Goal: Contribute content: Contribute content

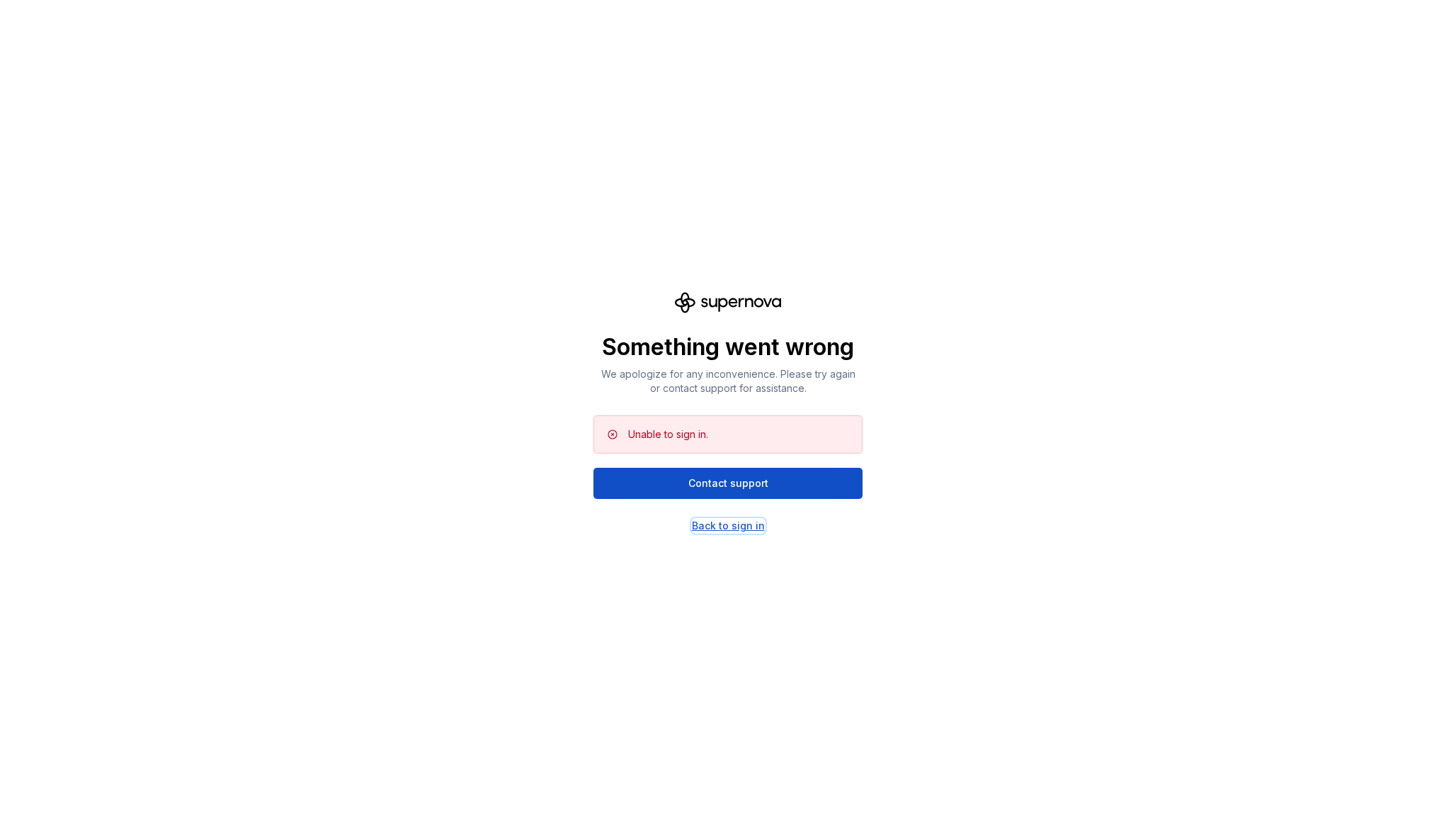
click at [748, 523] on div "Back to sign in" at bounding box center [728, 526] width 73 height 14
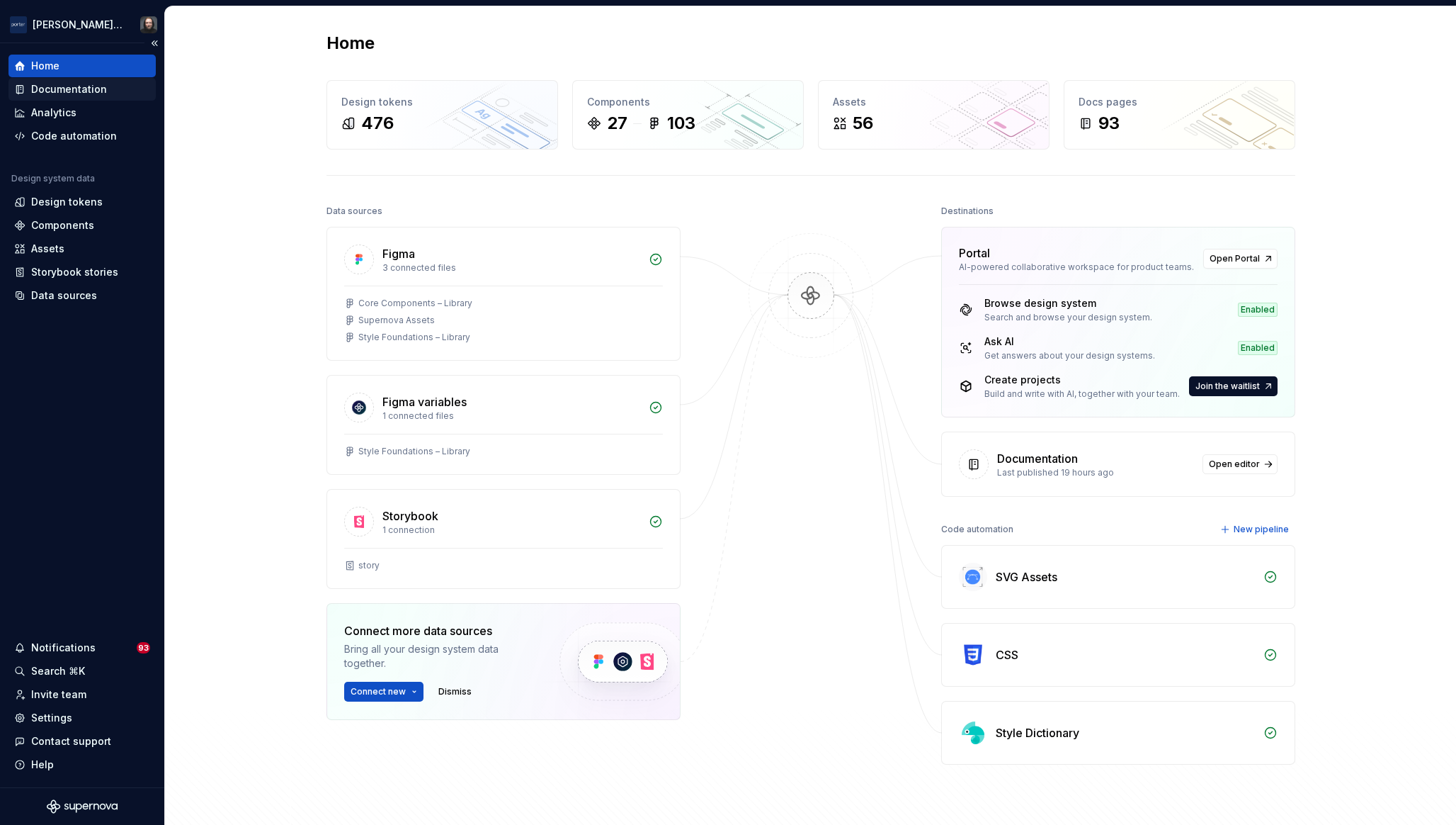
click at [52, 87] on div "Documentation" at bounding box center [69, 89] width 76 height 14
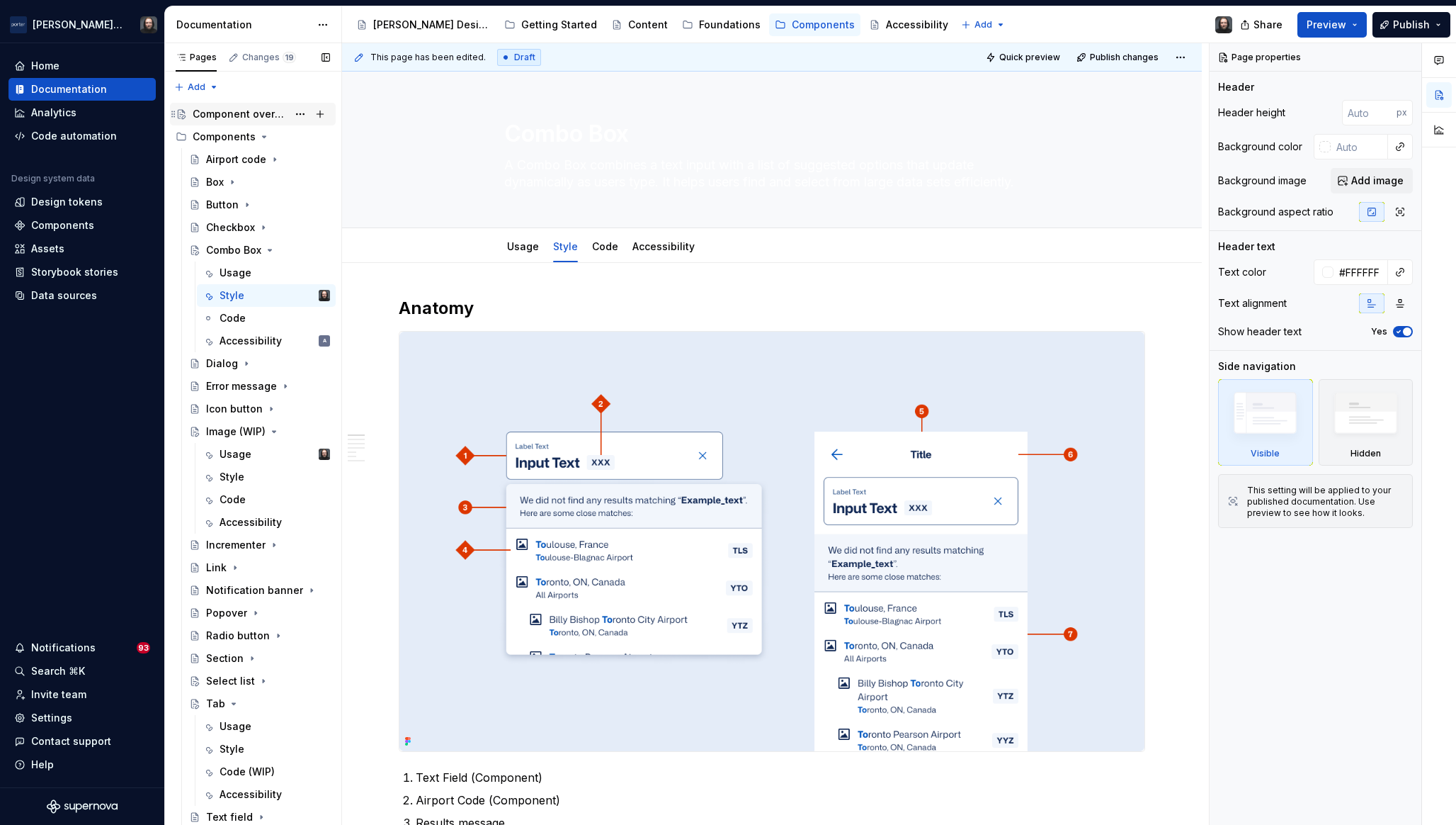
click at [247, 112] on div "Component overview" at bounding box center [240, 114] width 95 height 14
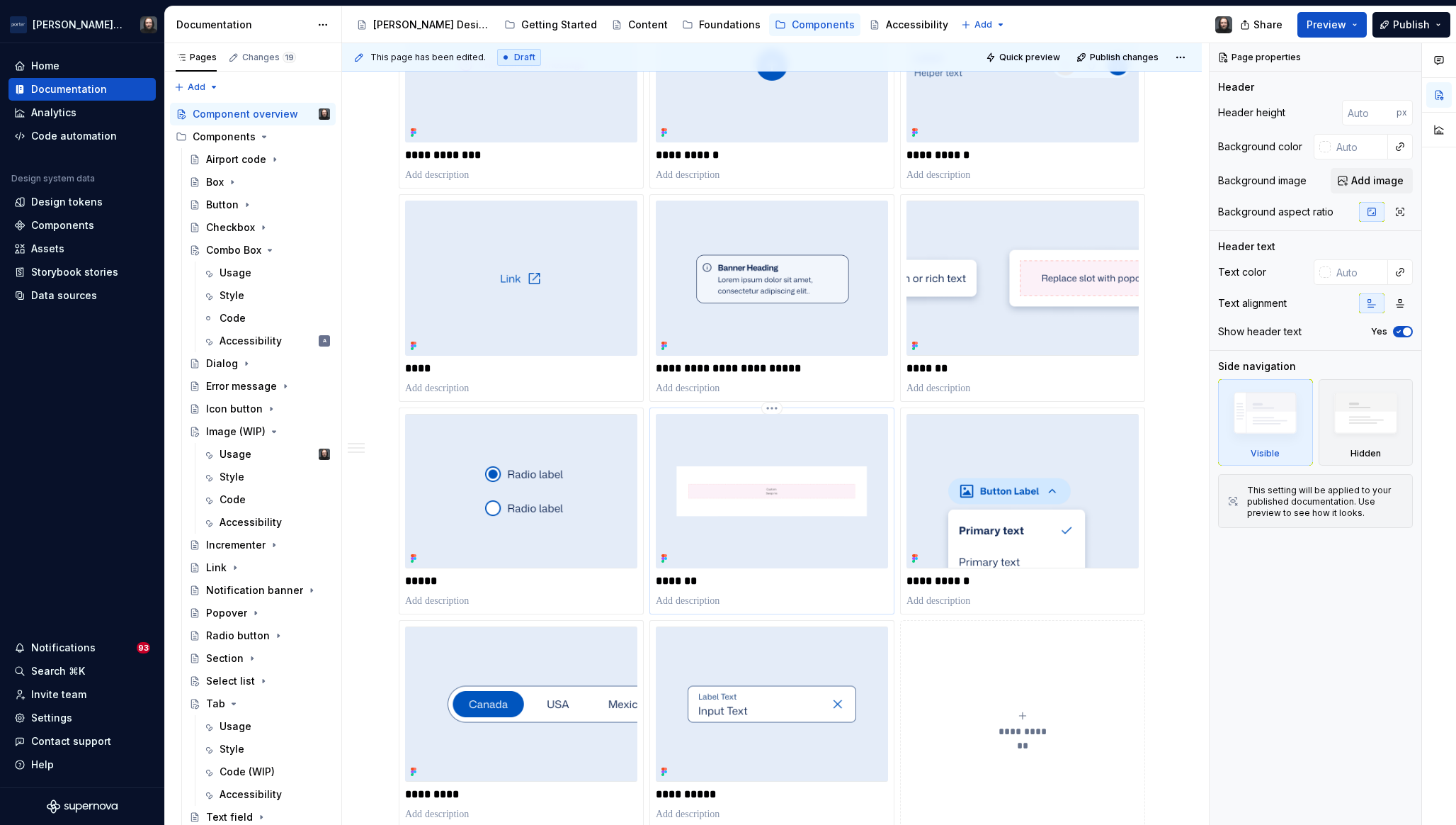
scroll to position [1116, 0]
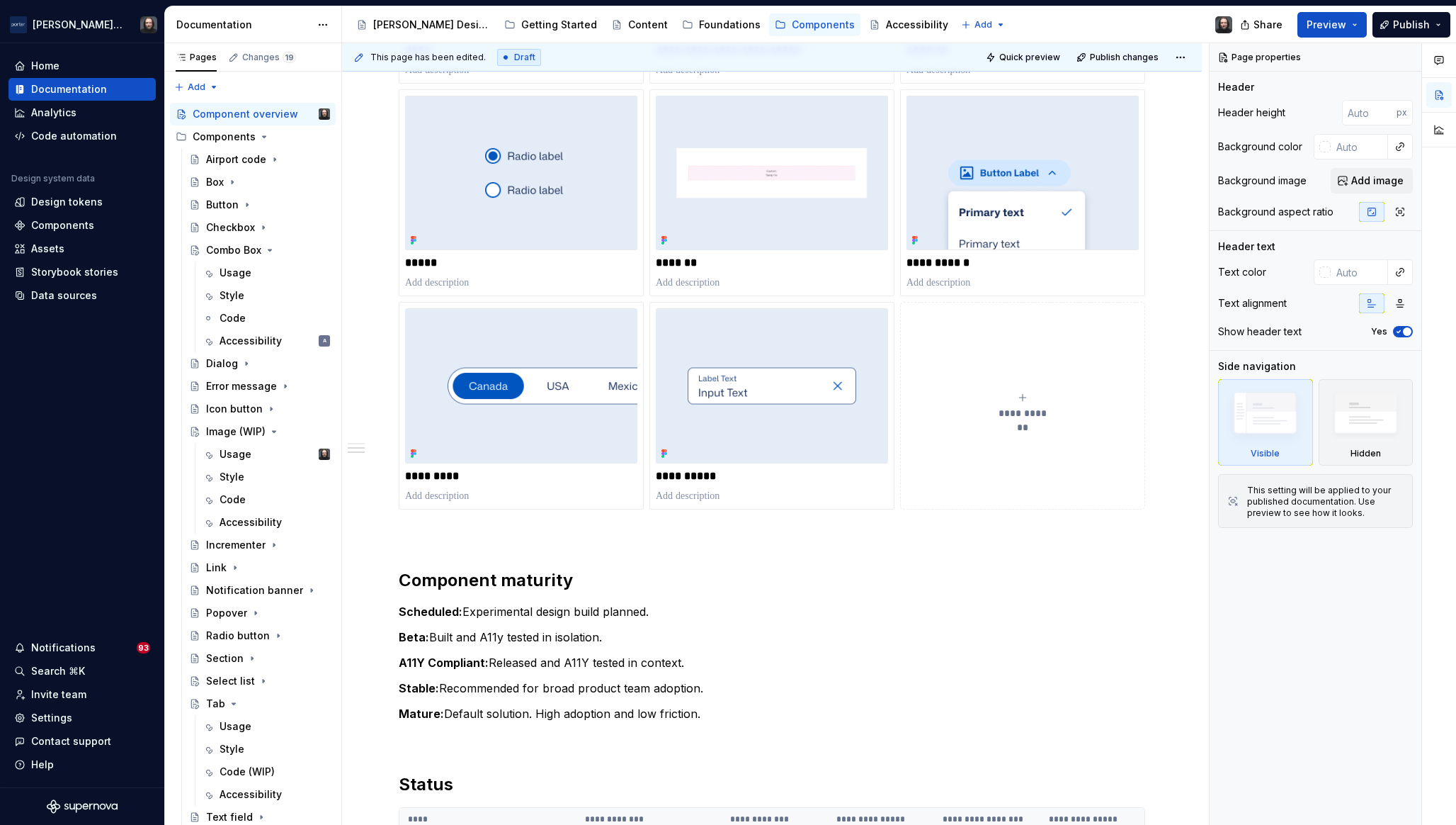
click at [1019, 397] on icon "submit" at bounding box center [1023, 397] width 12 height 12
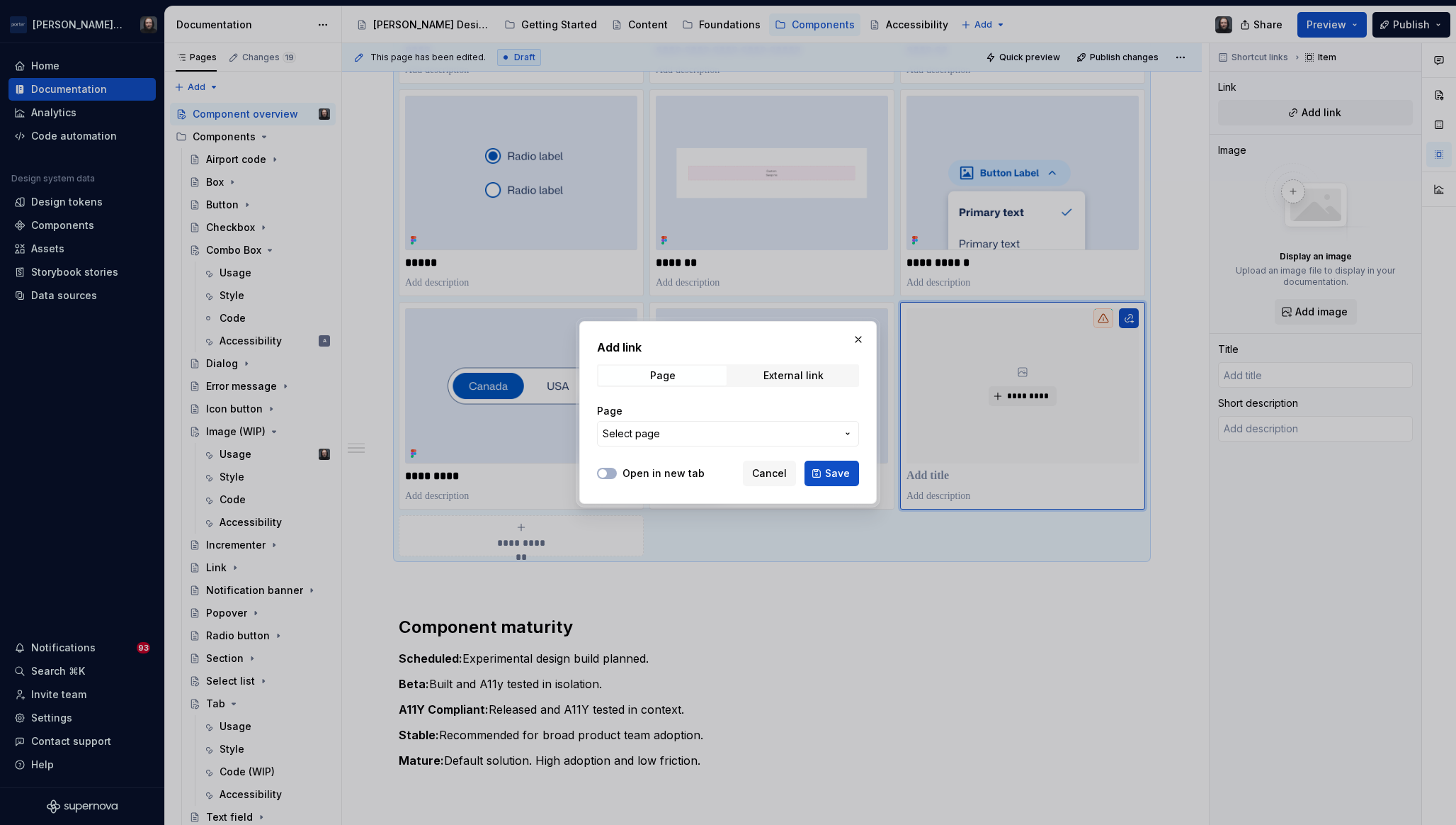
click at [691, 436] on span "Select page" at bounding box center [720, 433] width 234 height 14
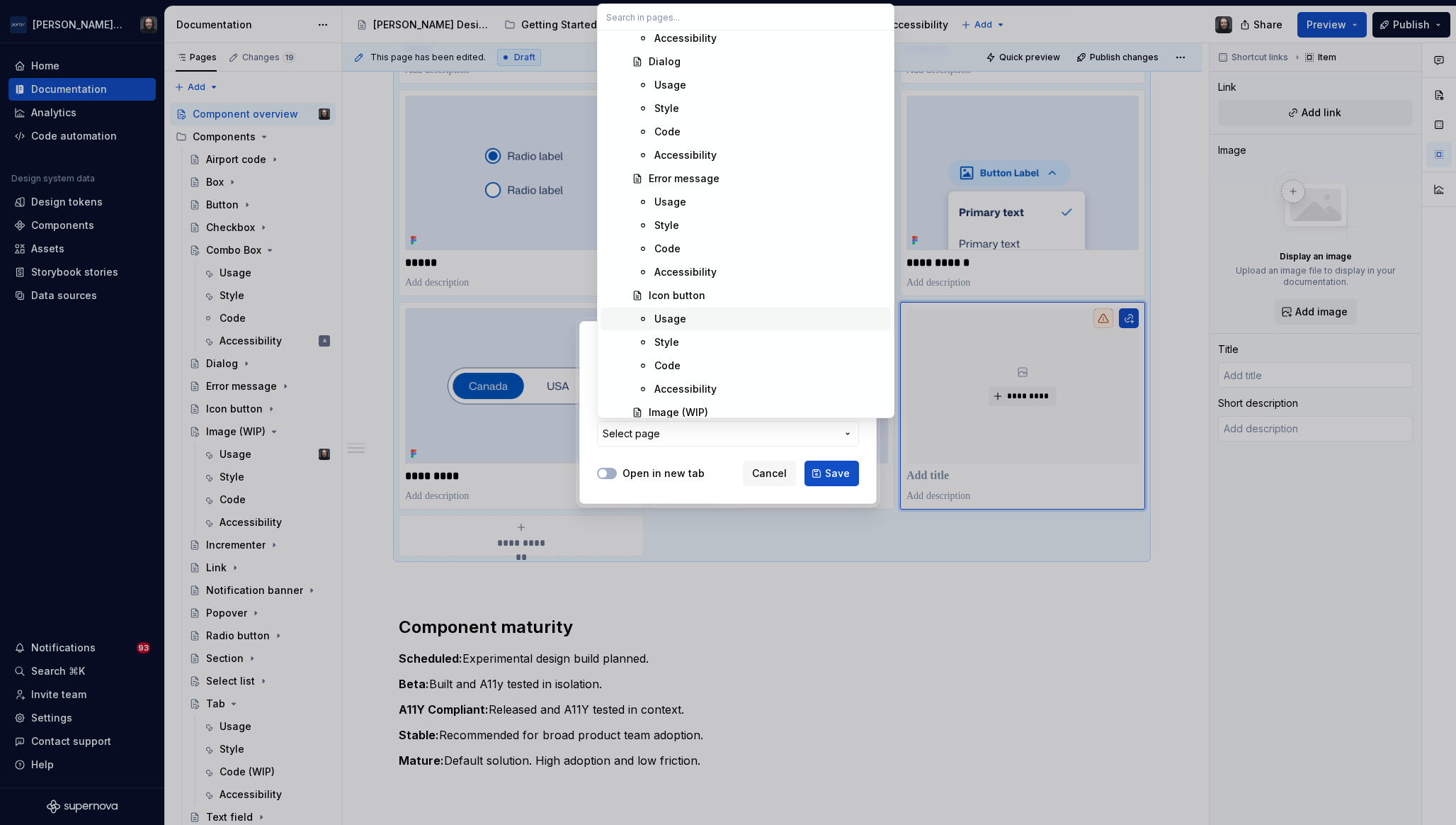
scroll to position [1263, 0]
click at [734, 296] on div "Image (WIP)" at bounding box center [767, 302] width 236 height 14
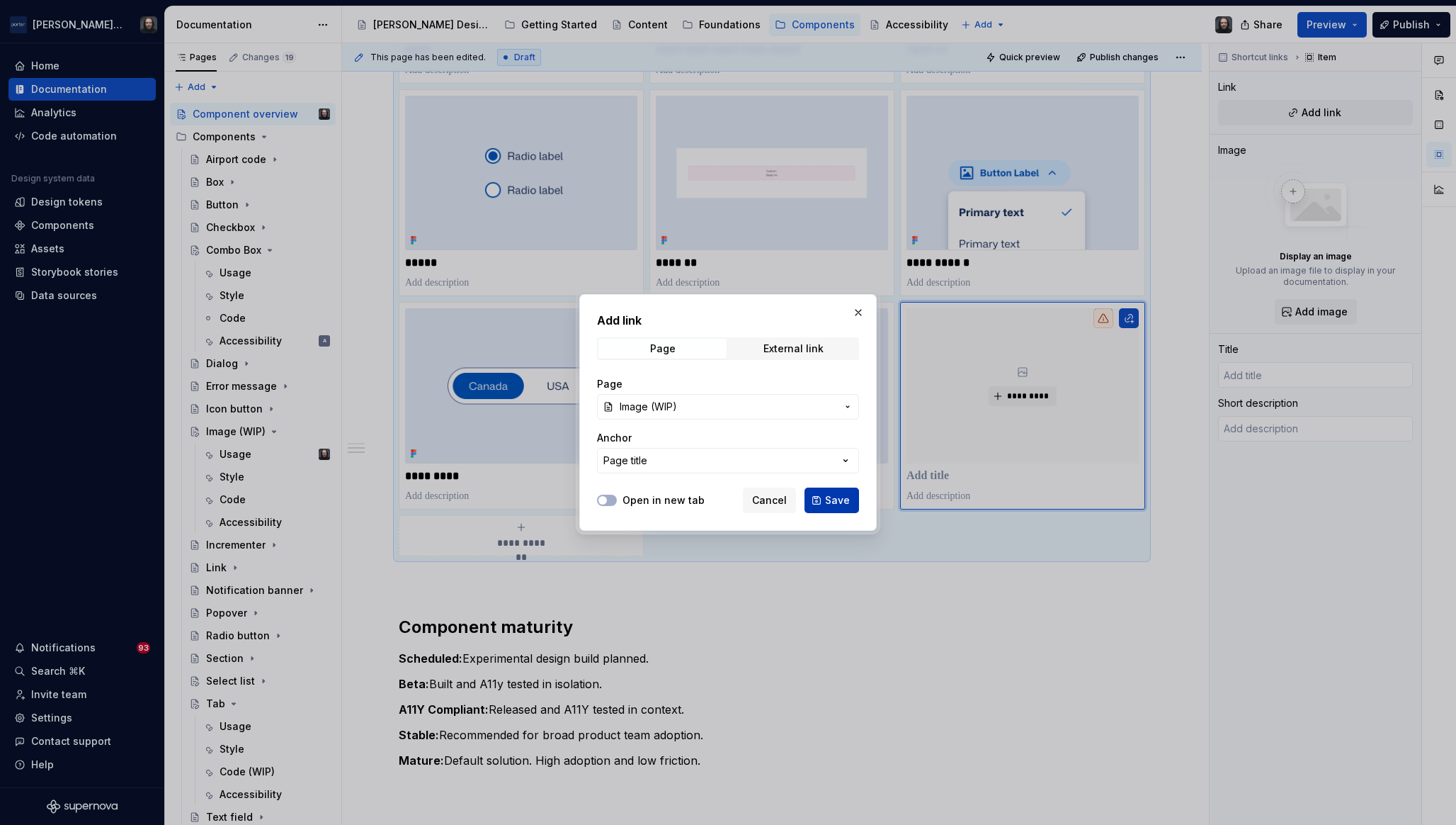
click at [834, 495] on span "Save" at bounding box center [838, 500] width 25 height 14
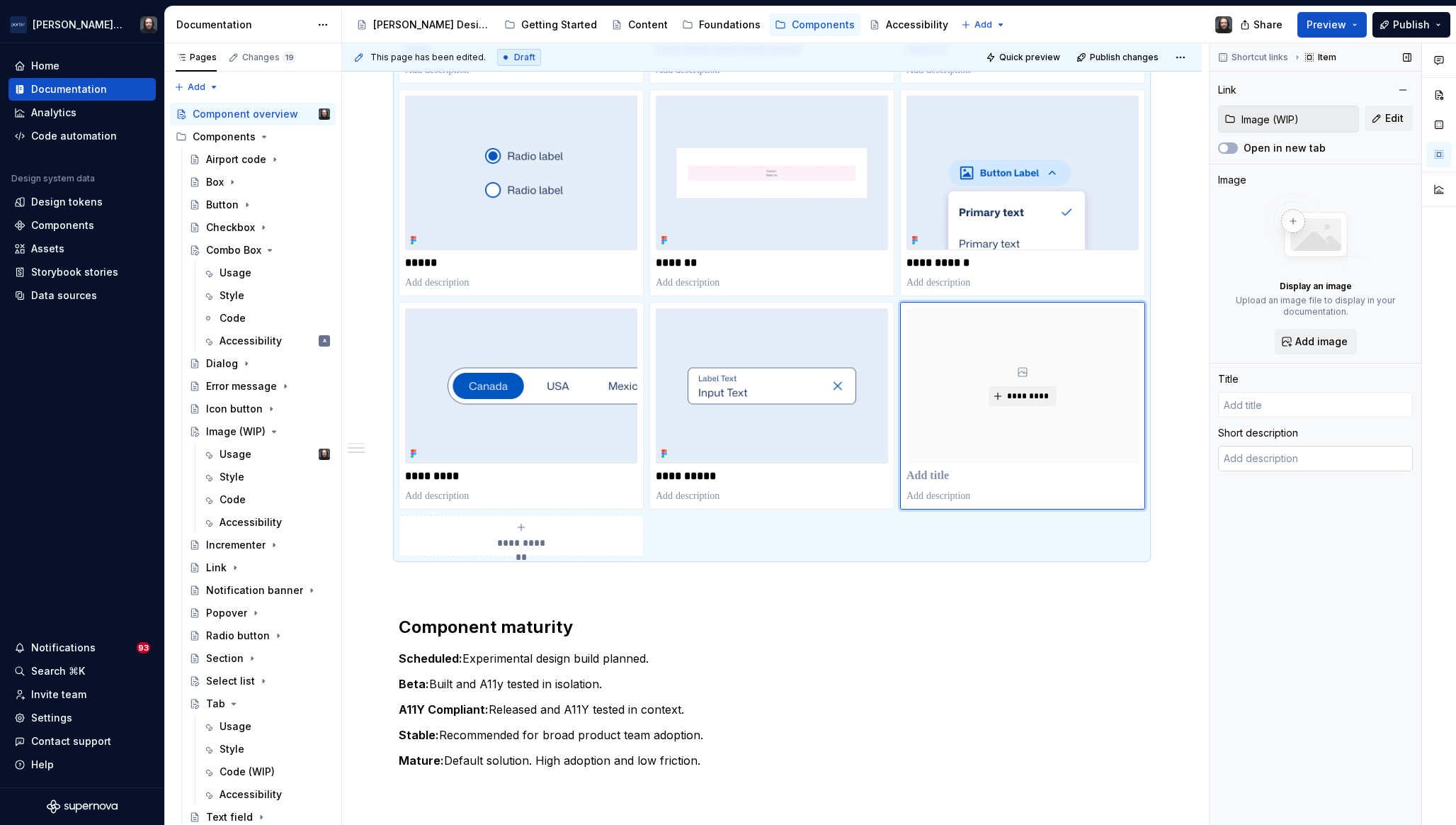
type textarea "*"
type input "Image (WIP)"
type textarea "The Image component displays visual content within a fixed aspect ratio, mainta…"
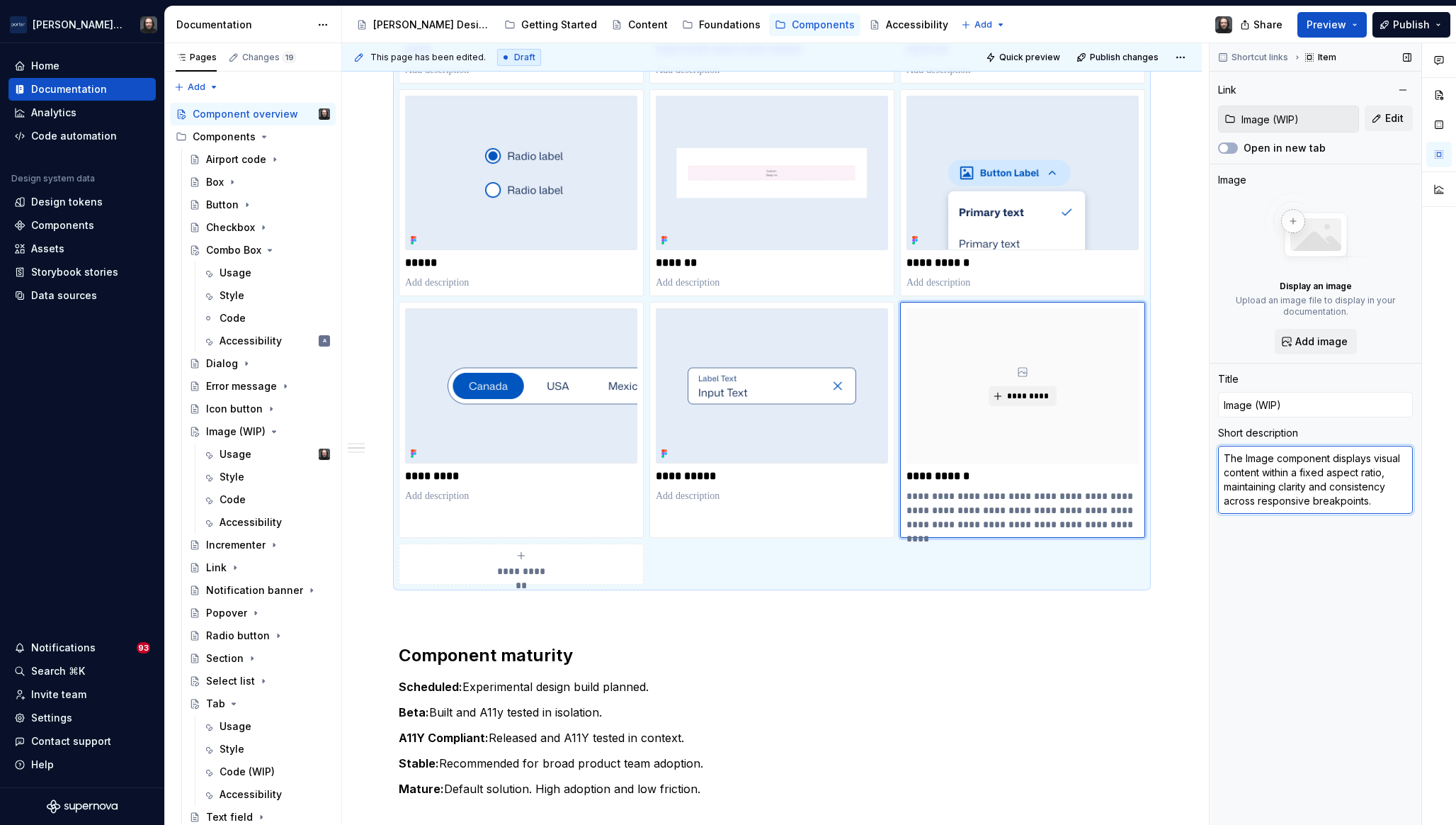
type textarea "*"
click at [1316, 474] on textarea "The Image component displays visual content within a fixed aspect ratio, mainta…" at bounding box center [1316, 480] width 194 height 68
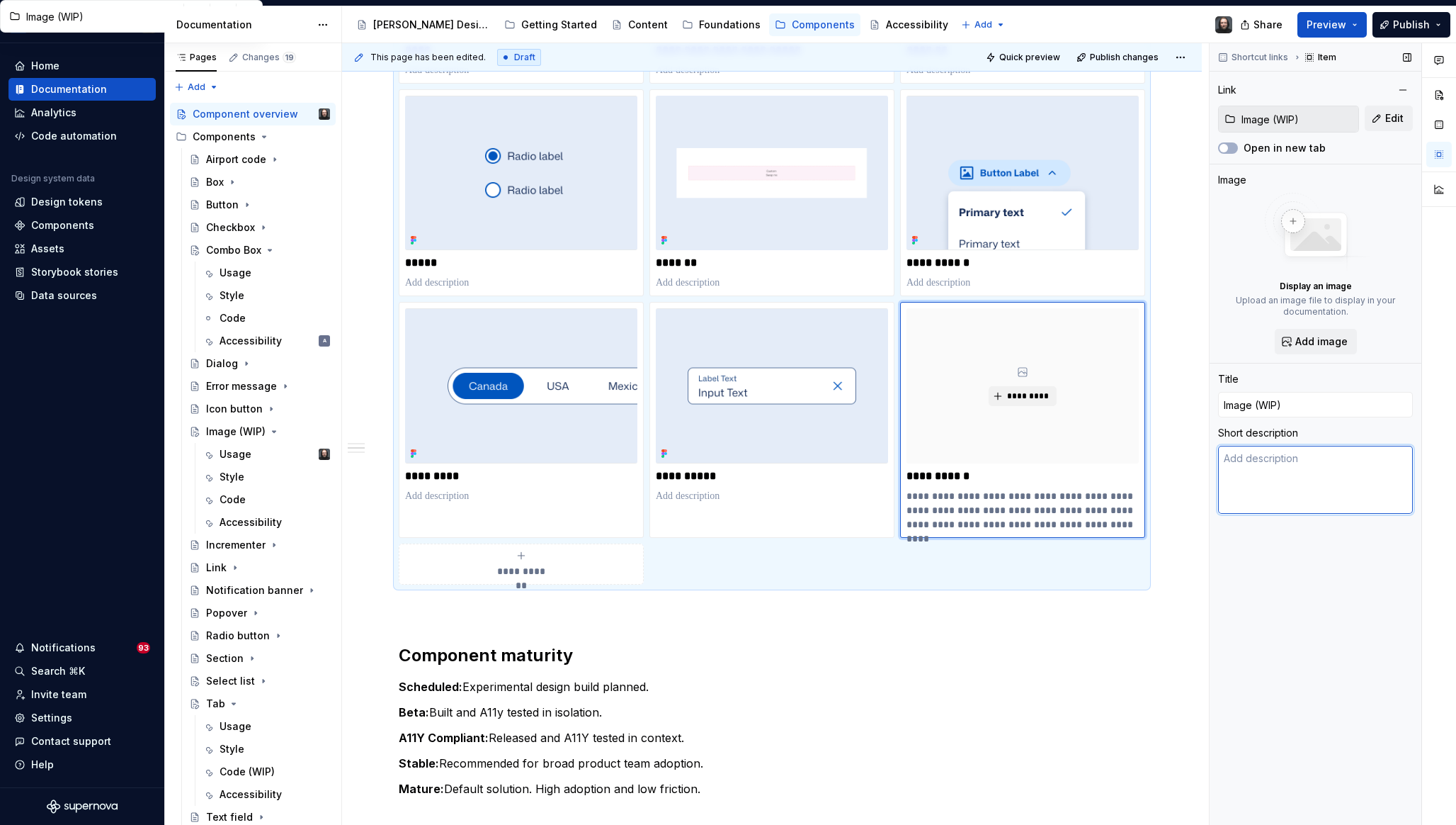
type textarea "*"
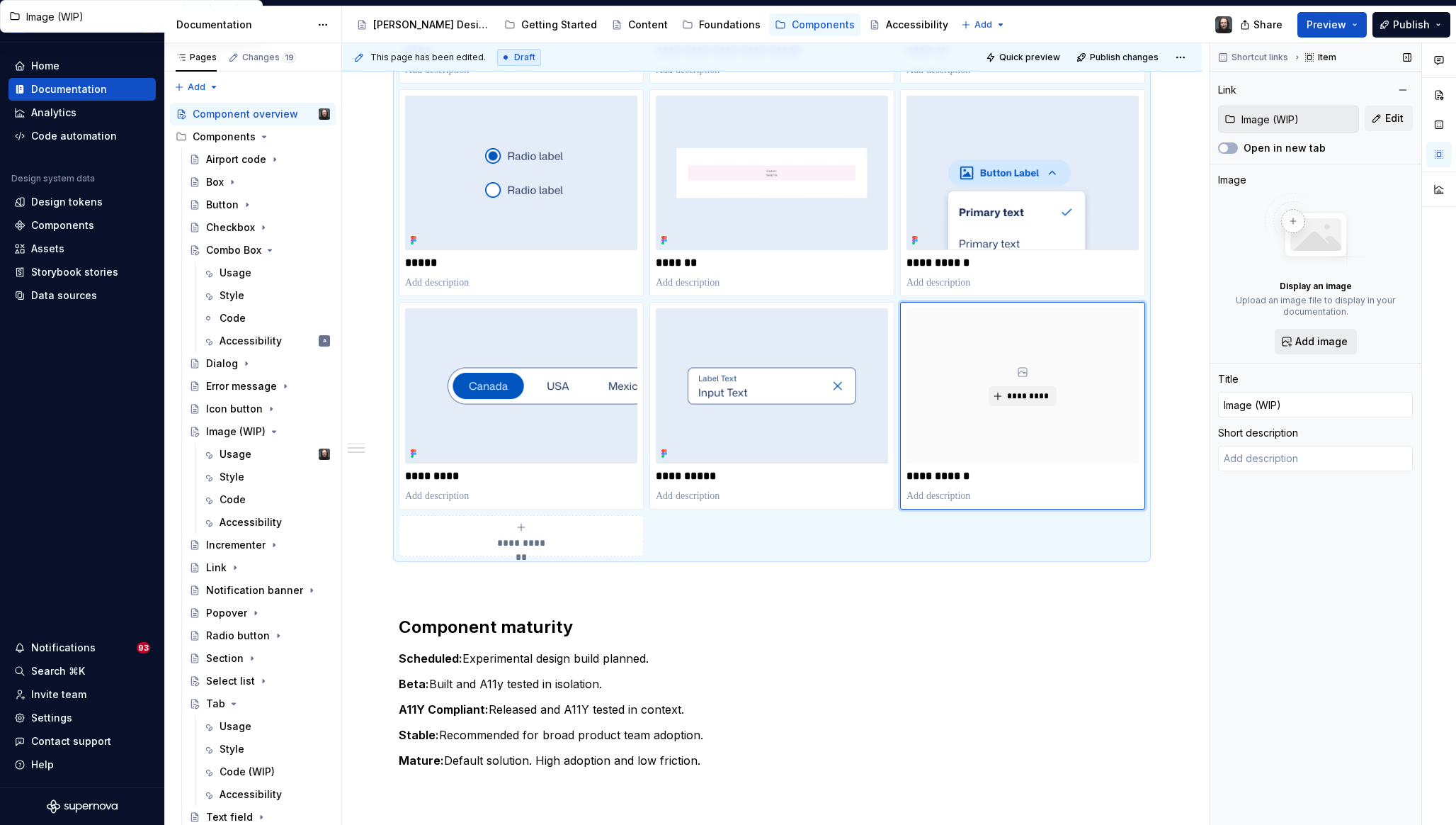
click at [1317, 341] on span "Add image" at bounding box center [1321, 342] width 53 height 14
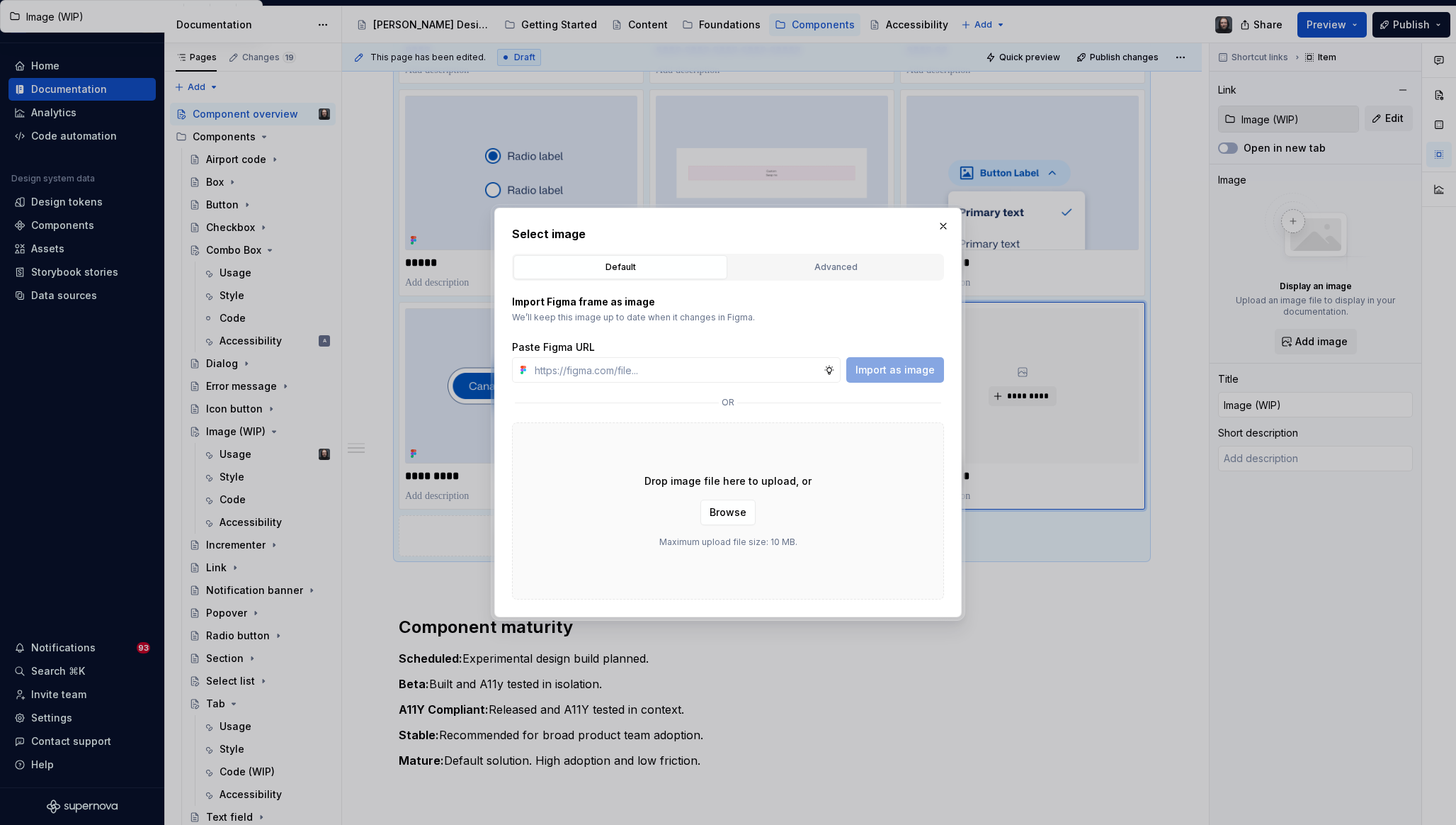
click at [847, 263] on div "Advanced" at bounding box center [835, 268] width 204 height 14
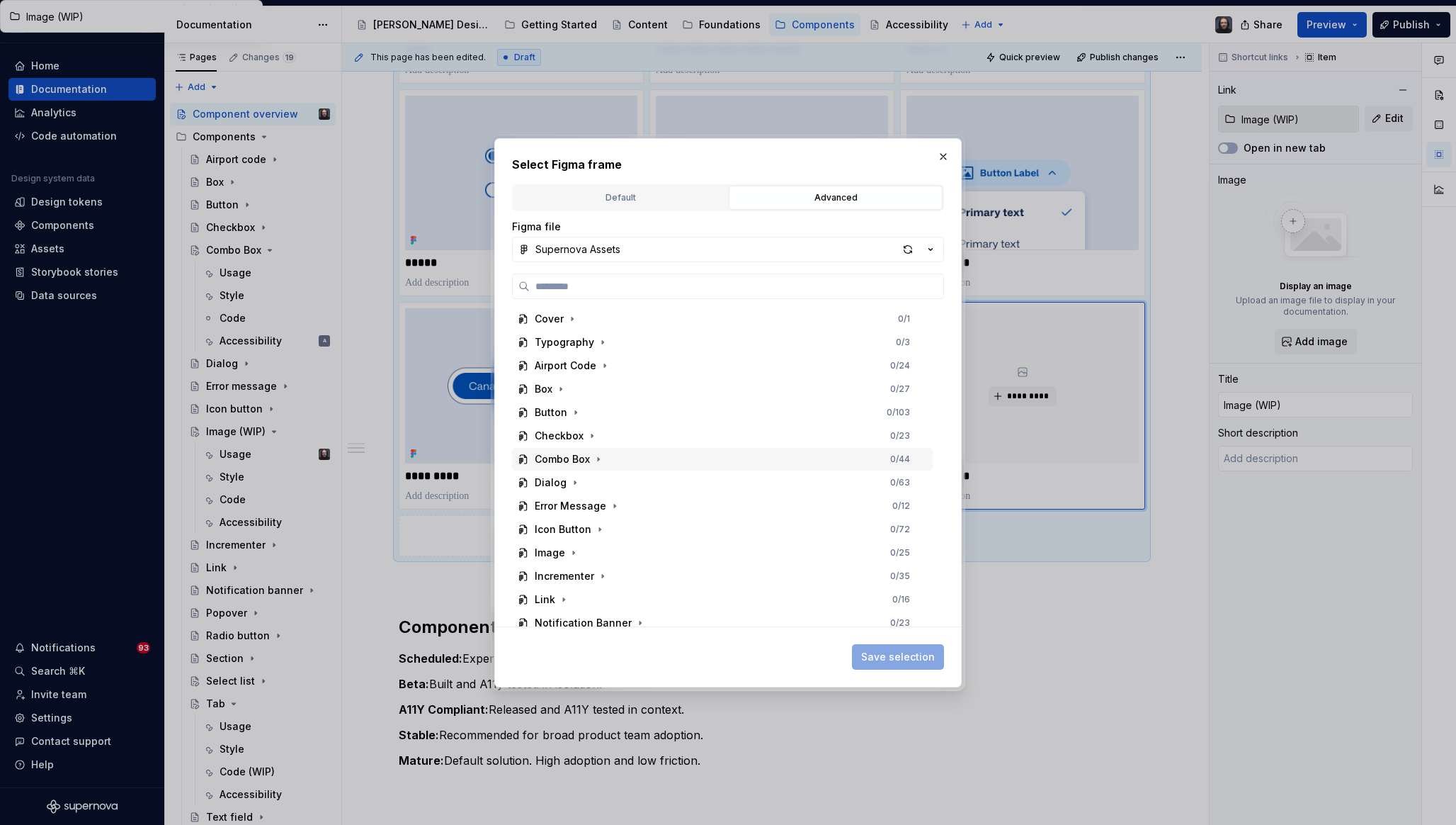
scroll to position [19, 0]
drag, startPoint x: 574, startPoint y: 536, endPoint x: 601, endPoint y: 540, distance: 27.3
click at [574, 537] on icon "button" at bounding box center [573, 534] width 12 height 12
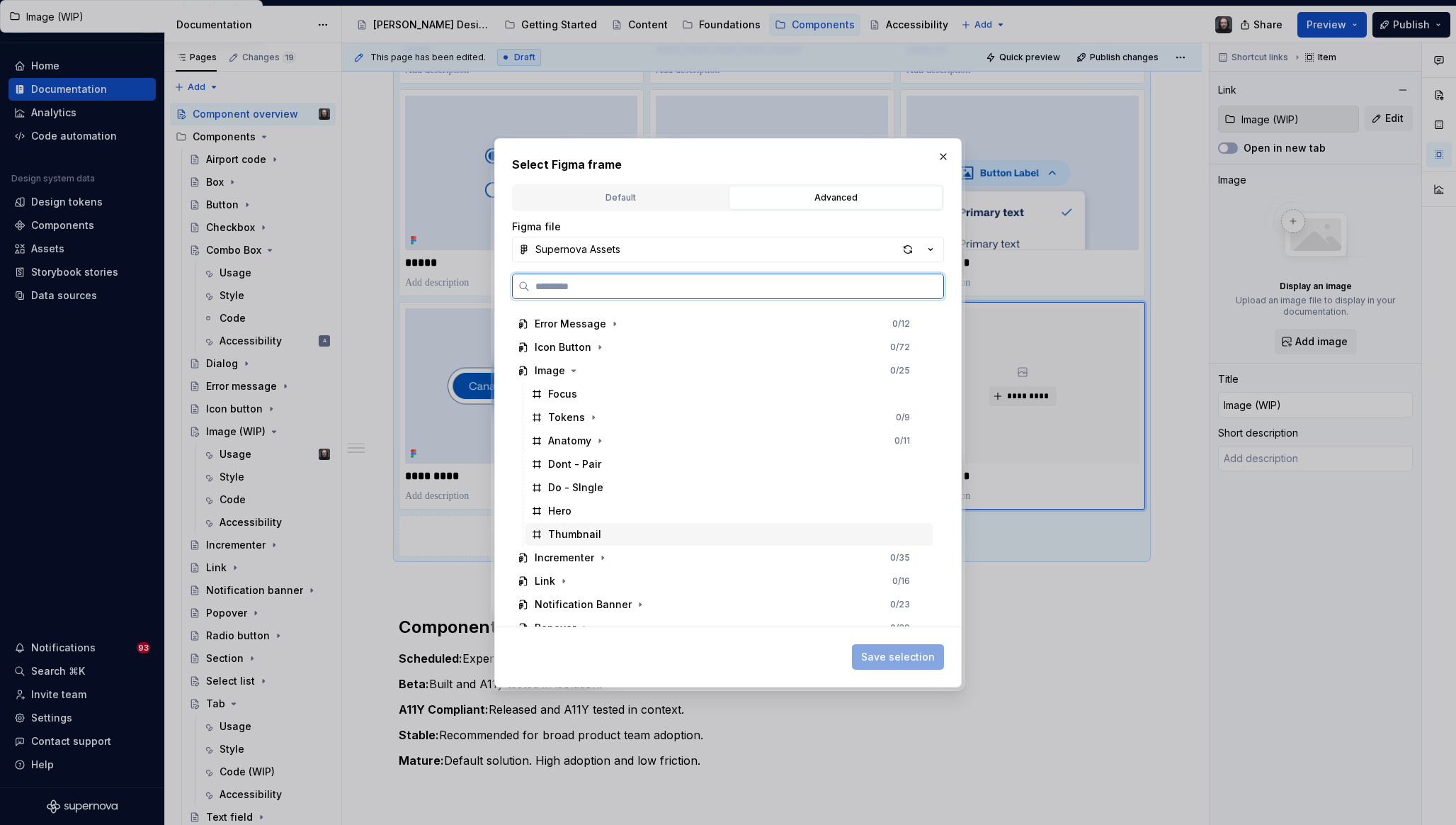
click at [689, 528] on div "Thumbnail" at bounding box center [729, 533] width 407 height 22
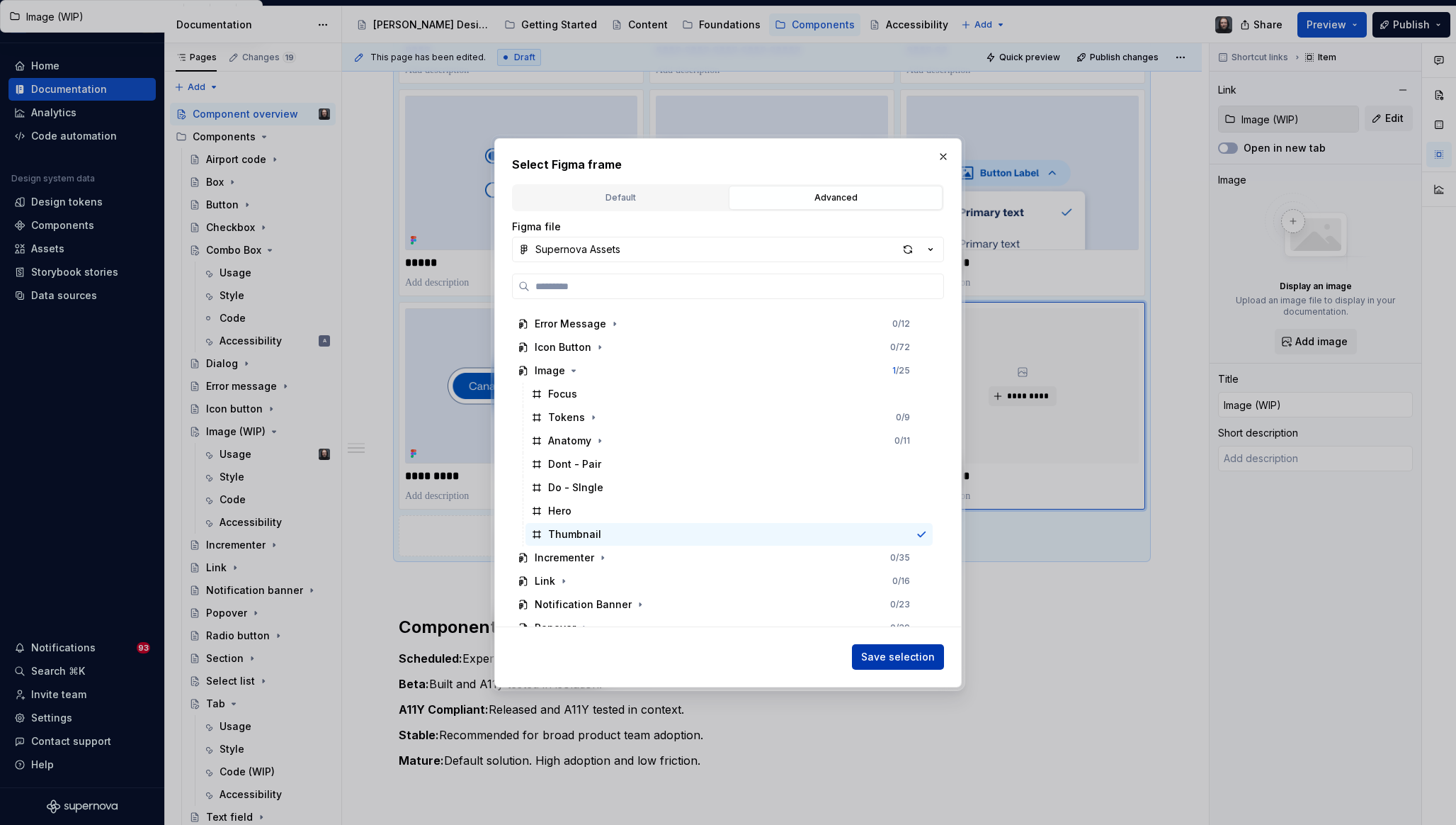
click at [899, 648] on button "Save selection" at bounding box center [898, 656] width 92 height 26
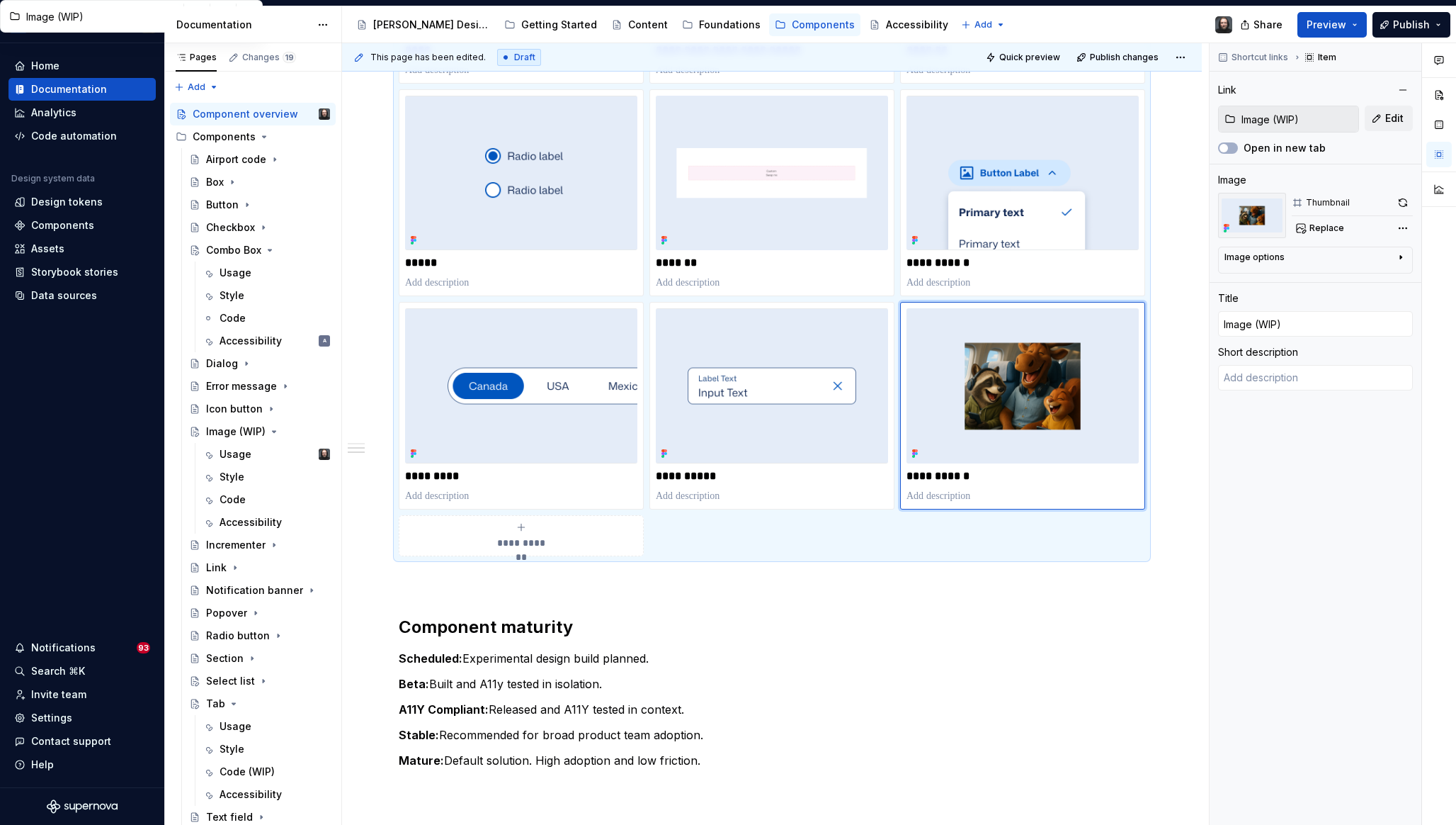
click at [1173, 325] on div "**********" at bounding box center [772, 645] width 860 height 3039
click at [237, 292] on div "Style" at bounding box center [232, 295] width 25 height 14
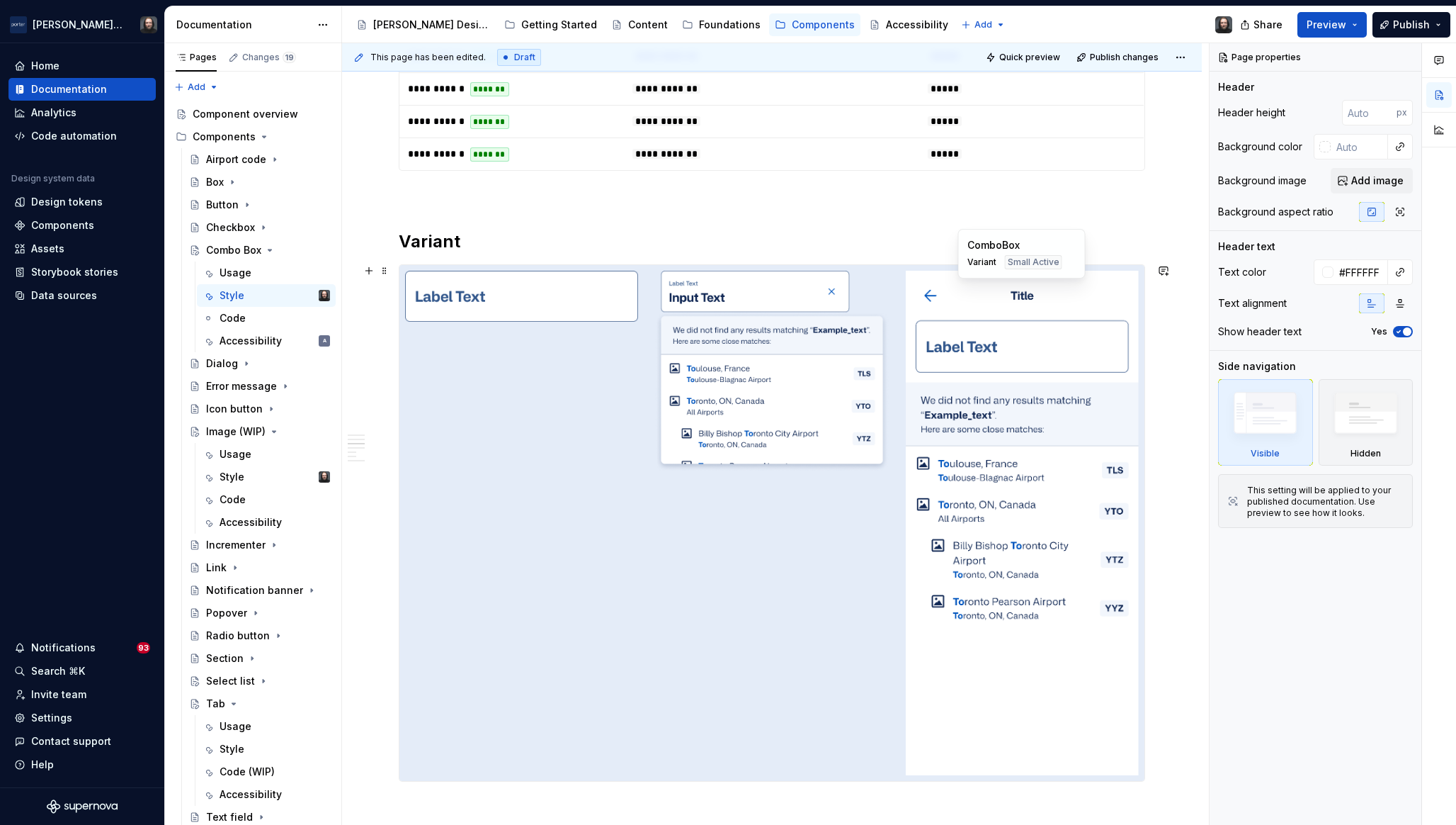
scroll to position [1205, 0]
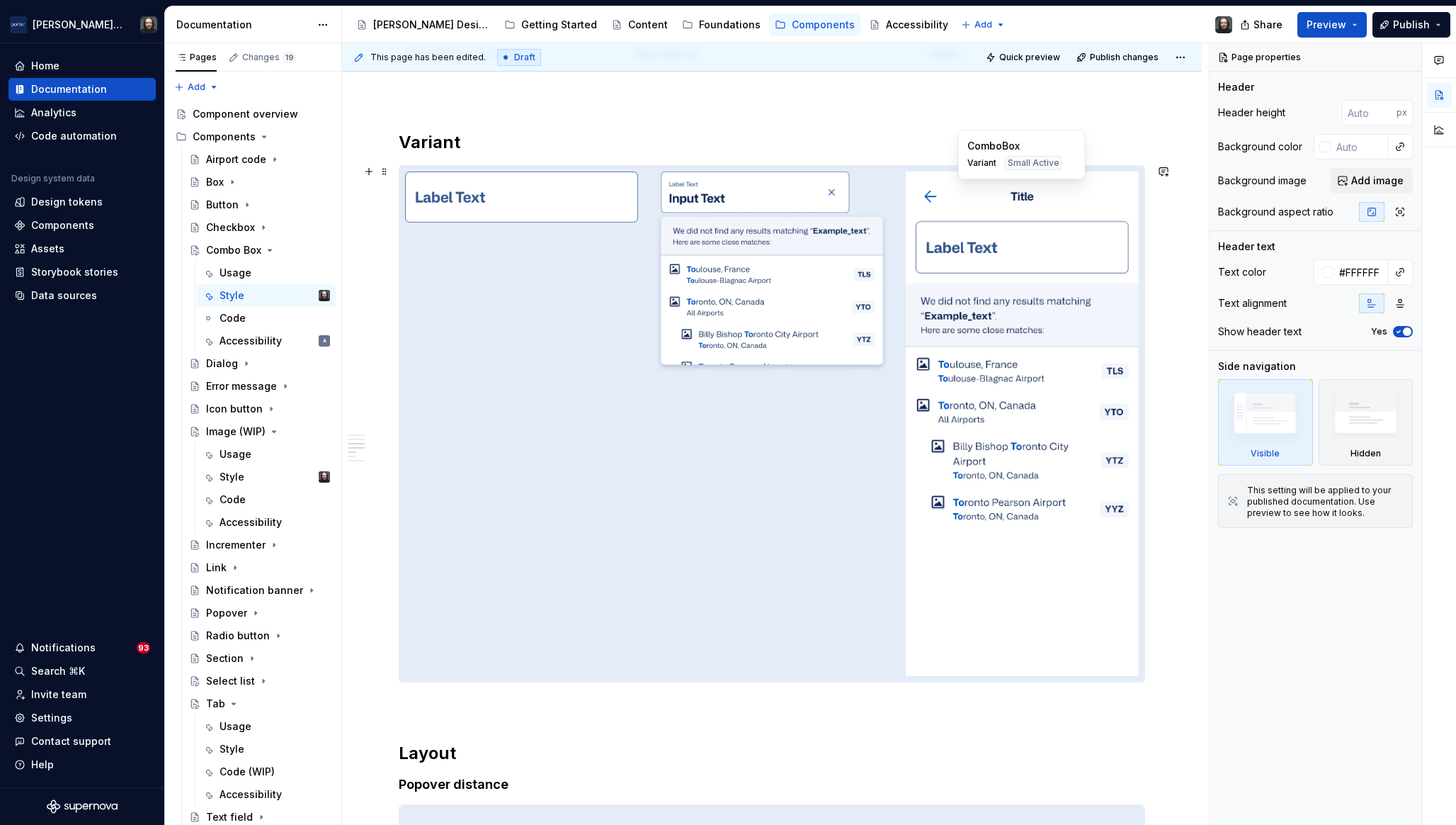
click at [727, 486] on div at bounding box center [772, 424] width 745 height 516
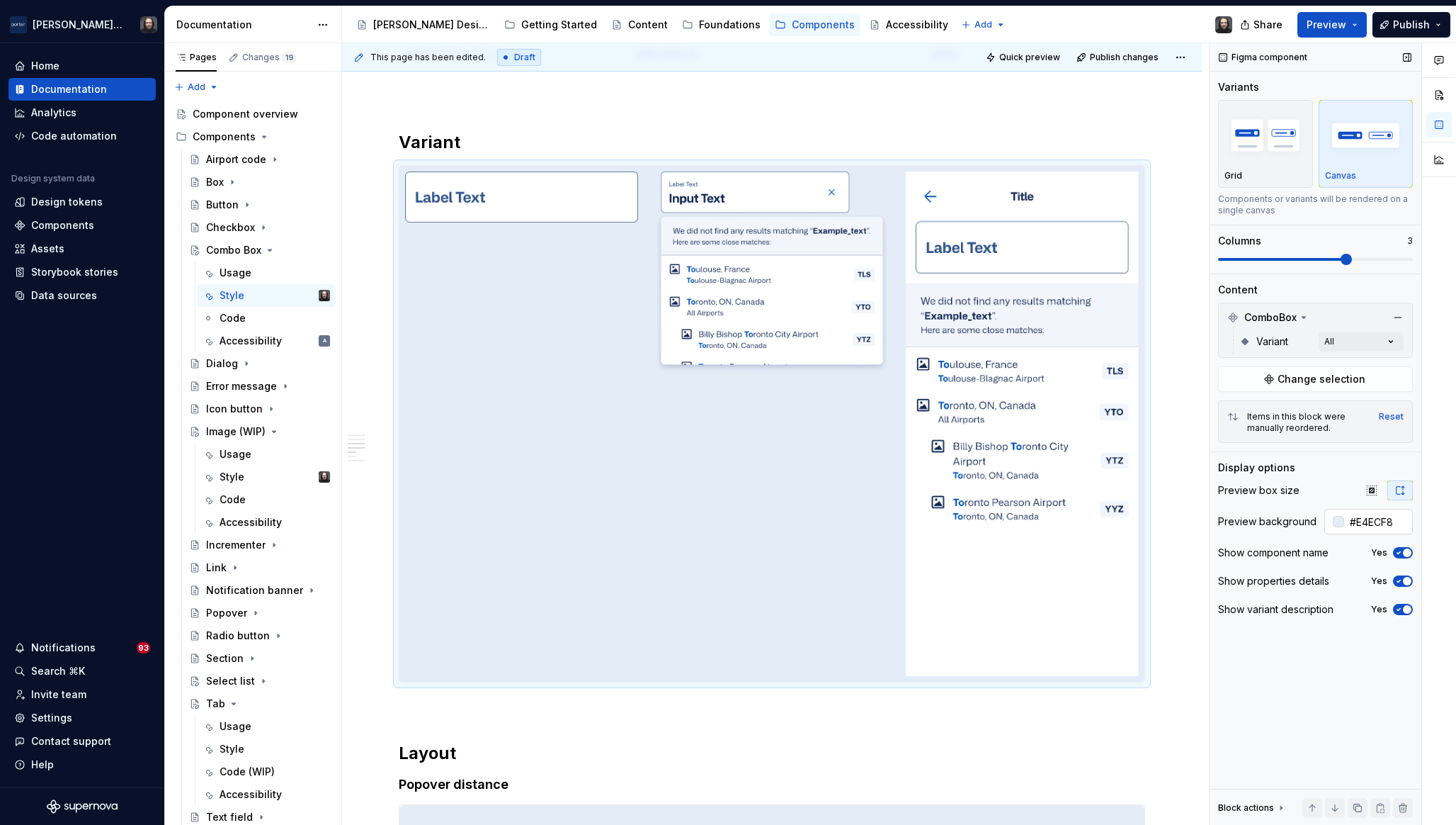
click at [1362, 522] on input "#E4ECF8" at bounding box center [1378, 521] width 69 height 26
click at [1348, 22] on button "Preview" at bounding box center [1333, 25] width 70 height 26
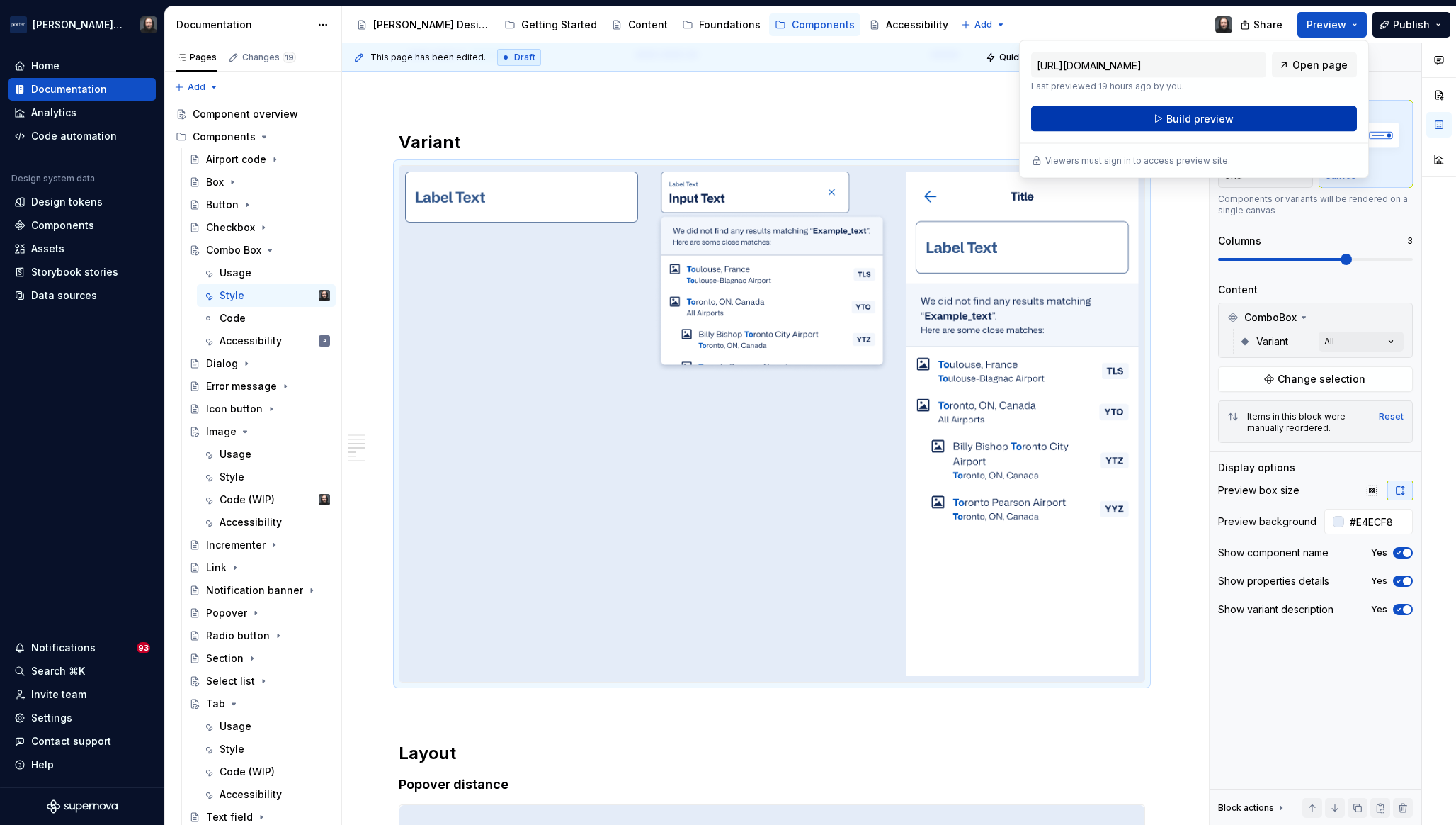
click at [1213, 120] on span "Build preview" at bounding box center [1200, 120] width 67 height 14
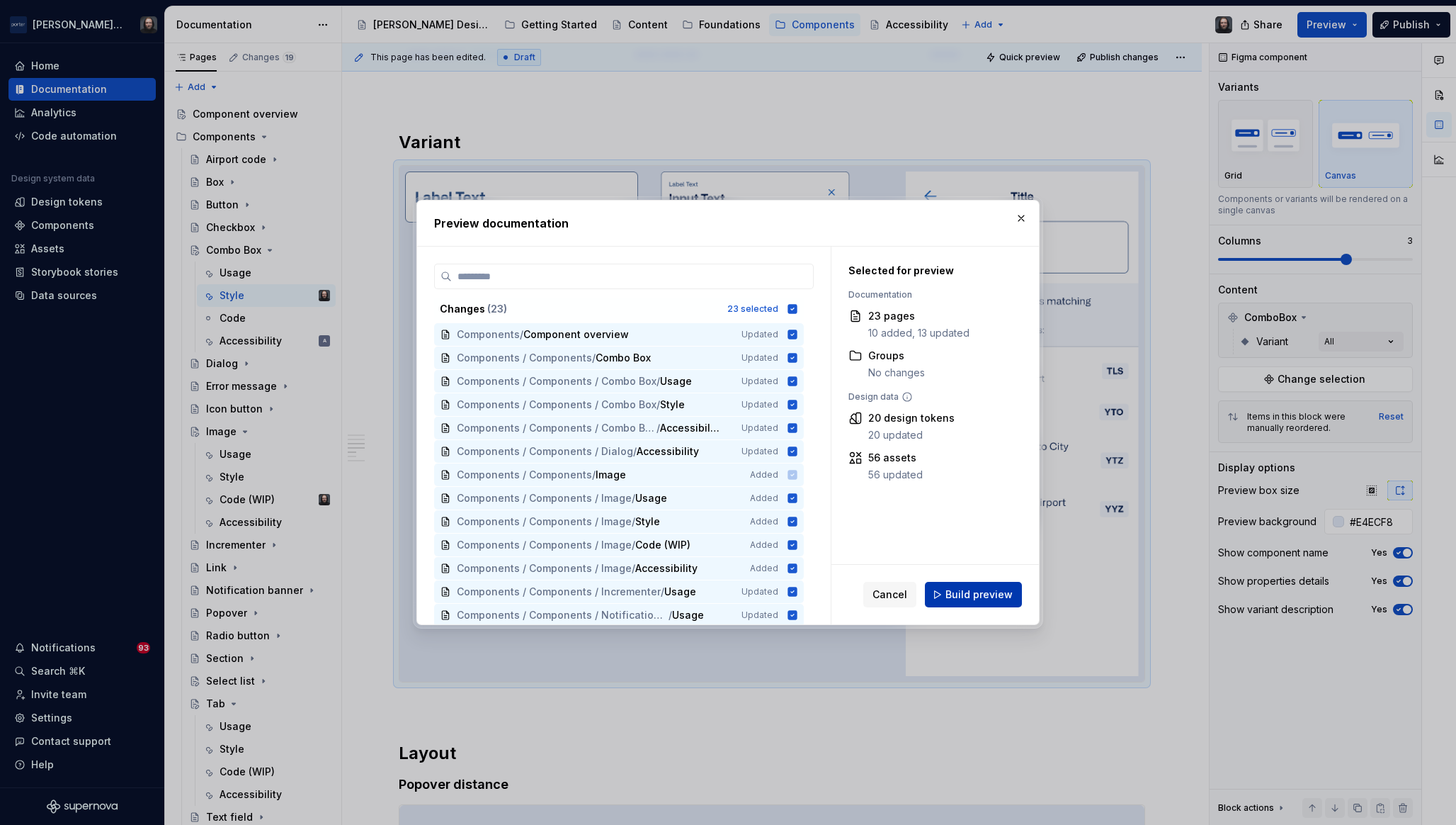
click at [984, 596] on span "Build preview" at bounding box center [979, 595] width 67 height 14
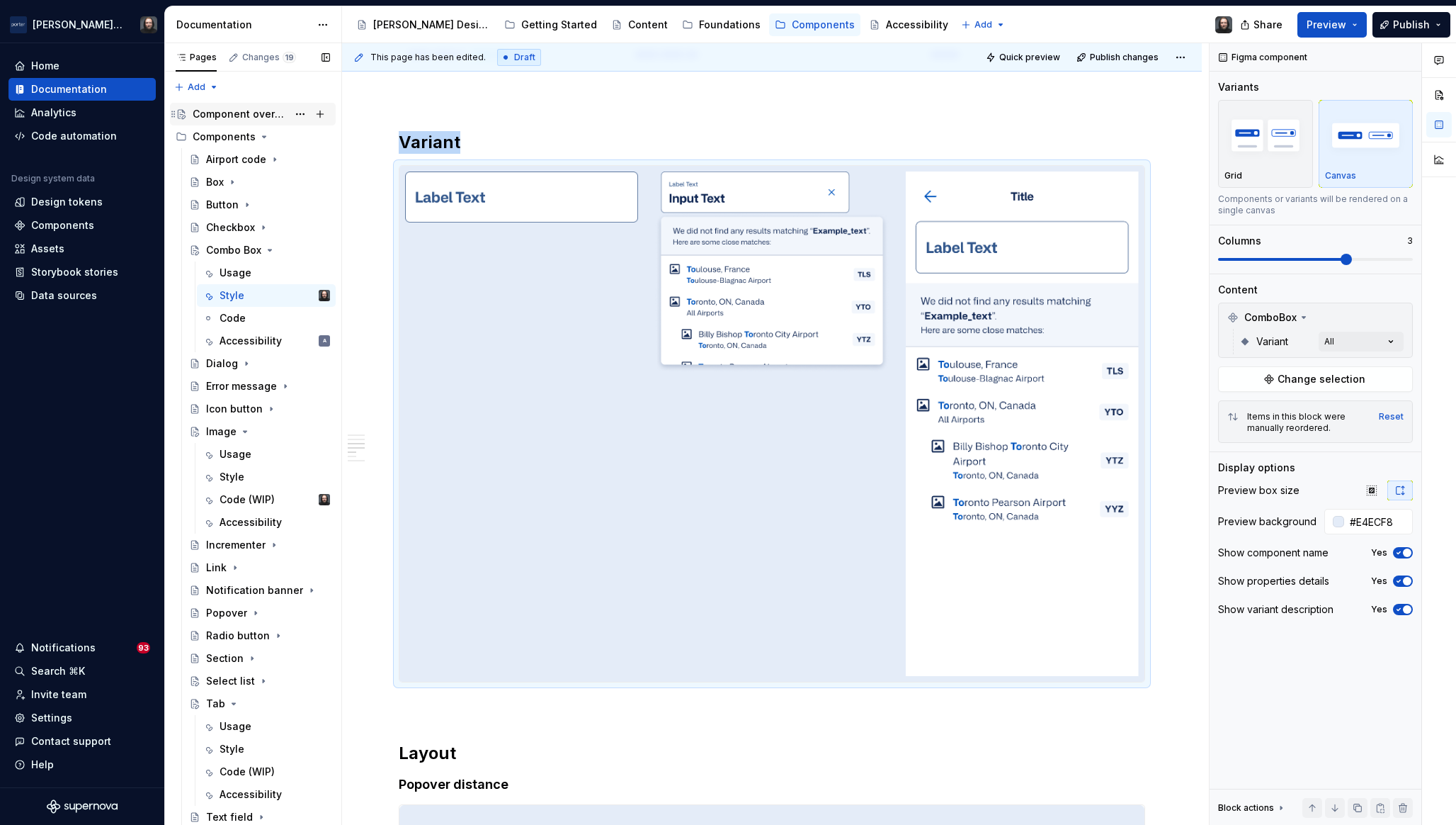
click at [215, 113] on div "Component overview" at bounding box center [240, 114] width 95 height 14
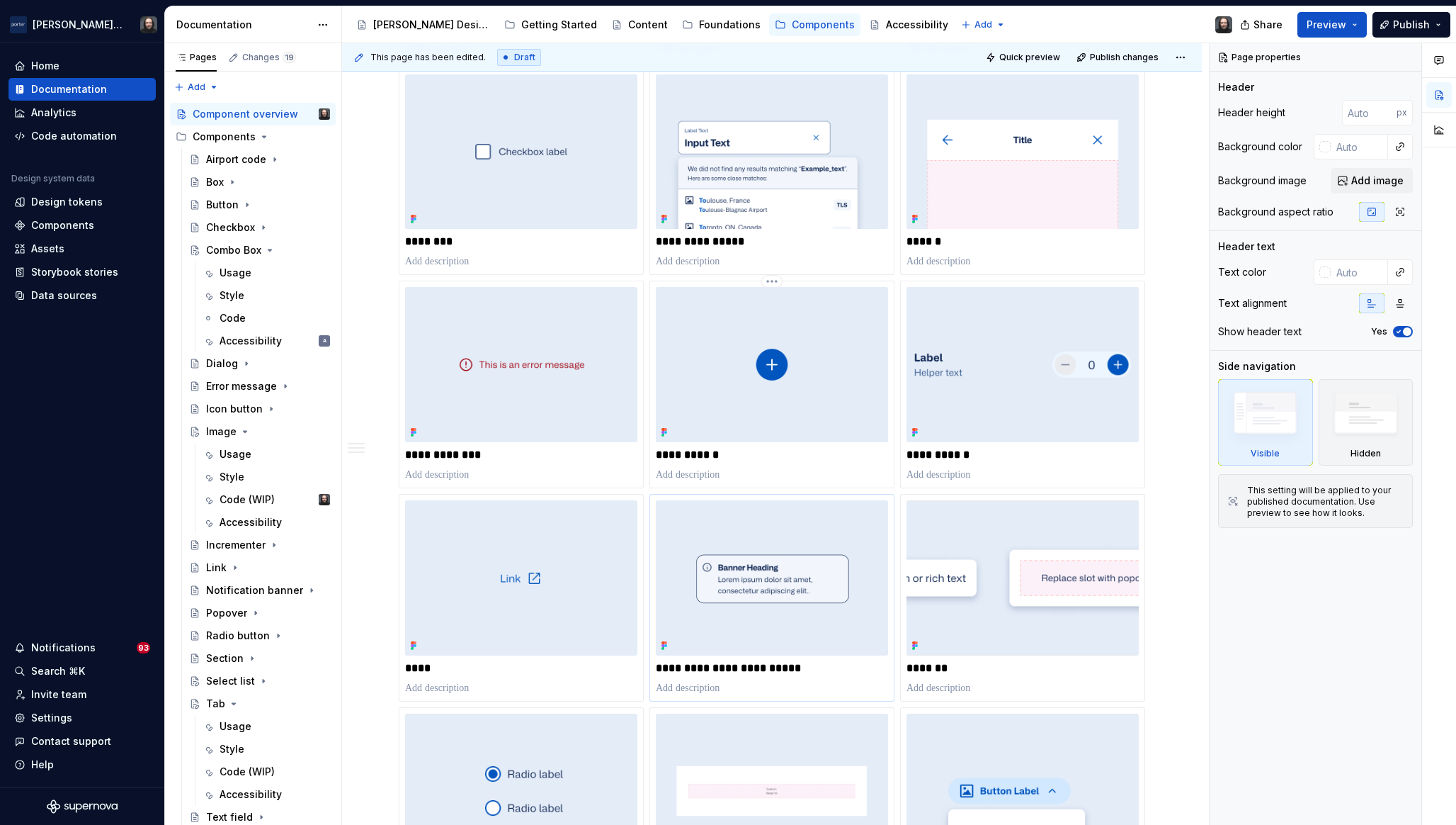
scroll to position [697, 0]
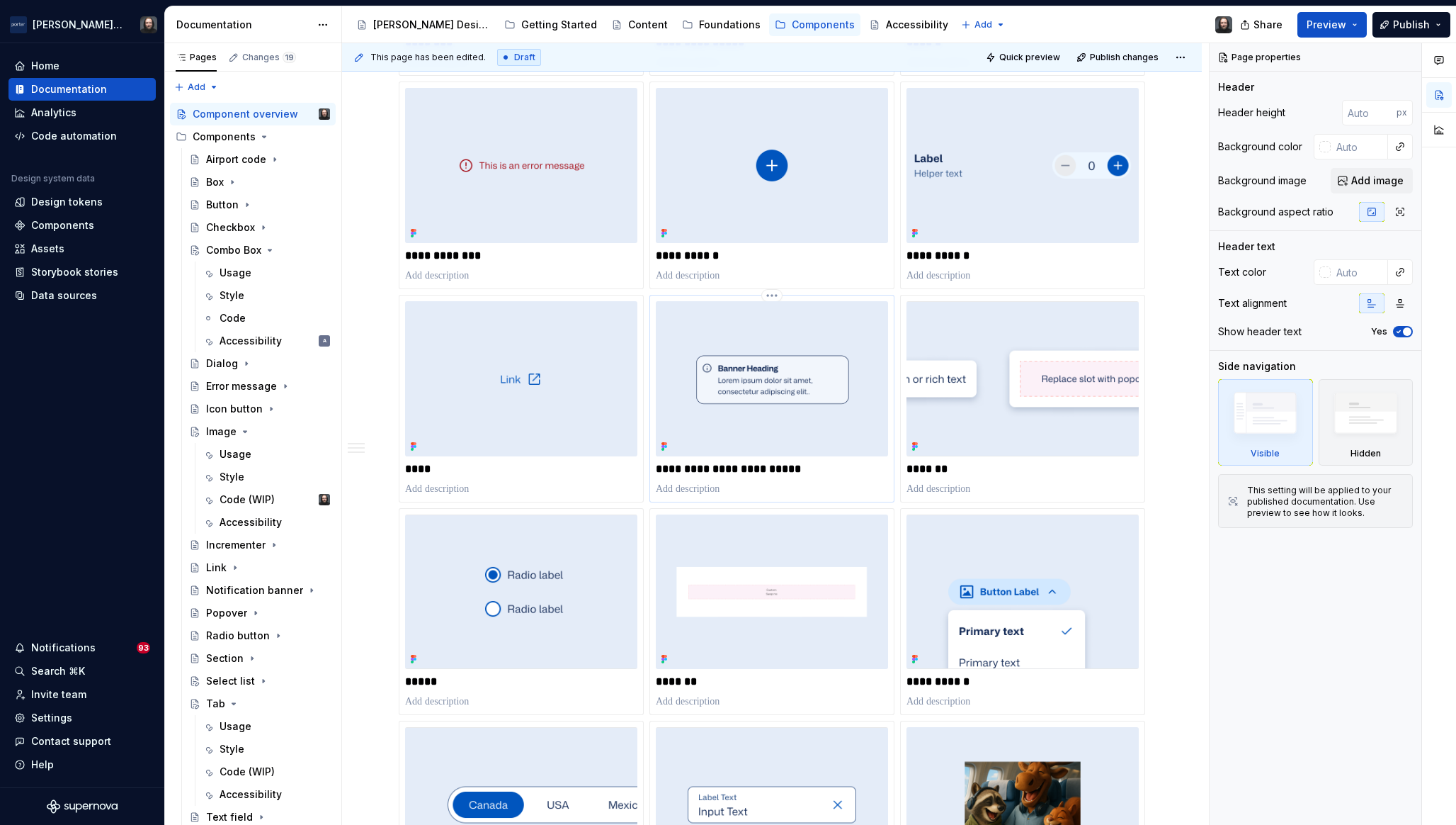
click at [844, 425] on img at bounding box center [772, 379] width 233 height 155
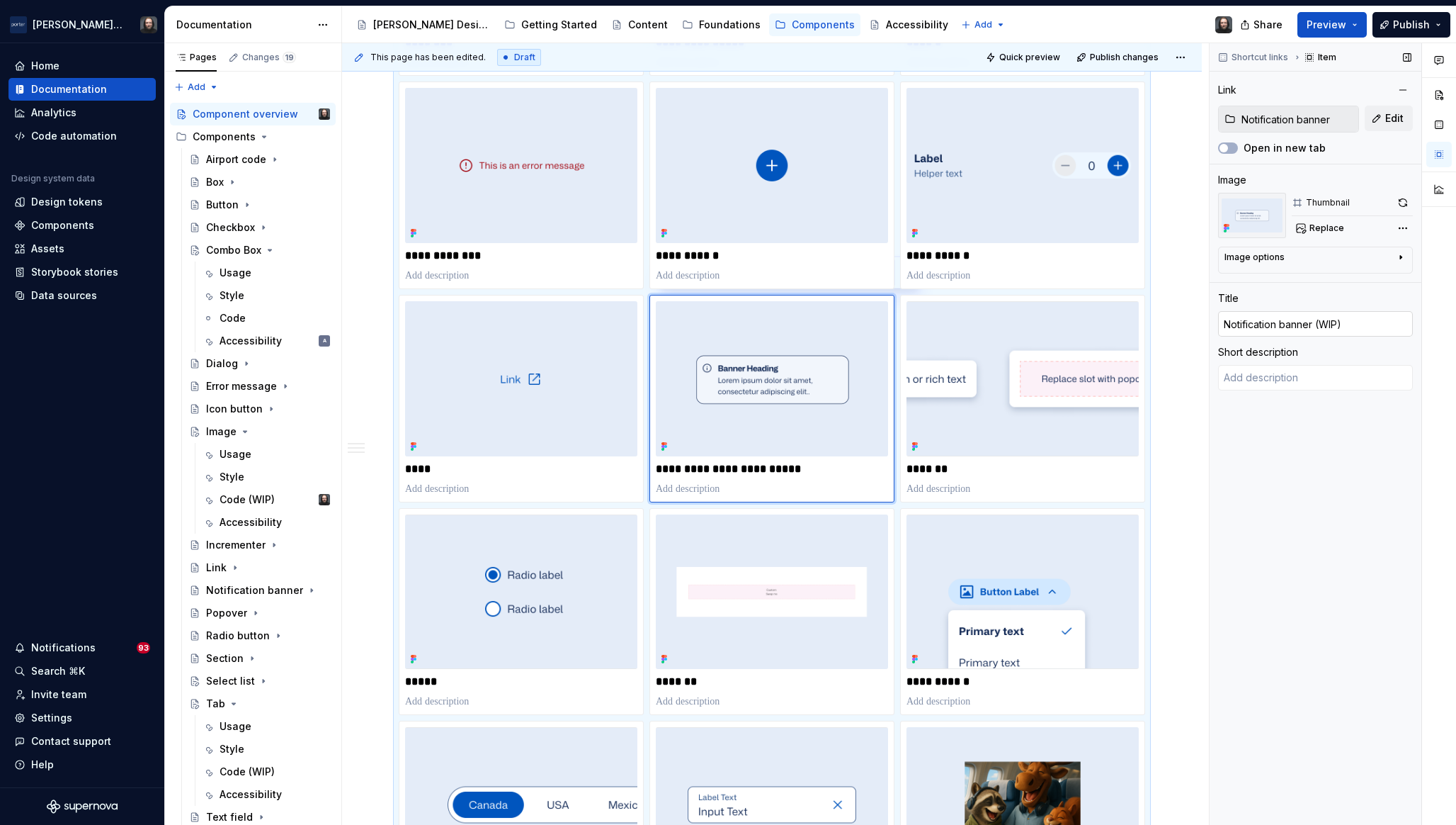
type textarea "*"
drag, startPoint x: 1319, startPoint y: 326, endPoint x: 1352, endPoint y: 325, distance: 33.0
click at [1352, 325] on input "Notification banner (WIP)" at bounding box center [1316, 324] width 194 height 26
type input "Notification banner"
type textarea "*"
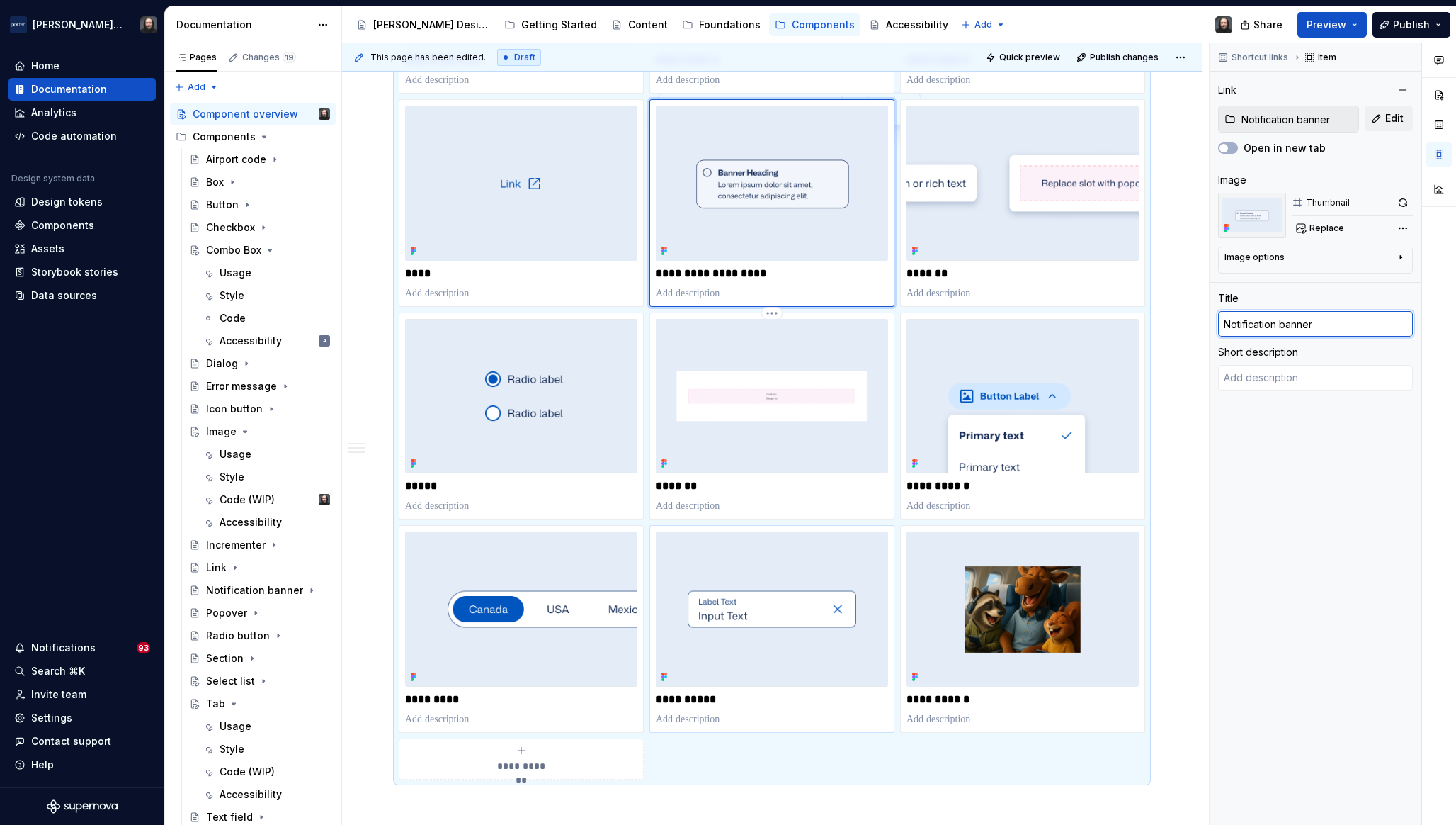
scroll to position [948, 0]
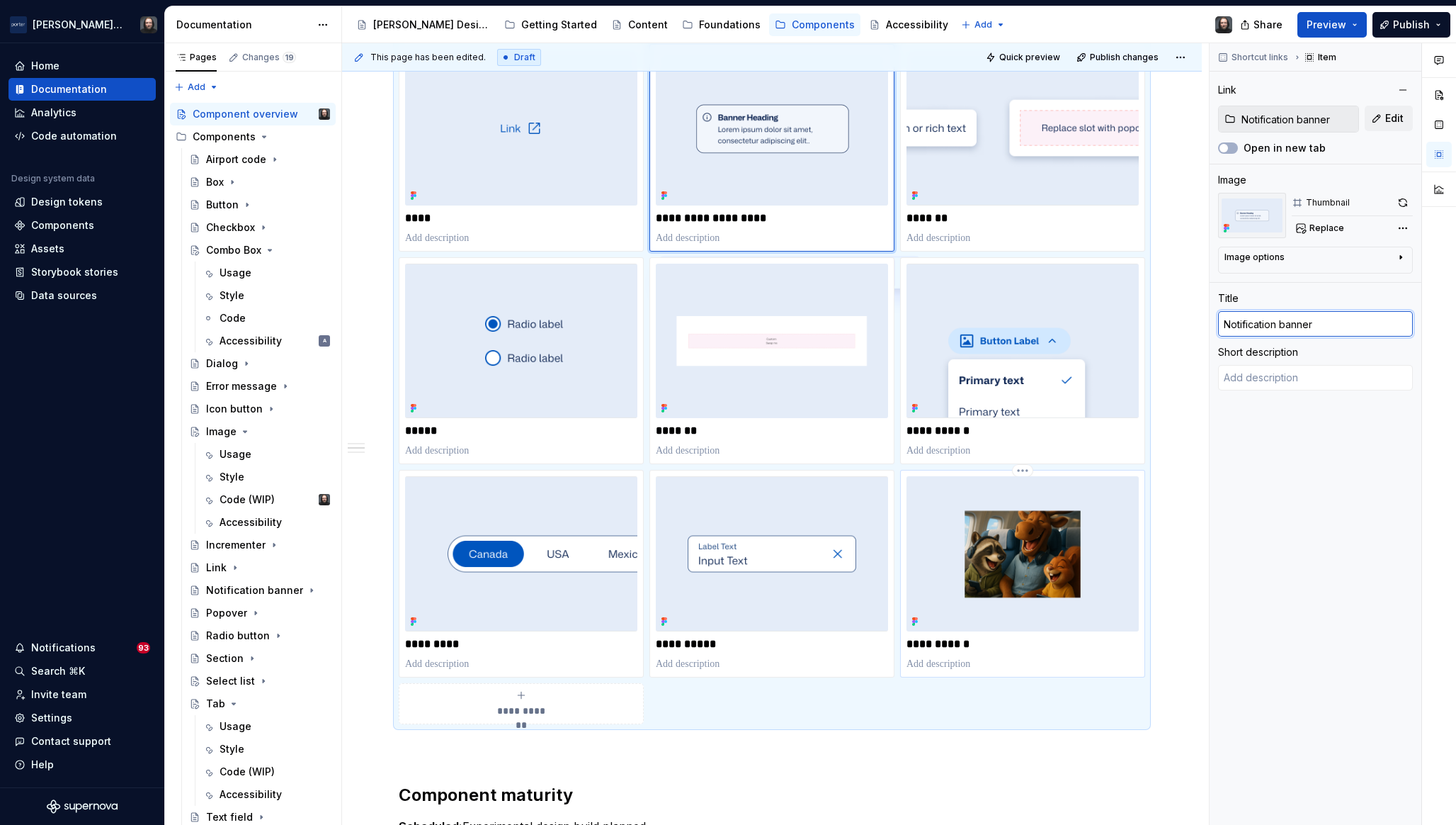
type input "Image (WIP)"
click at [1098, 540] on img at bounding box center [1023, 554] width 233 height 155
type textarea "*"
type input "Image"
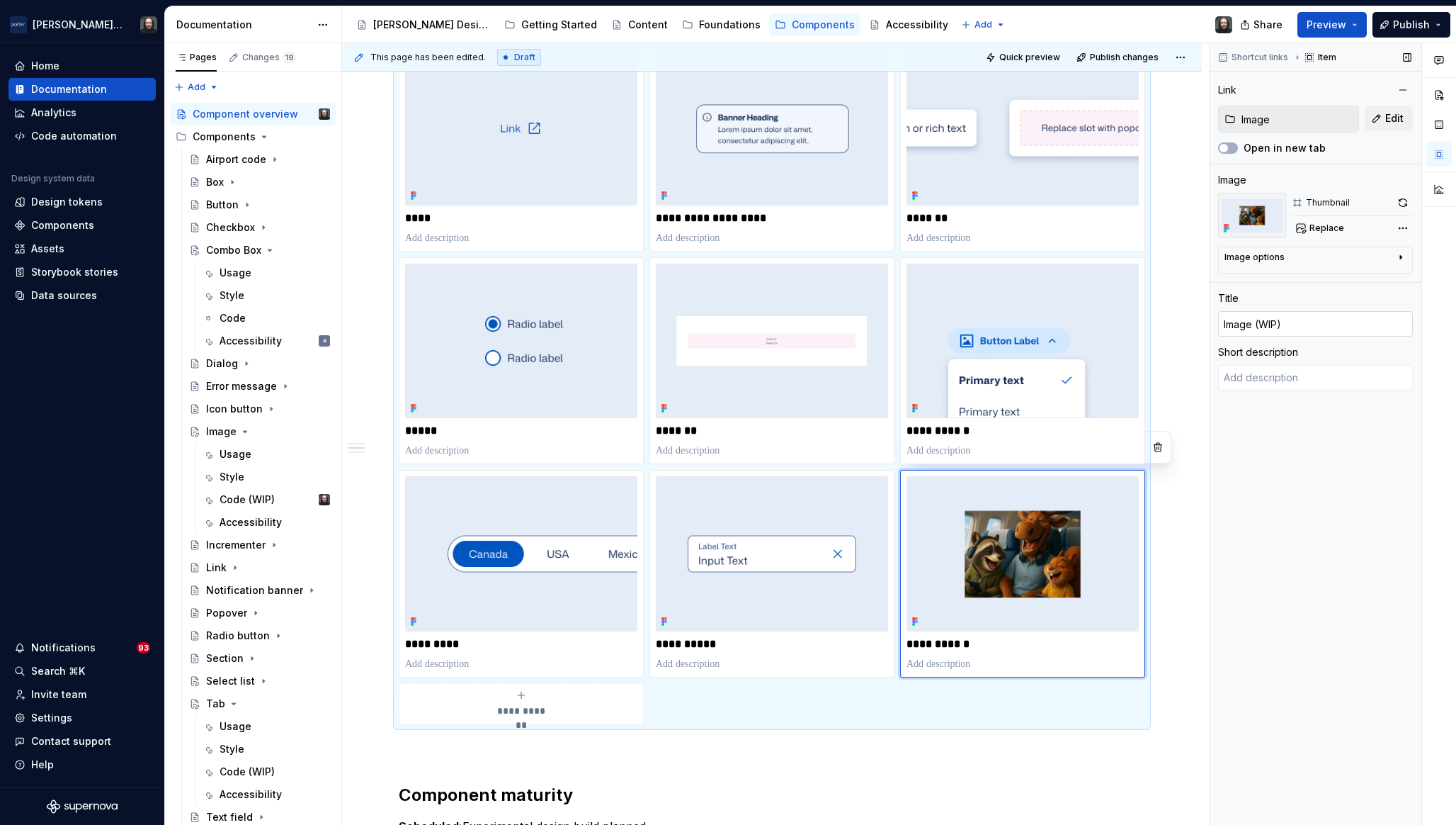
type textarea "*"
drag, startPoint x: 1252, startPoint y: 326, endPoint x: 1343, endPoint y: 324, distance: 91.0
click at [1343, 323] on input "Image (WIP)" at bounding box center [1316, 324] width 194 height 26
type input "Image"
type textarea "*"
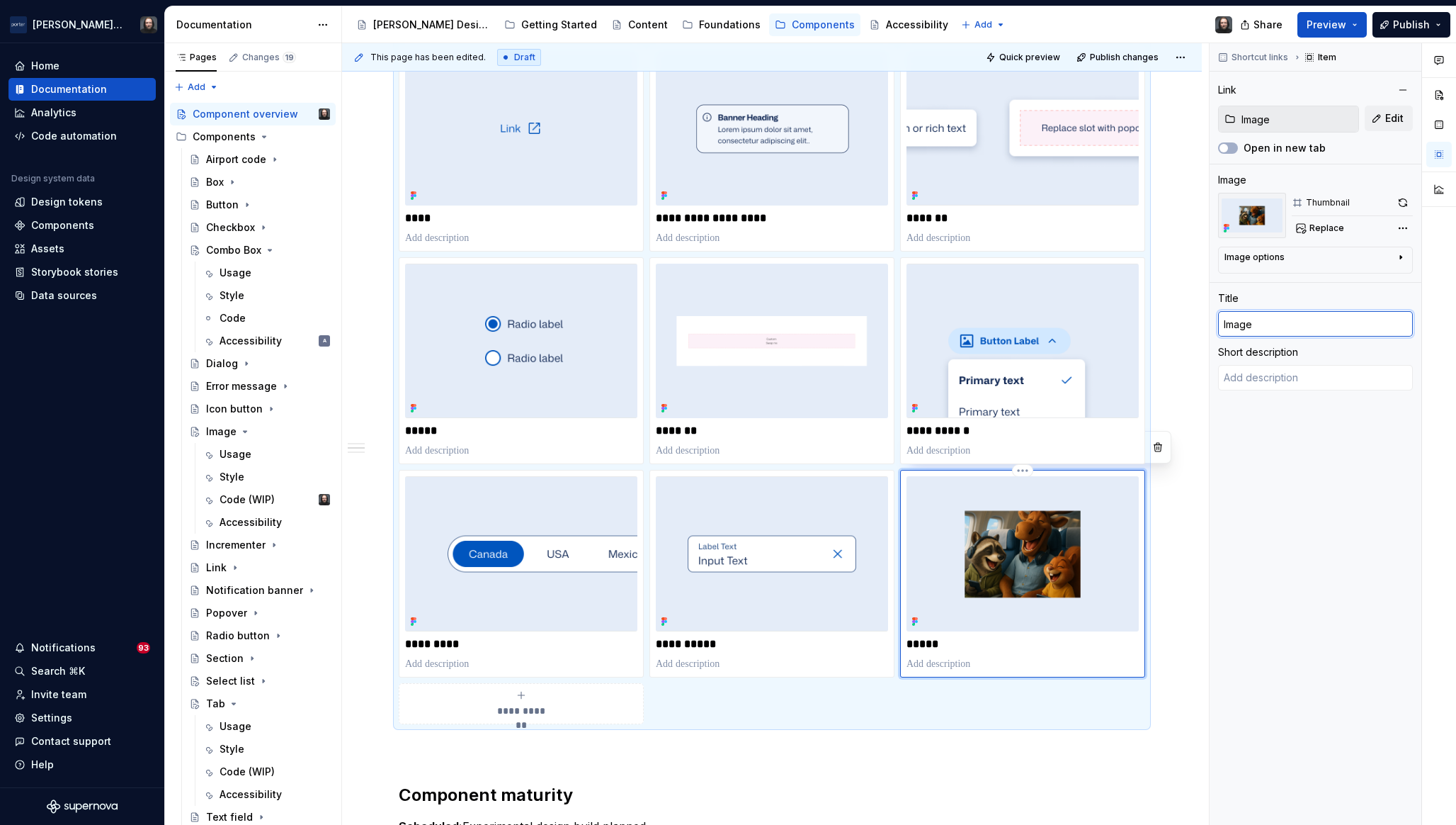
scroll to position [857, 0]
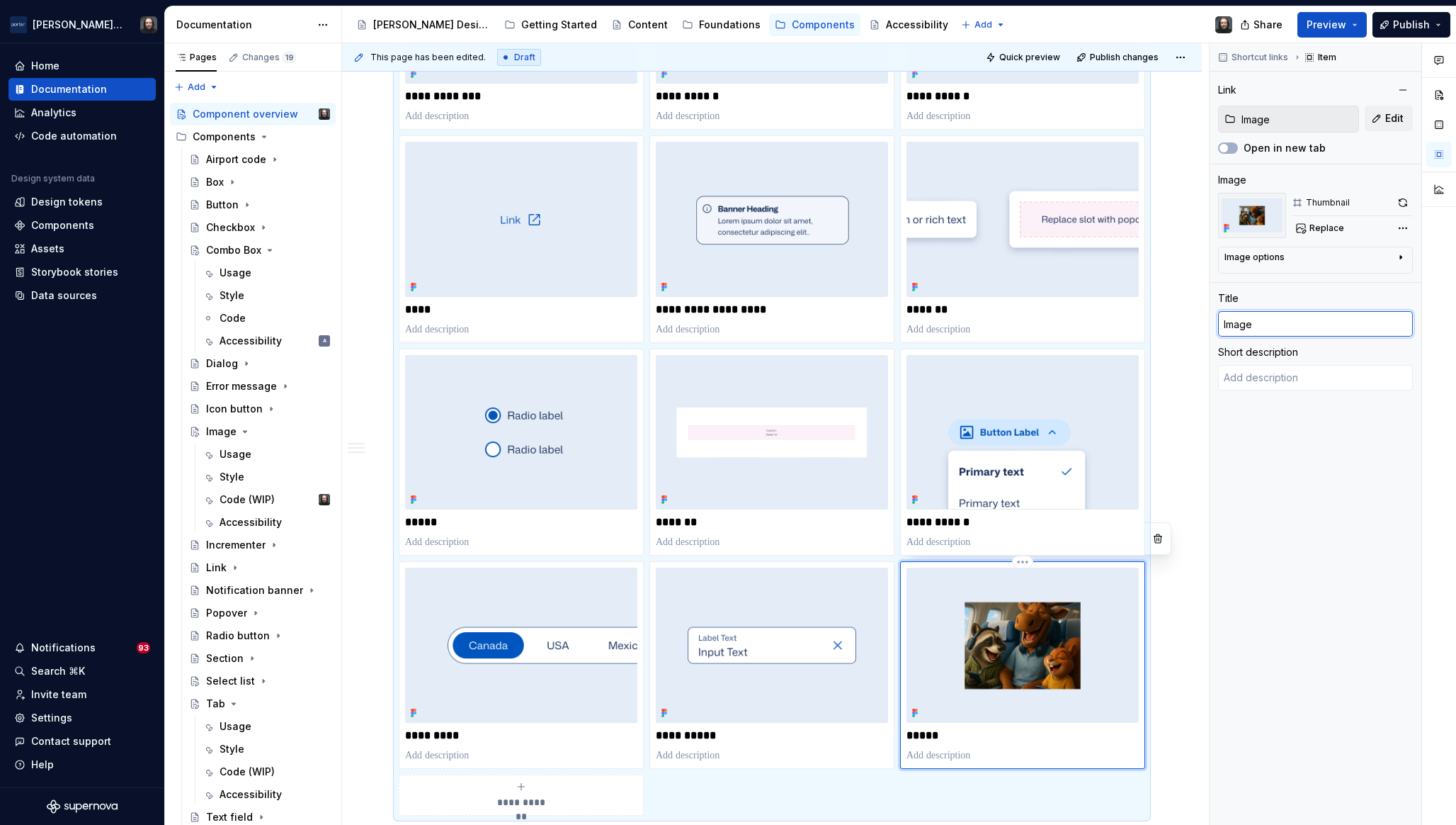
type input "Image"
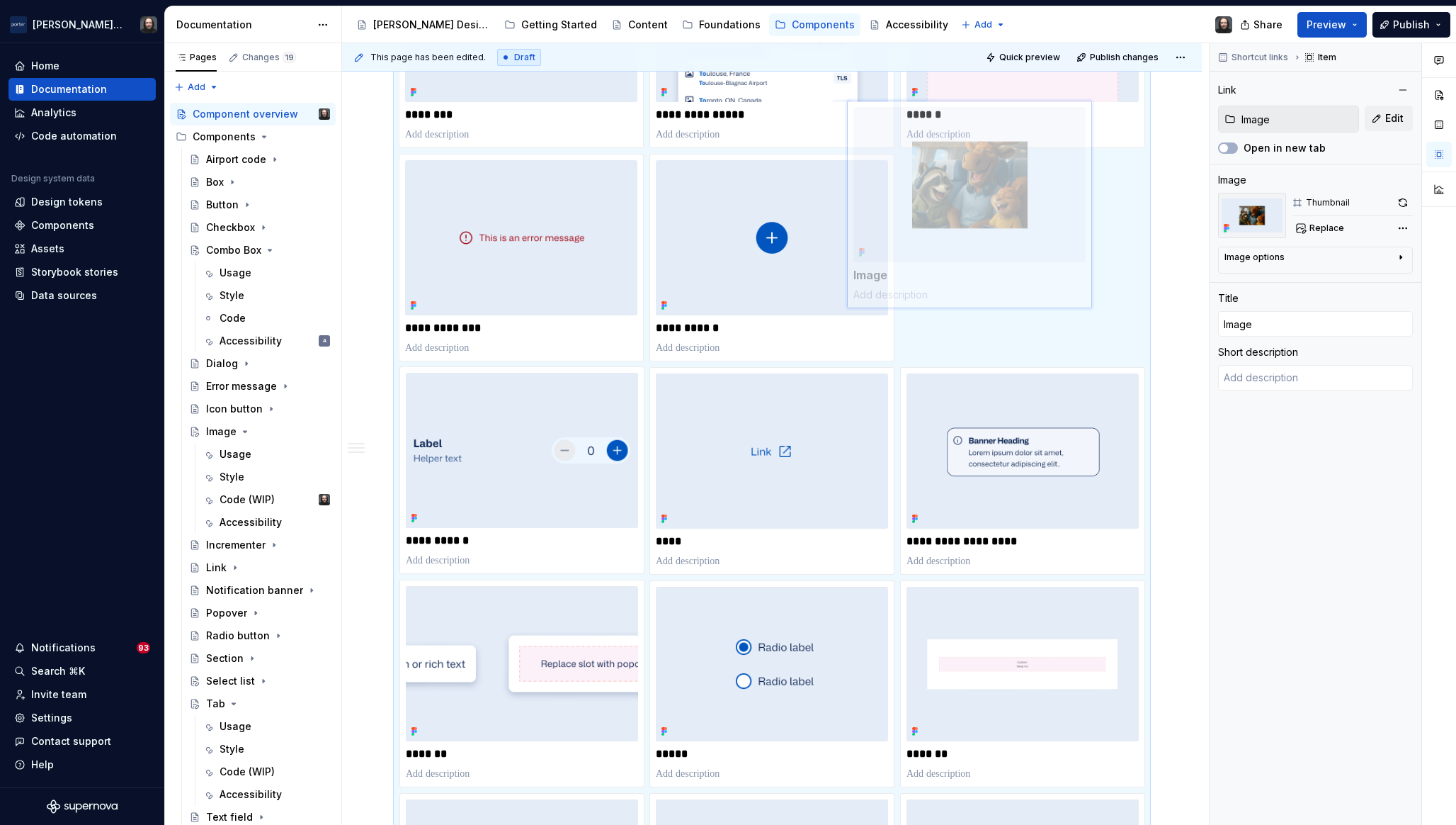
scroll to position [606, 0]
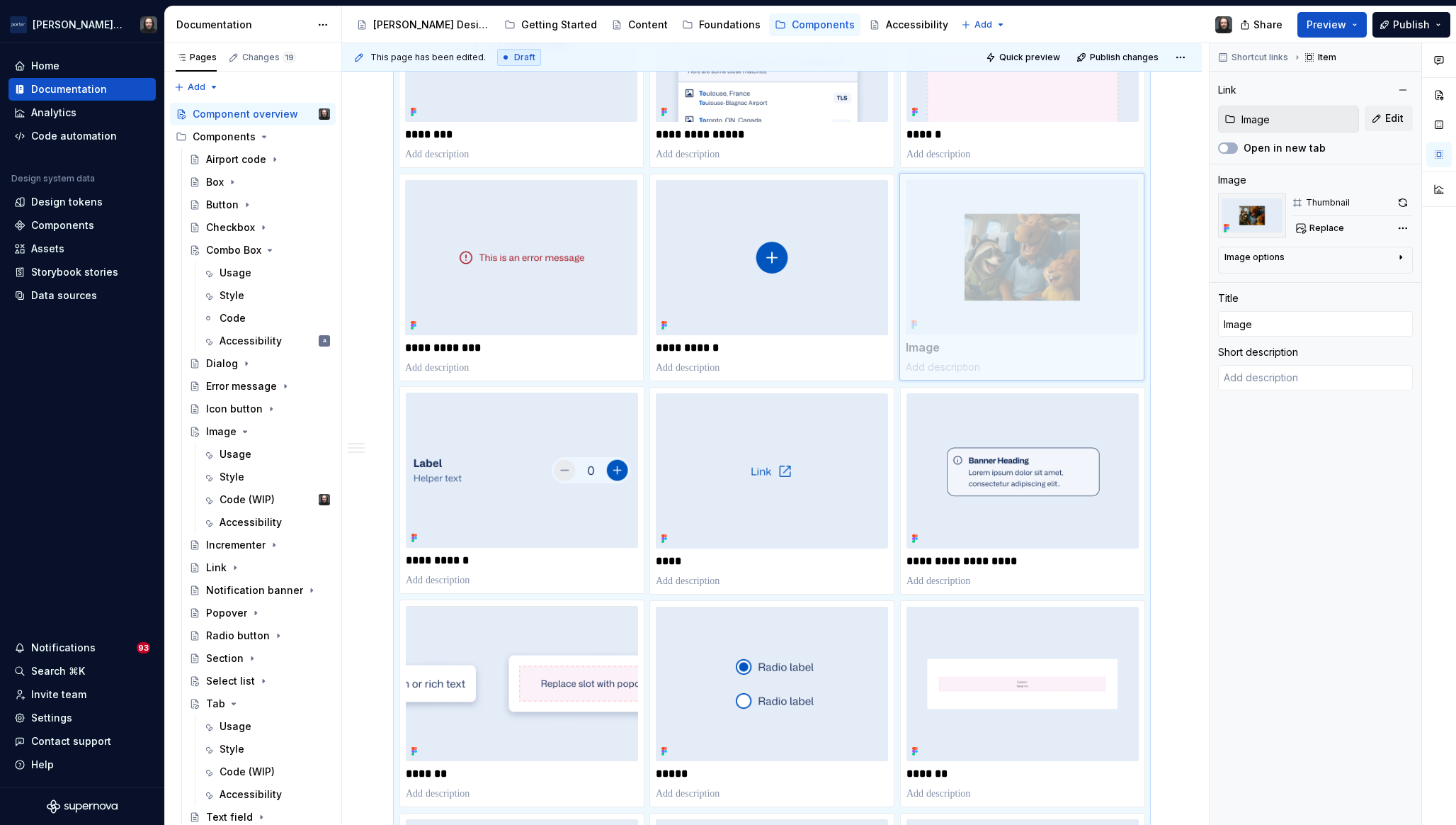
drag, startPoint x: 1089, startPoint y: 595, endPoint x: 1096, endPoint y: 258, distance: 337.1
click at [1096, 258] on body "Porter Airlines Home Documentation Analytics Code automation Design system data…" at bounding box center [728, 412] width 1456 height 825
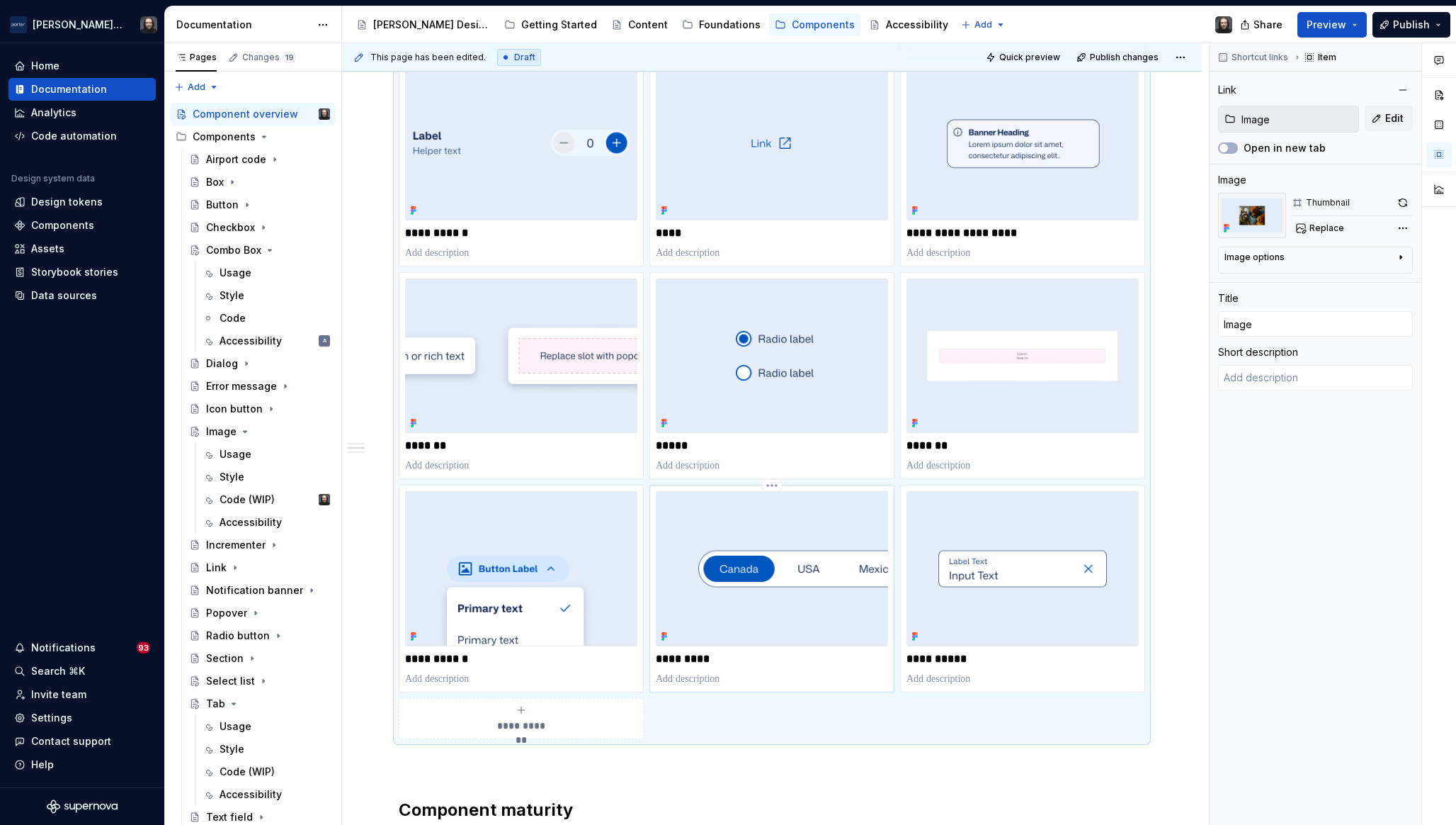
scroll to position [978, 0]
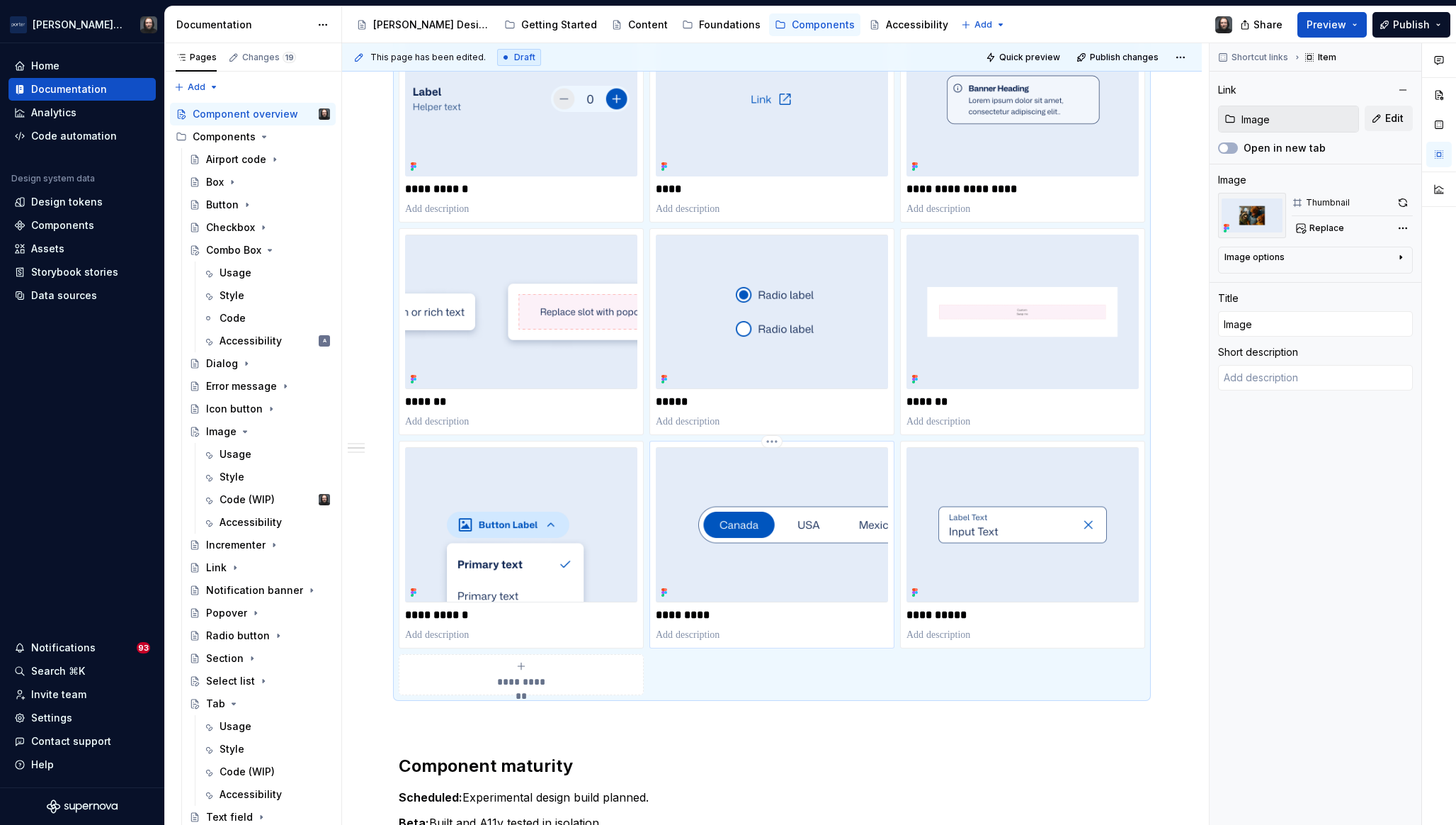
click at [823, 482] on img at bounding box center [772, 524] width 233 height 155
type textarea "*"
type input "Tab"
type input "Tab (WIP)"
type textarea "*"
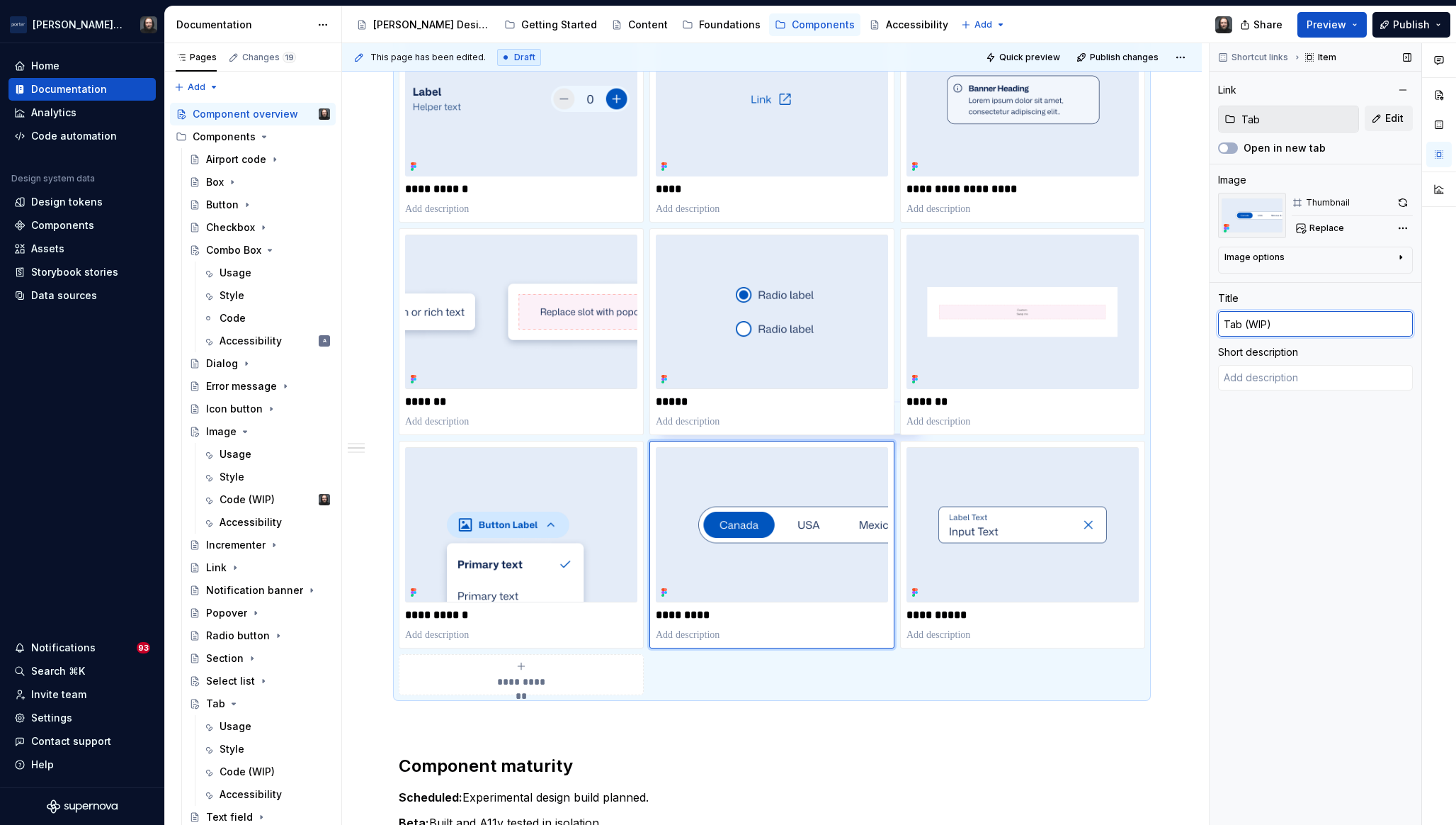
drag, startPoint x: 1243, startPoint y: 326, endPoint x: 1291, endPoint y: 326, distance: 48.0
click at [1291, 326] on input "Tab (WIP)" at bounding box center [1316, 324] width 194 height 26
type input "Tab"
type textarea "*"
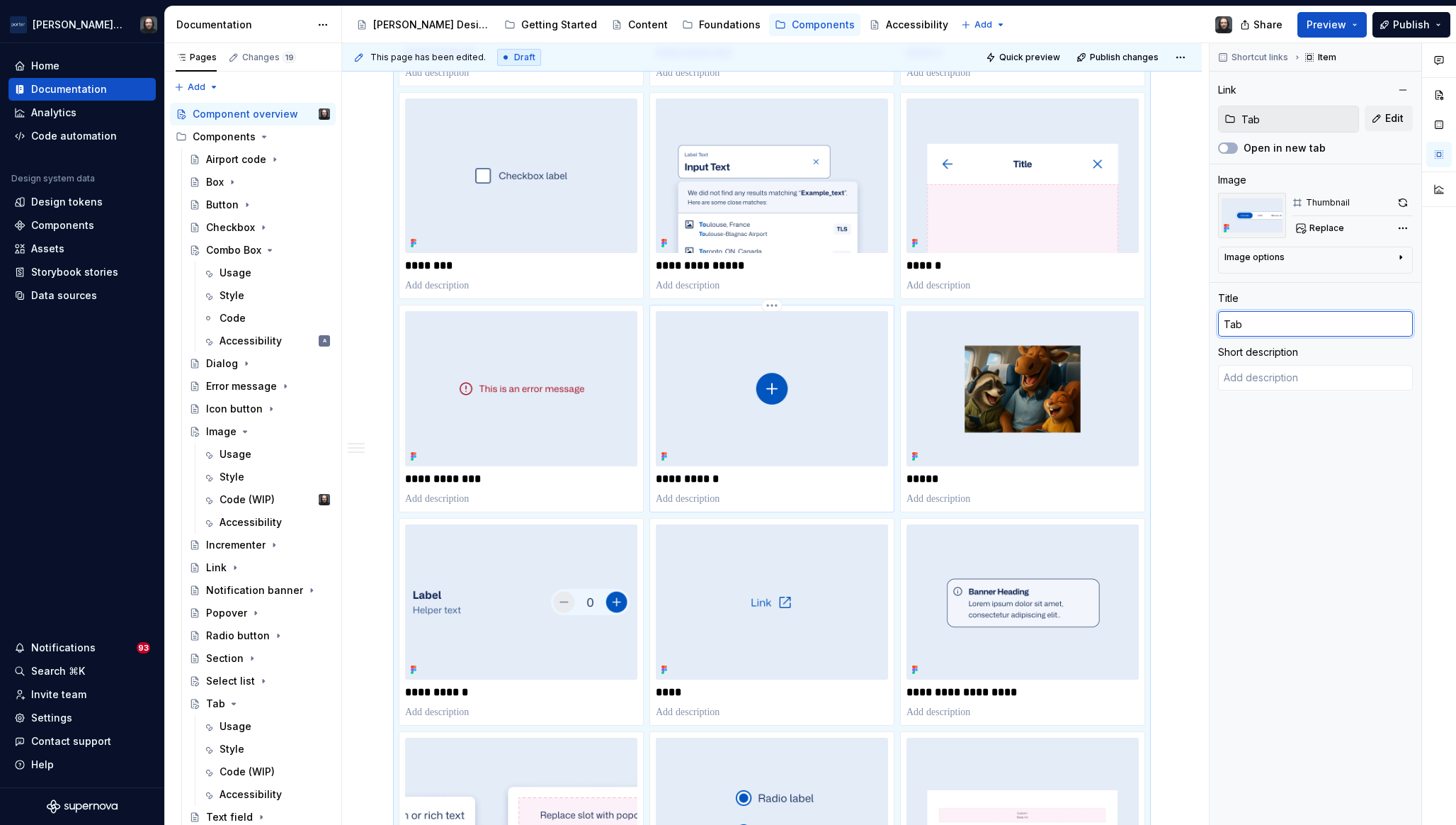
scroll to position [383, 0]
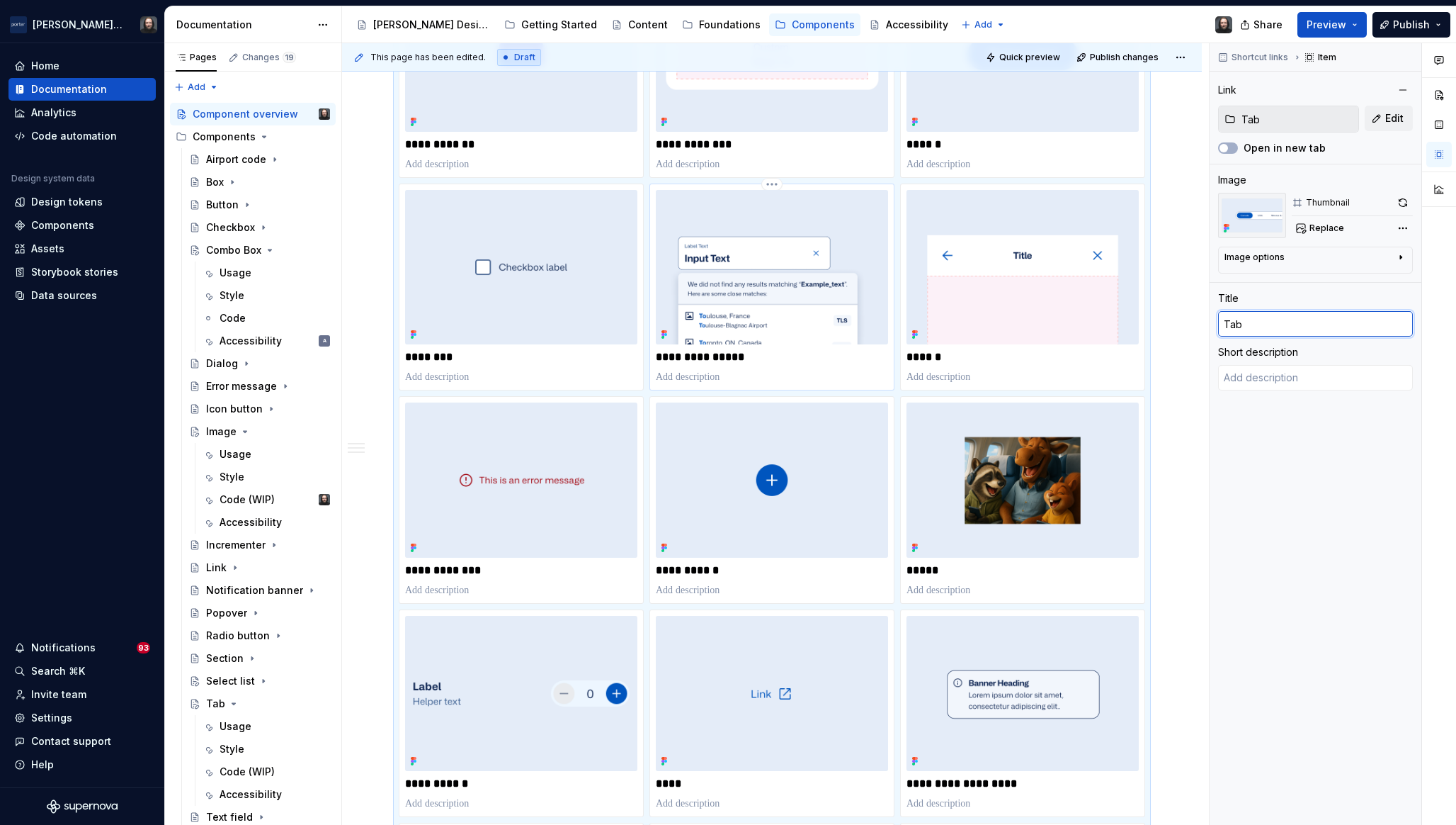
type input "Combo Box (WIP)"
drag, startPoint x: 855, startPoint y: 218, endPoint x: 885, endPoint y: 238, distance: 36.1
click at [855, 218] on img at bounding box center [772, 268] width 233 height 155
type textarea "*"
type input "Combo Box"
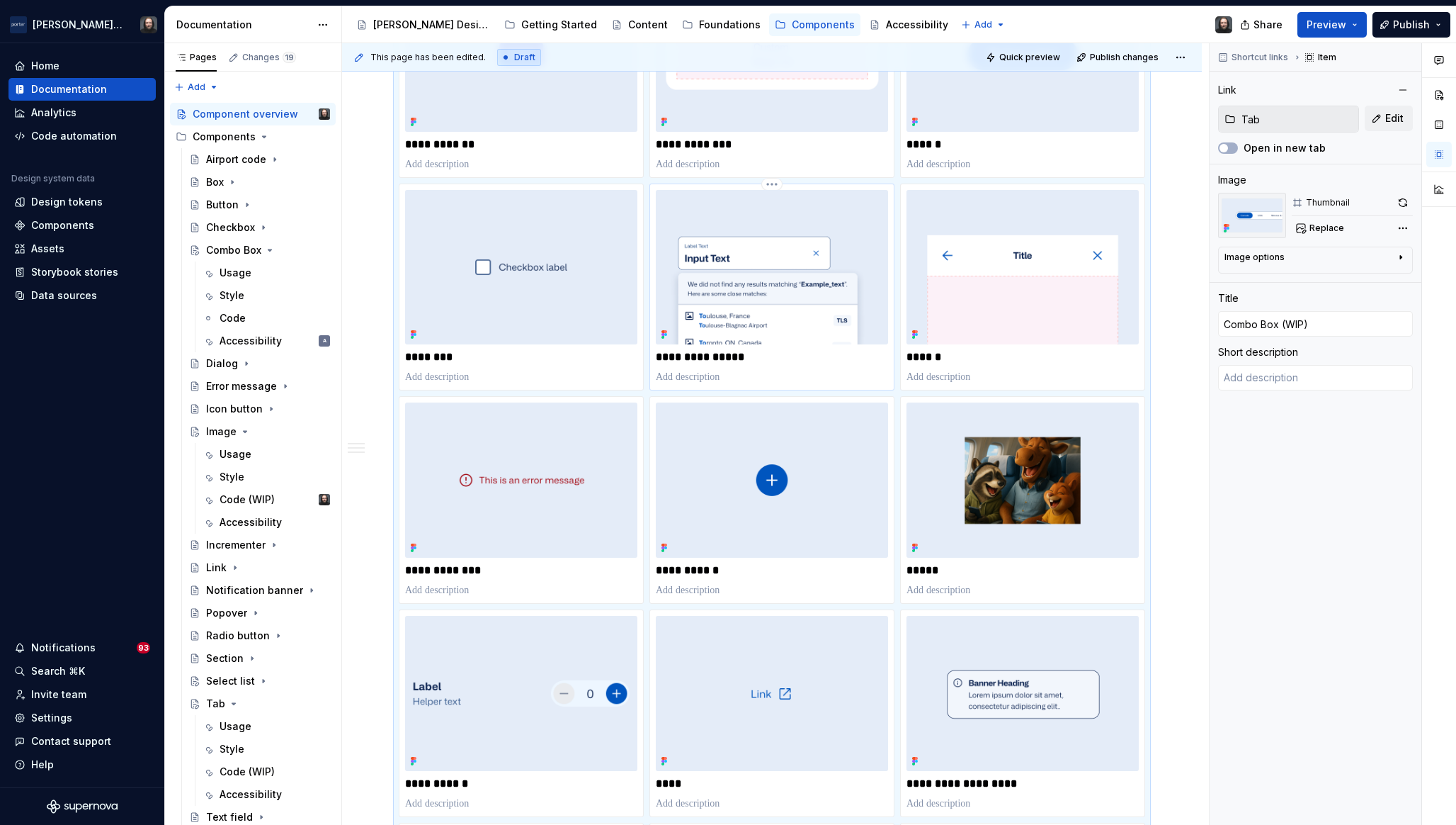
type input "Combo Box"
type textarea "*"
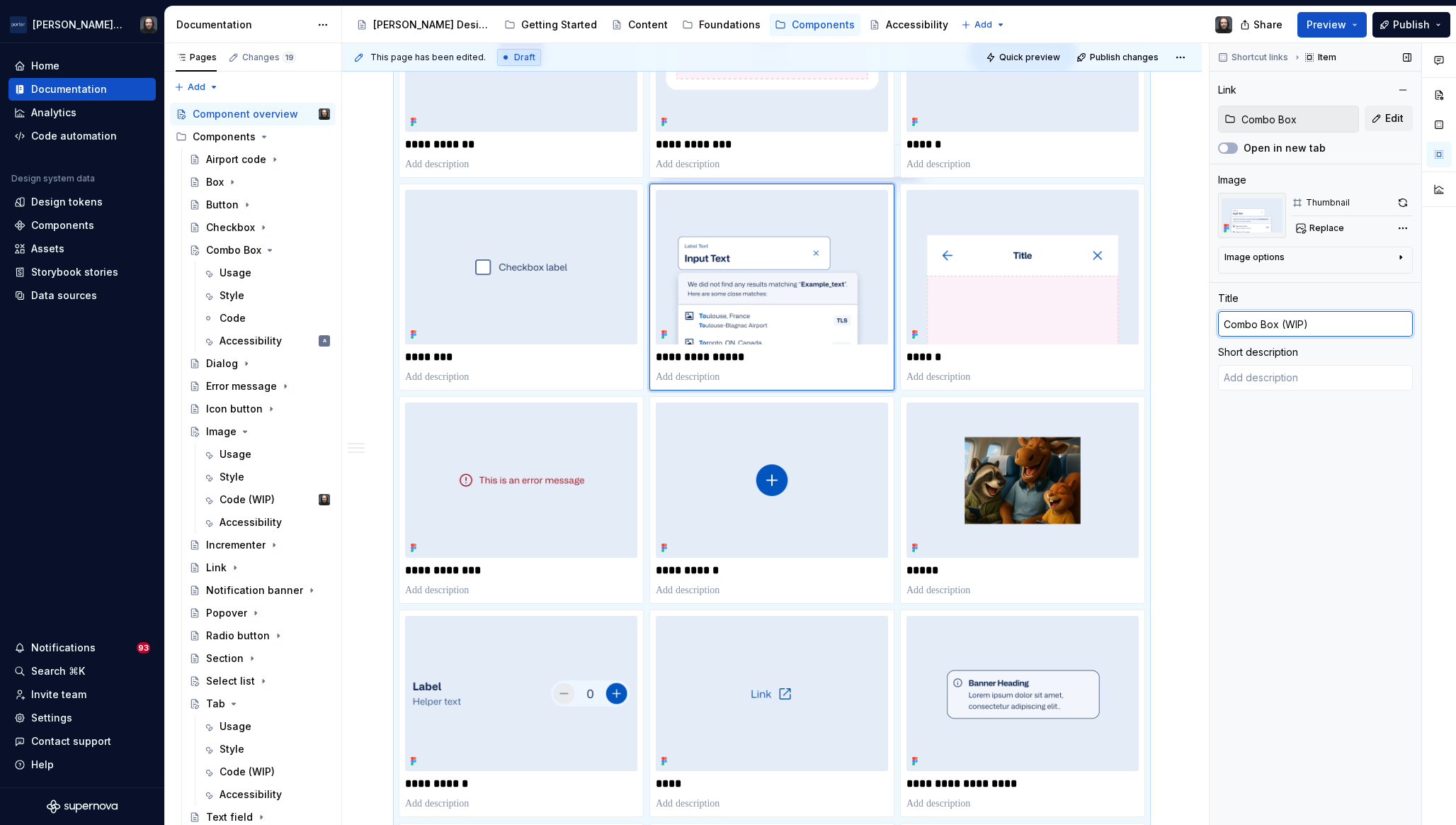
drag, startPoint x: 1277, startPoint y: 325, endPoint x: 1332, endPoint y: 324, distance: 55.0
click at [1332, 324] on input "Combo Box (WIP)" at bounding box center [1316, 324] width 194 height 26
type input "Combo Box"
type textarea "*"
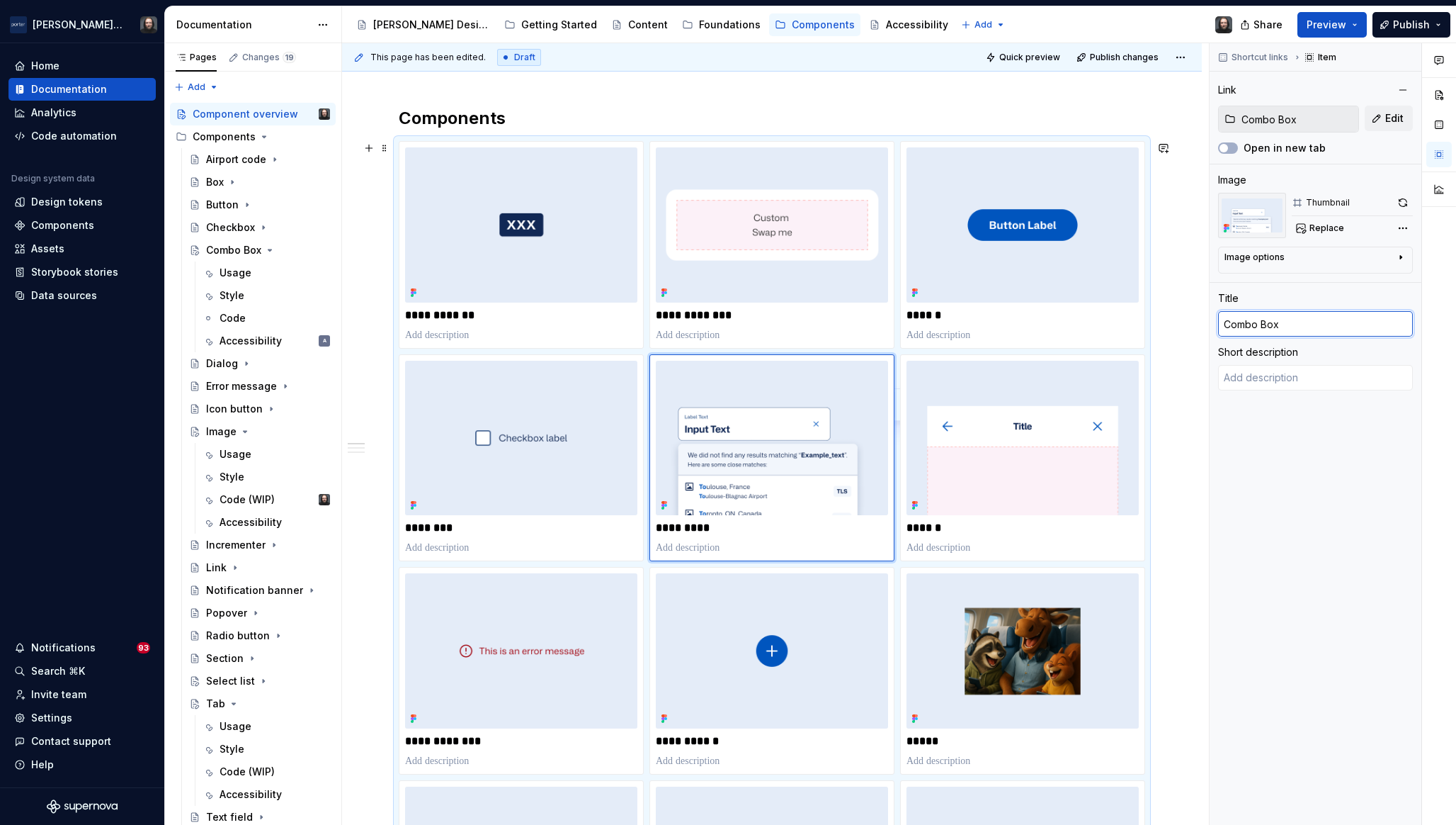
scroll to position [139, 0]
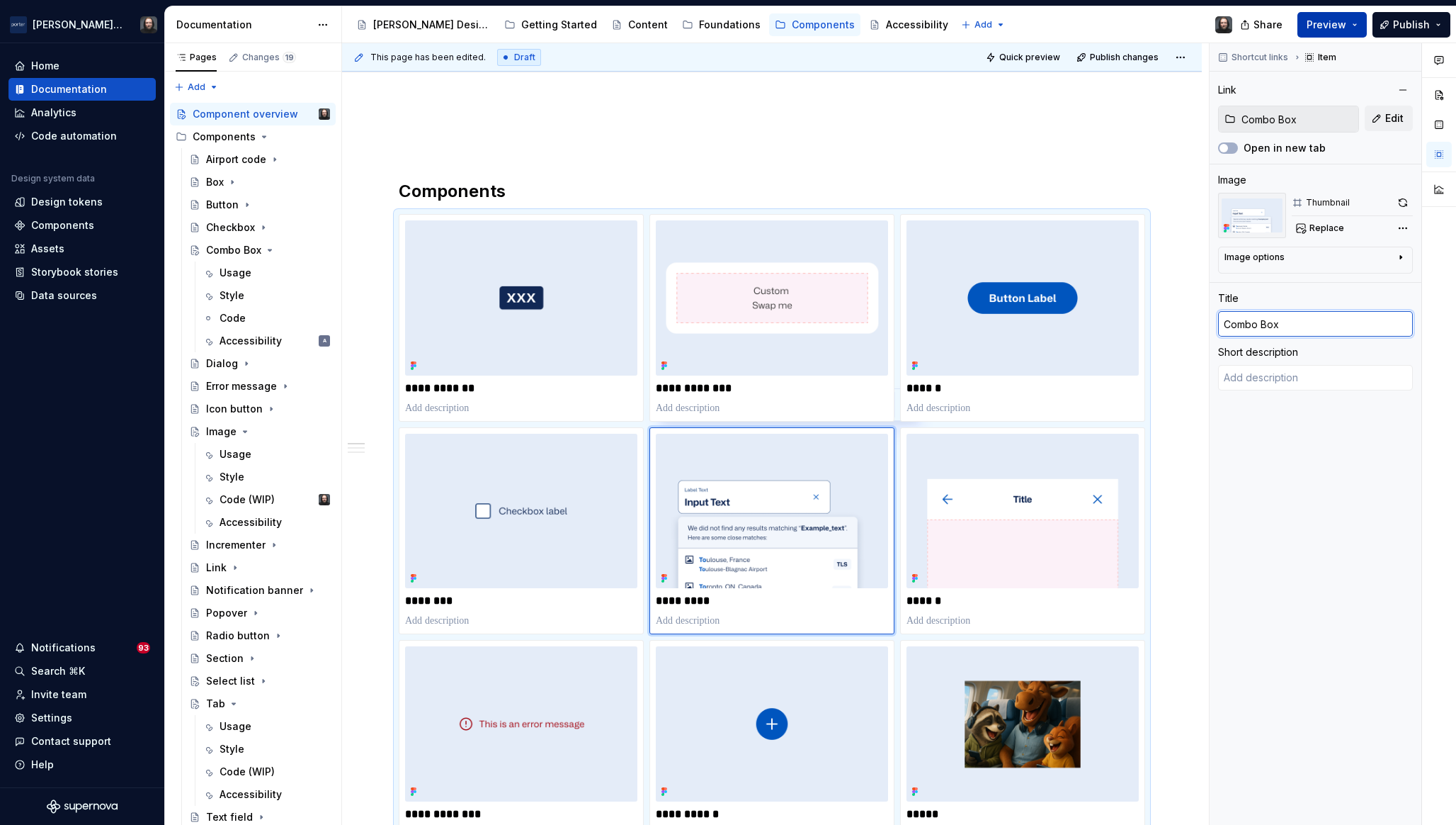
type input "Combo Box"
click at [1333, 26] on span "Preview" at bounding box center [1327, 25] width 39 height 14
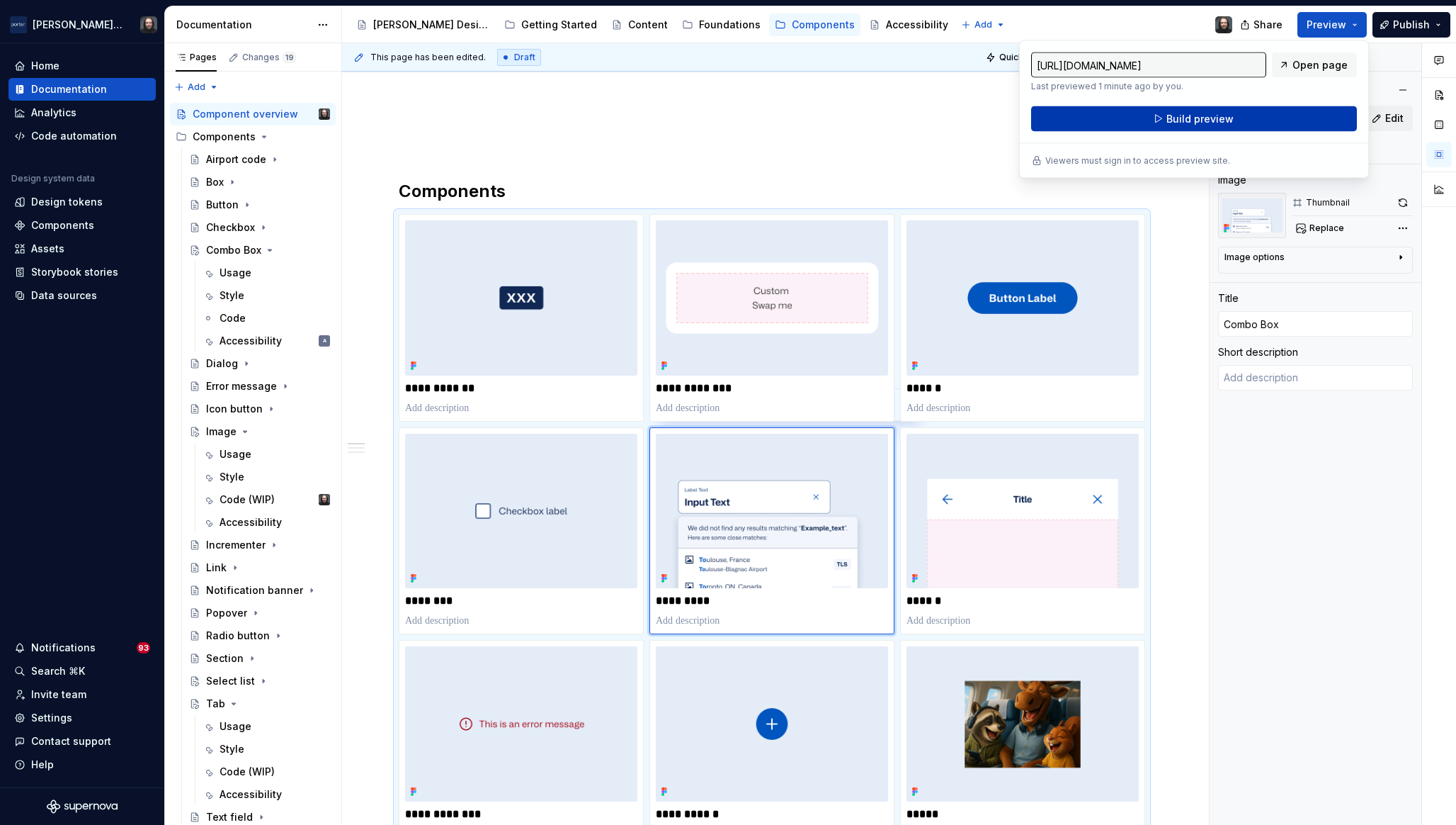
click at [1230, 120] on span "Build preview" at bounding box center [1200, 120] width 67 height 14
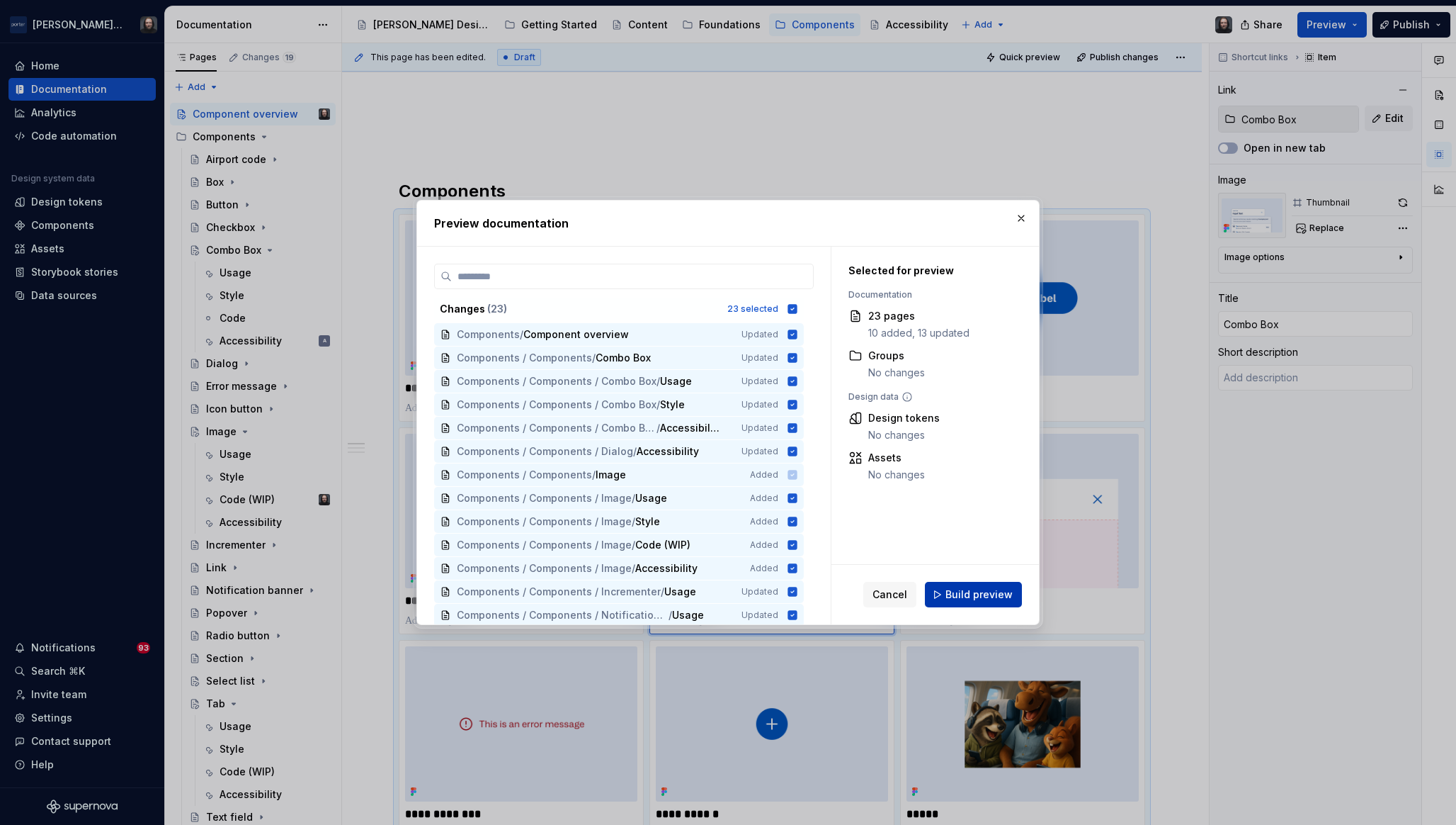
click at [979, 596] on span "Build preview" at bounding box center [979, 595] width 67 height 14
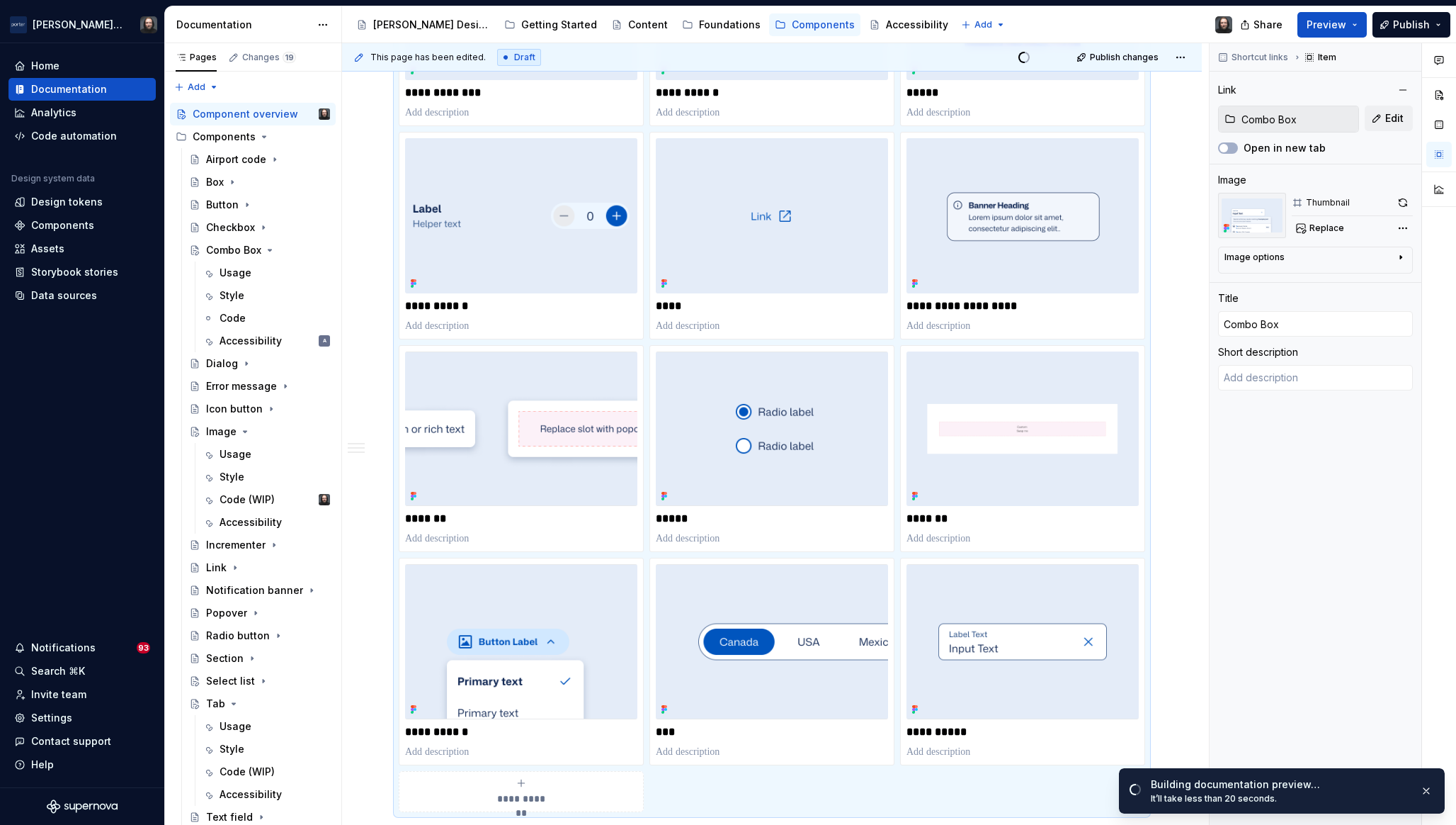
scroll to position [933, 0]
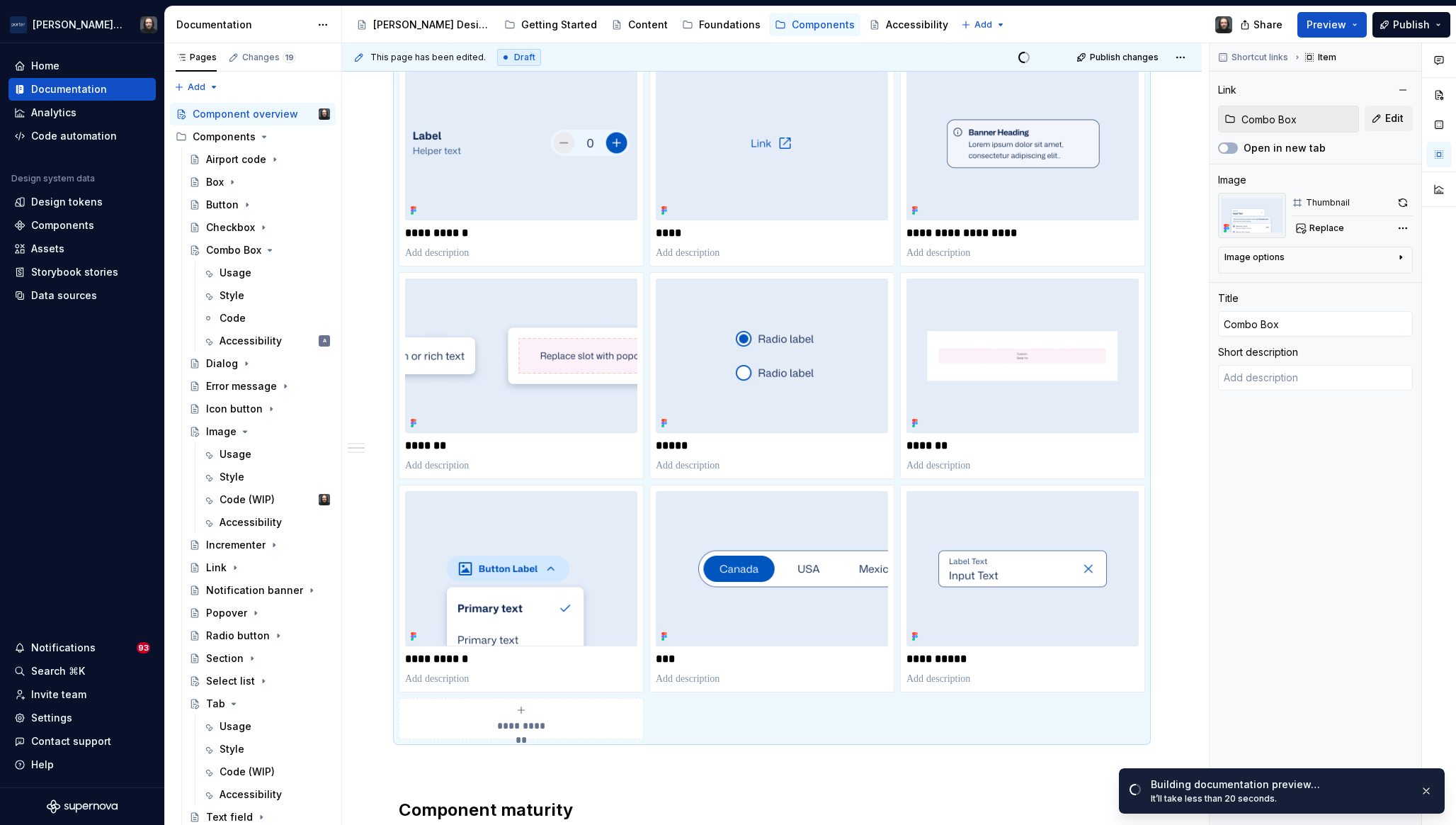
click at [1173, 371] on div "**********" at bounding box center [772, 828] width 860 height 3039
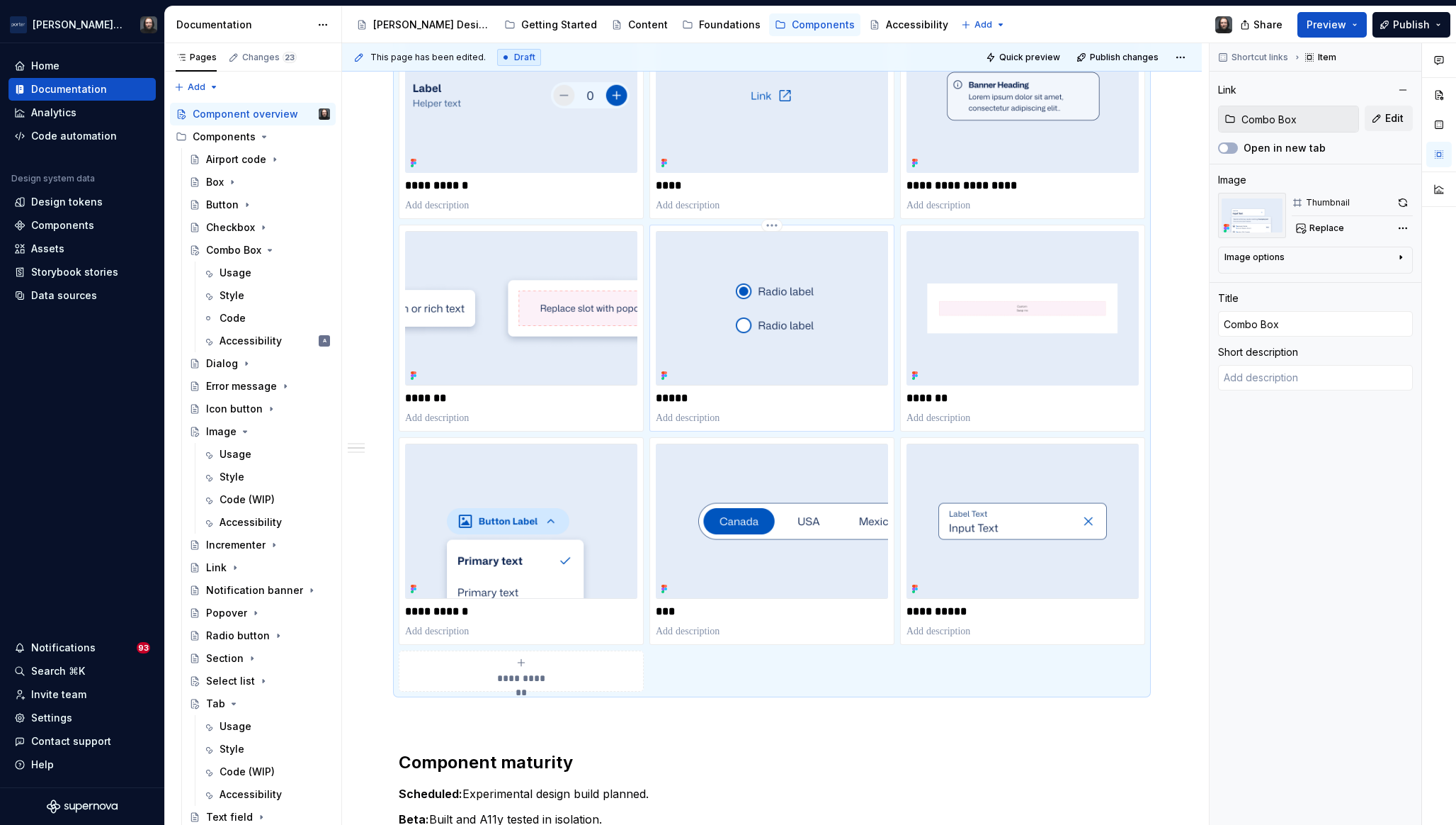
scroll to position [1062, 0]
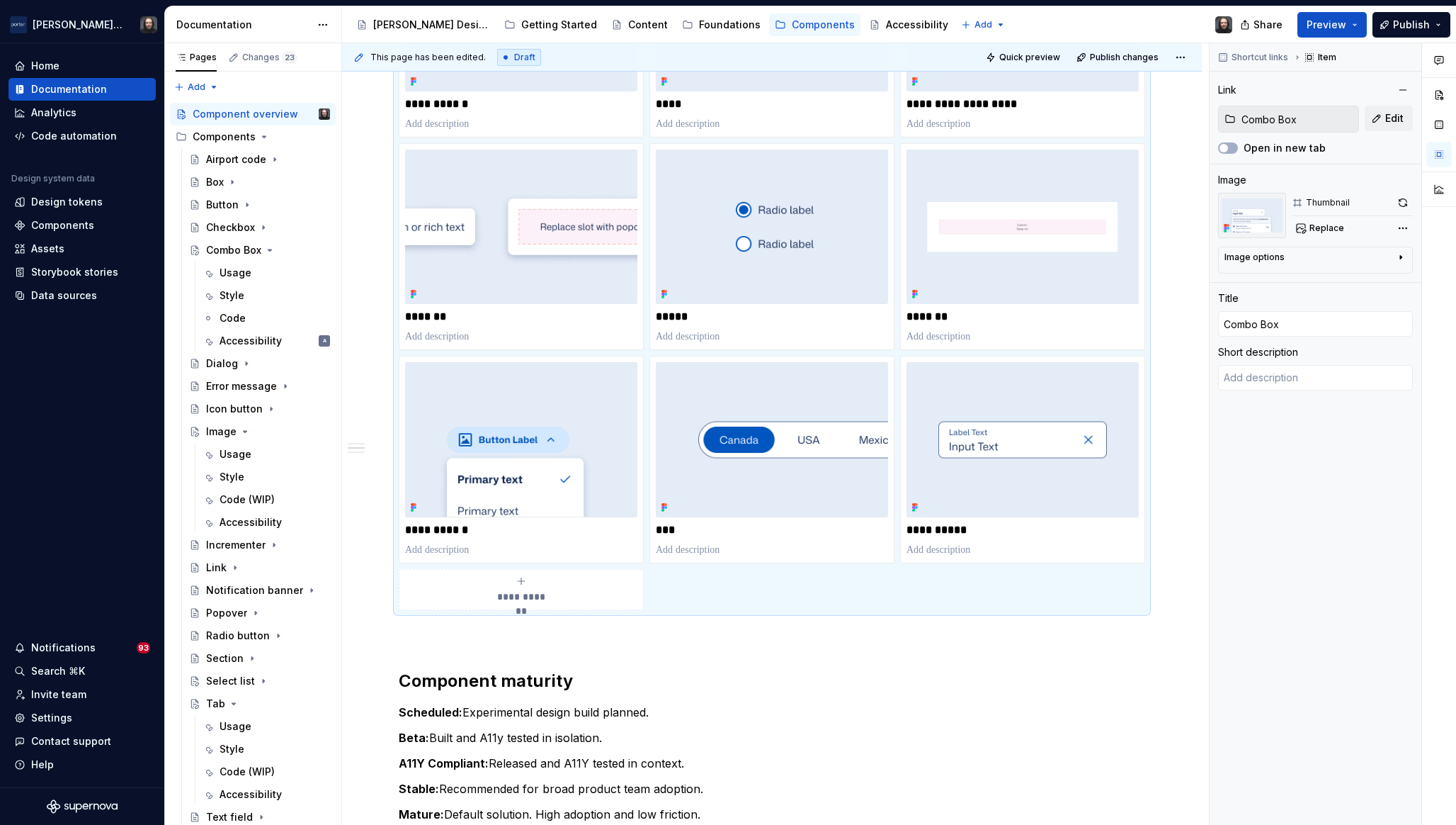
click at [531, 585] on div "**********" at bounding box center [521, 590] width 233 height 29
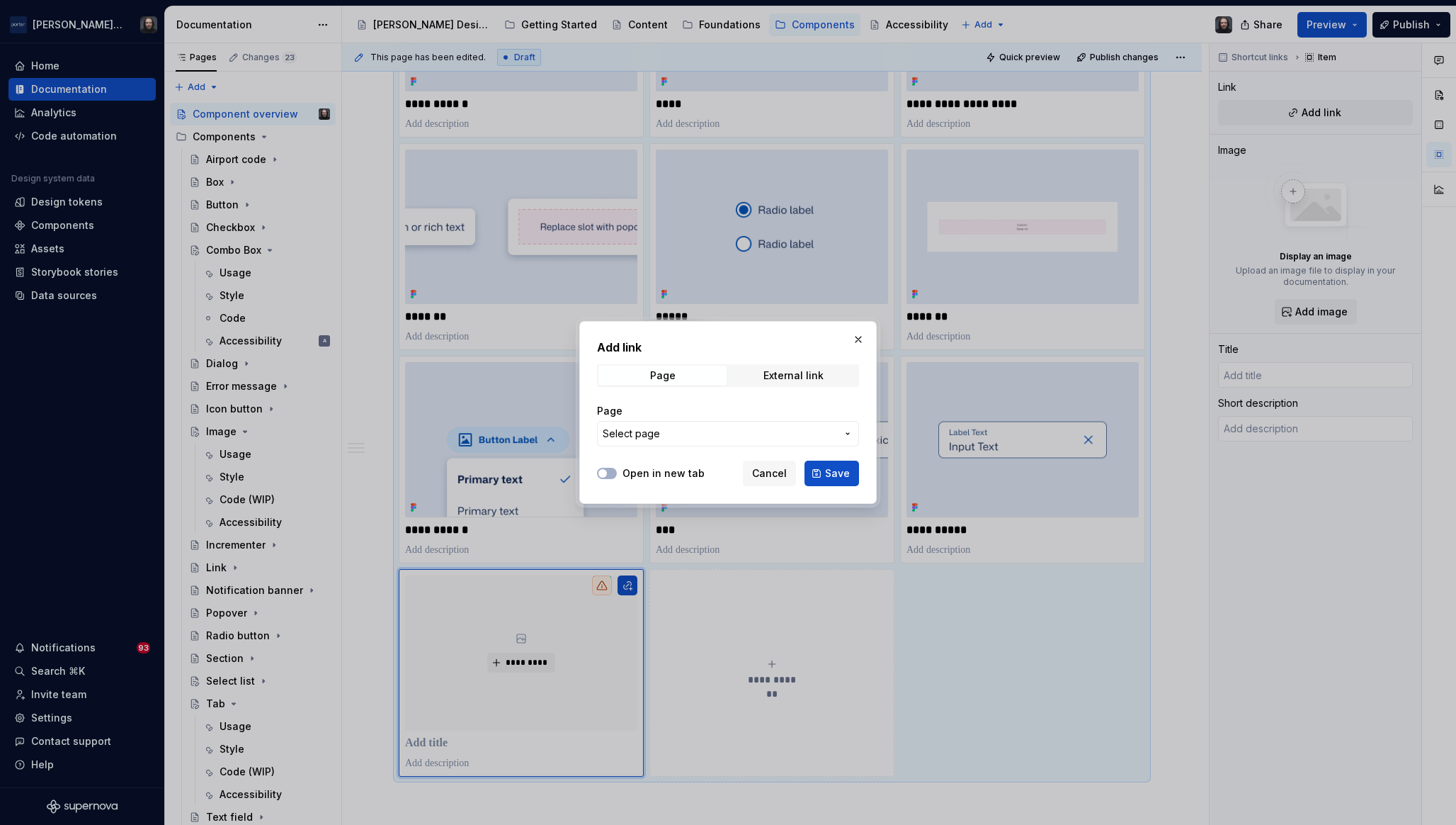
click at [719, 435] on span "Select page" at bounding box center [720, 433] width 234 height 14
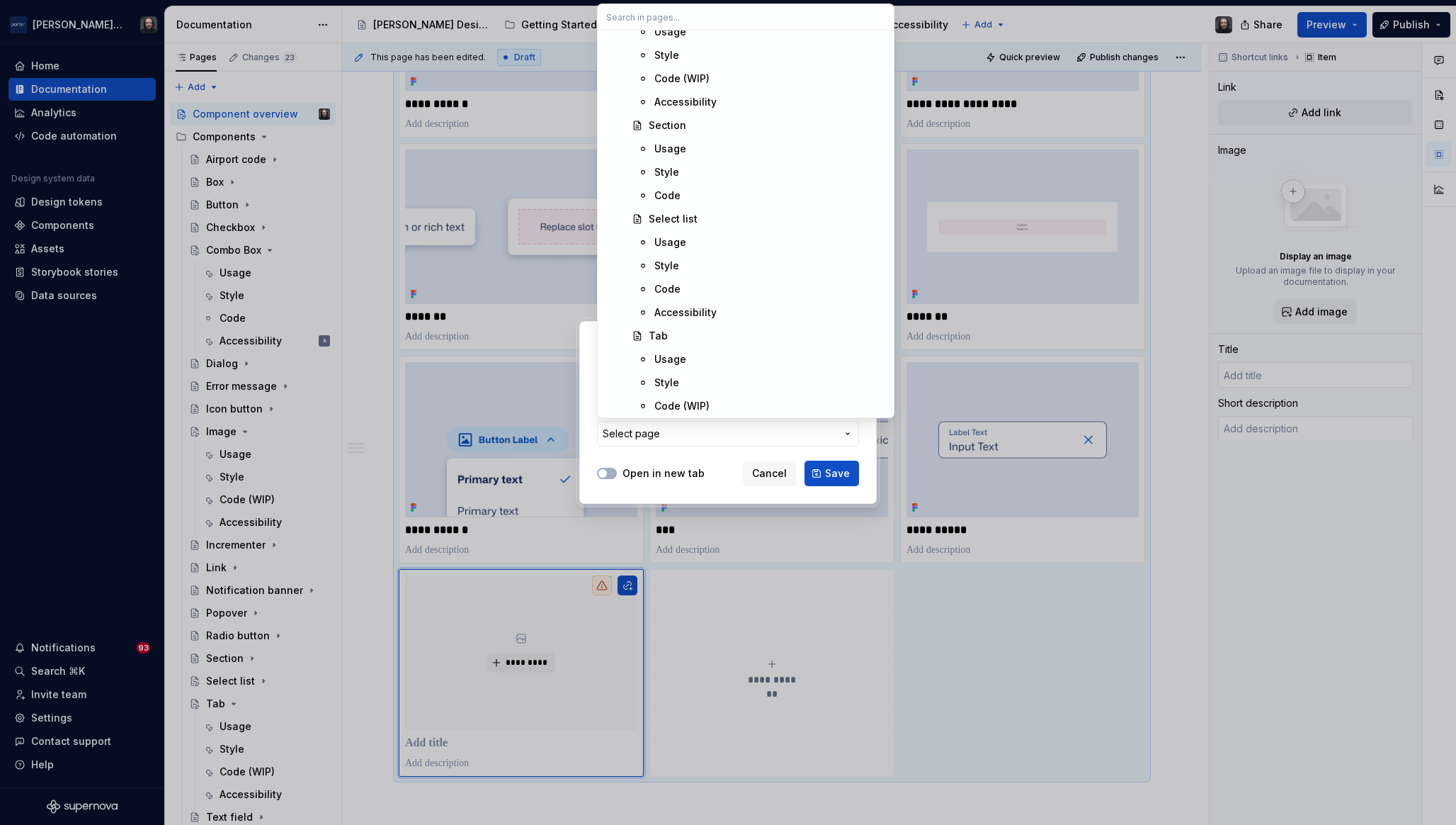
scroll to position [2360, 0]
click at [726, 350] on div "Toggle Tip (WIP)" at bounding box center [690, 351] width 83 height 14
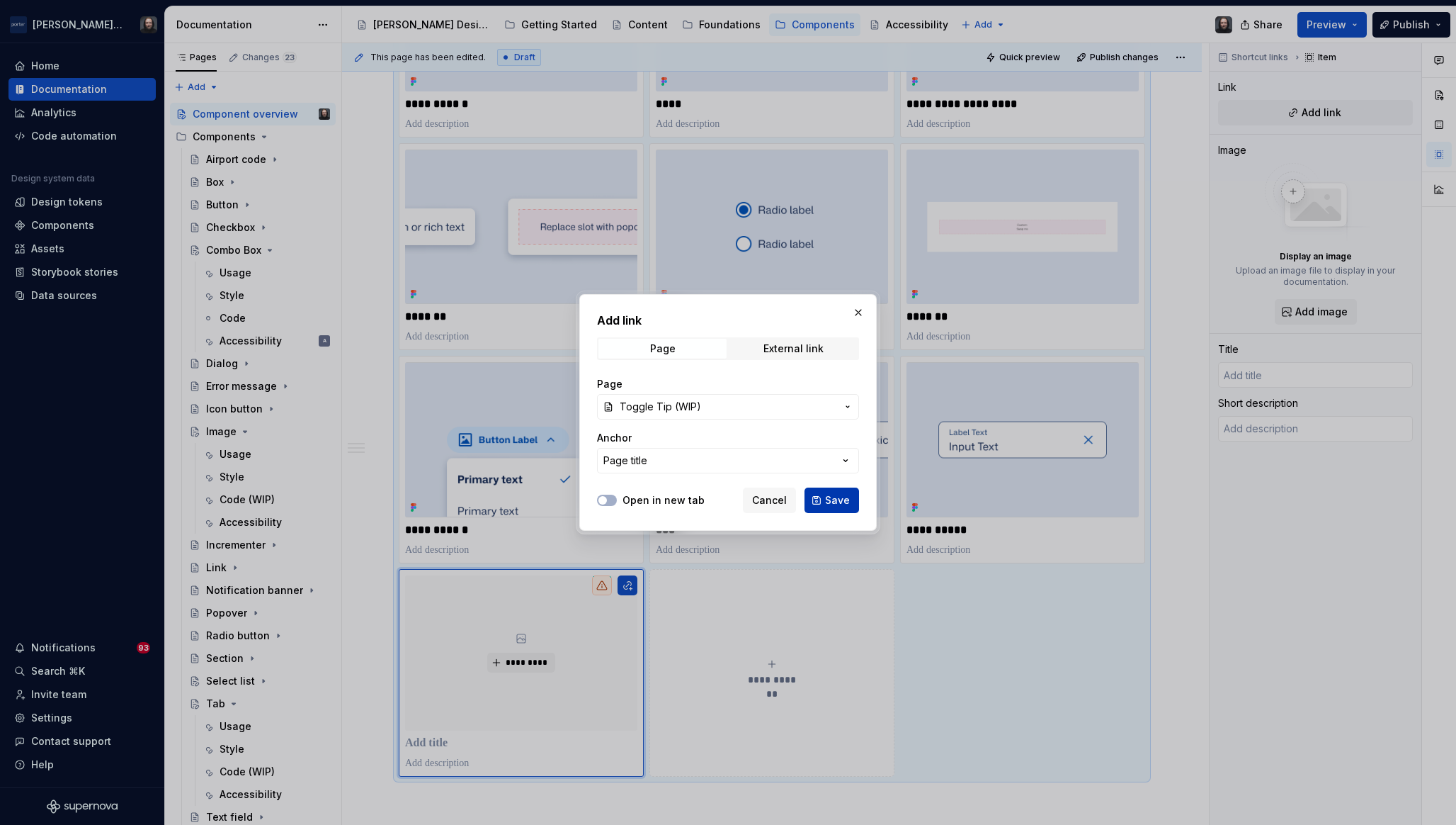
click at [833, 498] on span "Save" at bounding box center [838, 500] width 25 height 14
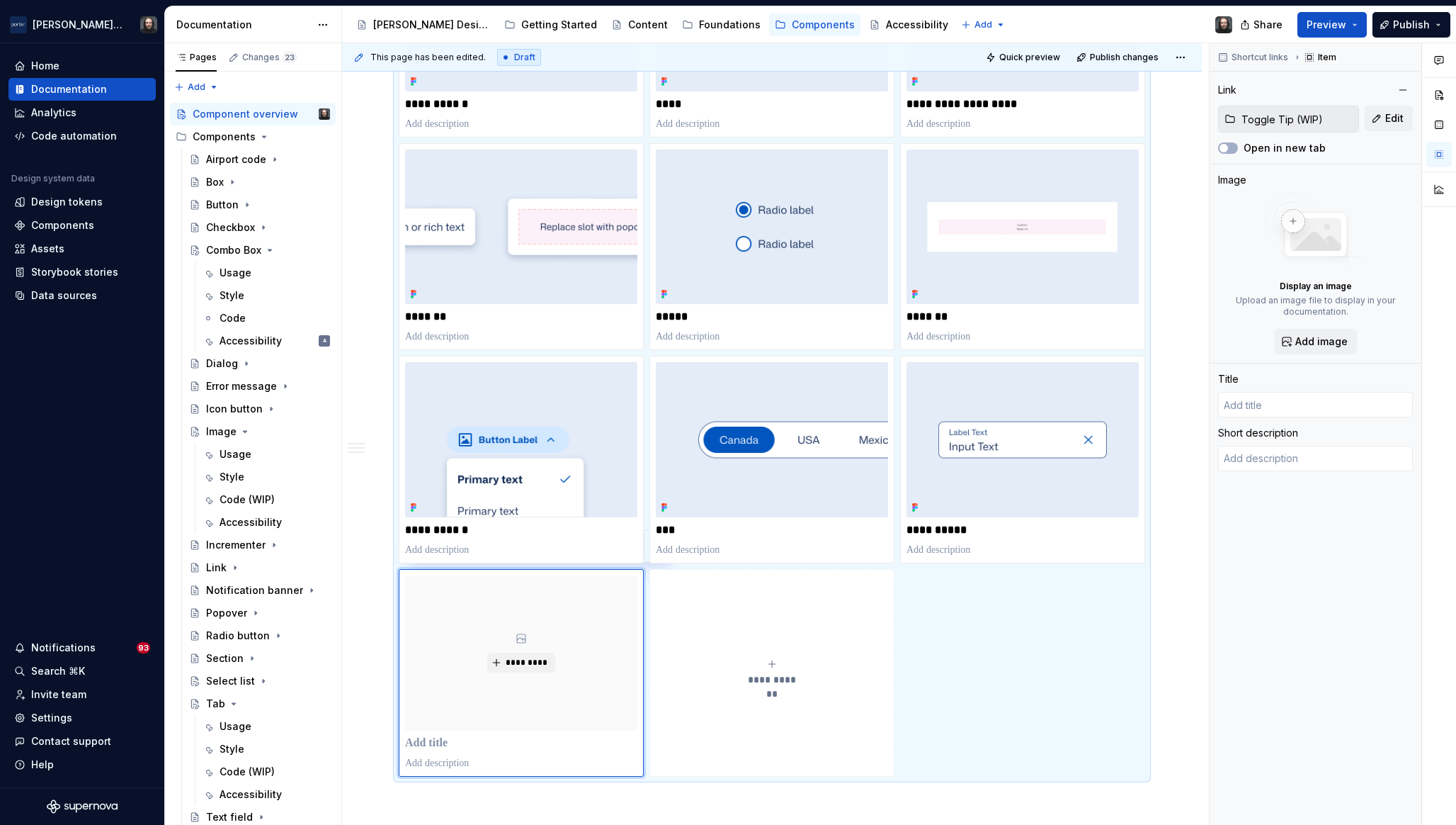
type textarea "*"
type input "Toggle Tip (WIP)"
type textarea "A Toggle Tip provides short, contextual information when users hover or focus o…"
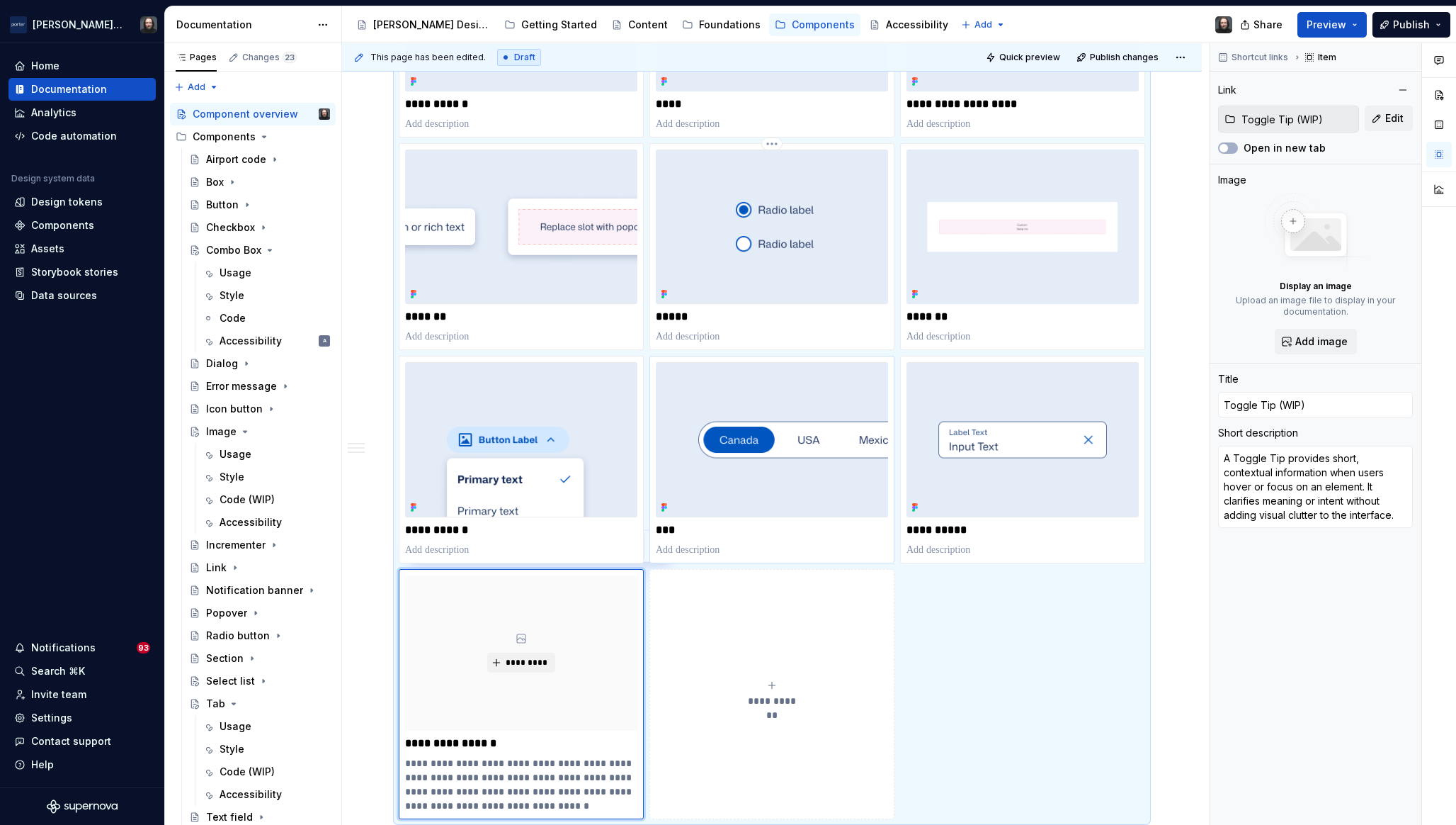
scroll to position [1340, 0]
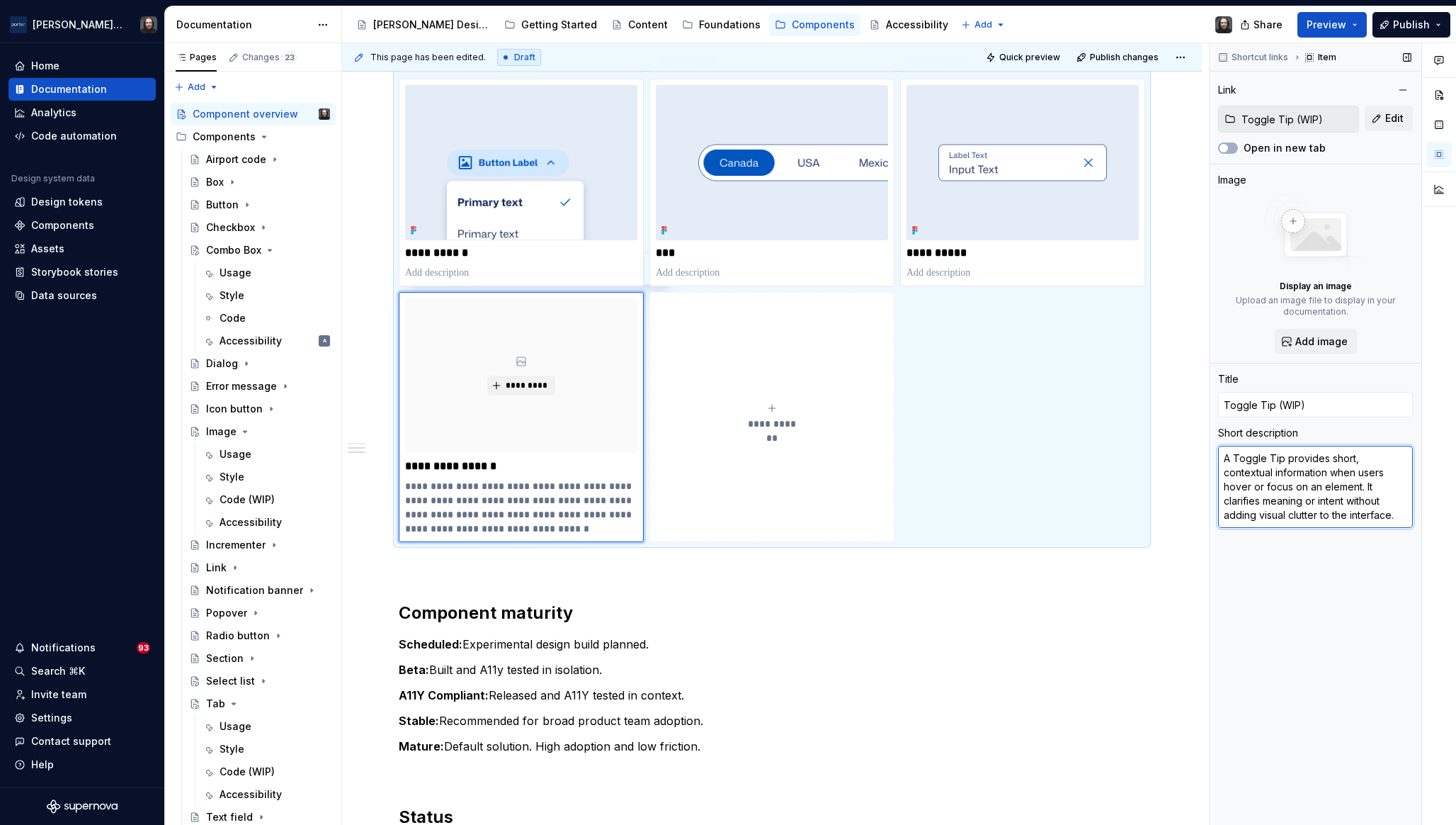
type textarea "*"
click at [1380, 492] on textarea "A Toggle Tip provides short, contextual information when users hover or focus o…" at bounding box center [1316, 487] width 194 height 82
type textarea "*"
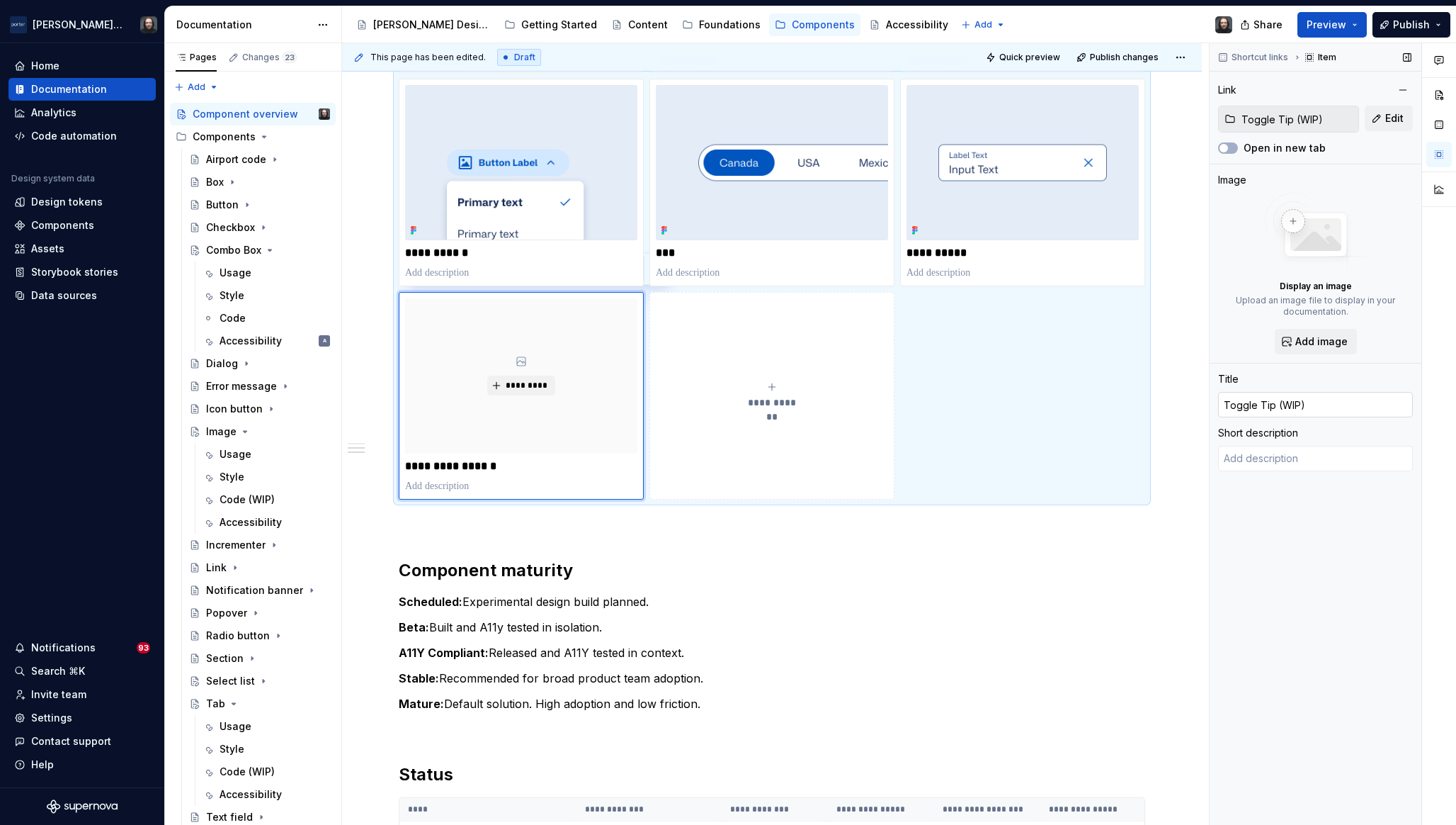
click at [1306, 405] on input "Toggle Tip (WIP)" at bounding box center [1316, 404] width 194 height 26
type input "Toggle Tip (WIP"
type textarea "*"
type input "Toggle Tip (WI"
type textarea "*"
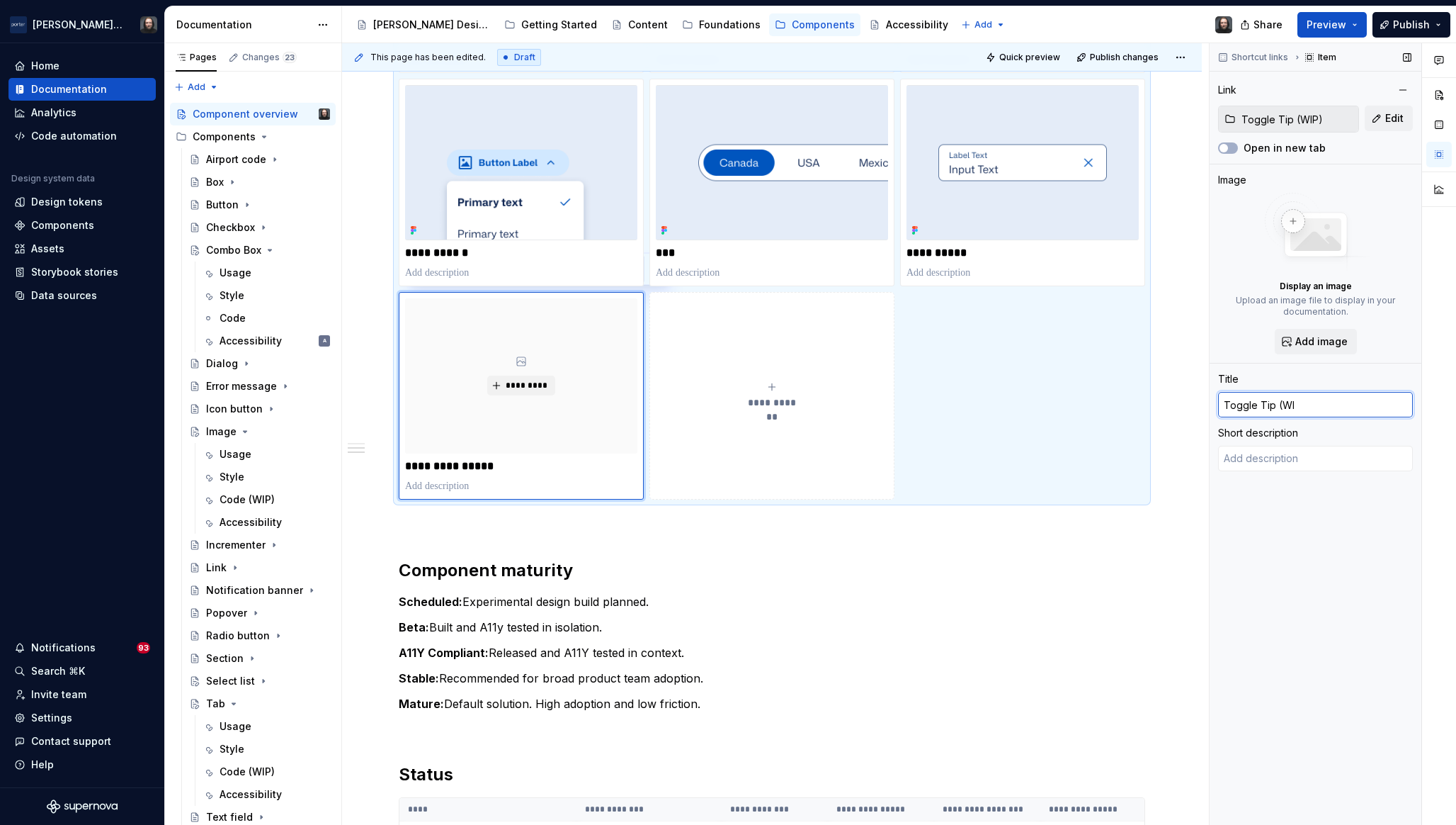
type input "Toggle Tip (W"
type textarea "*"
type input "Toggle Tip ("
type textarea "*"
type input "Toggle Tip"
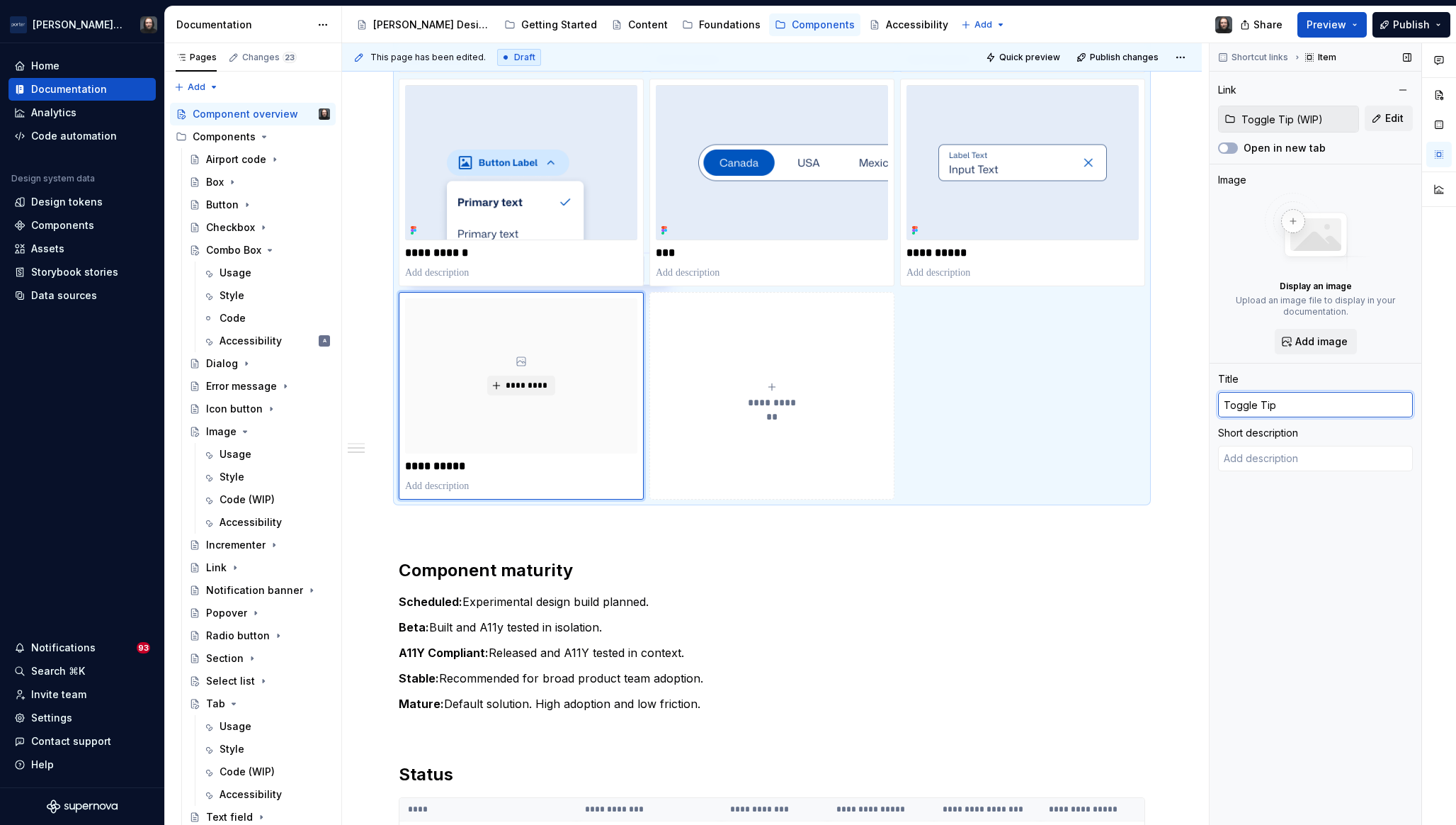
type textarea "*"
type input "Toggle Tip"
click at [1326, 343] on span "Add image" at bounding box center [1321, 342] width 53 height 14
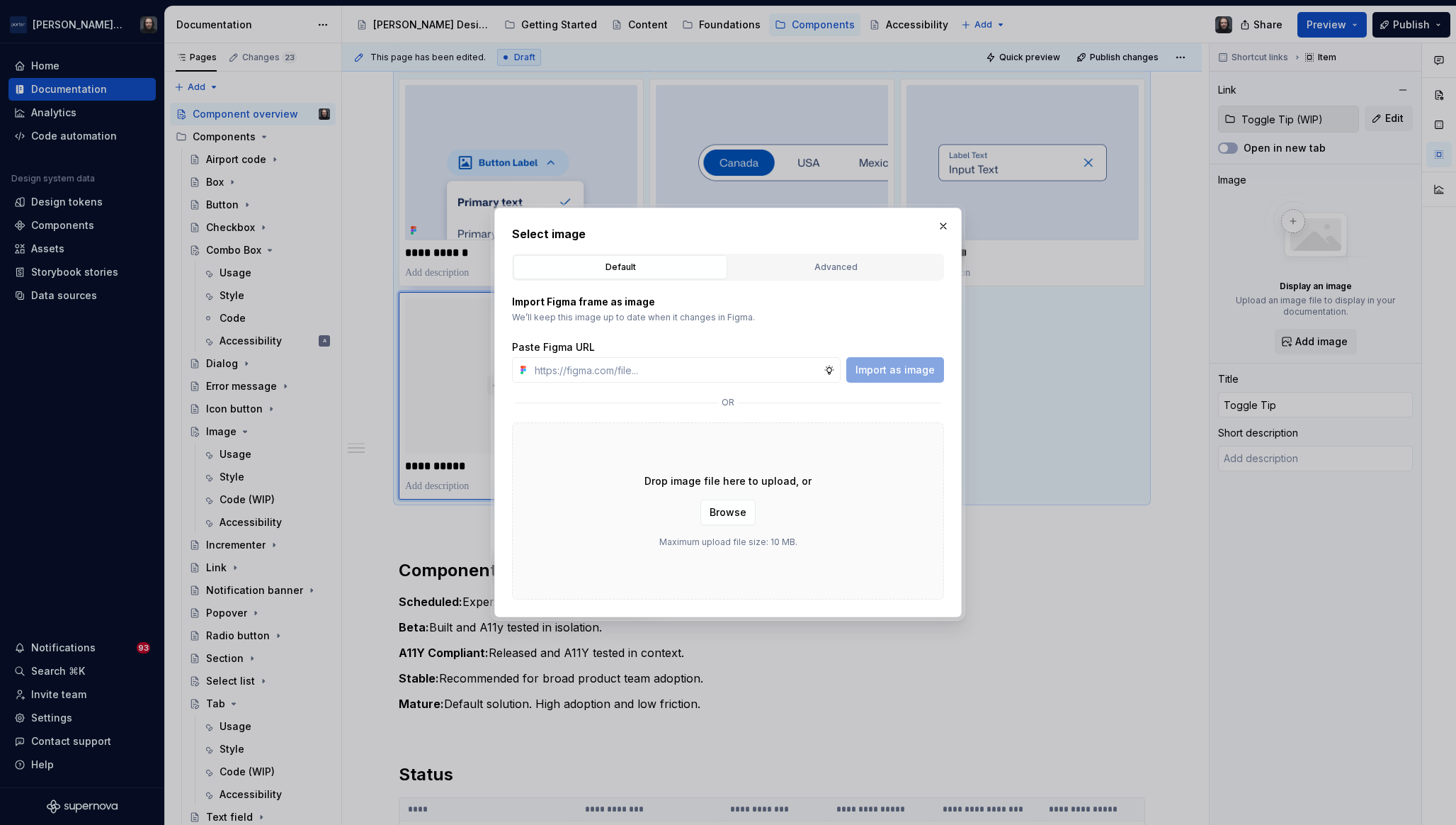
click at [820, 269] on div "Advanced" at bounding box center [835, 268] width 204 height 14
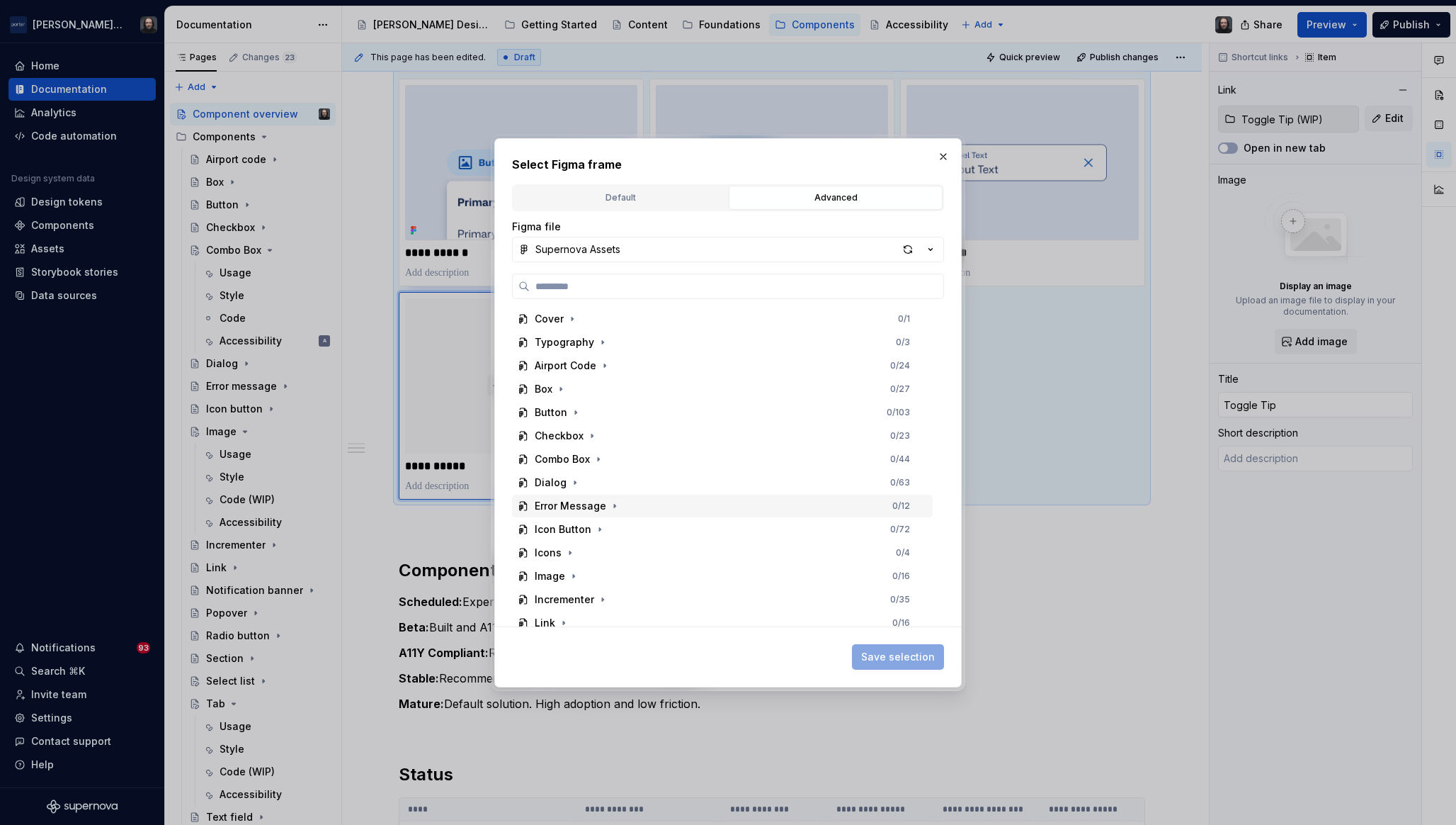
scroll to position [243, 0]
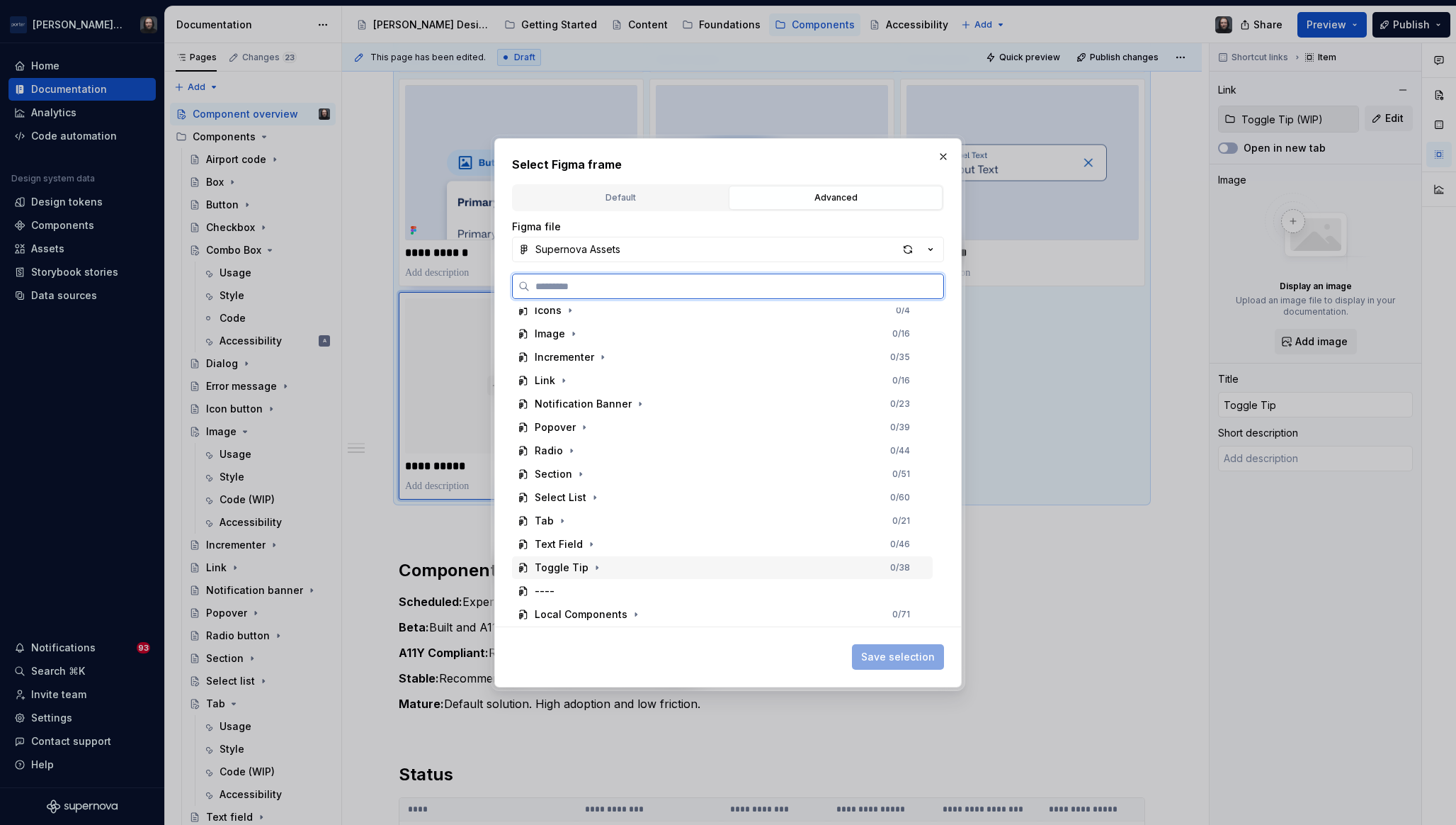
click at [701, 569] on div "Toggle Tip 0 / 38" at bounding box center [722, 567] width 421 height 22
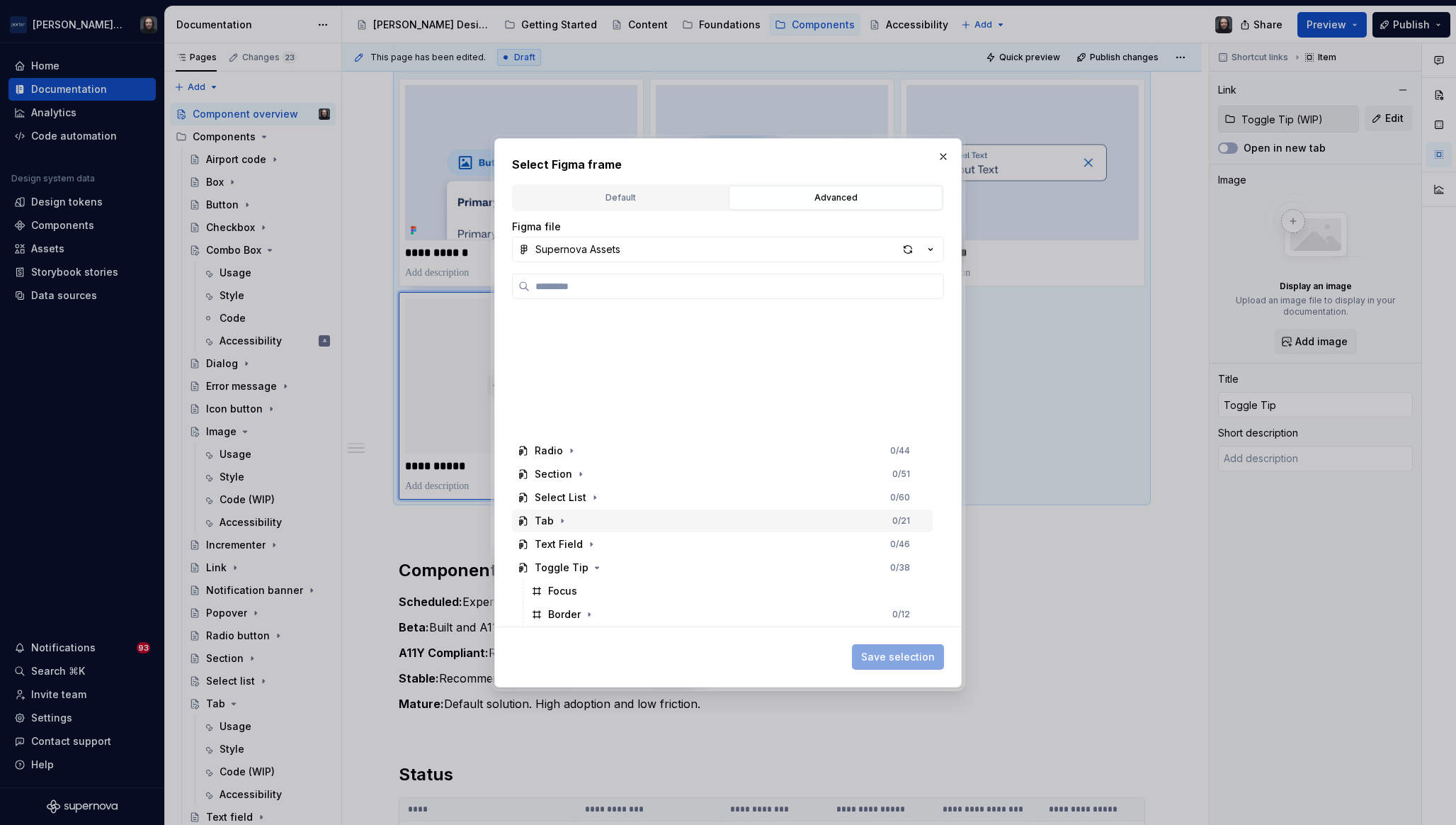
scroll to position [383, 0]
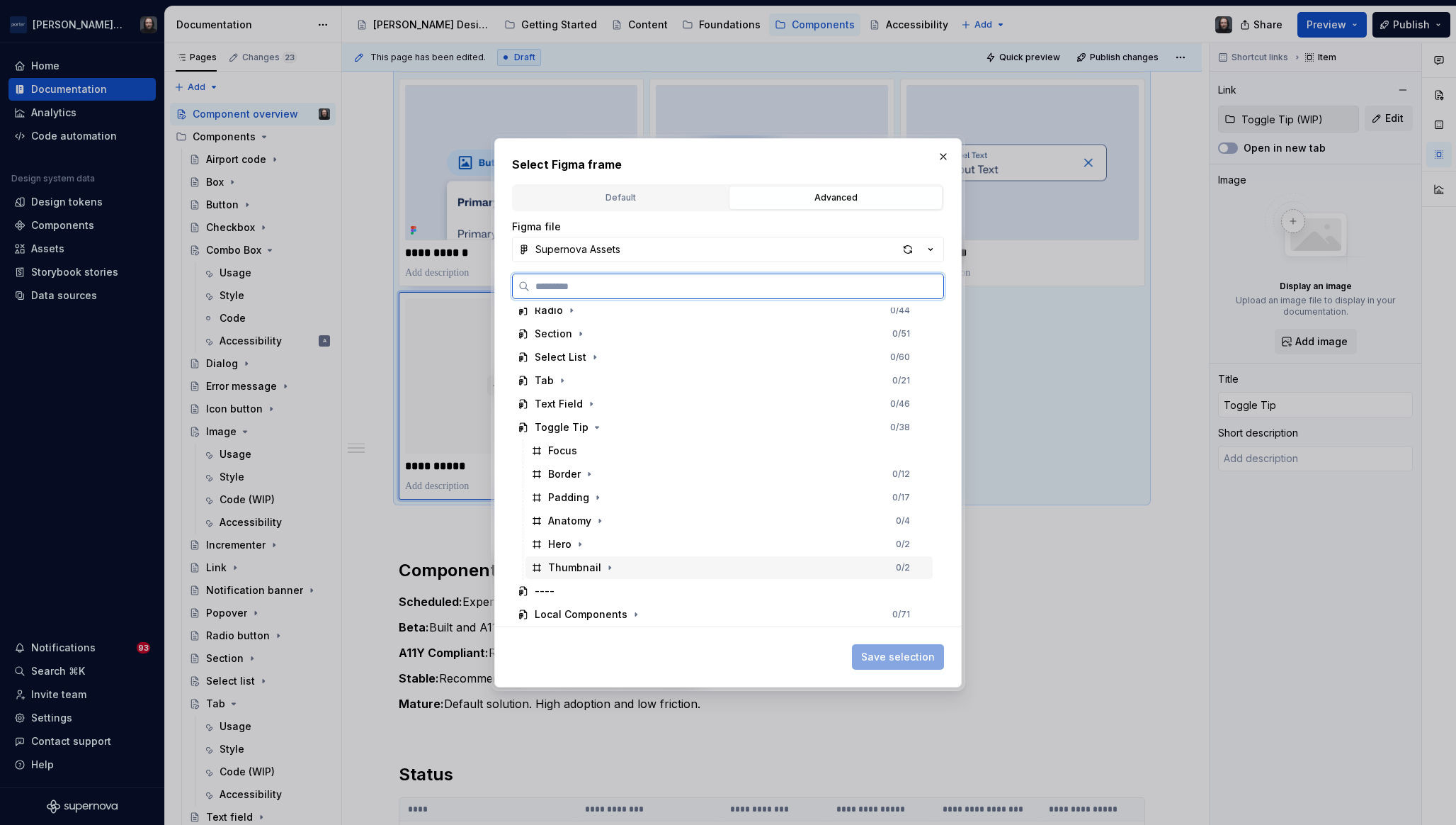
click at [702, 560] on div "Thumbnail 0 / 2" at bounding box center [729, 567] width 407 height 22
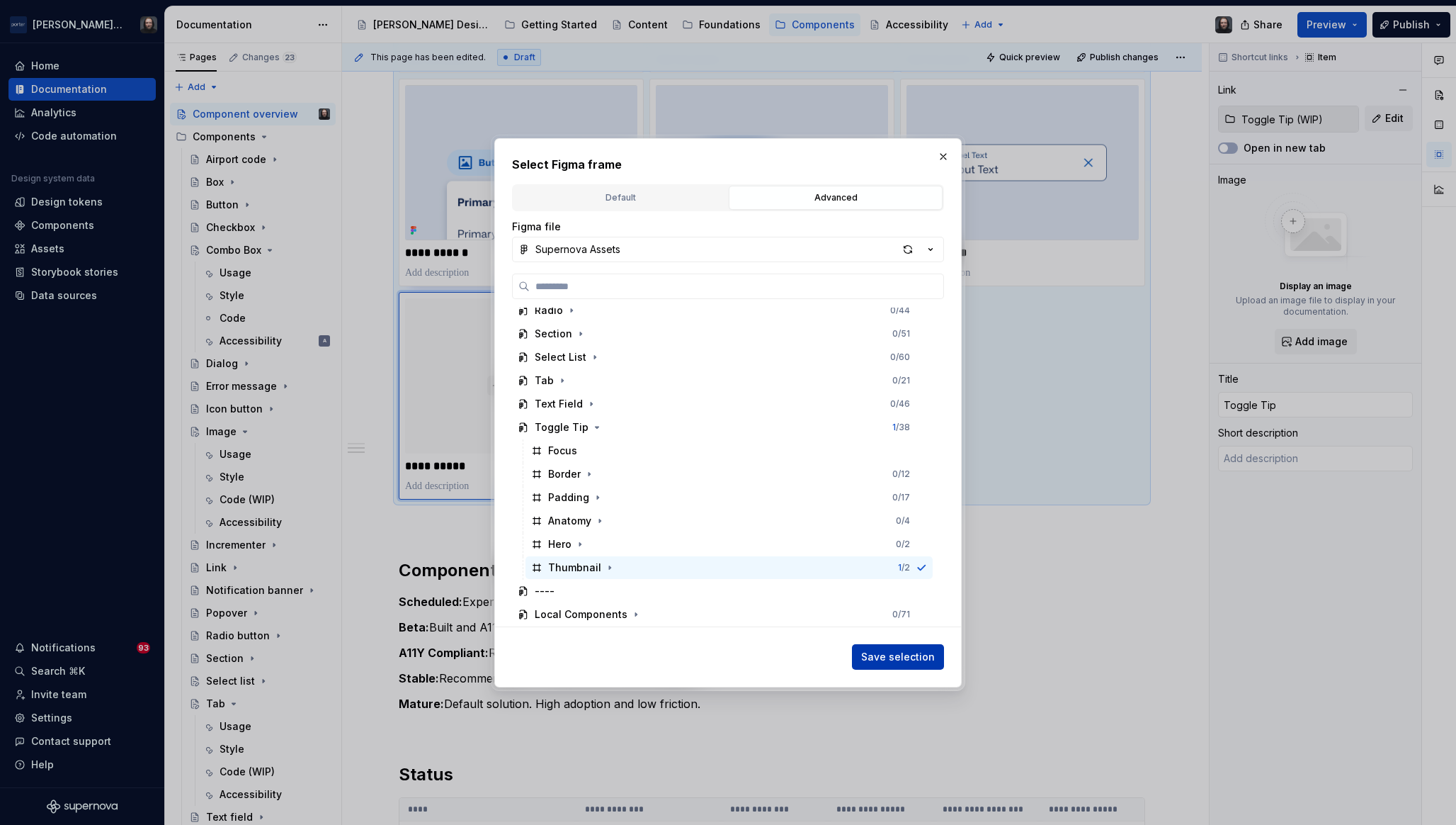
click at [881, 654] on span "Save selection" at bounding box center [898, 657] width 74 height 14
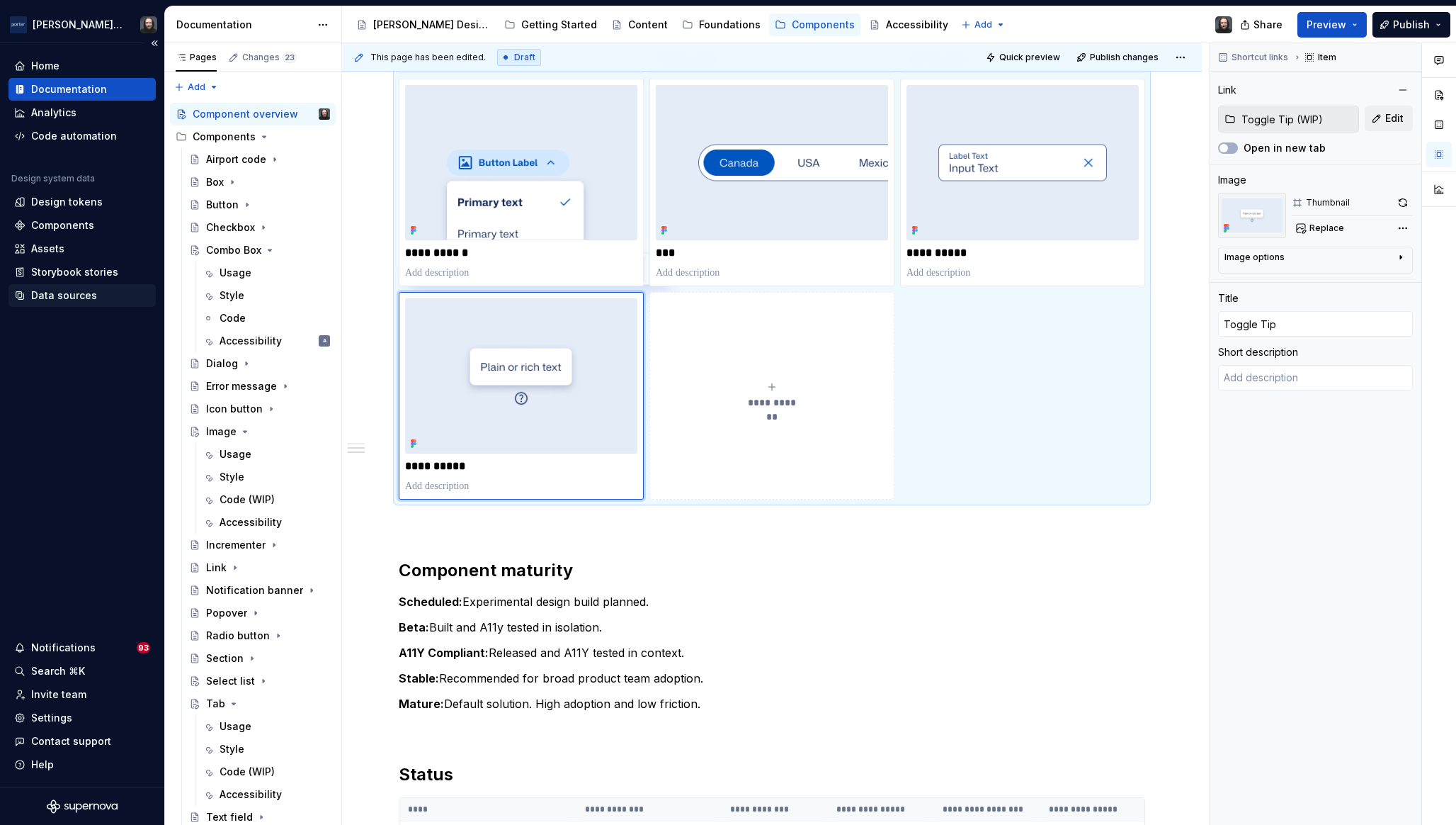
click at [64, 290] on div "Data sources" at bounding box center [64, 295] width 66 height 14
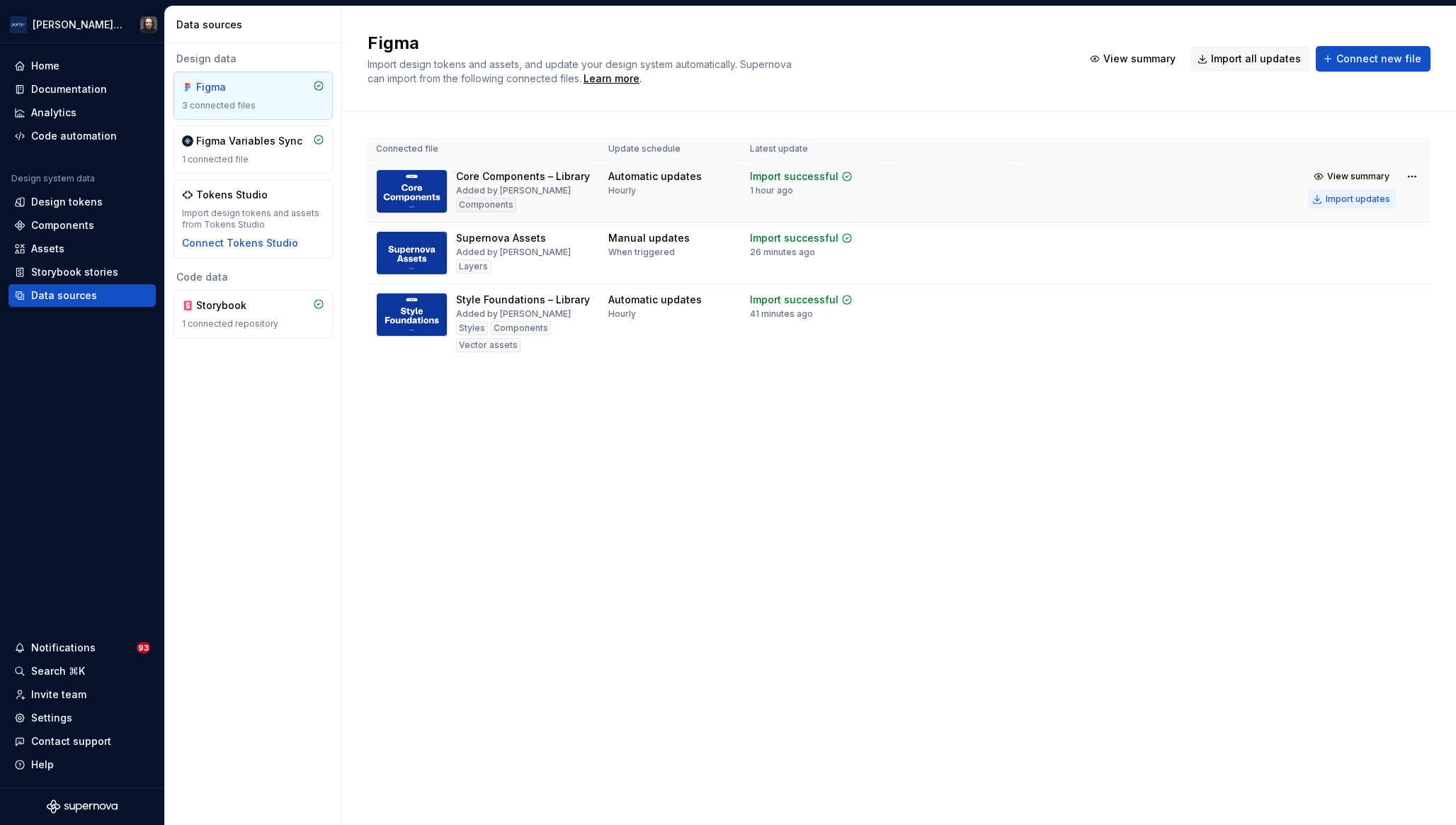
click at [1361, 196] on div "Import updates" at bounding box center [1358, 199] width 64 height 12
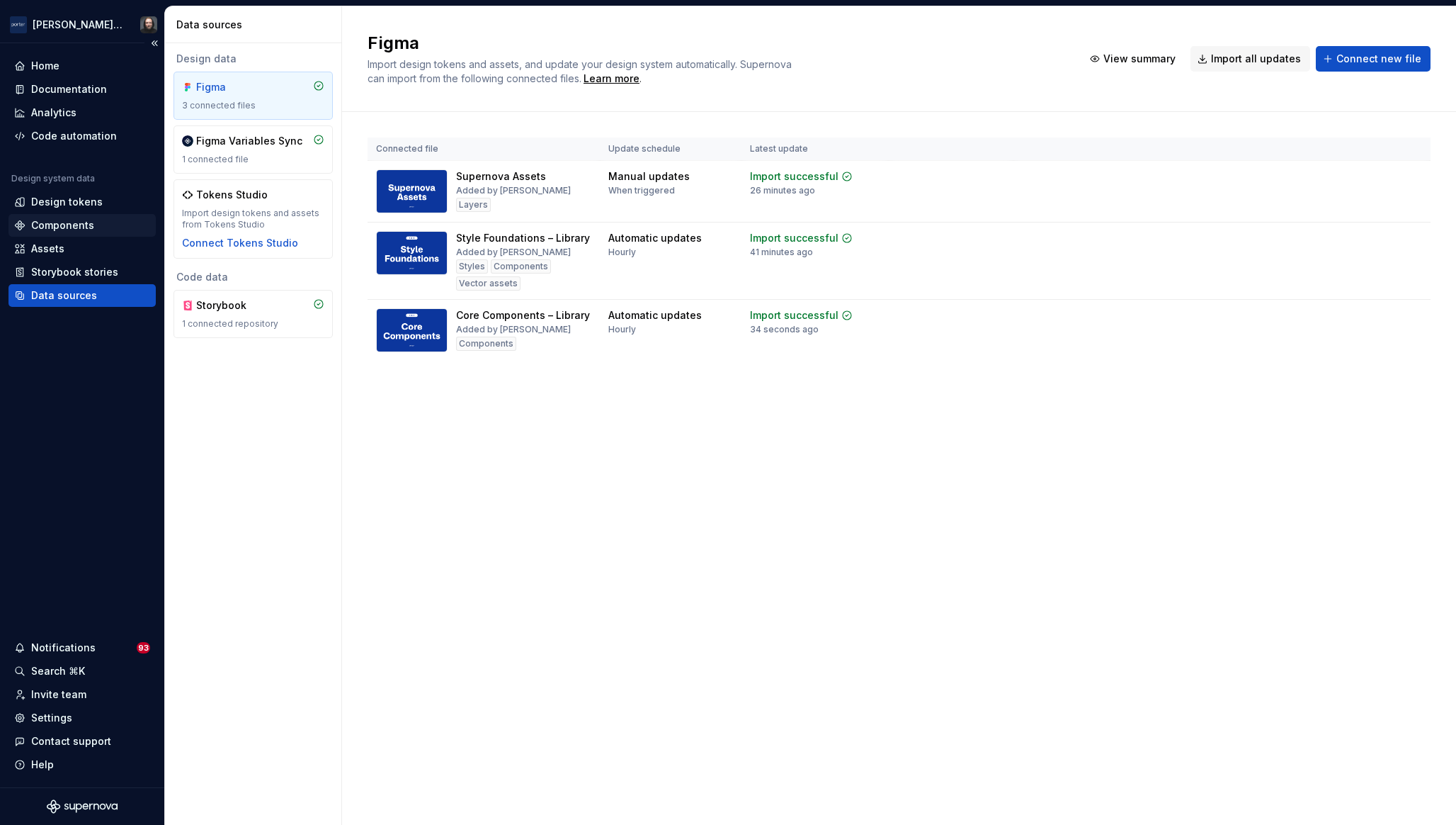
drag, startPoint x: 43, startPoint y: 221, endPoint x: 81, endPoint y: 235, distance: 40.5
click at [43, 221] on div "Components" at bounding box center [62, 226] width 63 height 14
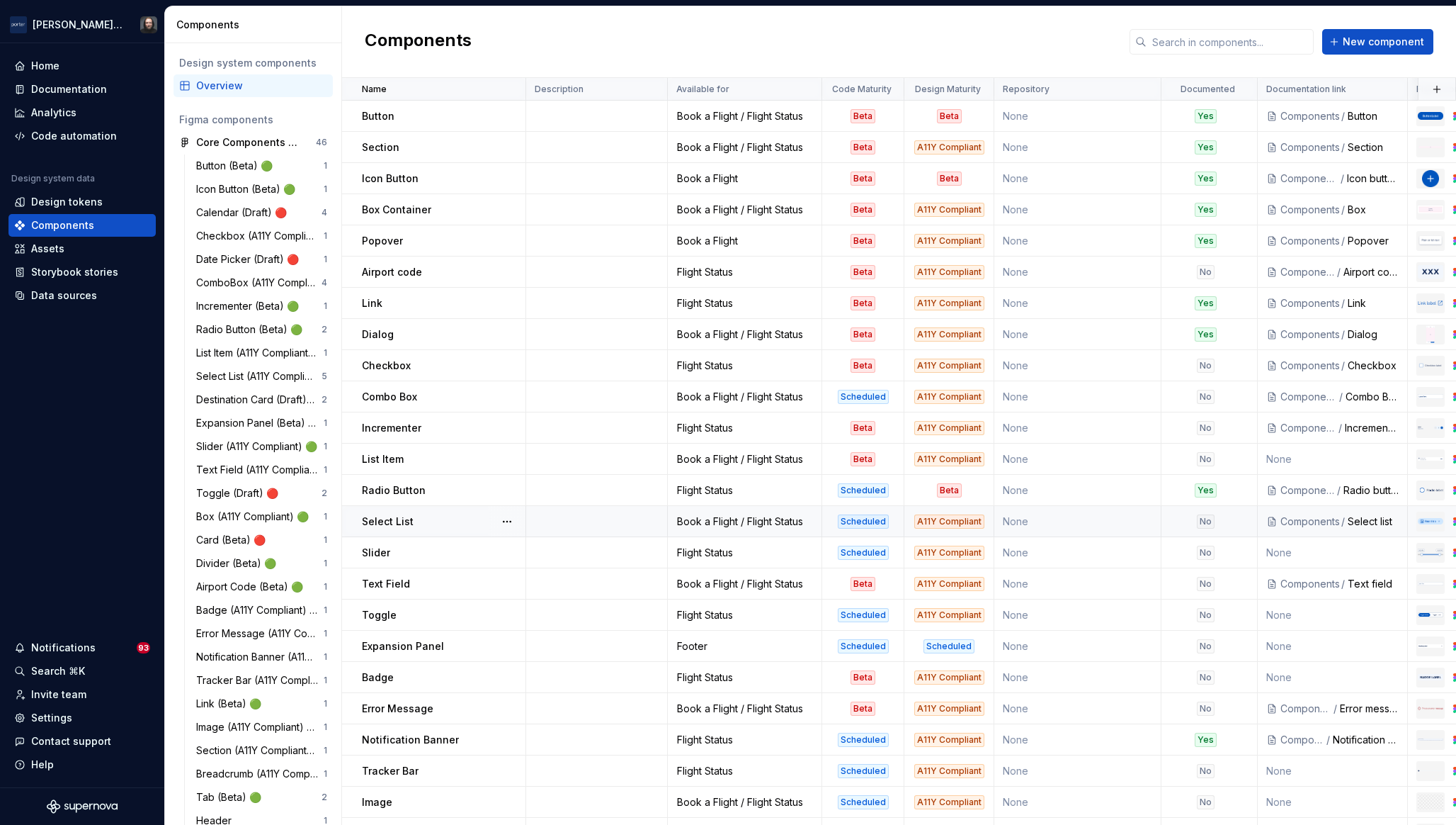
scroll to position [126, 0]
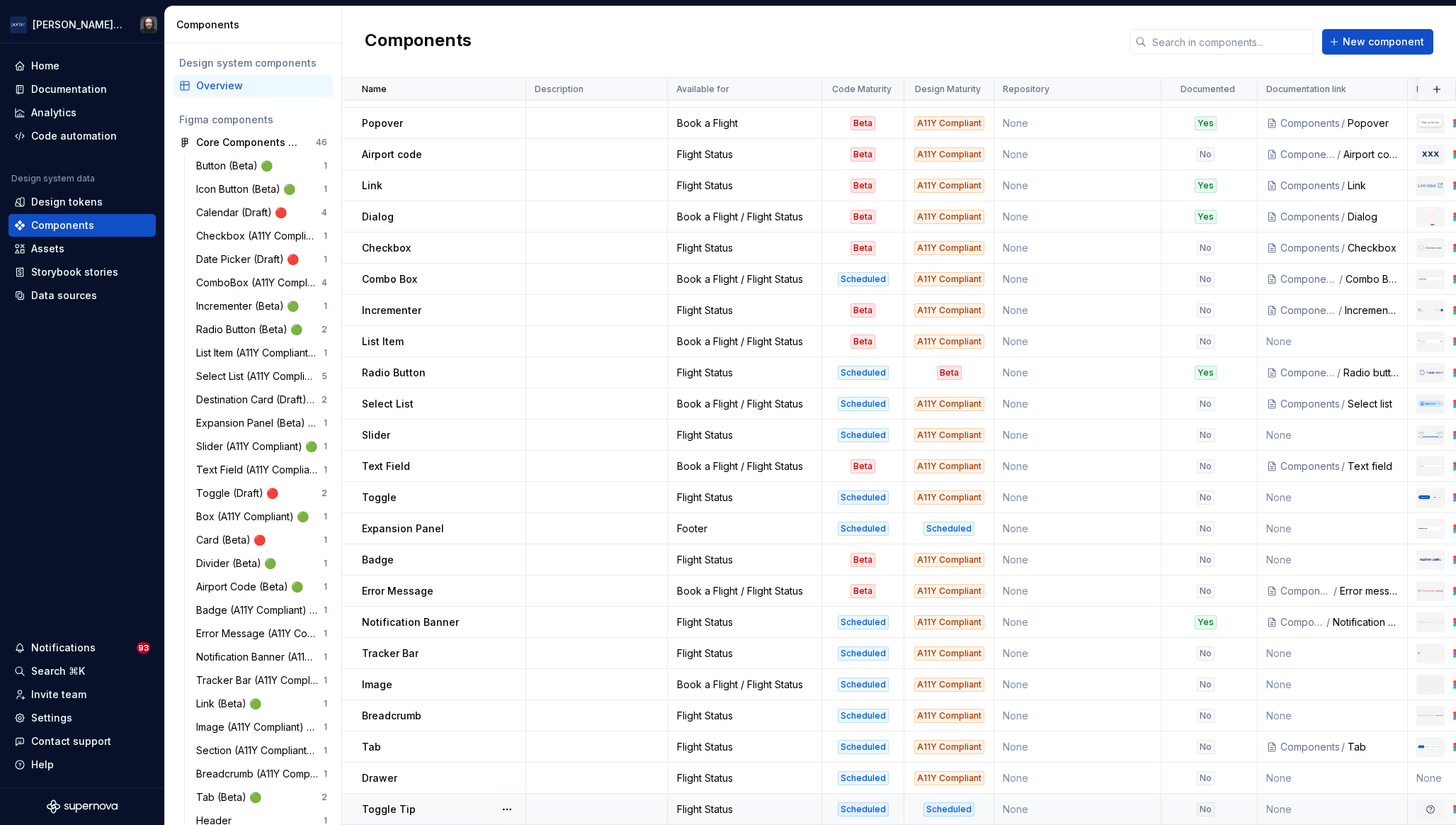
click at [575, 805] on td at bounding box center [596, 809] width 142 height 31
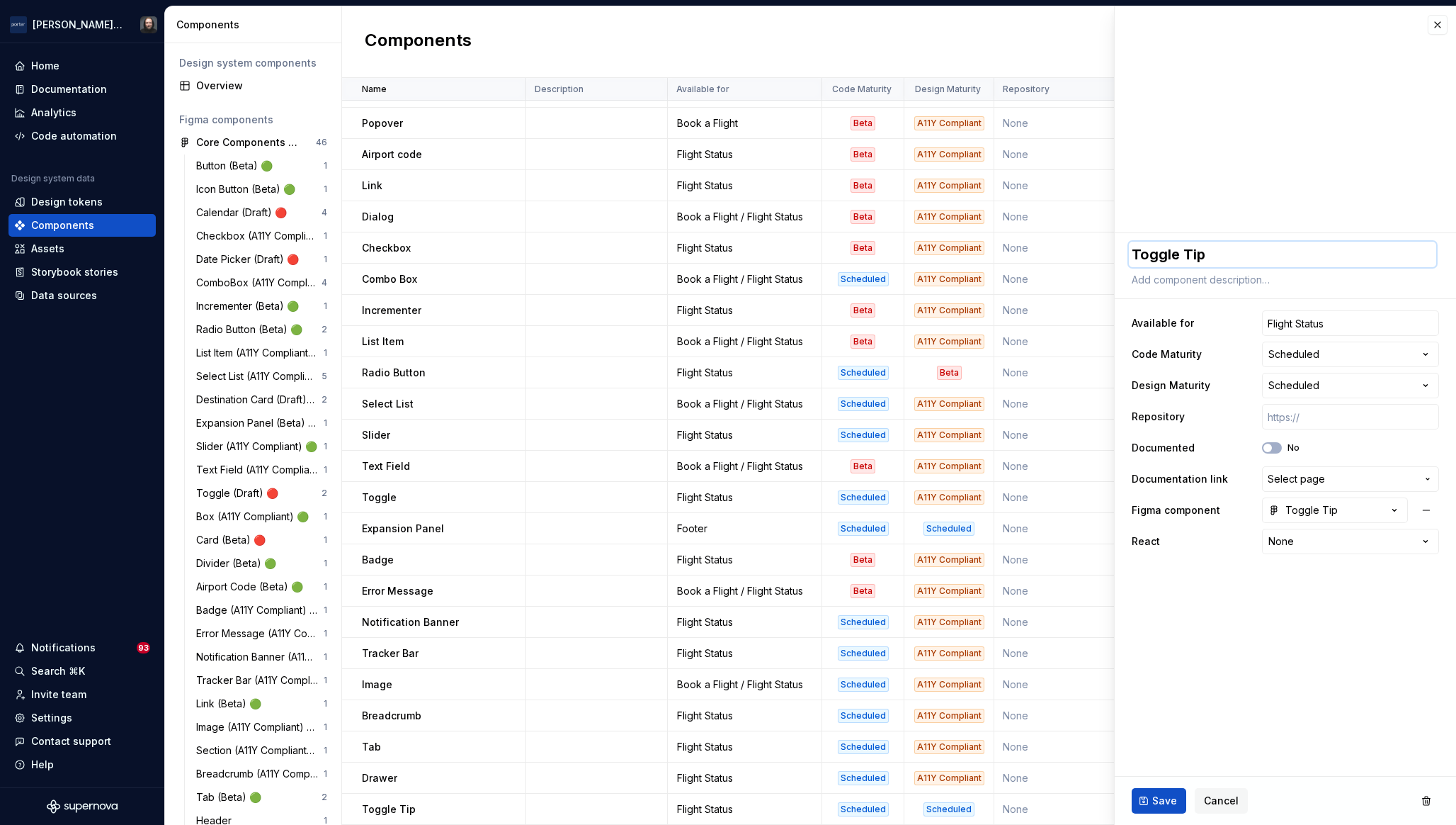
click at [1167, 262] on textarea "Toggle Tip" at bounding box center [1282, 254] width 308 height 26
click at [1166, 794] on span "Save" at bounding box center [1165, 801] width 25 height 14
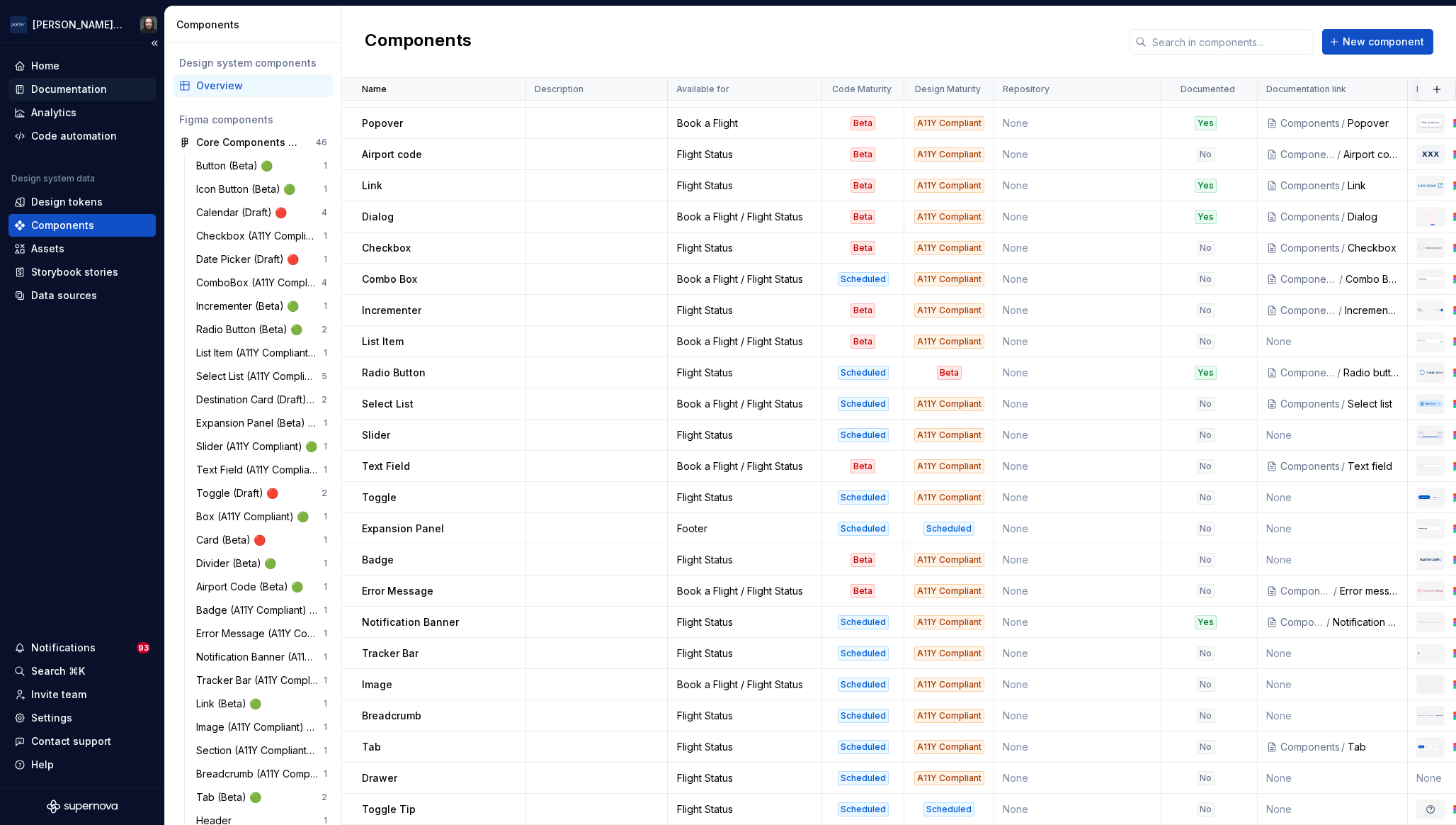
click at [76, 87] on div "Documentation" at bounding box center [69, 89] width 76 height 14
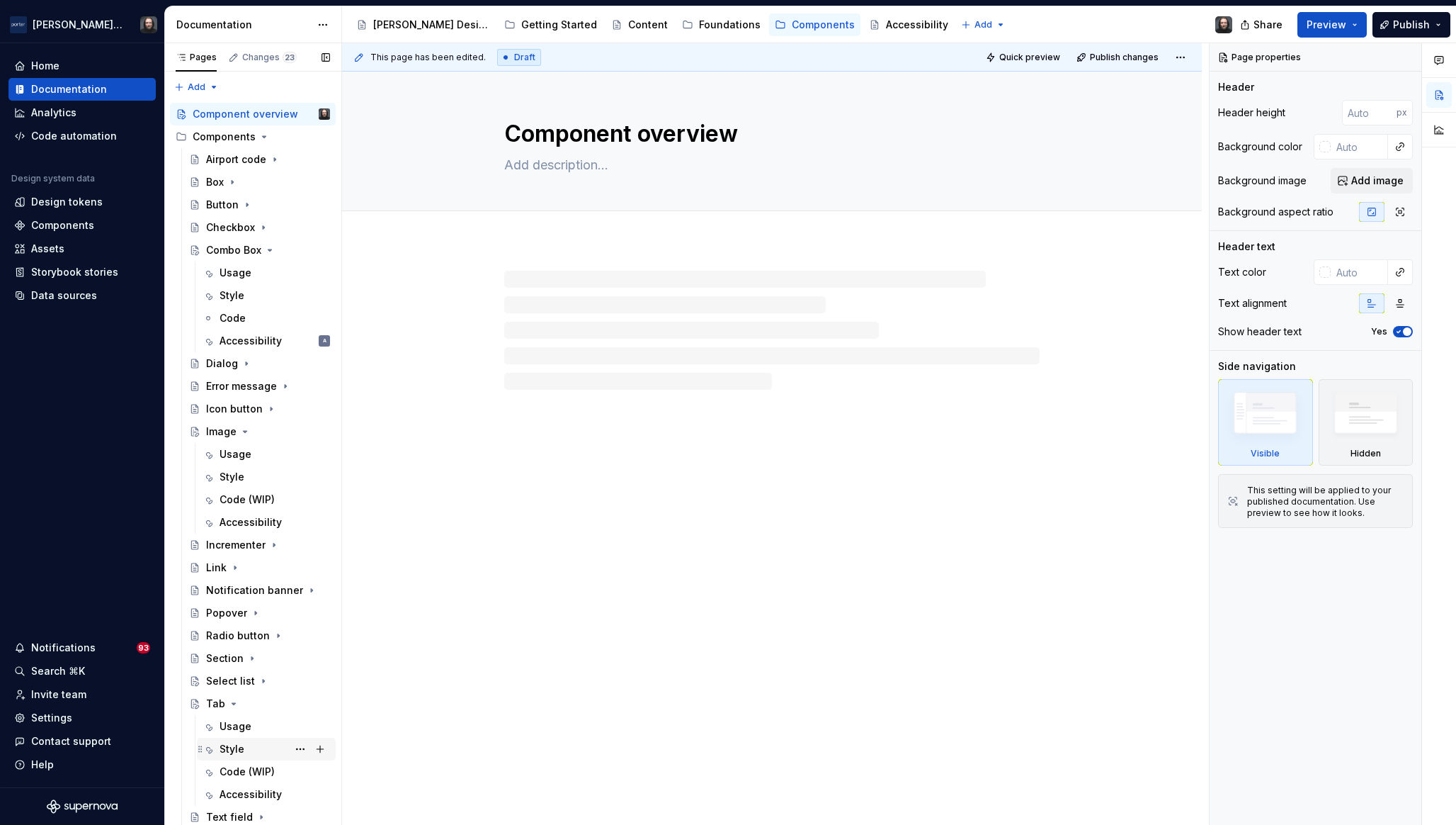
scroll to position [113, 0]
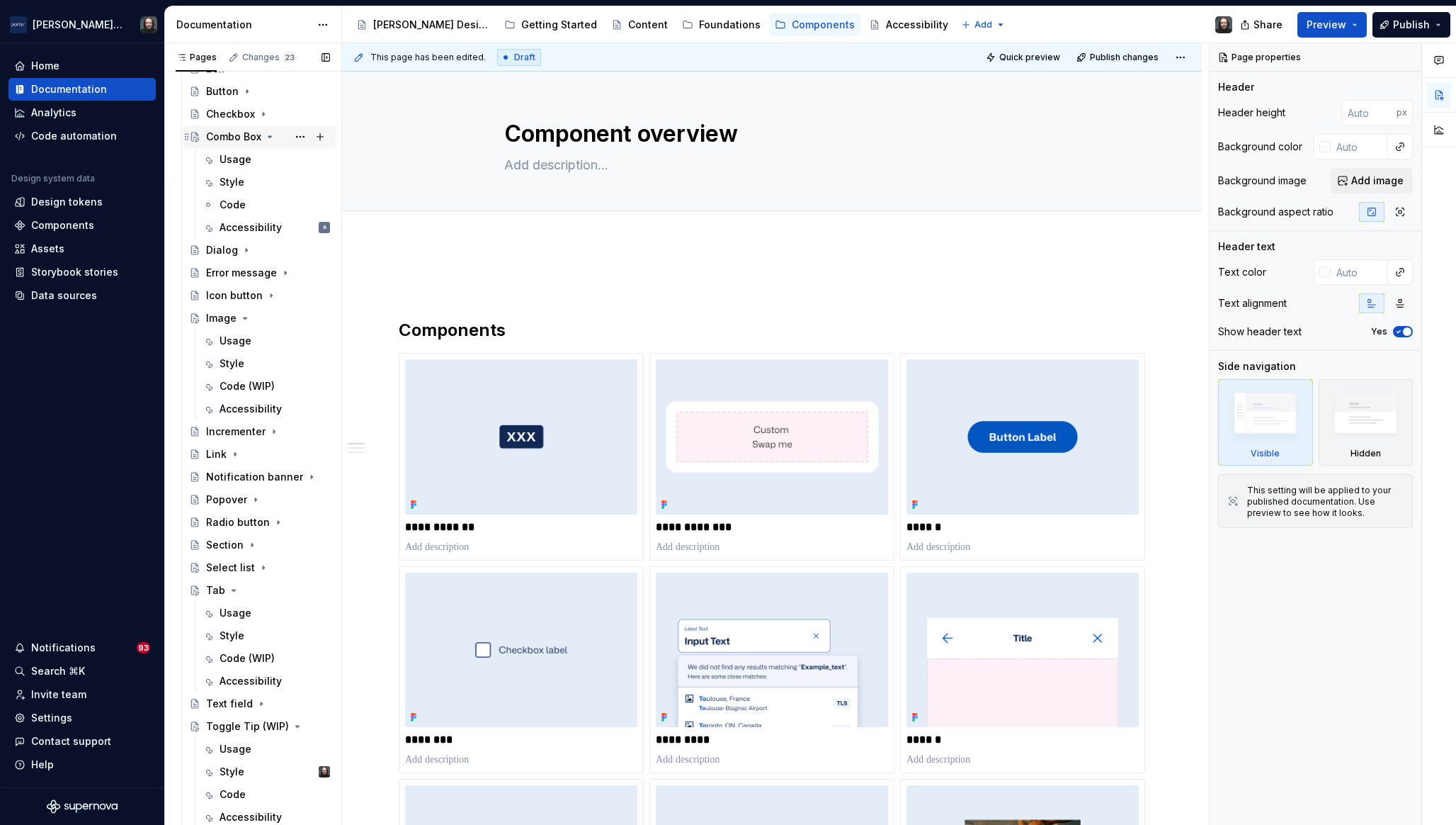
click at [270, 135] on icon "Page tree" at bounding box center [269, 136] width 12 height 12
click at [234, 367] on div "Style" at bounding box center [232, 364] width 25 height 14
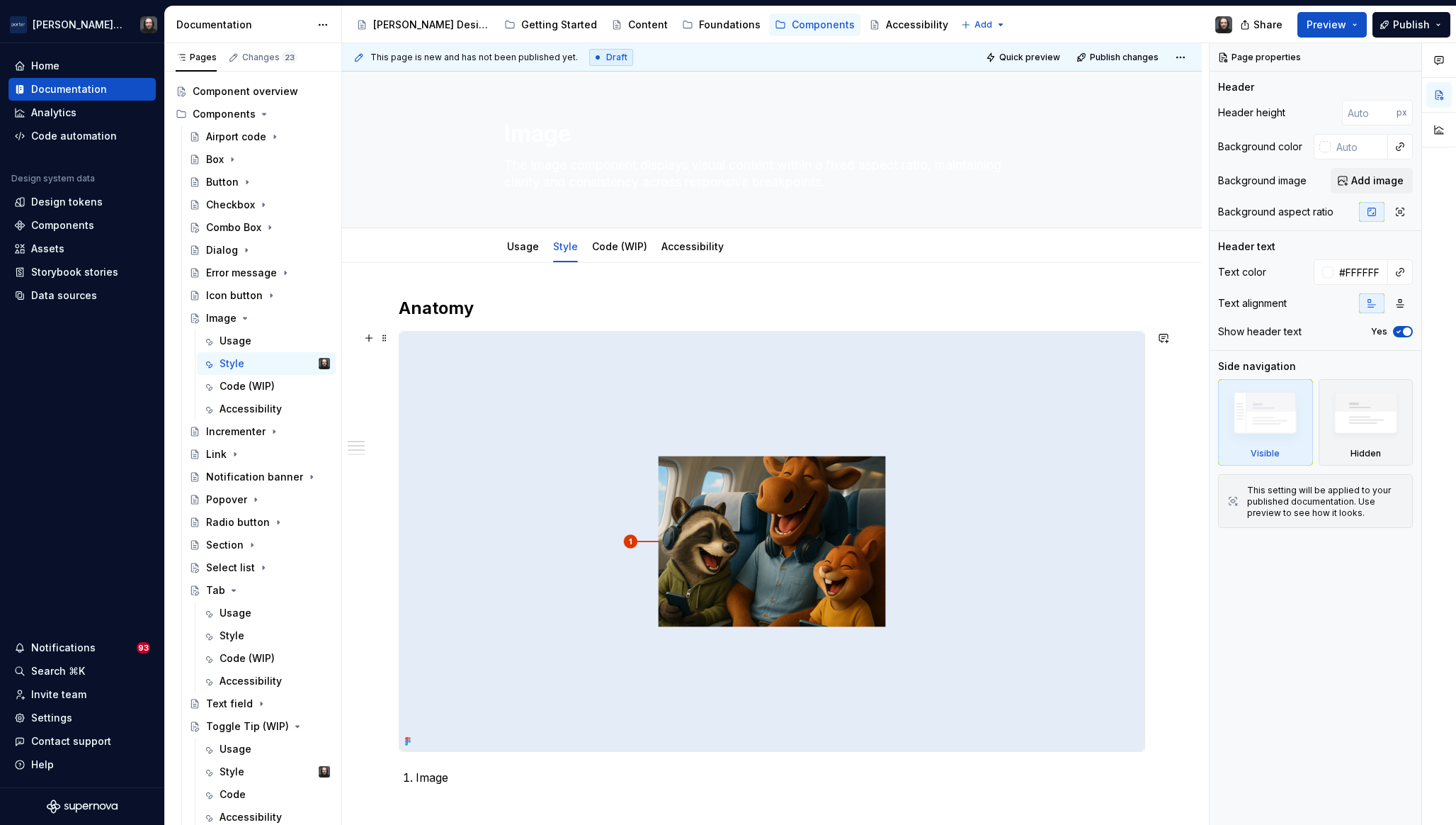
scroll to position [664, 0]
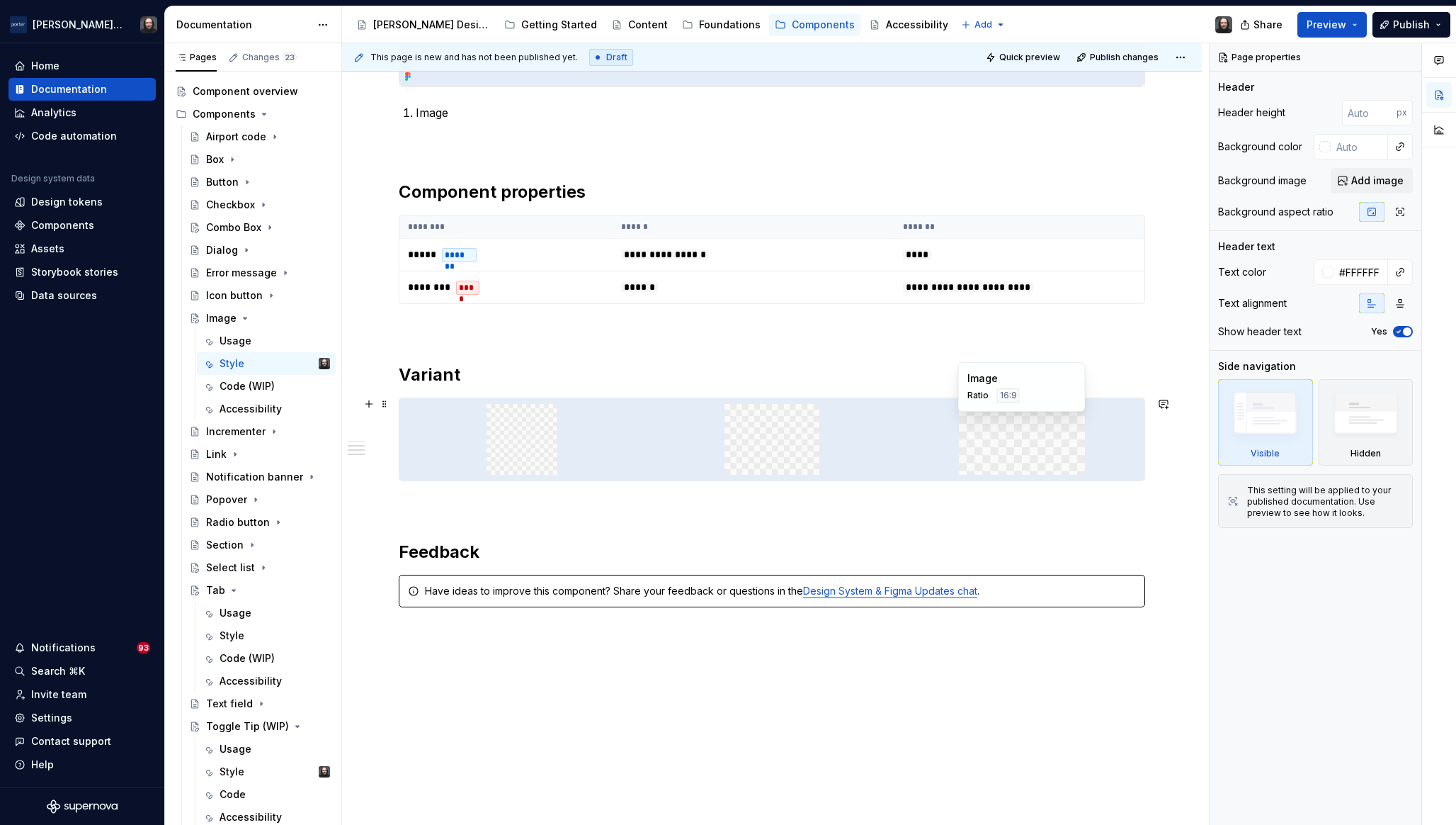
click at [895, 441] on div at bounding box center [772, 440] width 745 height 82
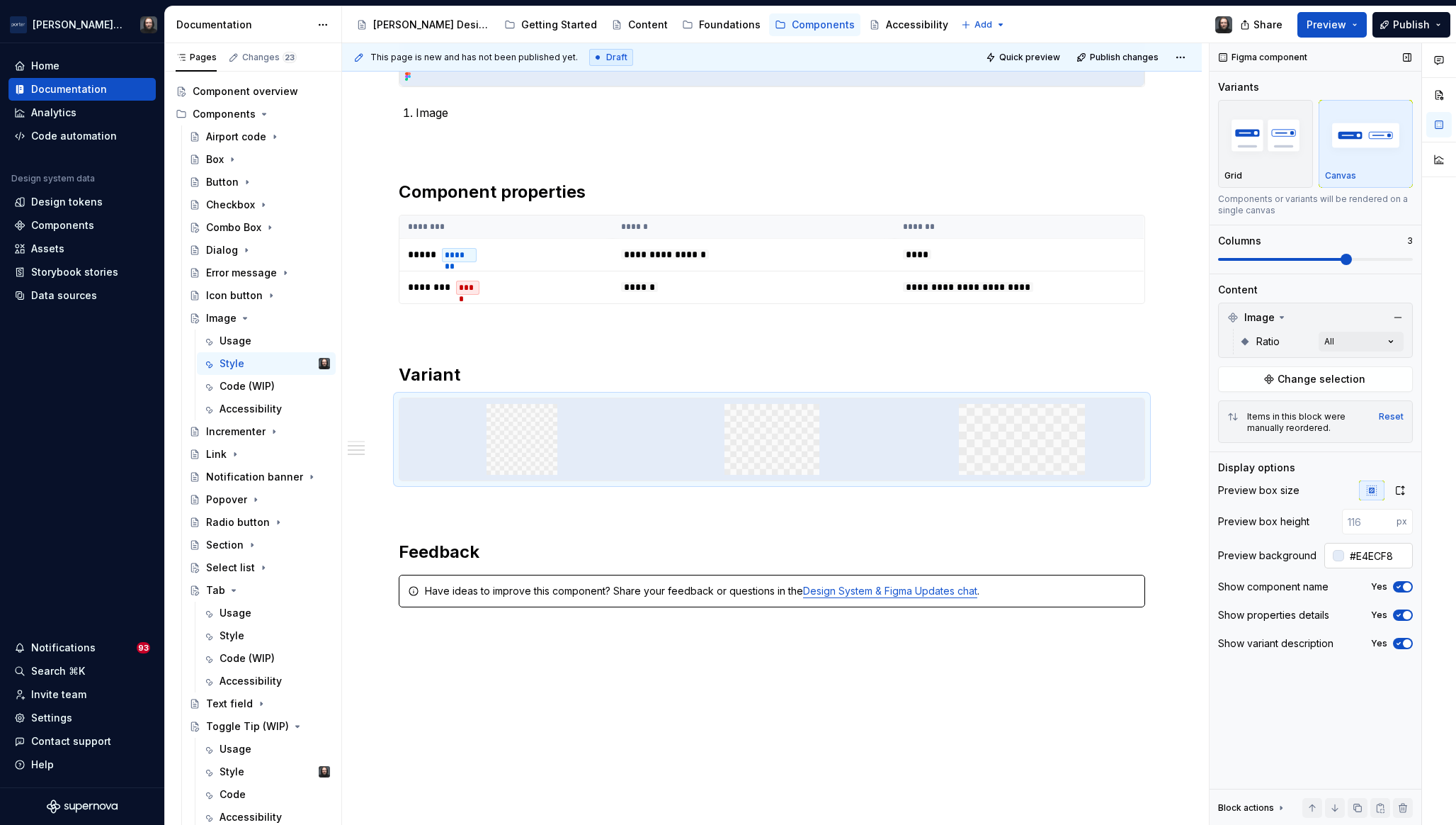
click at [1378, 554] on input "#E4ECF8" at bounding box center [1378, 556] width 69 height 26
click at [72, 226] on div "Components" at bounding box center [62, 226] width 63 height 14
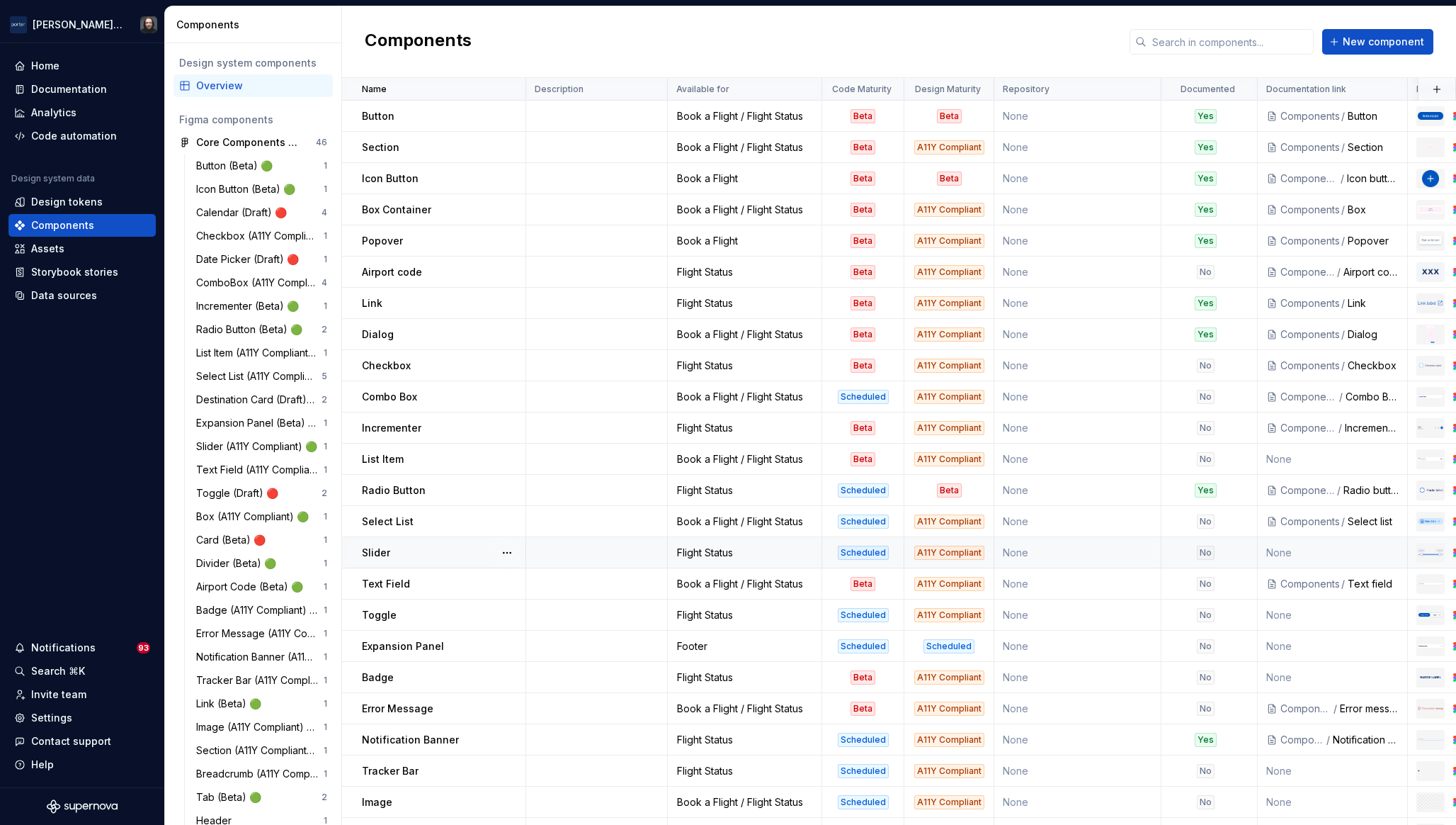
scroll to position [126, 0]
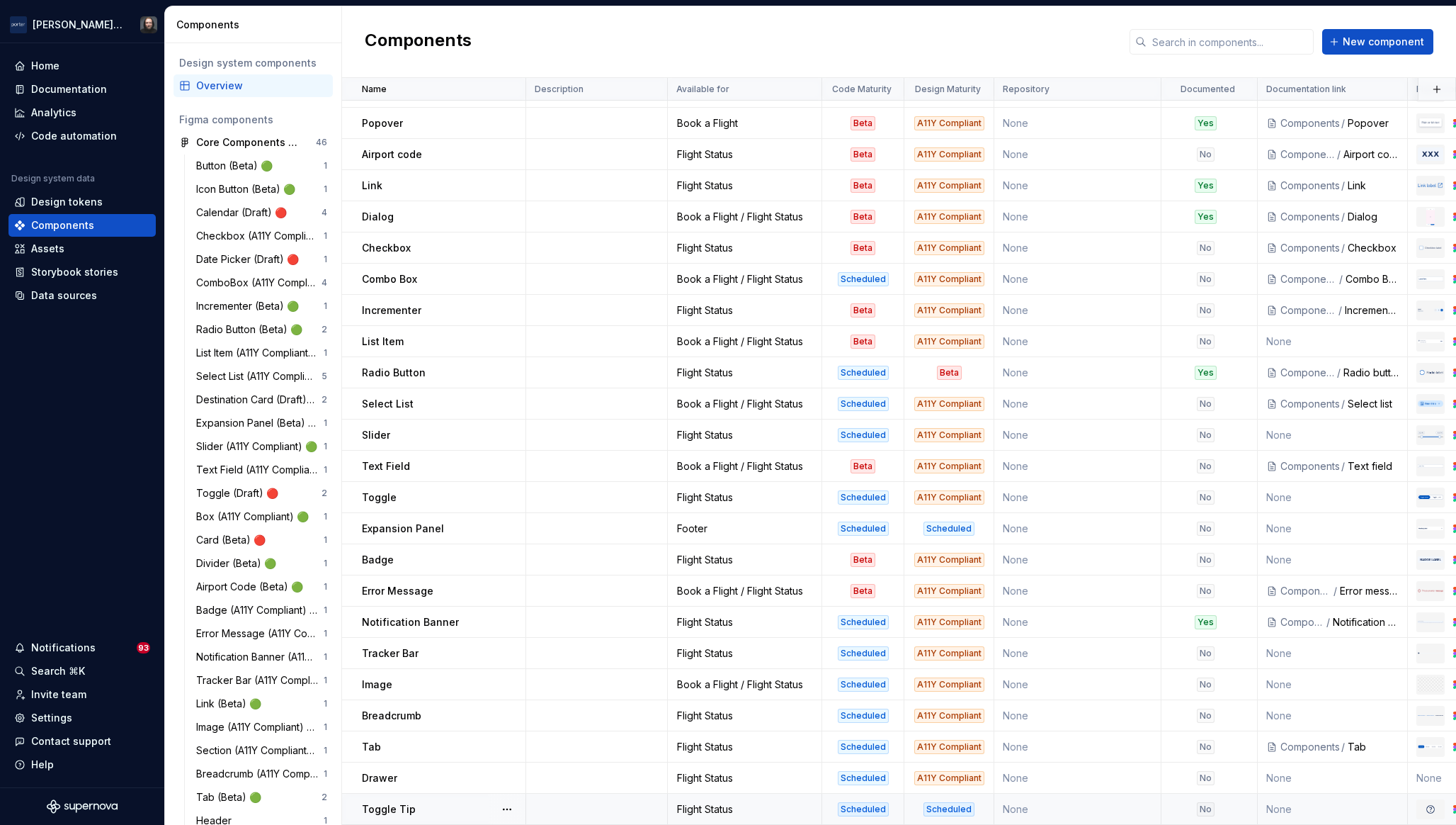
click at [560, 800] on td at bounding box center [596, 809] width 142 height 31
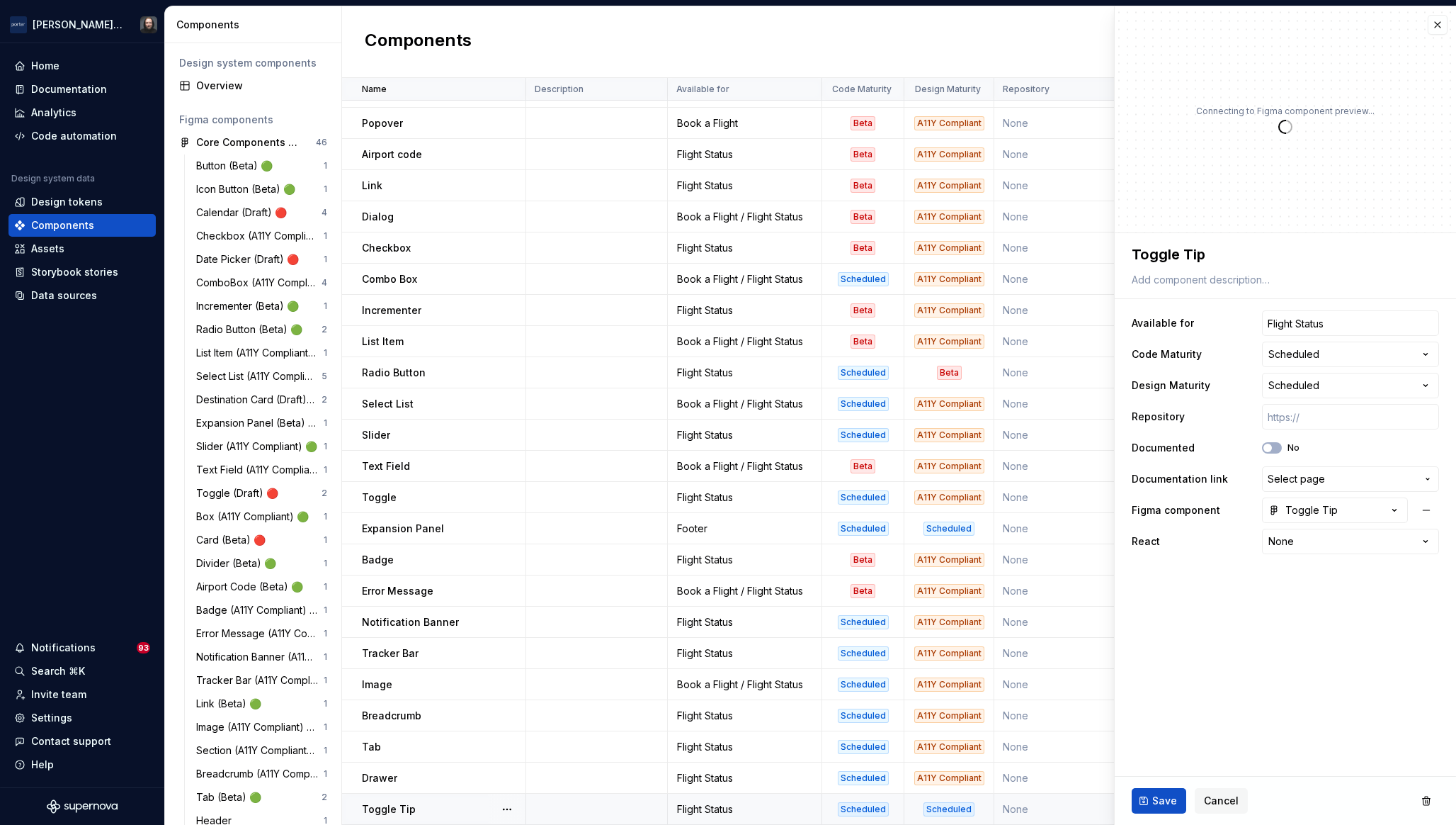
click at [601, 802] on td at bounding box center [596, 809] width 142 height 31
type textarea "*"
click at [1345, 384] on html "Porter Airlines Home Documentation Analytics Code automation Design system data…" at bounding box center [728, 412] width 1456 height 825
select select "**********"
click at [1165, 798] on span "Save" at bounding box center [1165, 801] width 25 height 14
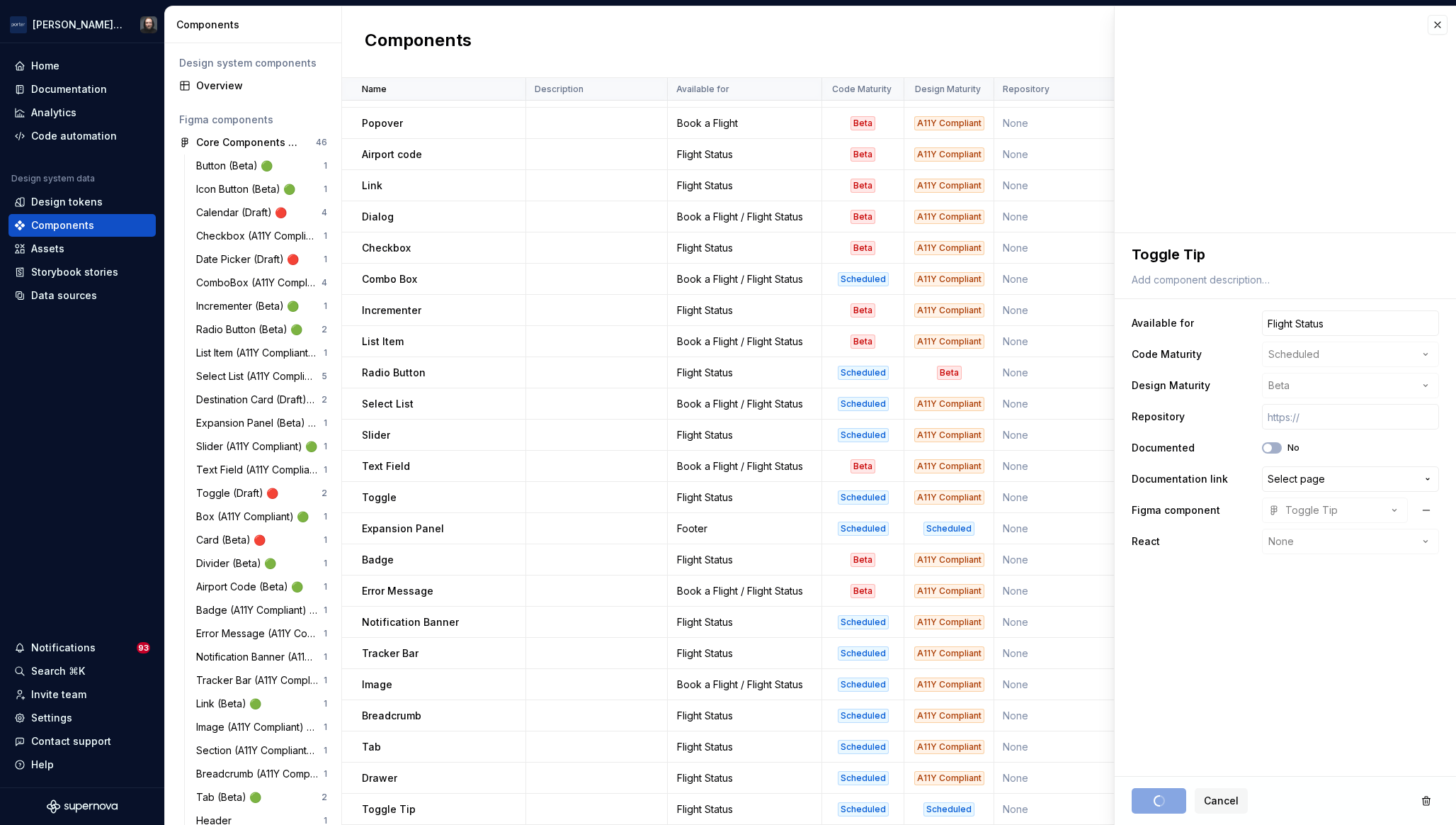
type textarea "*"
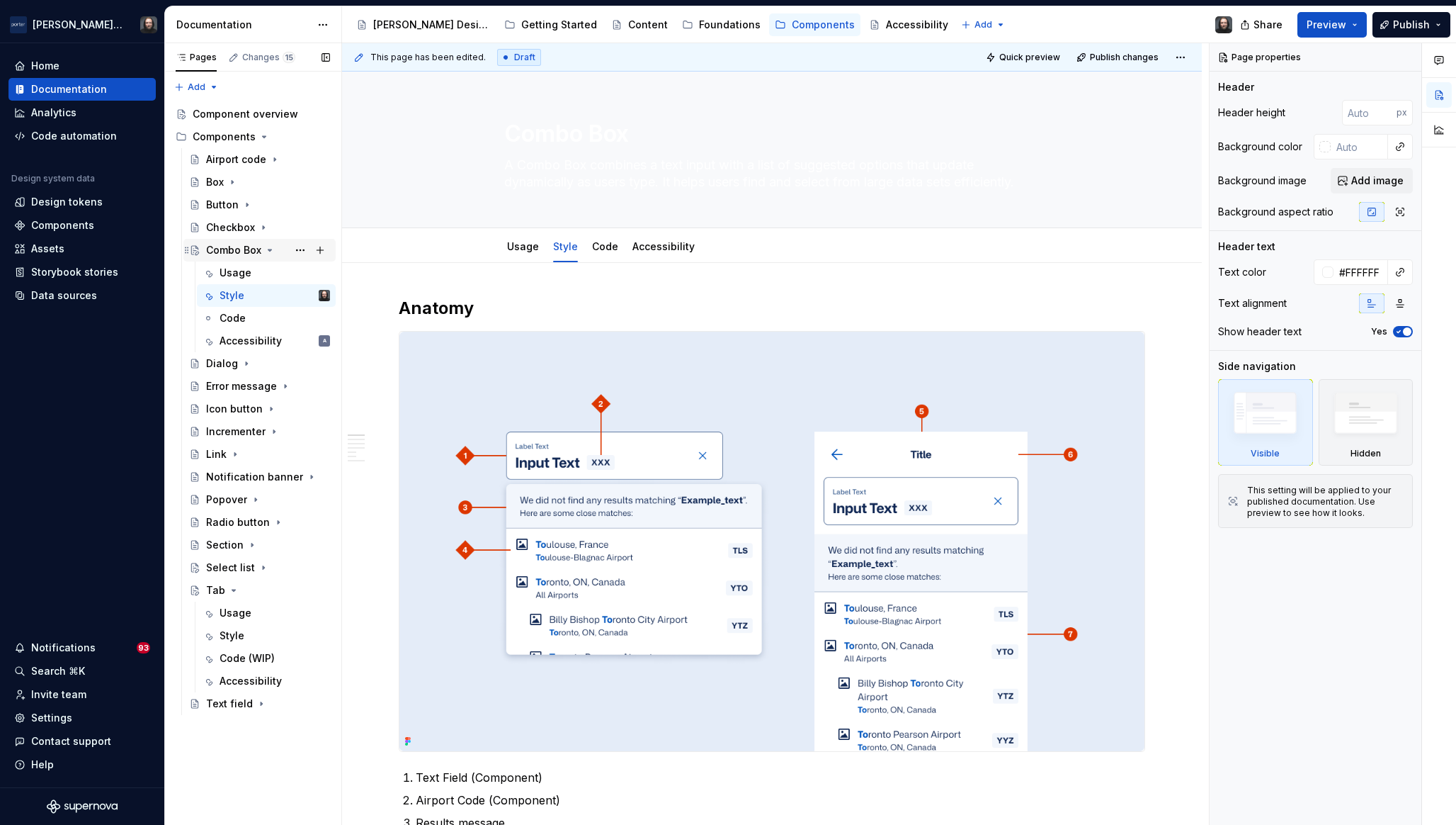
click at [270, 251] on icon "Page tree" at bounding box center [269, 250] width 12 height 12
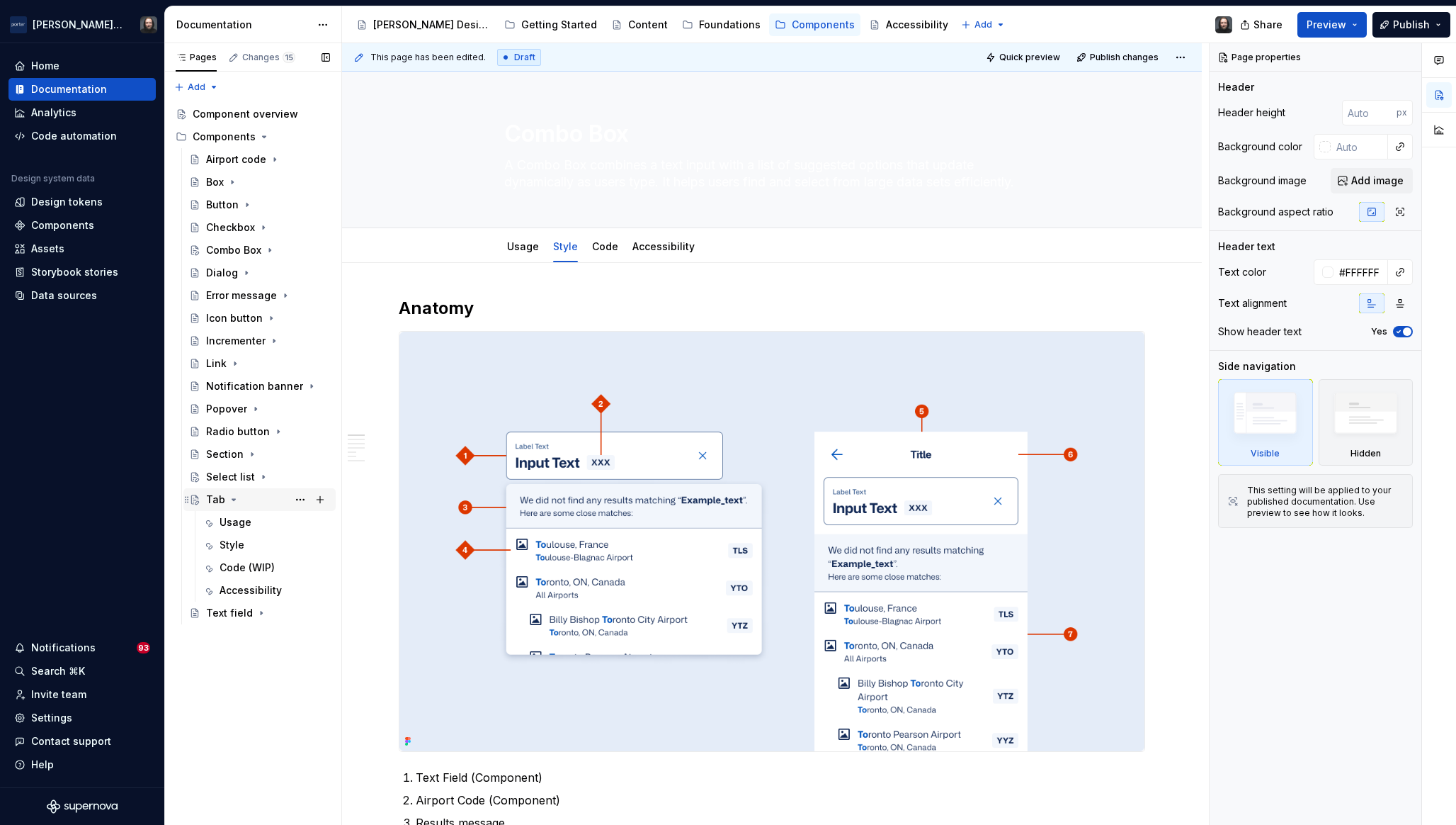
click at [233, 500] on icon "Page tree" at bounding box center [234, 499] width 4 height 2
click at [302, 340] on button "Page tree" at bounding box center [300, 341] width 20 height 20
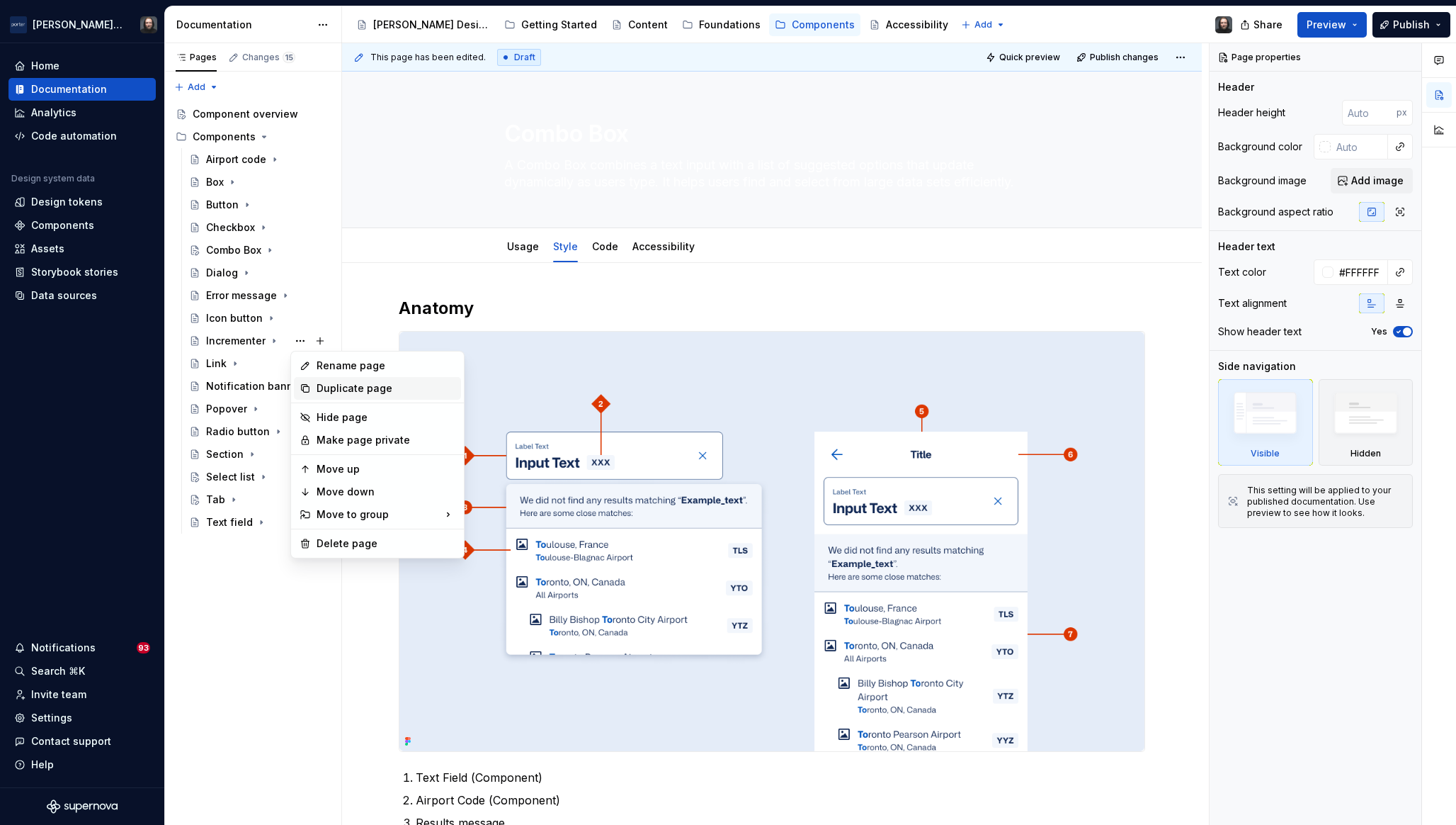
click at [336, 384] on div "Duplicate page" at bounding box center [386, 388] width 139 height 14
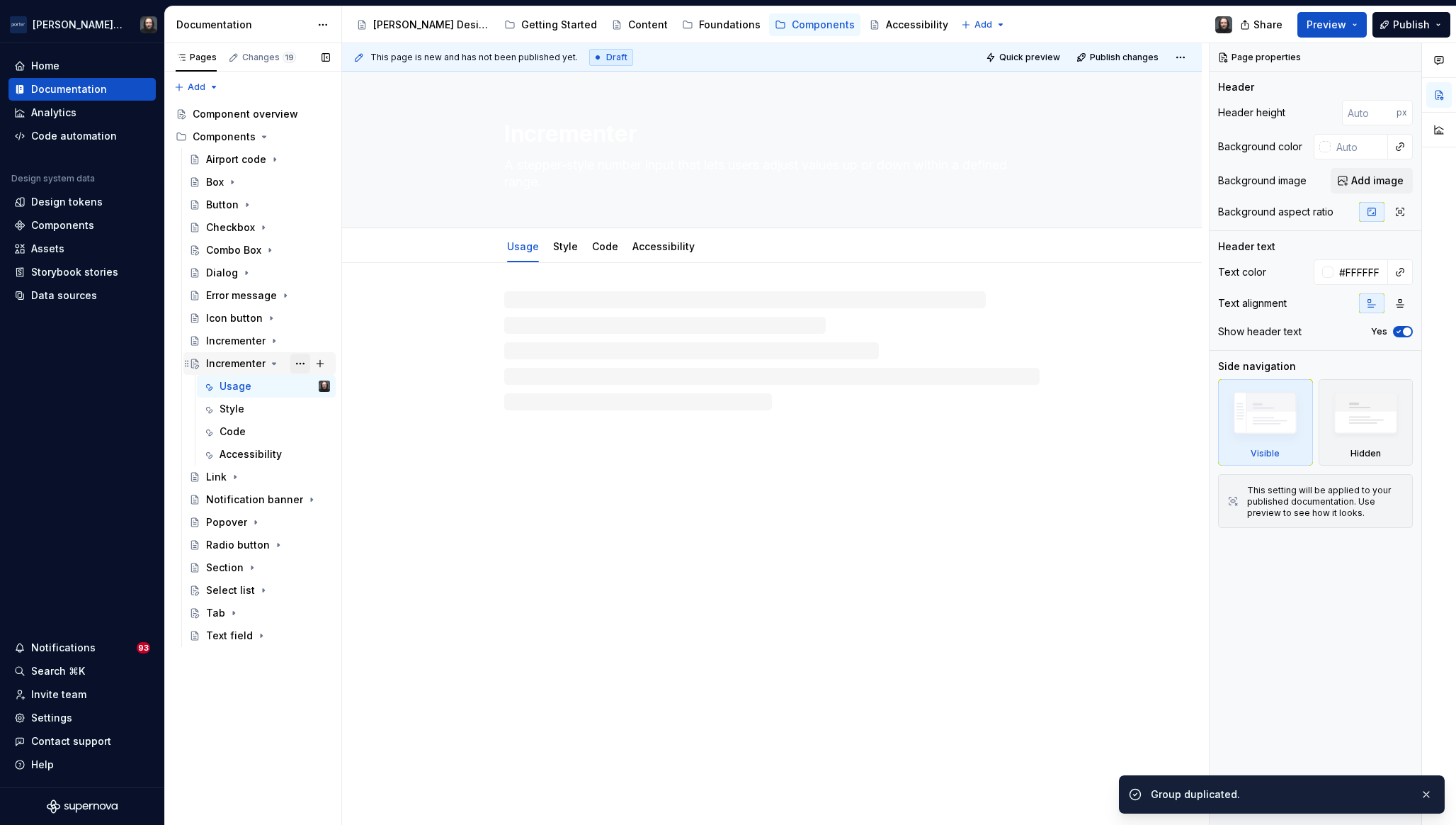
click at [298, 366] on button "Page tree" at bounding box center [300, 363] width 20 height 20
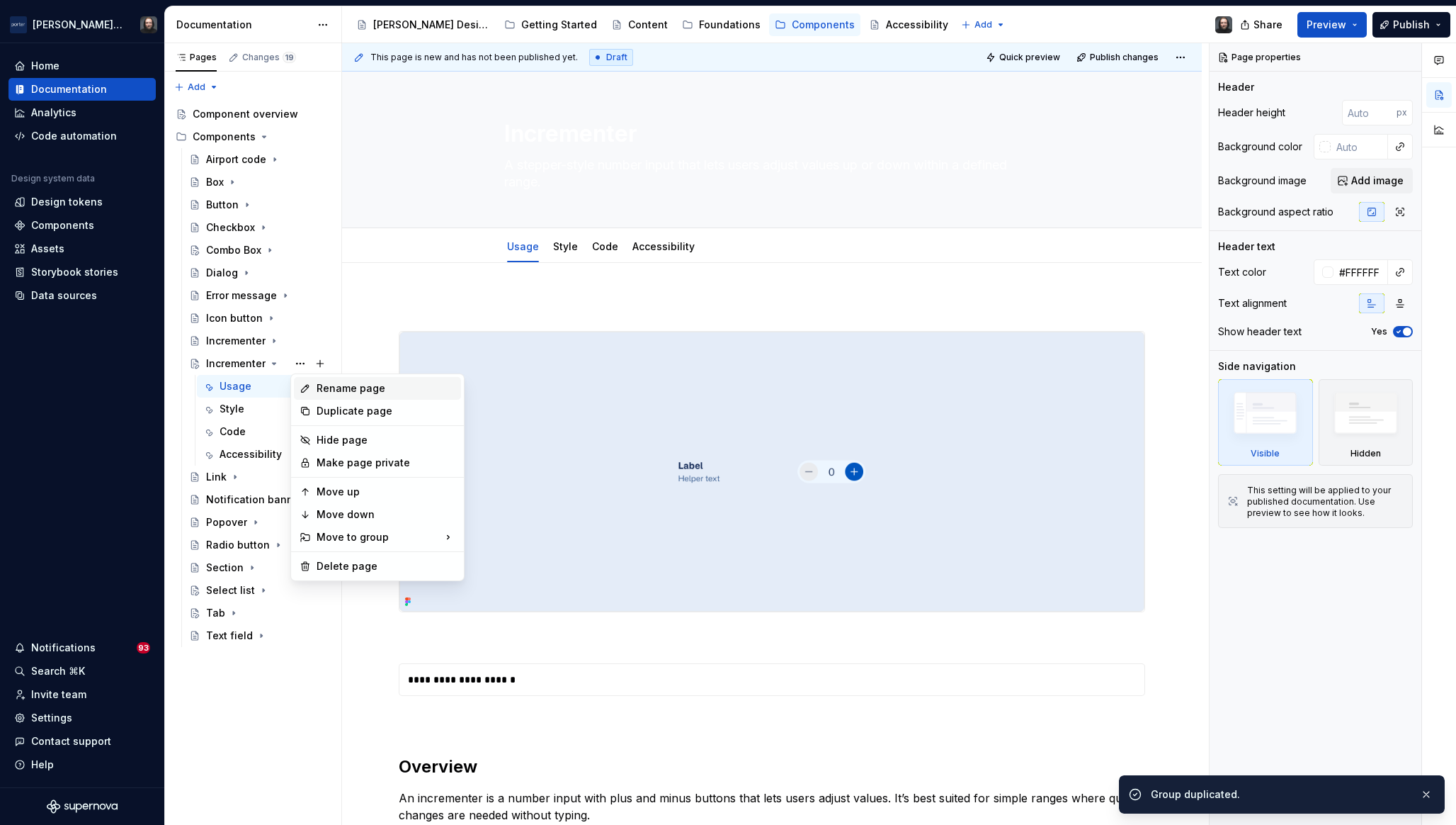
click at [327, 391] on div "Rename page" at bounding box center [386, 388] width 139 height 14
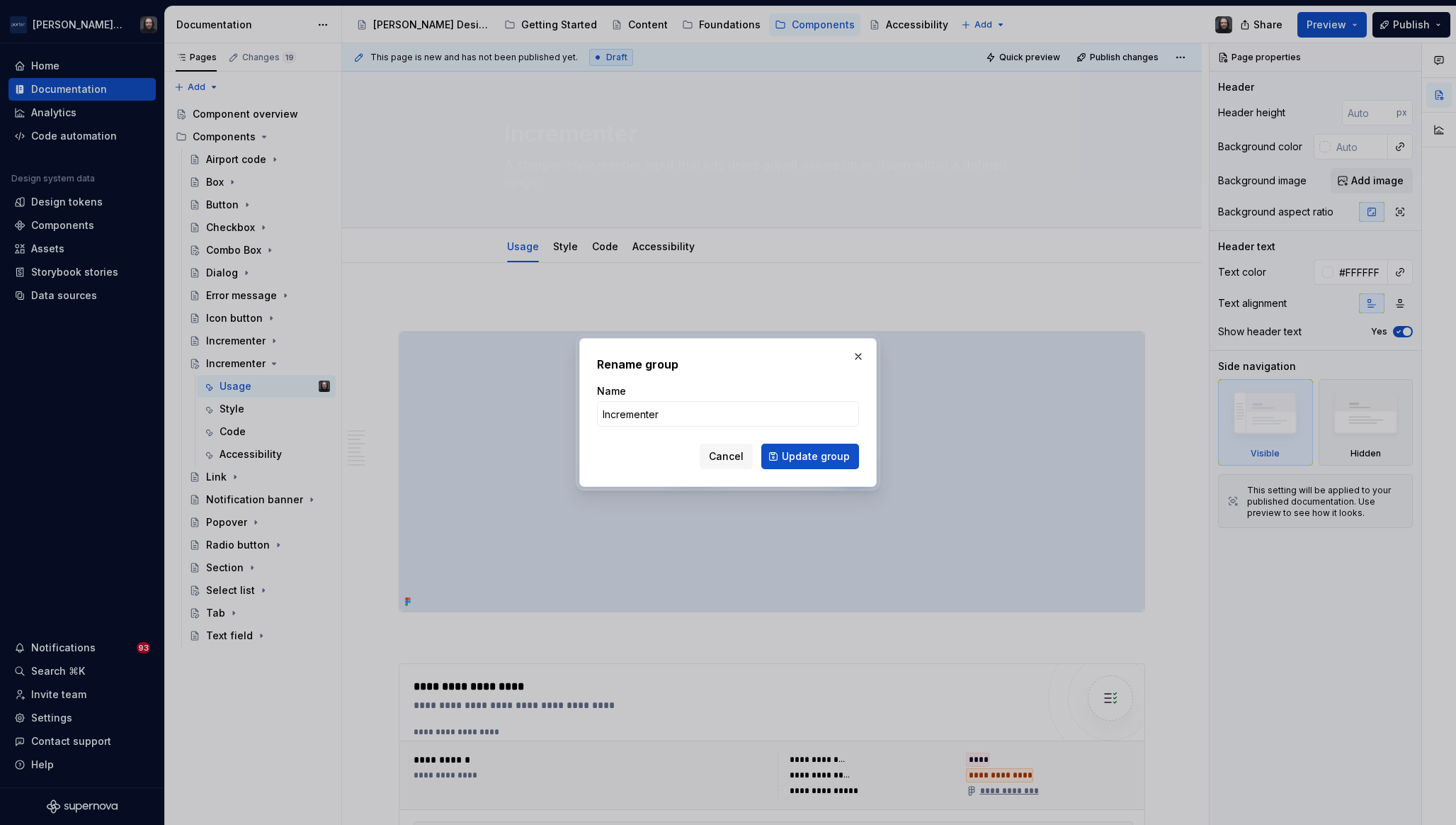
type textarea "*"
type input "Image (WIP)"
click button "Update group" at bounding box center [810, 456] width 98 height 26
type textarea "*"
type textarea "Image (WIP)"
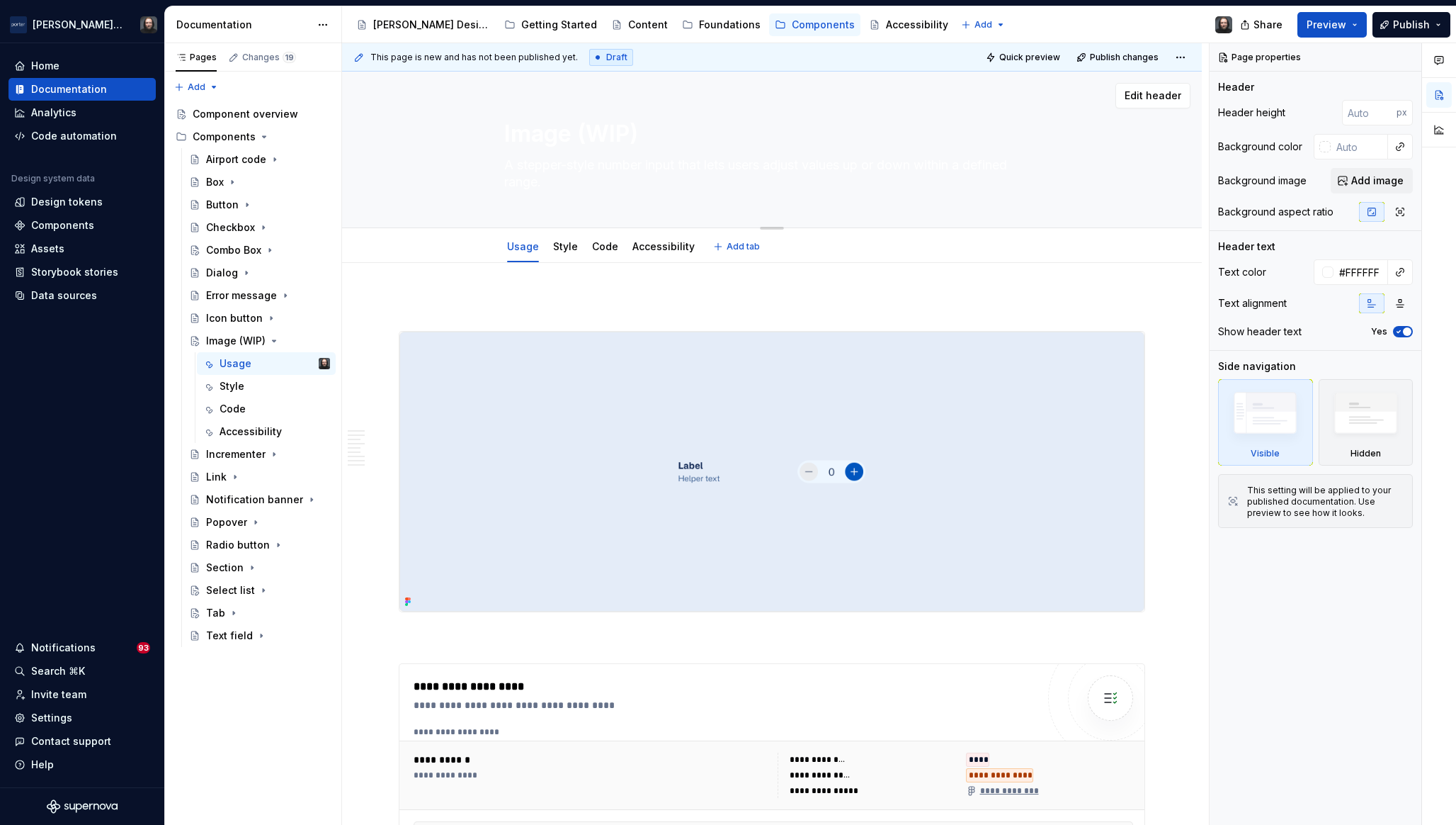
click at [654, 175] on textarea "A stepper-style number input that lets users adjust values up or down within a …" at bounding box center [769, 173] width 536 height 39
paste textarea "The Image component displays visual content within a fixed aspect ratio, mainta…"
type textarea "*"
type textarea "The Image component displays visual content within a fixed aspect ratio, mainta…"
type textarea "*"
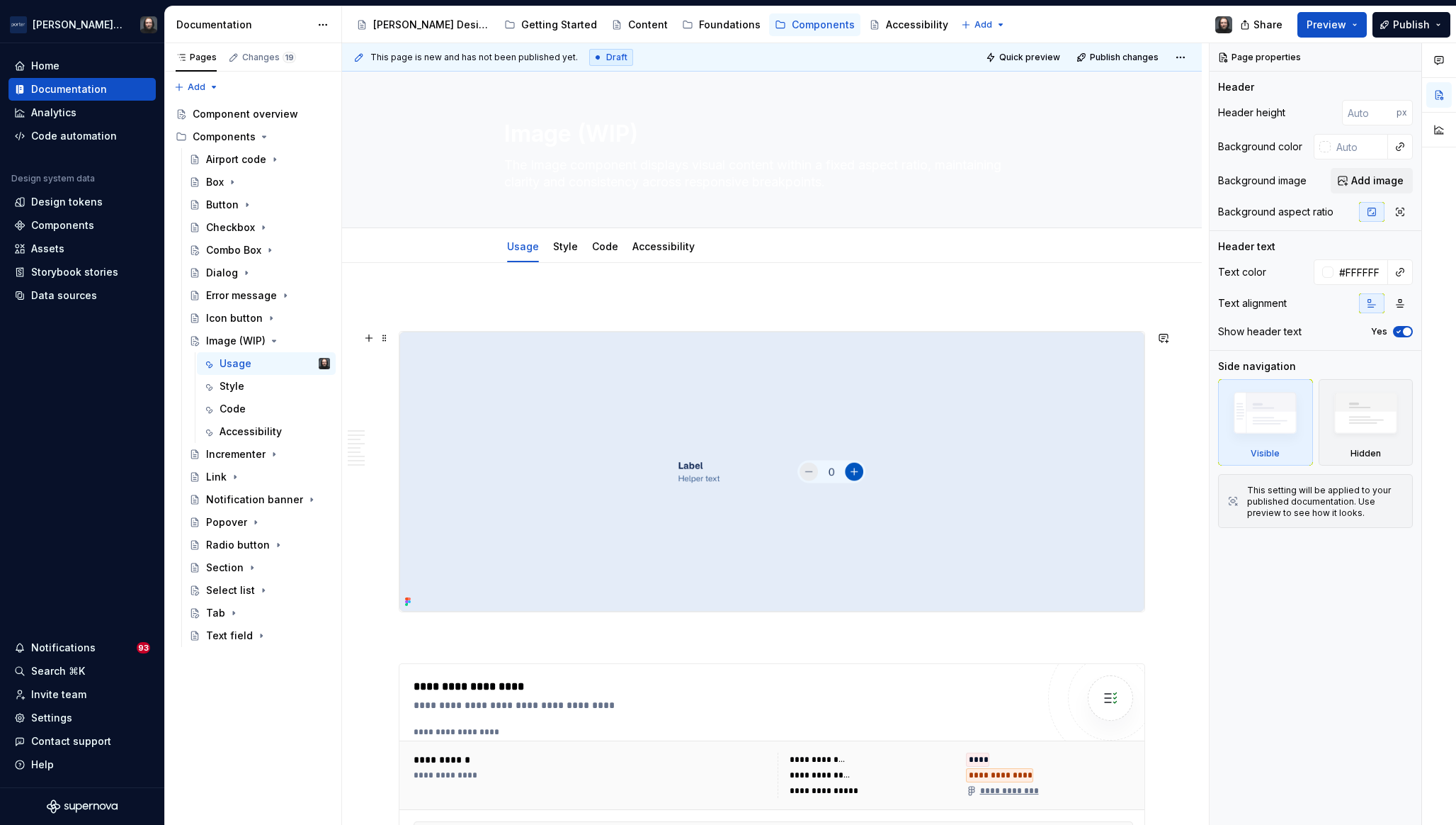
type textarea "The Image component displays visual content within a fixed aspect ratio, mainta…"
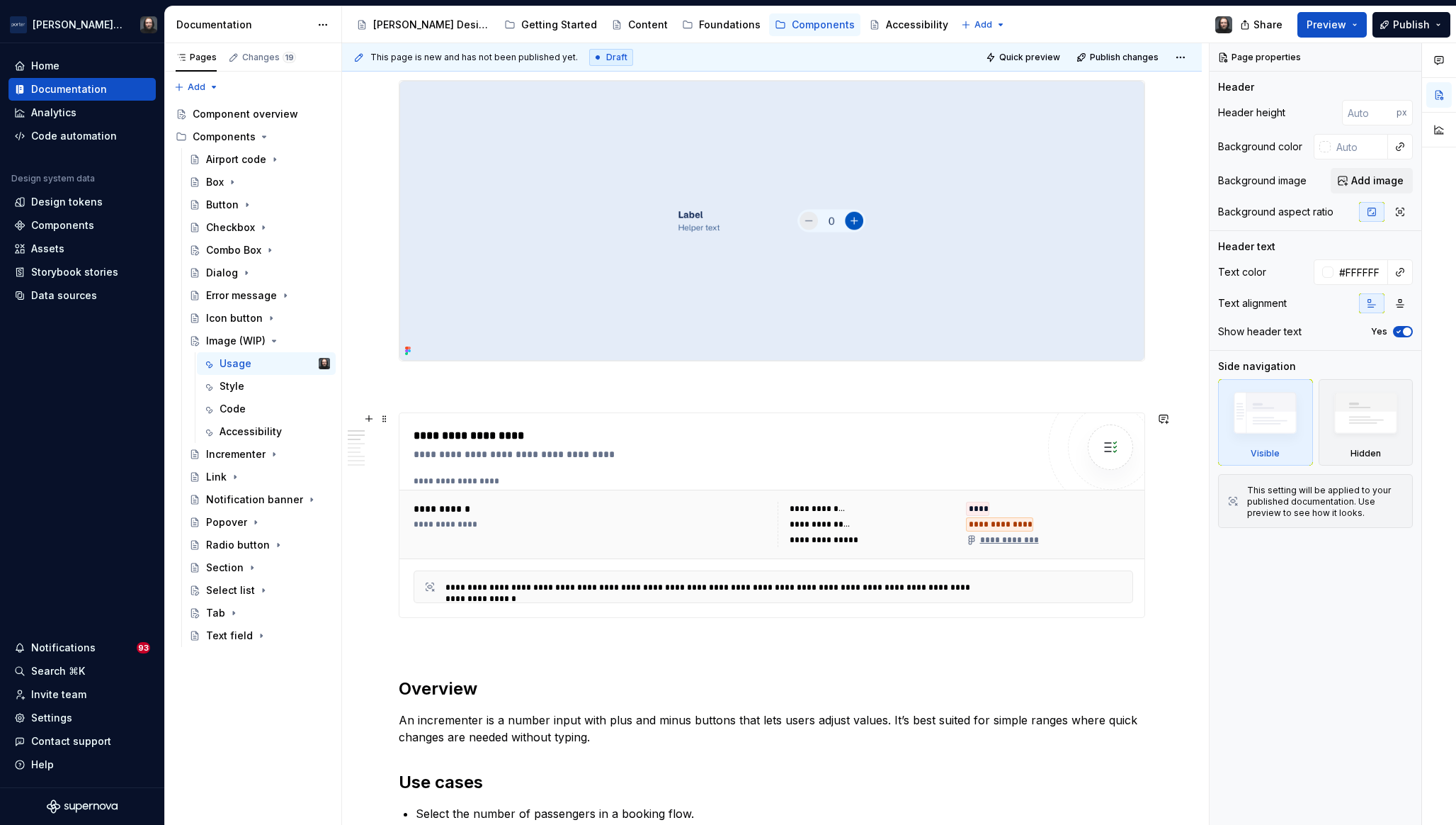
scroll to position [450, 0]
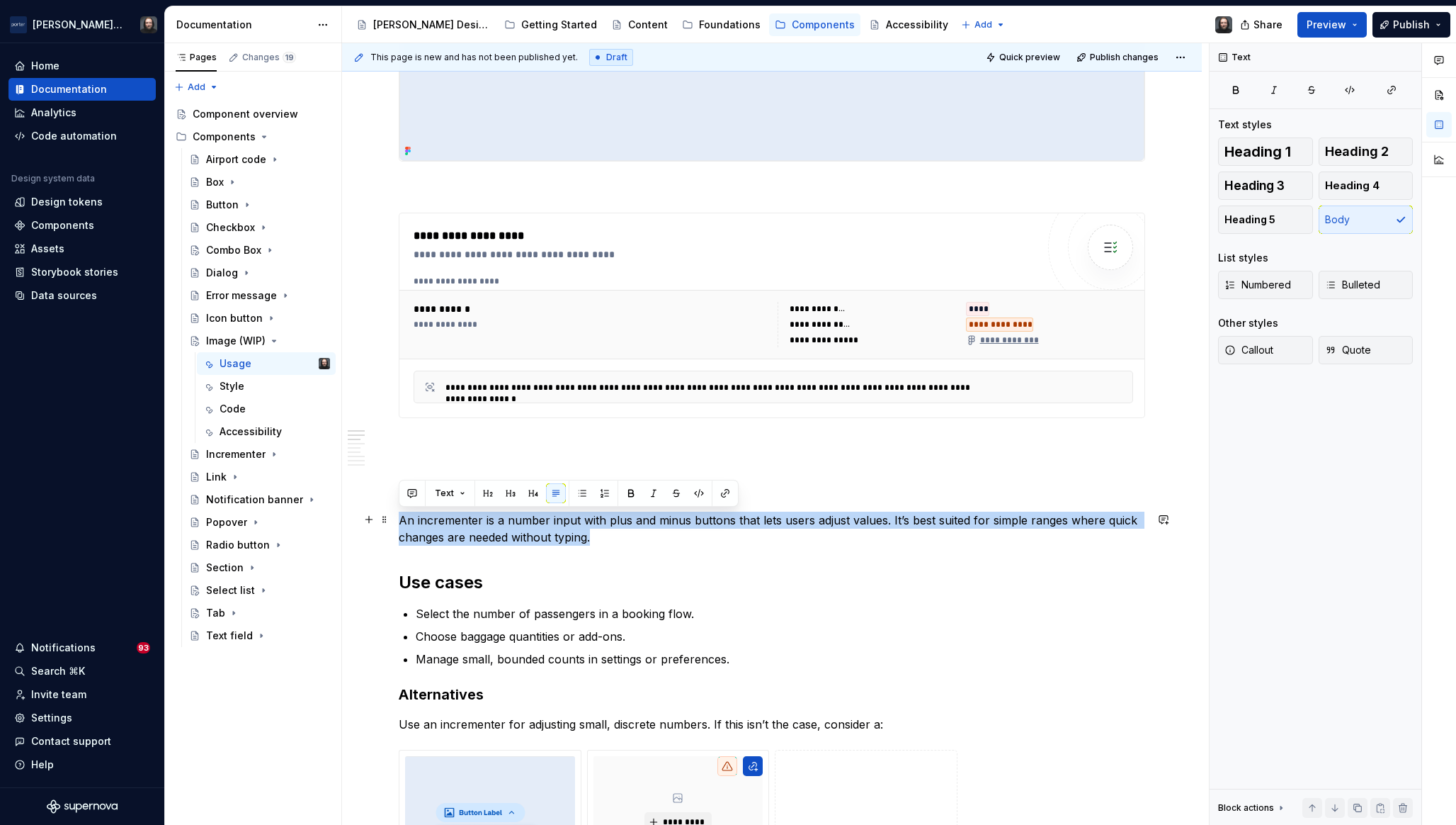
drag, startPoint x: 598, startPoint y: 536, endPoint x: 401, endPoint y: 524, distance: 197.4
click at [401, 524] on p "An incrementer is a number input with plus and minus buttons that lets users ad…" at bounding box center [771, 529] width 746 height 34
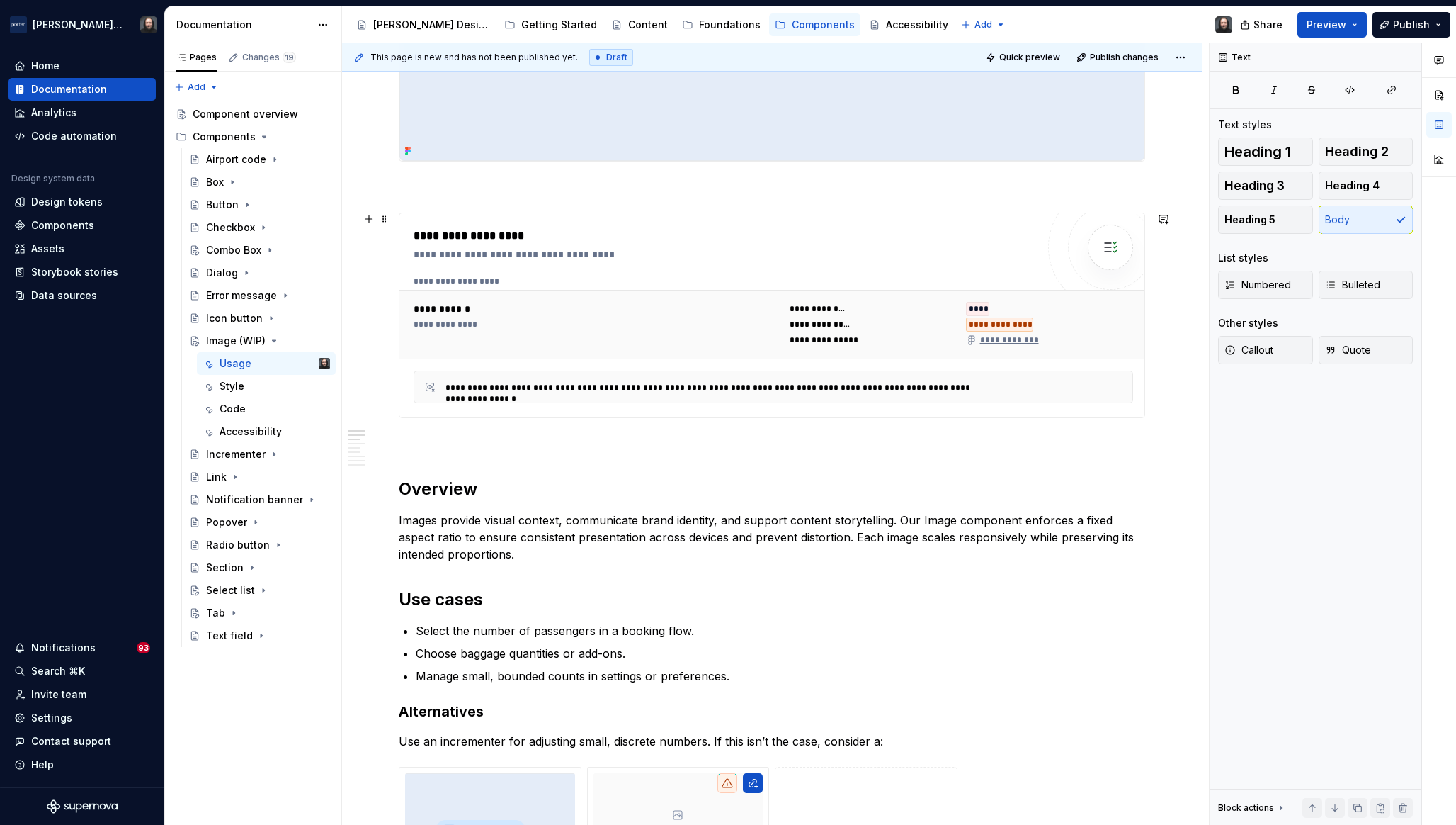
scroll to position [200, 0]
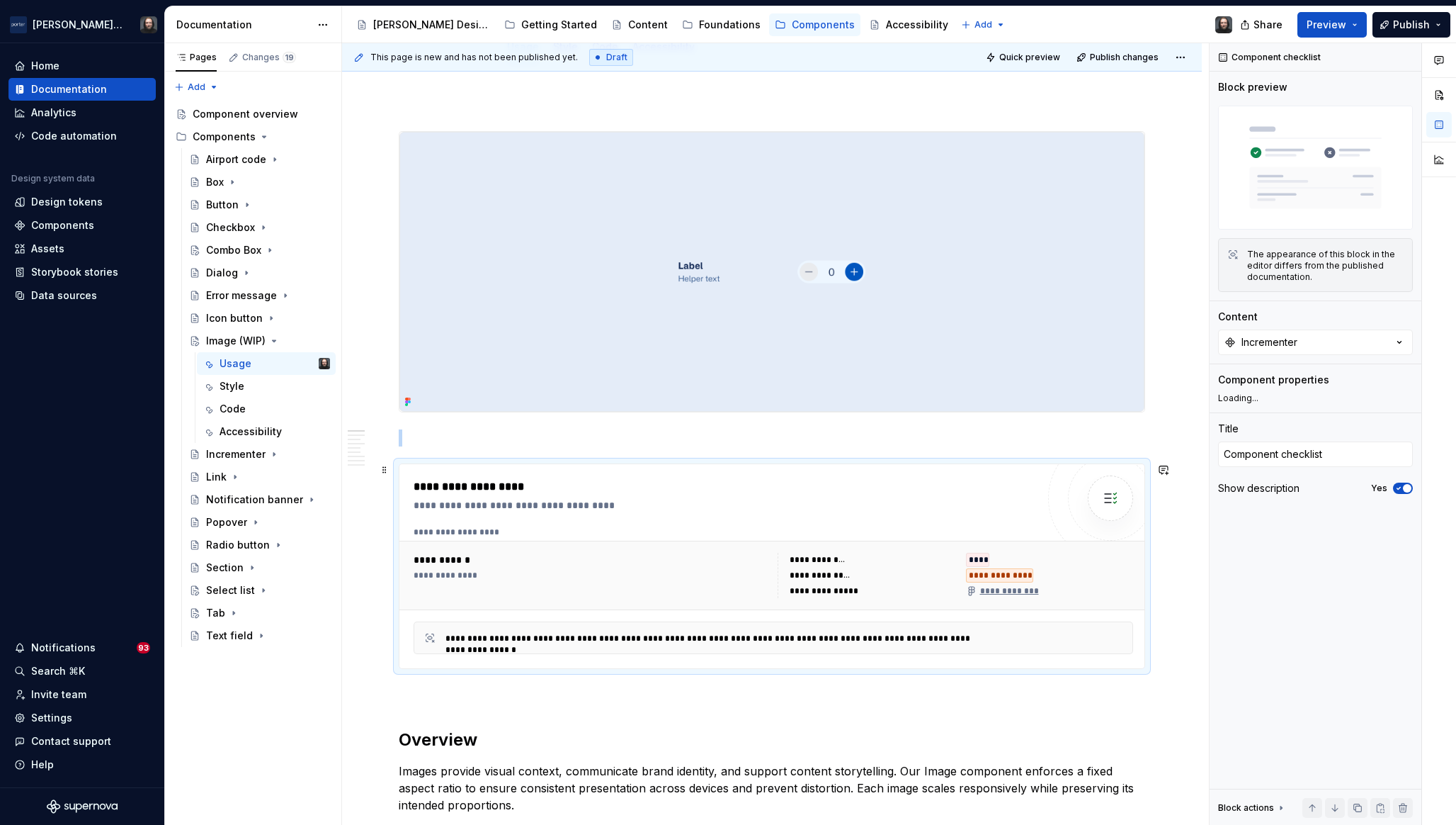
click at [828, 473] on div "**********" at bounding box center [772, 565] width 745 height 204
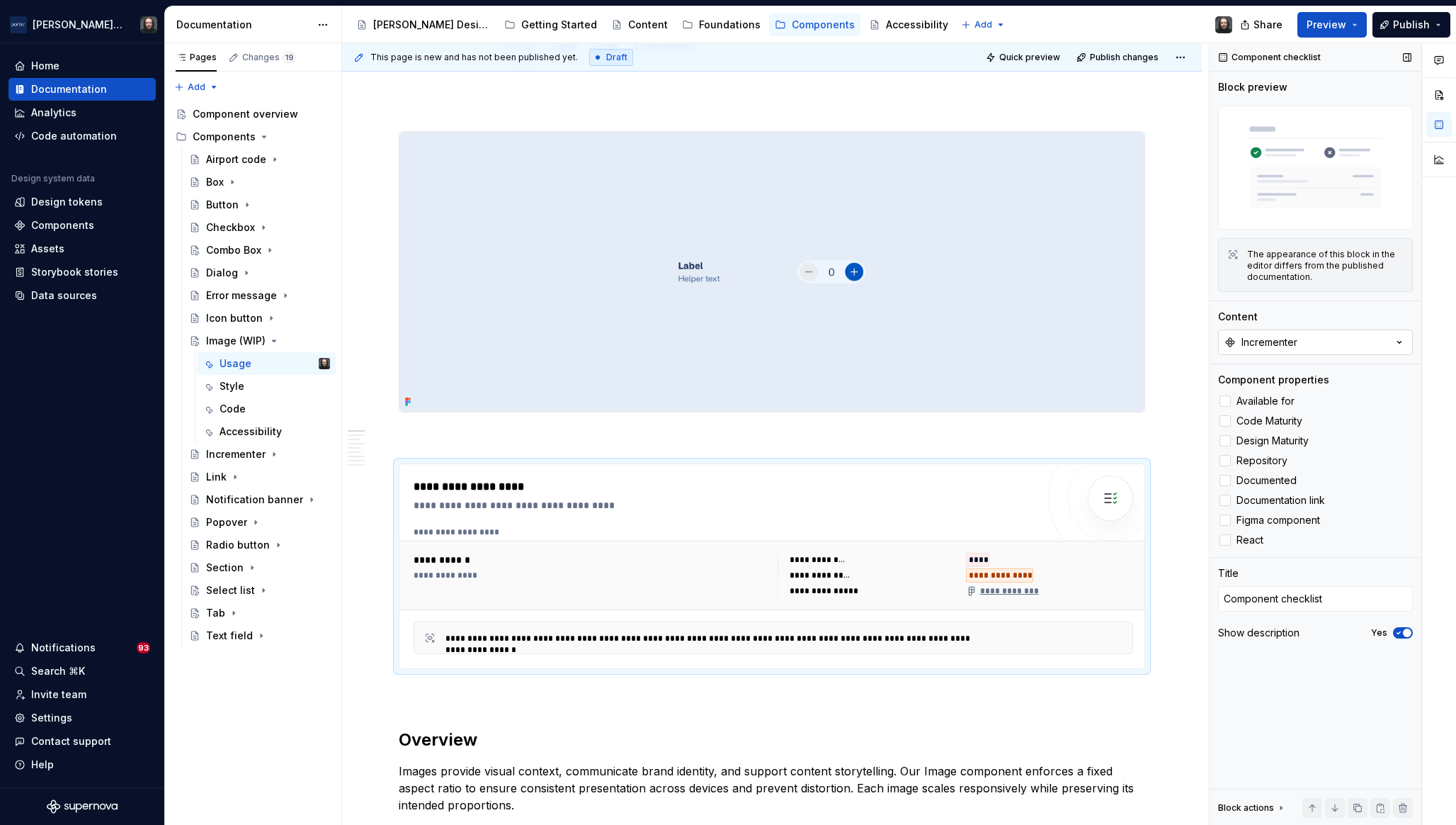
click at [1308, 342] on button "Incrementer" at bounding box center [1316, 342] width 194 height 26
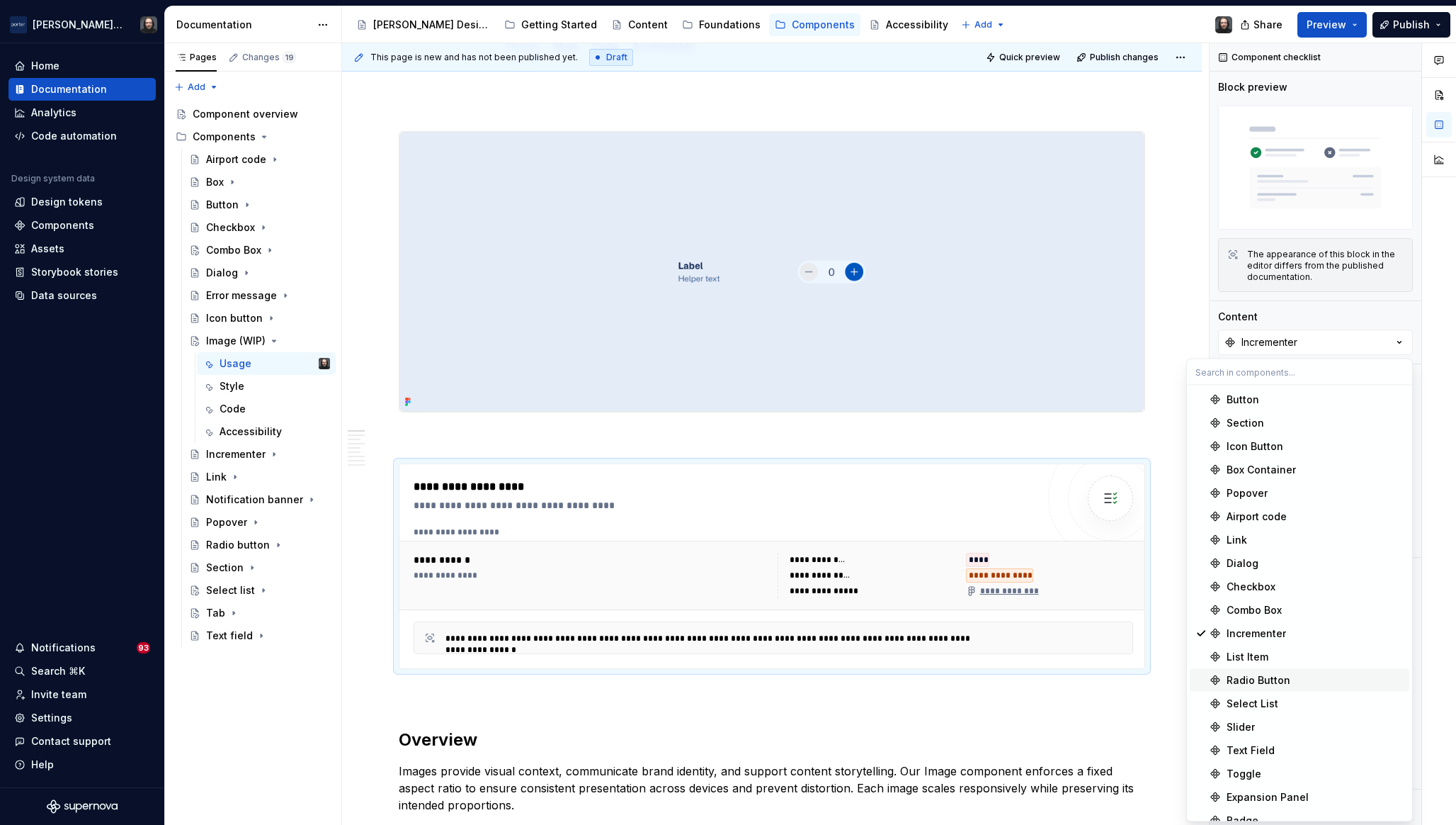
scroll to position [201, 0]
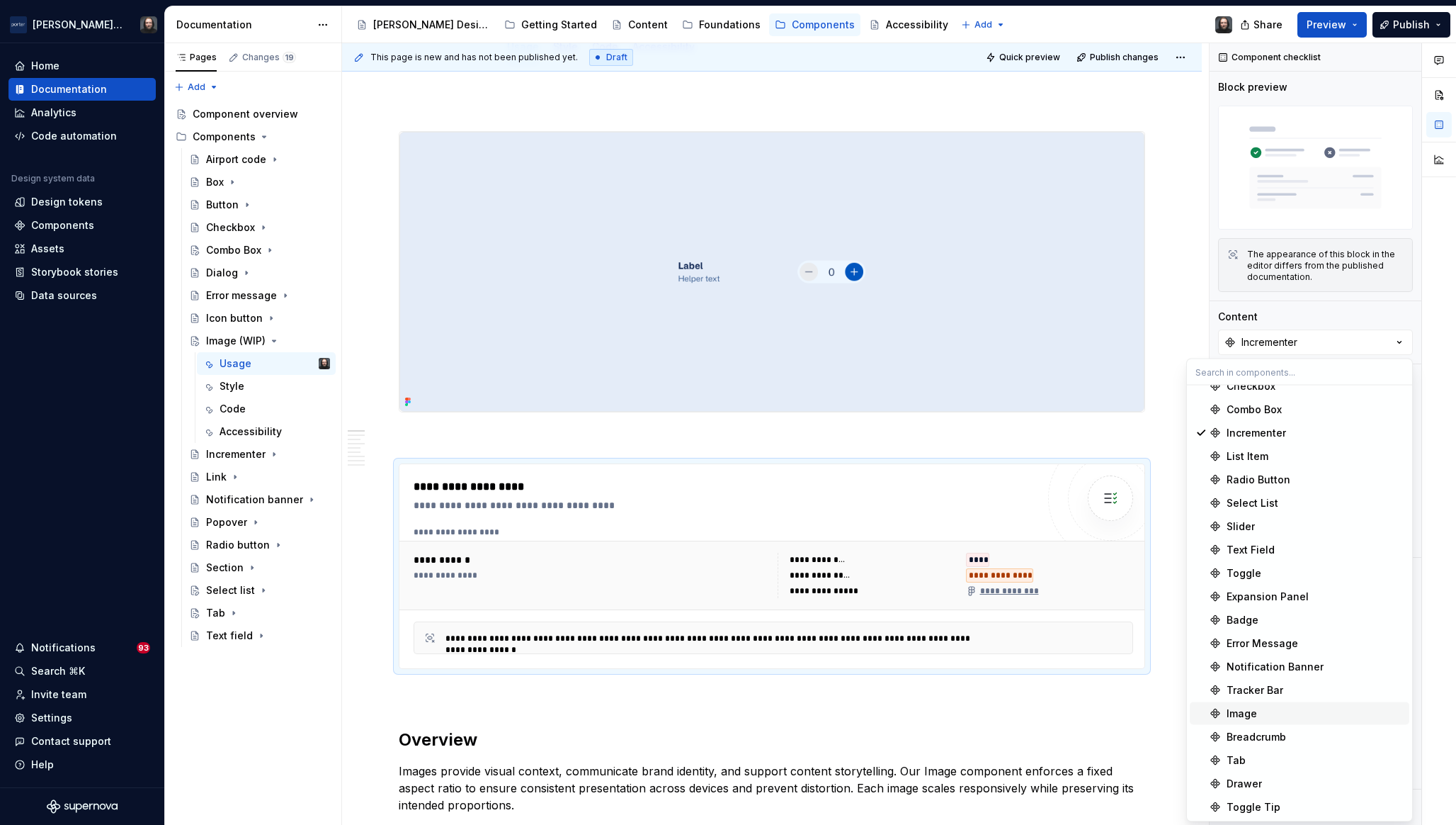
click at [1263, 709] on div "Image" at bounding box center [1315, 714] width 177 height 14
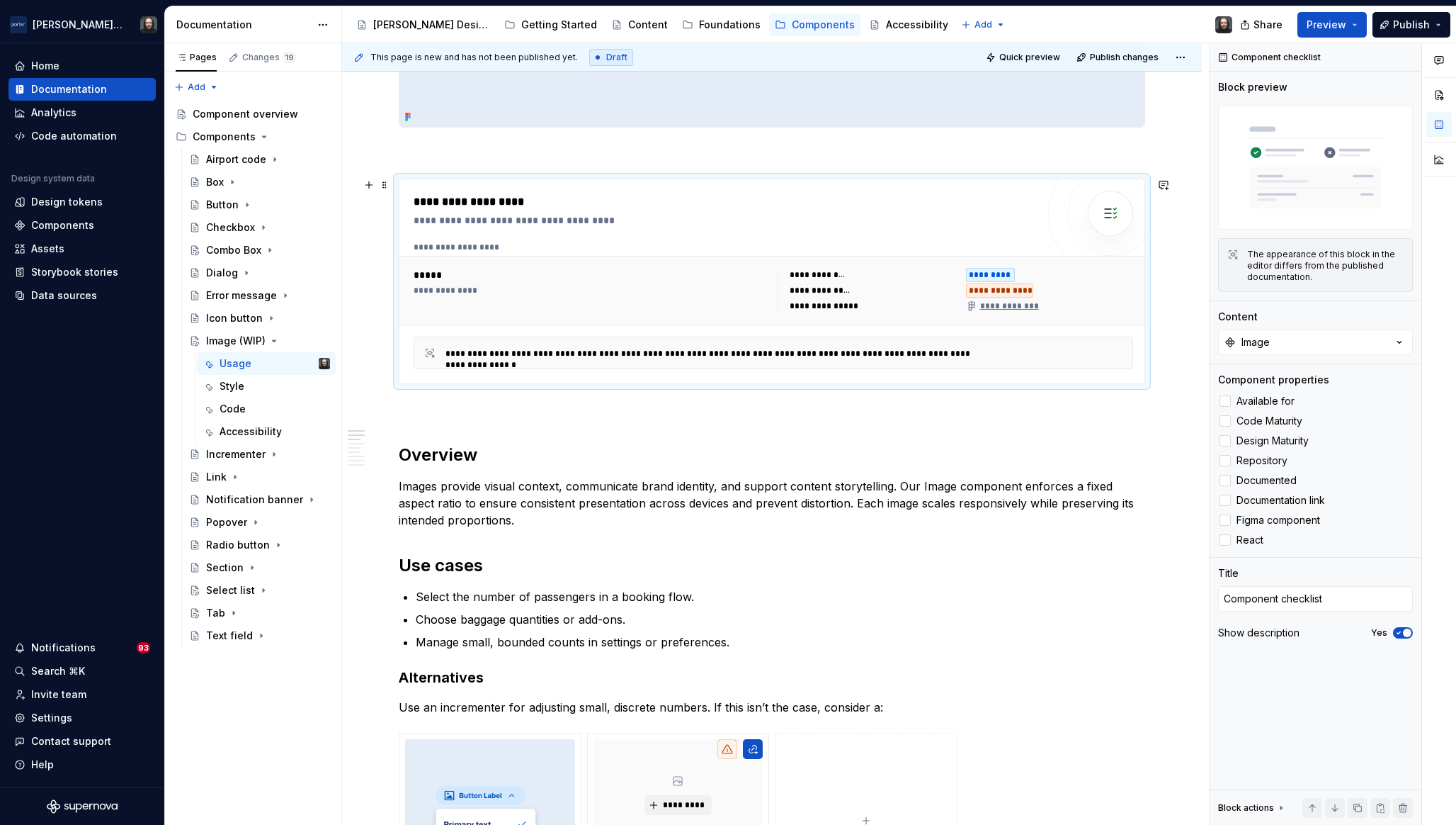
scroll to position [285, 0]
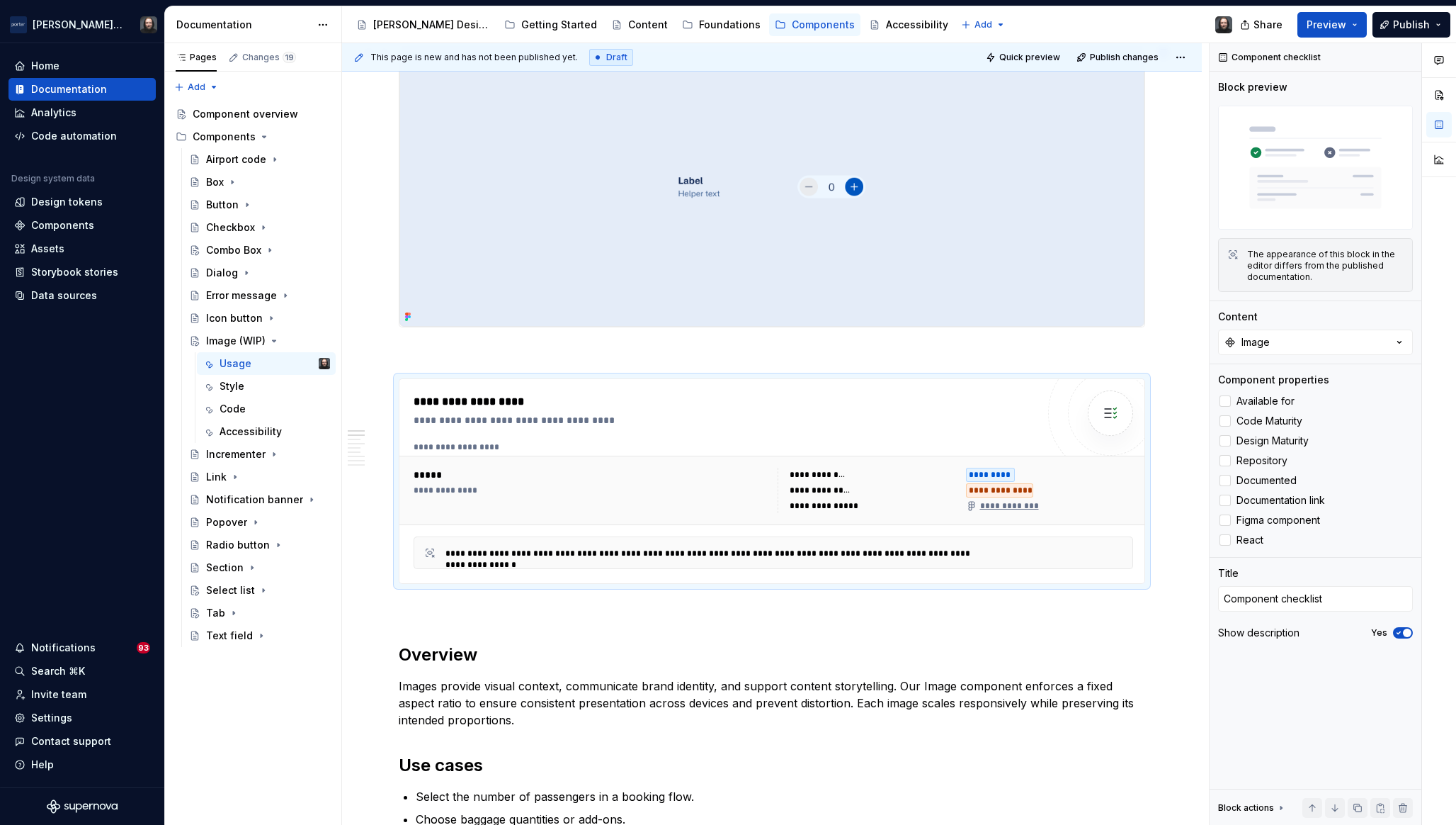
click at [1044, 219] on img at bounding box center [772, 186] width 745 height 280
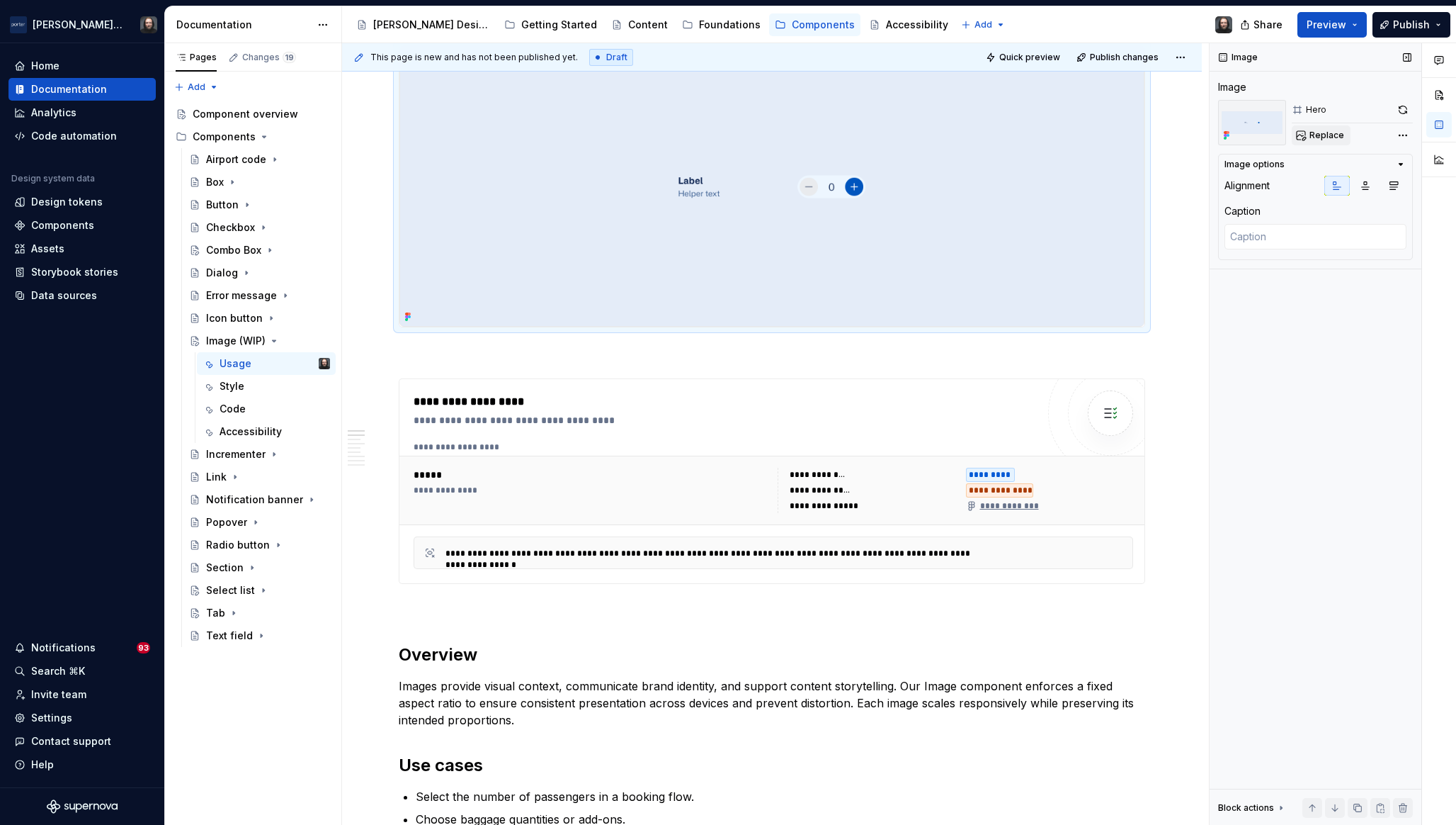
click at [1332, 138] on span "Replace" at bounding box center [1327, 135] width 35 height 12
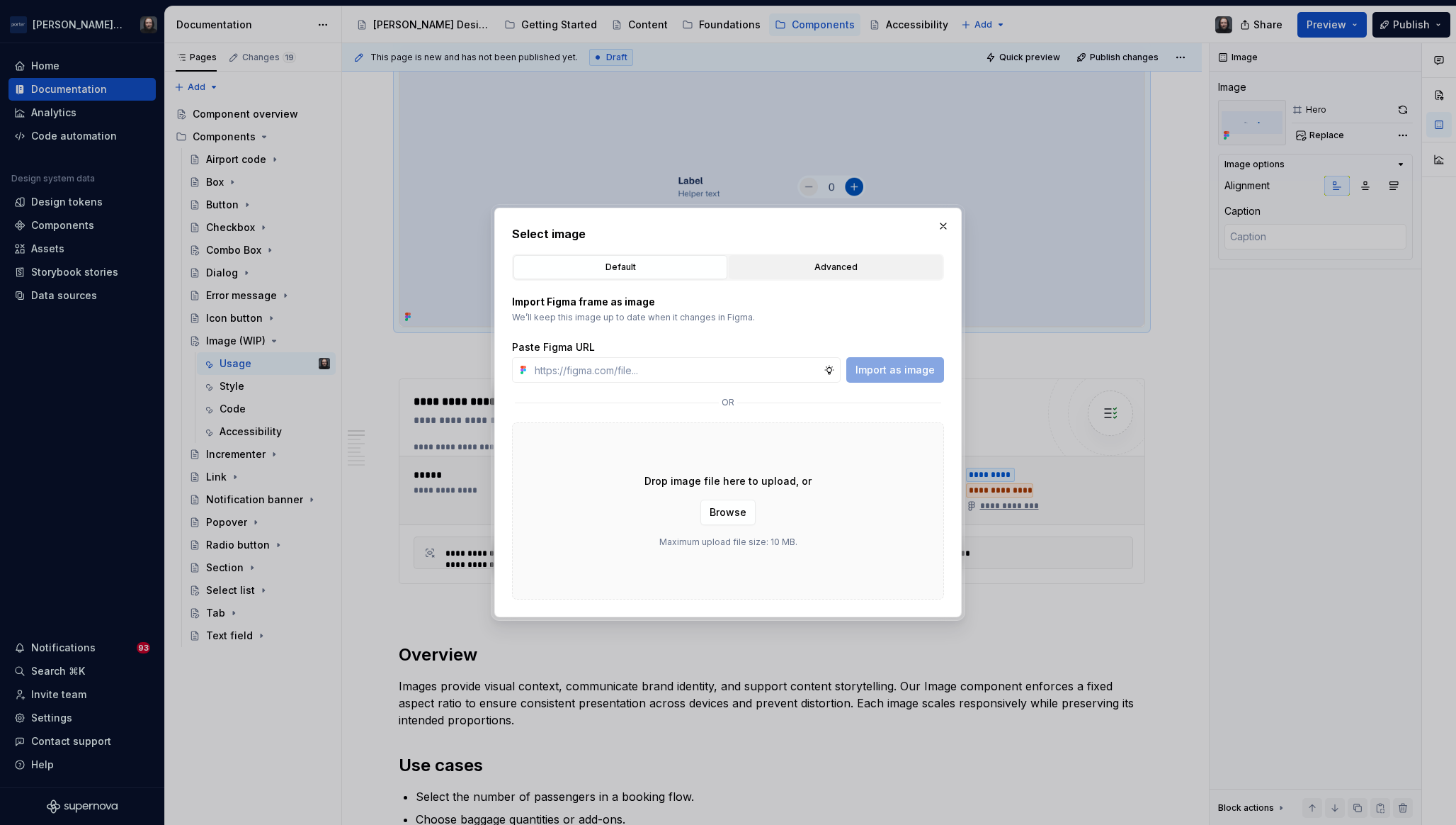
click at [821, 256] on button "Advanced" at bounding box center [836, 267] width 214 height 24
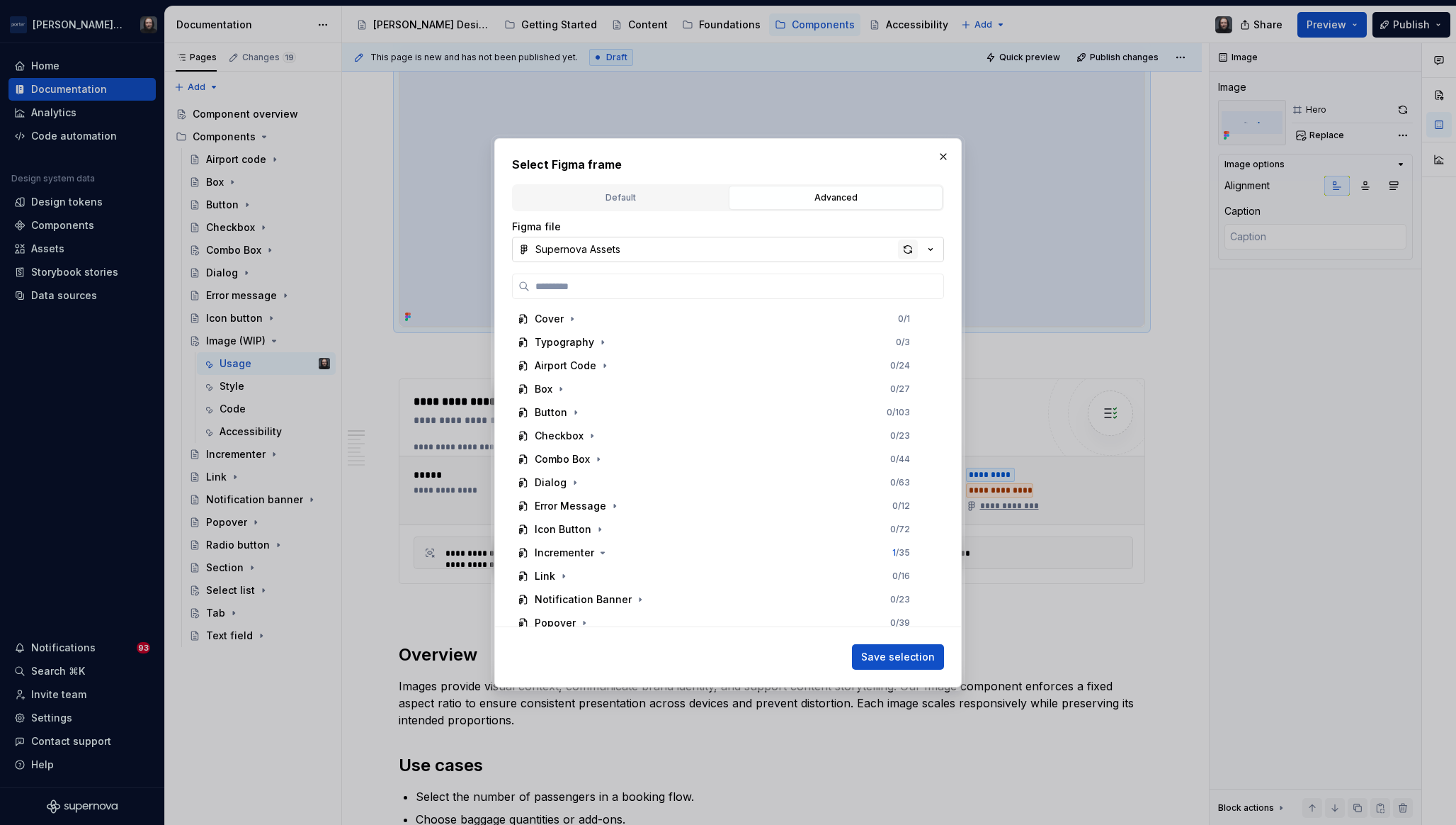
click at [904, 247] on div "button" at bounding box center [908, 250] width 20 height 20
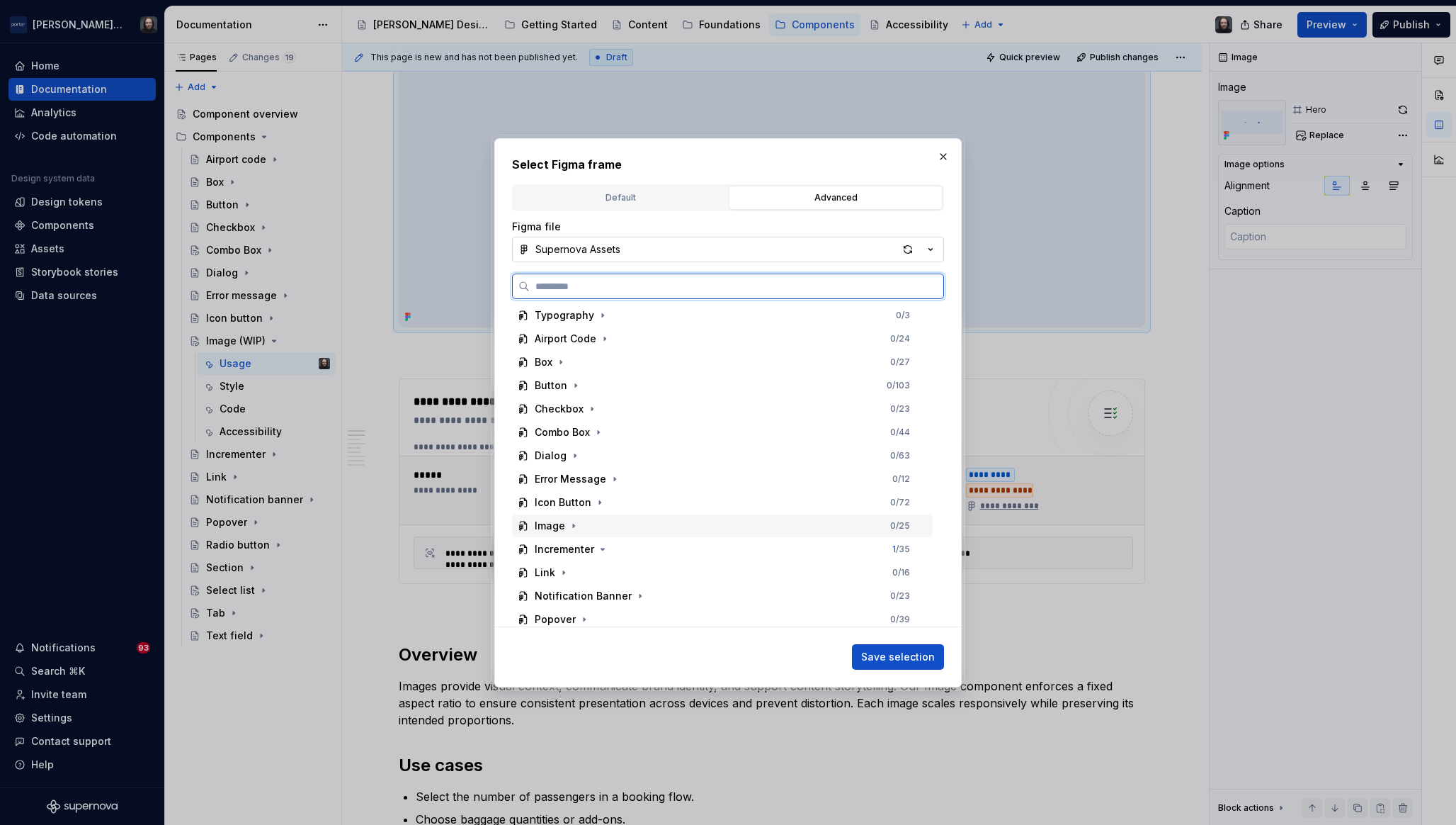
click at [583, 522] on div "Image 0 / 25" at bounding box center [722, 525] width 421 height 22
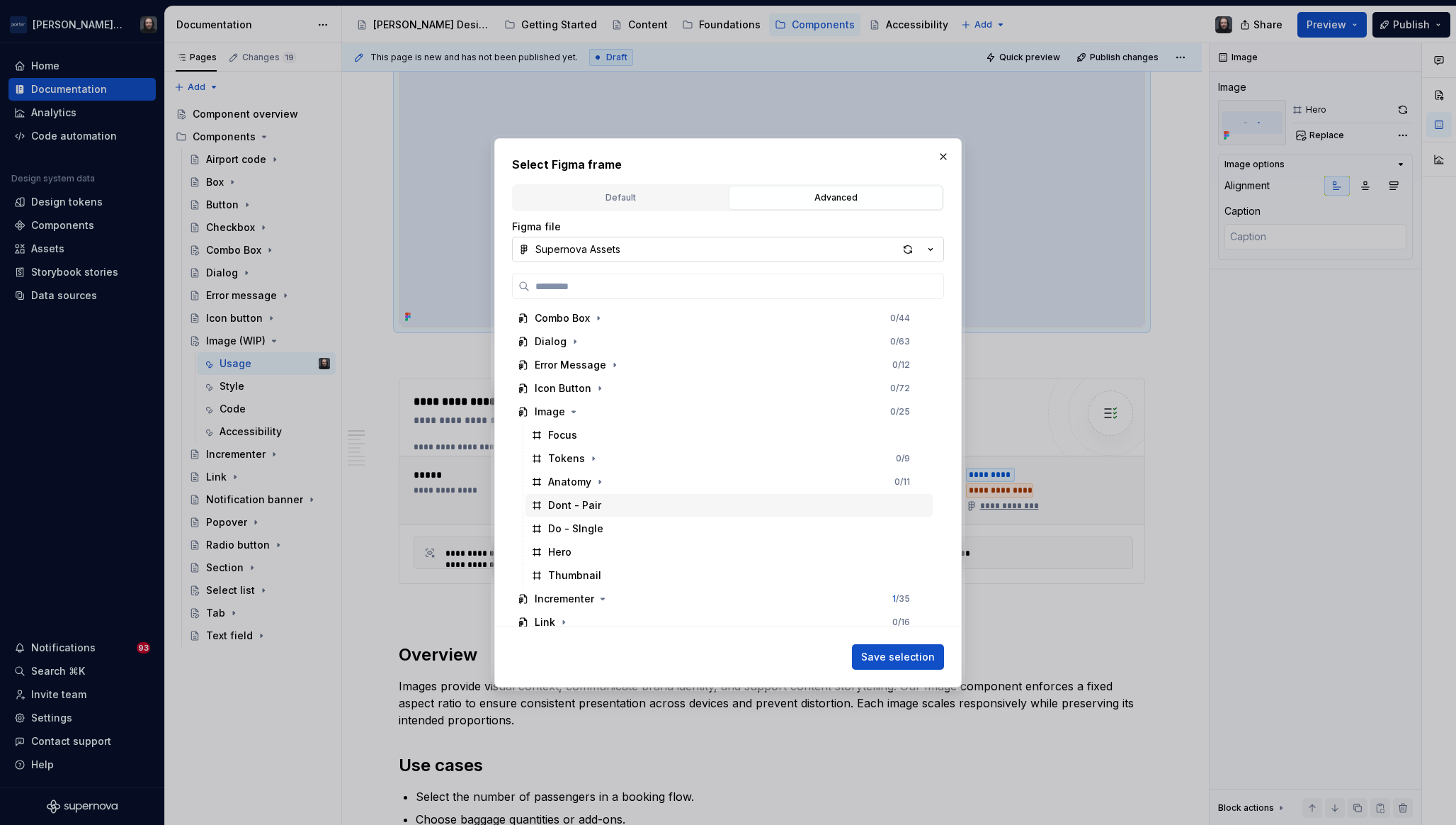
scroll to position [196, 0]
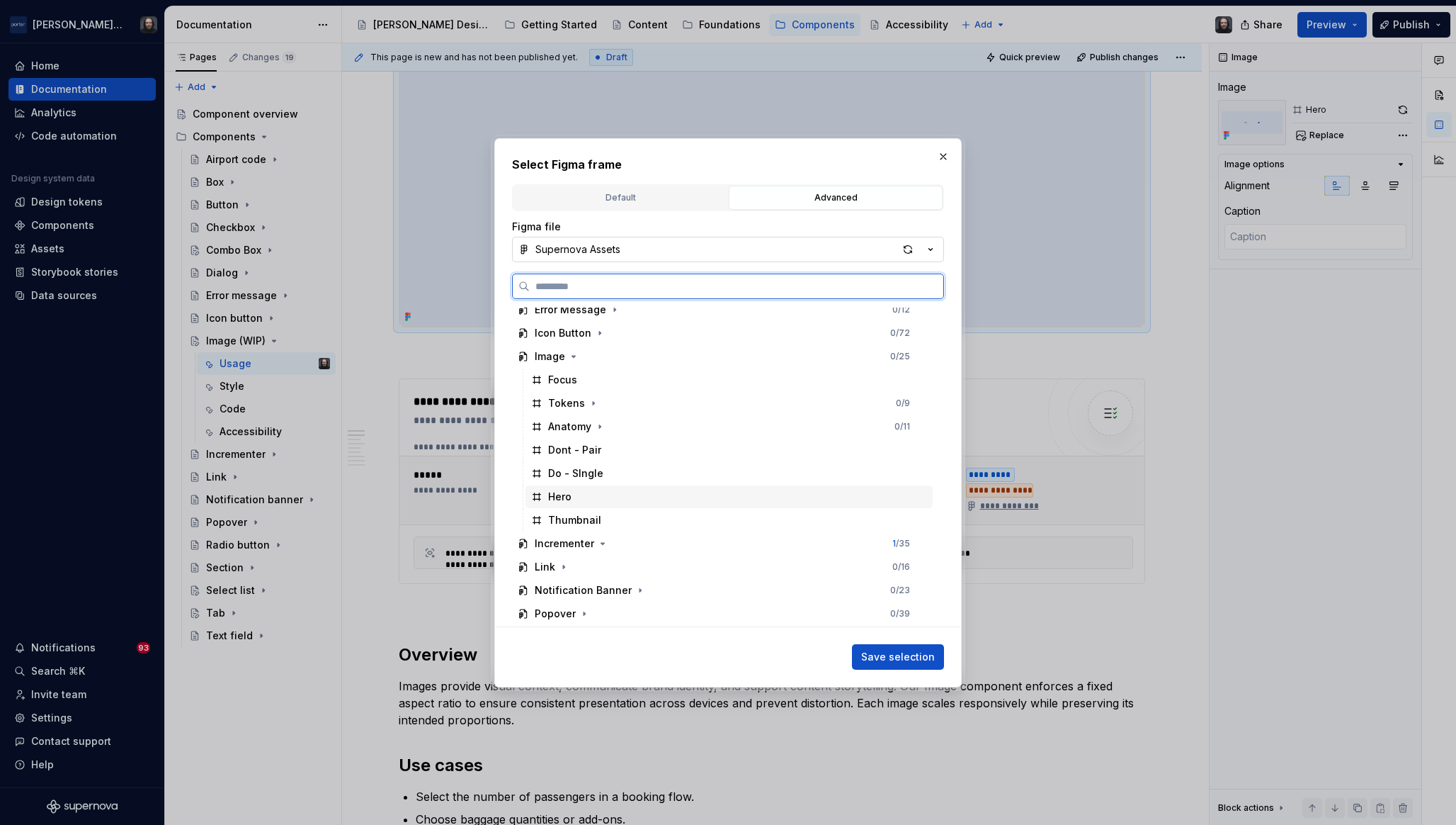
click at [677, 495] on div "Hero" at bounding box center [729, 496] width 407 height 22
click at [898, 655] on span "Save selection" at bounding box center [898, 657] width 74 height 14
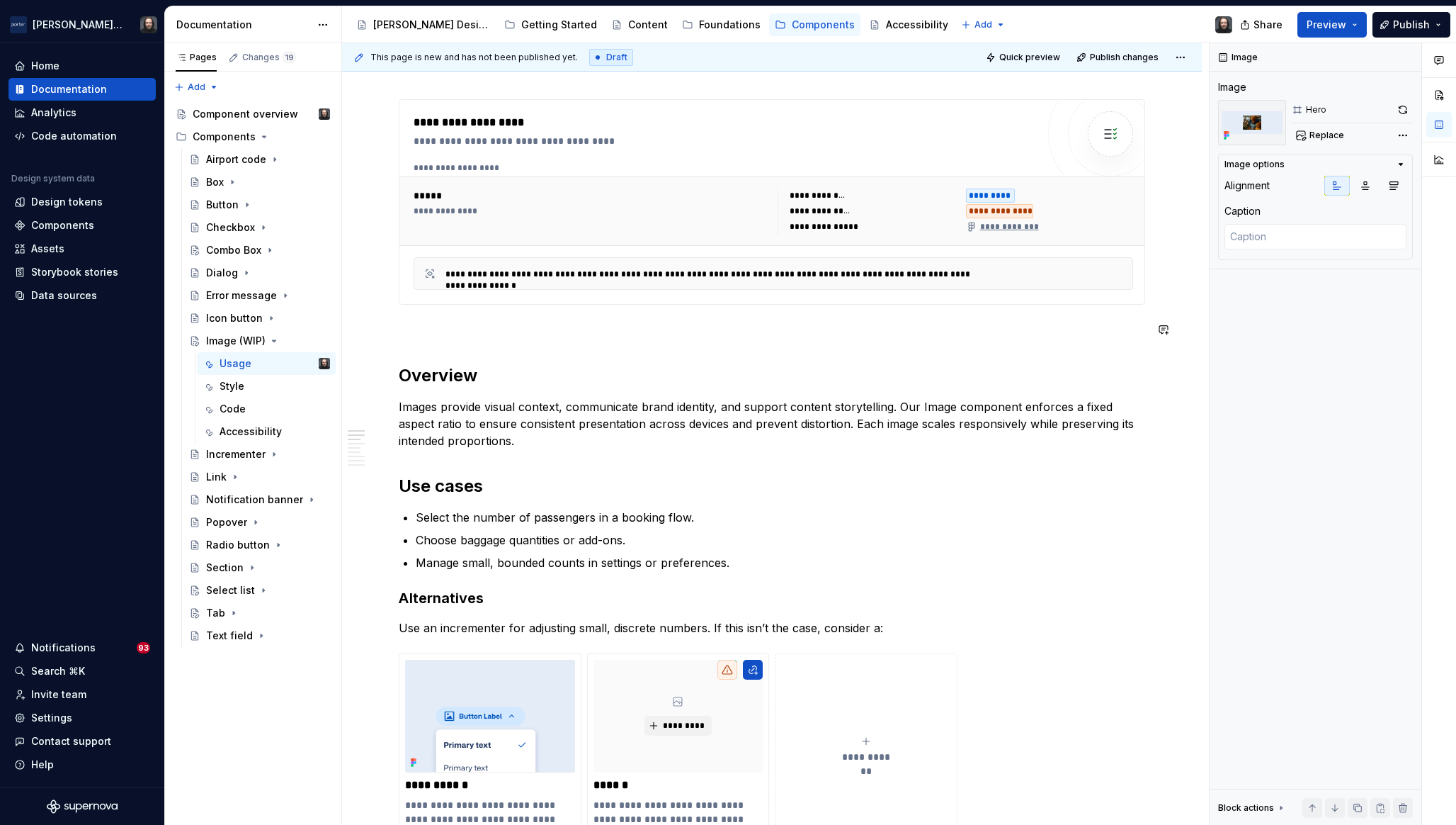
scroll to position [582, 0]
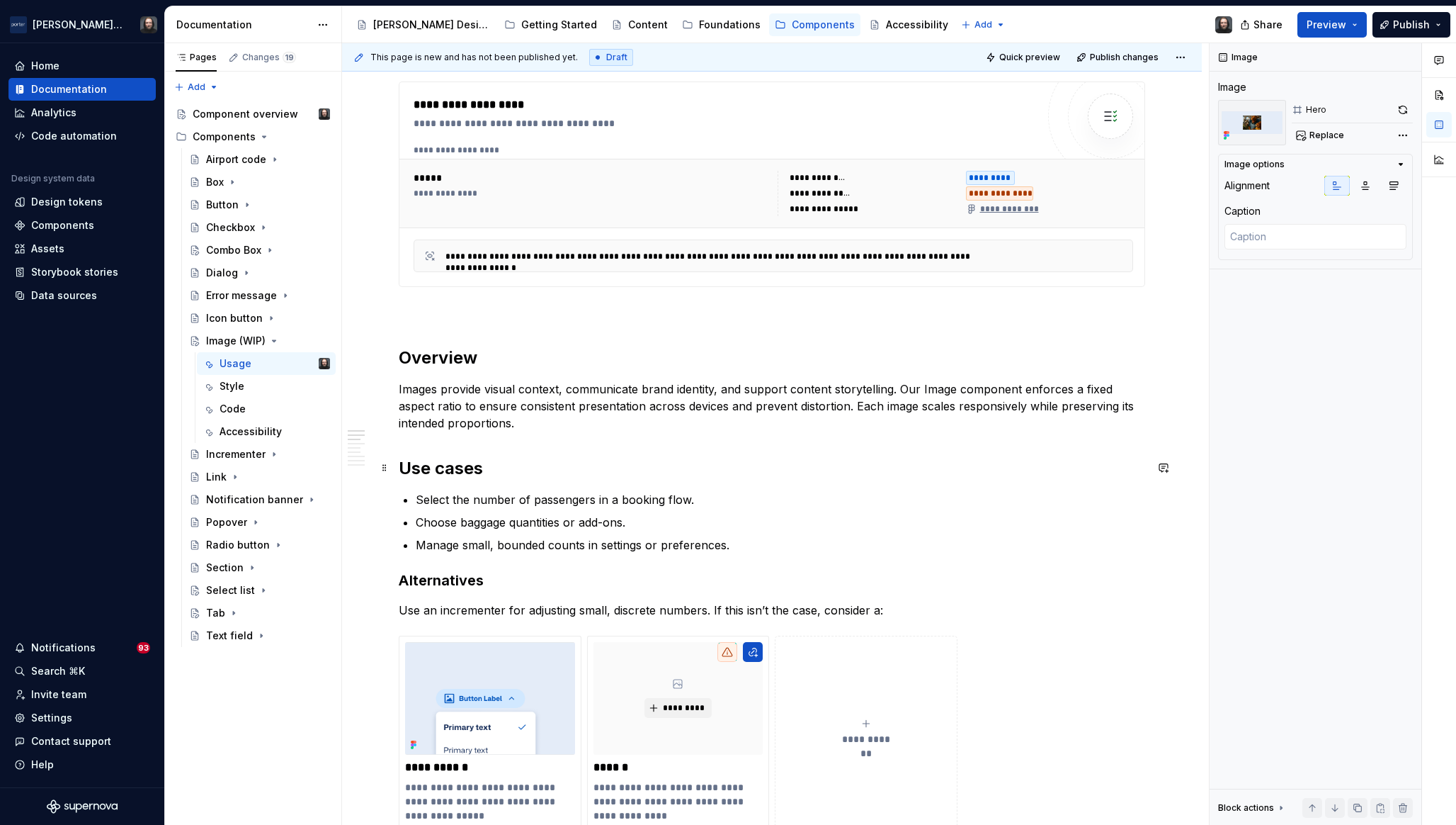
click at [403, 467] on h2 "Use cases" at bounding box center [771, 467] width 746 height 22
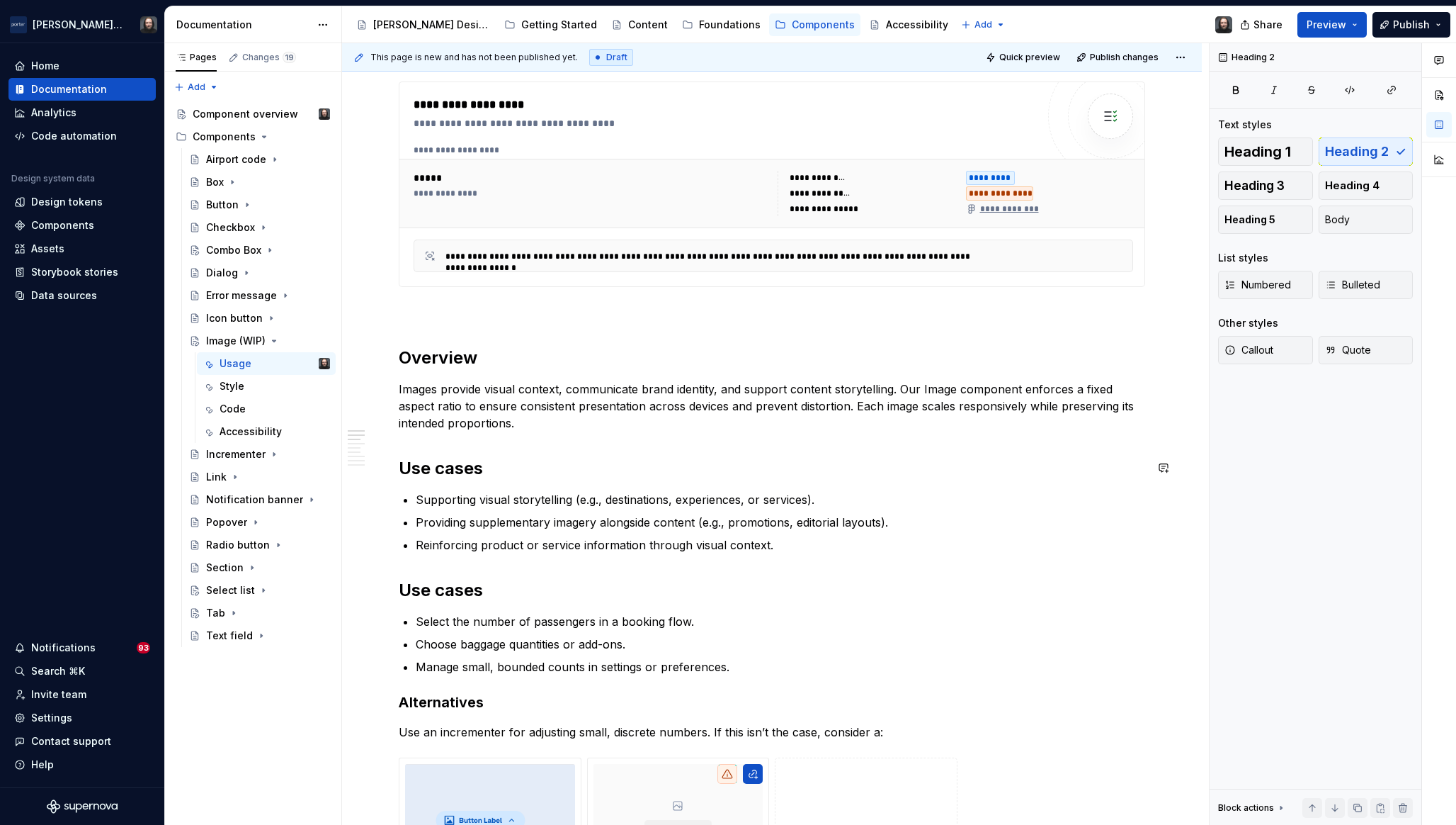
scroll to position [630, 0]
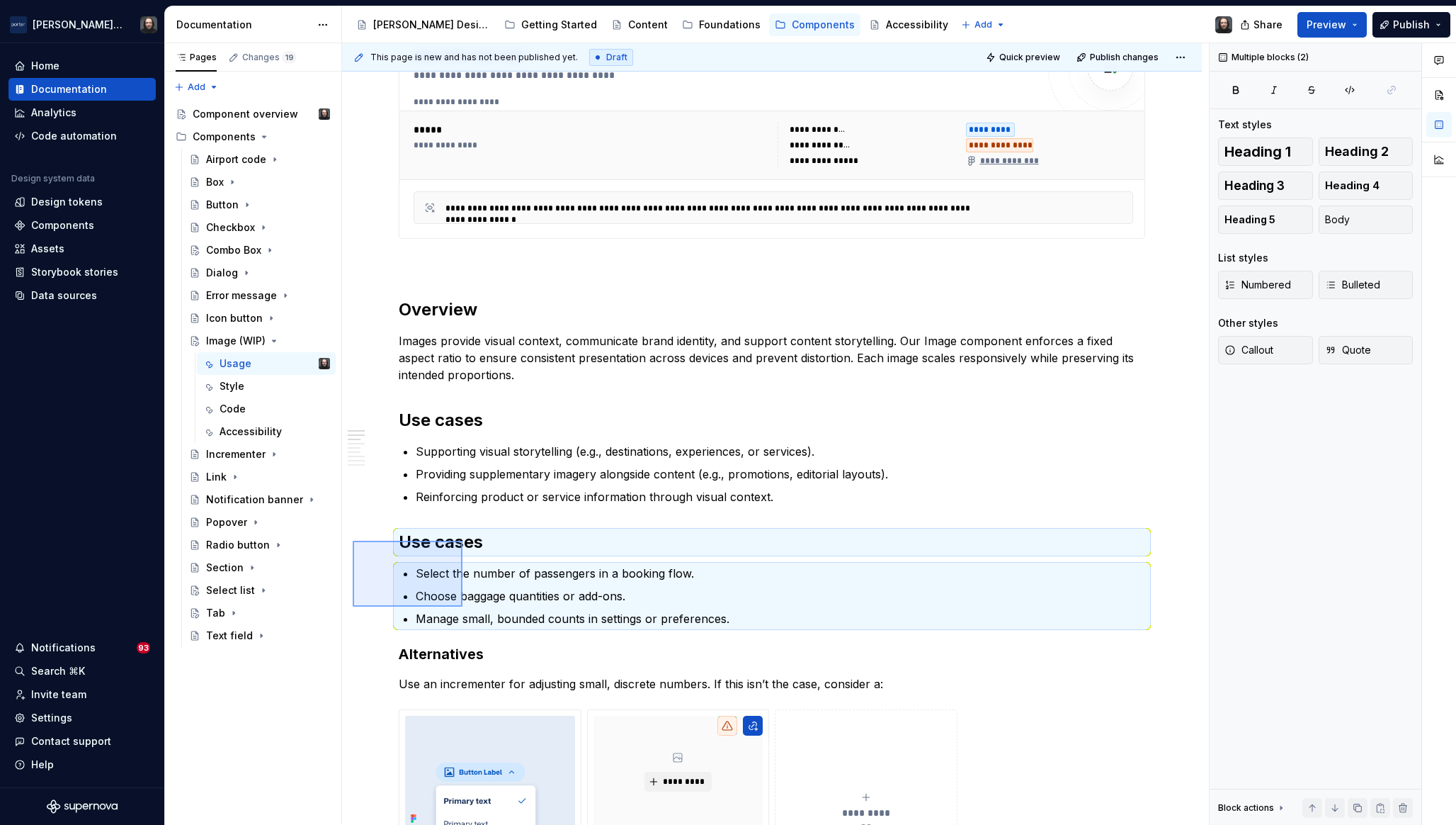
drag, startPoint x: 353, startPoint y: 540, endPoint x: 469, endPoint y: 608, distance: 134.5
click at [466, 608] on div "**********" at bounding box center [776, 433] width 867 height 782
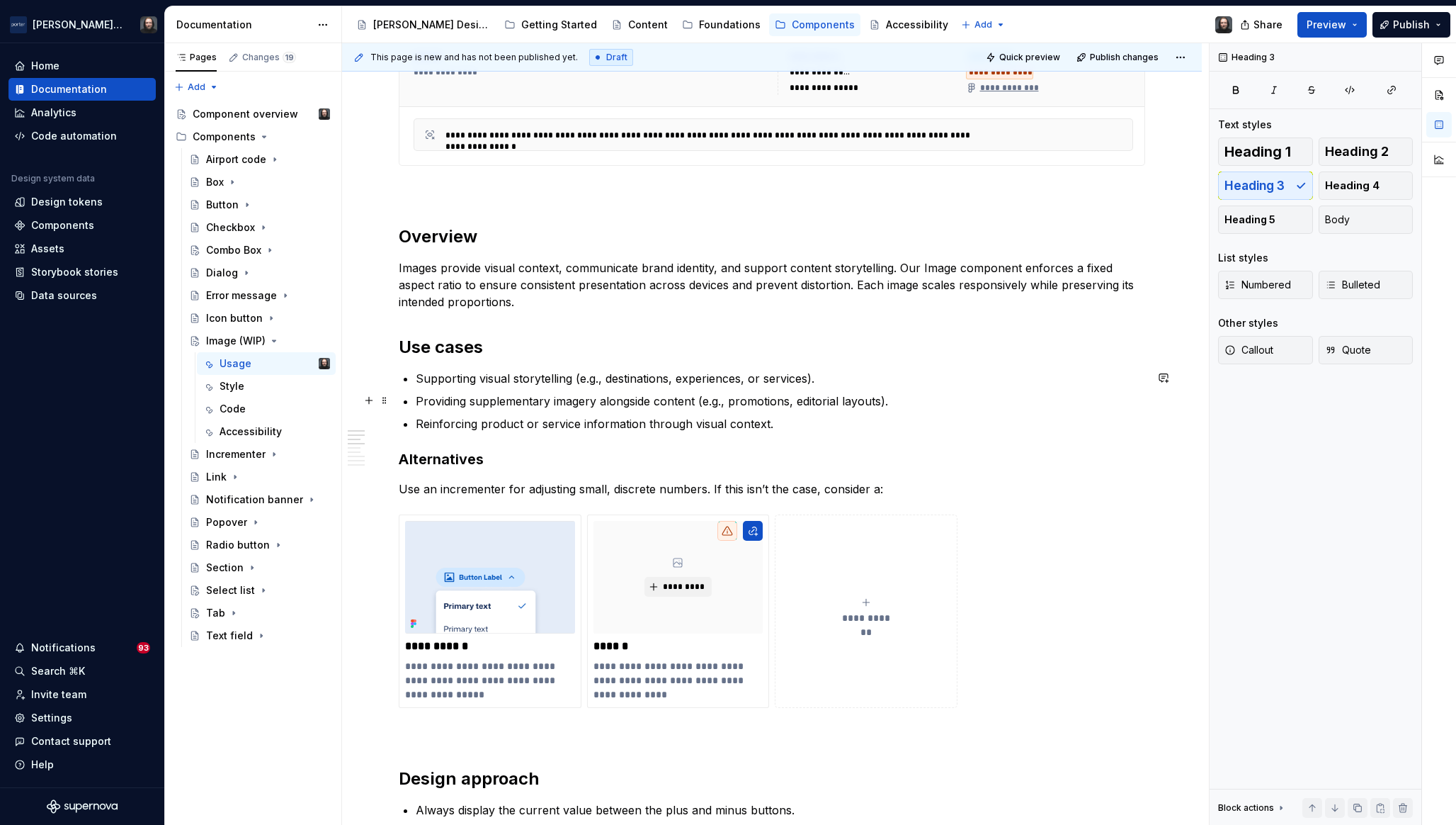
scroll to position [741, 0]
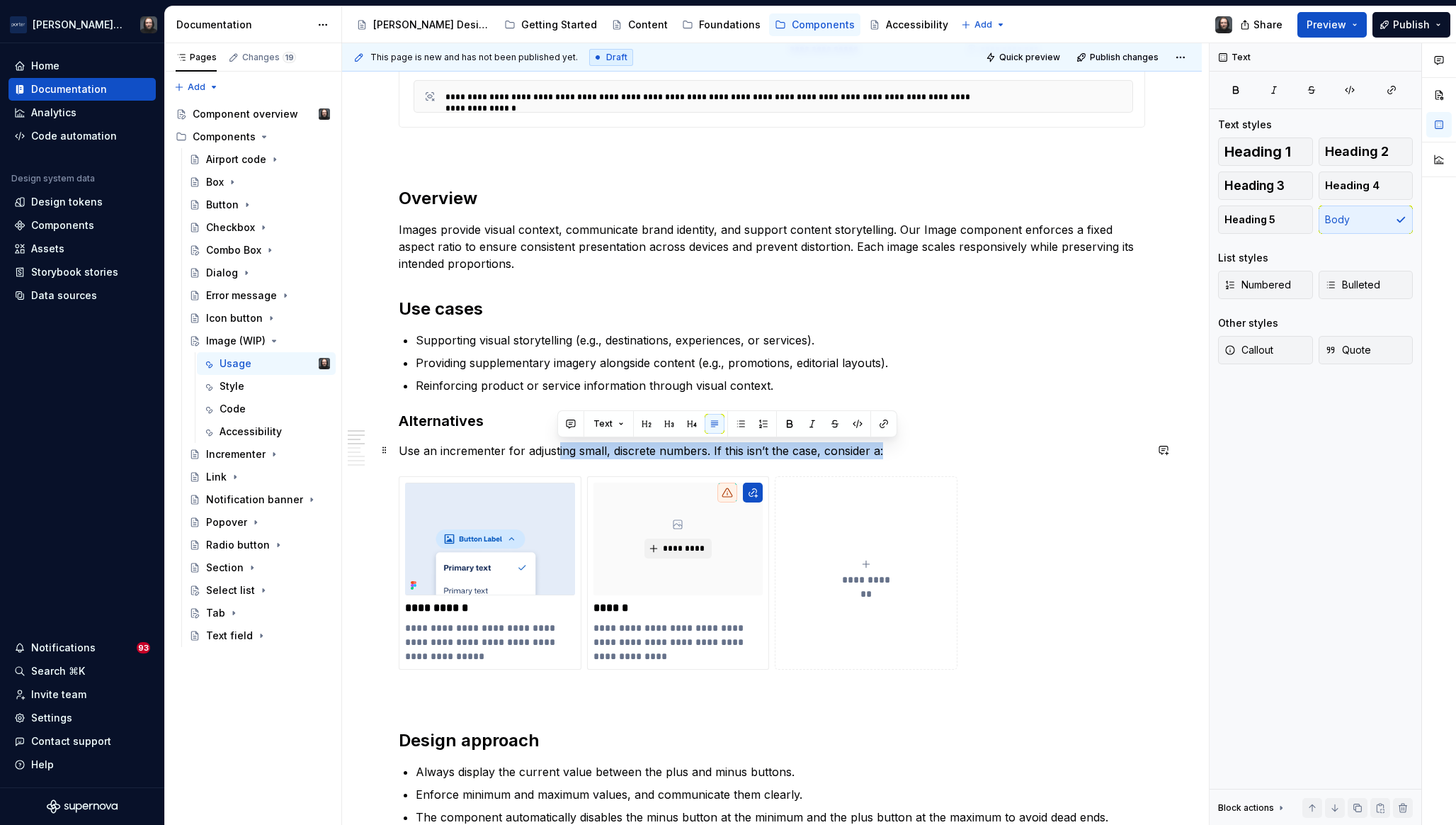
drag, startPoint x: 881, startPoint y: 450, endPoint x: 556, endPoint y: 447, distance: 325.0
click at [556, 447] on p "Use an incrementer for adjusting small, discrete numbers. If this isn’t the cas…" at bounding box center [771, 450] width 746 height 17
click at [459, 438] on div "**********" at bounding box center [771, 593] width 746 height 2075
drag, startPoint x: 884, startPoint y: 450, endPoint x: 401, endPoint y: 450, distance: 483.0
click at [401, 450] on p "Use an incrementer for adjusting small, discrete numbers. If this isn’t the cas…" at bounding box center [771, 450] width 746 height 17
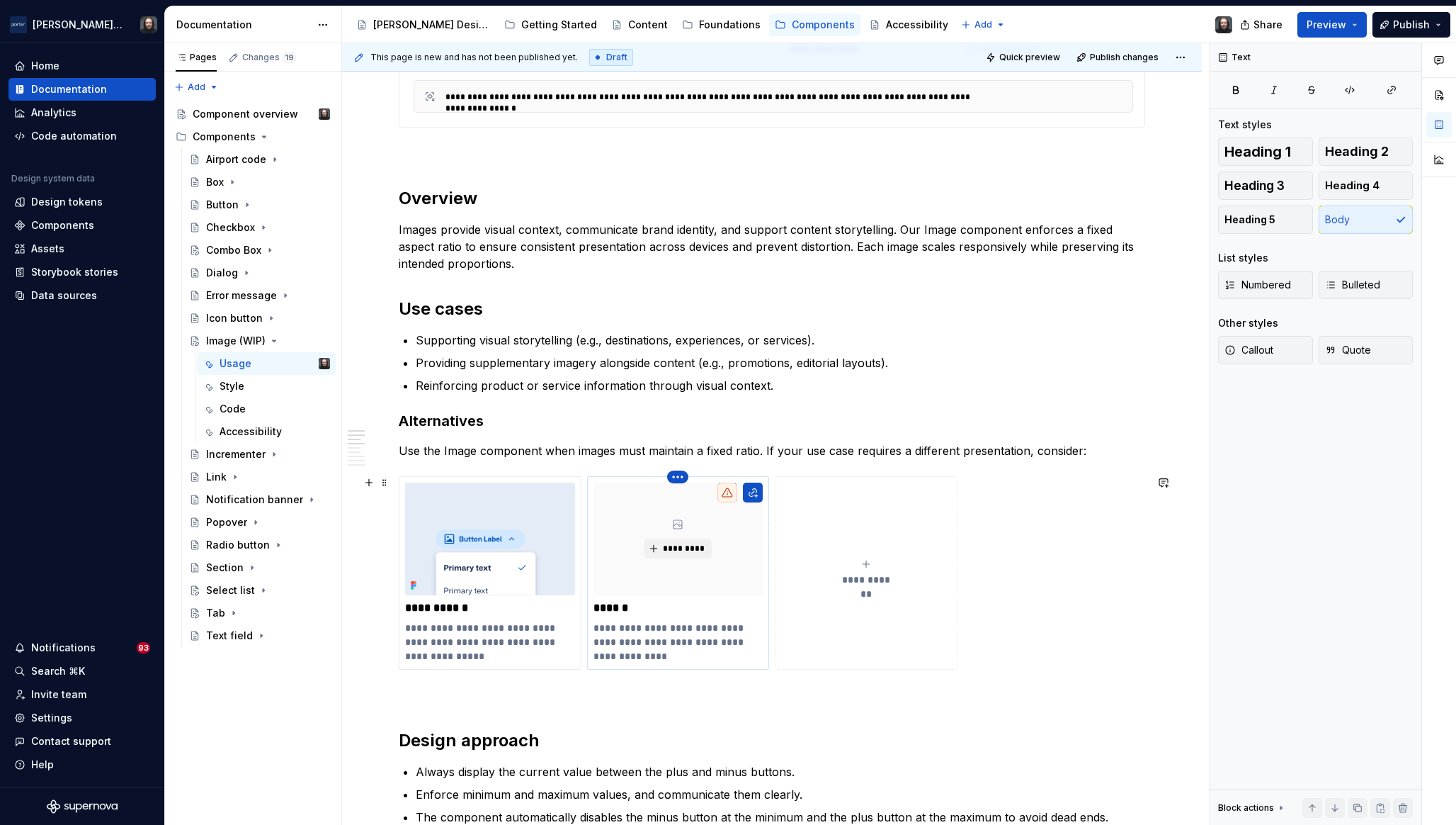
click at [680, 477] on html "Porter Airlines Home Documentation Analytics Code automation Design system data…" at bounding box center [728, 412] width 1456 height 825
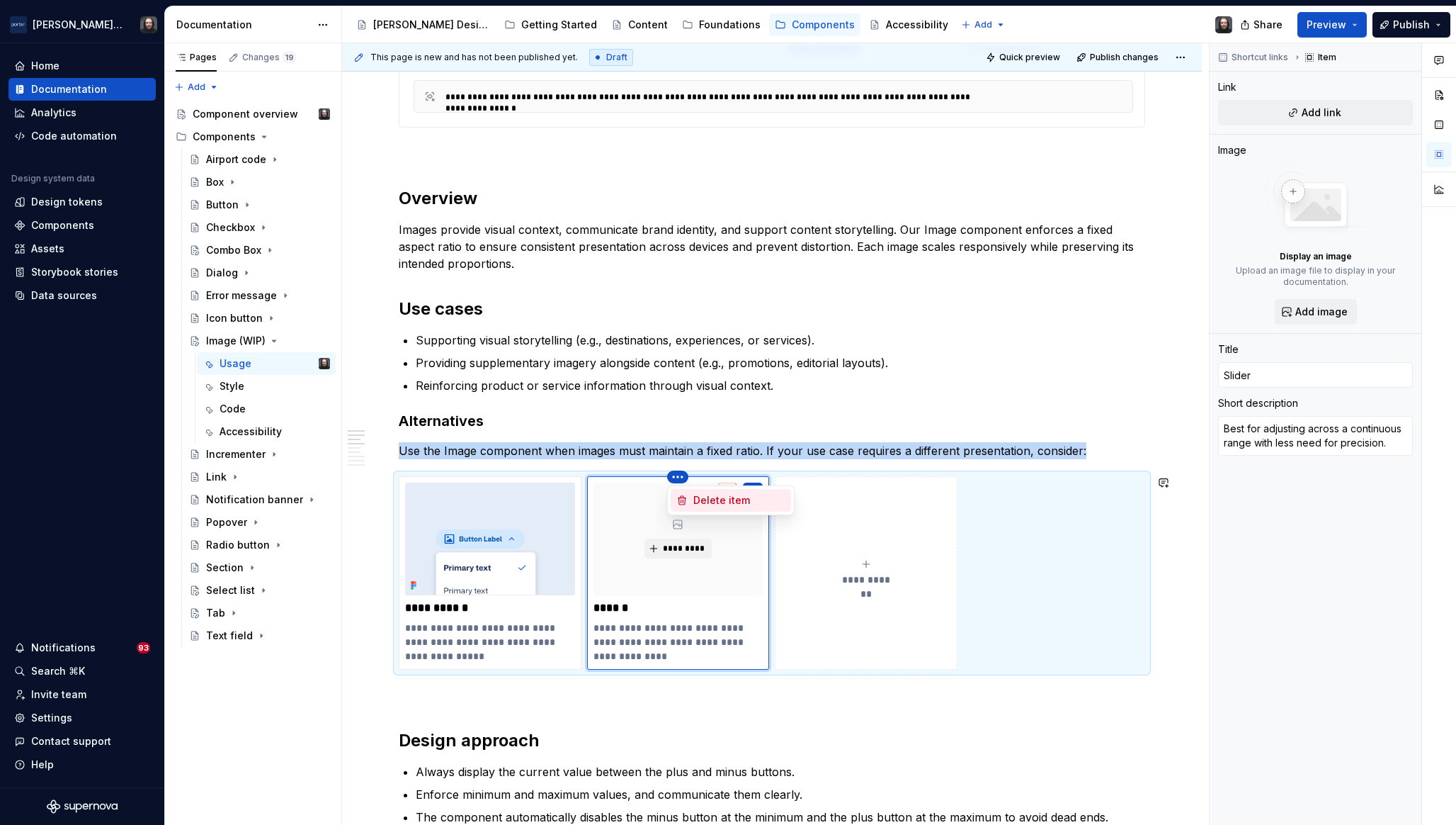
click at [719, 500] on div "Delete item" at bounding box center [739, 500] width 92 height 14
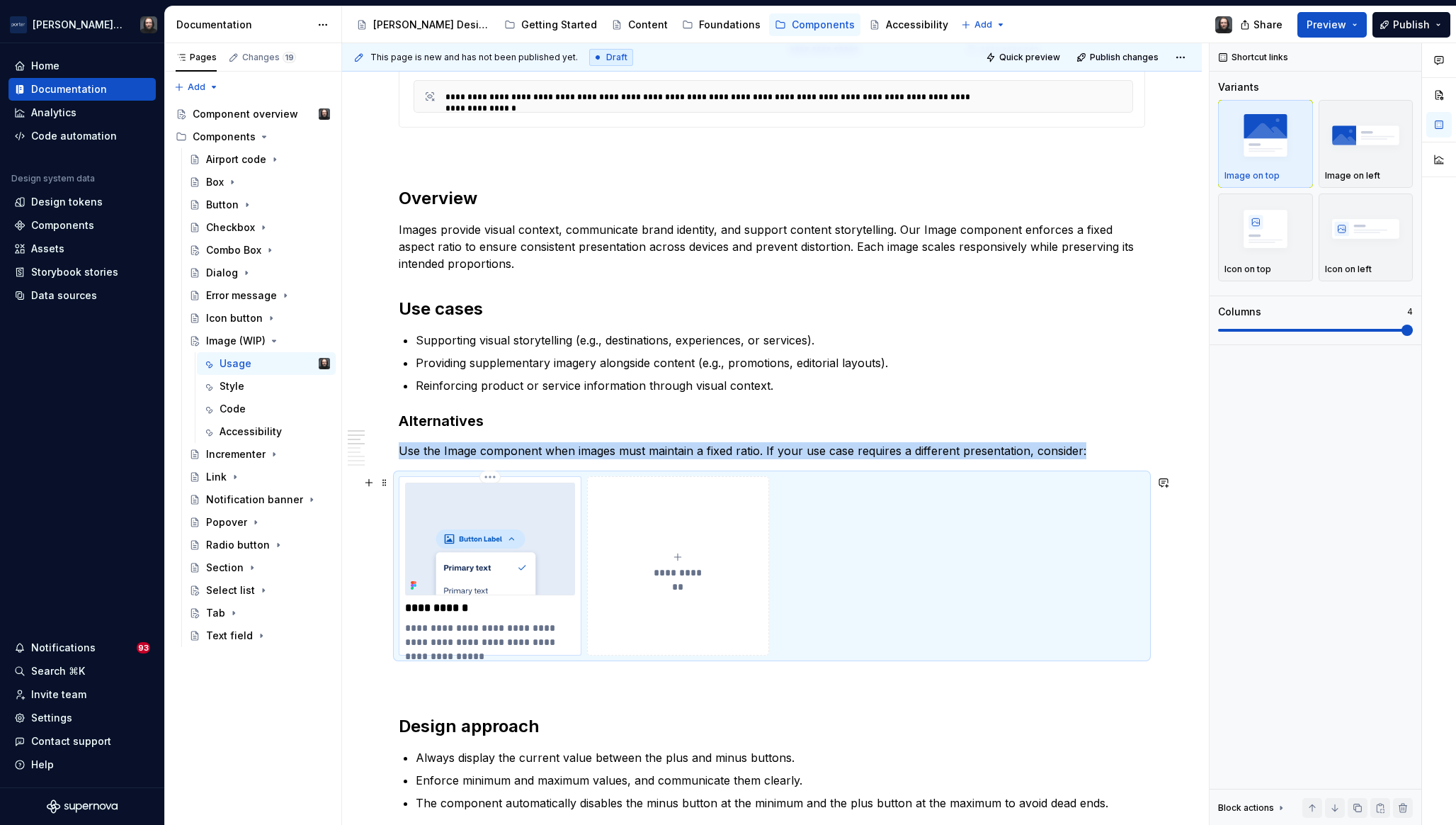
click at [530, 502] on img at bounding box center [489, 539] width 170 height 113
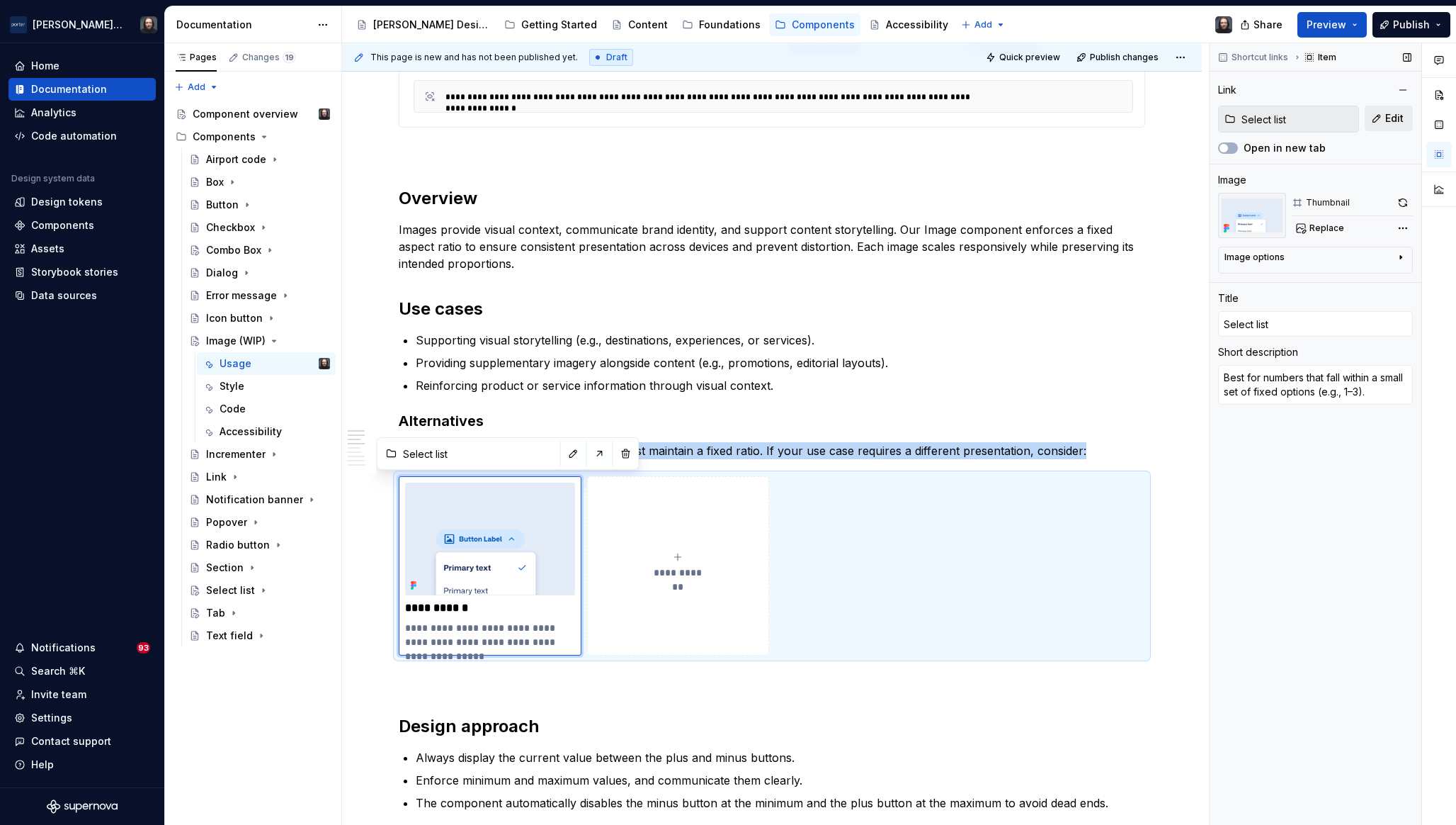
click at [1394, 119] on span "Edit" at bounding box center [1394, 119] width 19 height 14
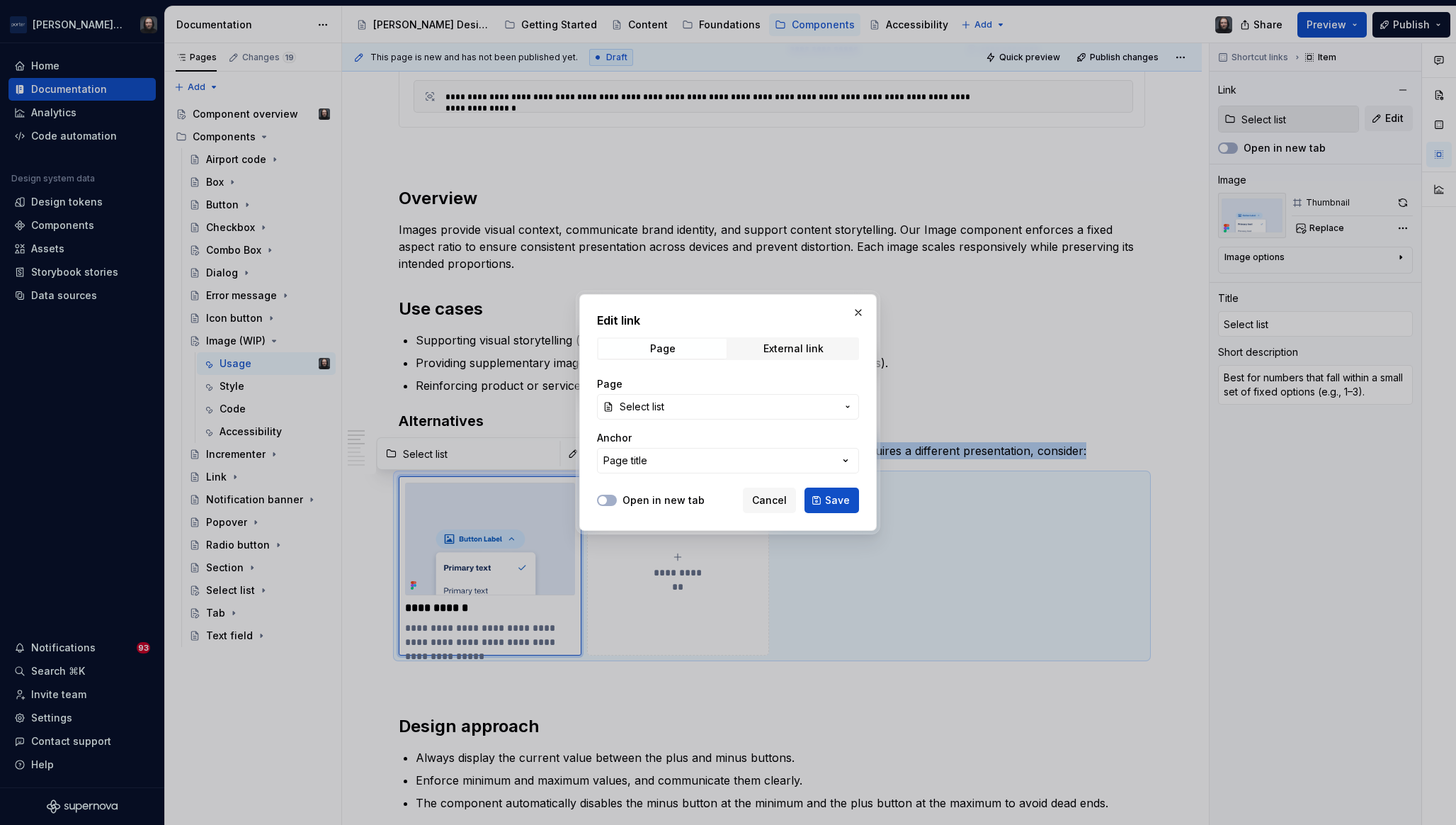
click at [707, 407] on span "Select list" at bounding box center [728, 407] width 217 height 14
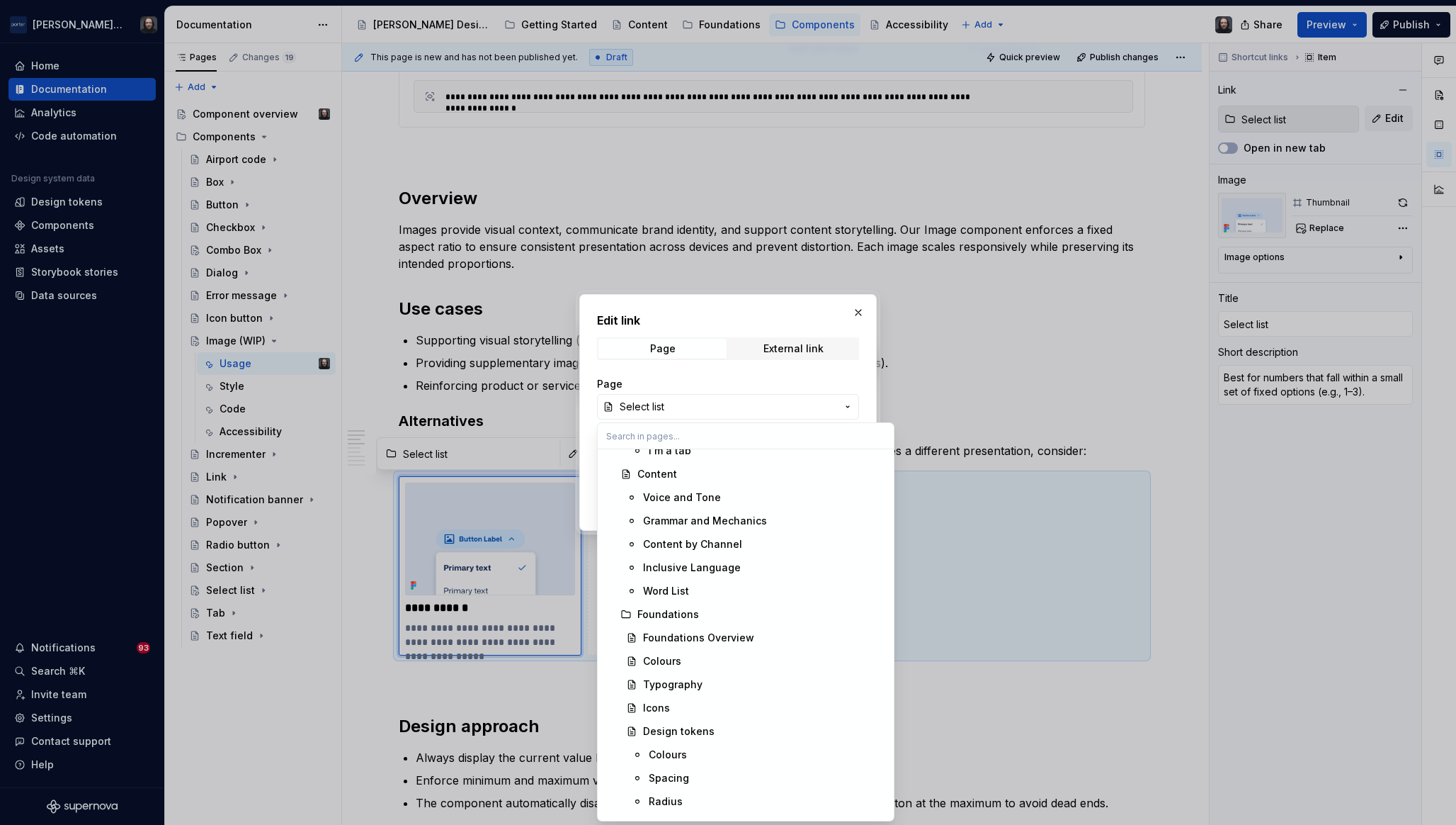
scroll to position [202, 0]
click at [686, 657] on div "Icons" at bounding box center [764, 660] width 243 height 14
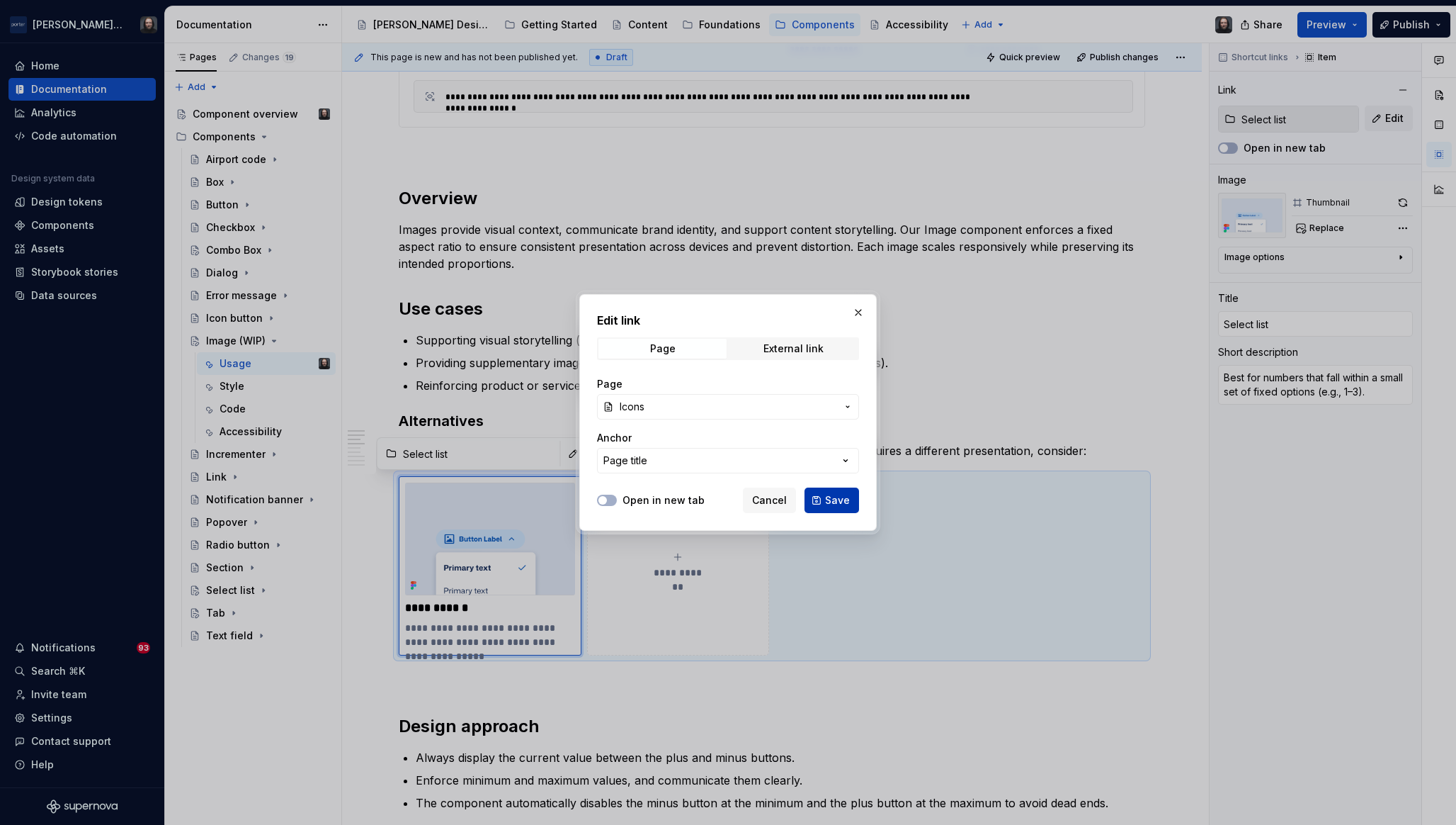
click at [836, 499] on span "Save" at bounding box center [838, 500] width 25 height 14
type textarea "*"
type input "Foundations / Icons"
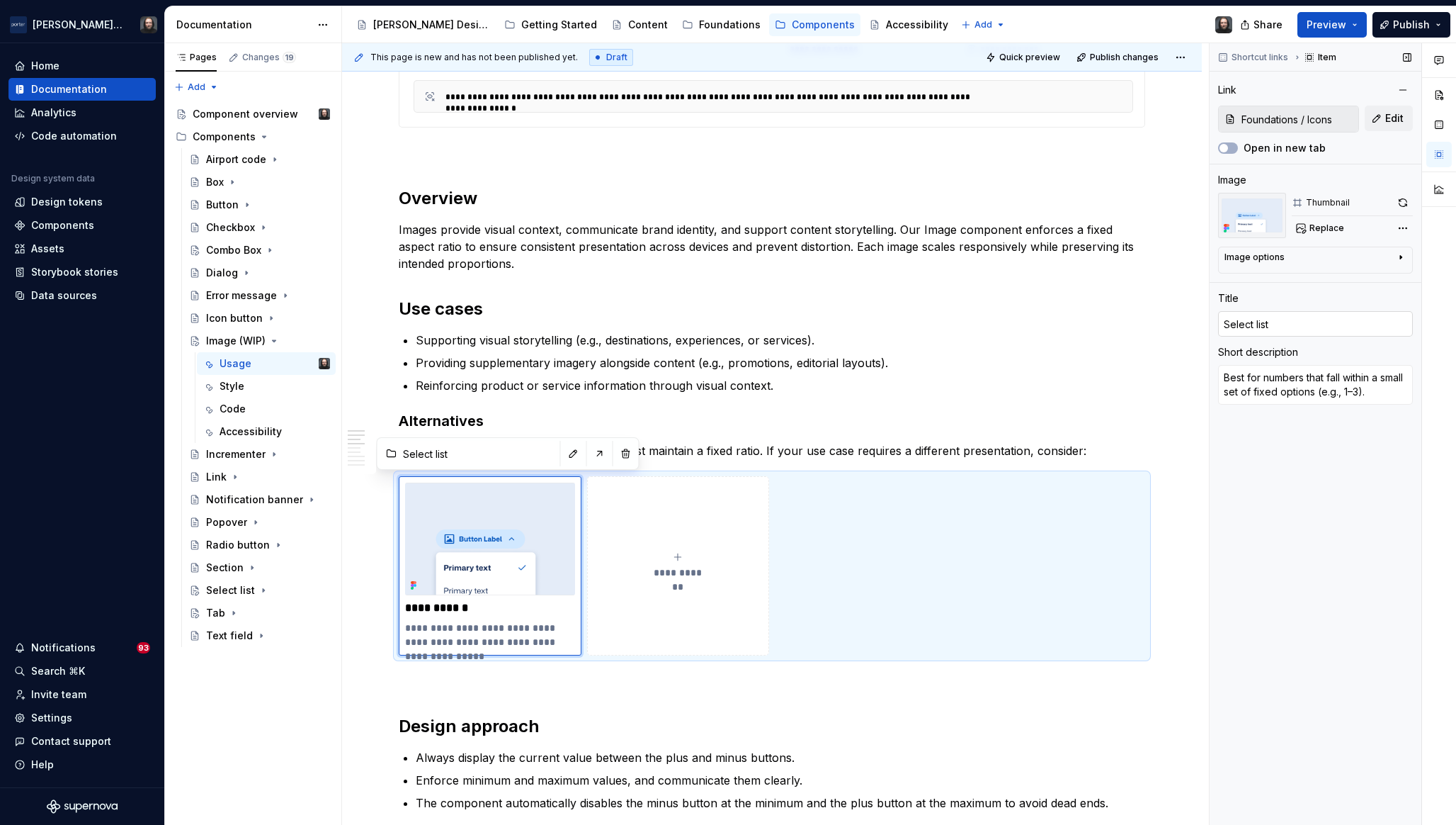
click at [1276, 330] on input "Select list" at bounding box center [1316, 324] width 194 height 26
type textarea "*"
type input "I"
type textarea "*"
type input "Ic"
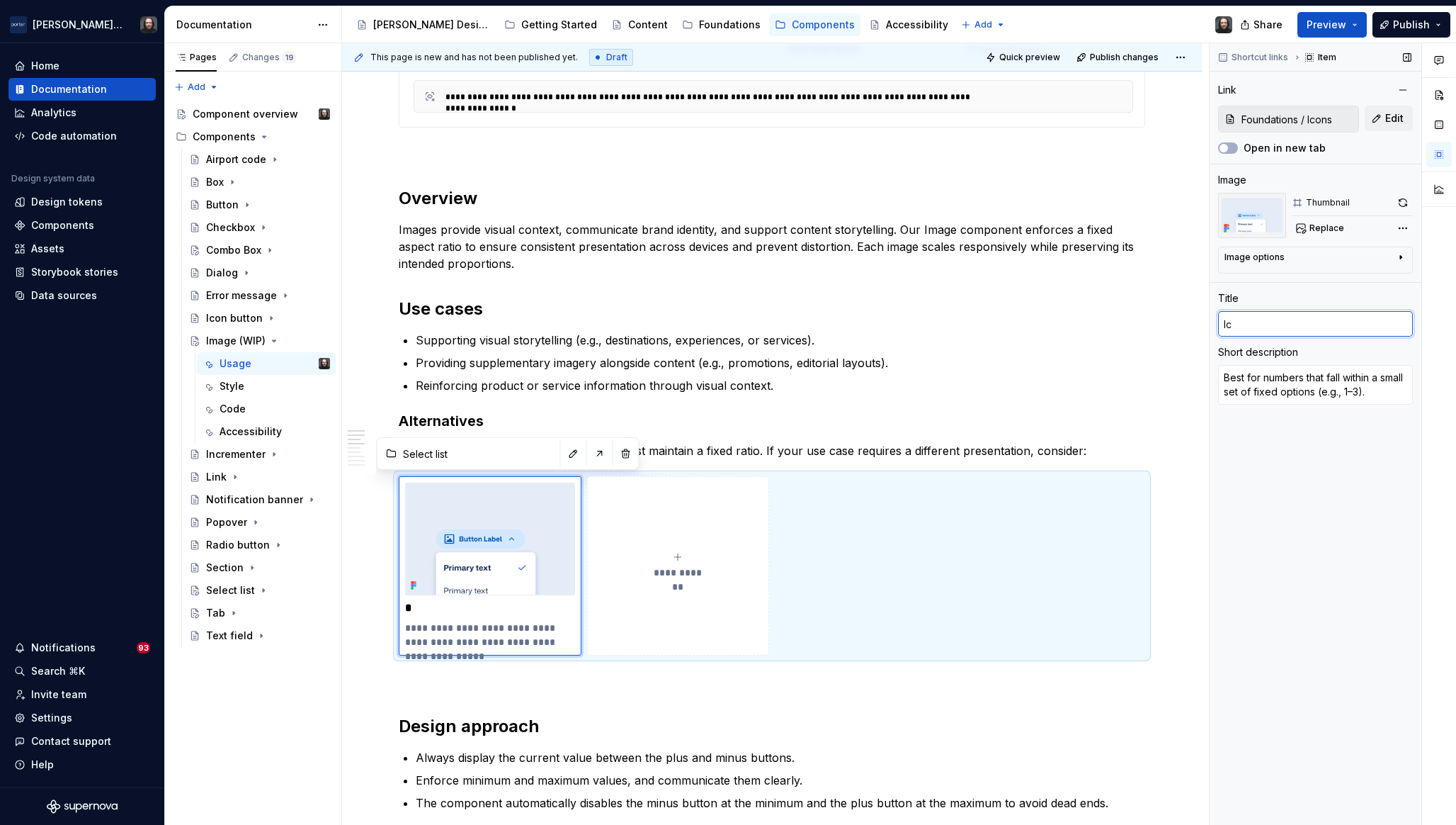
type textarea "*"
type input "Ico"
type textarea "*"
type input "Icon"
type textarea "*"
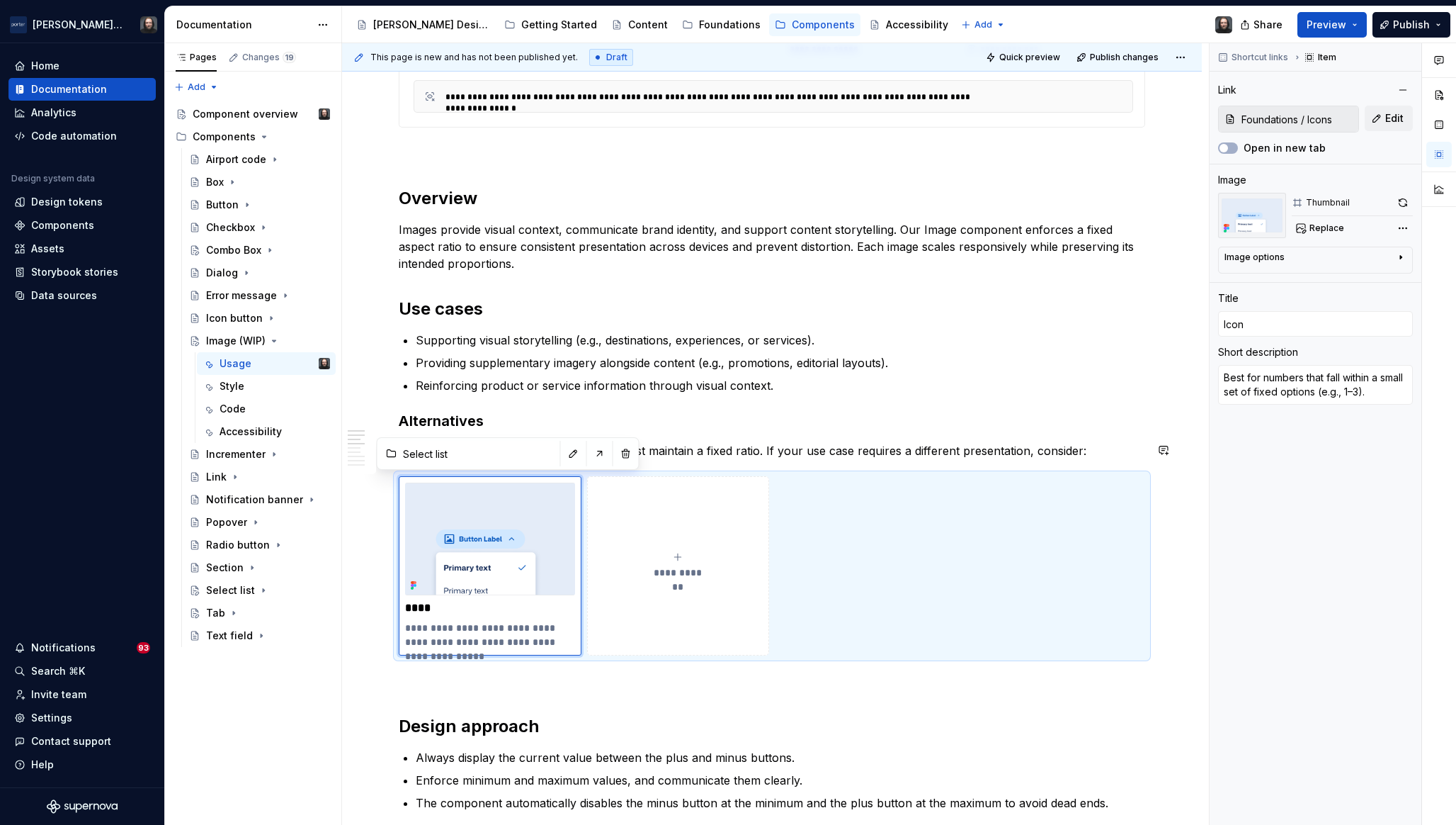
type input "Foundations / Icons"
click at [1222, 327] on input "Icon" at bounding box center [1316, 324] width 194 height 26
type textarea "*"
type input "PIcon"
type textarea "*"
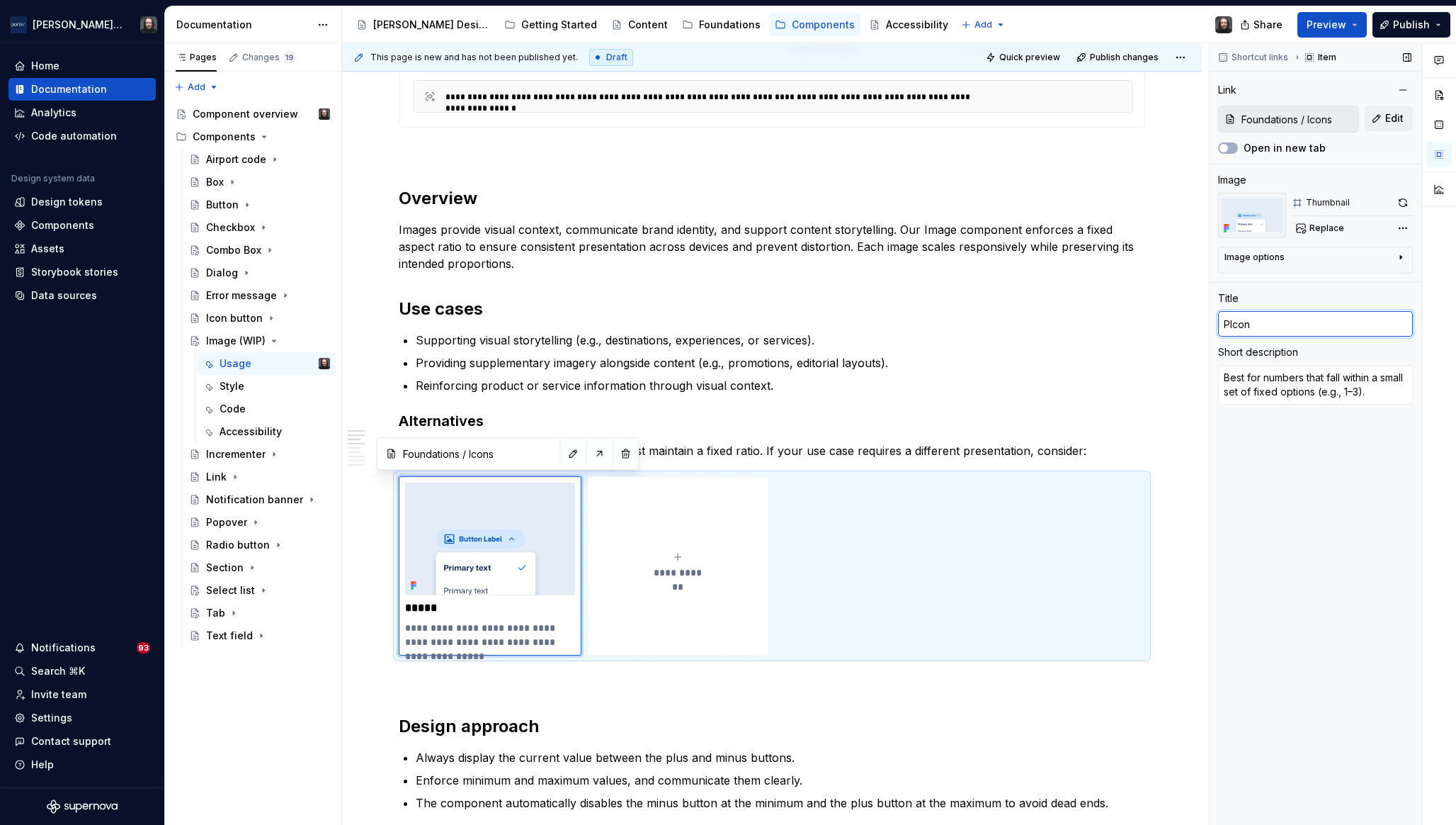
type input "PrIcon"
type textarea "*"
type input "ProIcon"
type textarea "*"
type input "ProdIcon"
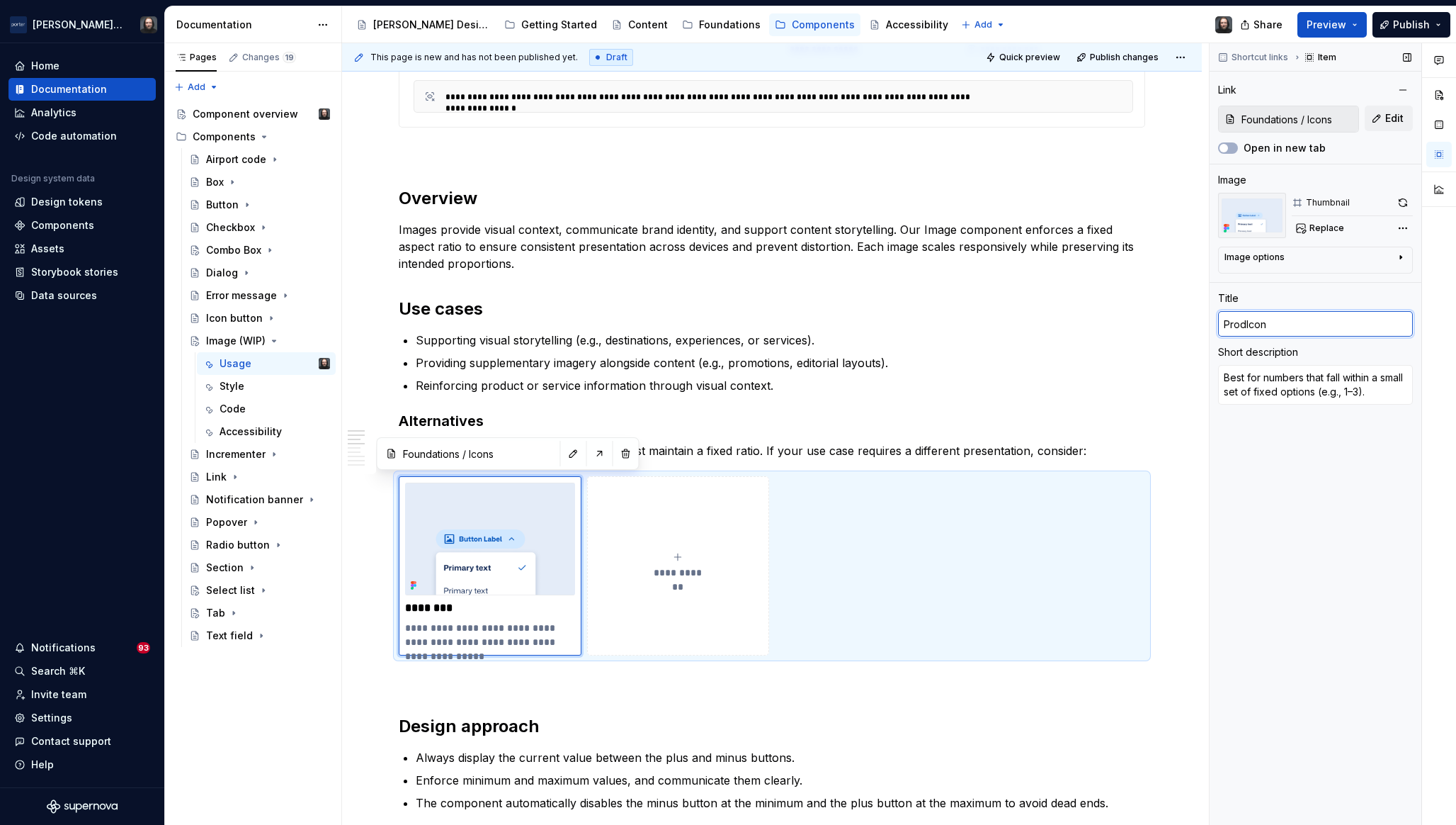
type textarea "*"
type input "ProduIcon"
type textarea "*"
type input "ProducIcon"
type textarea "*"
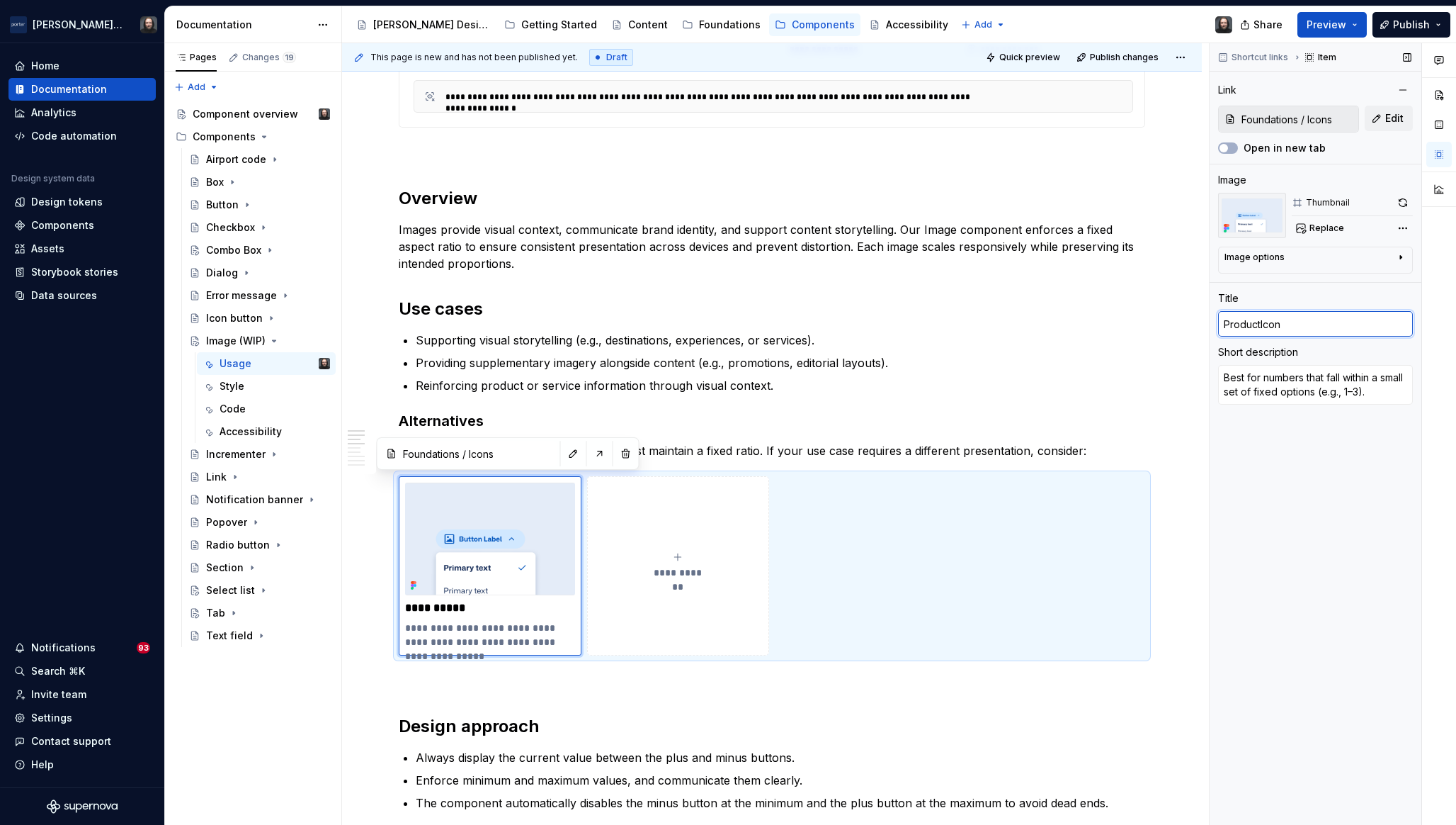
type input "Product Icon"
type textarea "*"
type input "Product Icons"
click at [1290, 381] on textarea "Best for numbers that fall within a small set of fixed options (e.g., 1–3)." at bounding box center [1316, 384] width 194 height 39
click at [1290, 392] on textarea "Best for numbers that fall within a small set of fixed options (e.g., 1–3)." at bounding box center [1316, 384] width 194 height 39
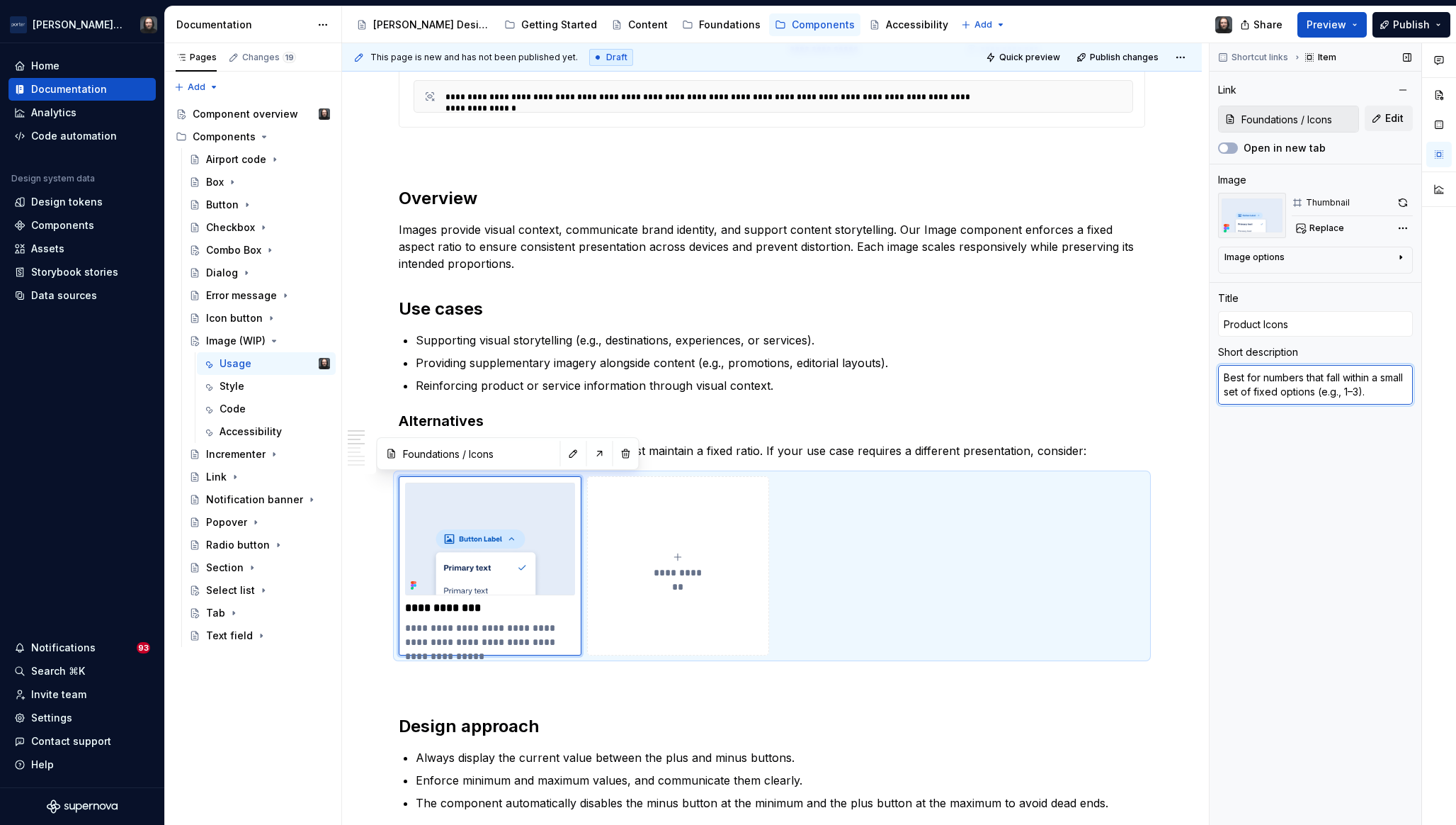
type textarea "*"
type textarea "F"
type textarea "*"
type textarea "Fo"
type textarea "*"
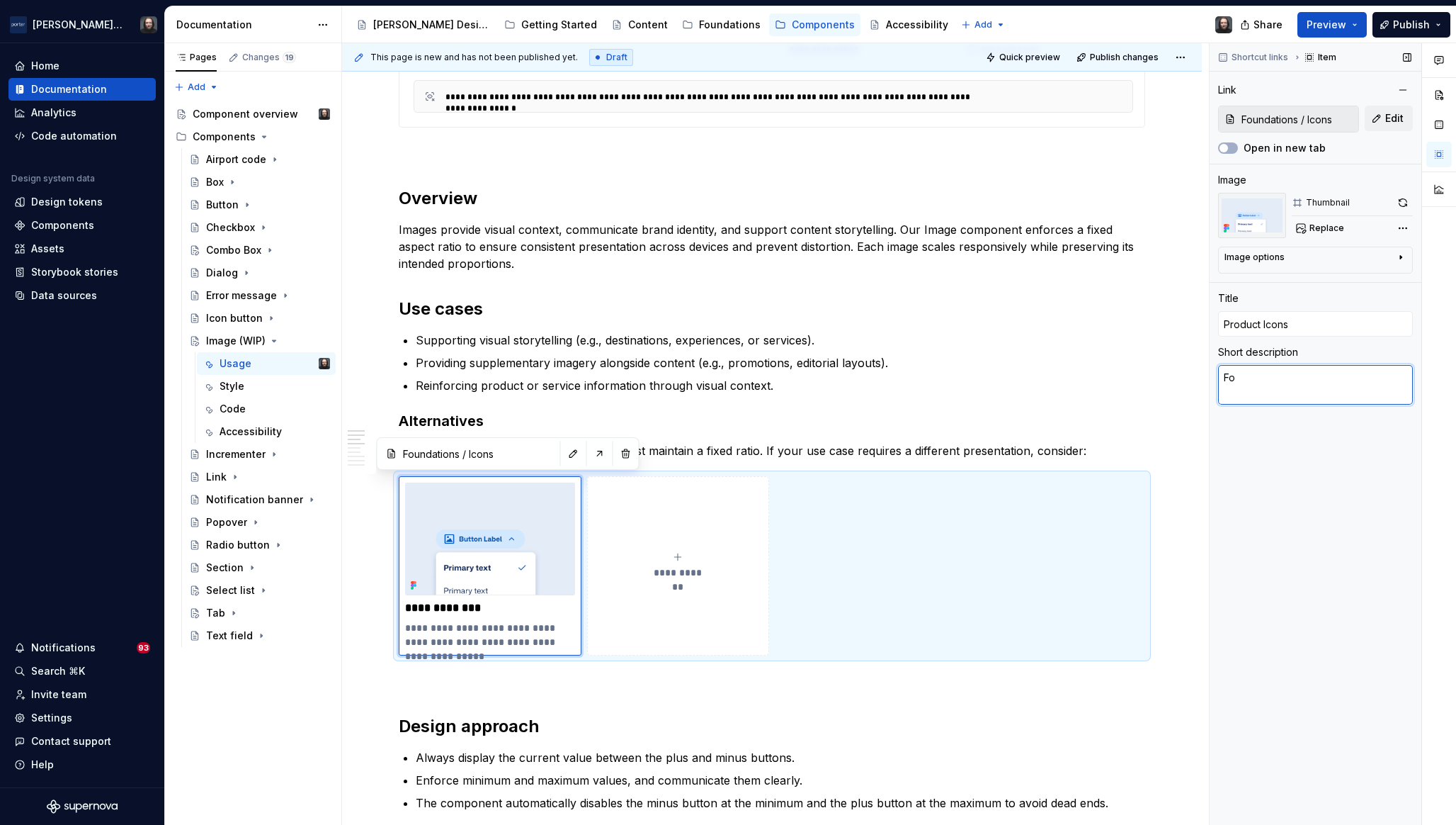
type textarea "For"
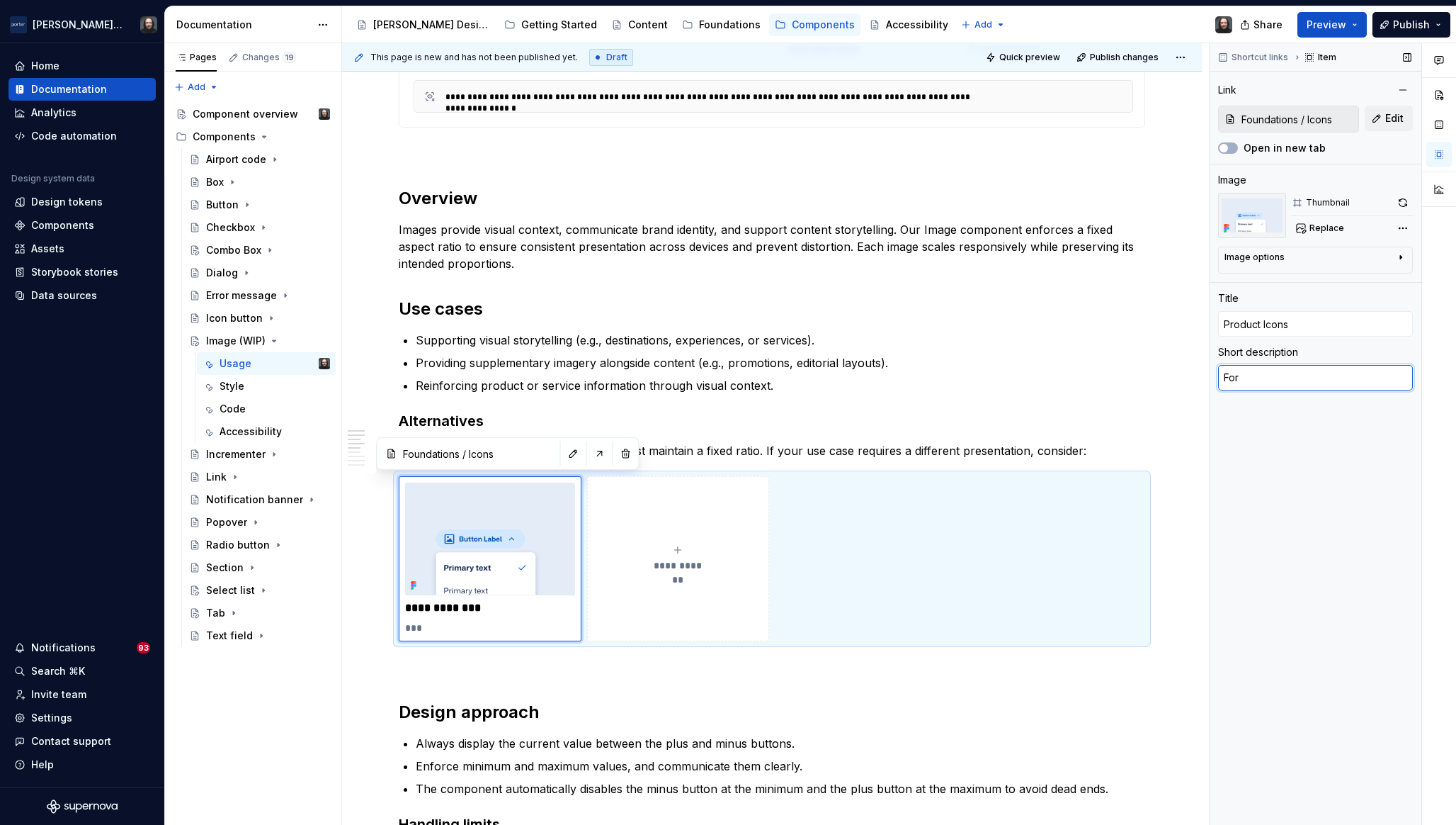
type textarea "*"
type textarea "For"
type textarea "*"
type textarea "For d"
type textarea "*"
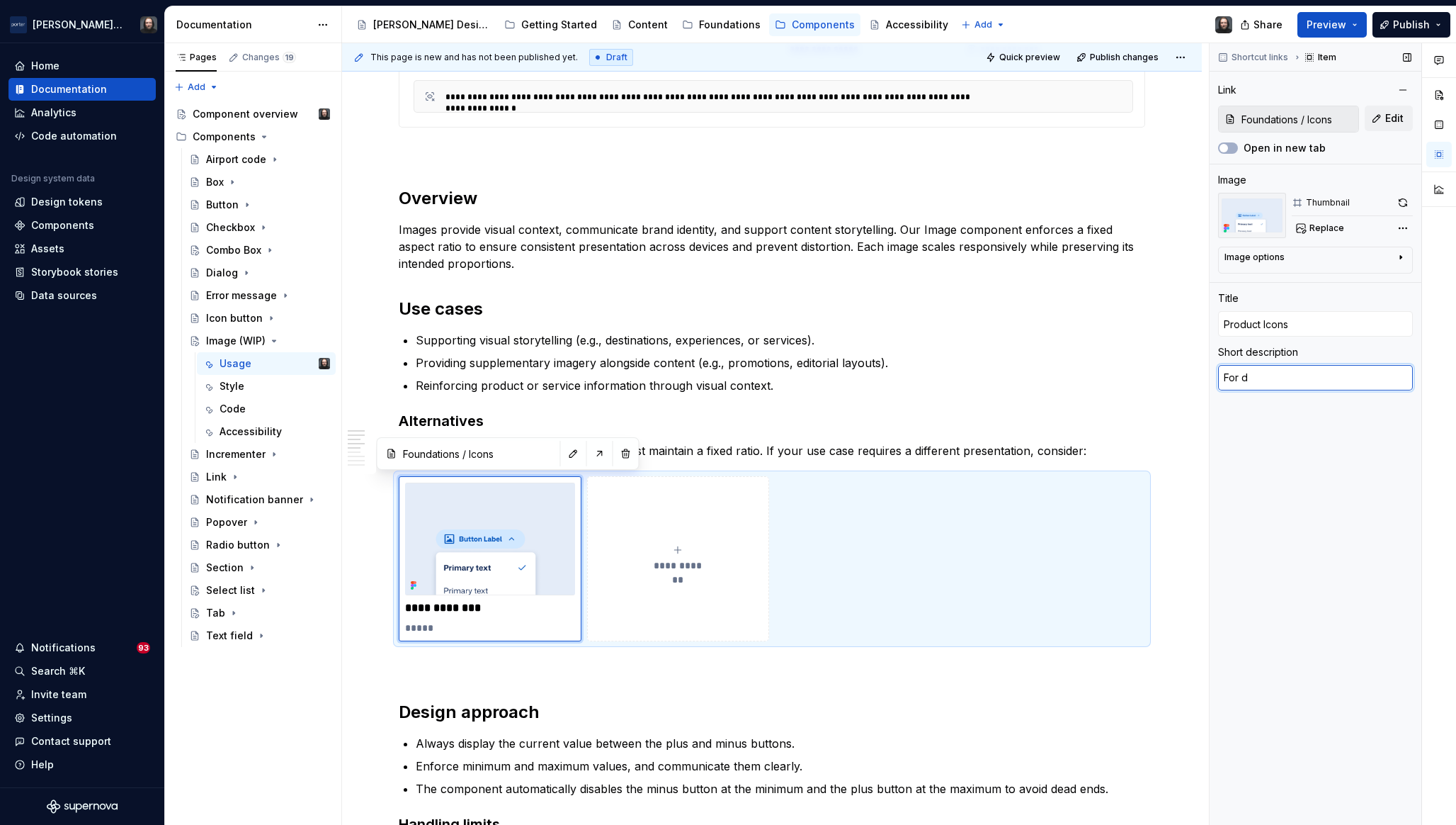
type textarea "For de"
type textarea "*"
type textarea "For dec"
type textarea "*"
type textarea "For deco"
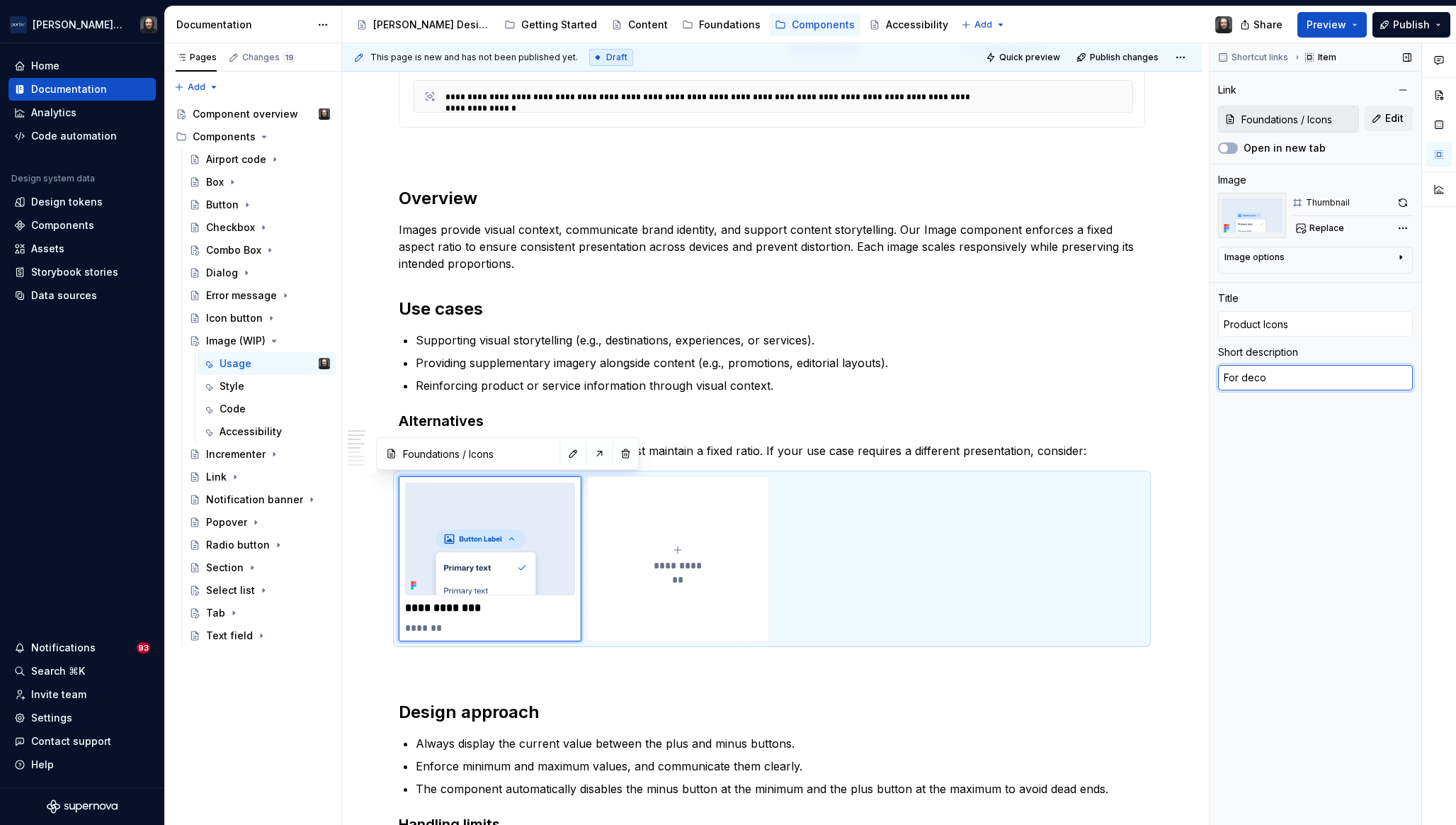
type textarea "*"
type textarea "For decor"
type textarea "*"
type textarea "For decora"
type textarea "*"
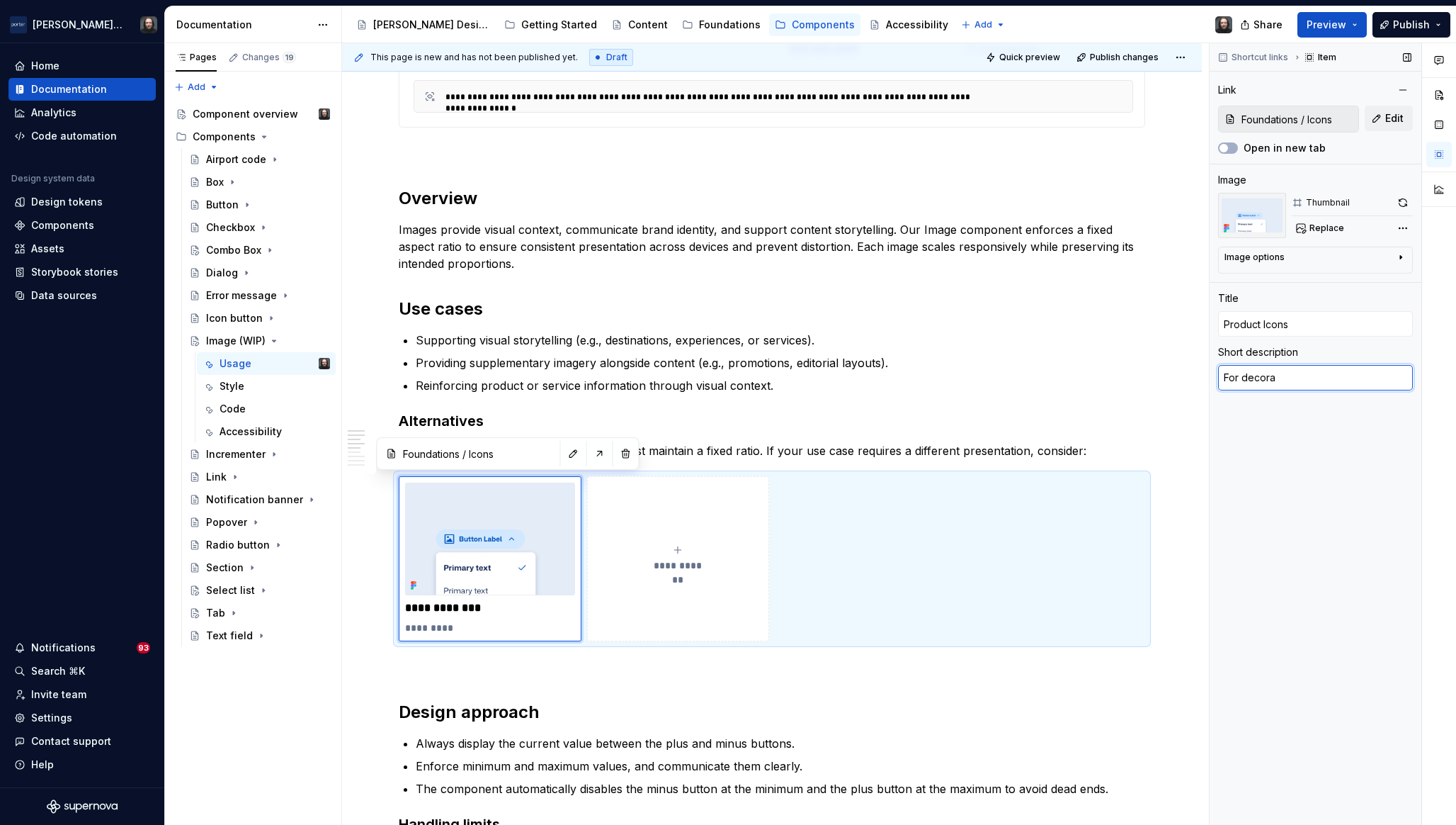
type textarea "For decorat"
type textarea "*"
type textarea "For decorati"
type textarea "*"
type textarea "For decorativ"
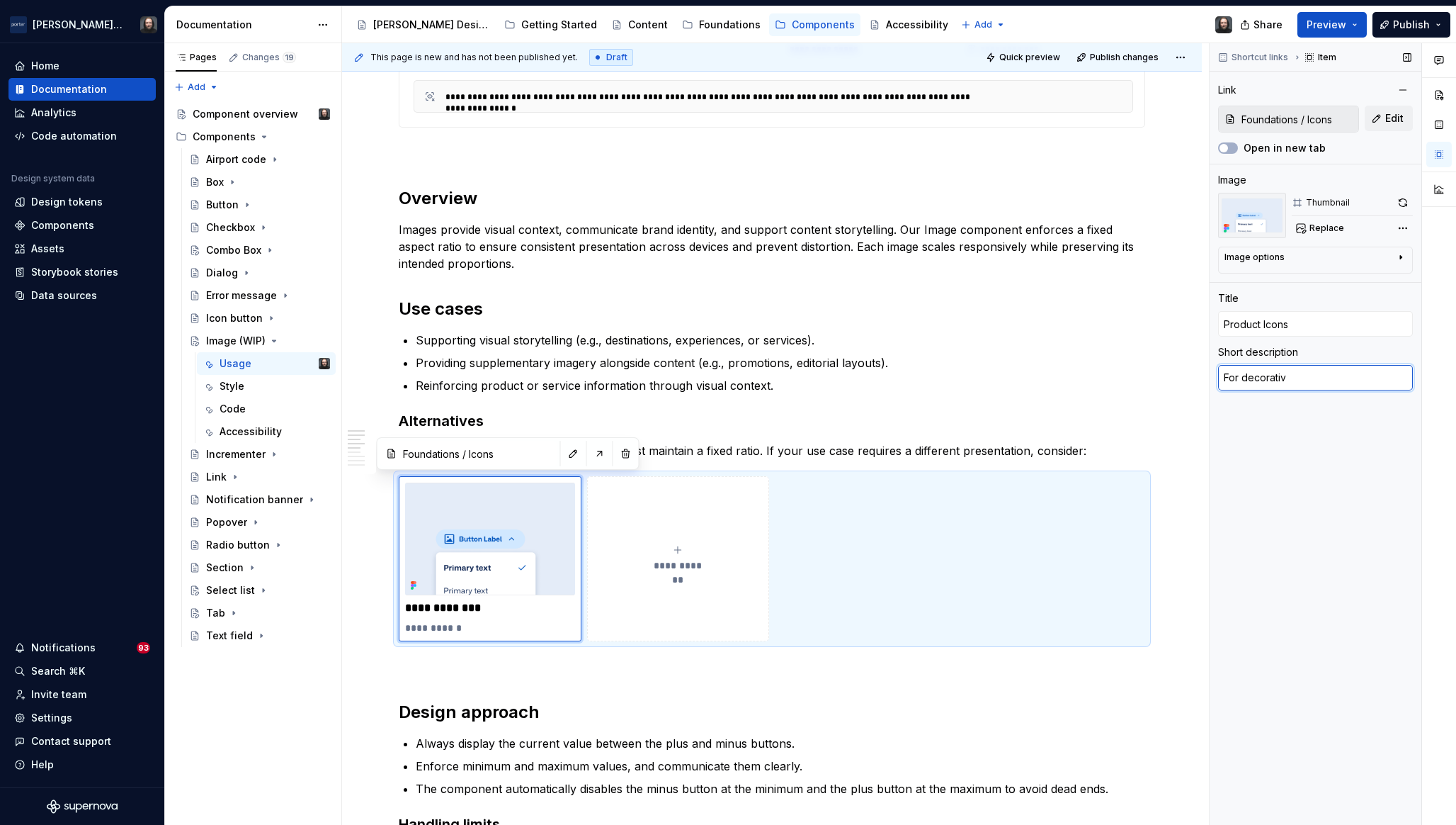
type textarea "*"
type textarea "For decorative"
type textarea "*"
type textarea "For decorative,"
type textarea "*"
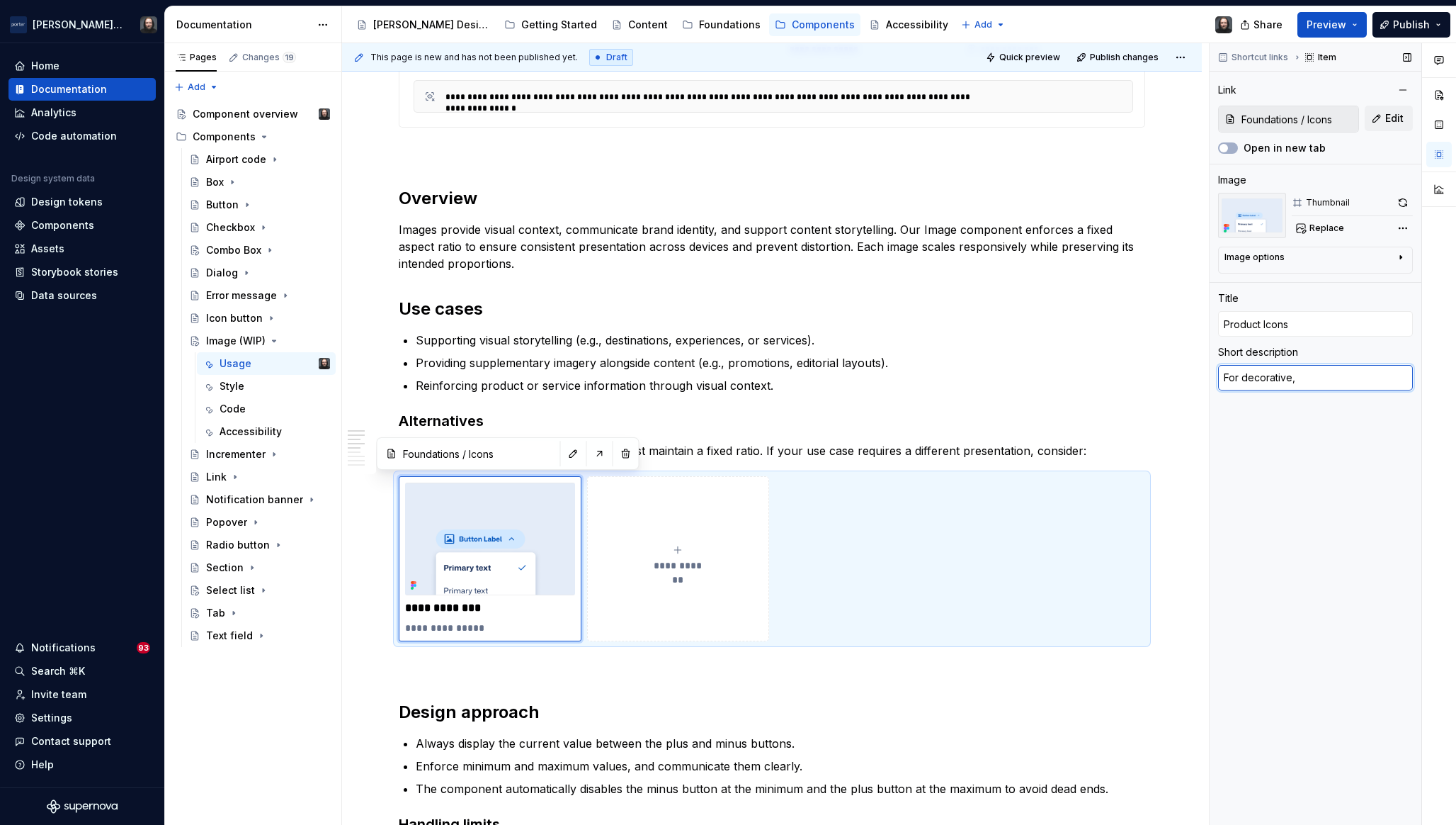
type textarea "For decorative,"
type textarea "*"
type textarea "For decorative, s"
type textarea "*"
type textarea "For decorative, st"
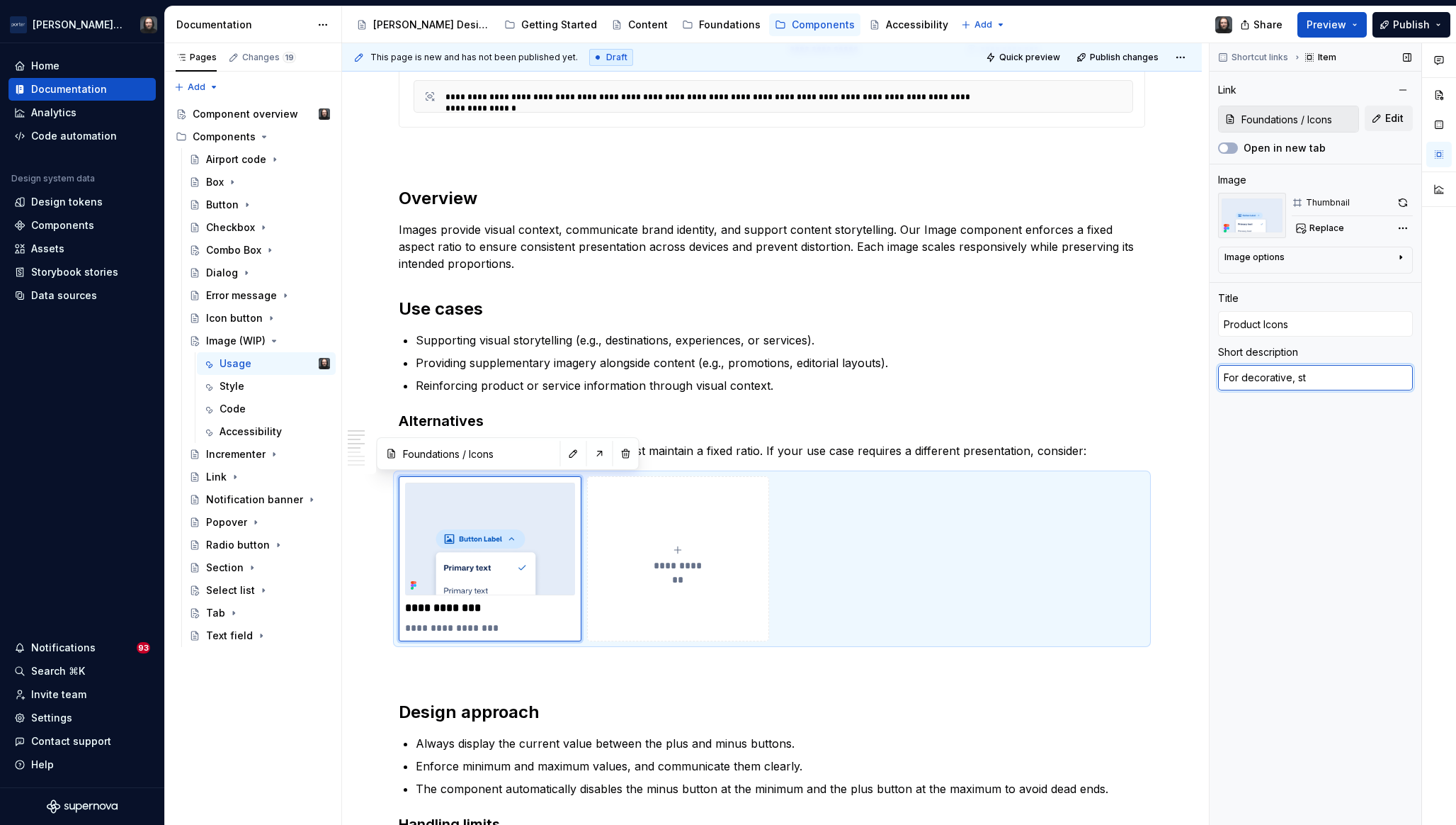
type textarea "*"
type textarea "For decorative, sto"
type textarea "*"
type textarea "For decorative, stor"
type textarea "*"
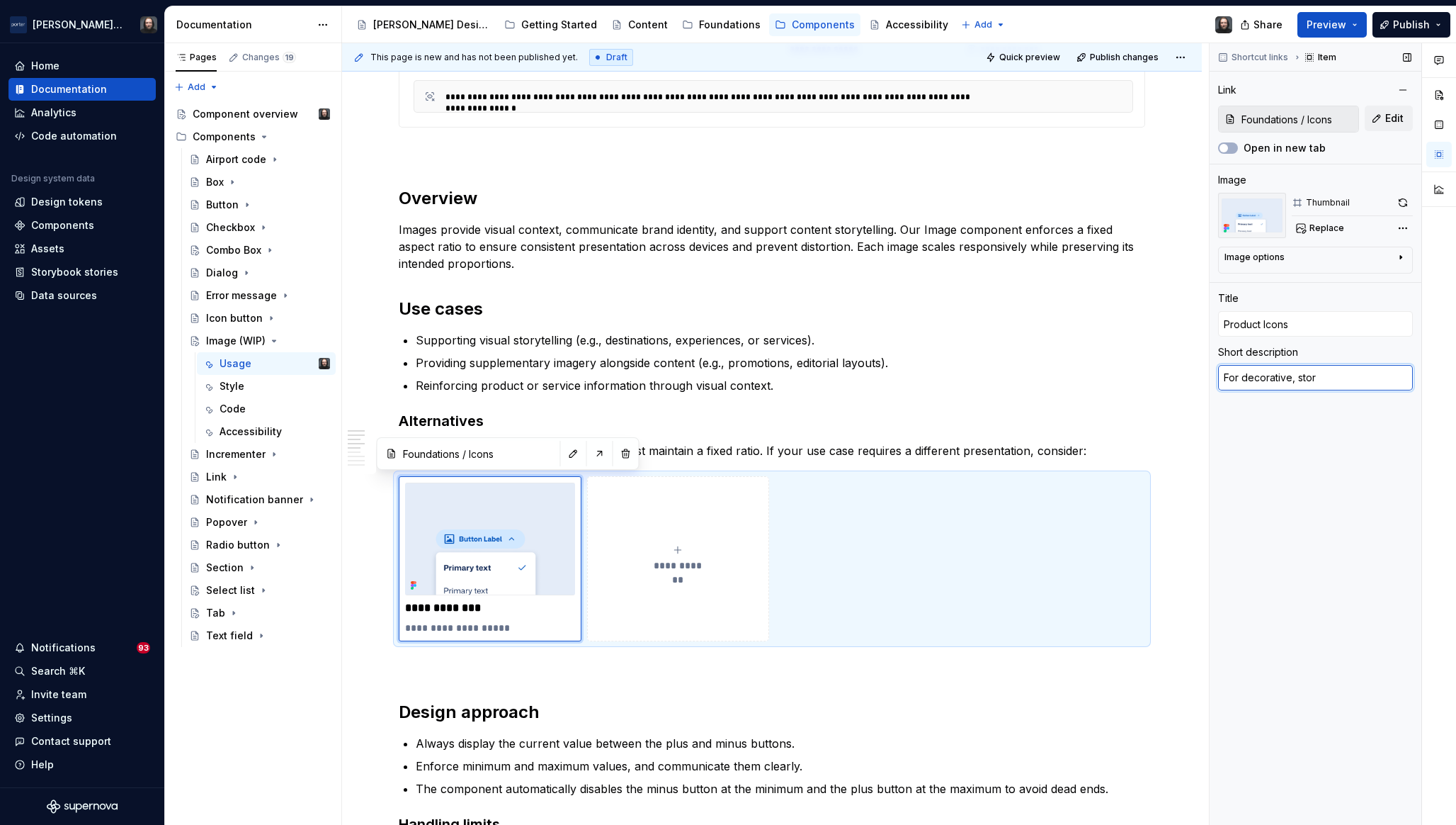
type textarea "For decorative, story"
type textarea "*"
type textarea "For decorative, story"
type textarea "*"
type textarea "For decorative, story b"
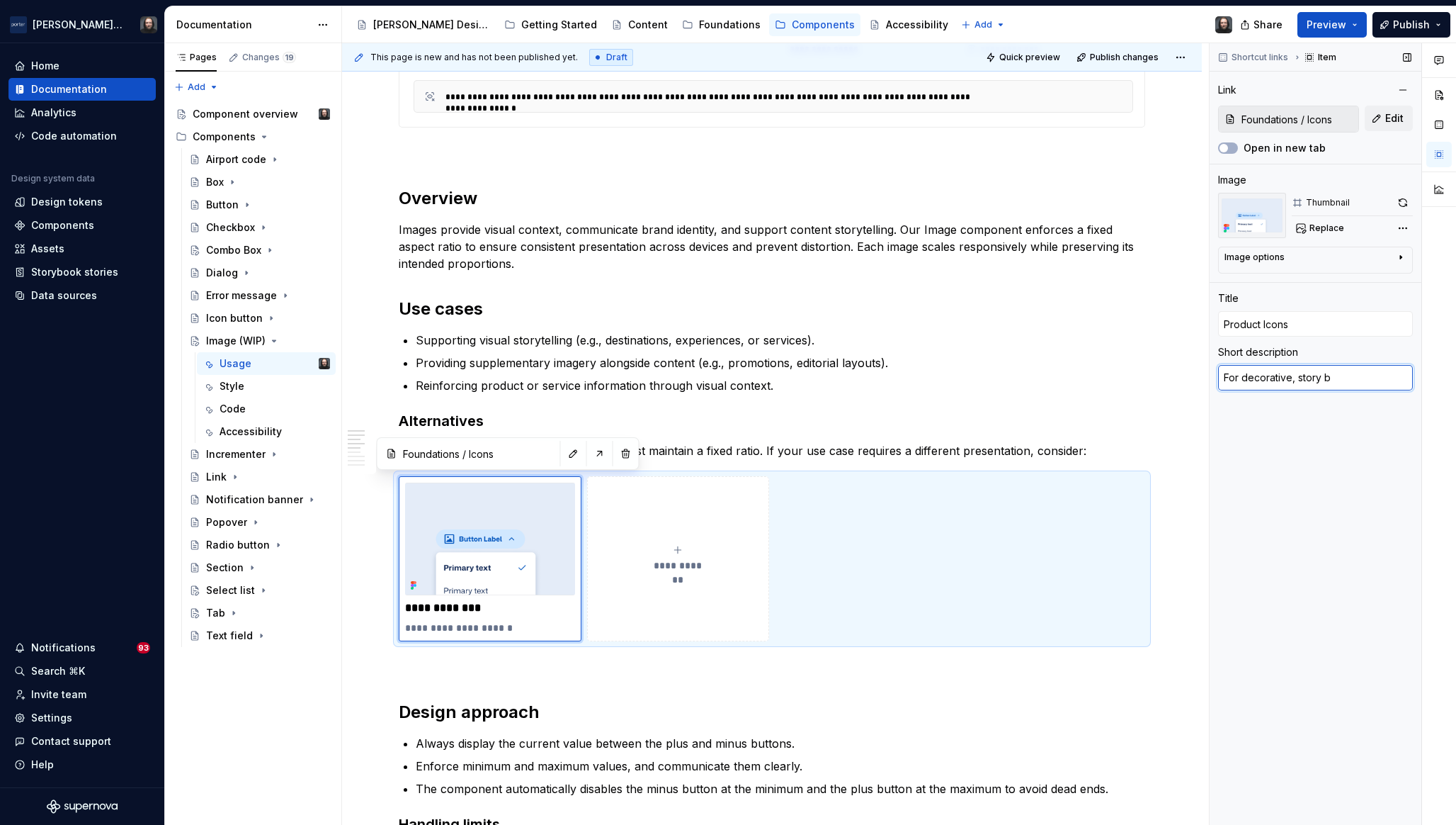
type textarea "*"
type textarea "For decorative, story ba"
type textarea "*"
type textarea "For decorative, story bas"
type textarea "*"
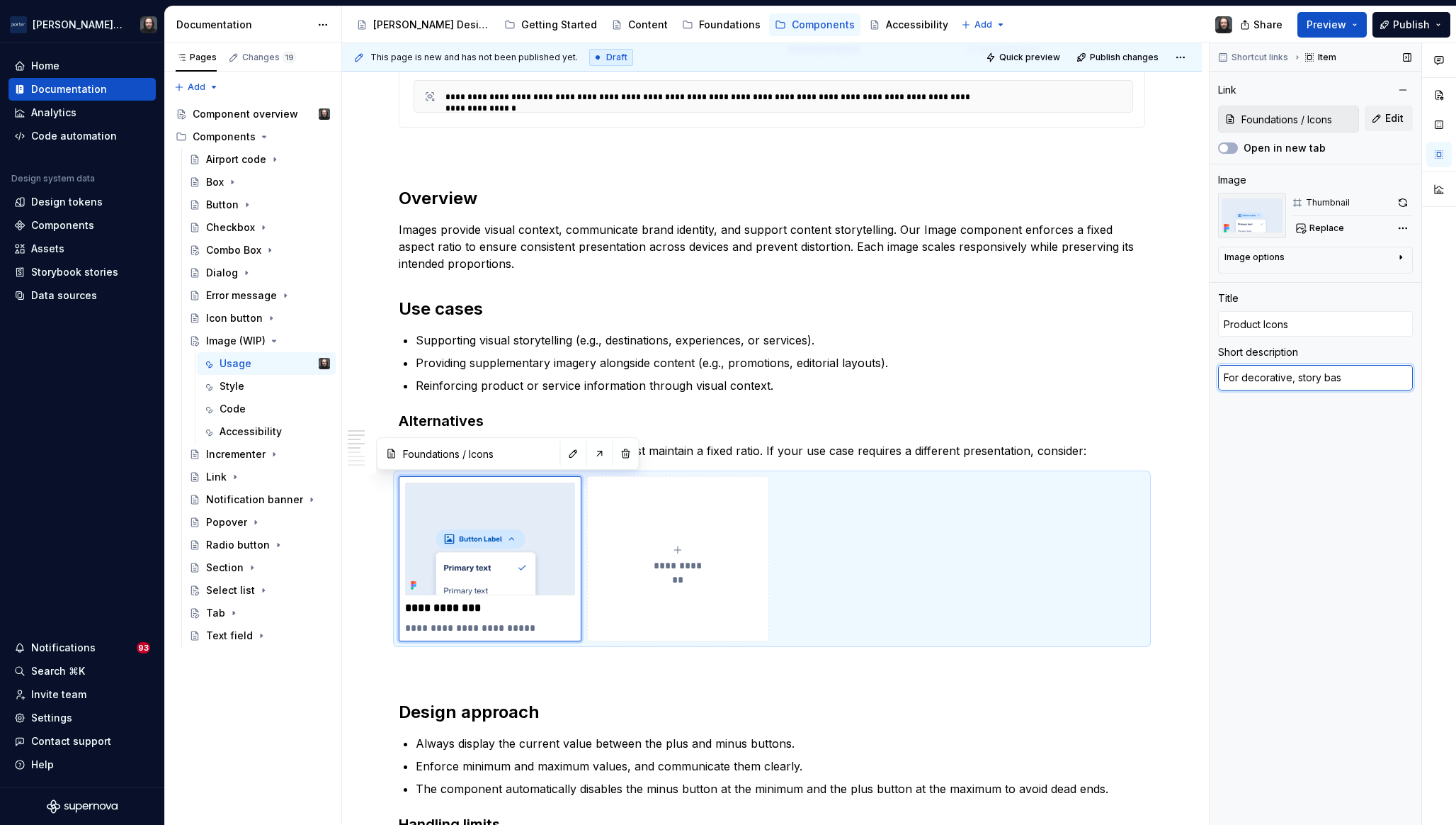
type textarea "For decorative, story base"
type textarea "*"
type textarea "For decorative, story based"
type textarea "*"
type textarea "For decorative, story based"
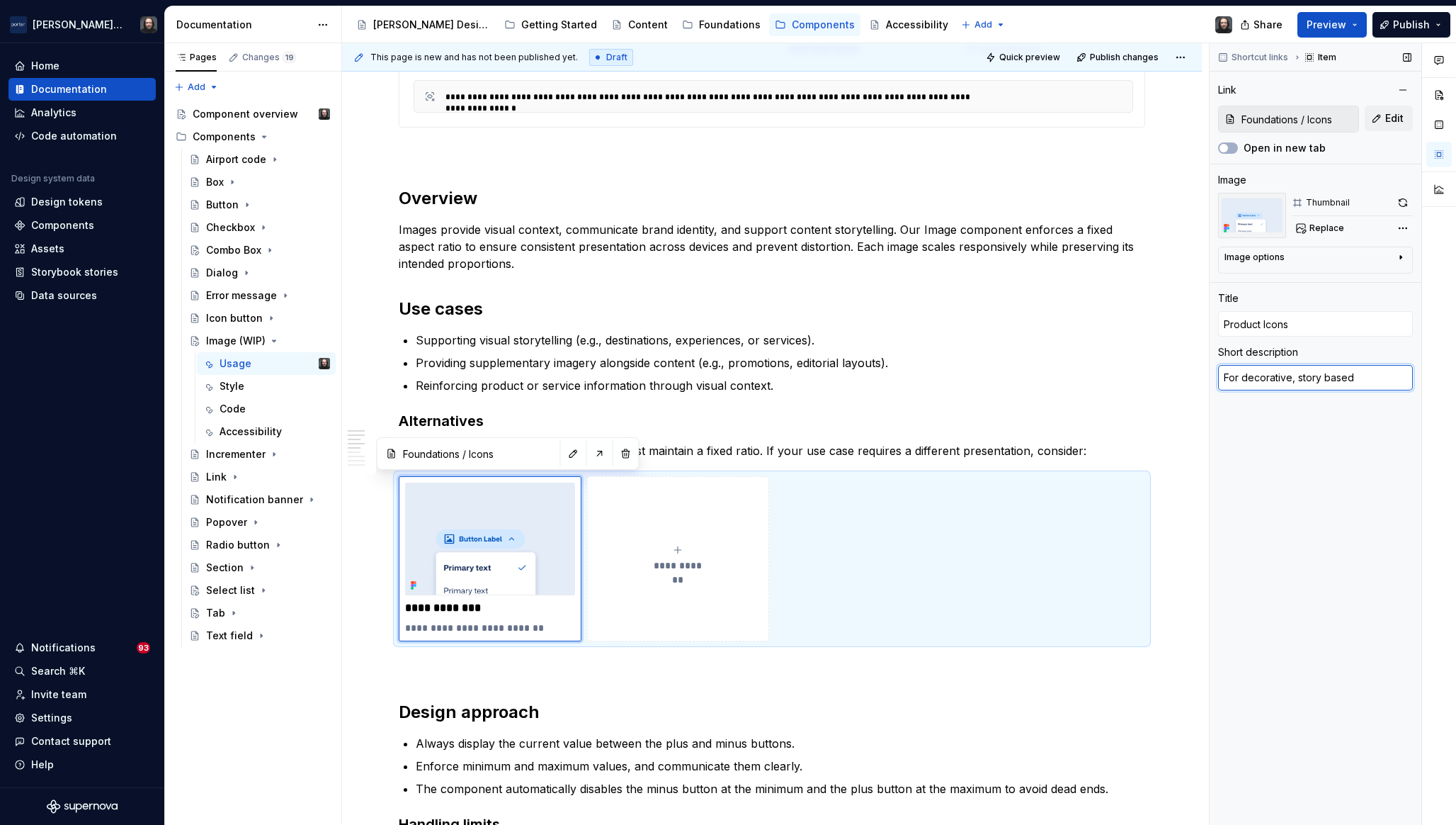
click at [1371, 381] on textarea "For decorative, story based" at bounding box center [1316, 377] width 194 height 26
paste textarea "vector-based, non-photographic assets"
type textarea "*"
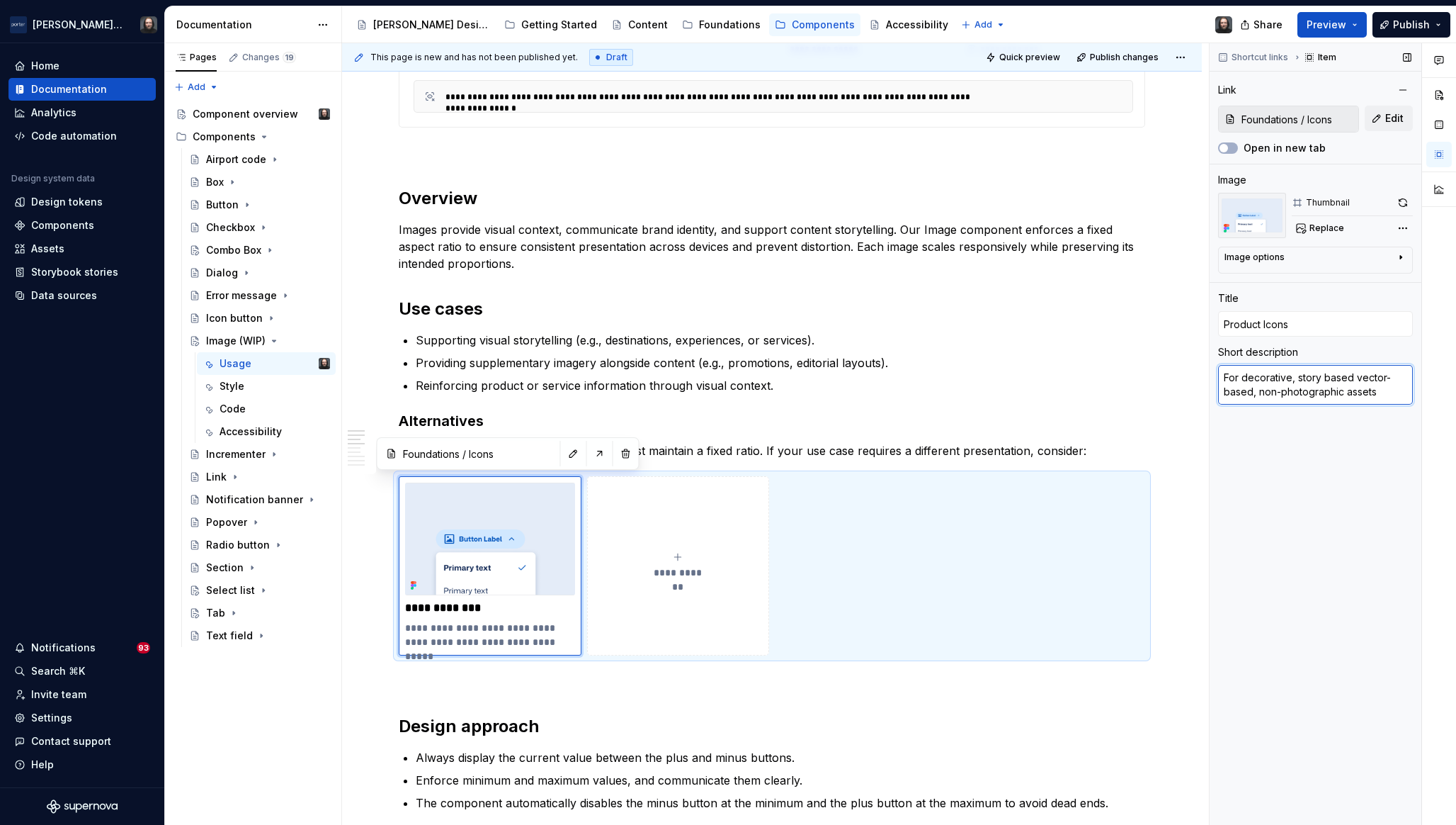
drag, startPoint x: 1246, startPoint y: 392, endPoint x: 1227, endPoint y: 392, distance: 19.0
click at [1225, 395] on textarea "For decorative, story based vector-based, non-photographic assets" at bounding box center [1316, 384] width 194 height 39
type textarea "For decorative, story based vector-, non-photographic assets"
type textarea "*"
type textarea "For decorative, story based vector, non-photographic assets"
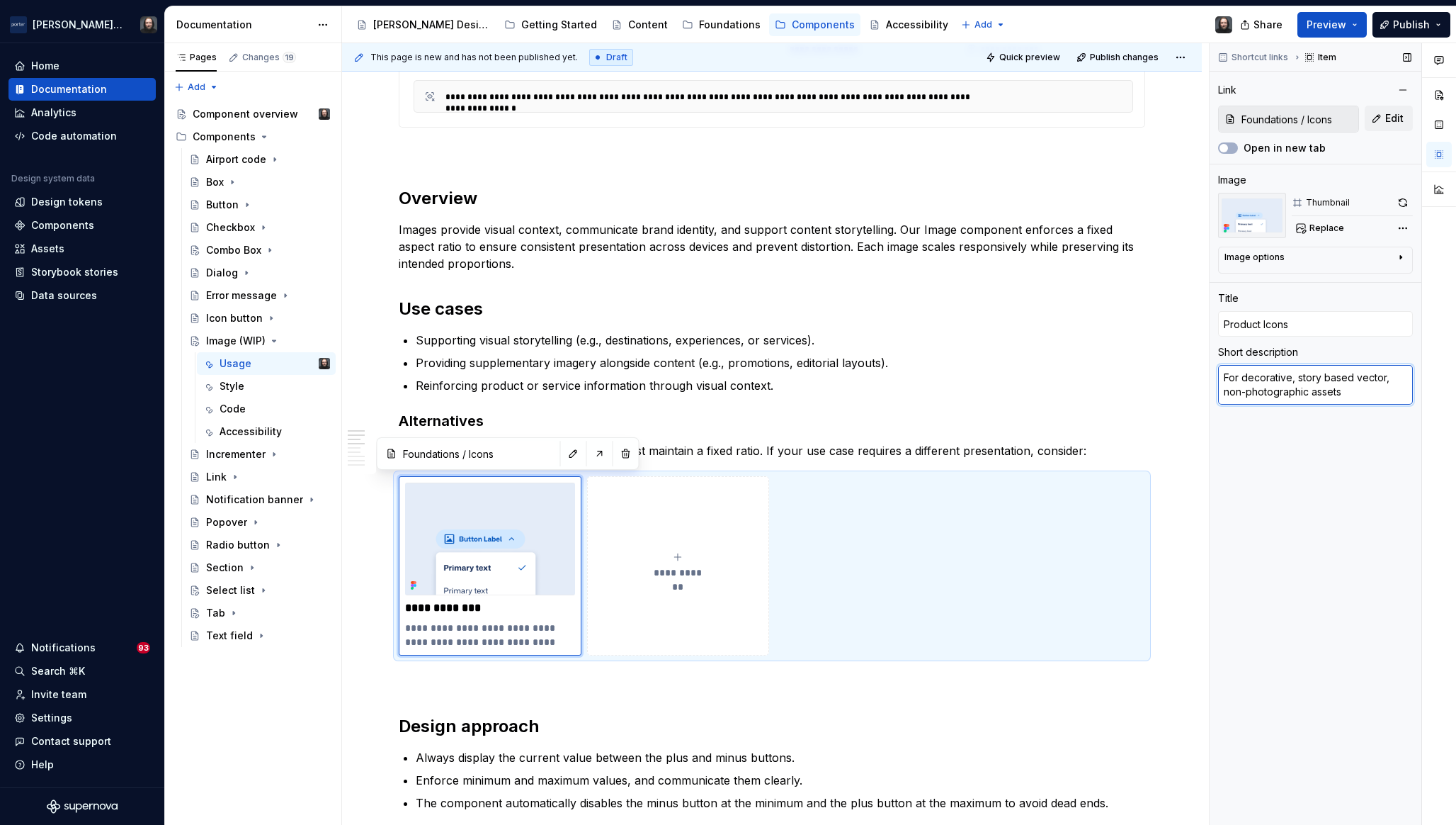
type textarea "*"
type textarea "For decorative, story based vectors, non-photographic assets"
type textarea "*"
type textarea "For decorative, story based vectors non-photographic assets"
type textarea "*"
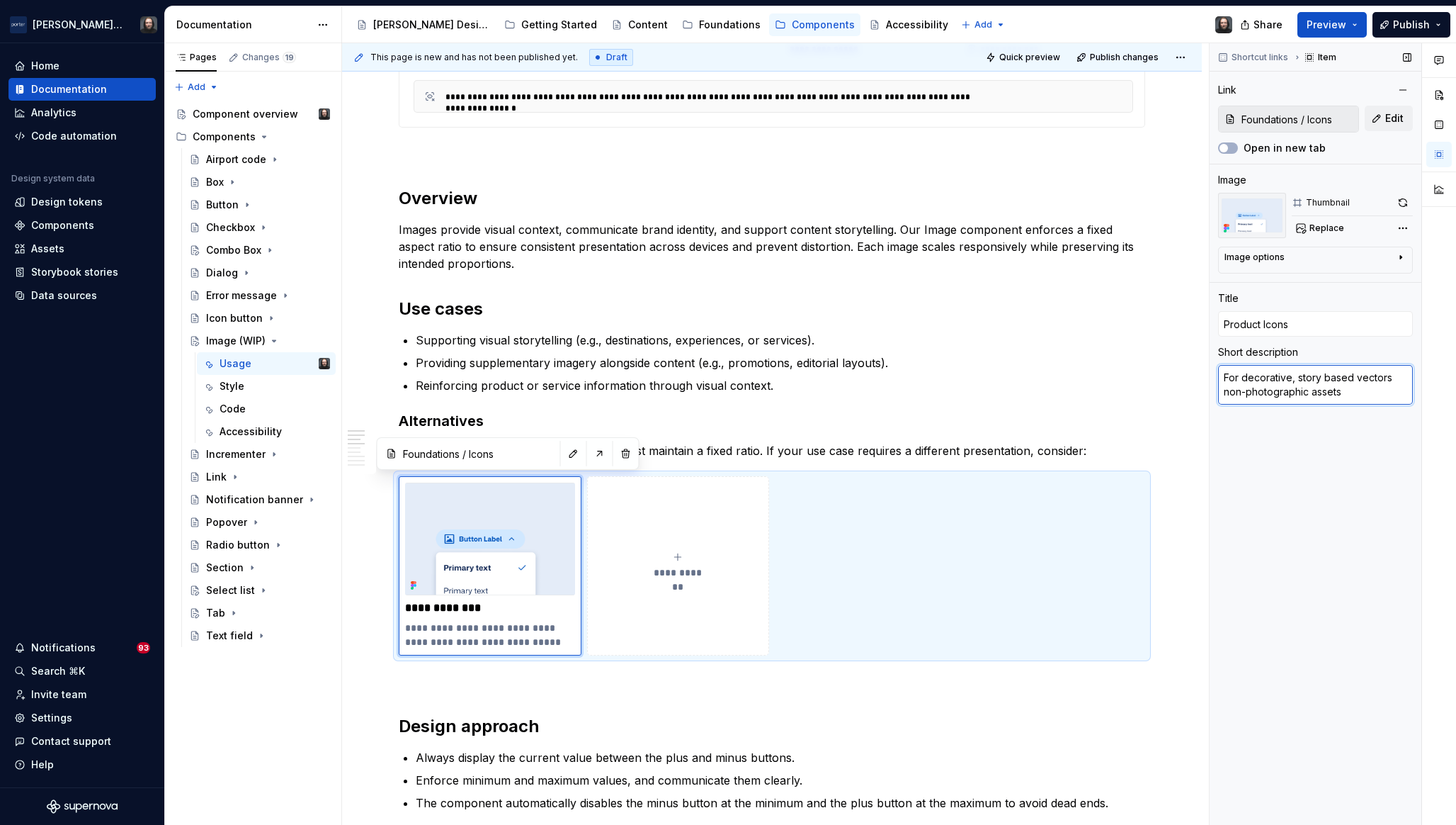
type textarea "For decorative, story based vectors a non-photographic assets"
type textarea "*"
type textarea "For decorative, story based vectors an non-photographic assets"
type textarea "*"
type textarea "For decorative, story based vectors and non-photographic assets"
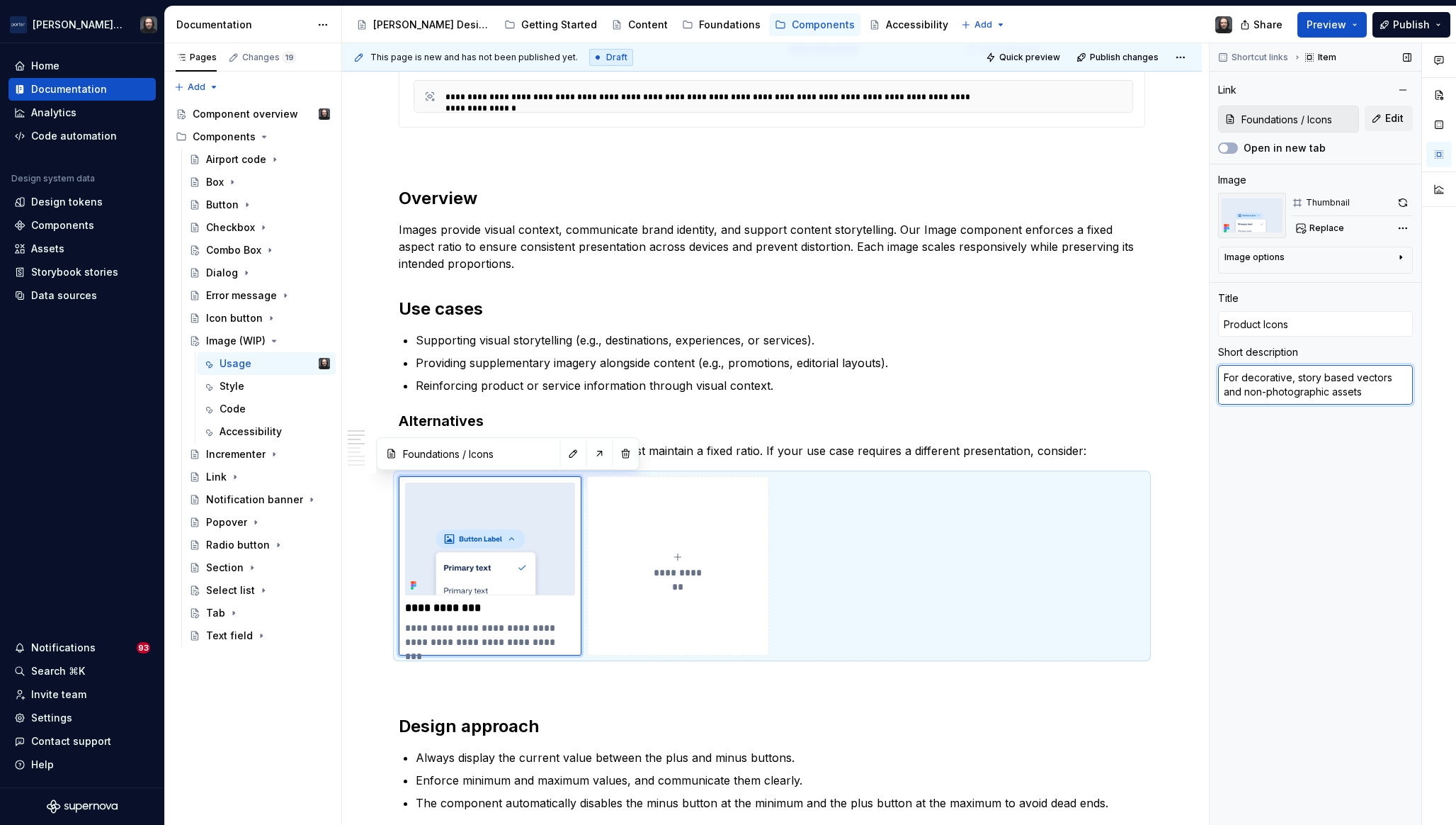
type textarea "*"
drag, startPoint x: 1241, startPoint y: 395, endPoint x: 1388, endPoint y: 381, distance: 147.7
click at [1388, 381] on textarea "For decorative, story based vectors and non-photographic assets." at bounding box center [1316, 384] width 194 height 39
type textarea "For decorative, story based vectors, non-photographic assets."
type textarea "*"
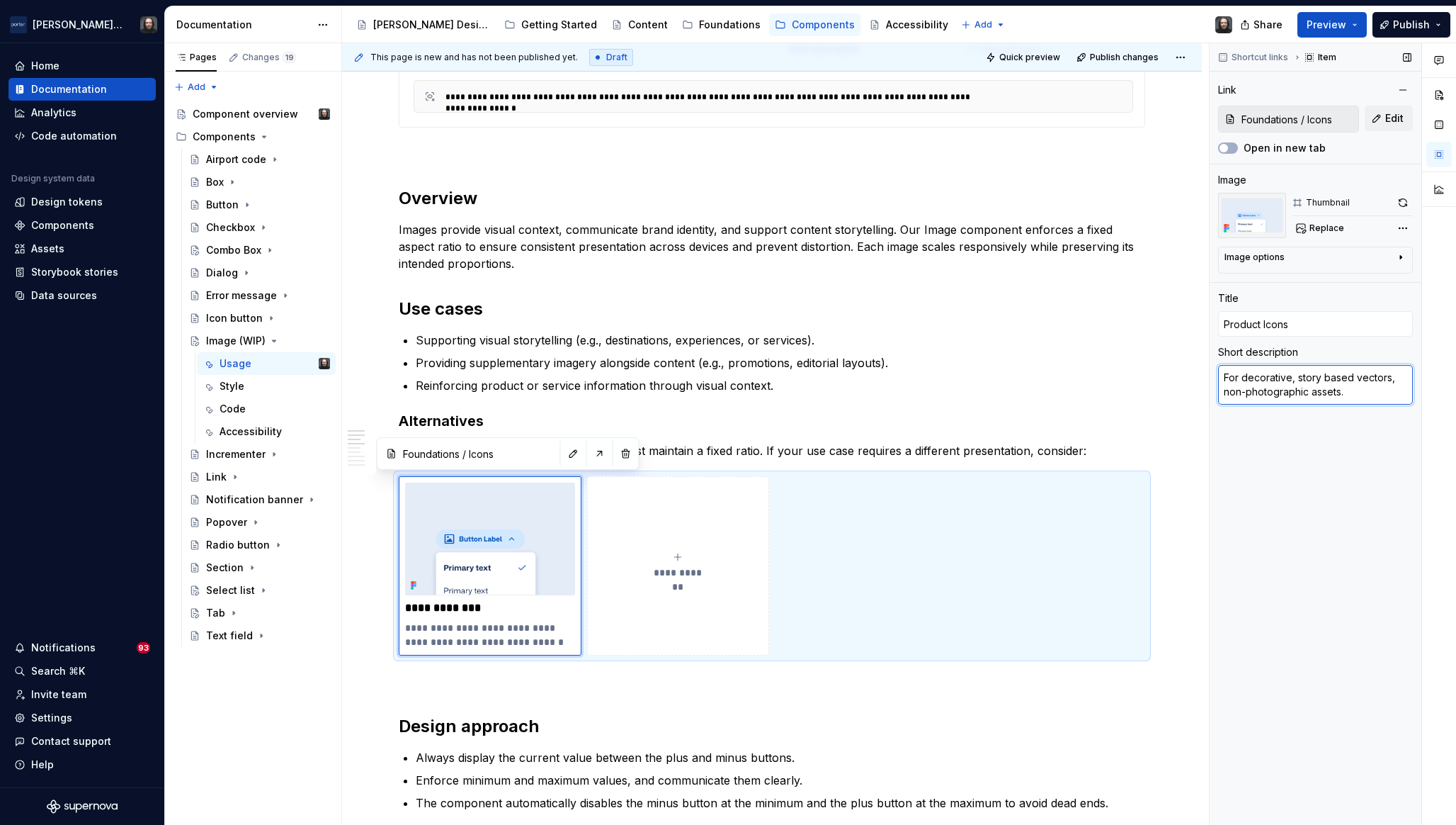
drag, startPoint x: 1340, startPoint y: 393, endPoint x: 1390, endPoint y: 384, distance: 50.8
click at [1390, 384] on textarea "For decorative, story based vectors, non-photographic assets." at bounding box center [1316, 384] width 194 height 39
type textarea "For decorative, story based vectors."
type textarea "*"
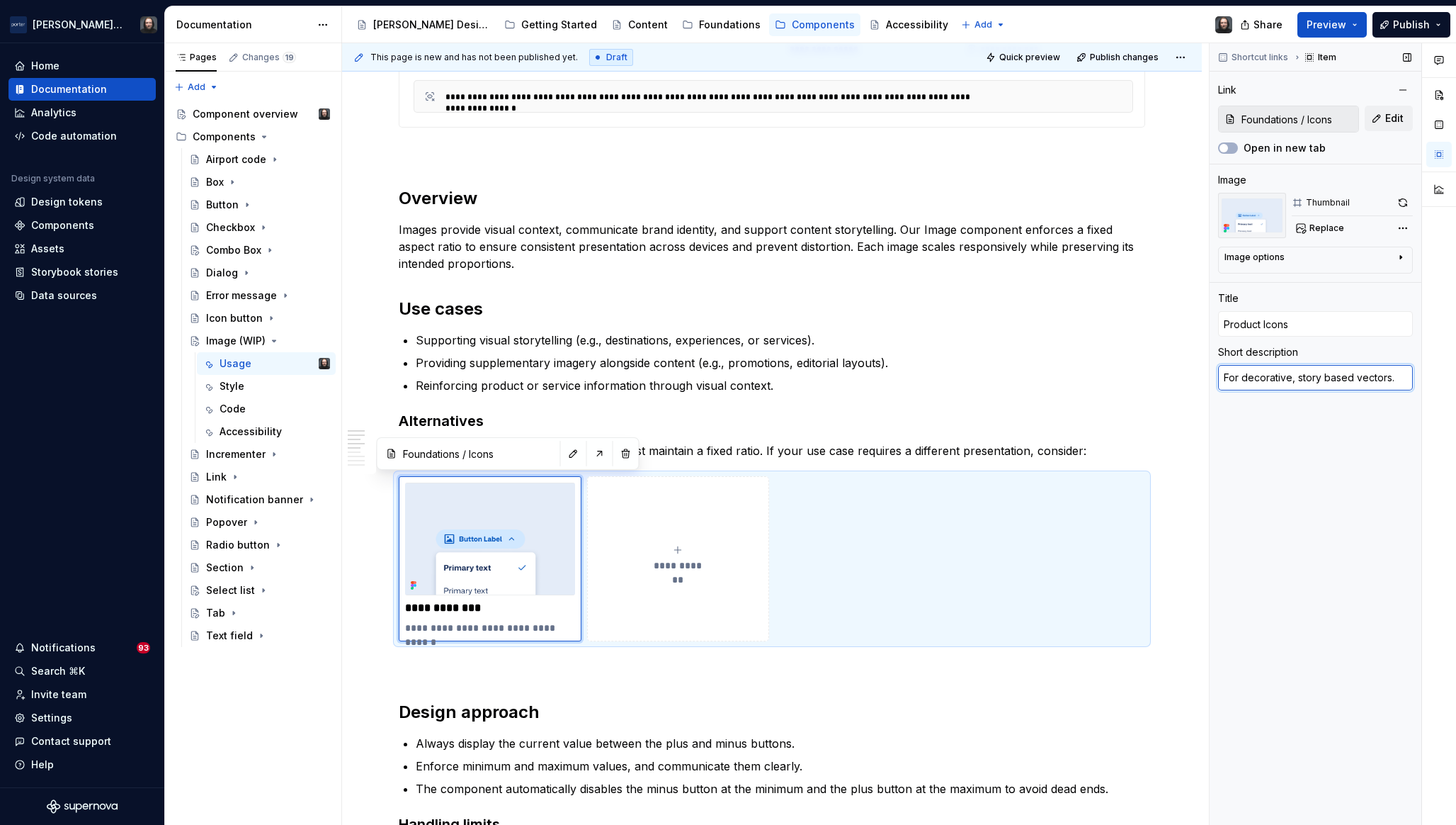
type textarea "For decorative, story based vectors."
click at [1281, 462] on div "Shortcut links Item Link Foundations / Icons Edit Open in new tab Image Thumbna…" at bounding box center [1316, 433] width 212 height 782
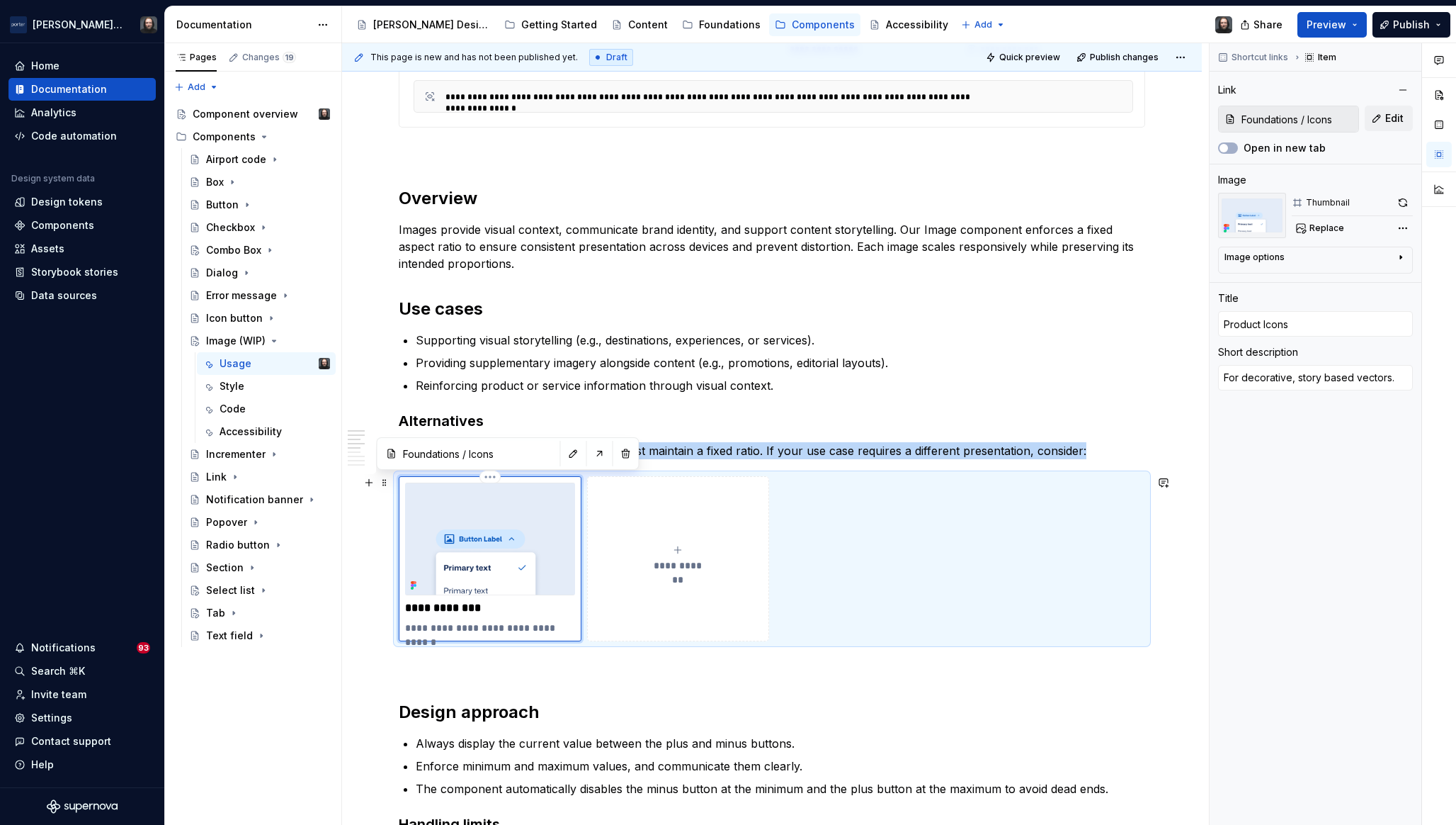
drag, startPoint x: 511, startPoint y: 518, endPoint x: 577, endPoint y: 502, distance: 67.9
click at [511, 518] on img at bounding box center [489, 539] width 170 height 113
click at [1303, 230] on button "Replace" at bounding box center [1321, 228] width 59 height 20
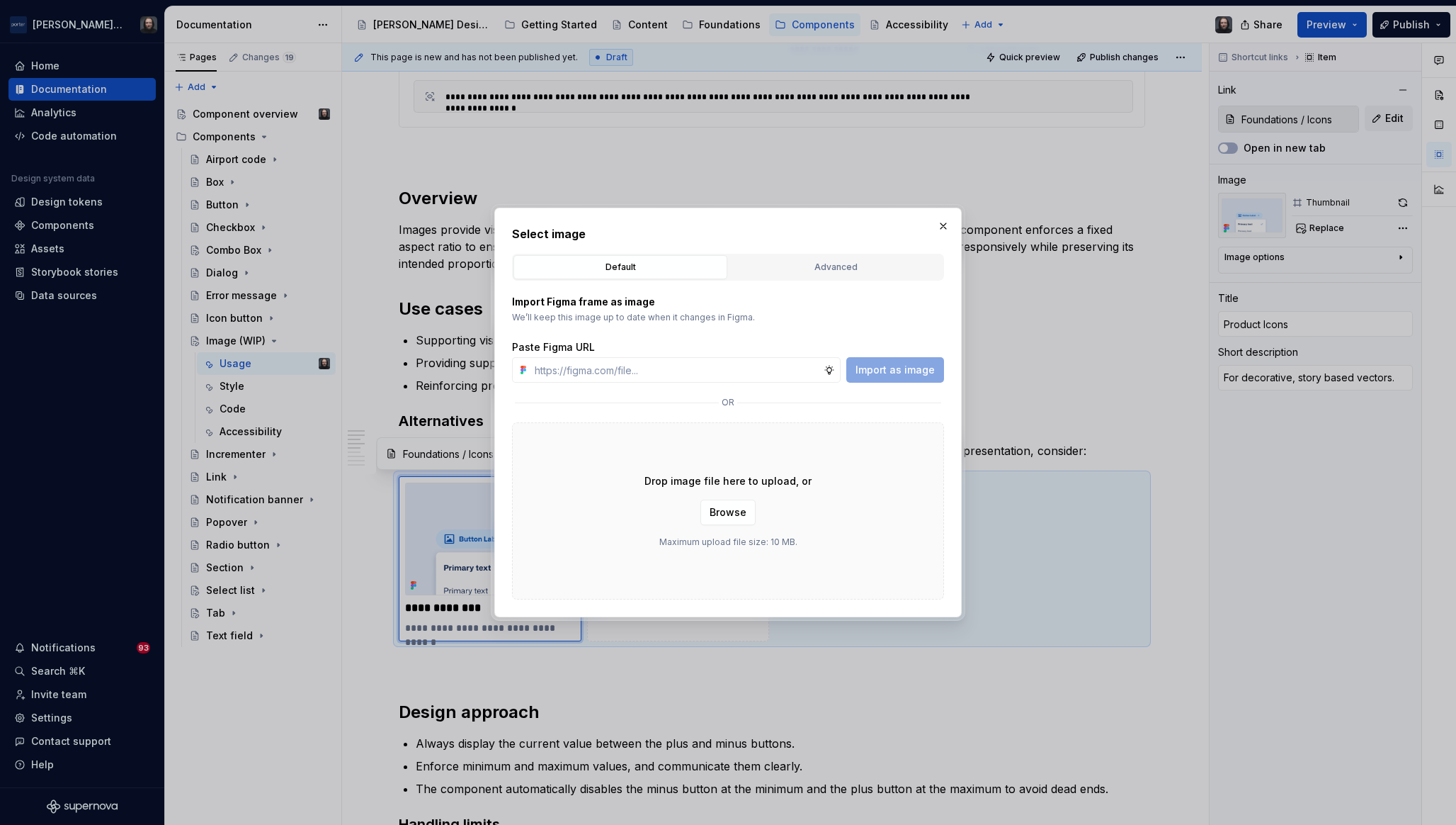
click at [840, 264] on div "Advanced" at bounding box center [835, 268] width 204 height 14
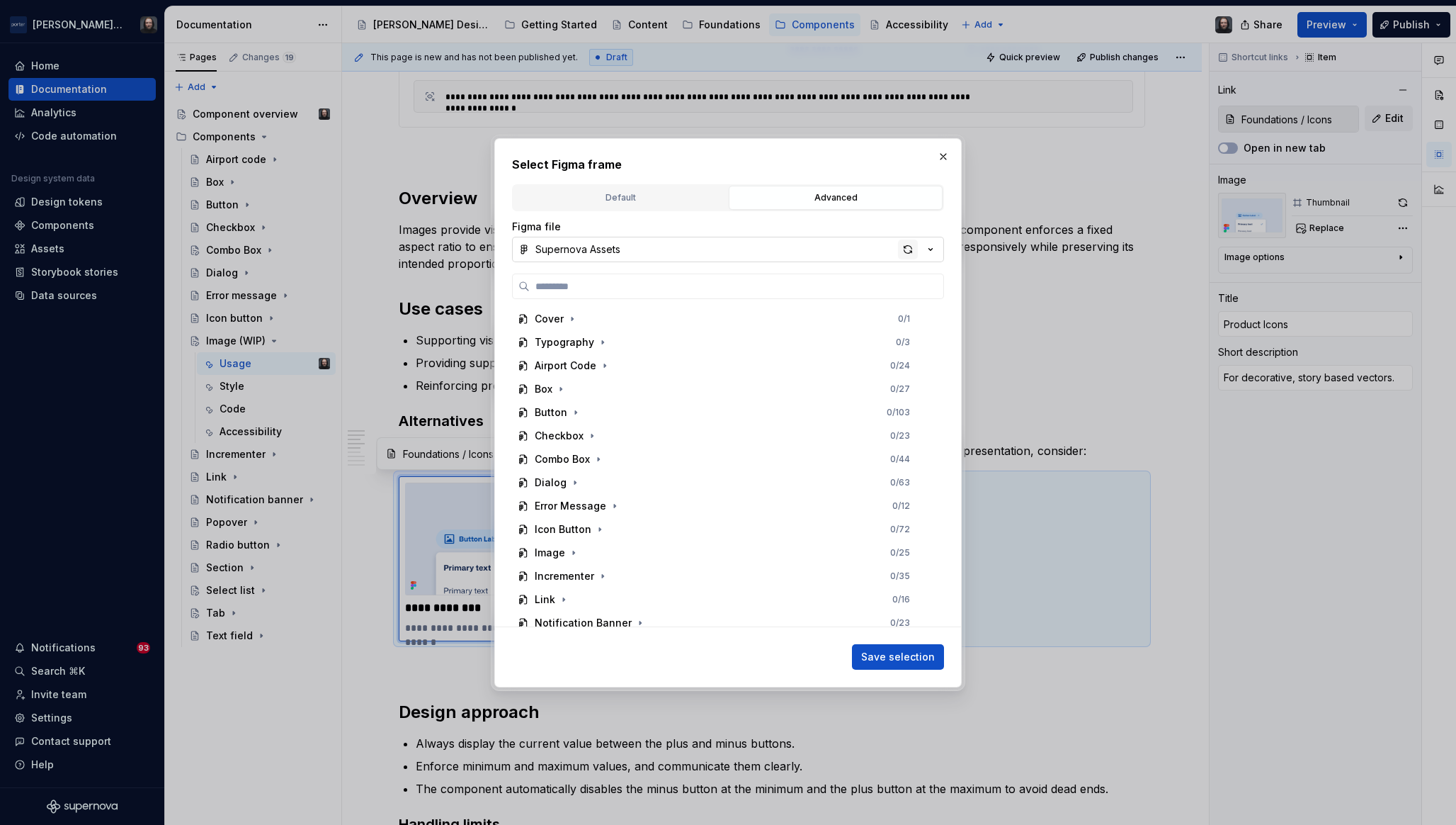
click at [909, 249] on div "button" at bounding box center [908, 250] width 20 height 20
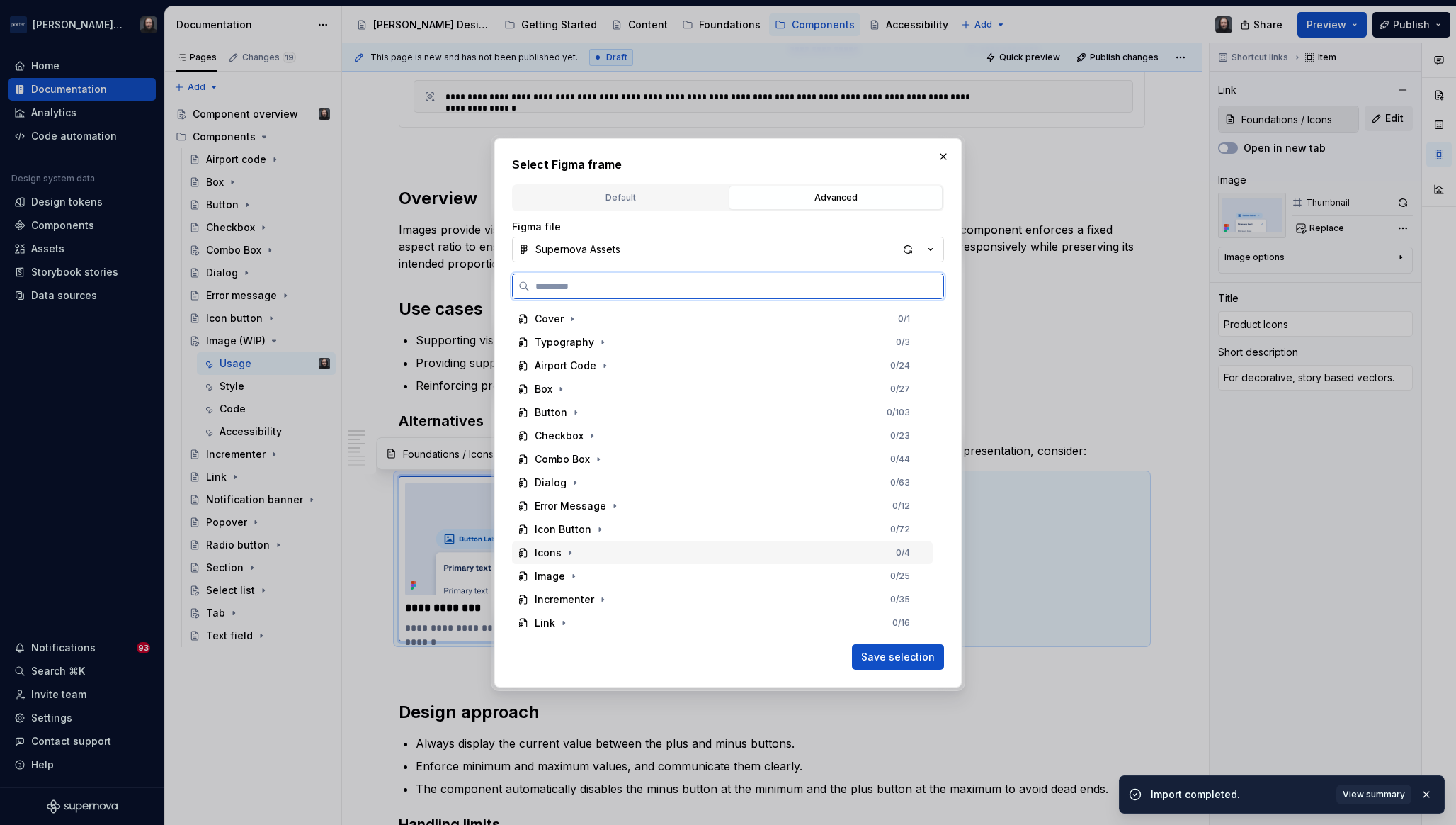
click at [614, 551] on div "Icons 0 / 4" at bounding box center [722, 552] width 421 height 22
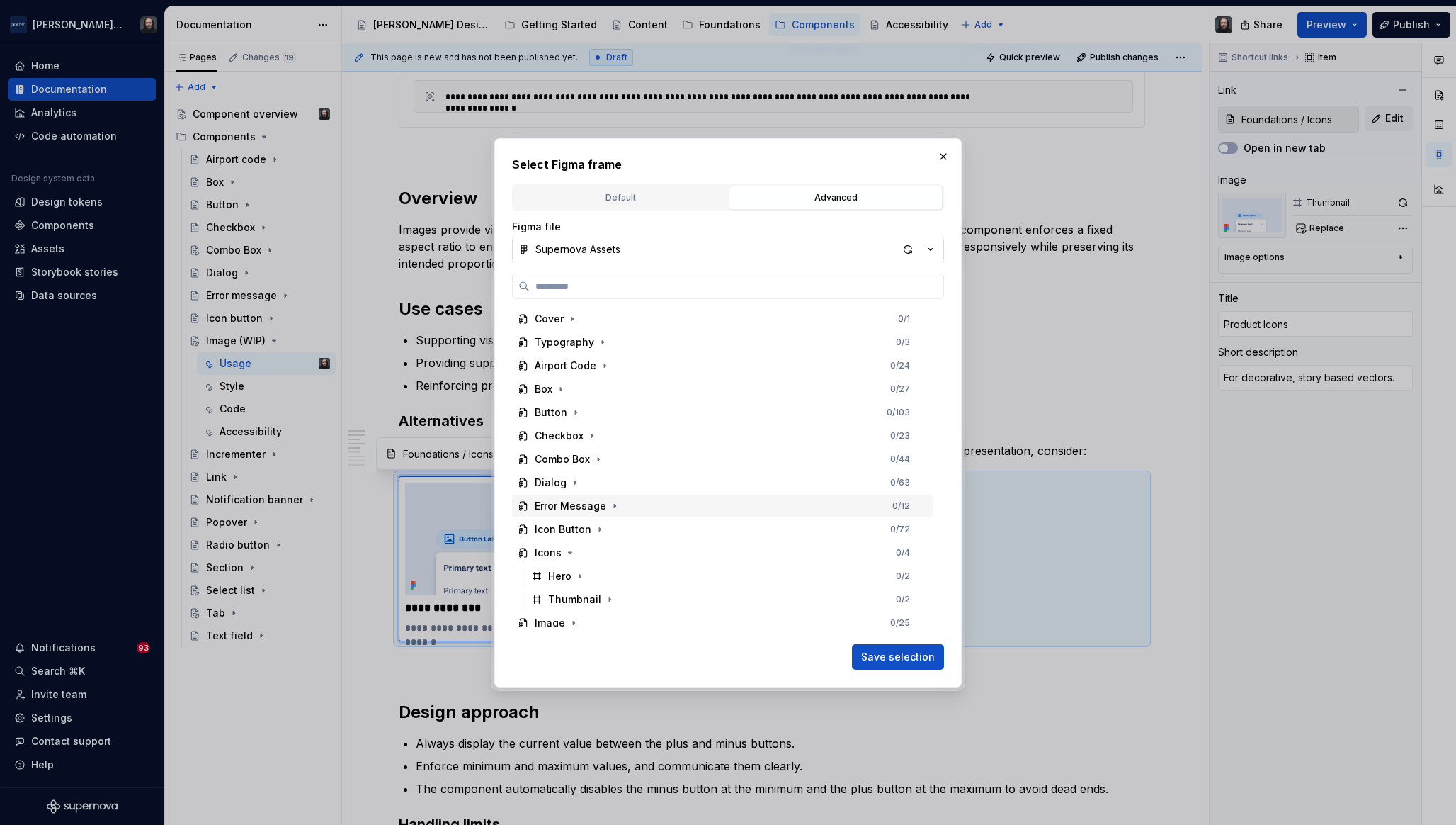
scroll to position [164, 0]
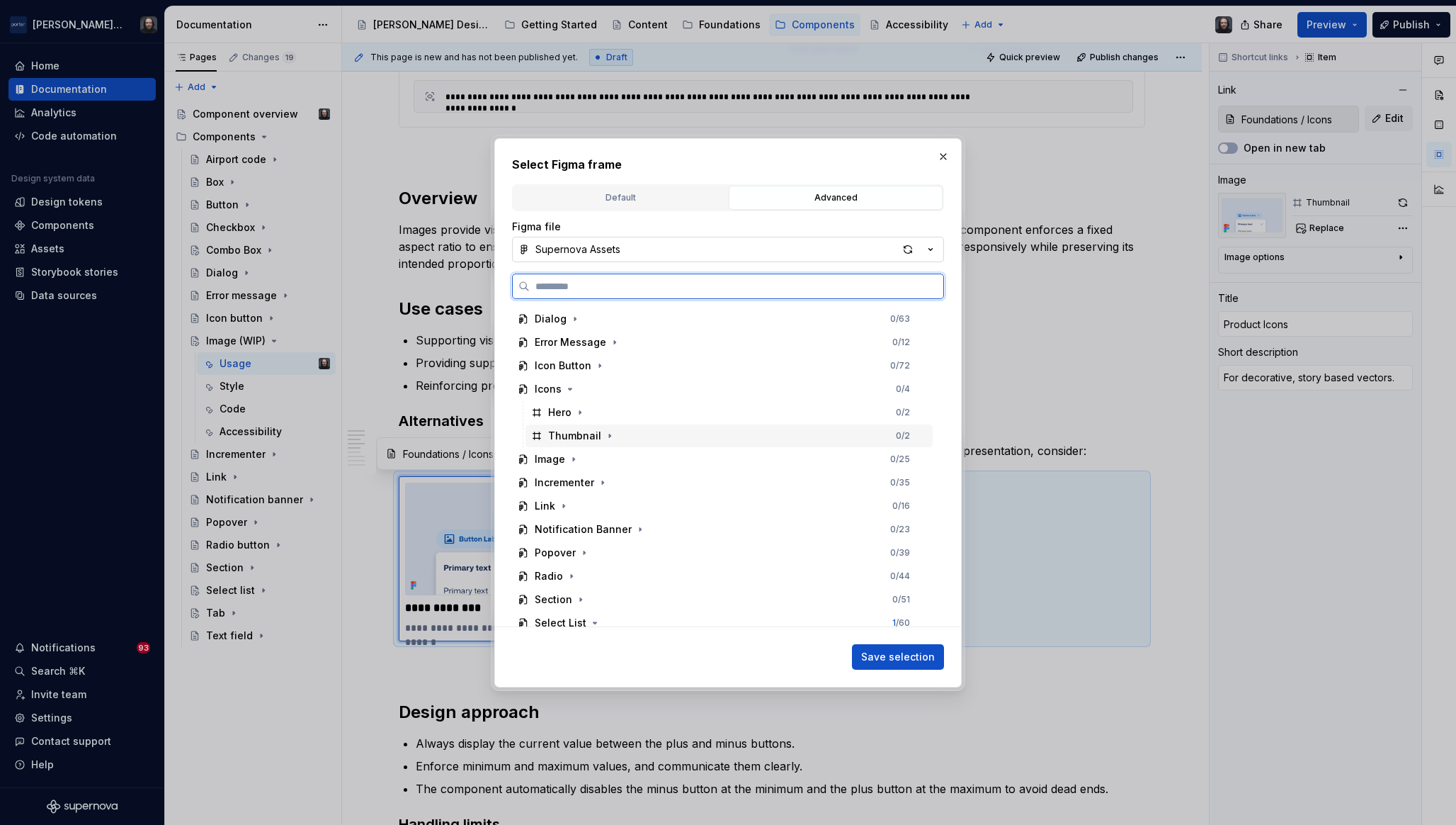
click at [703, 436] on div "Thumbnail 0 / 2" at bounding box center [729, 435] width 407 height 22
click at [903, 655] on span "Save selection" at bounding box center [898, 657] width 74 height 14
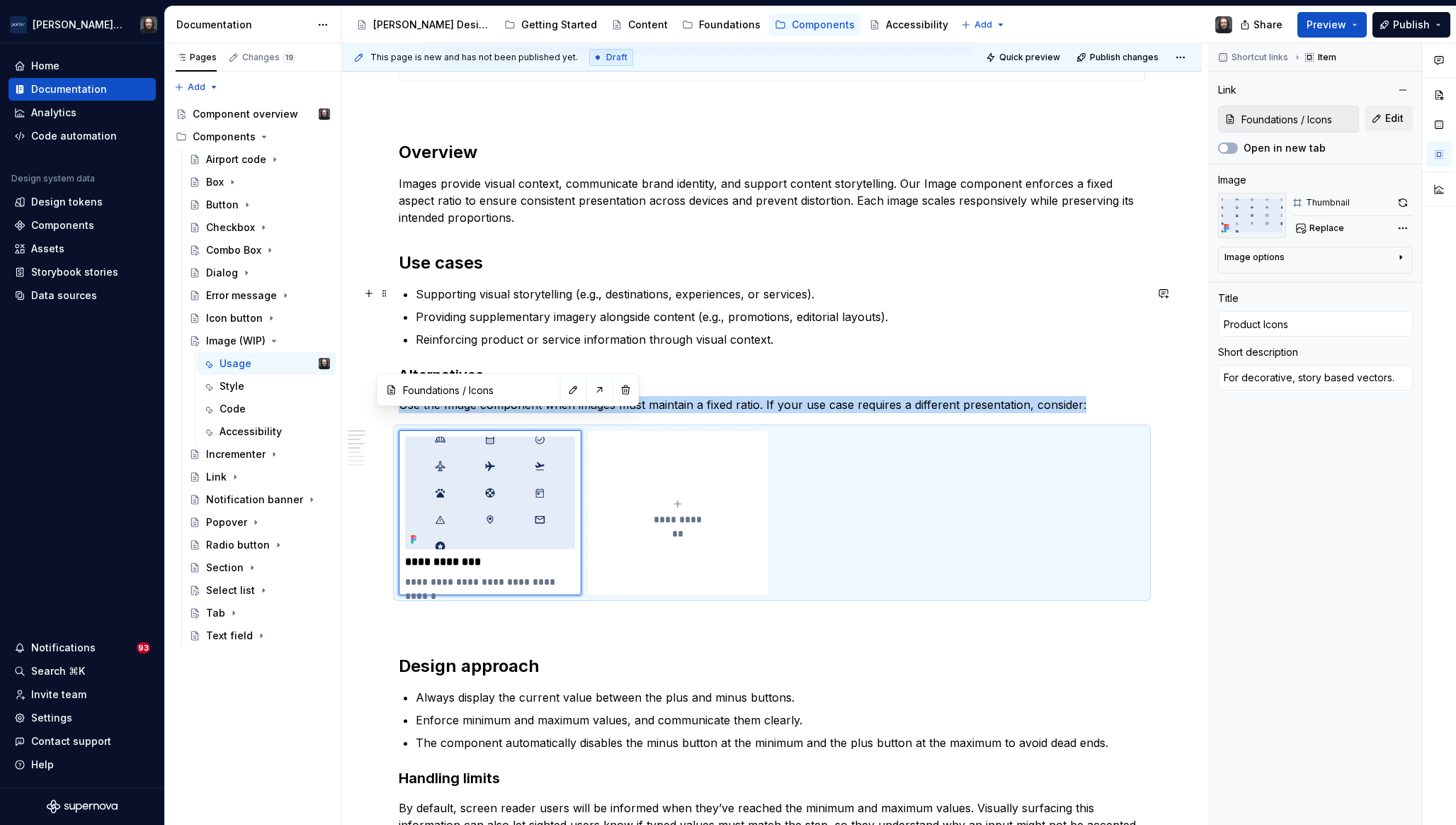
scroll to position [805, 0]
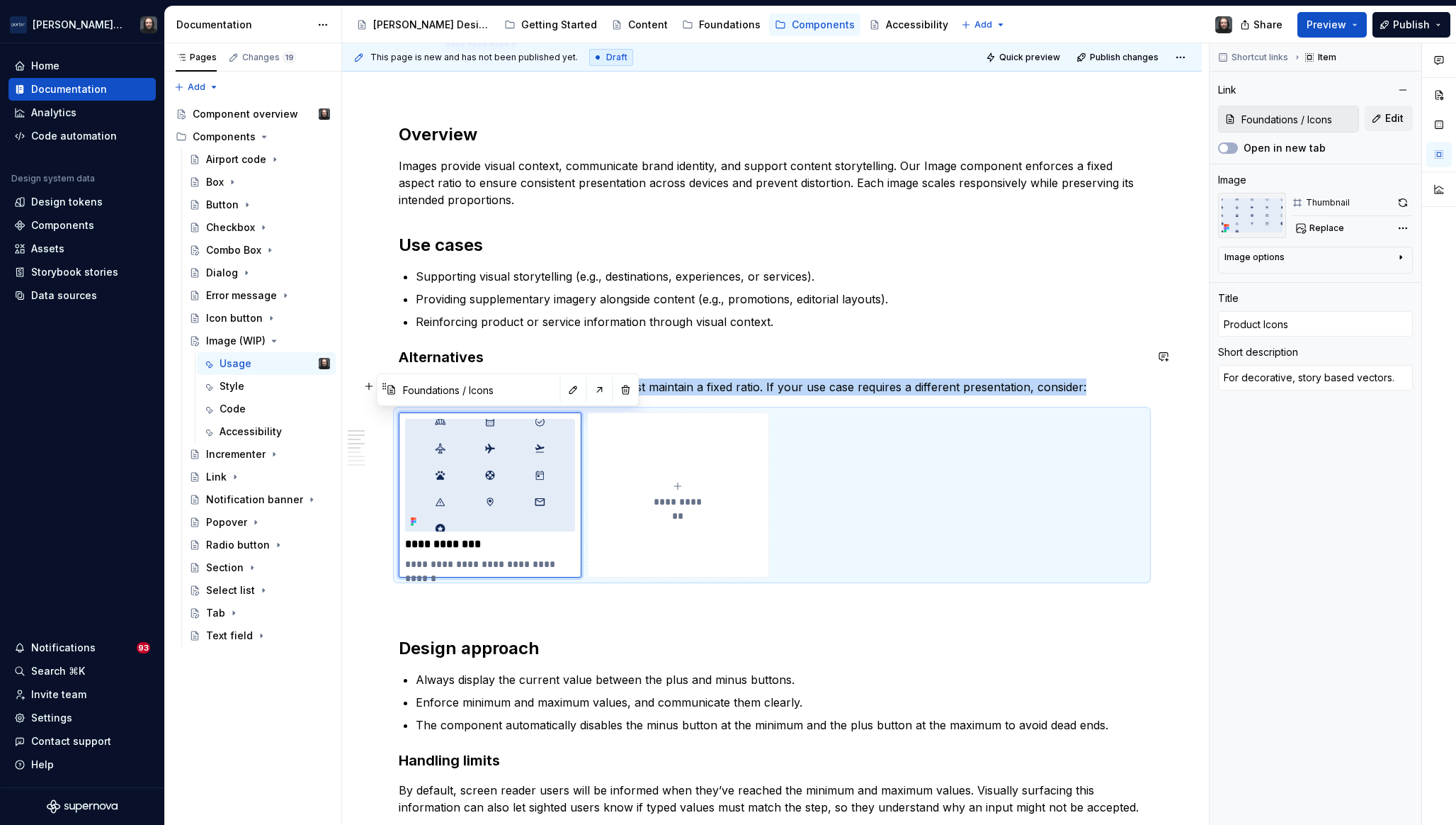
click at [841, 392] on p "Use the Image component when images must maintain a fixed ratio. If your use ca…" at bounding box center [771, 386] width 746 height 17
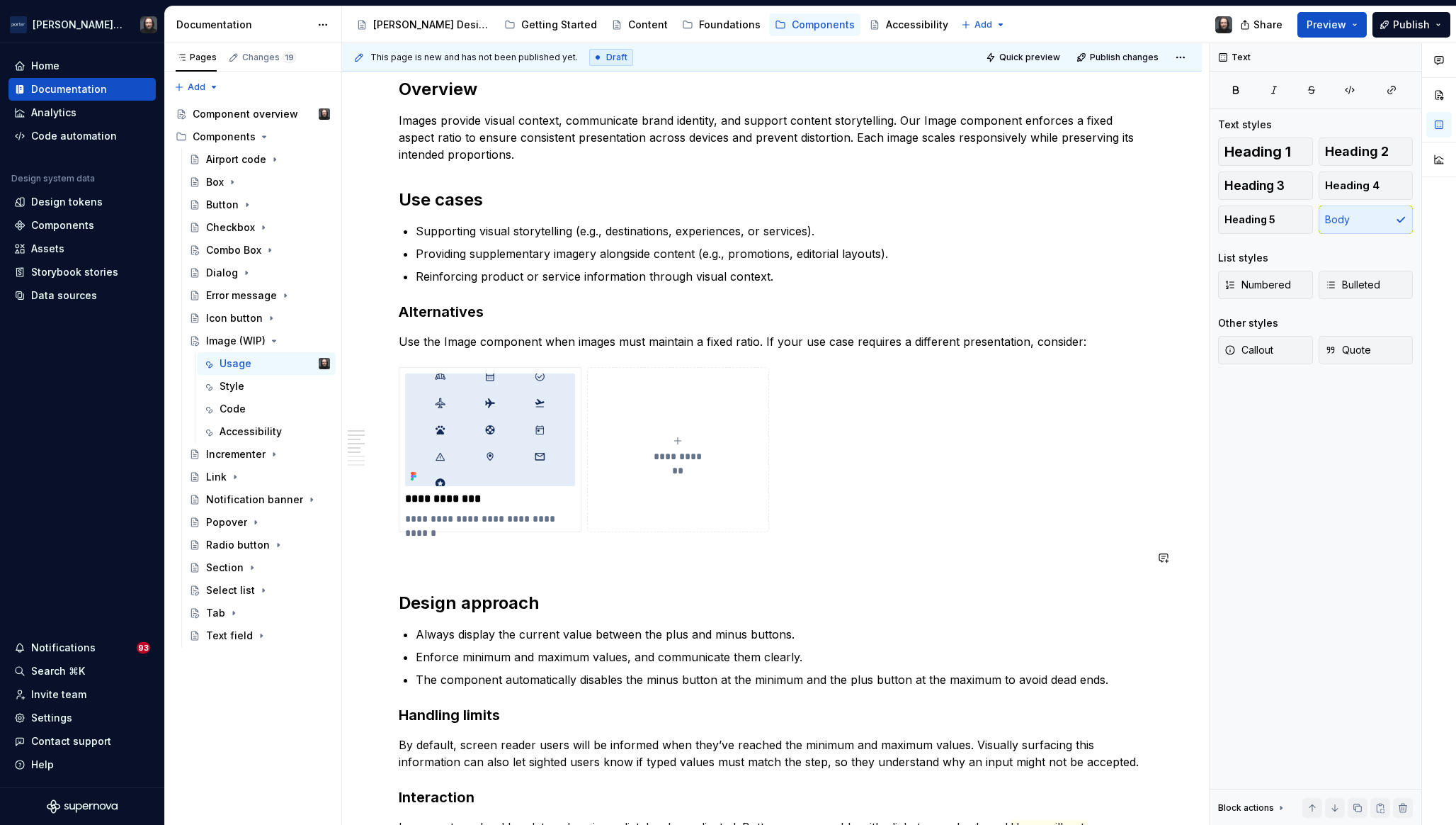
scroll to position [897, 0]
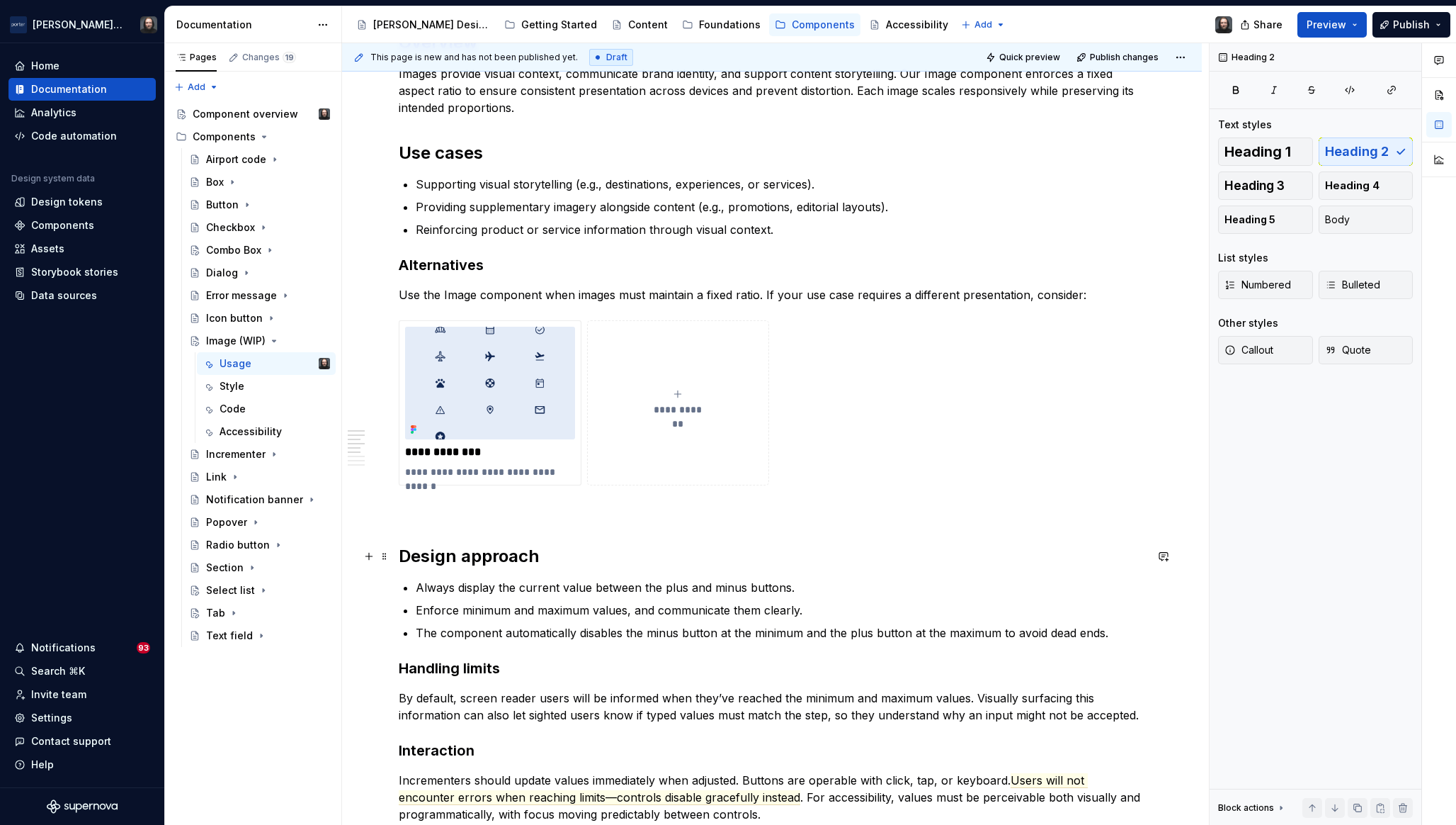
click at [401, 558] on h2 "Design approach" at bounding box center [771, 556] width 746 height 22
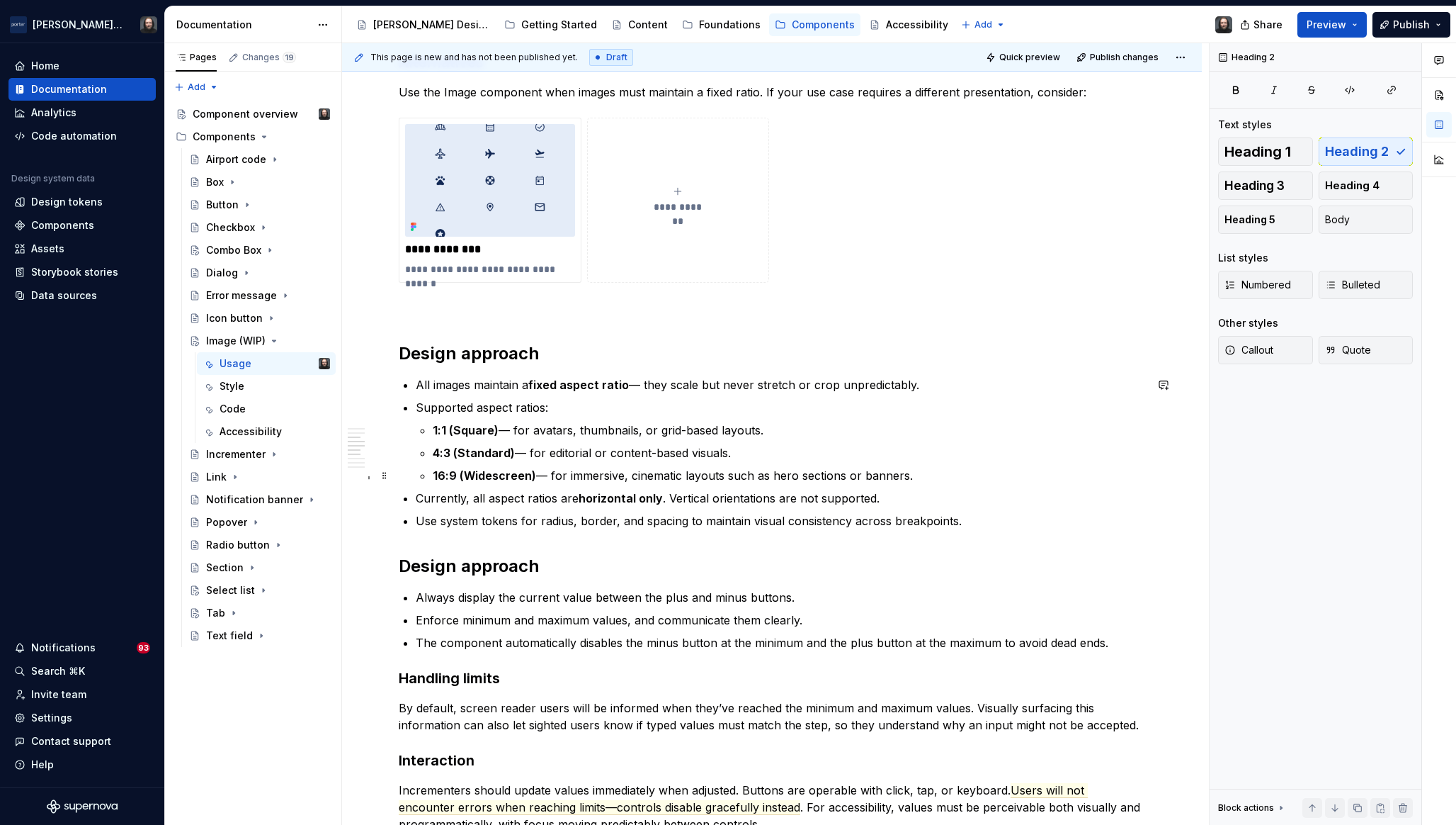
scroll to position [1155, 0]
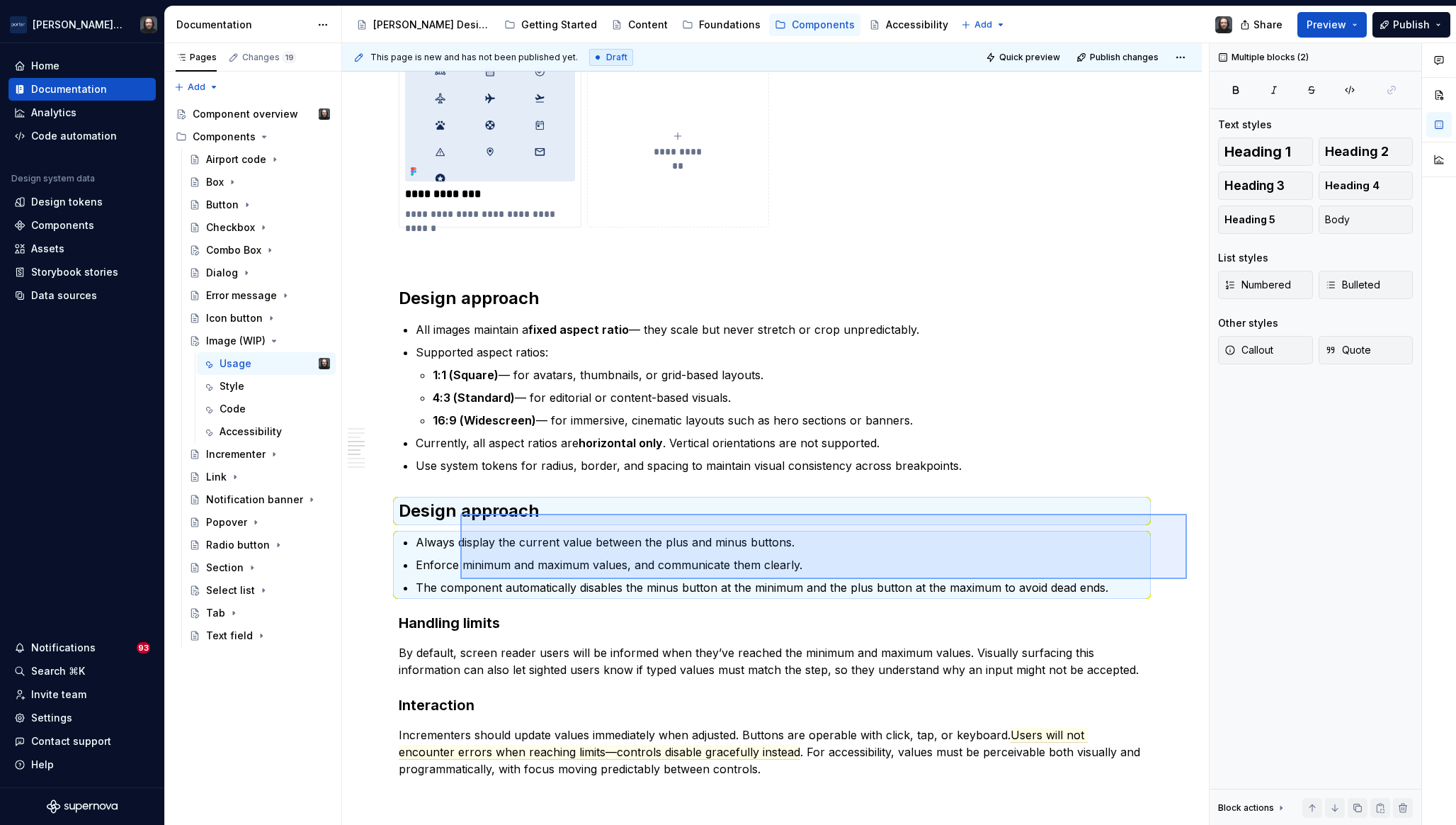
drag, startPoint x: 983, startPoint y: 581, endPoint x: 460, endPoint y: 514, distance: 527.3
click at [460, 514] on div "**********" at bounding box center [776, 433] width 867 height 782
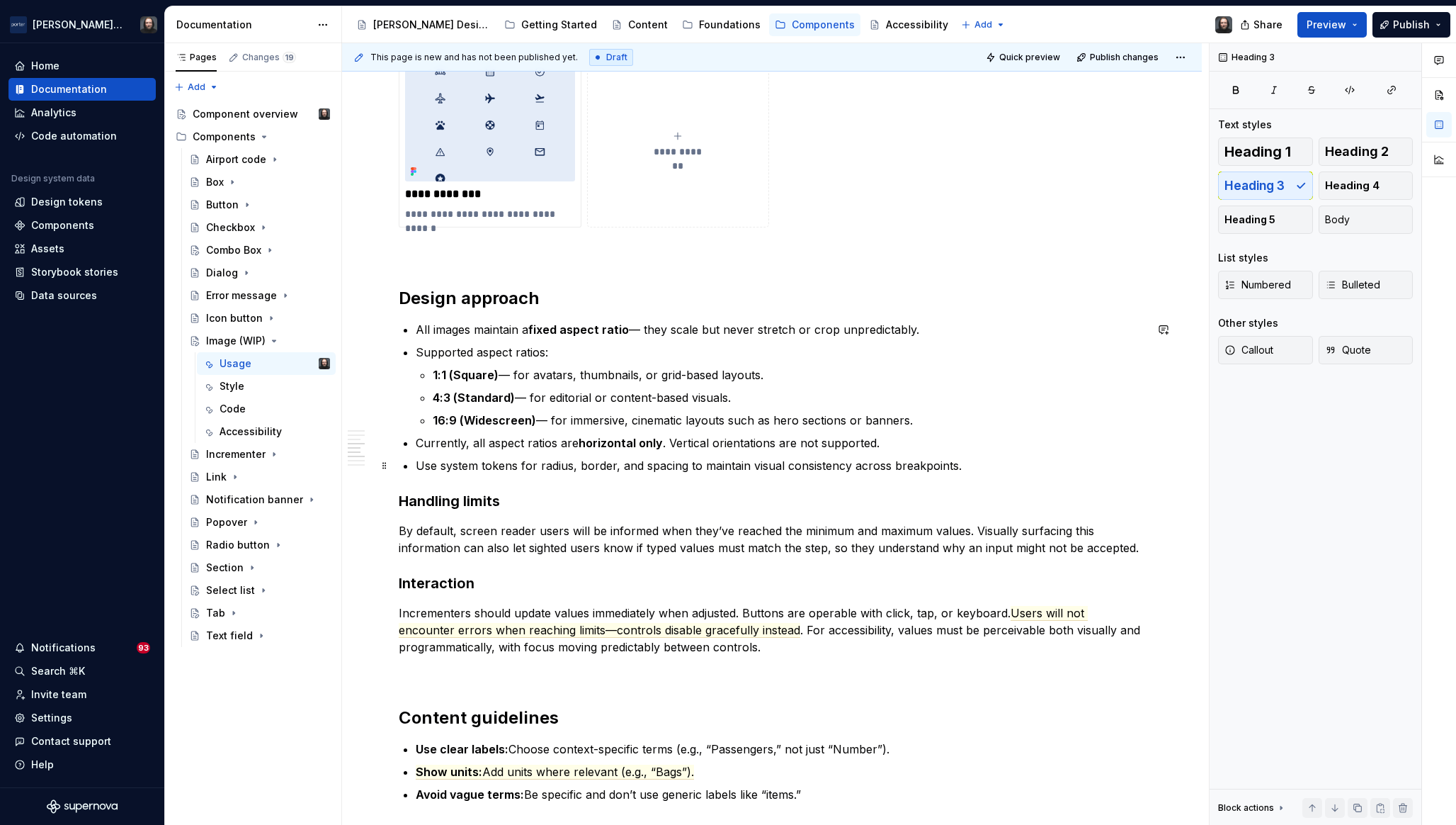
type textarea "*"
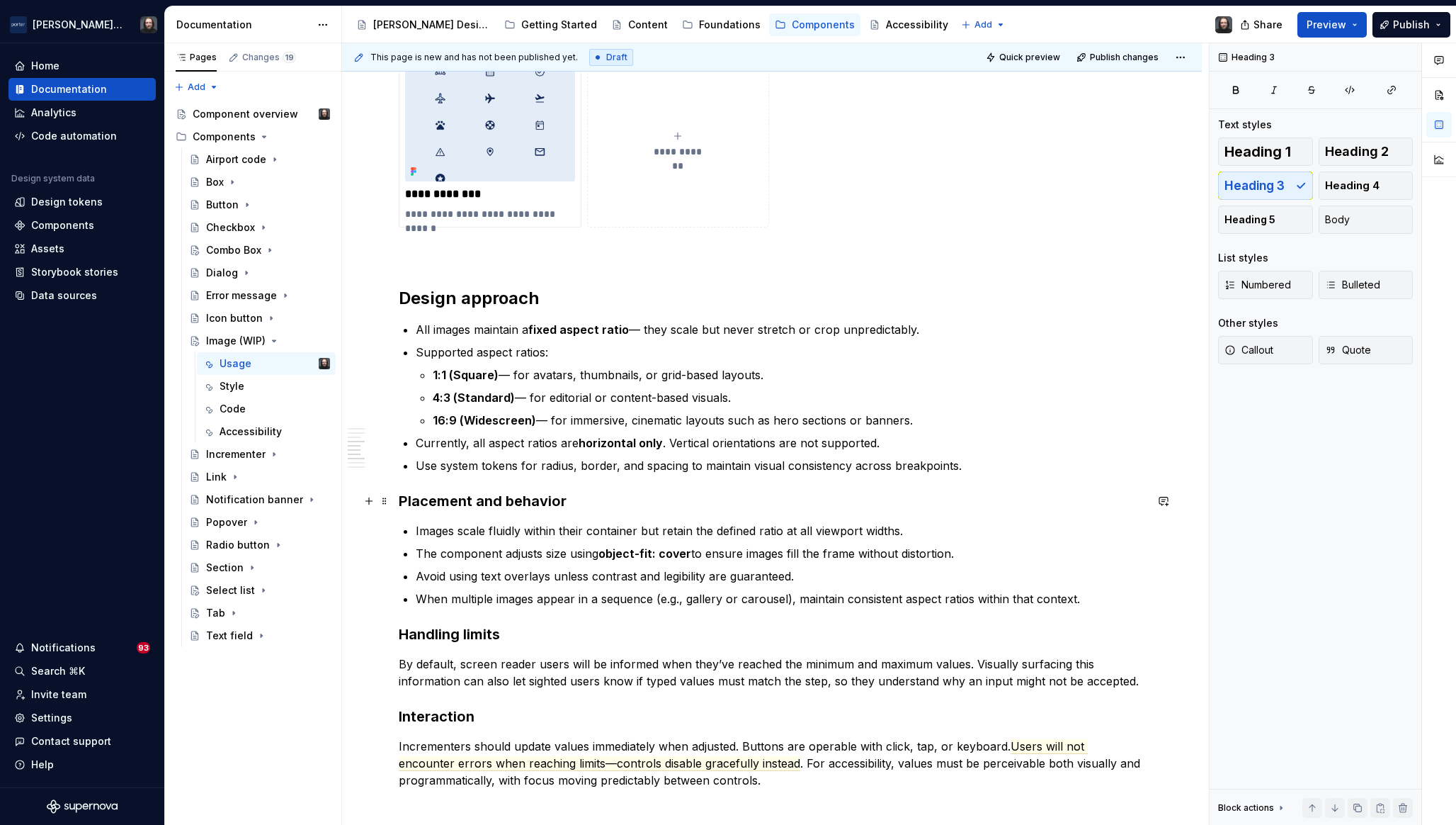
scroll to position [1308, 0]
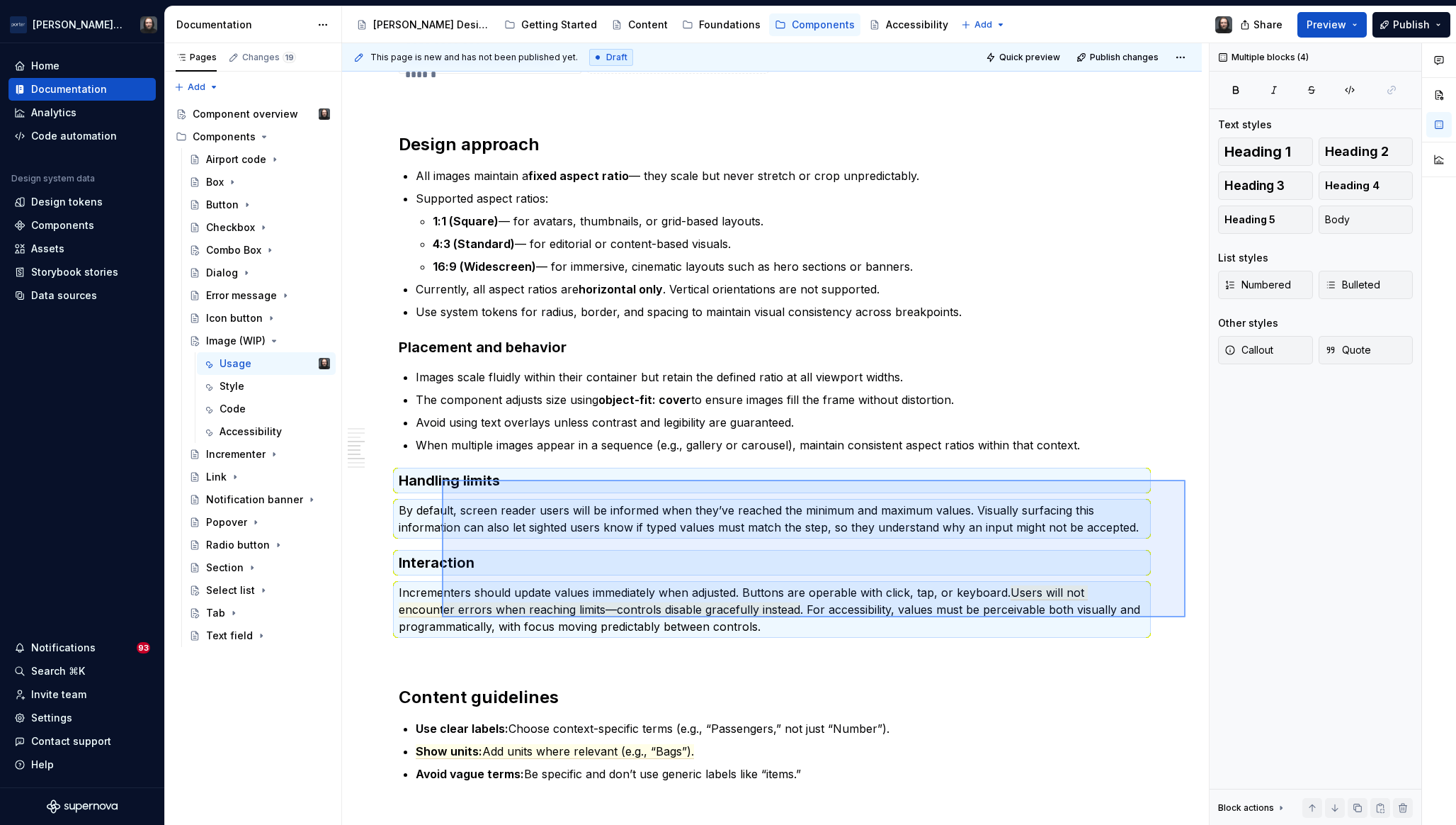
drag, startPoint x: 1046, startPoint y: 578, endPoint x: 442, endPoint y: 480, distance: 611.9
click at [442, 480] on div "**********" at bounding box center [776, 433] width 867 height 782
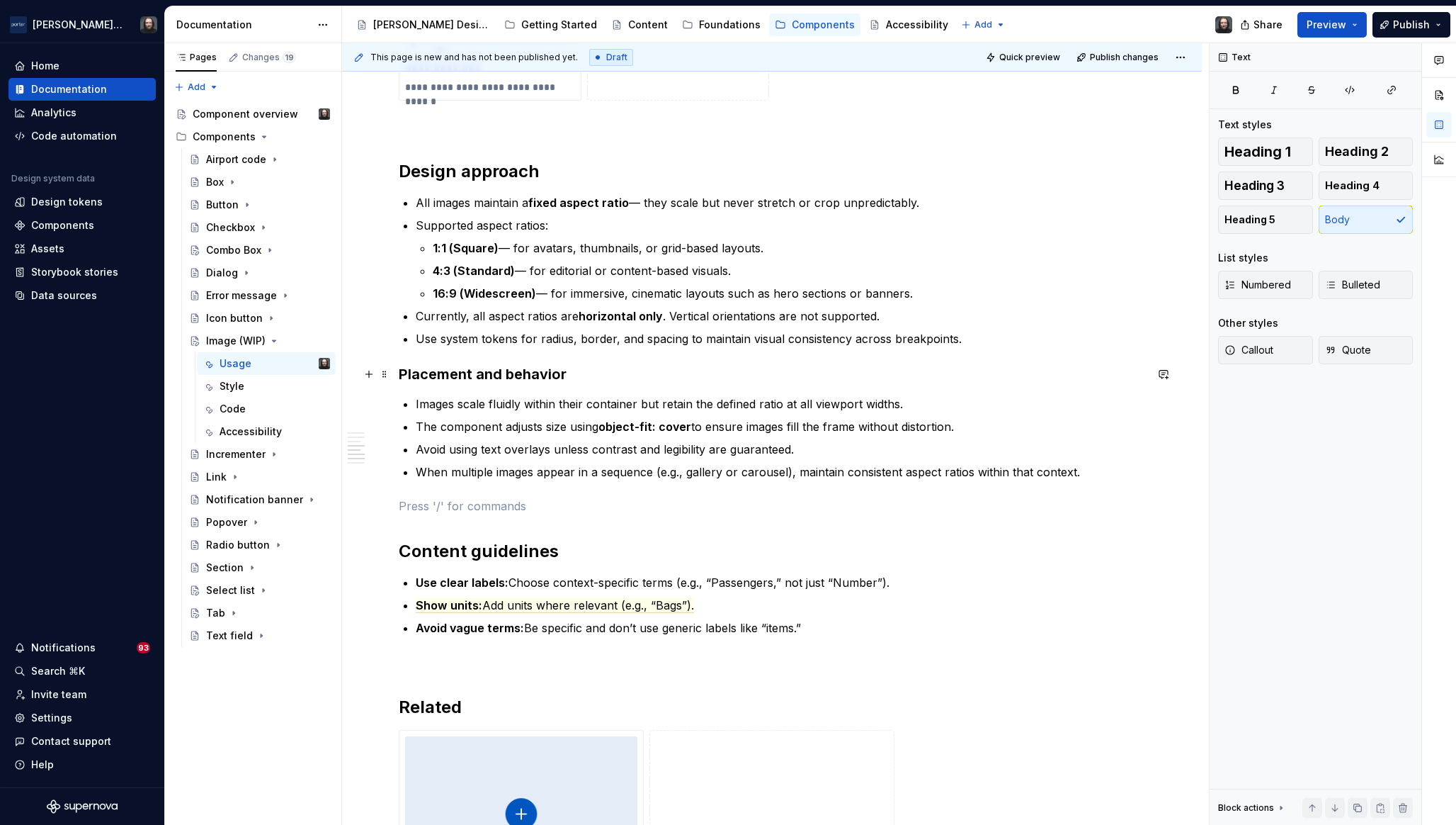
scroll to position [1273, 0]
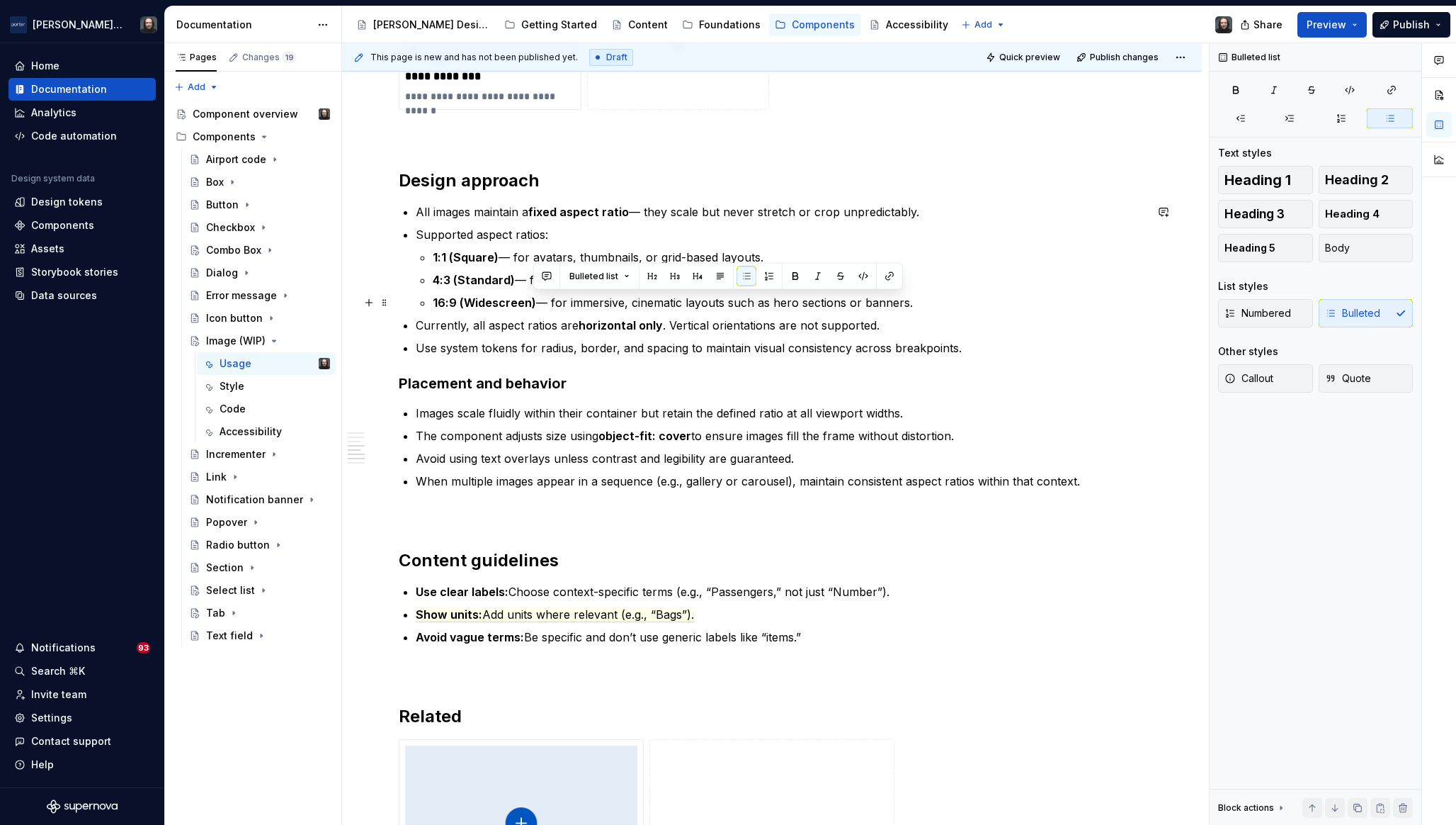
drag, startPoint x: 909, startPoint y: 302, endPoint x: 531, endPoint y: 297, distance: 378.0
click at [531, 297] on p "16:9 (Widescreen) — for immersive, cinematic layouts such as hero sections or b…" at bounding box center [788, 302] width 712 height 17
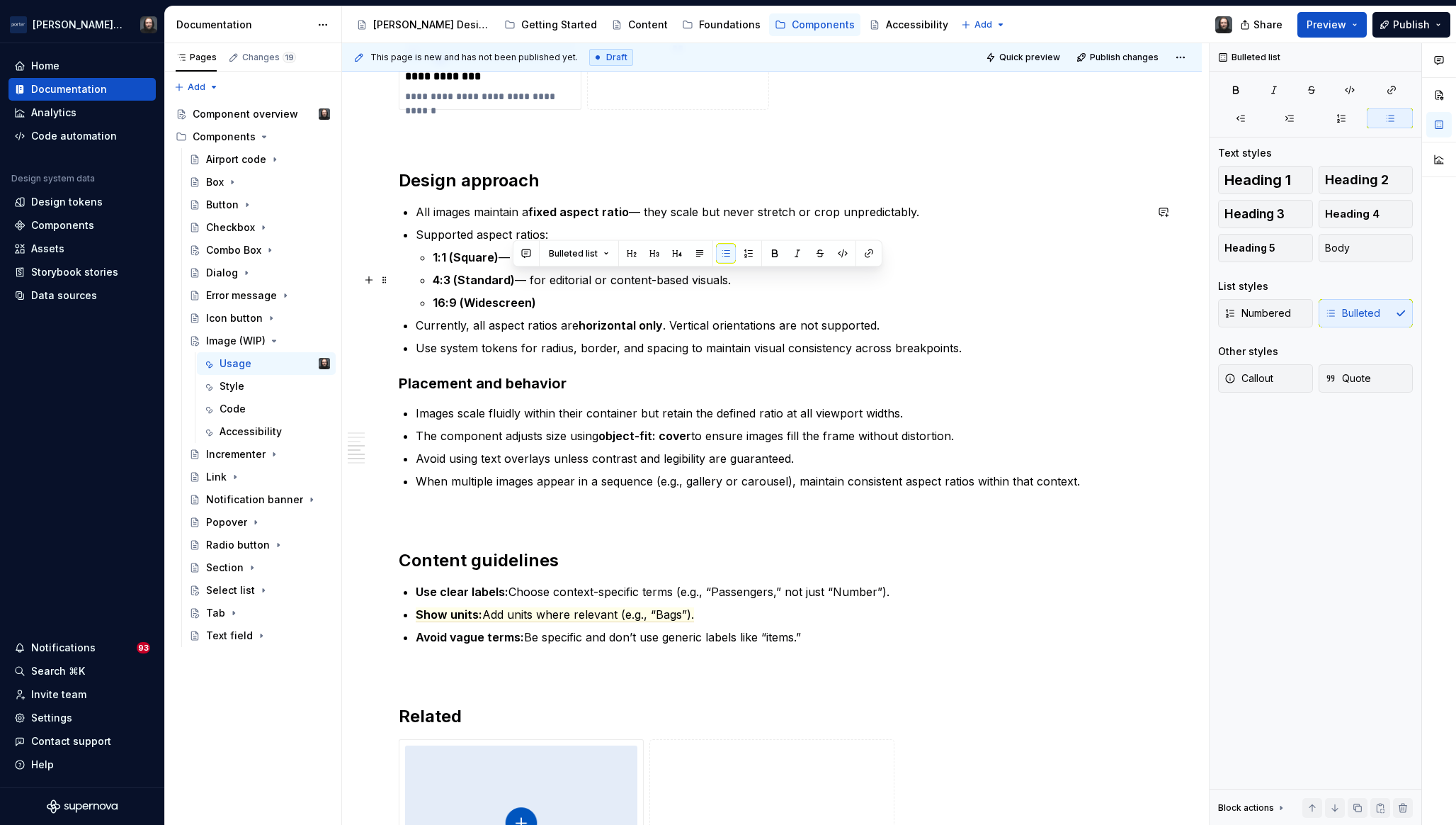
drag, startPoint x: 702, startPoint y: 279, endPoint x: 513, endPoint y: 283, distance: 189.0
click at [513, 283] on p "4:3 (Standard) — for editorial or content-based visuals." at bounding box center [788, 279] width 712 height 17
drag, startPoint x: 766, startPoint y: 259, endPoint x: 496, endPoint y: 260, distance: 270.0
click at [496, 260] on p "1:1 (Square) — for avatars, thumbnails, or grid-based layouts." at bounding box center [788, 257] width 712 height 17
click at [425, 347] on p "Use system tokens for radius, border, and spacing to maintain visual consistenc…" at bounding box center [780, 348] width 729 height 17
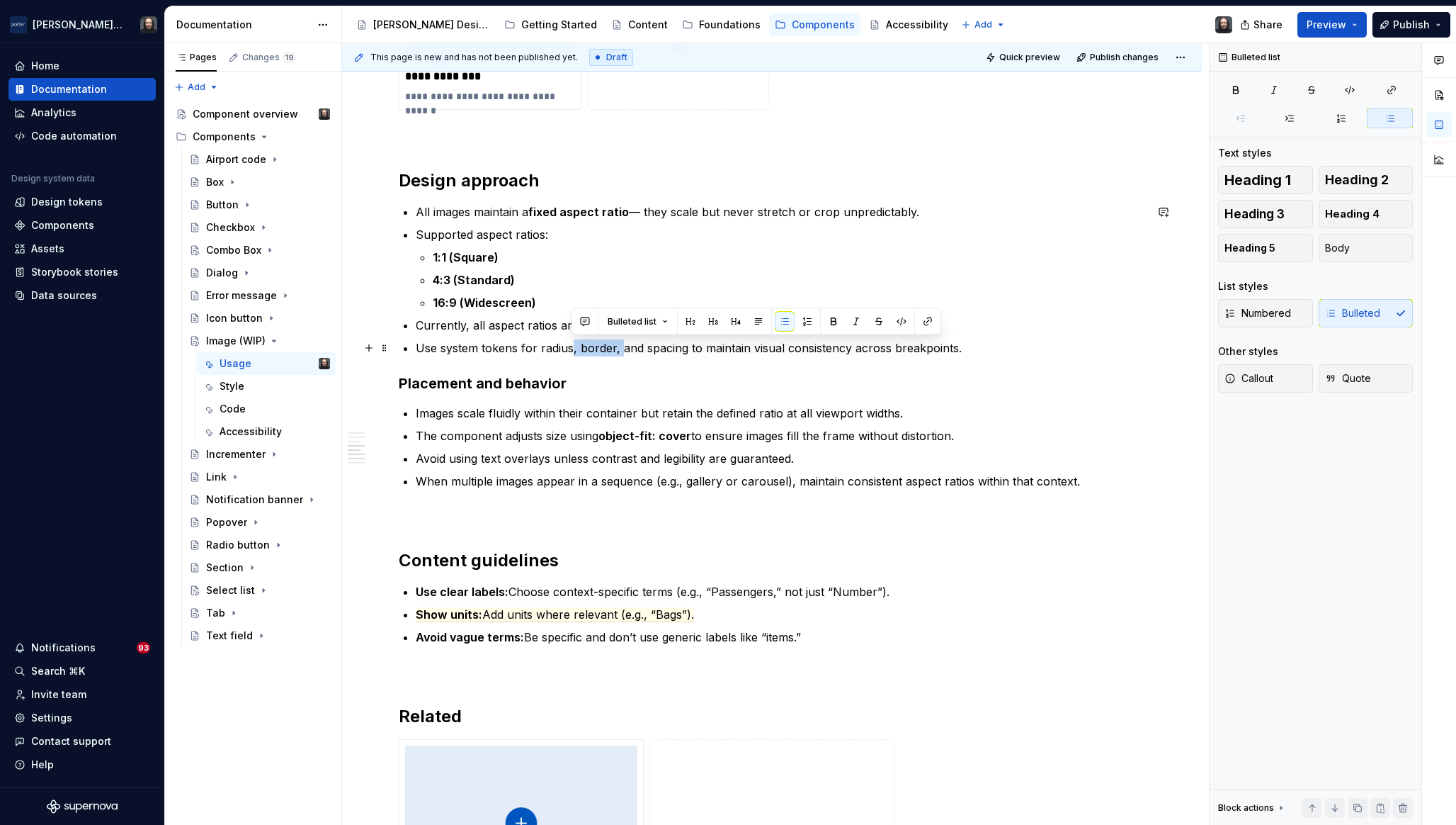
drag, startPoint x: 622, startPoint y: 349, endPoint x: 571, endPoint y: 350, distance: 51.0
click at [571, 350] on p "Use system tokens for radius, border, and spacing to maintain visual consistenc…" at bounding box center [780, 348] width 729 height 17
click at [877, 326] on p "Currently, all aspect ratios are horizontal only . Vertical orientations are no…" at bounding box center [780, 325] width 729 height 17
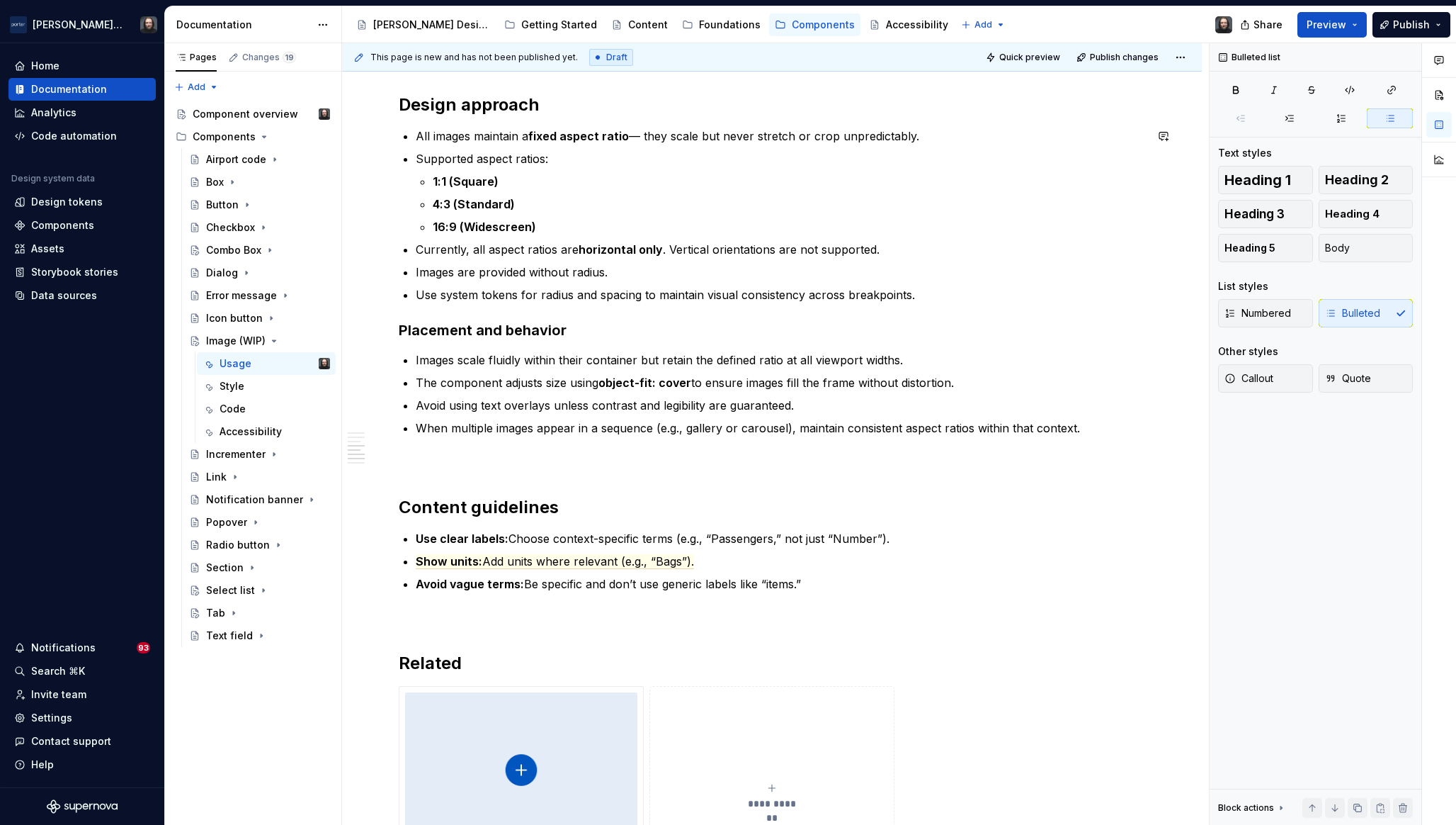
scroll to position [1357, 0]
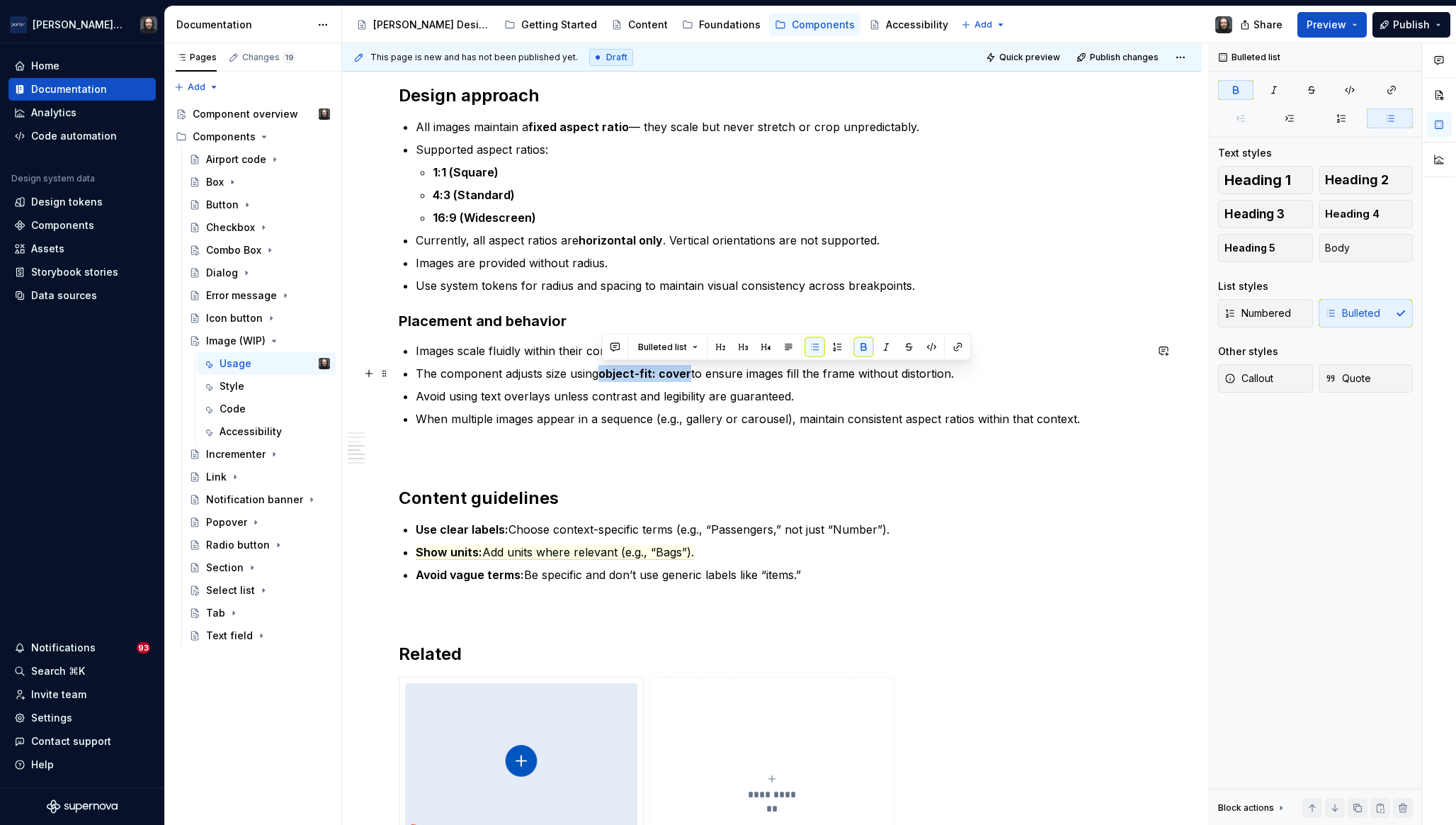
drag, startPoint x: 602, startPoint y: 372, endPoint x: 690, endPoint y: 375, distance: 88.1
click at [690, 375] on p "The component adjusts size using object-fit: cover to ensure images fill the fr…" at bounding box center [780, 373] width 729 height 17
click at [615, 349] on button "button" at bounding box center [615, 347] width 20 height 20
click at [817, 392] on icon "Send" at bounding box center [817, 395] width 9 height 9
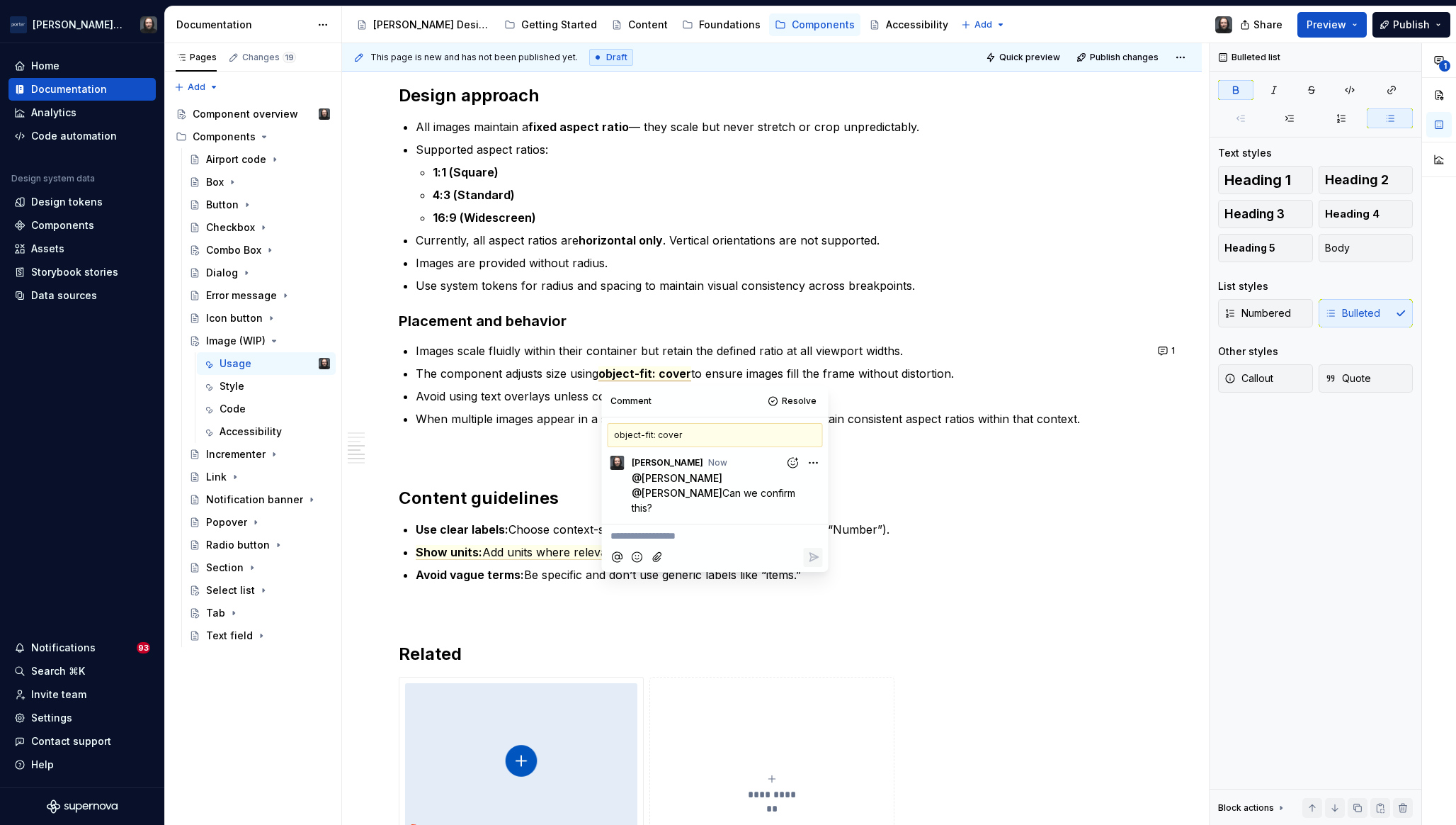
click at [512, 391] on p "Avoid using text overlays unless contrast and legibility are guaranteed." at bounding box center [780, 396] width 729 height 17
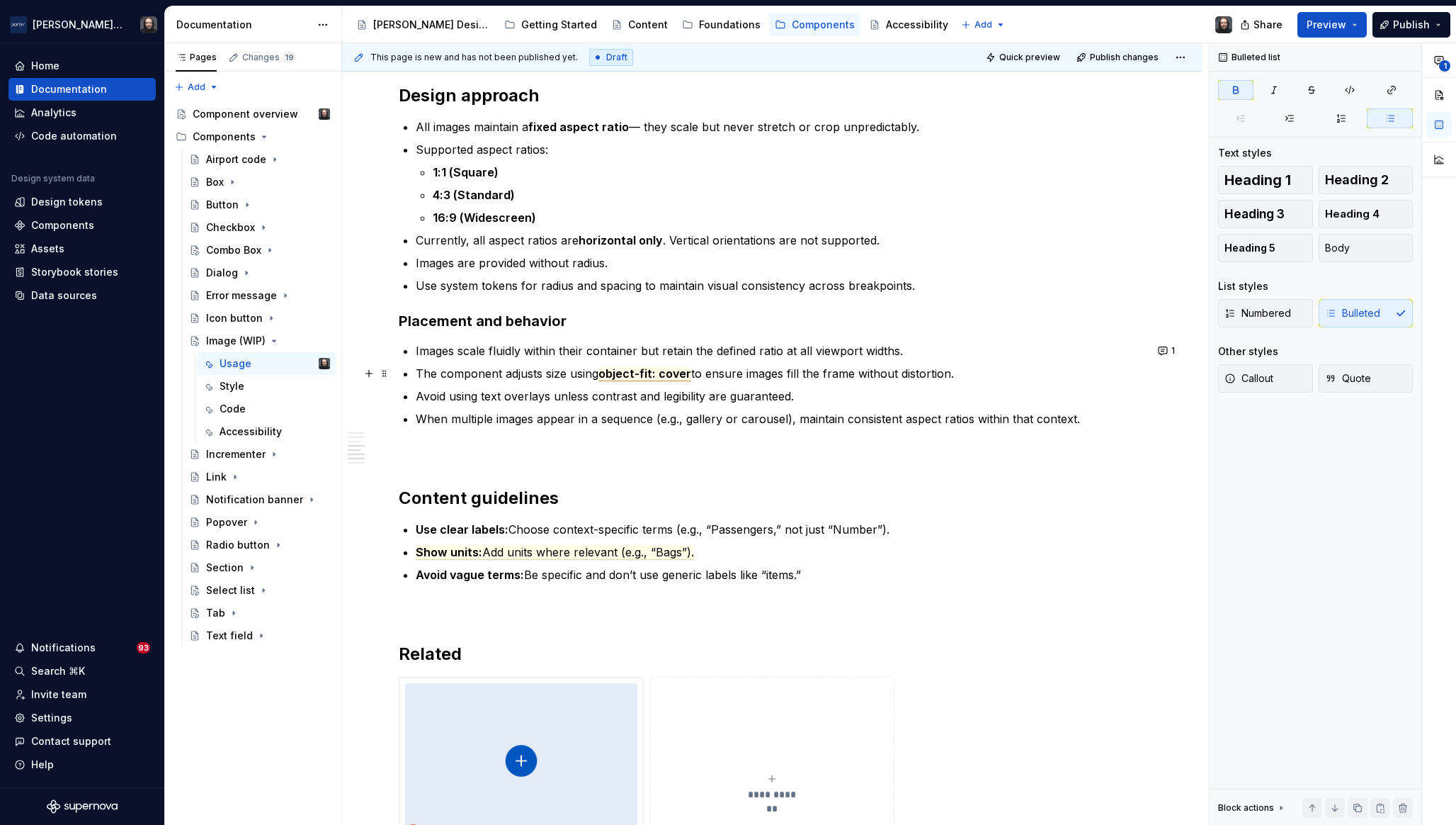
click at [668, 375] on span "object-fit: cover" at bounding box center [645, 374] width 93 height 15
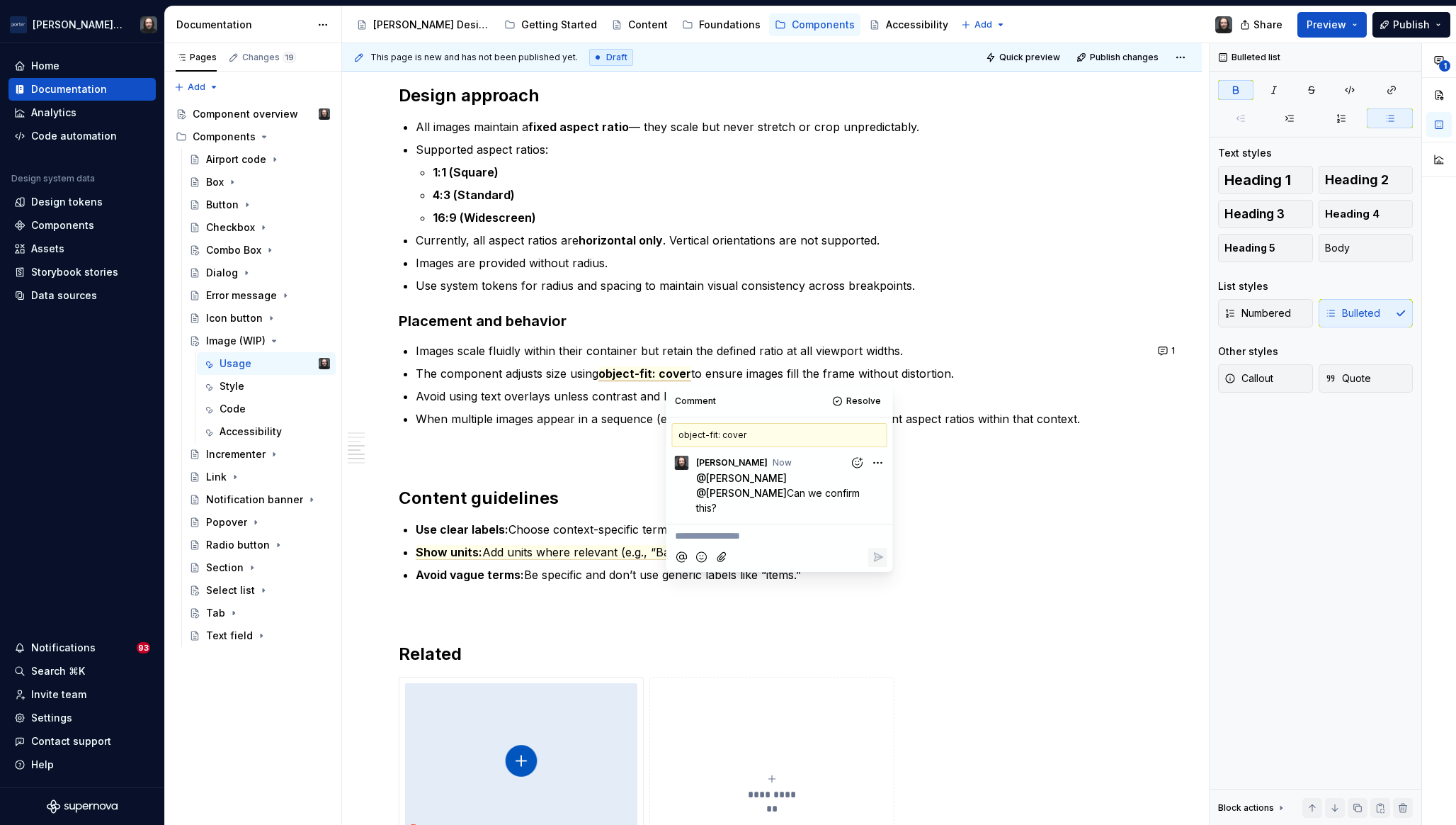
click at [705, 529] on p "**********" at bounding box center [779, 536] width 210 height 15
click at [964, 460] on p at bounding box center [771, 452] width 746 height 17
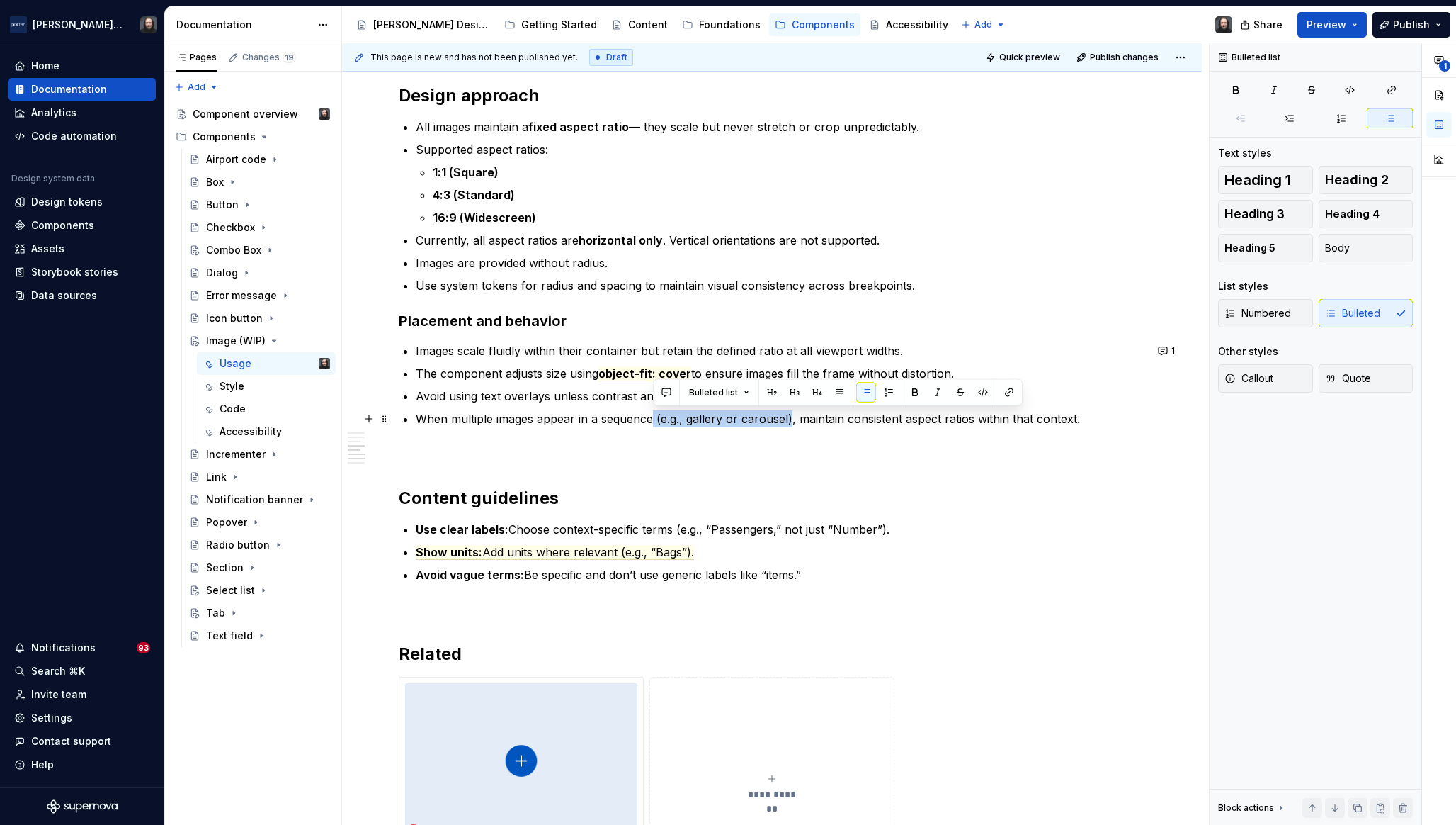
drag, startPoint x: 791, startPoint y: 420, endPoint x: 654, endPoint y: 422, distance: 137.0
click at [654, 422] on p "When multiple images appear in a sequence (e.g., gallery or carousel), maintain…" at bounding box center [780, 418] width 729 height 17
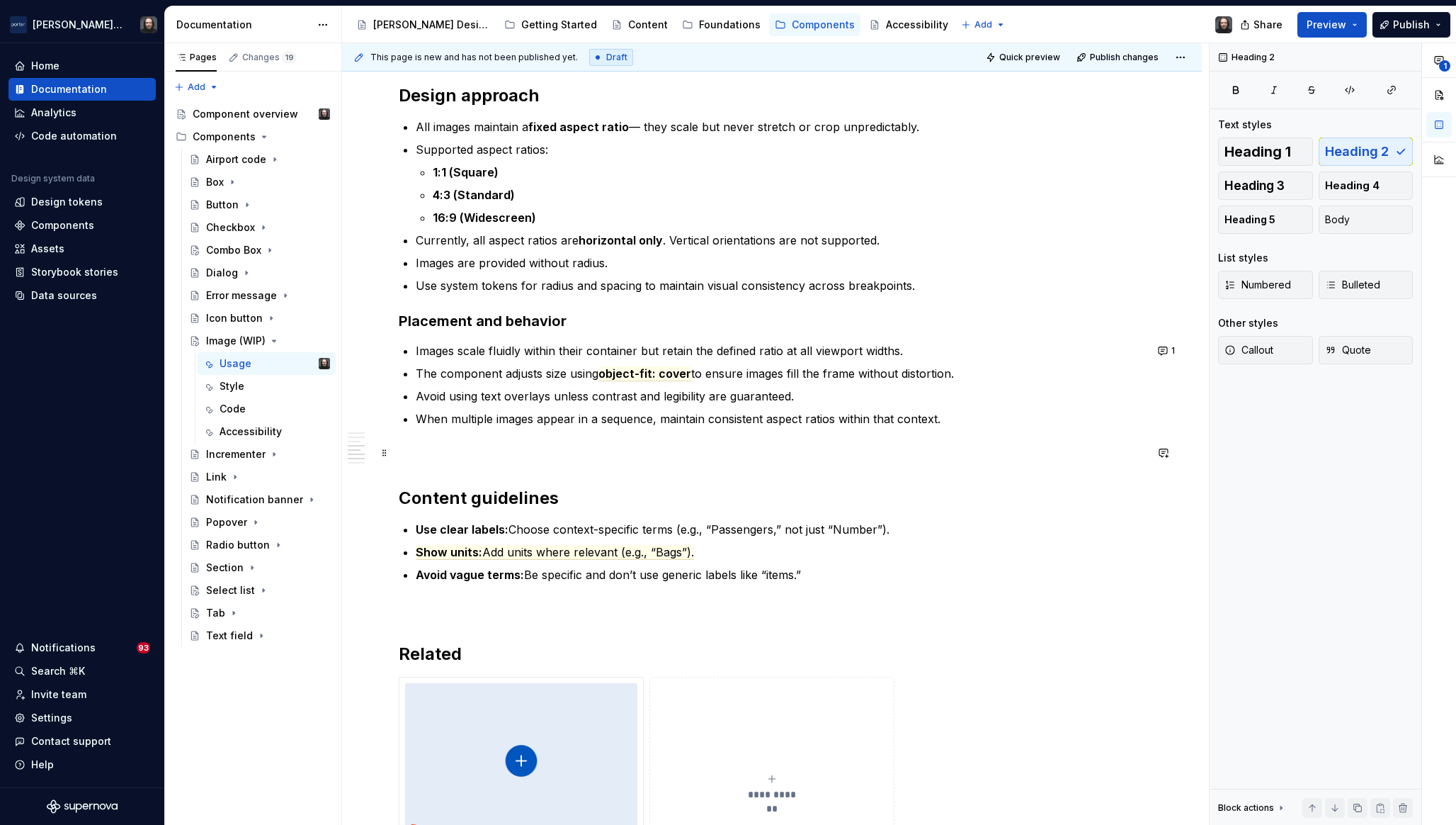
click at [468, 447] on p at bounding box center [771, 452] width 746 height 17
type textarea "*"
click at [404, 499] on h2 "Content guidelines" at bounding box center [771, 498] width 746 height 22
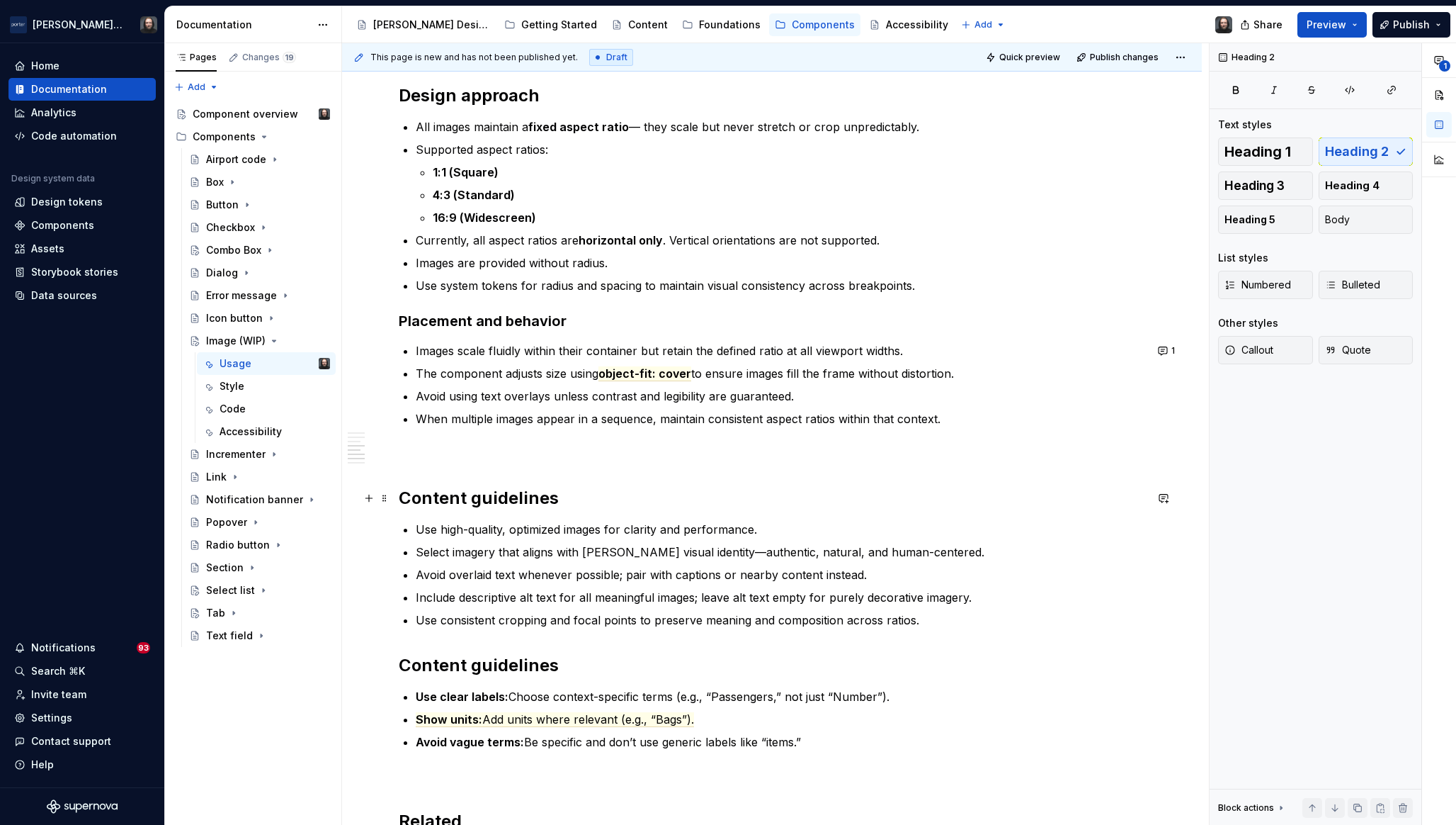
scroll to position [1408, 0]
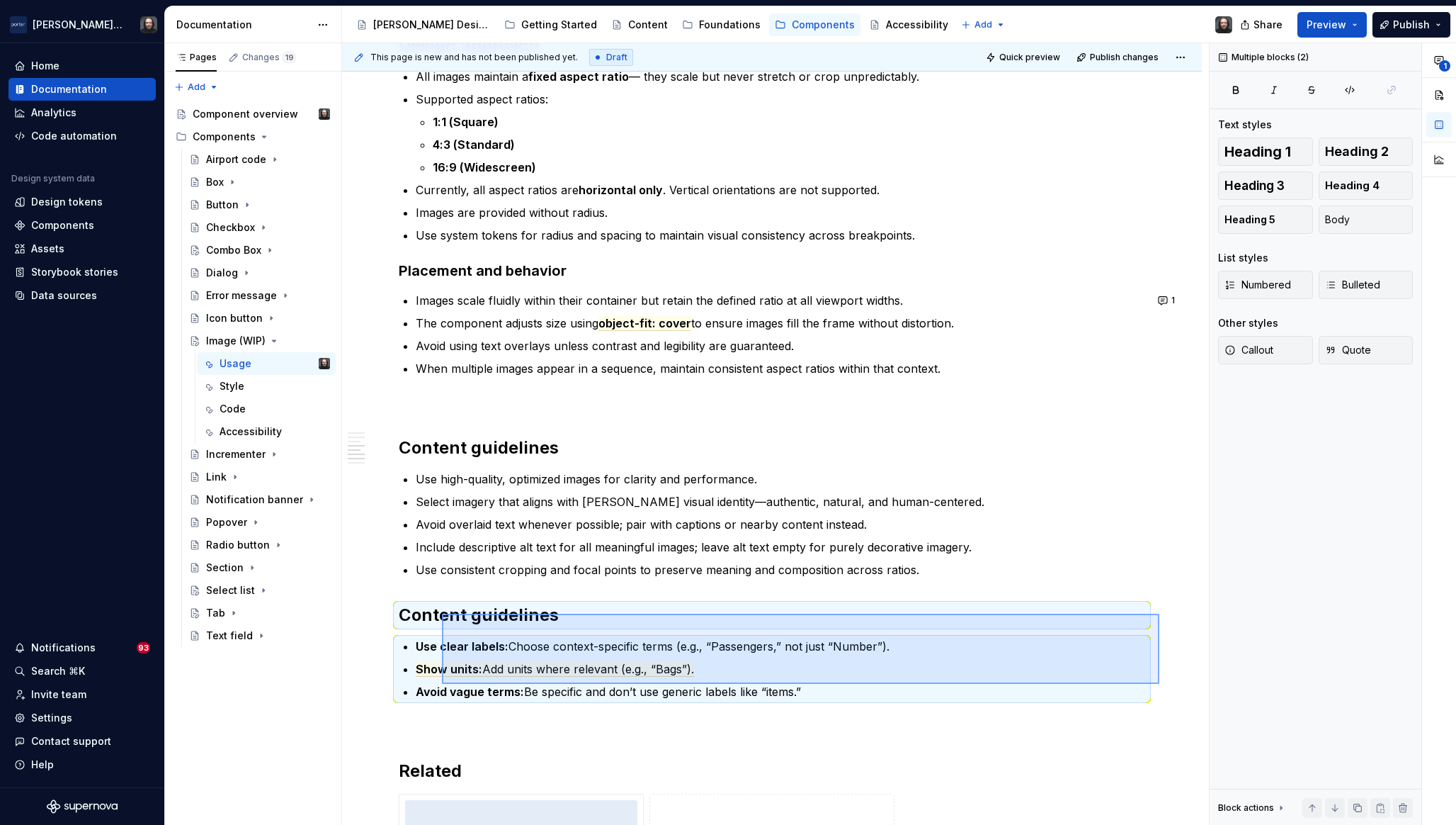
drag, startPoint x: 846, startPoint y: 661, endPoint x: 442, endPoint y: 614, distance: 406.7
click at [442, 614] on div "**********" at bounding box center [776, 433] width 867 height 782
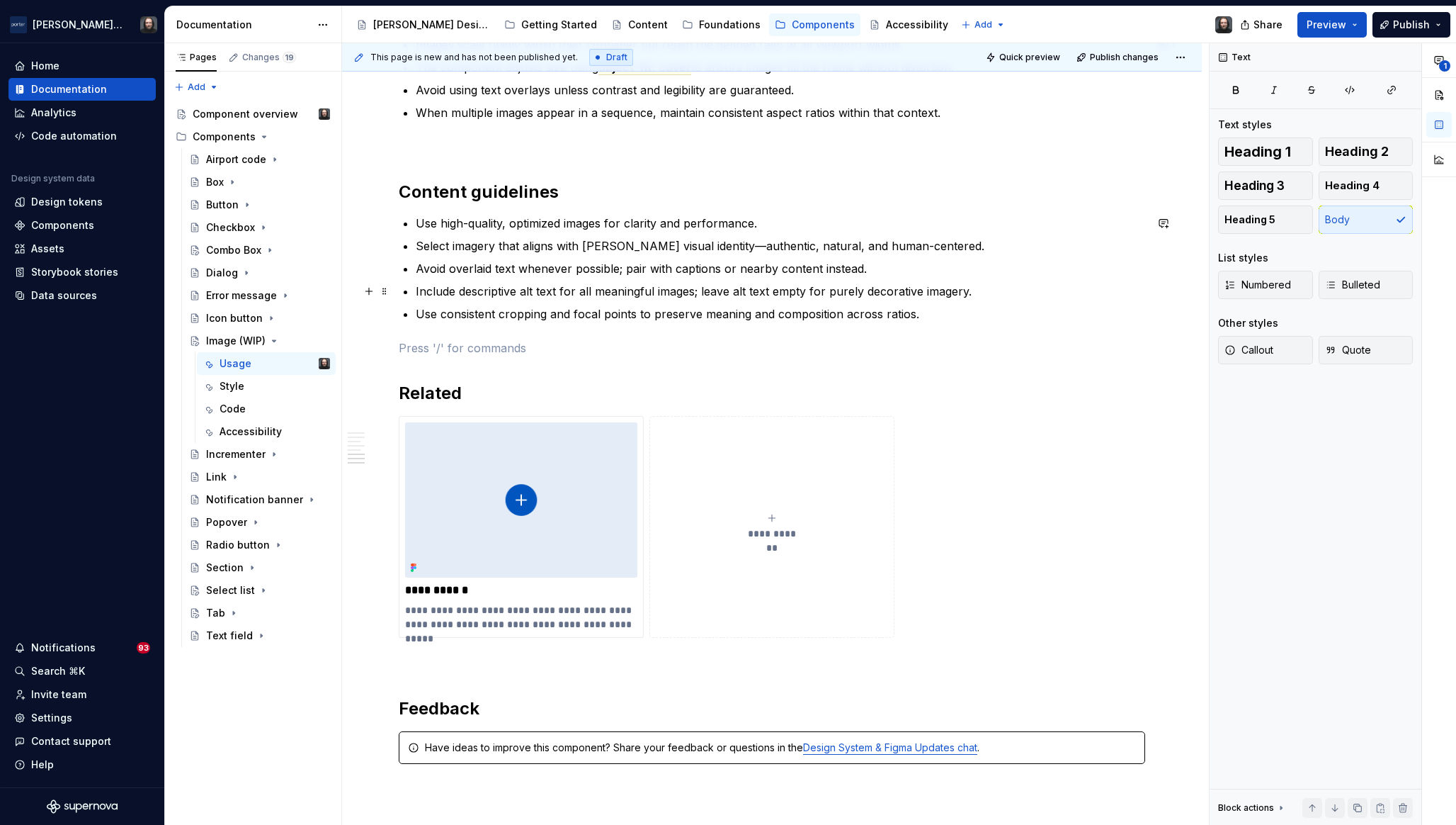
scroll to position [1654, 0]
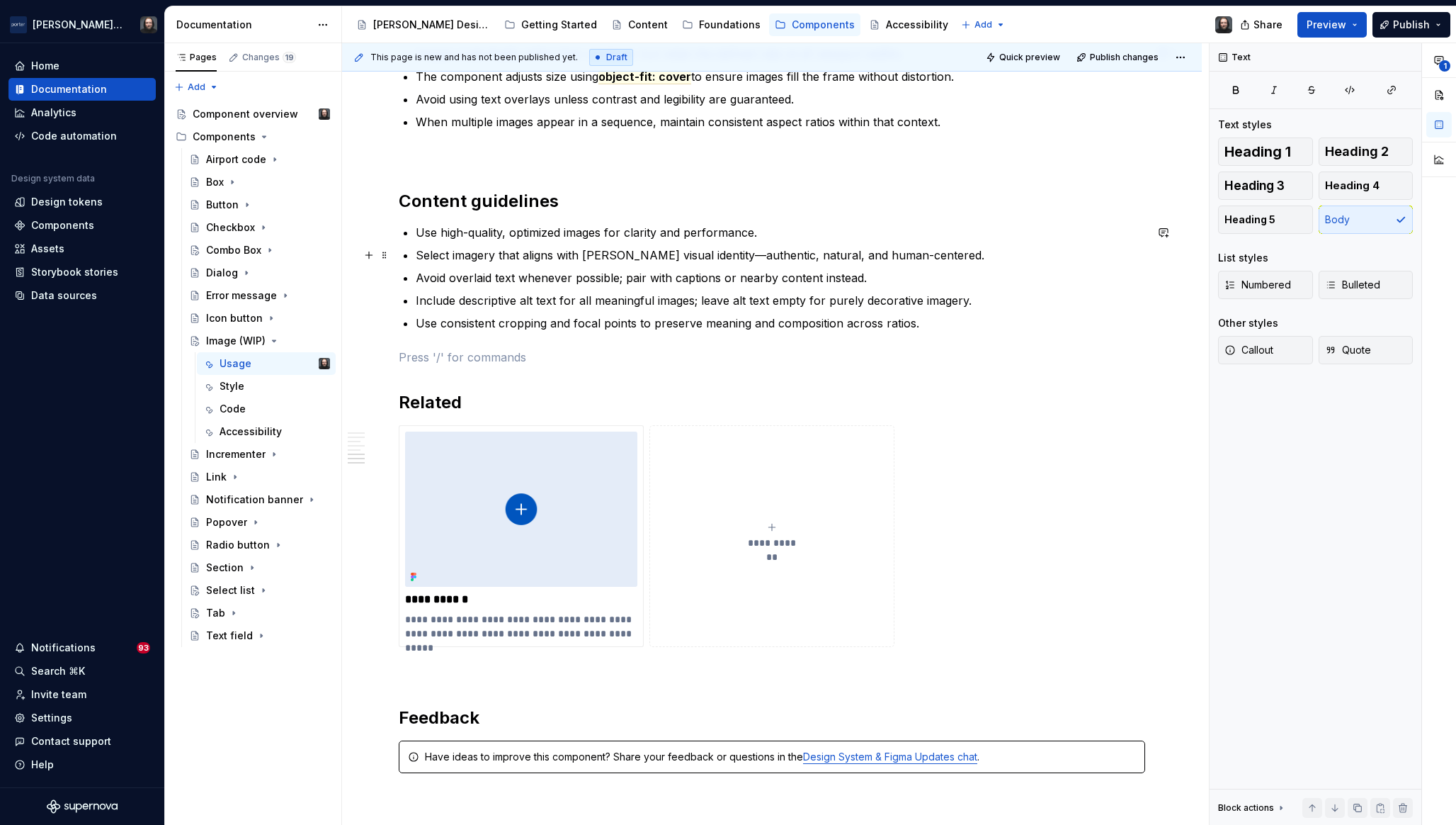
click at [416, 253] on p "Select imagery that aligns with Porter’s visual identity—authentic, natural, an…" at bounding box center [780, 254] width 729 height 17
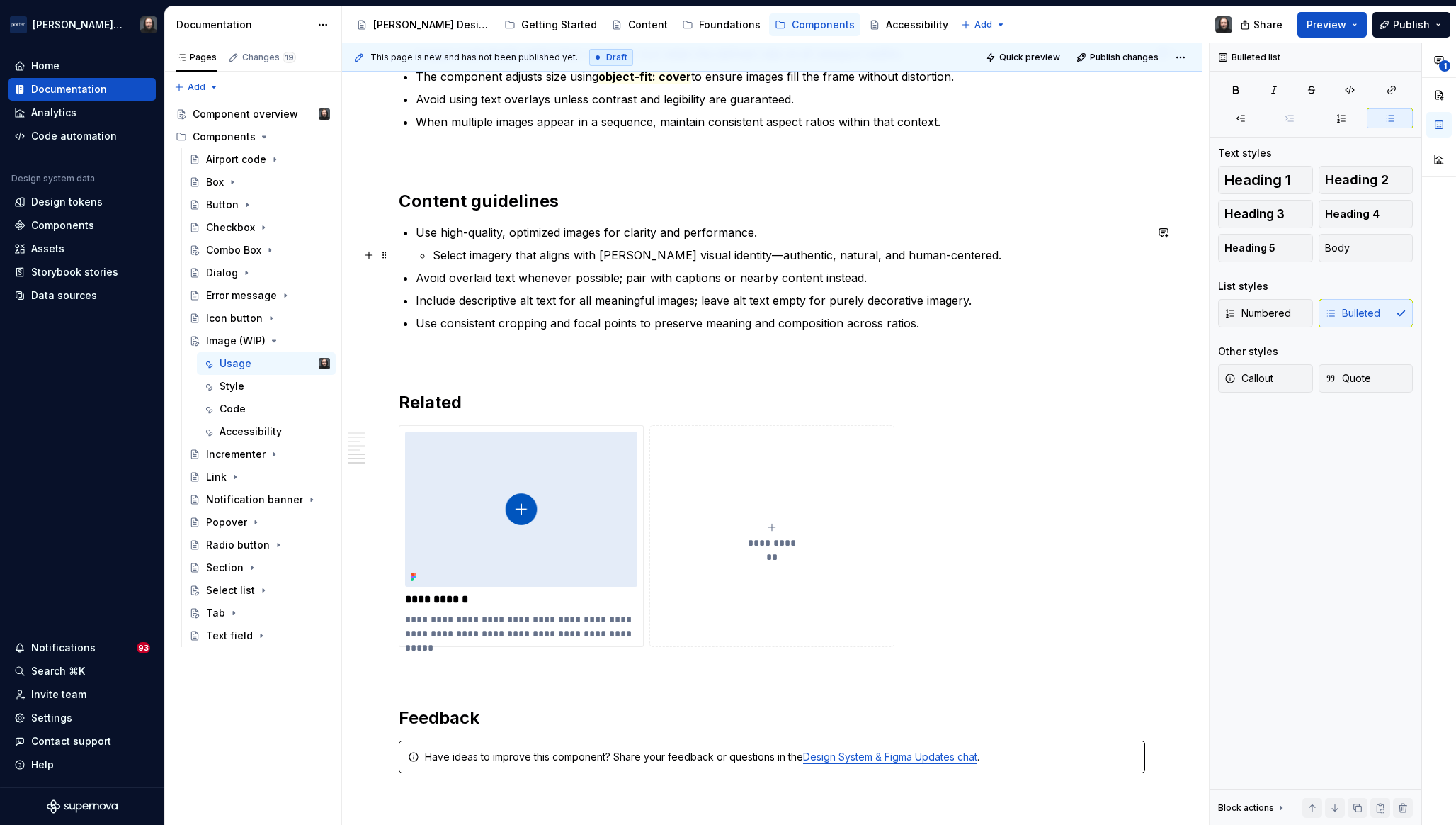
click at [947, 256] on p "Select imagery that aligns with Porter’s visual identity—authentic, natural, an…" at bounding box center [788, 254] width 712 height 17
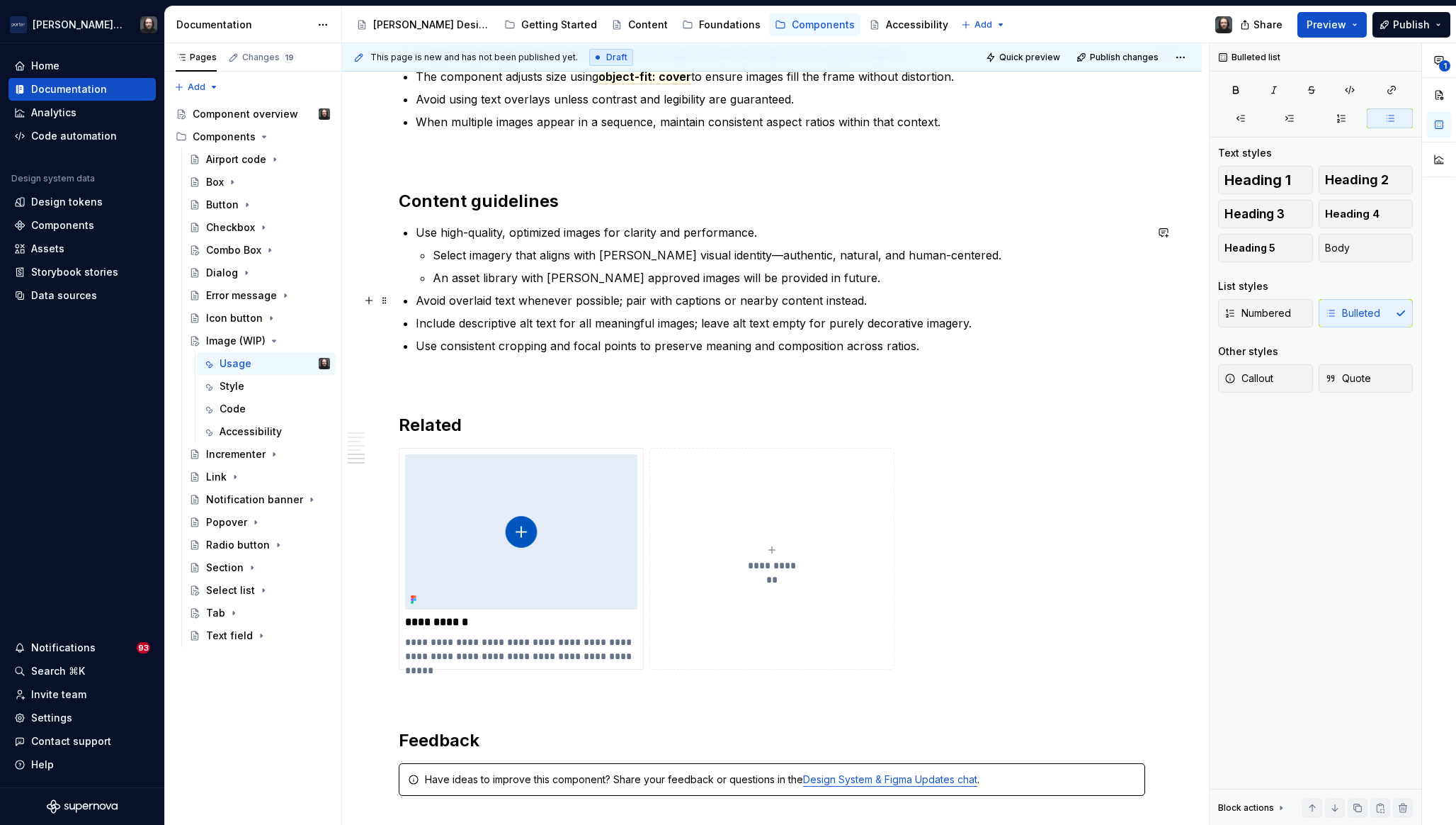
click at [532, 301] on p "Avoid overlaid text whenever possible; pair with captions or nearby content ins…" at bounding box center [780, 300] width 729 height 17
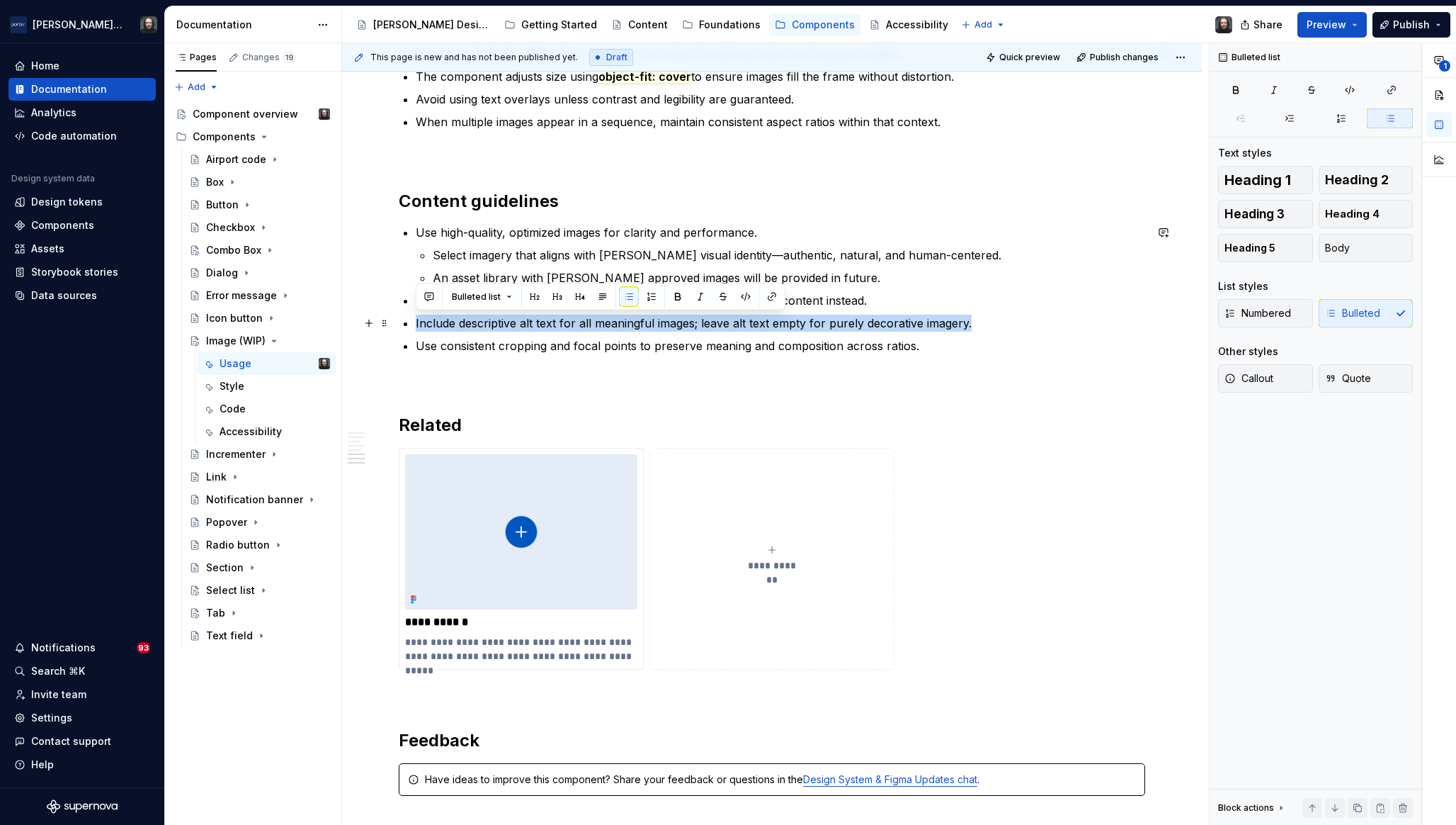
drag, startPoint x: 415, startPoint y: 323, endPoint x: 972, endPoint y: 326, distance: 557.0
click at [429, 294] on button "button" at bounding box center [429, 297] width 20 height 20
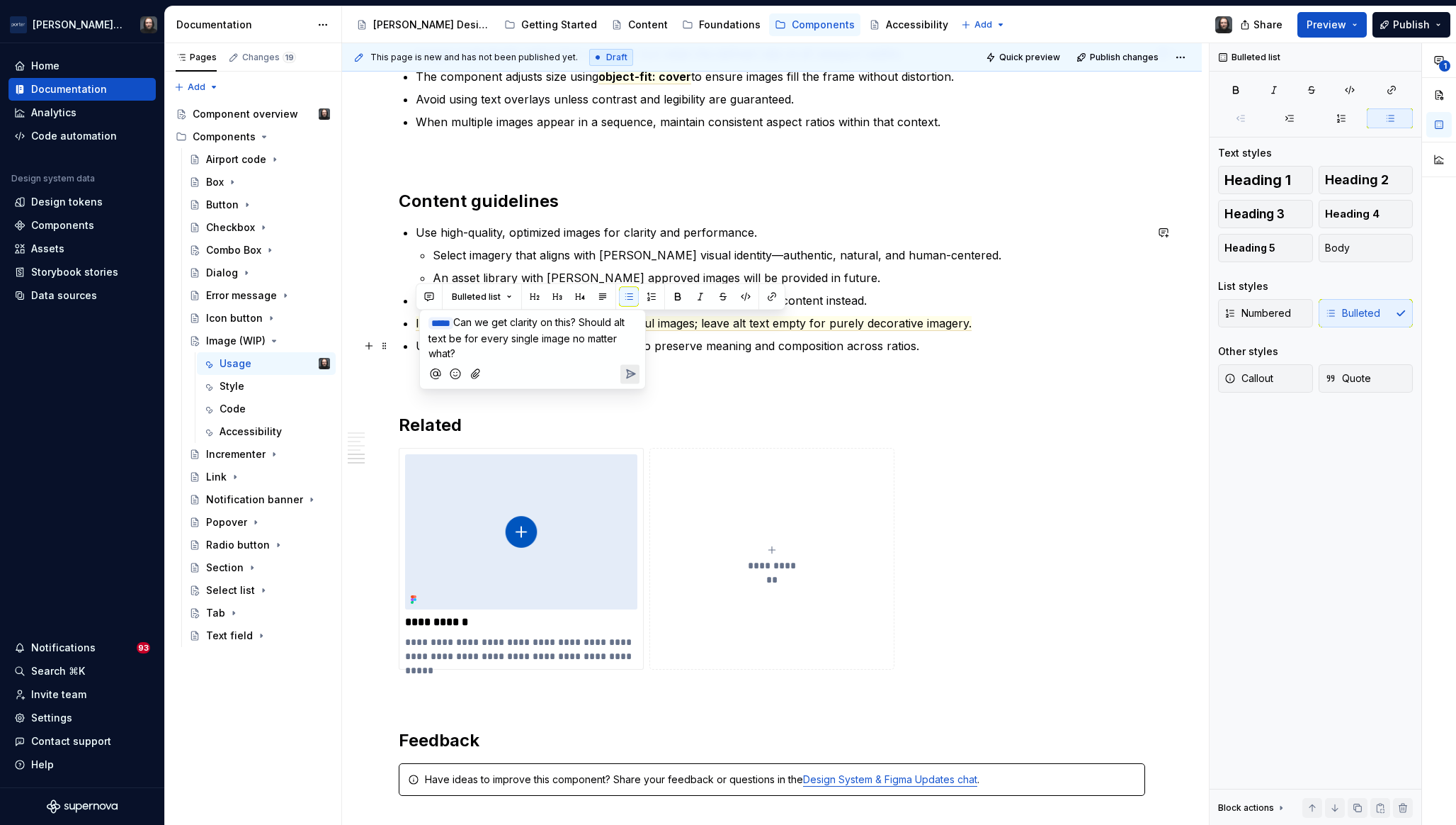
drag, startPoint x: 560, startPoint y: 351, endPoint x: 592, endPoint y: 352, distance: 32.0
click at [560, 351] on p "﻿ * **** ﻿ Can we get clarity on this? Should alt text be for every single imag…" at bounding box center [533, 338] width 209 height 46
click at [631, 370] on icon "Send" at bounding box center [631, 375] width 9 height 9
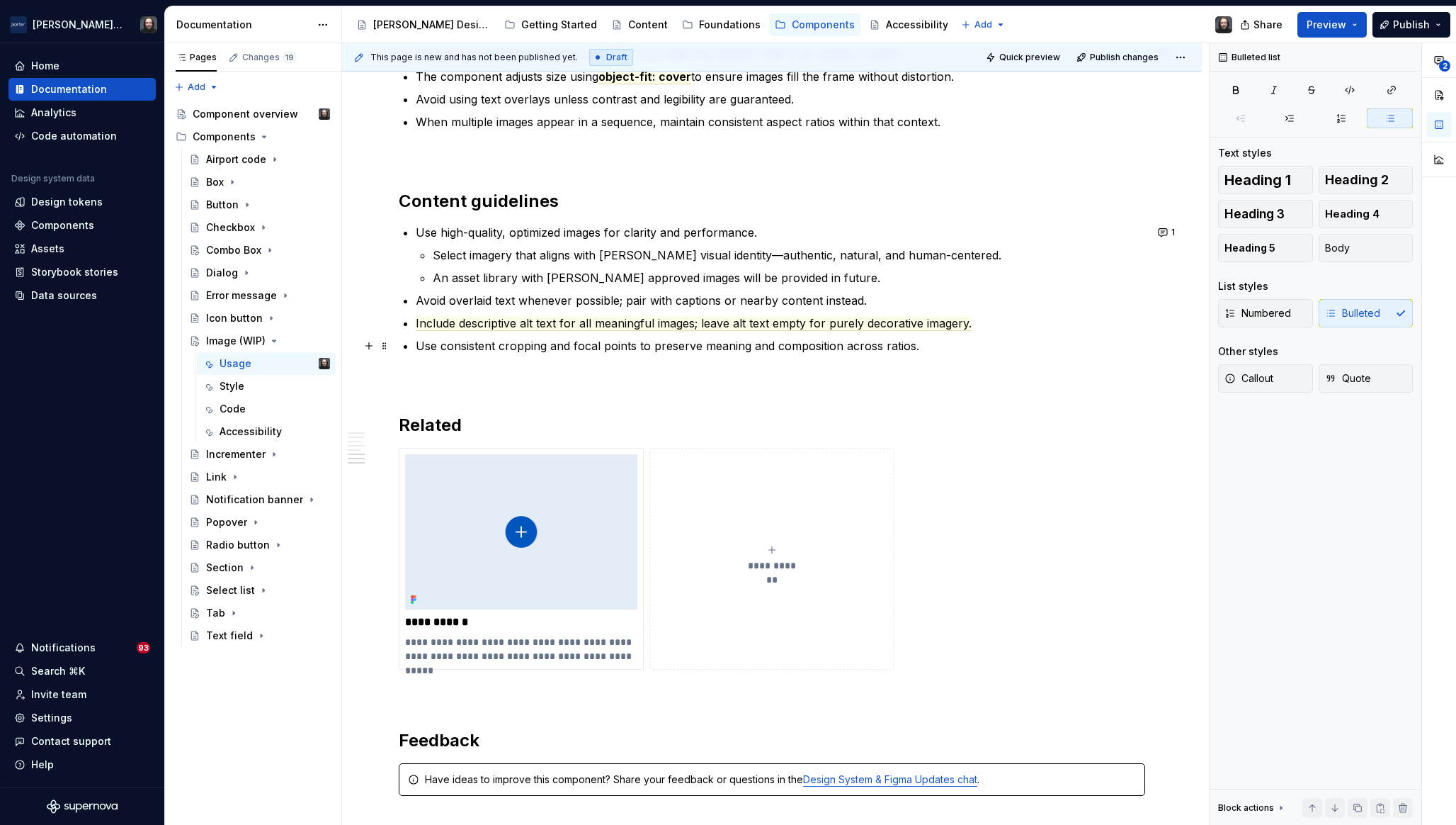
click at [1057, 346] on p "Use consistent cropping and focal points to preserve meaning and composition ac…" at bounding box center [780, 345] width 729 height 17
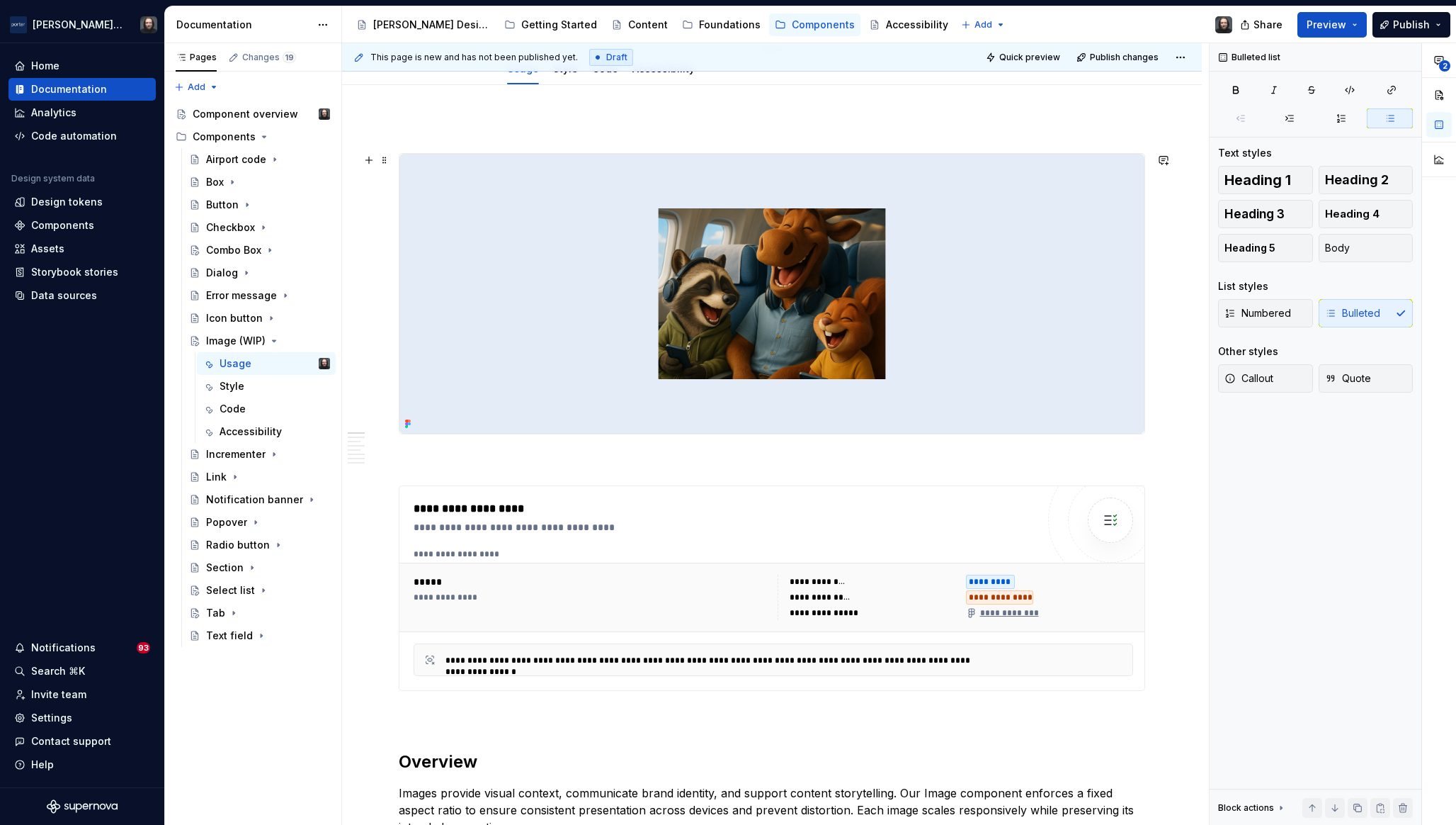
scroll to position [0, 0]
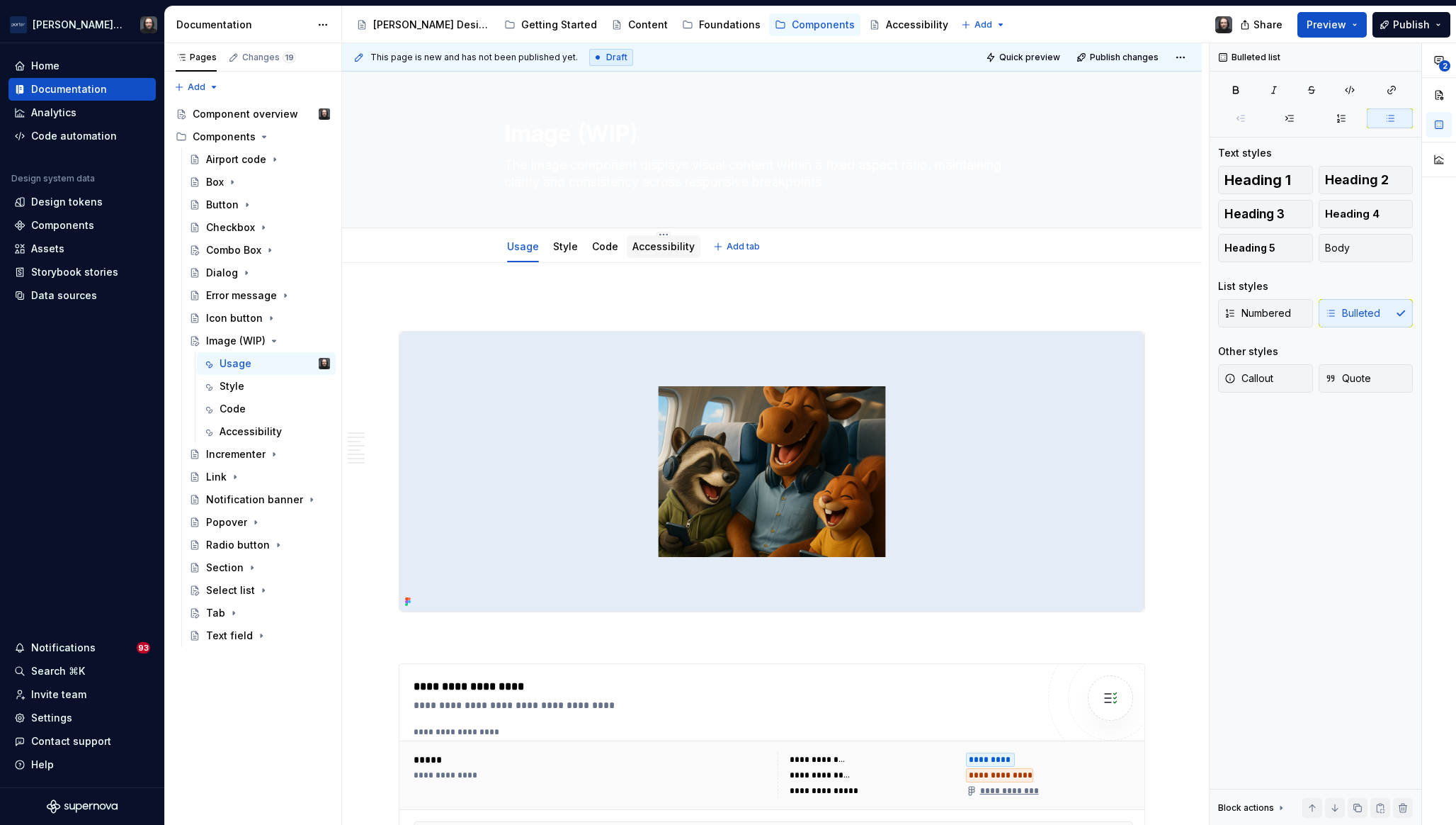
click at [667, 243] on link "Accessibility" at bounding box center [663, 246] width 62 height 12
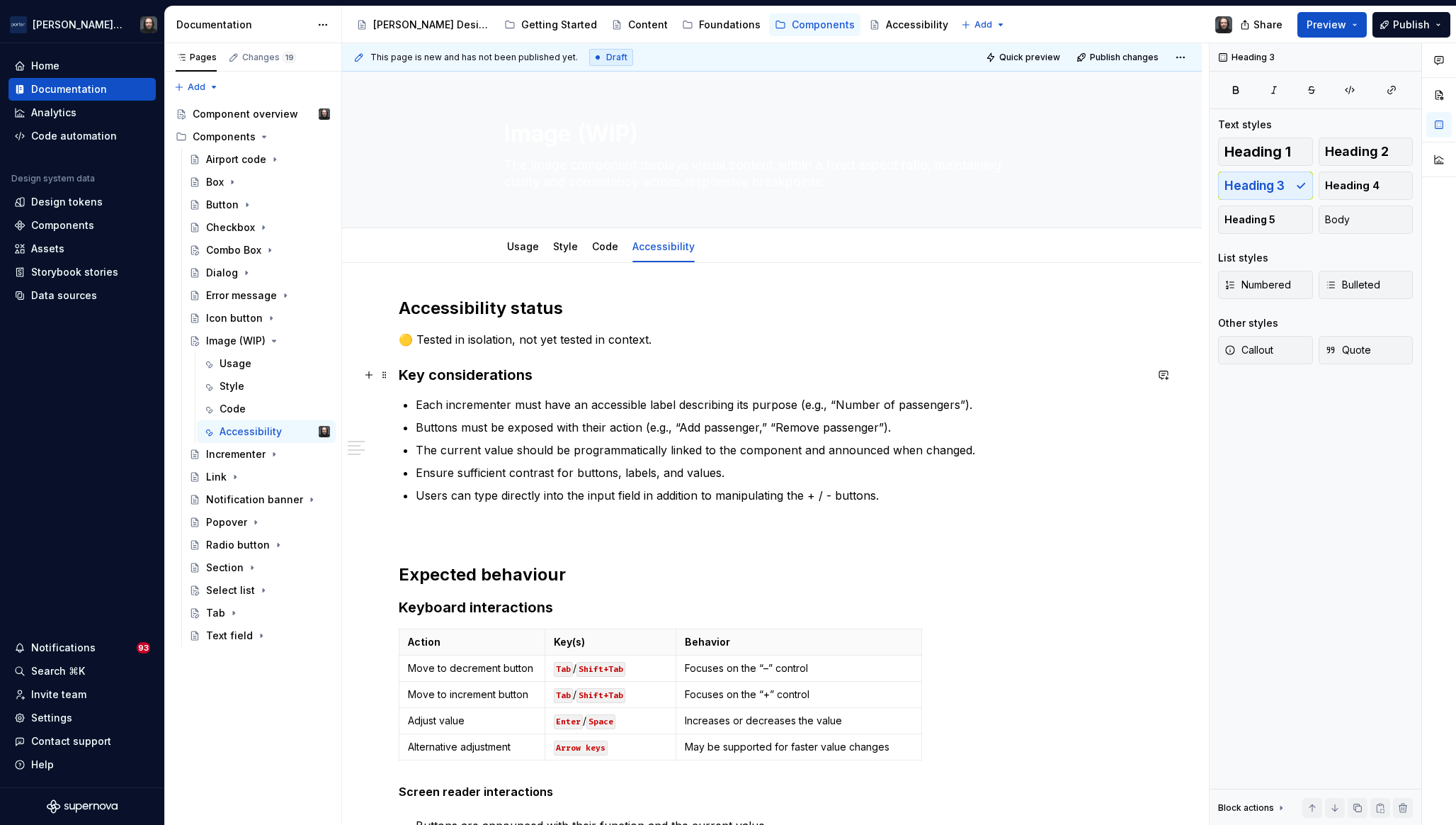
click at [401, 375] on h3 "Key considerations" at bounding box center [771, 375] width 746 height 20
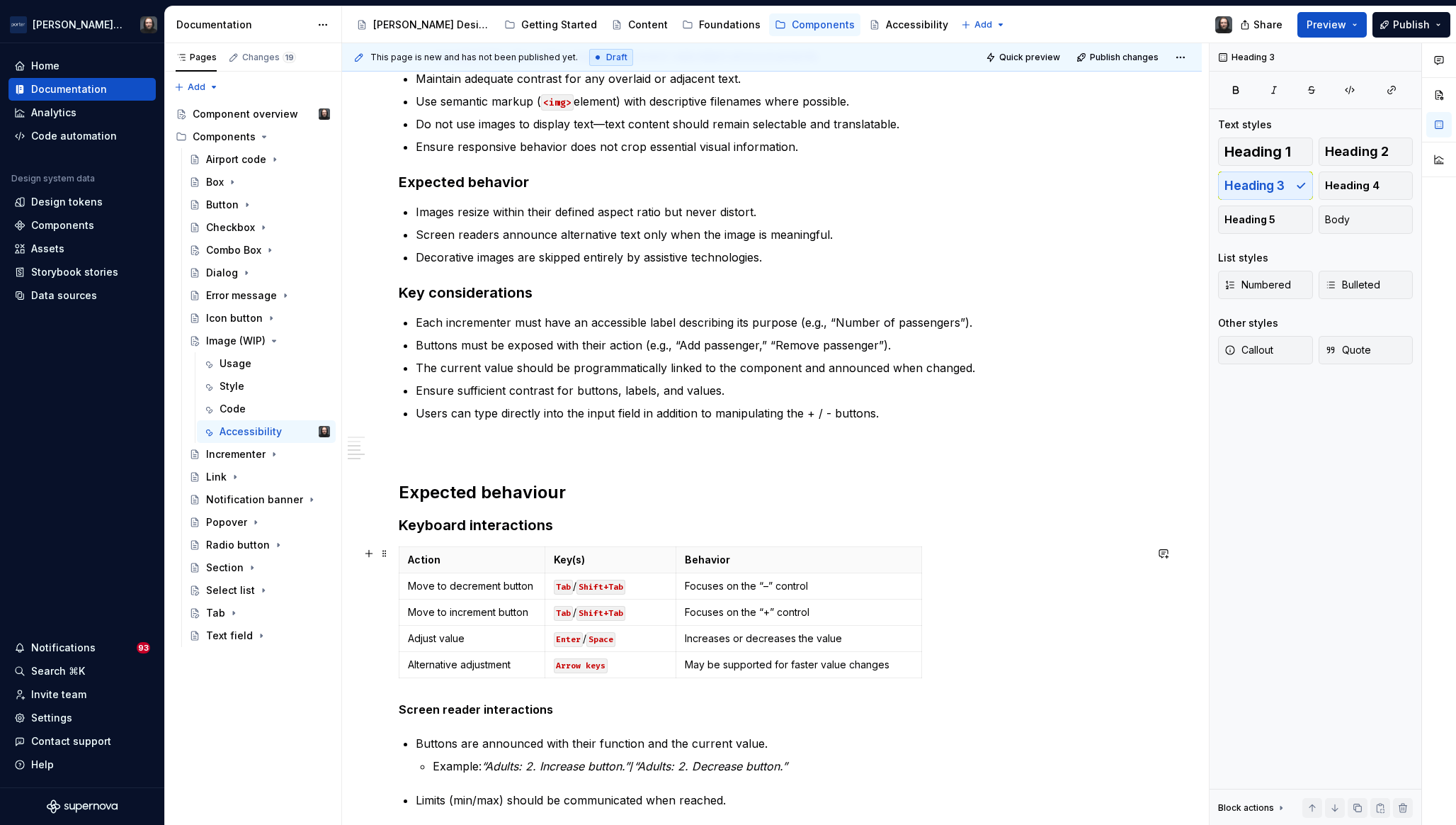
scroll to position [466, 0]
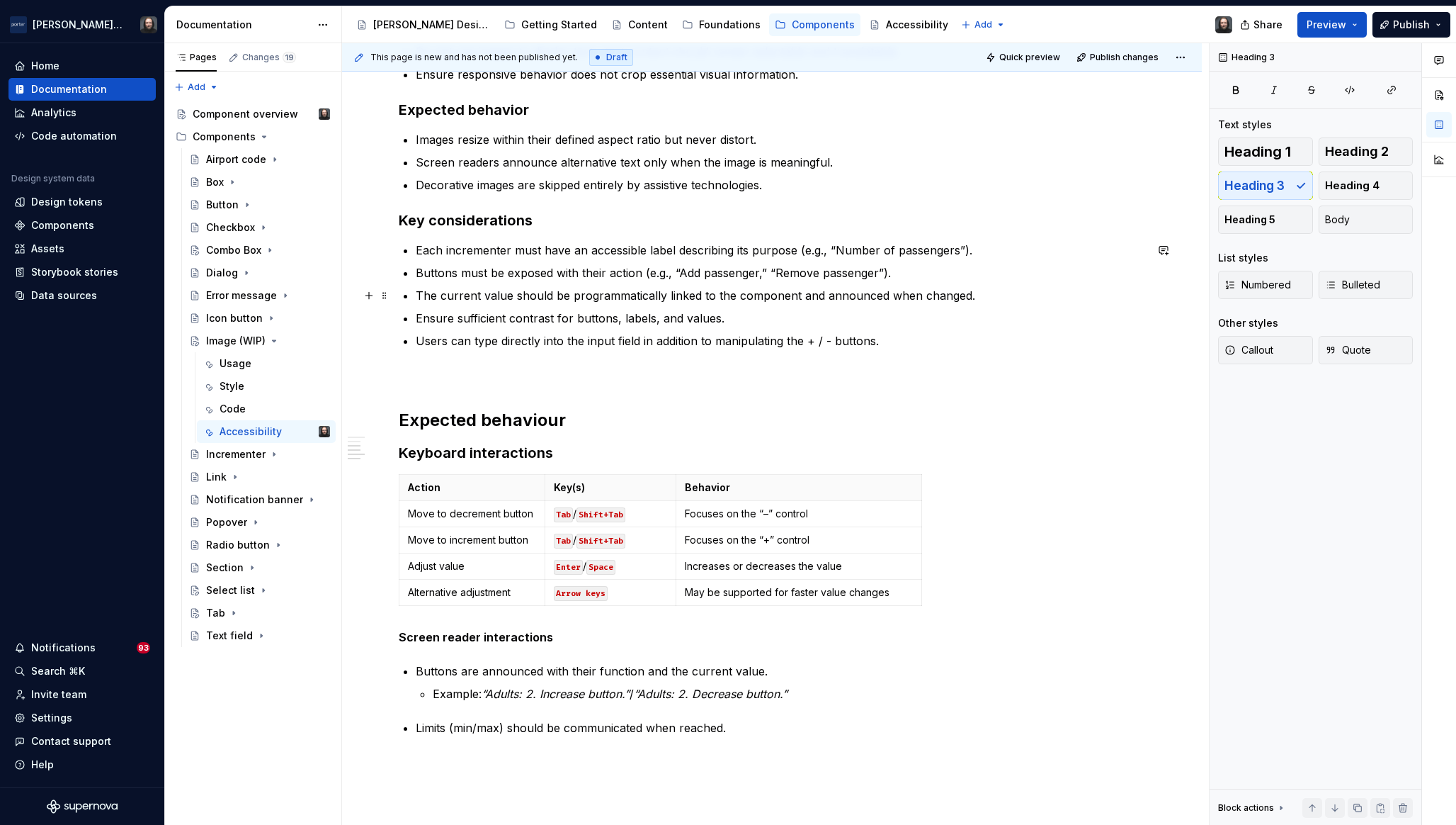
drag, startPoint x: 1159, startPoint y: 733, endPoint x: 648, endPoint y: 464, distance: 577.5
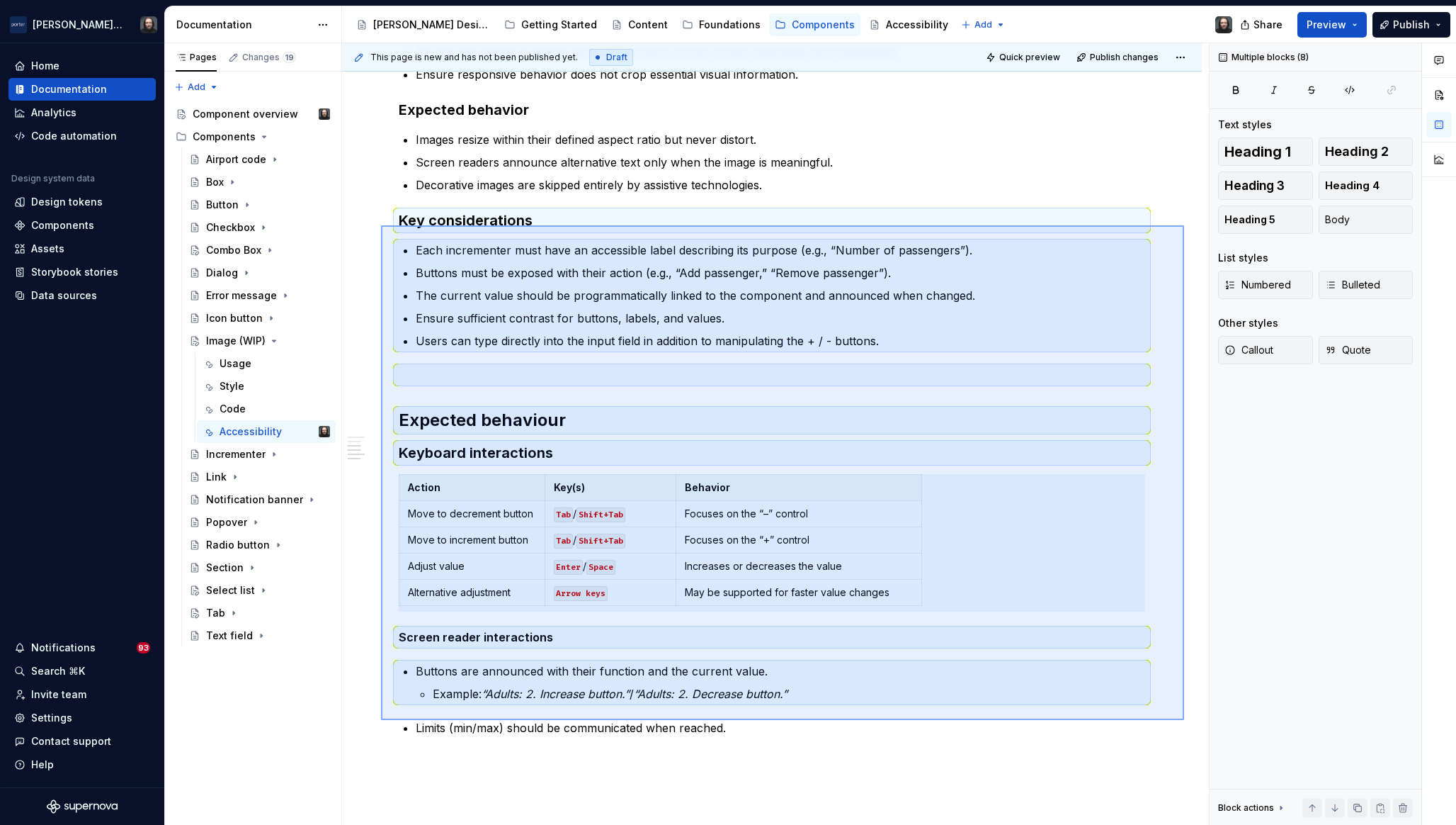
drag, startPoint x: 1084, startPoint y: 705, endPoint x: 381, endPoint y: 226, distance: 850.7
click at [381, 226] on div "This page is new and has not been published yet. Draft Quick preview Publish ch…" at bounding box center [776, 433] width 867 height 782
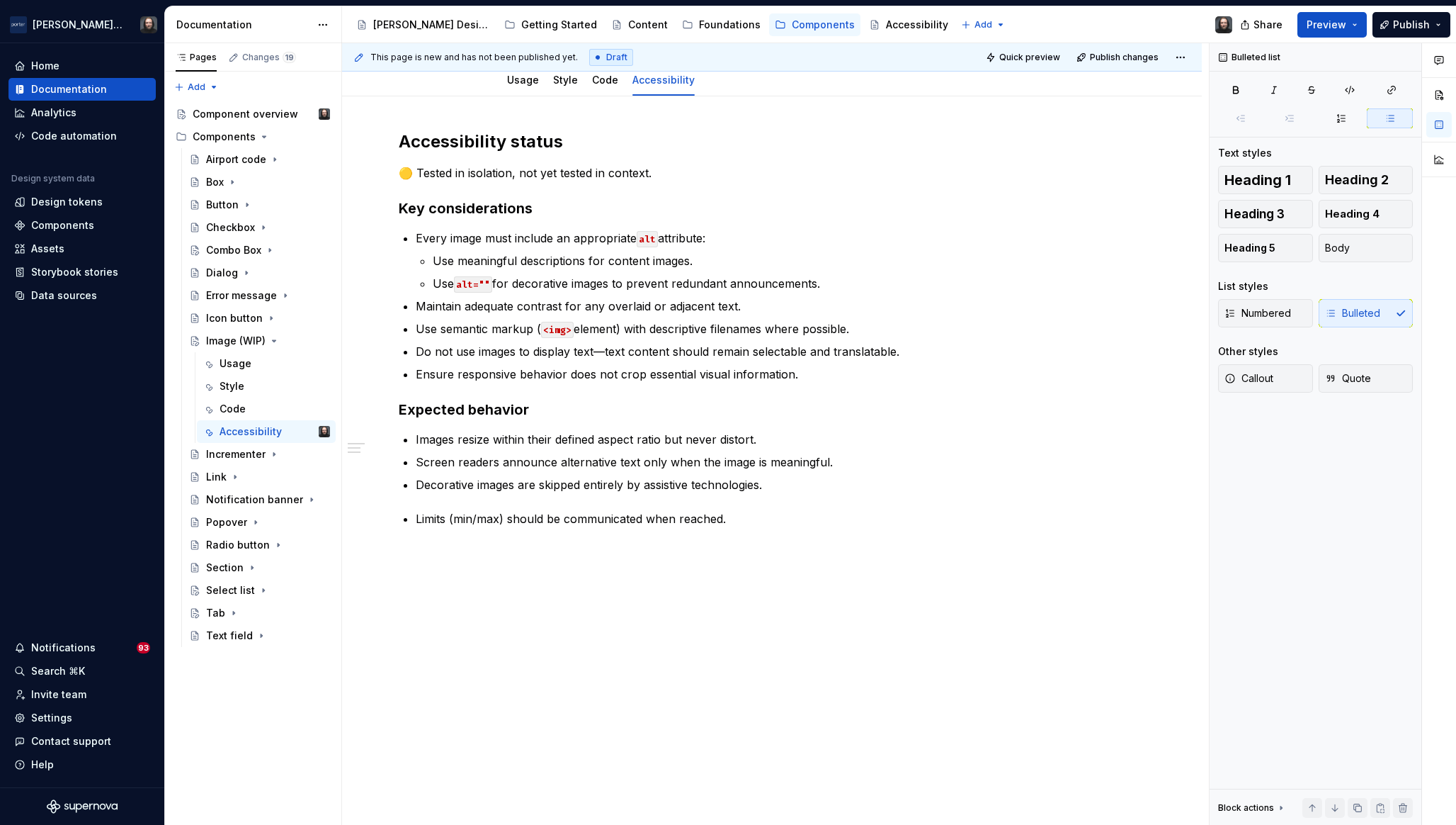
scroll to position [167, 0]
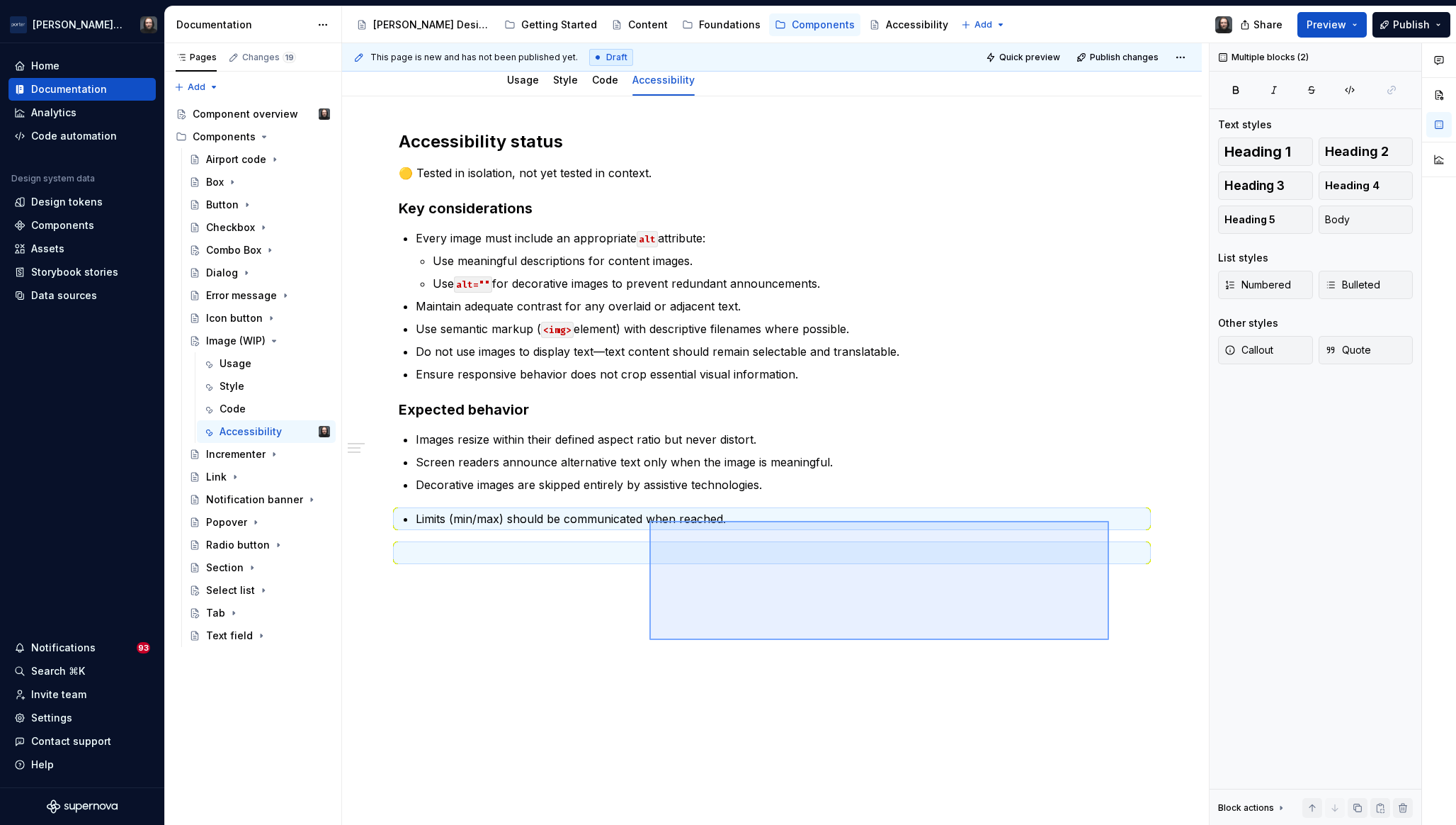
drag, startPoint x: 933, startPoint y: 590, endPoint x: 650, endPoint y: 521, distance: 291.3
click at [650, 521] on div "This page is new and has not been published yet. Draft Quick preview Publish ch…" at bounding box center [776, 433] width 867 height 782
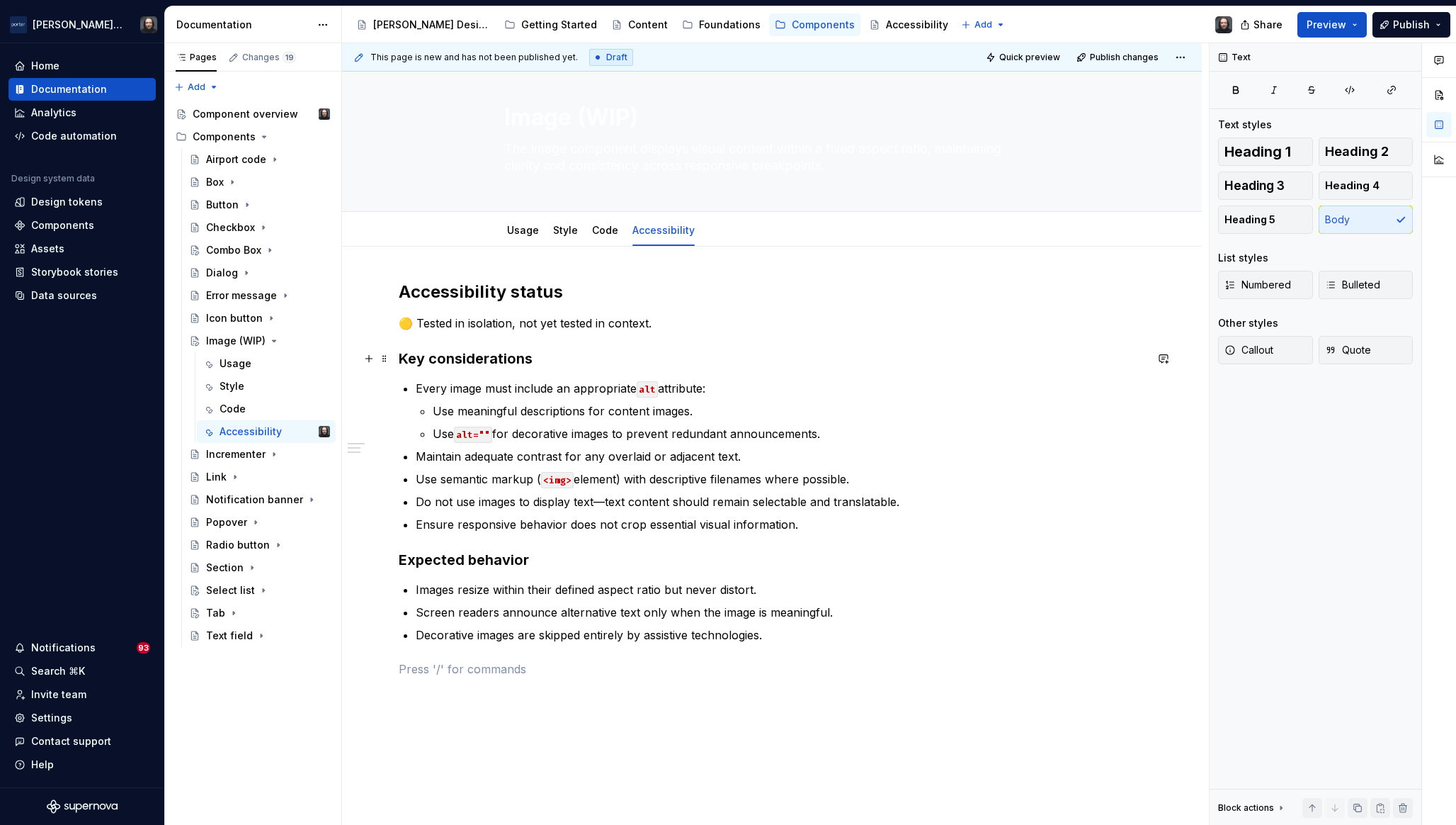
scroll to position [0, 0]
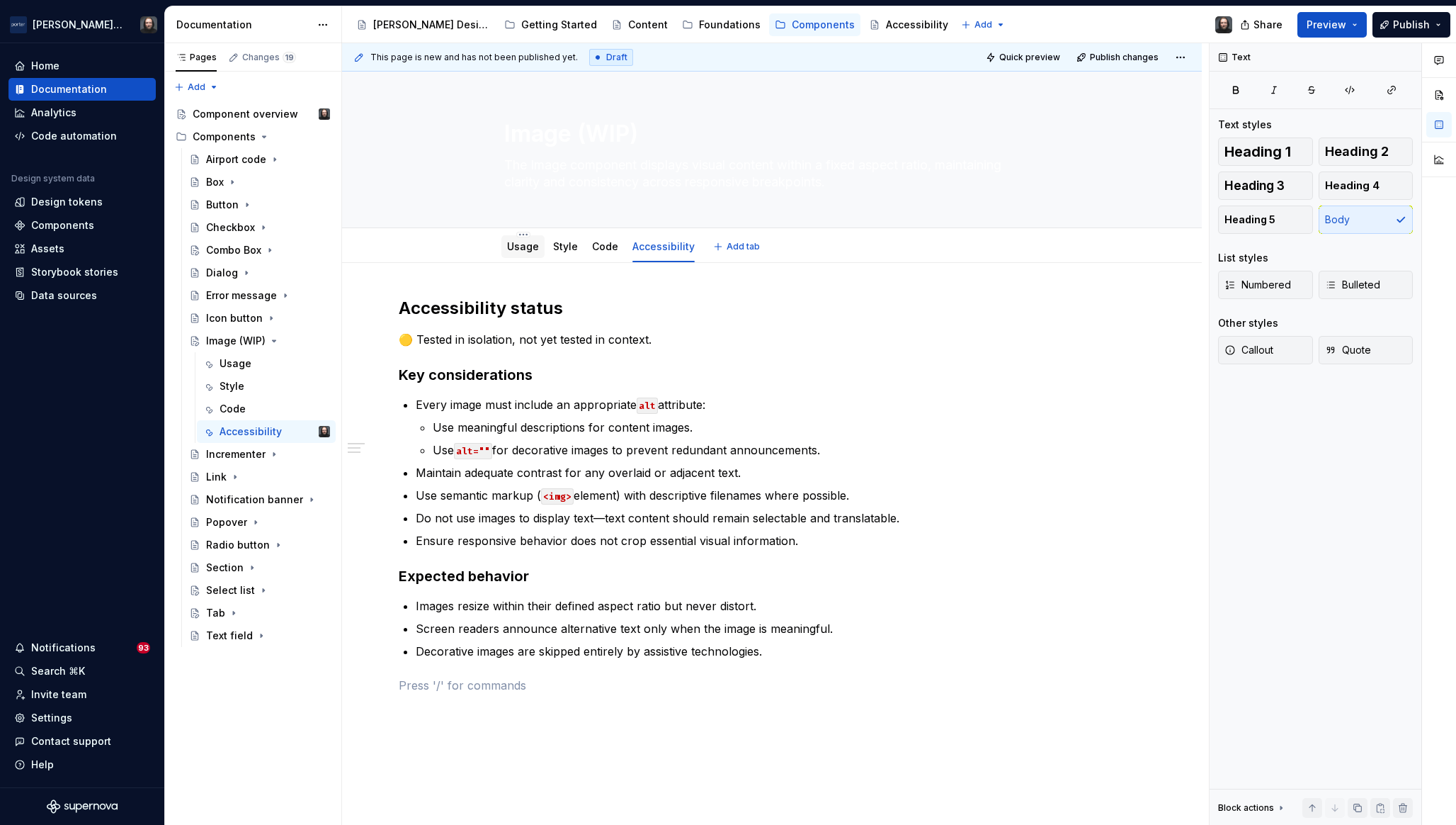
click at [530, 248] on link "Usage" at bounding box center [523, 246] width 32 height 12
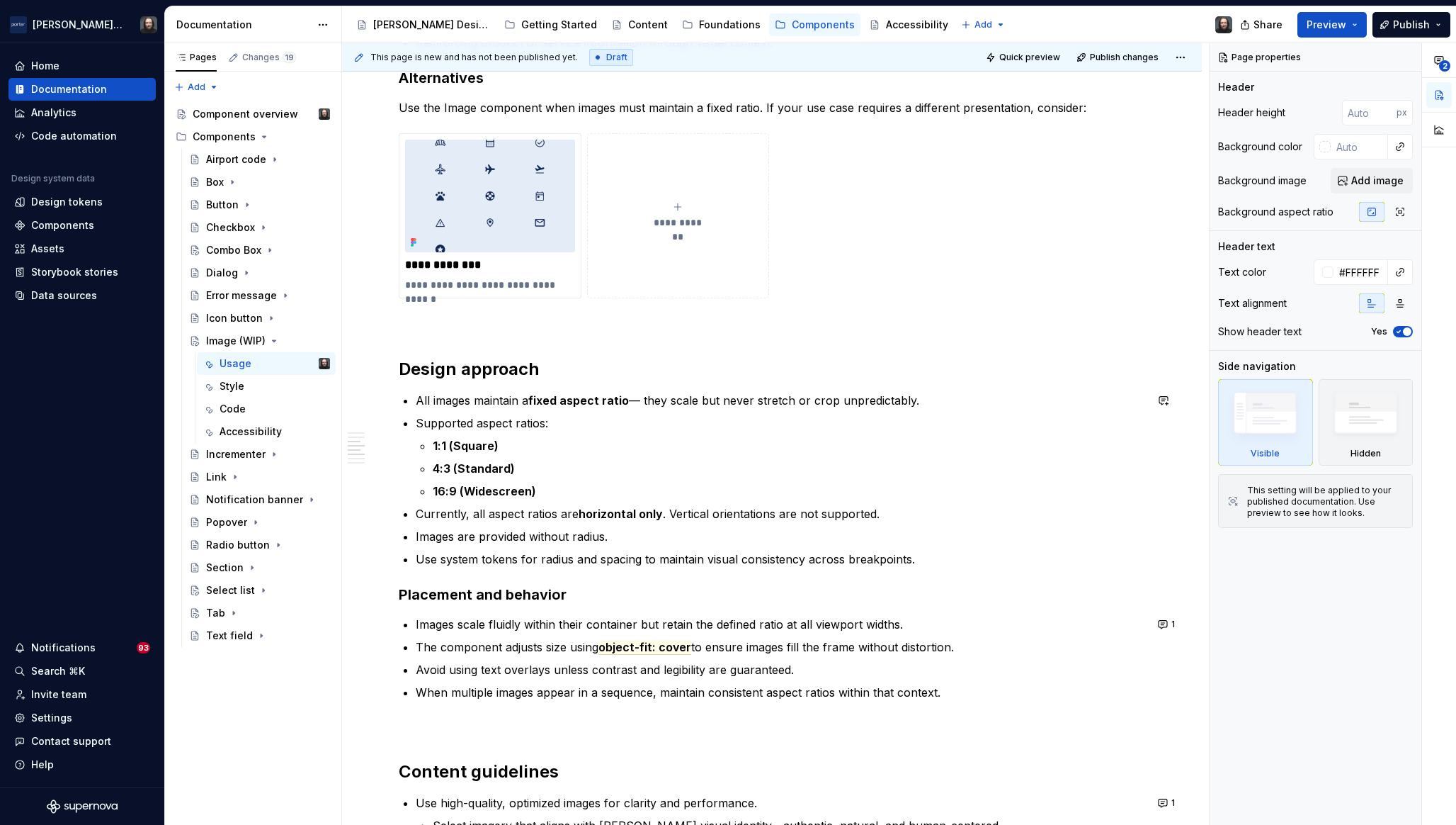
scroll to position [912, 0]
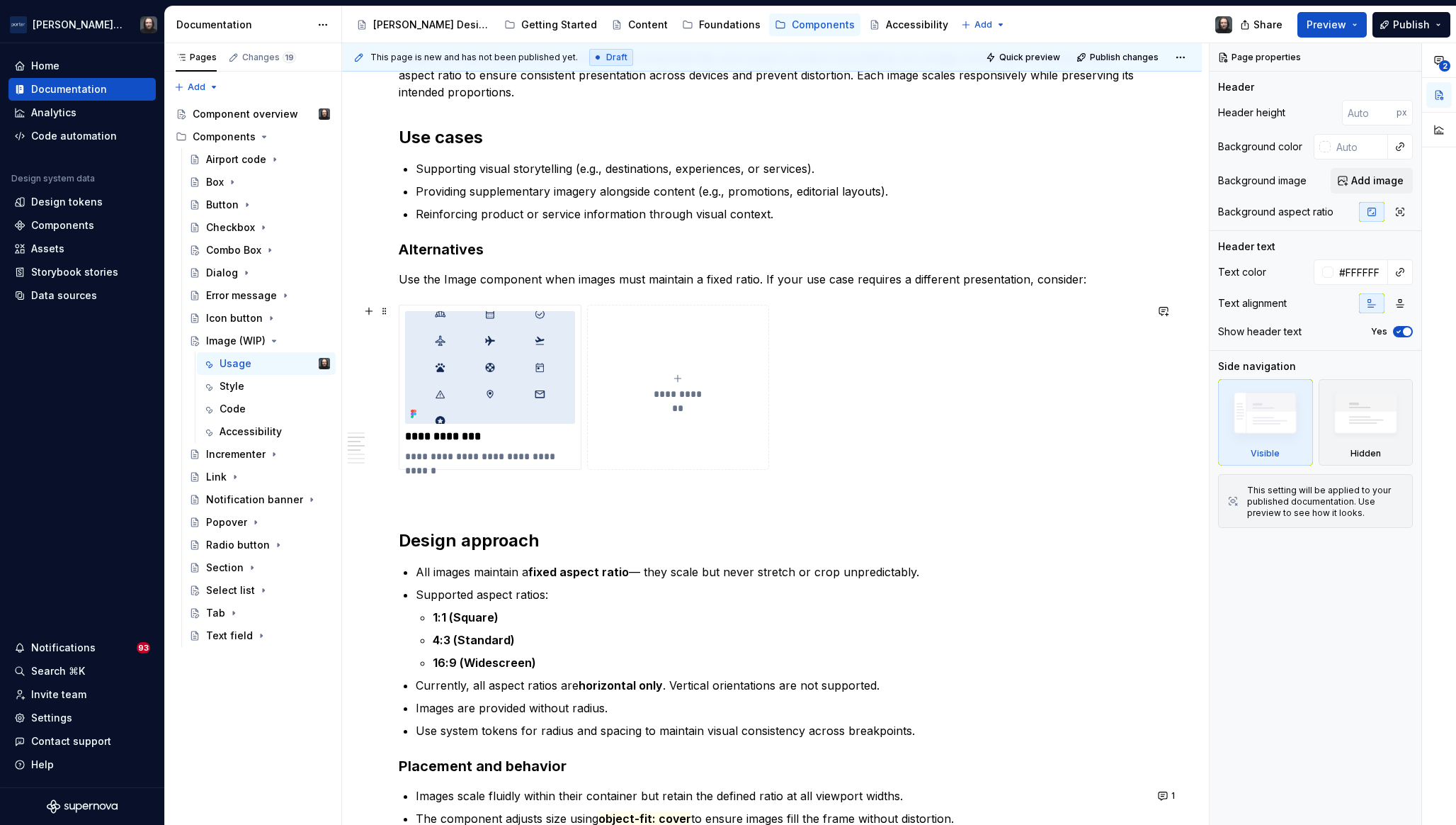
click at [677, 375] on icon "submit" at bounding box center [678, 378] width 12 height 12
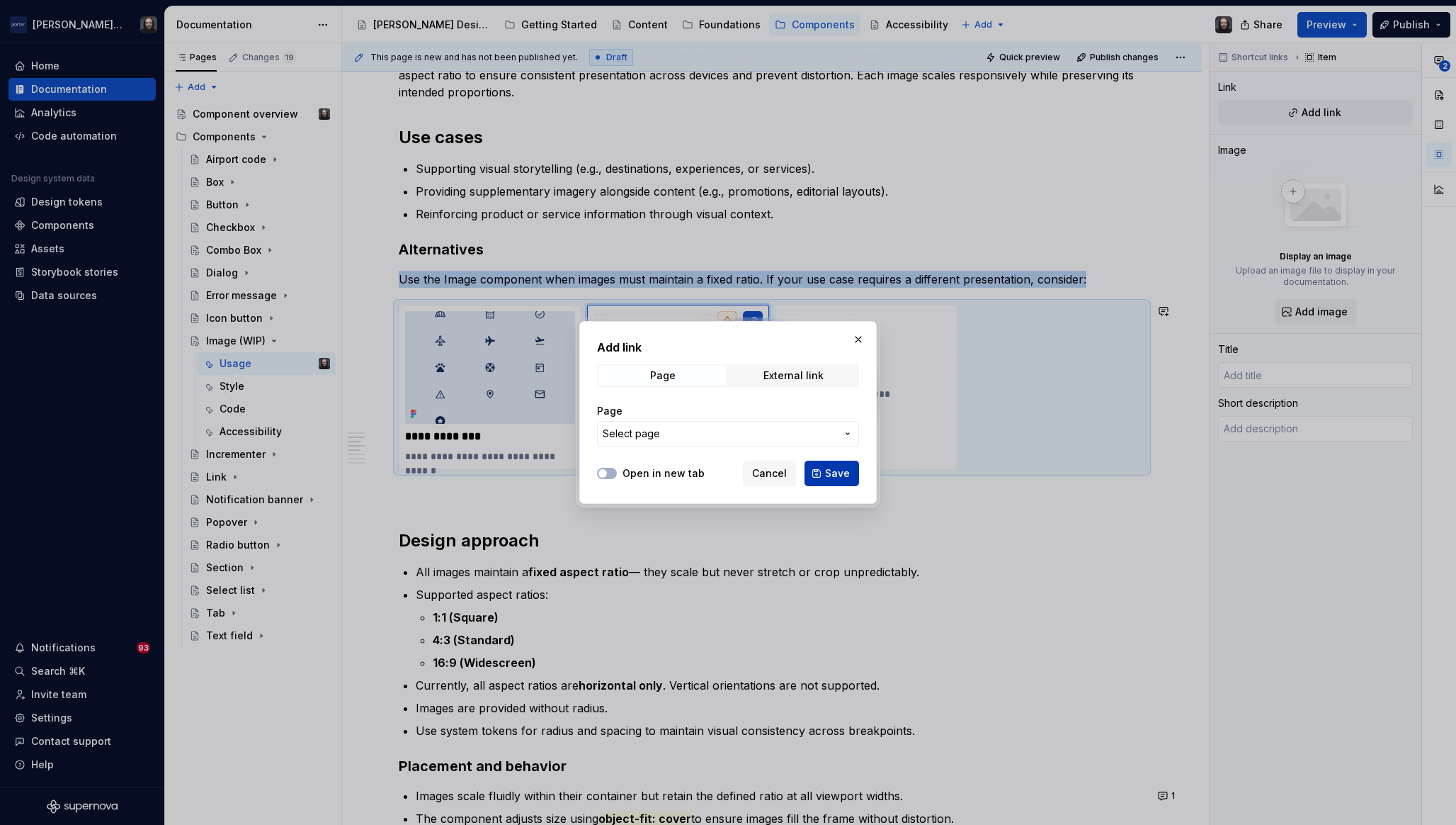
click at [842, 469] on span "Save" at bounding box center [838, 474] width 25 height 14
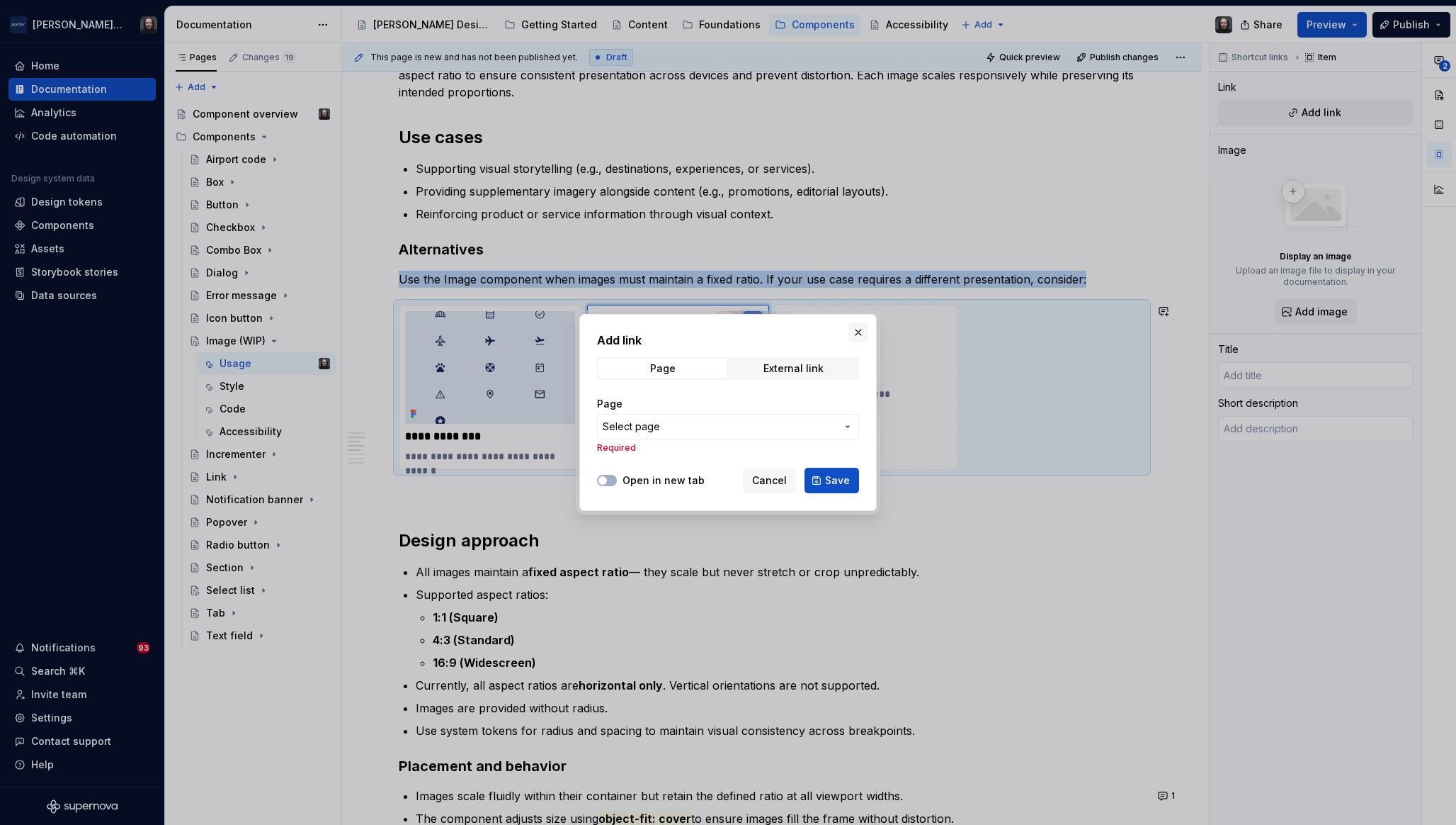
click at [860, 329] on button "button" at bounding box center [859, 332] width 20 height 20
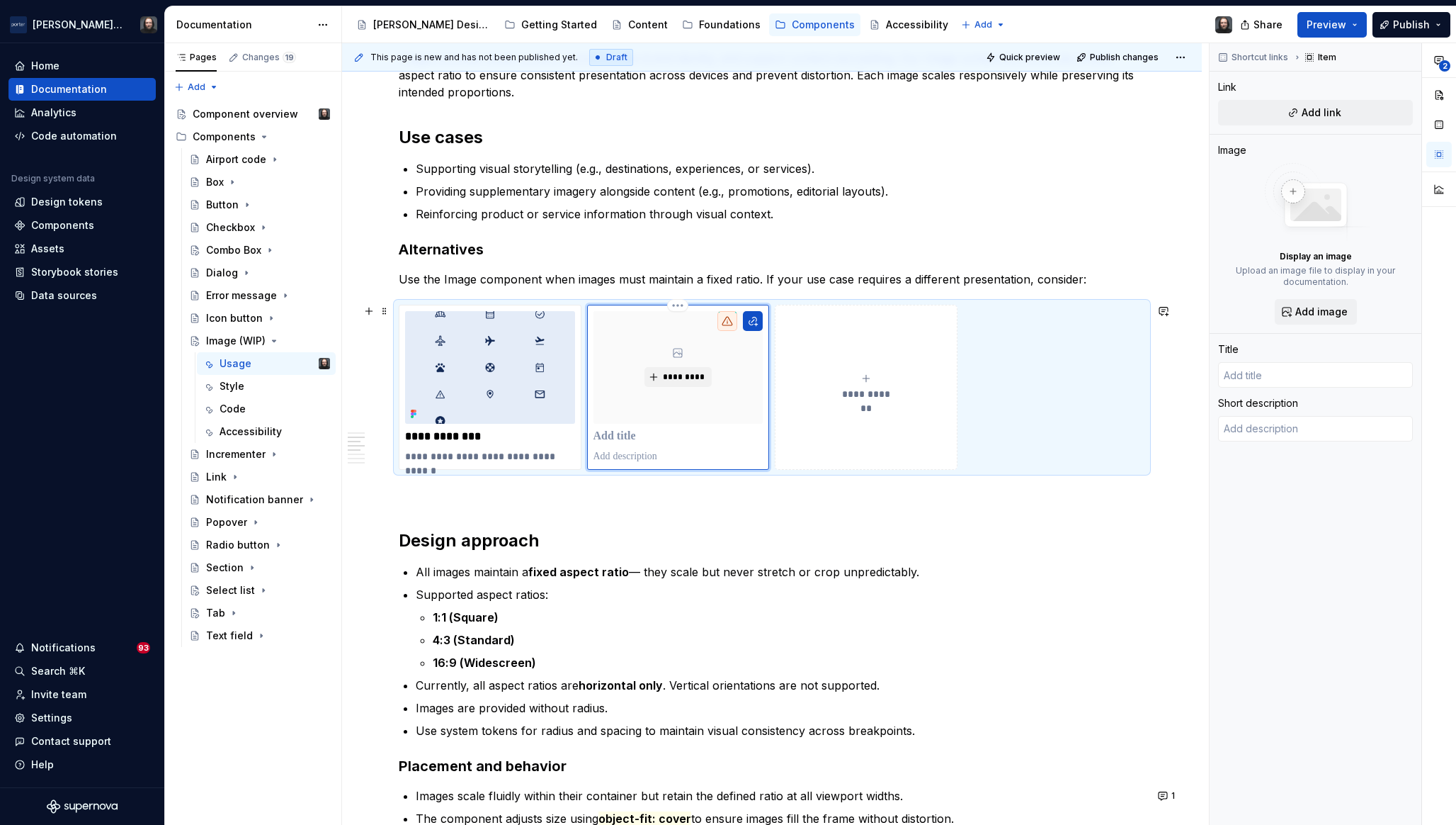
click at [646, 435] on p at bounding box center [679, 436] width 170 height 14
click at [1253, 375] on input "text" at bounding box center [1316, 375] width 194 height 26
type textarea "*"
type input "I"
type textarea "*"
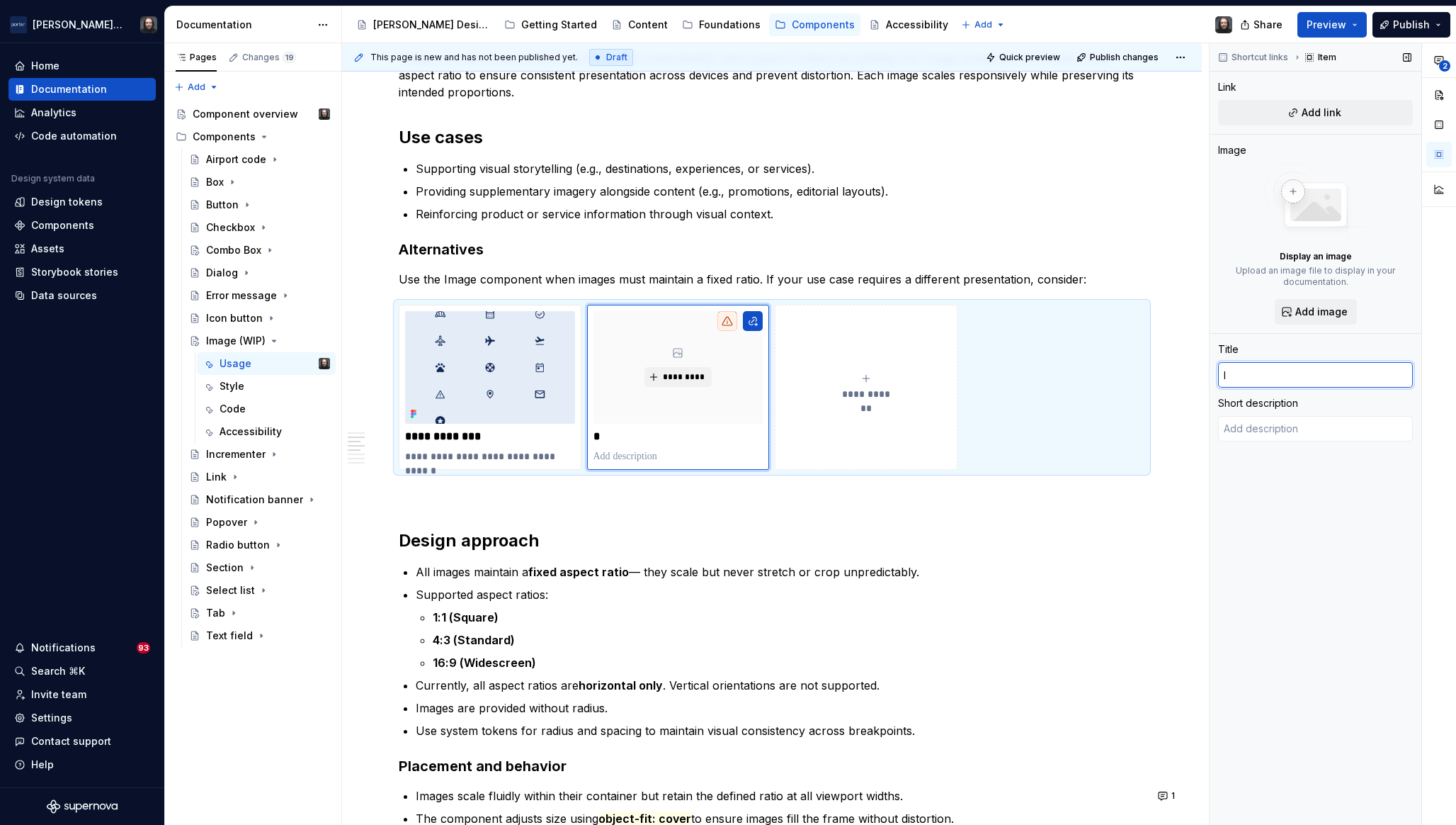
type input "Il"
type textarea "*"
type input "Ill"
type textarea "*"
type input "Illu"
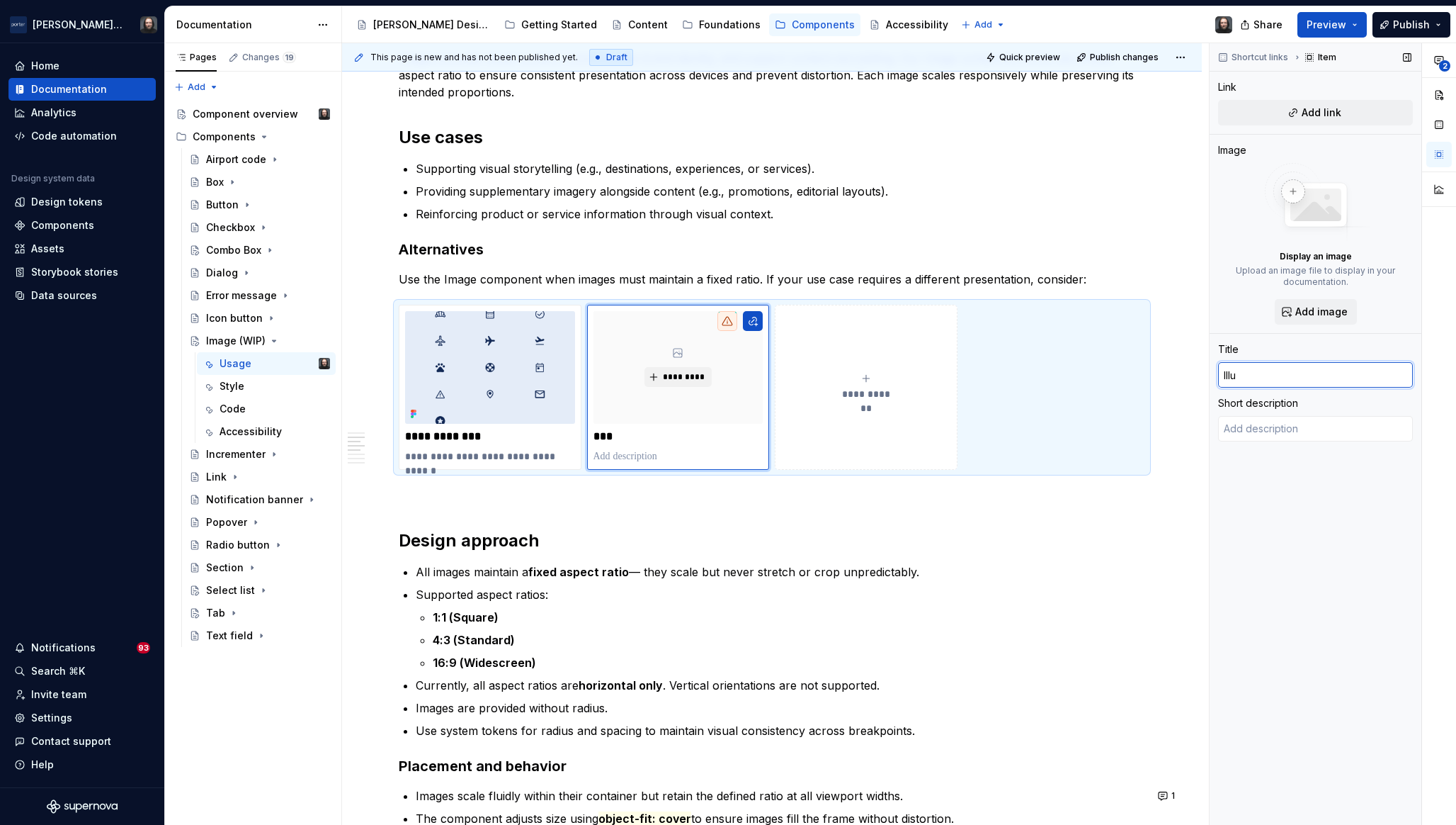
type textarea "*"
type input "Illus"
type textarea "*"
type input "Illust"
type textarea "*"
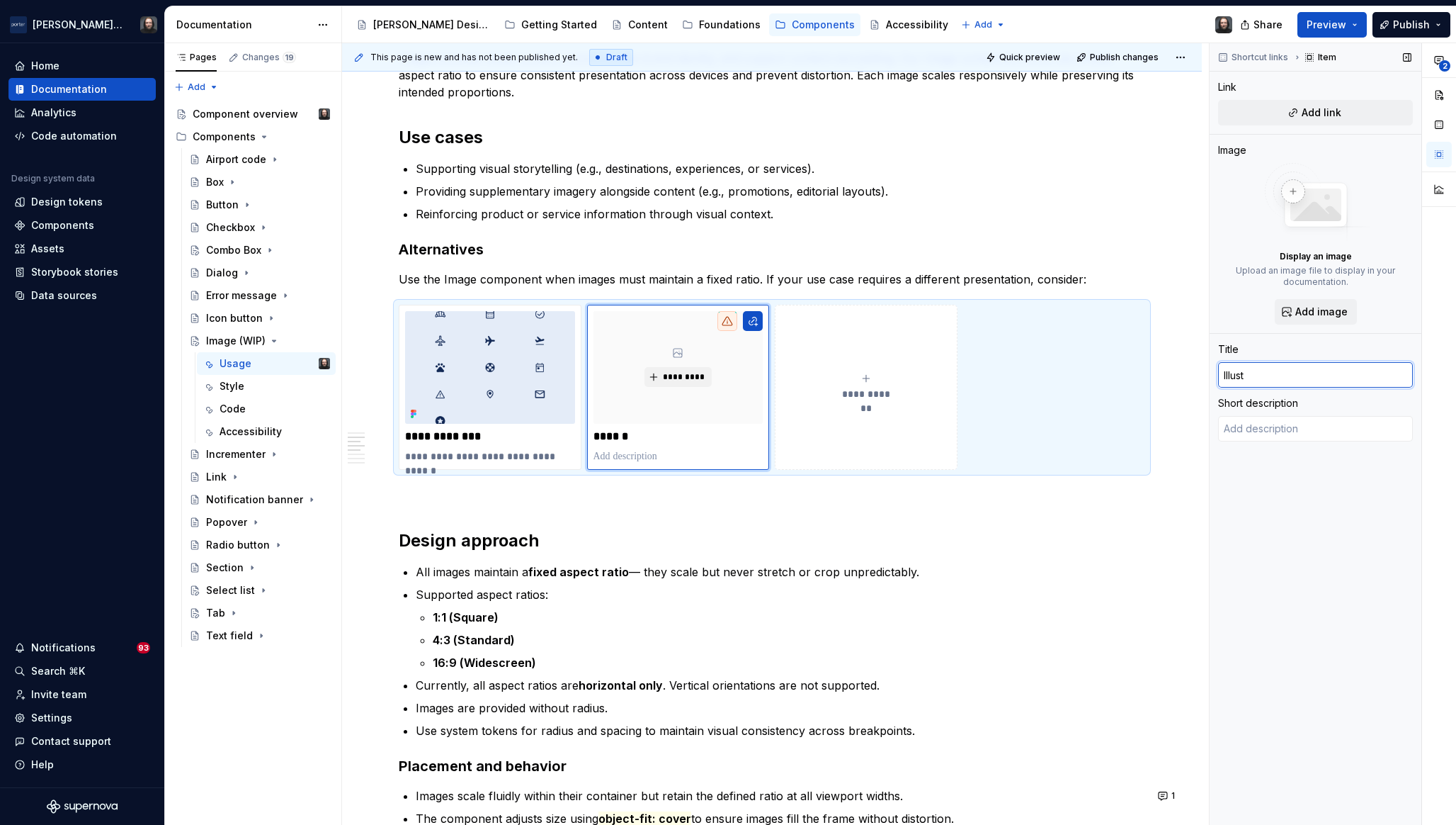
type input "Illustr"
type textarea "*"
type input "Illustra"
type textarea "*"
type input "Illustrat"
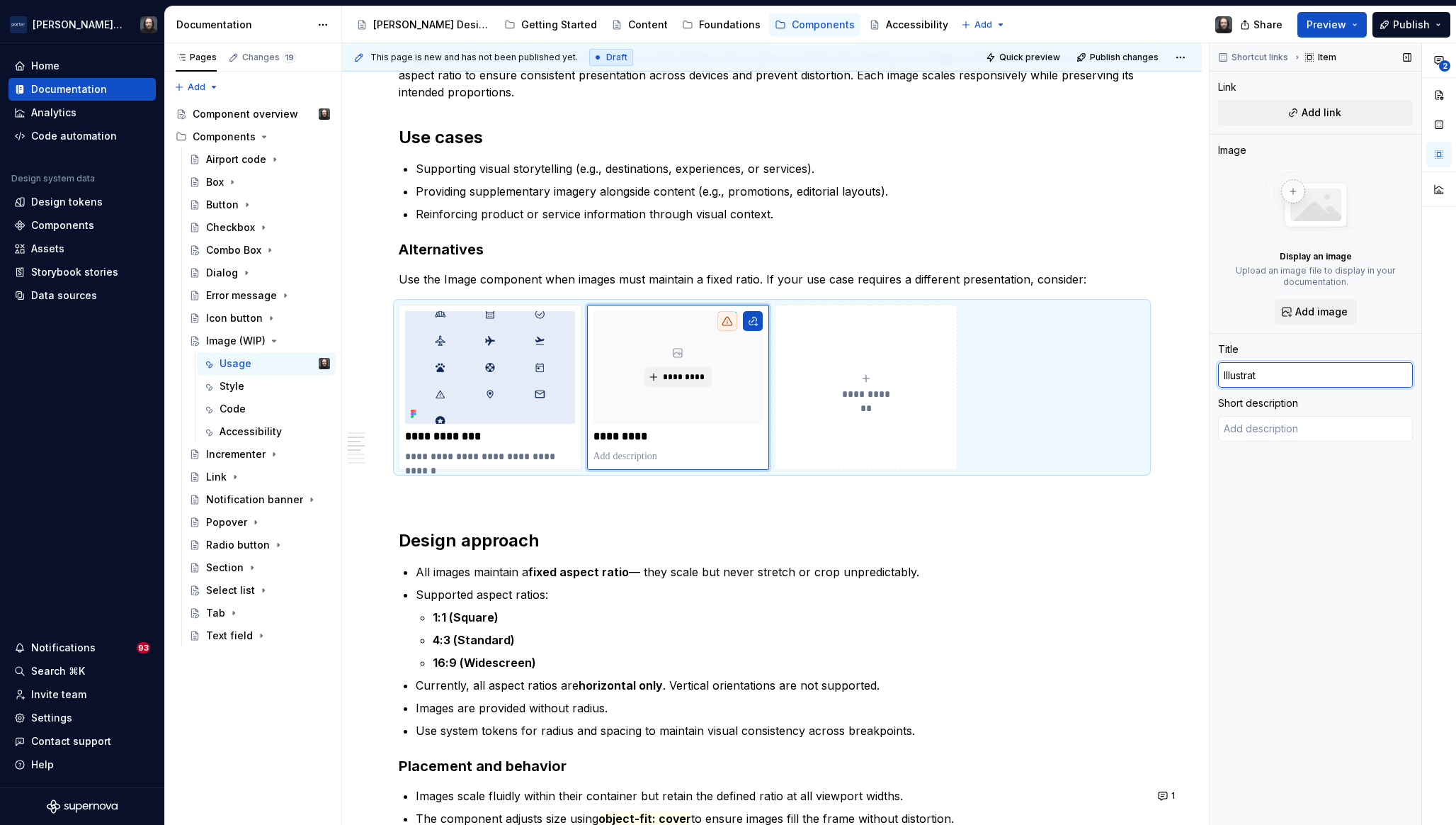
type textarea "*"
type input "Illustratio"
type textarea "*"
type input "Illustration"
click at [1268, 433] on textarea at bounding box center [1316, 428] width 194 height 26
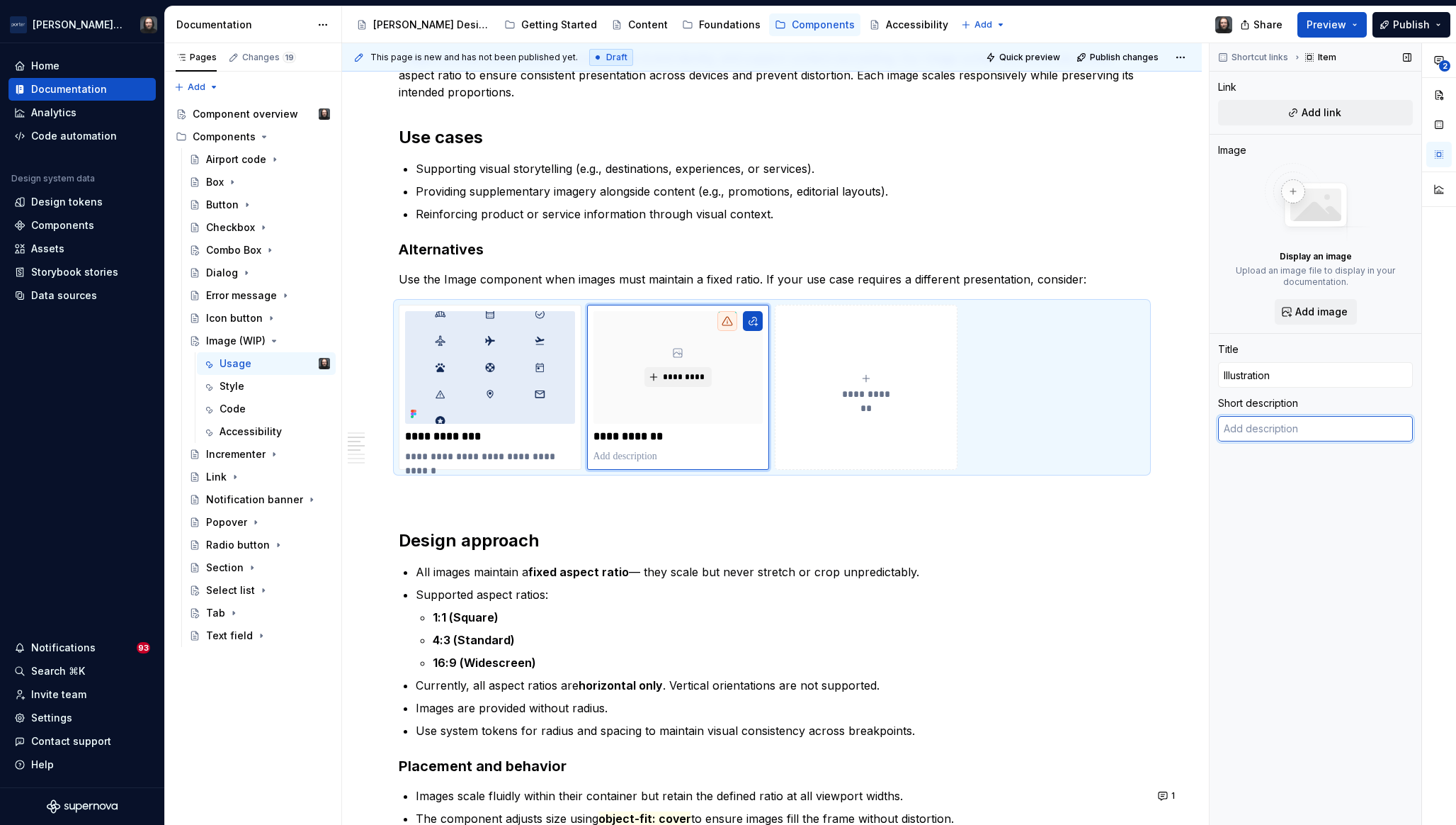
type textarea "*"
type textarea "T"
type textarea "*"
type textarea "TB"
type textarea "*"
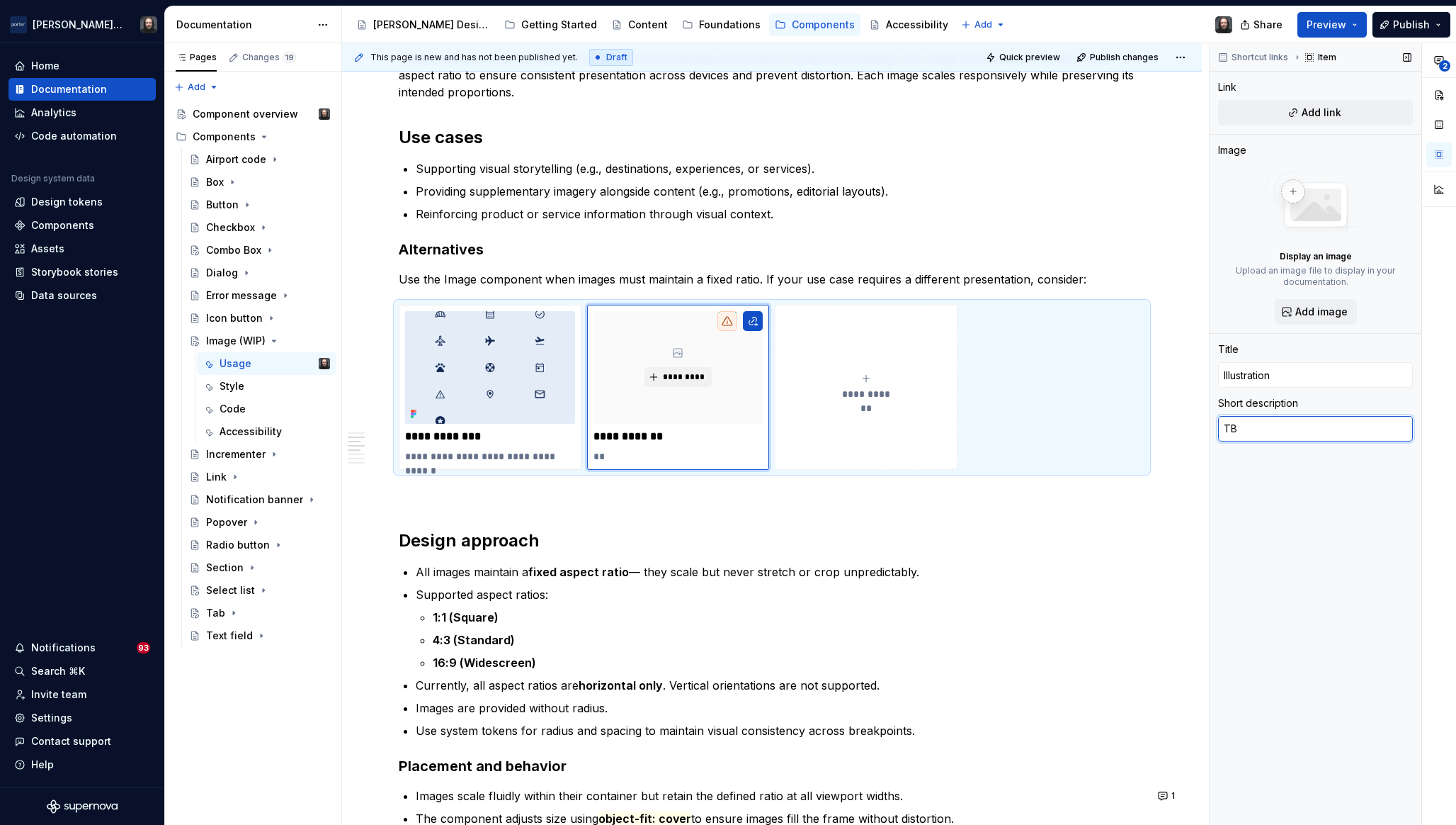
type textarea "TBD"
click at [1090, 526] on div "**********" at bounding box center [771, 478] width 746 height 2188
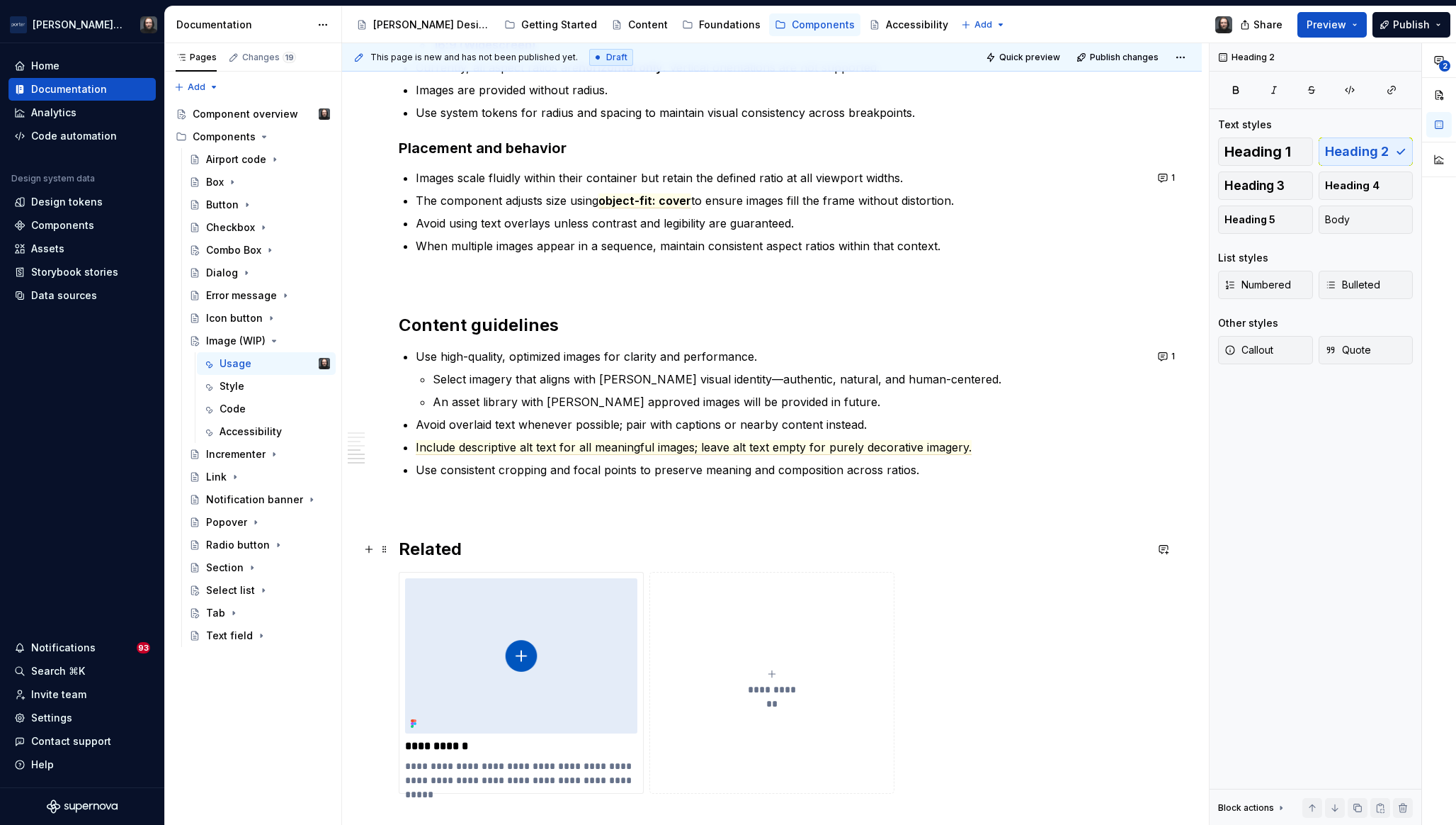
scroll to position [1604, 0]
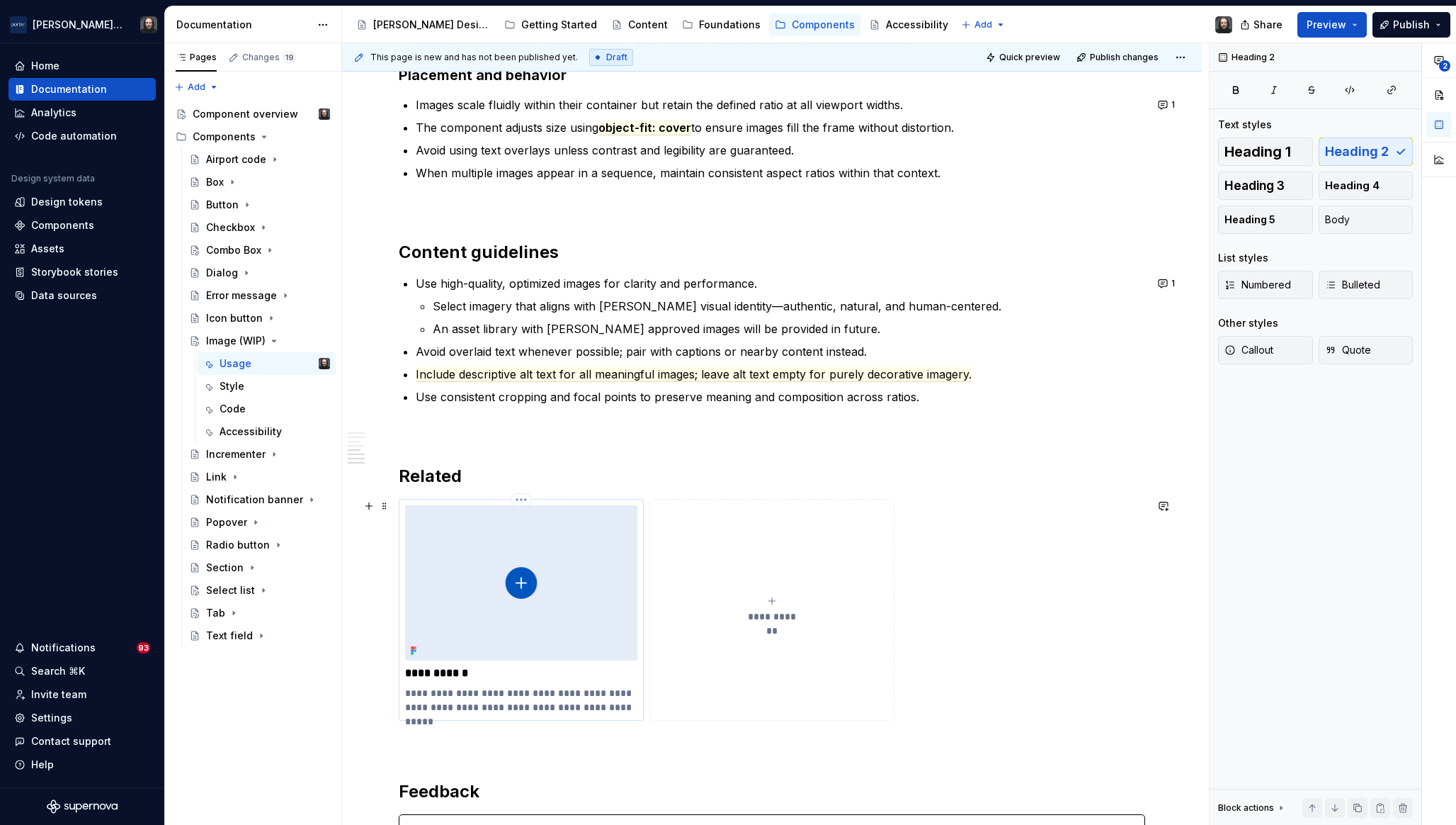
click at [606, 583] on img at bounding box center [521, 582] width 233 height 155
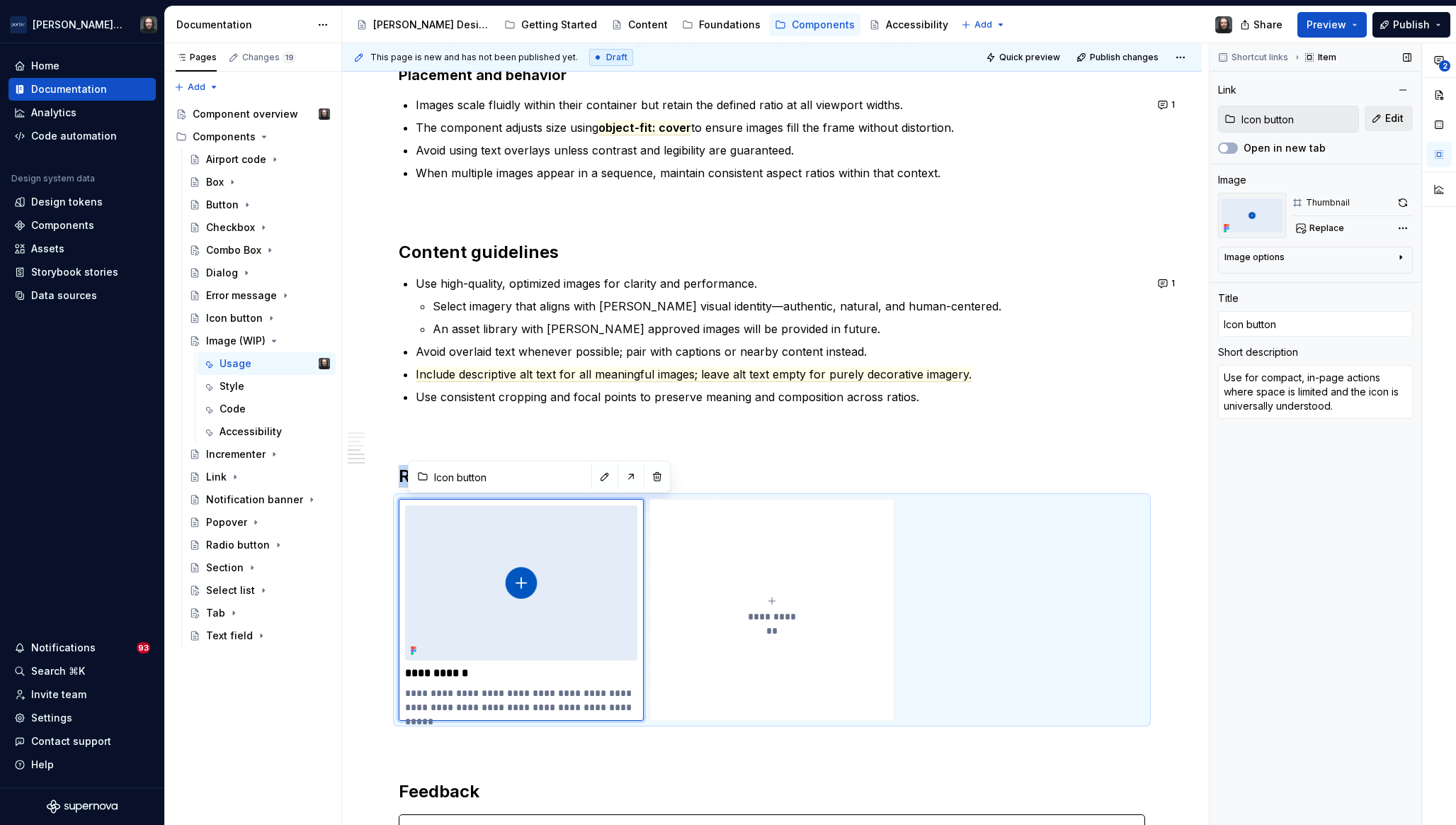
click at [1398, 117] on span "Edit" at bounding box center [1394, 119] width 19 height 14
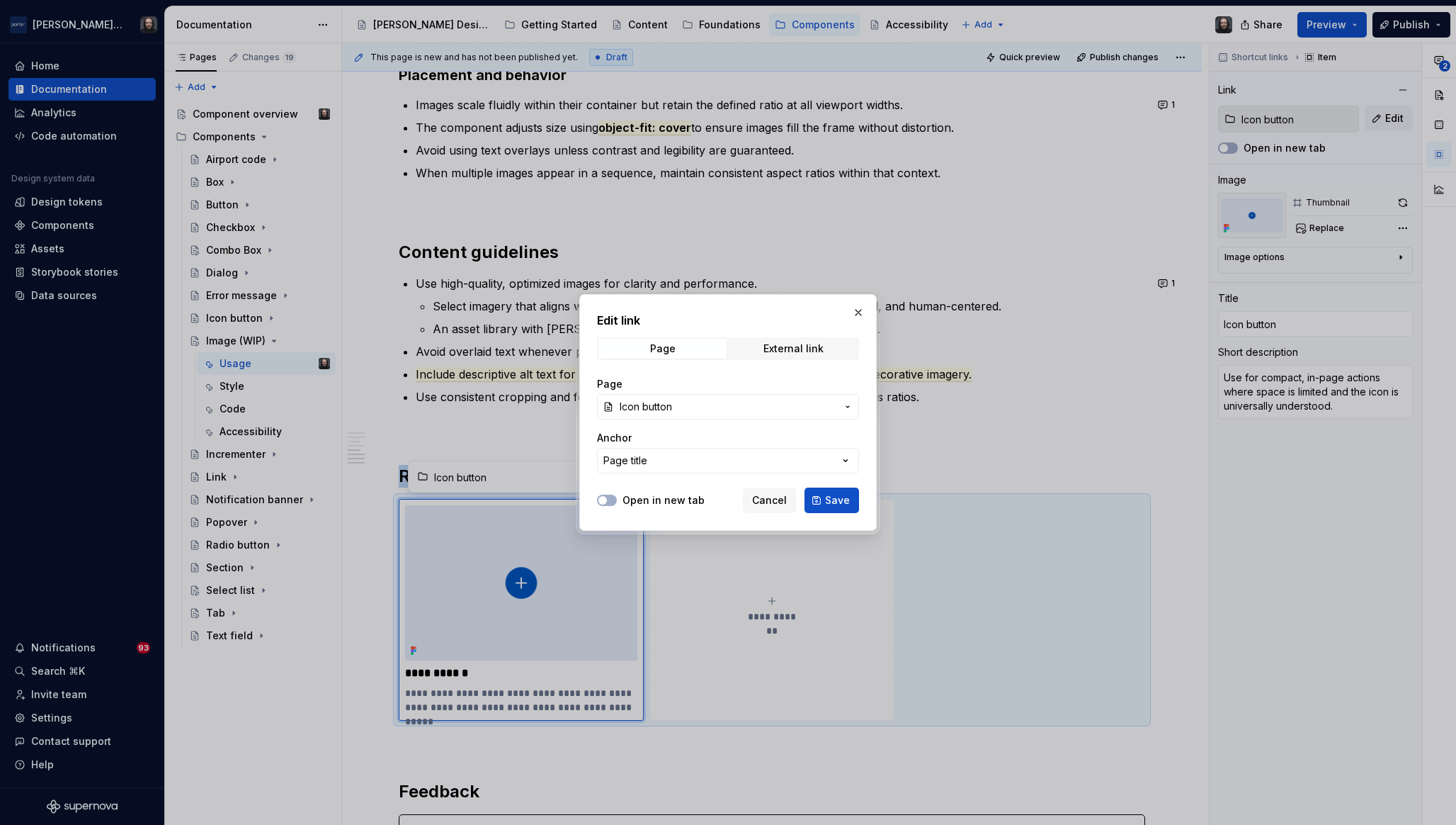
click at [724, 405] on span "Icon button" at bounding box center [728, 407] width 217 height 14
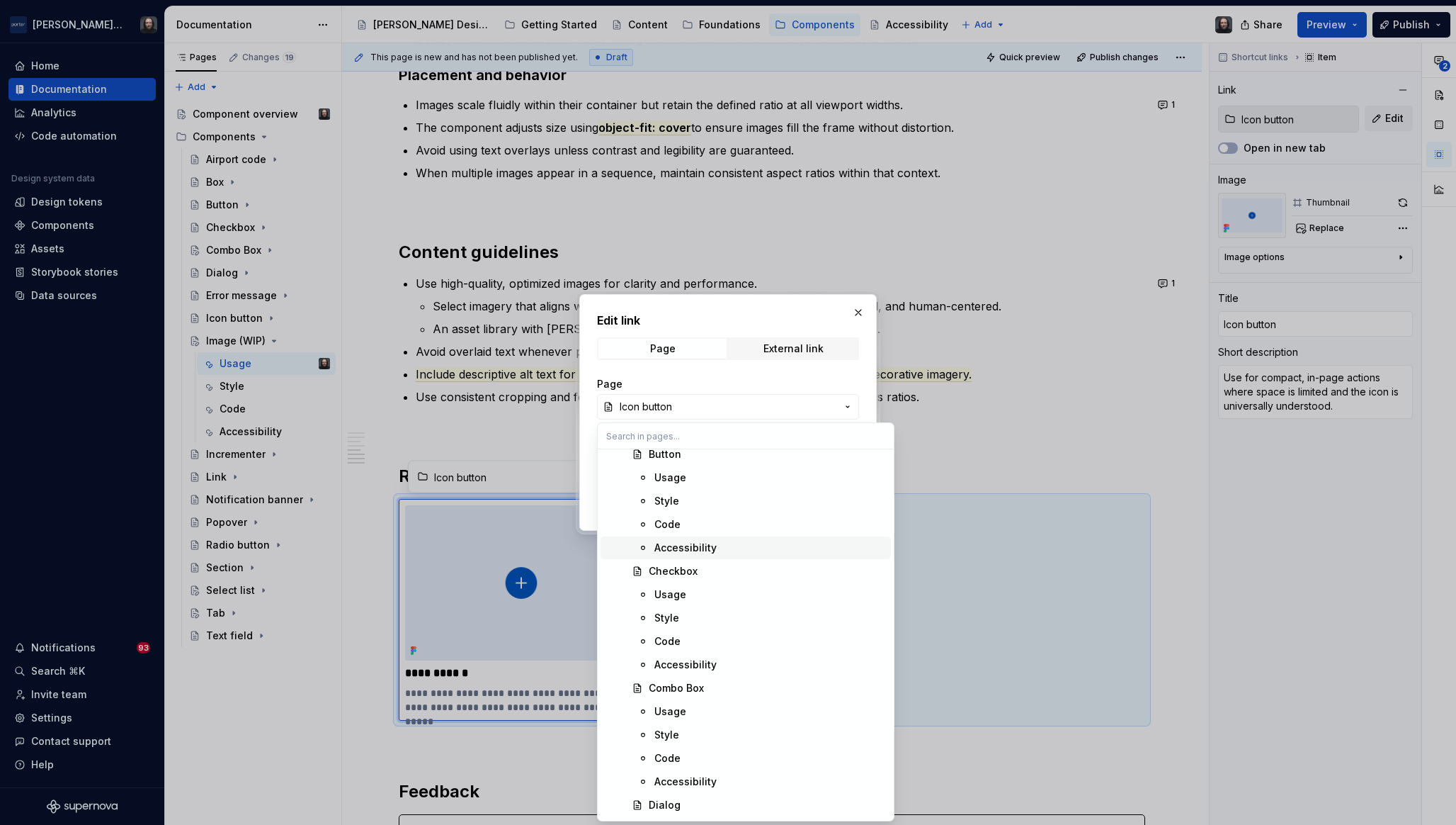
scroll to position [850, 0]
click at [857, 310] on div "Edit link Page External link Page Icon button Anchor Page title Open in new tab…" at bounding box center [728, 412] width 1456 height 825
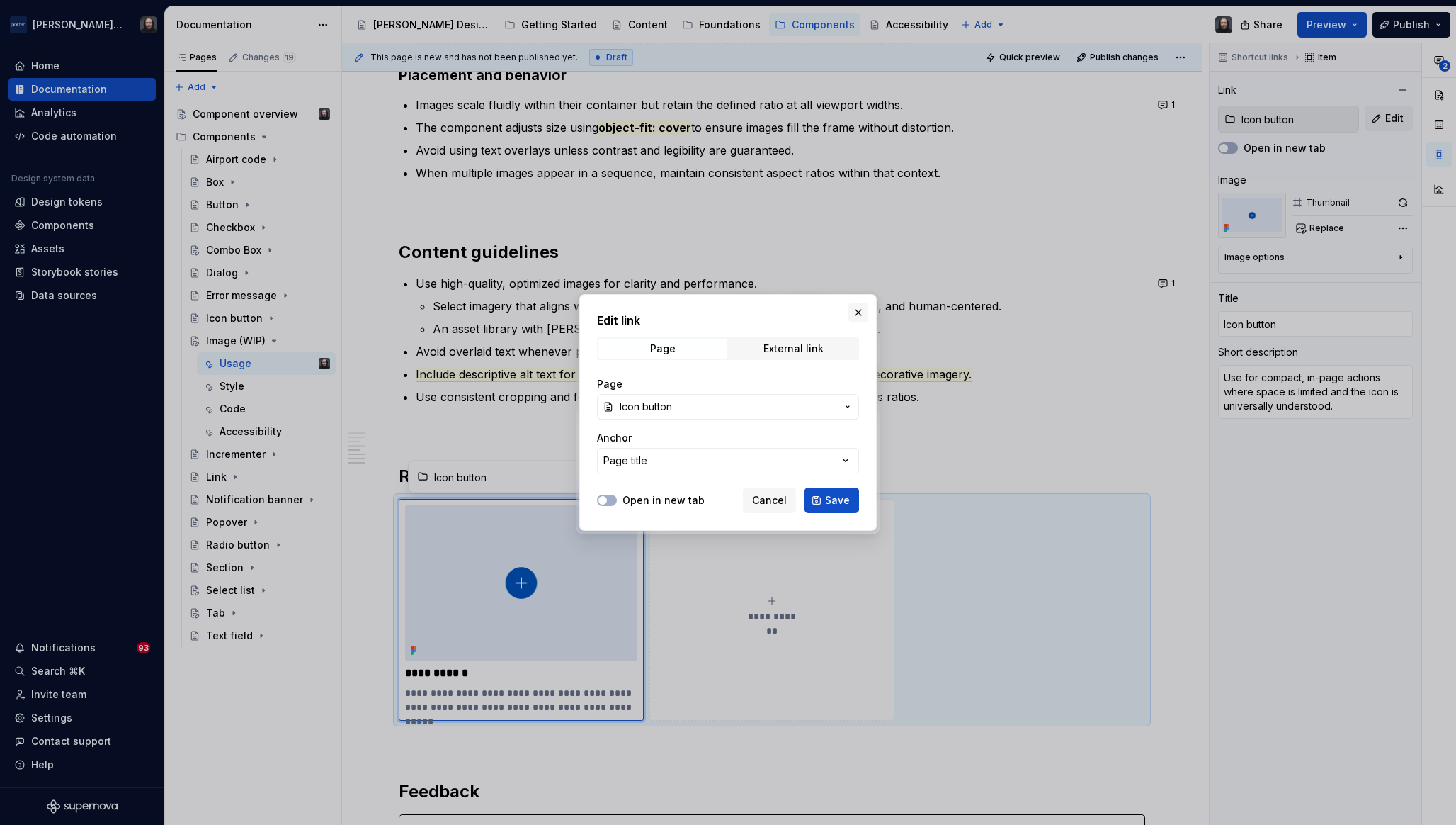
click at [858, 312] on button "button" at bounding box center [859, 312] width 20 height 20
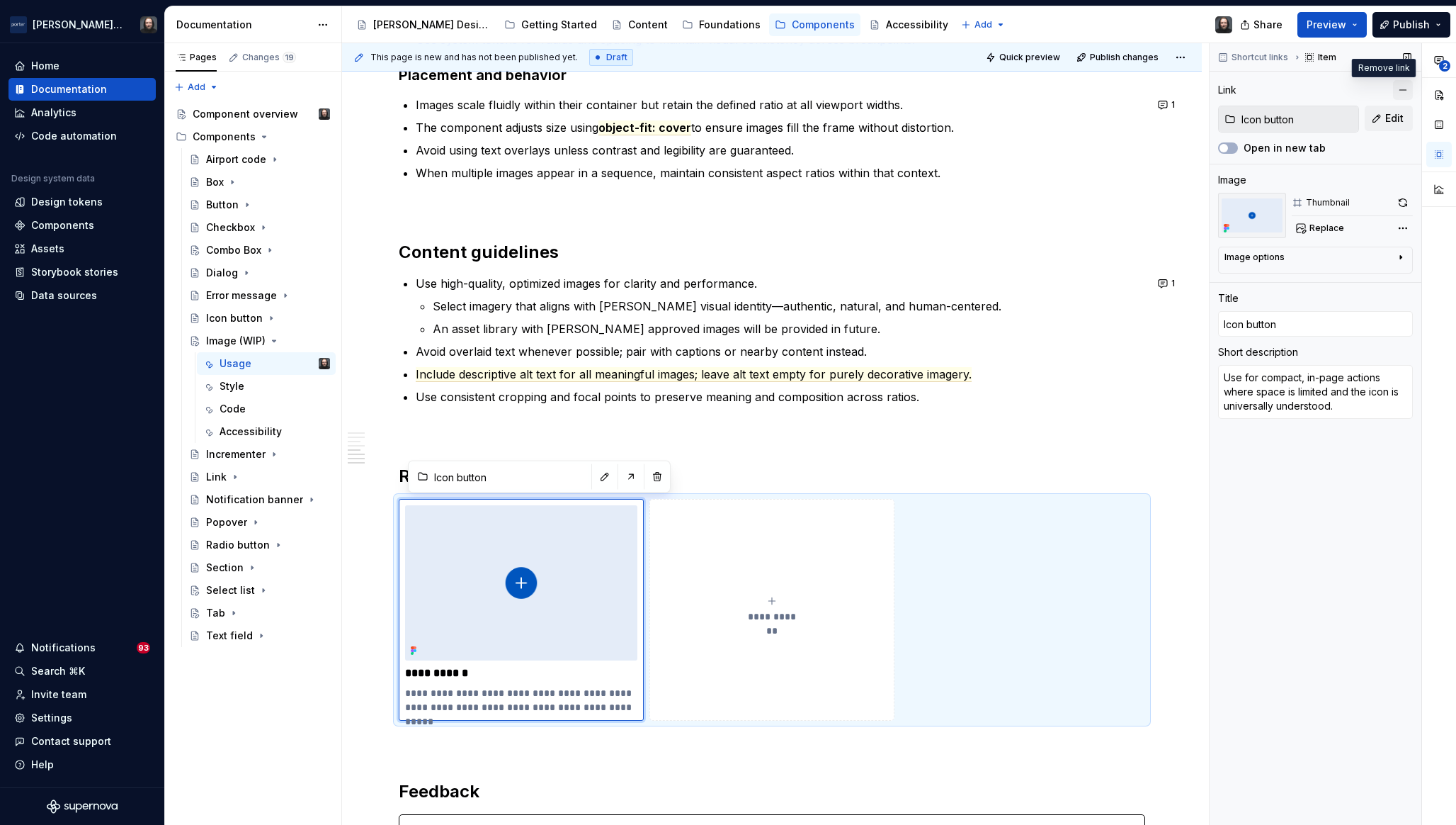
click at [1403, 94] on button "button" at bounding box center [1403, 90] width 20 height 20
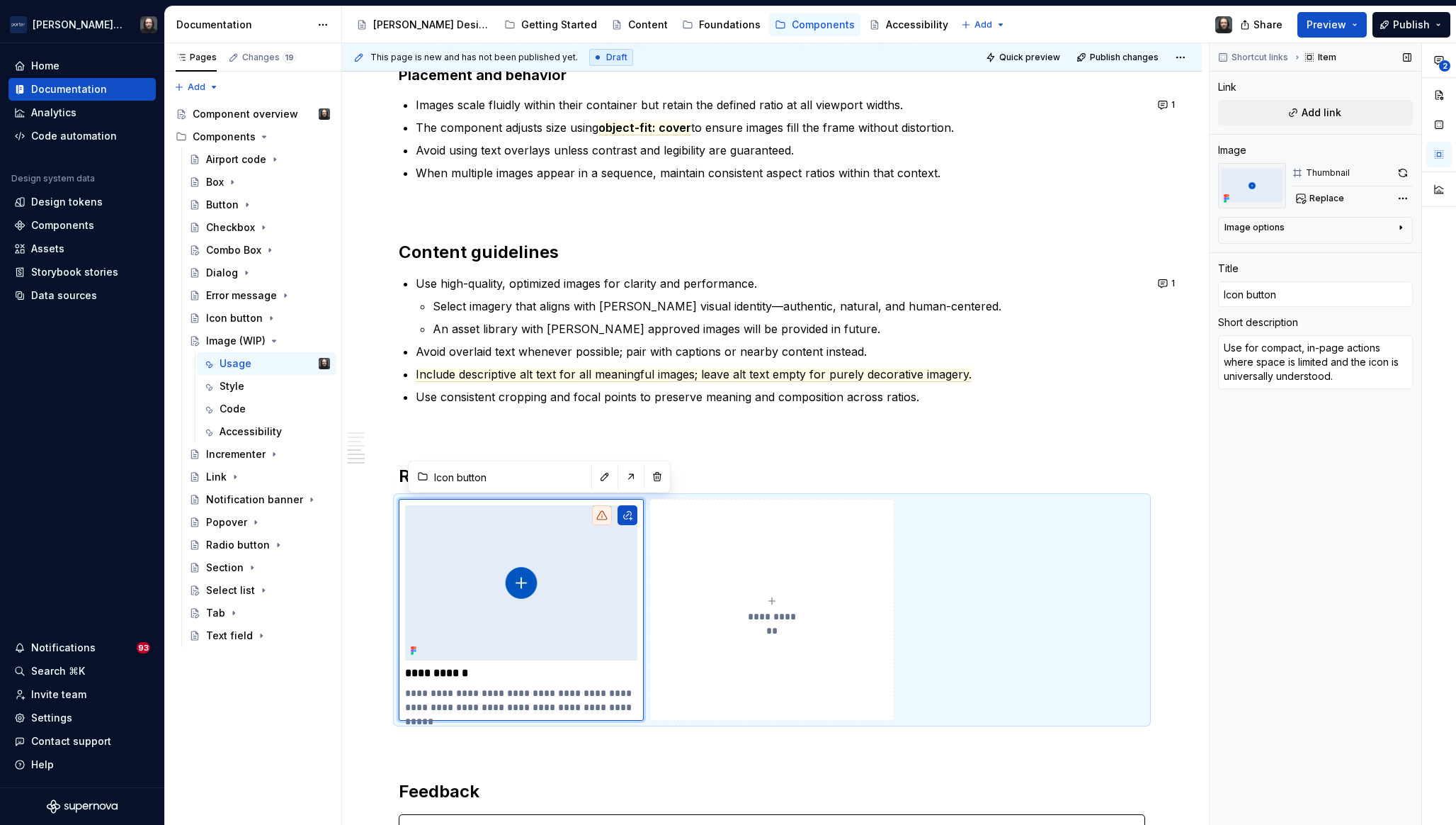
type textarea "*"
click at [1400, 197] on div "**********" at bounding box center [1333, 433] width 246 height 782
click at [1287, 346] on div "Remove image" at bounding box center [1322, 351] width 163 height 14
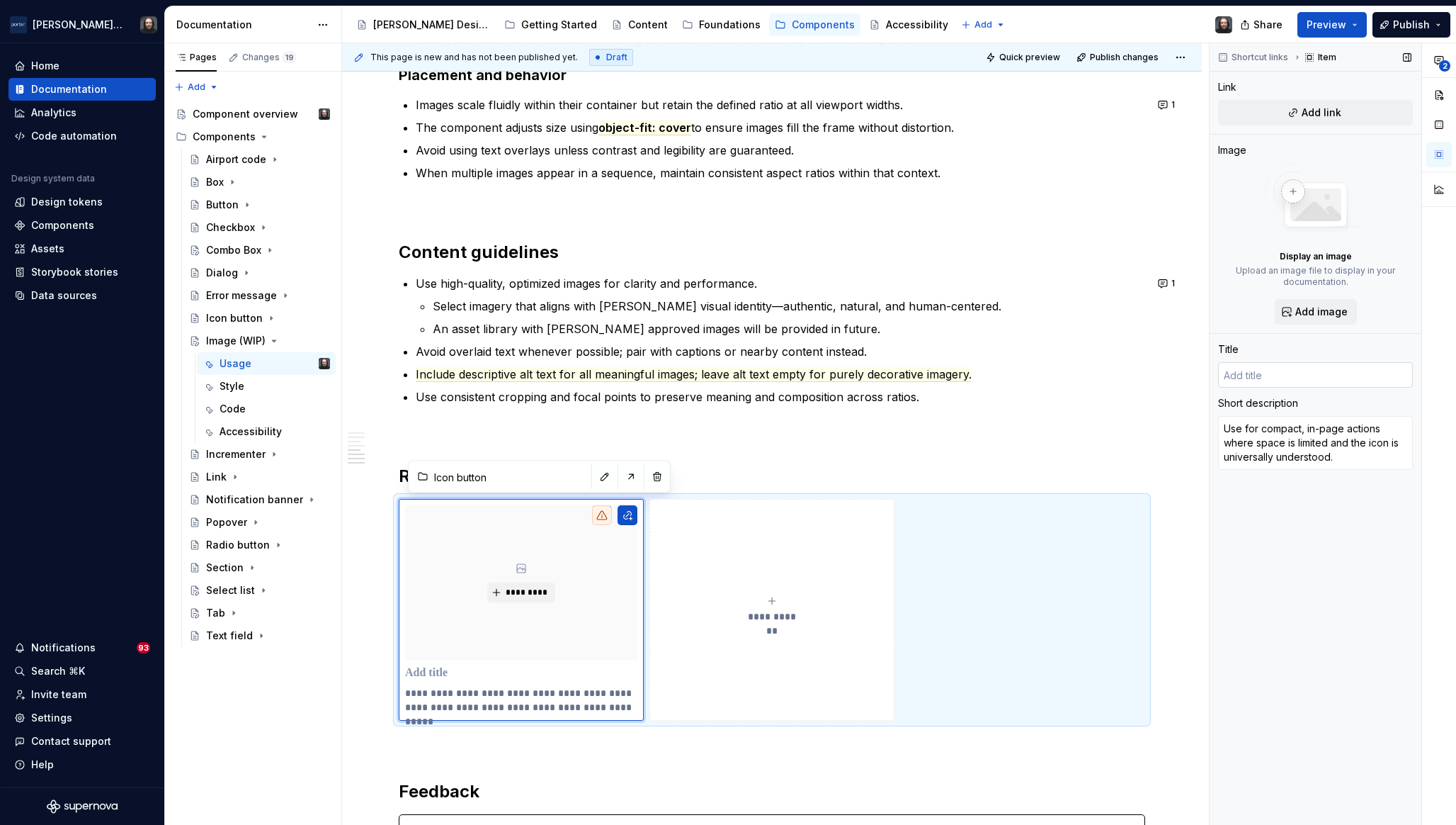
click at [1278, 372] on input "text" at bounding box center [1316, 375] width 194 height 26
type textarea "*"
type input "C"
type textarea "*"
type input "Ca"
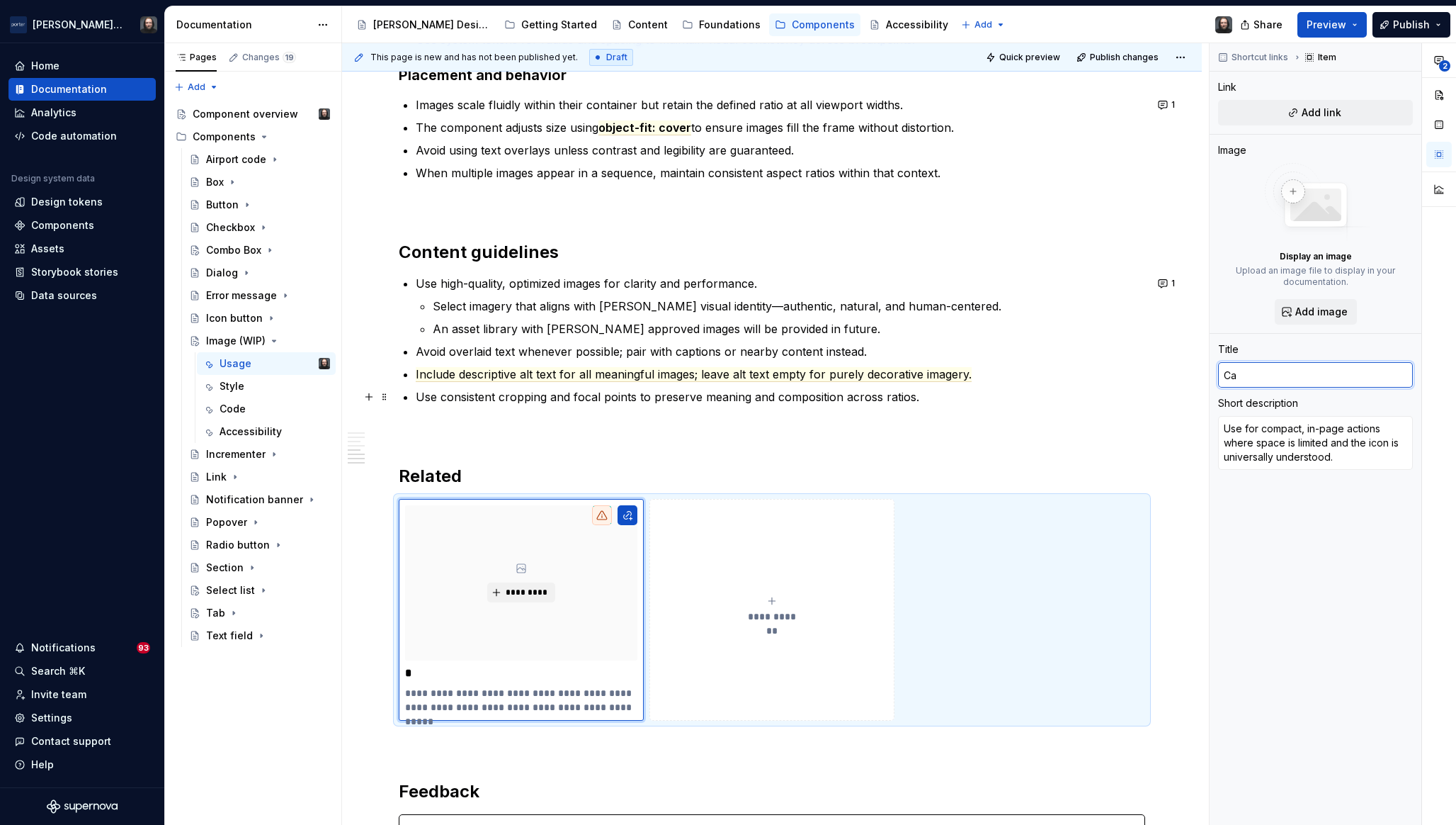
type textarea "*"
type input "Car"
type textarea "*"
type input "Card"
click at [1246, 447] on textarea "Use for compact, in-page actions where space is limited and the icon is univers…" at bounding box center [1316, 442] width 194 height 54
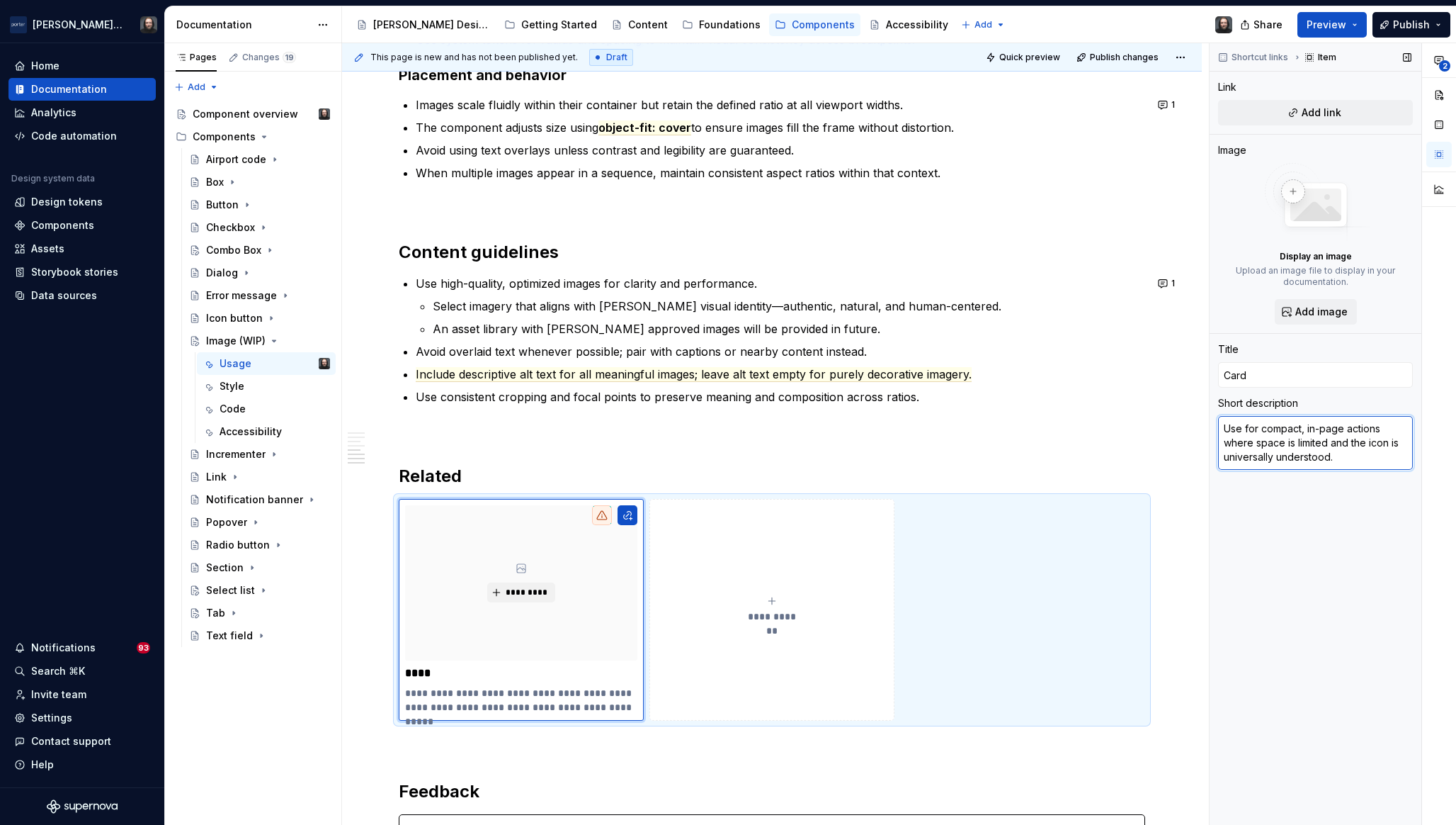
type textarea "*"
type textarea "T"
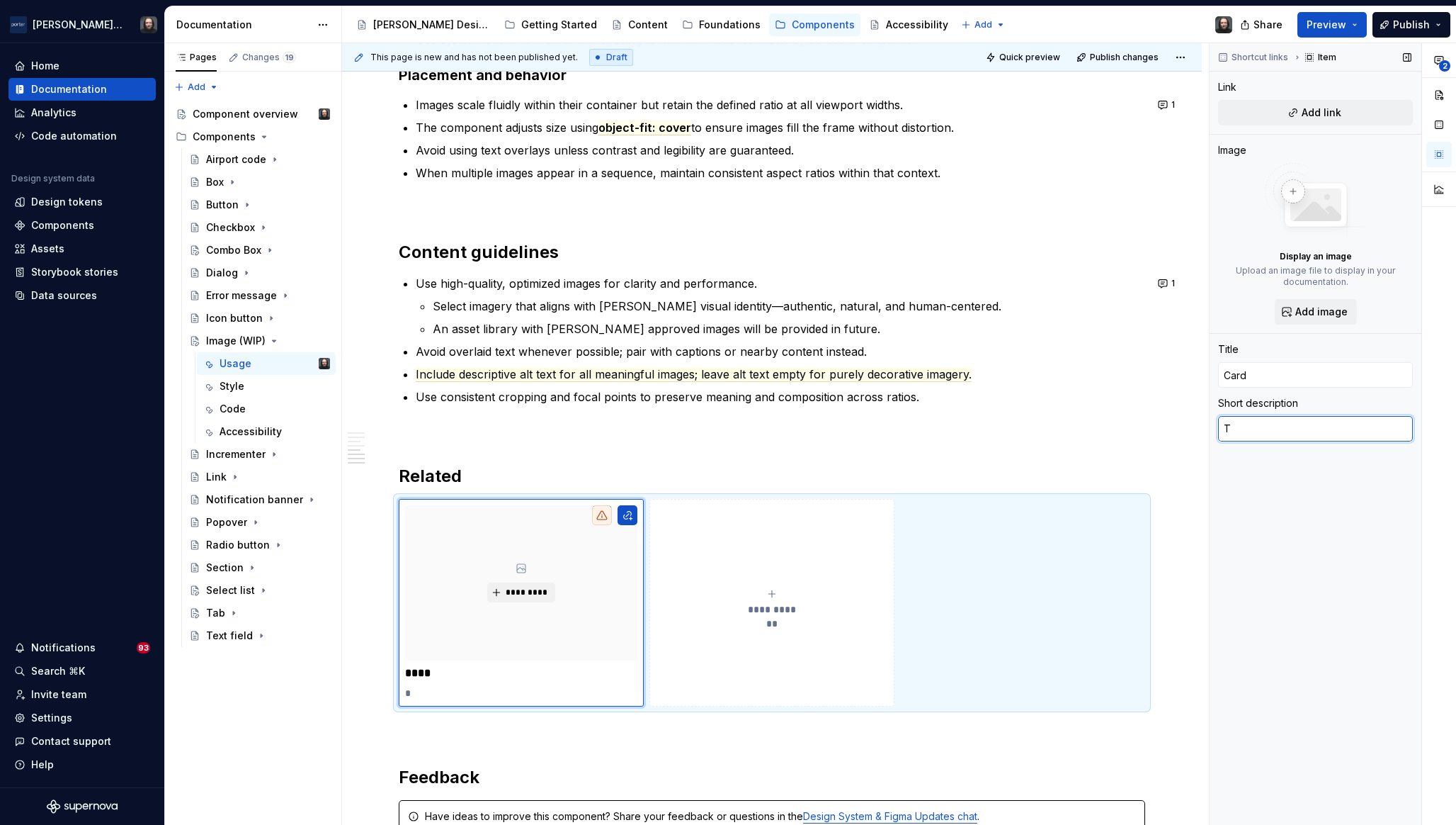
type textarea "*"
type textarea "TBD"
click at [774, 467] on h2 "Related" at bounding box center [771, 475] width 746 height 22
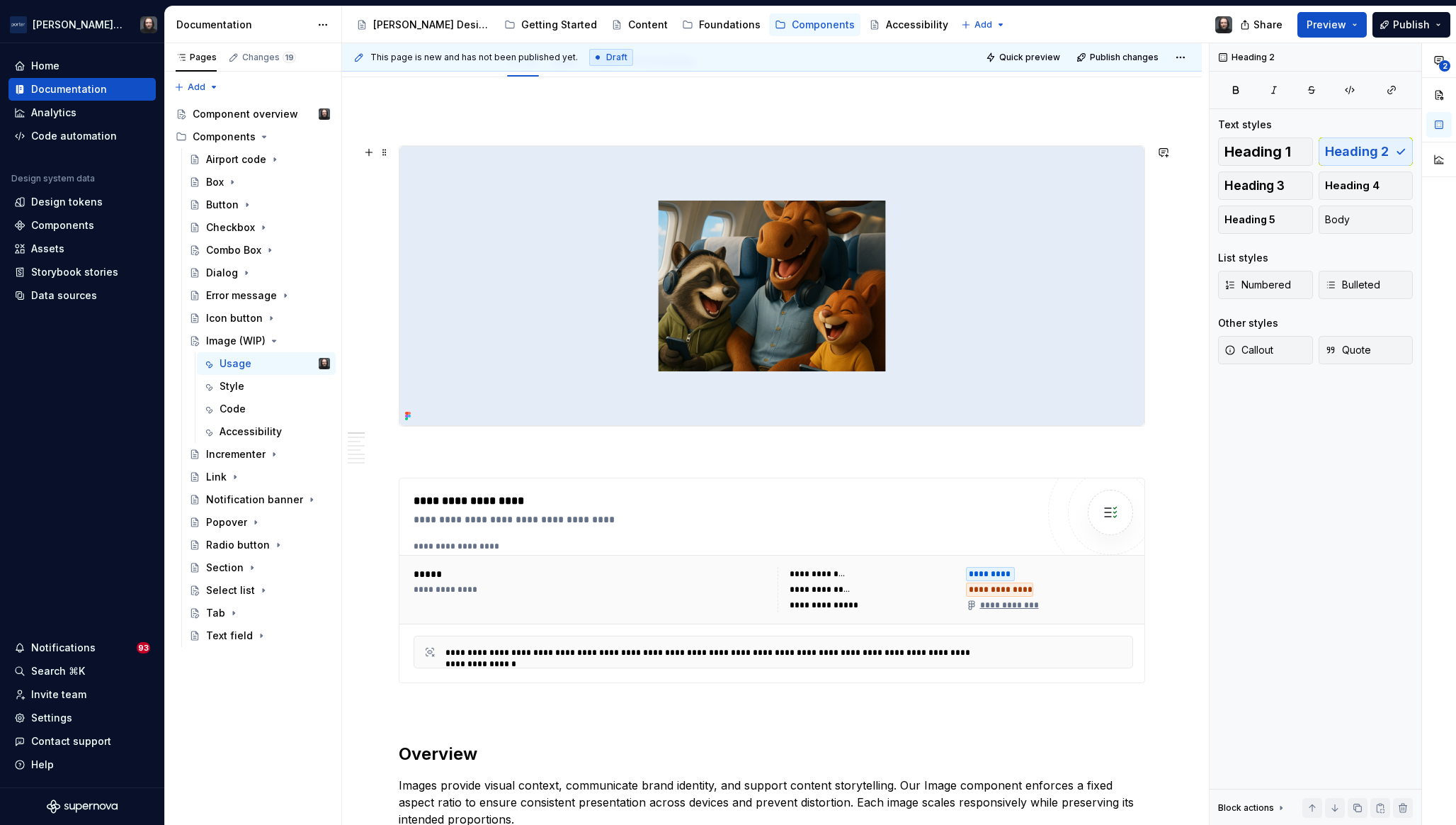
scroll to position [0, 0]
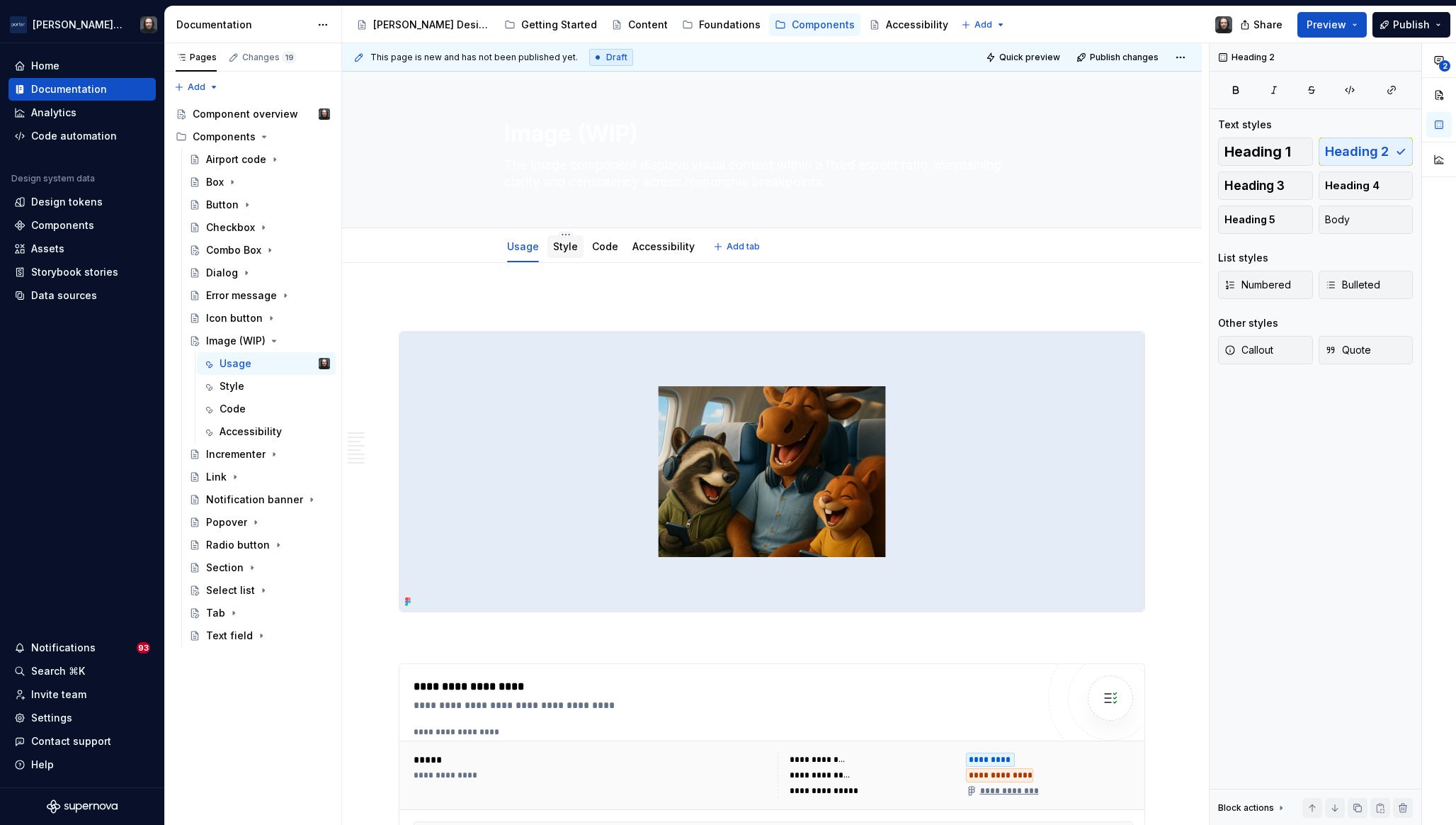
click at [566, 248] on link "Style" at bounding box center [566, 246] width 25 height 12
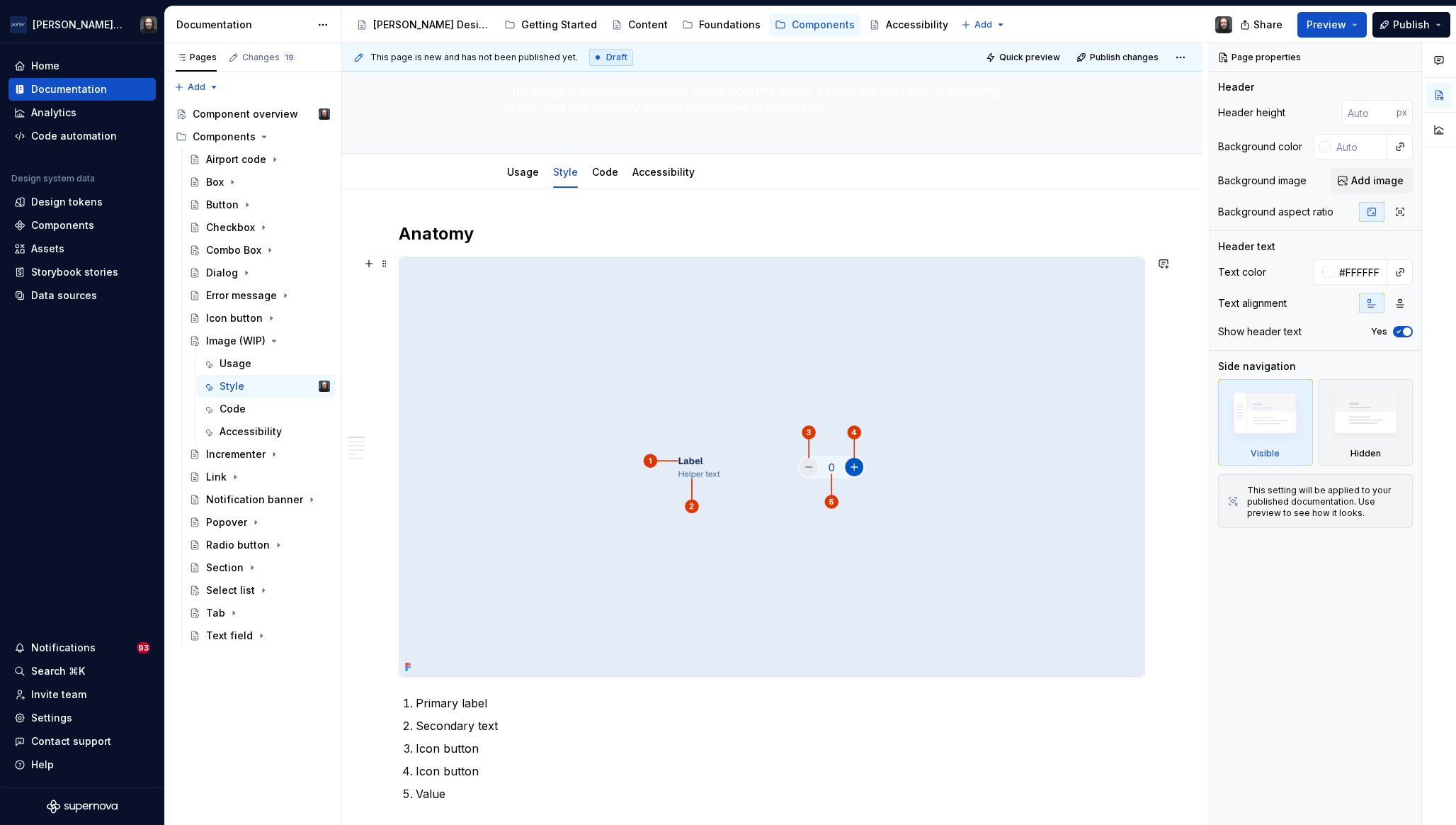
scroll to position [217, 0]
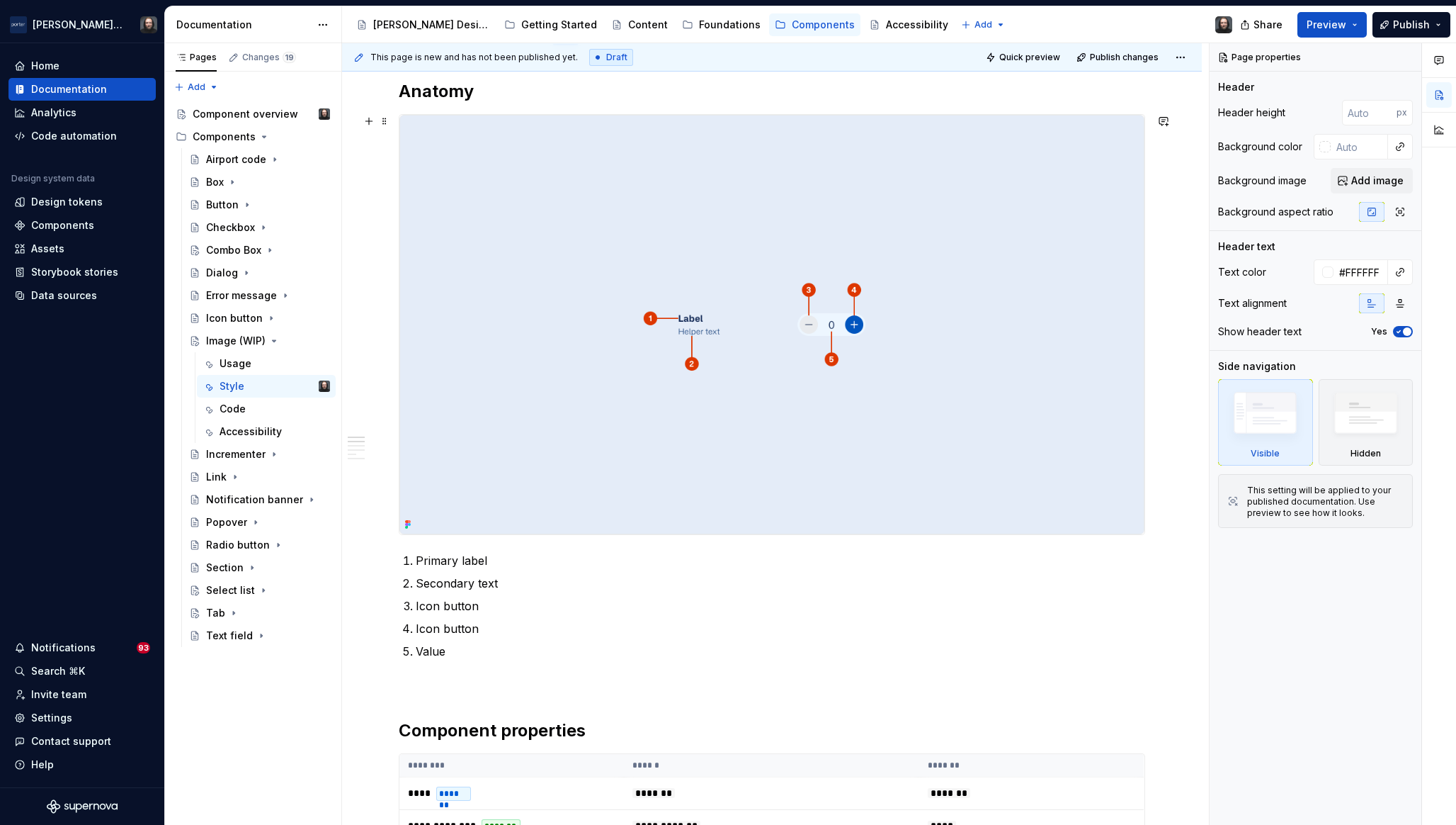
click at [942, 233] on img at bounding box center [772, 325] width 745 height 419
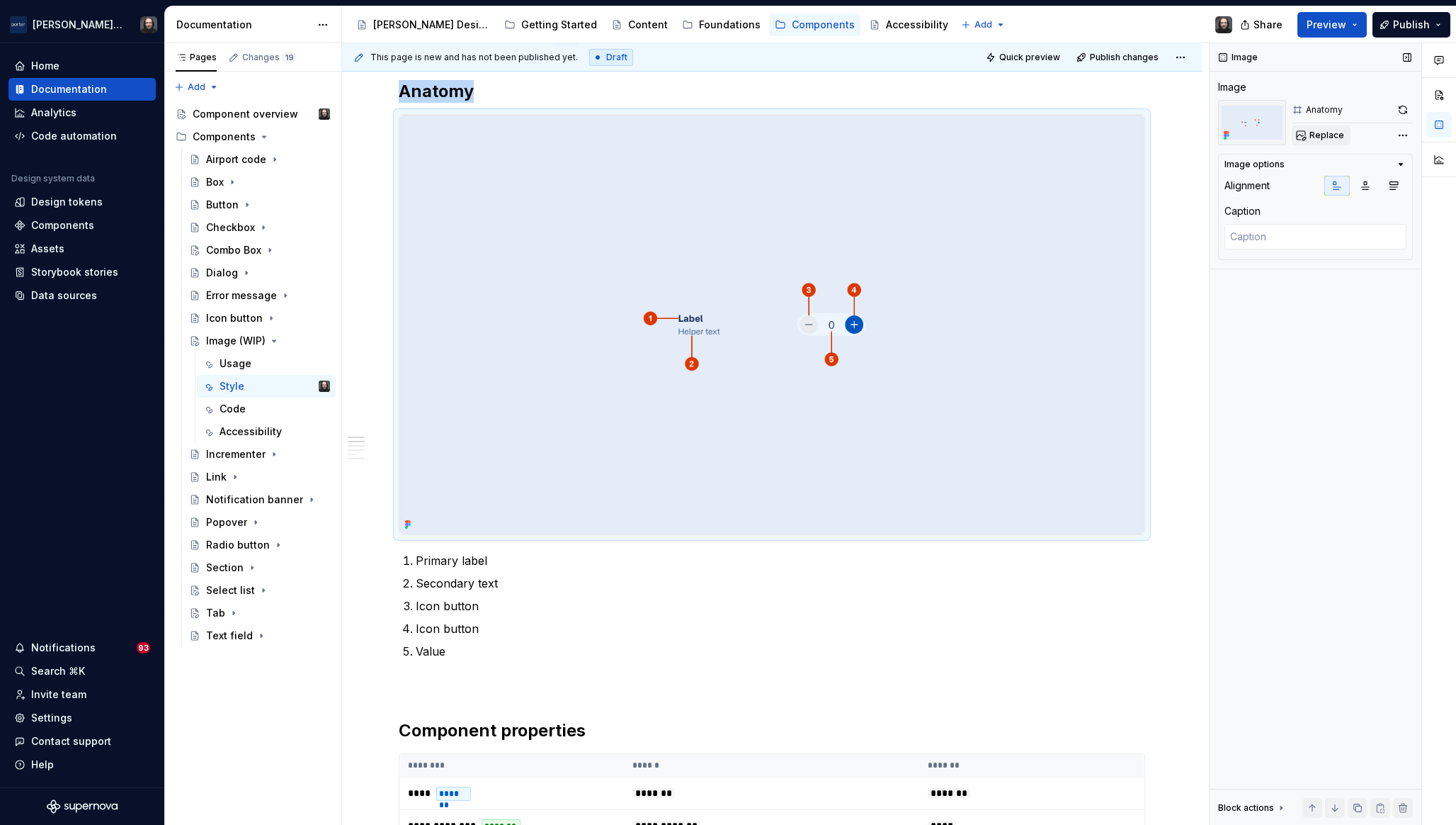
click at [1317, 138] on span "Replace" at bounding box center [1327, 135] width 35 height 12
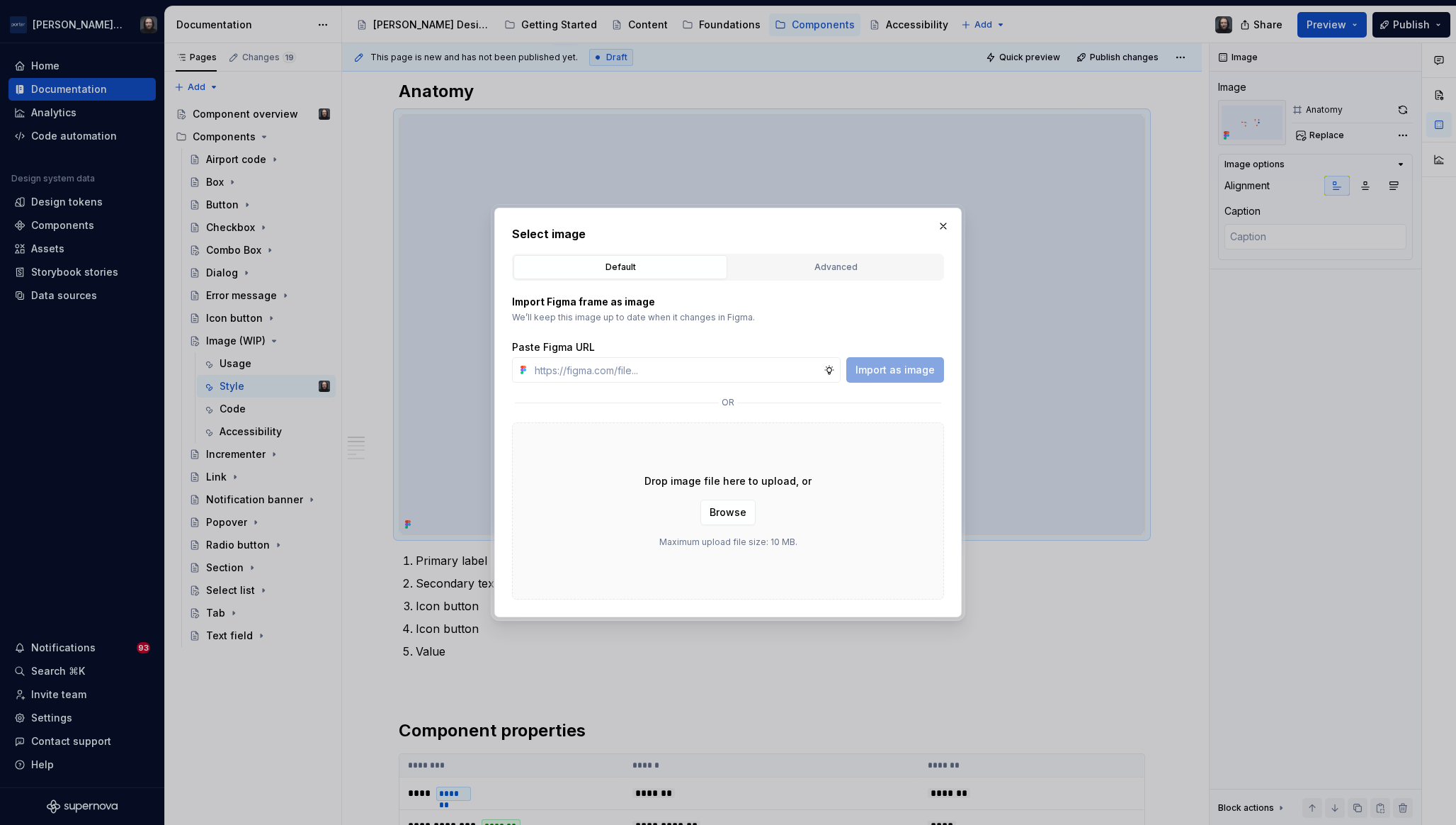
click at [820, 266] on div "Advanced" at bounding box center [835, 268] width 204 height 14
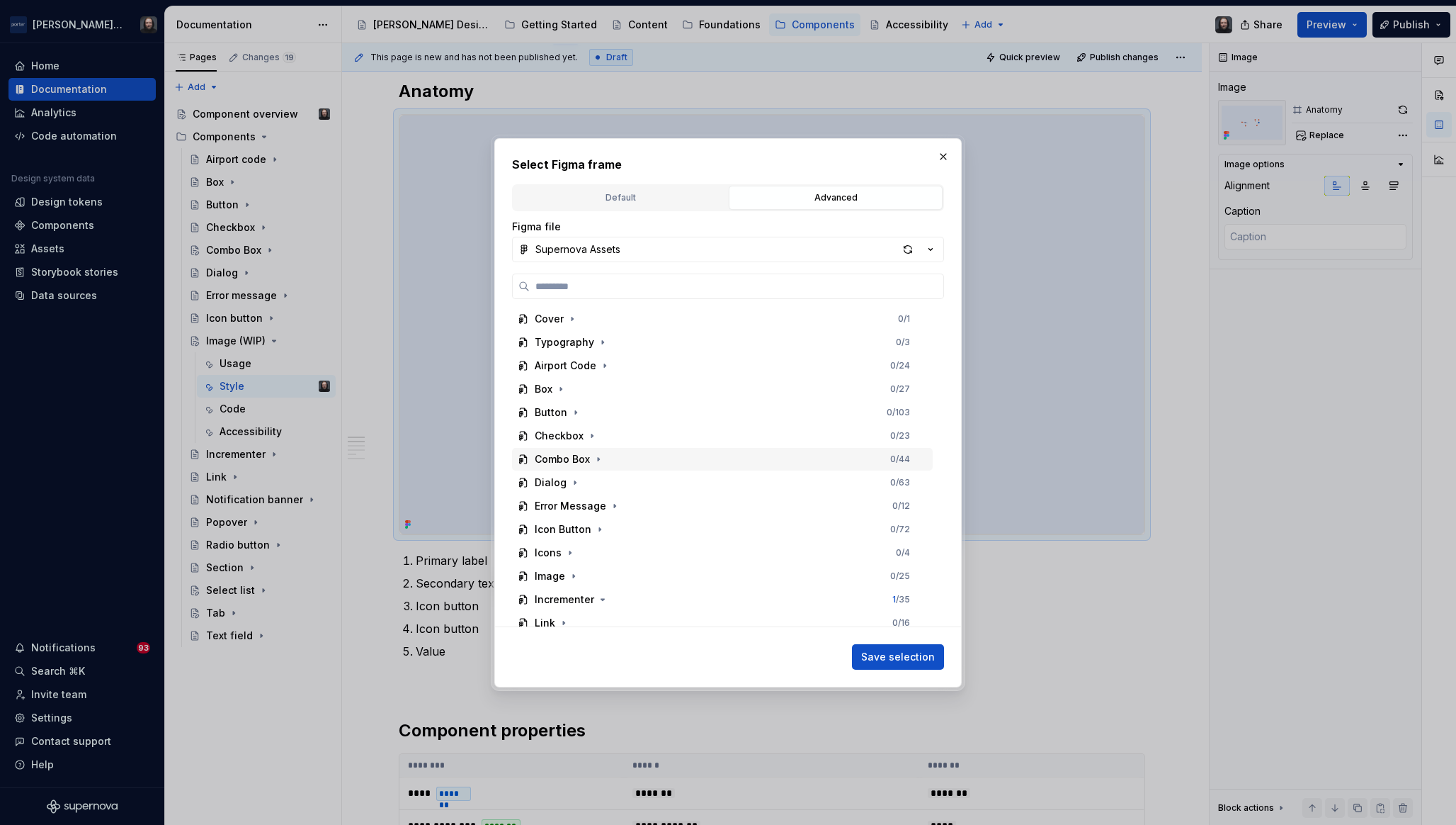
scroll to position [219, 0]
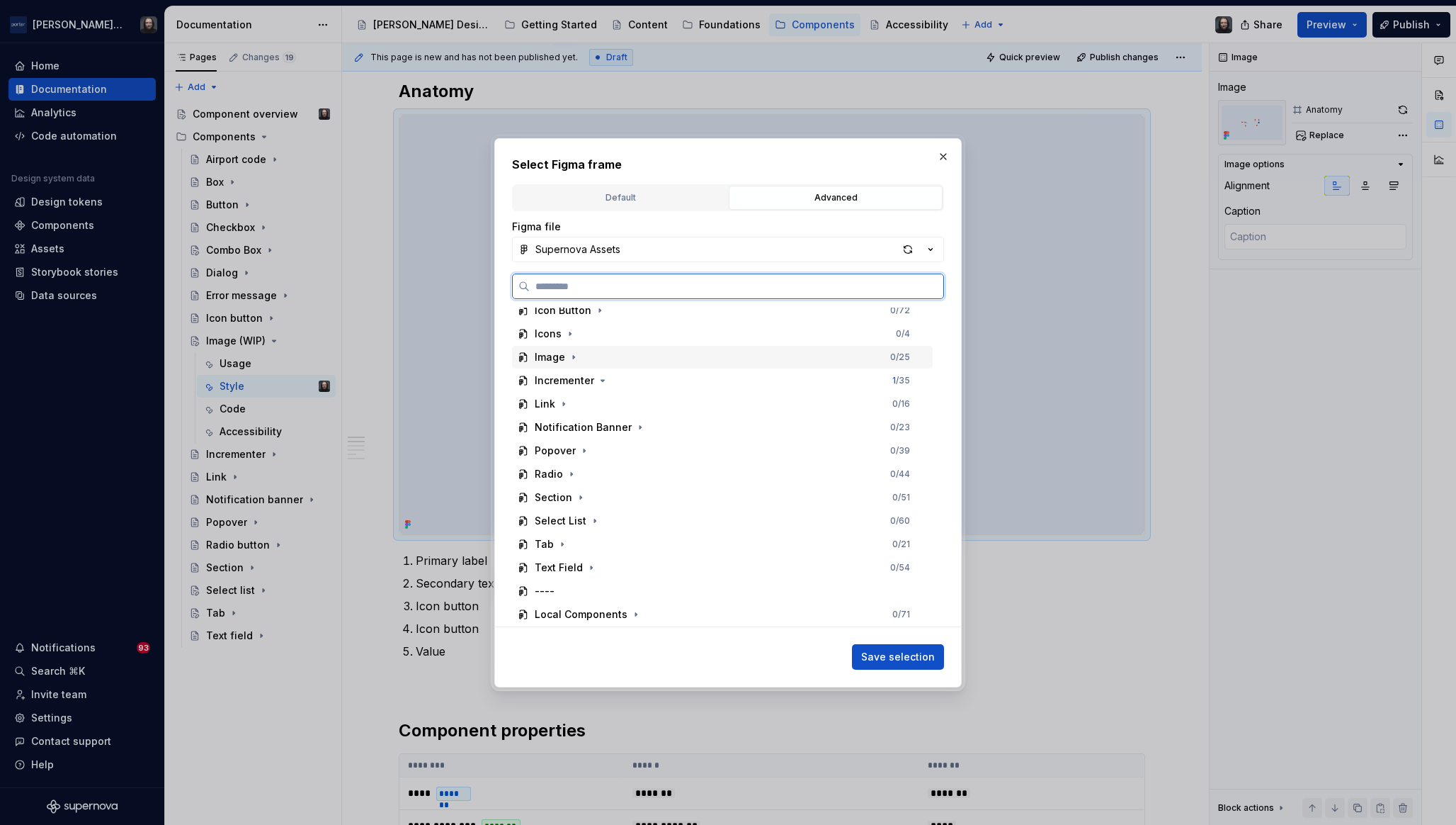
click at [657, 359] on div "Image 0 / 25" at bounding box center [722, 357] width 421 height 22
click at [653, 499] on div "Hero" at bounding box center [729, 497] width 407 height 22
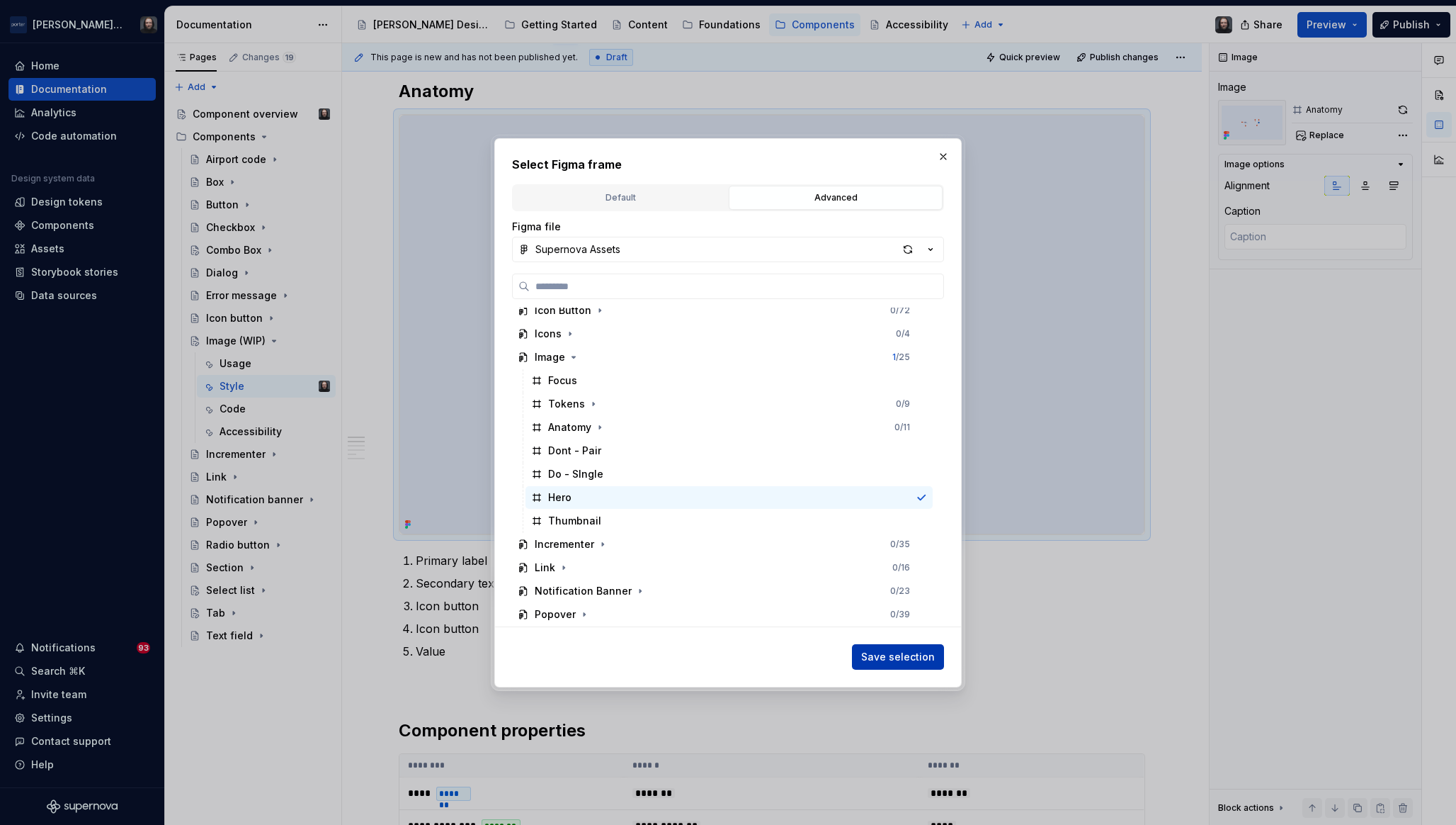
click at [892, 652] on span "Save selection" at bounding box center [898, 657] width 74 height 14
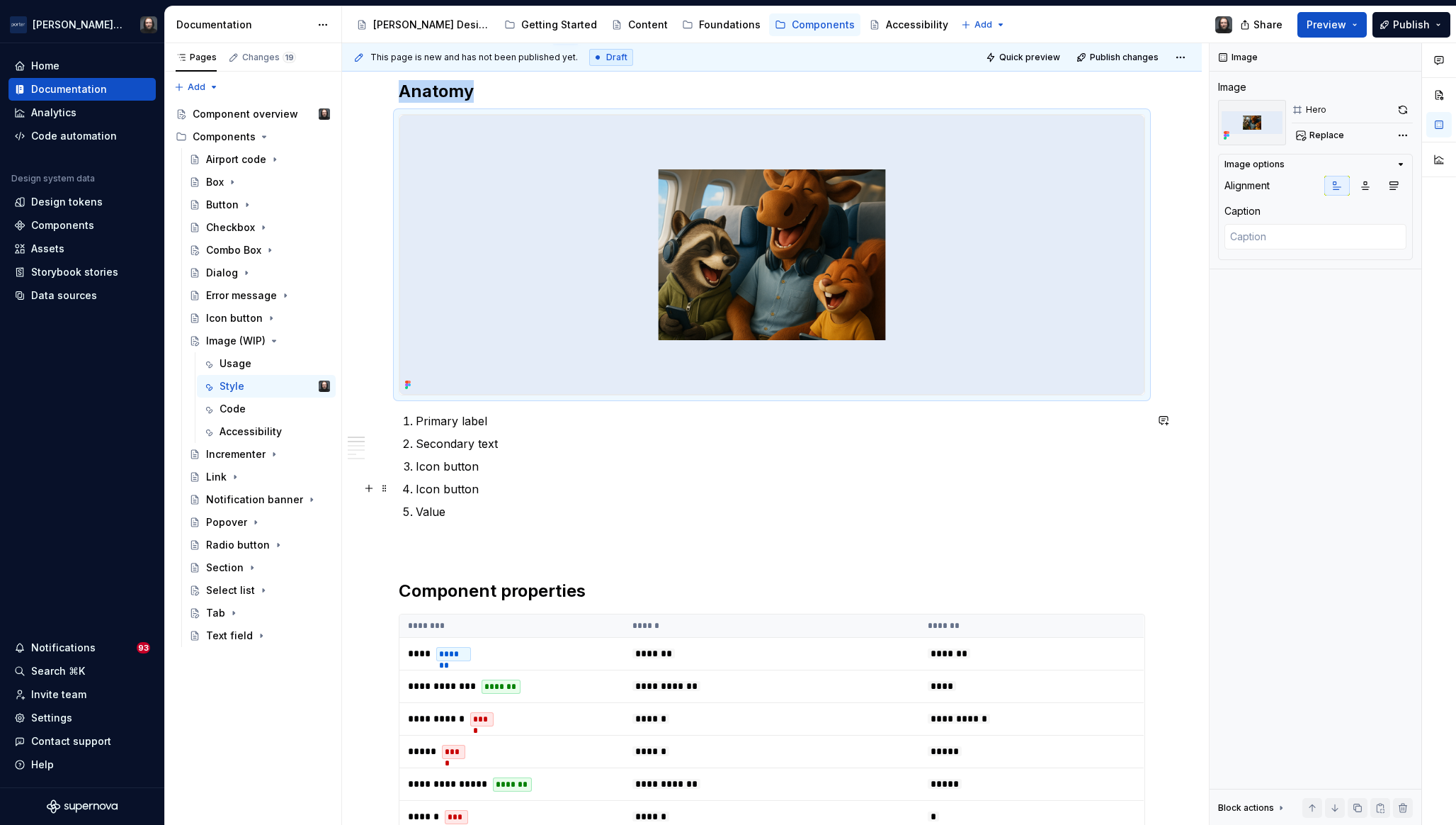
scroll to position [71, 0]
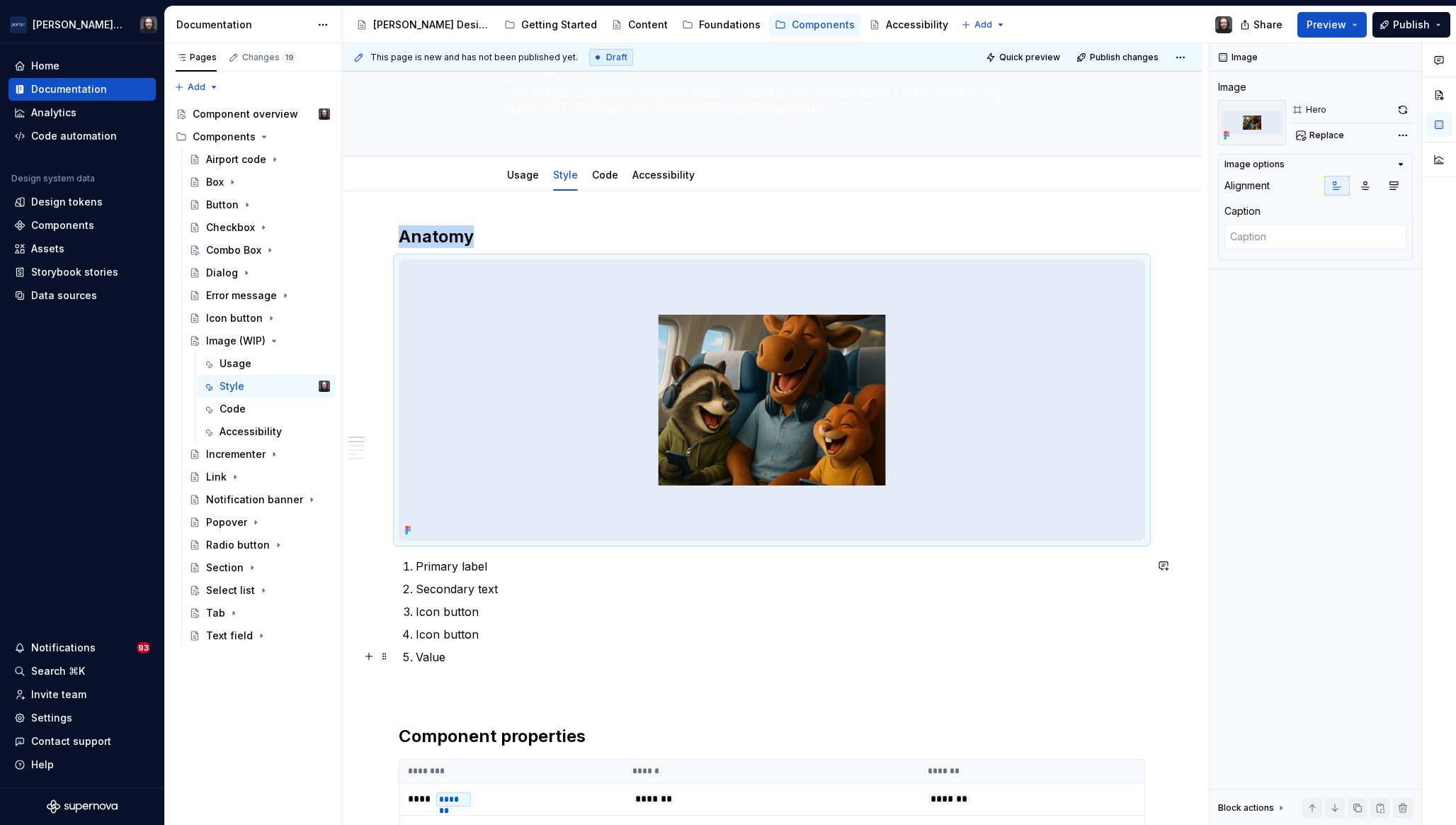
type textarea "*"
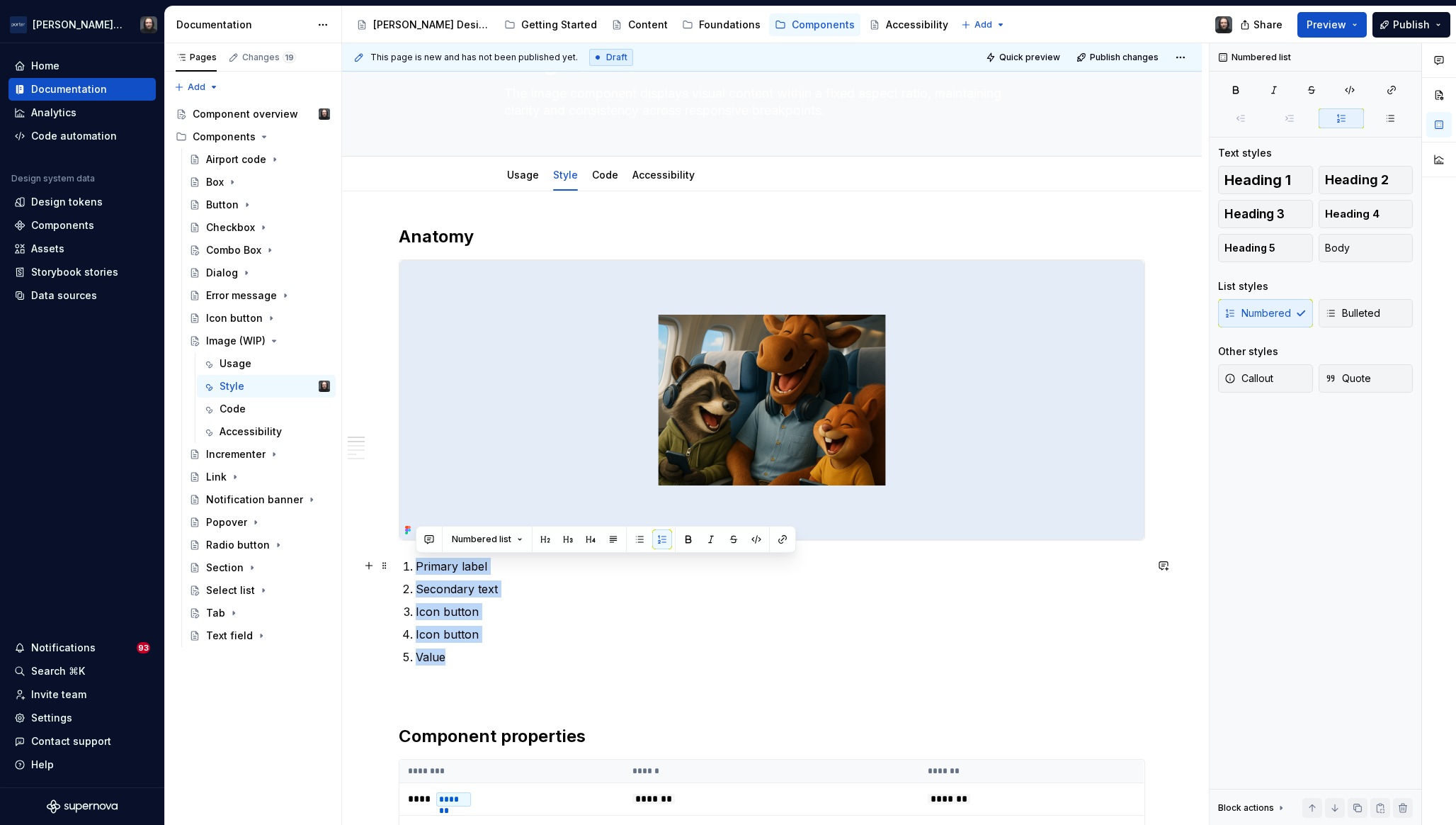
drag, startPoint x: 439, startPoint y: 631, endPoint x: 419, endPoint y: 569, distance: 65.1
click at [419, 570] on ol "Primary label Secondary text Icon button Icon button Value" at bounding box center [780, 611] width 729 height 108
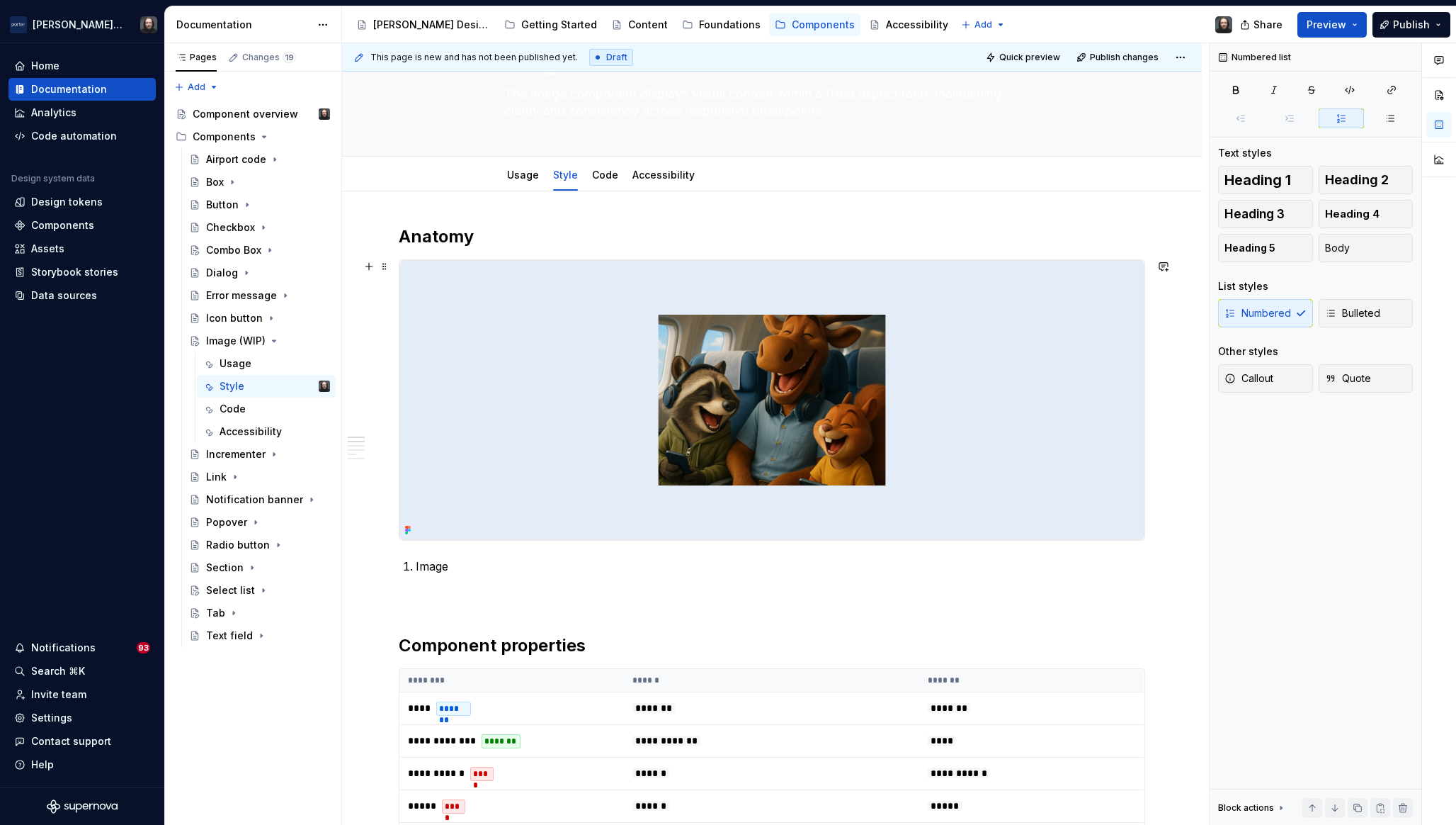
click at [1011, 350] on img at bounding box center [772, 400] width 745 height 280
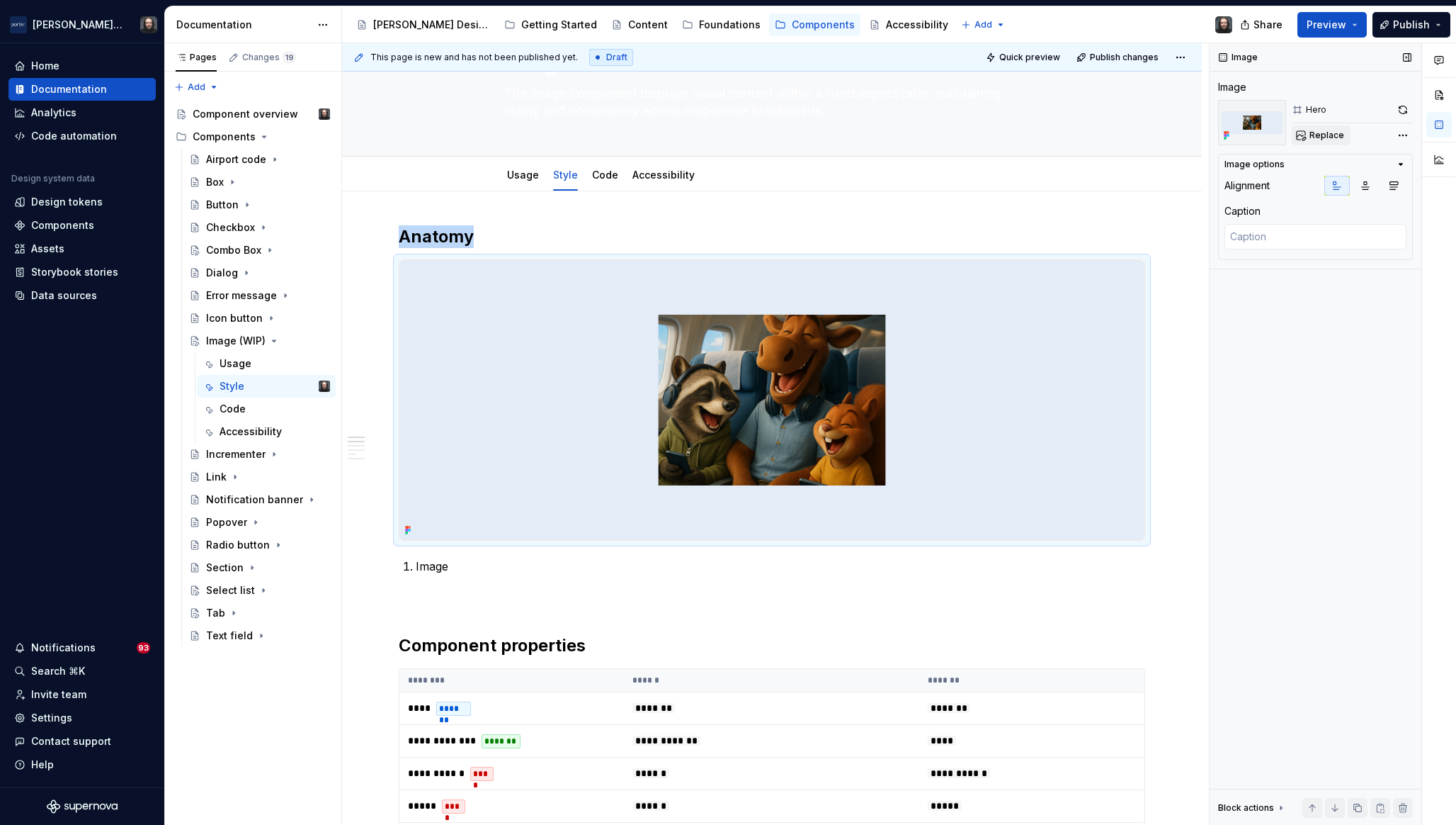
click at [1319, 134] on span "Replace" at bounding box center [1327, 135] width 35 height 12
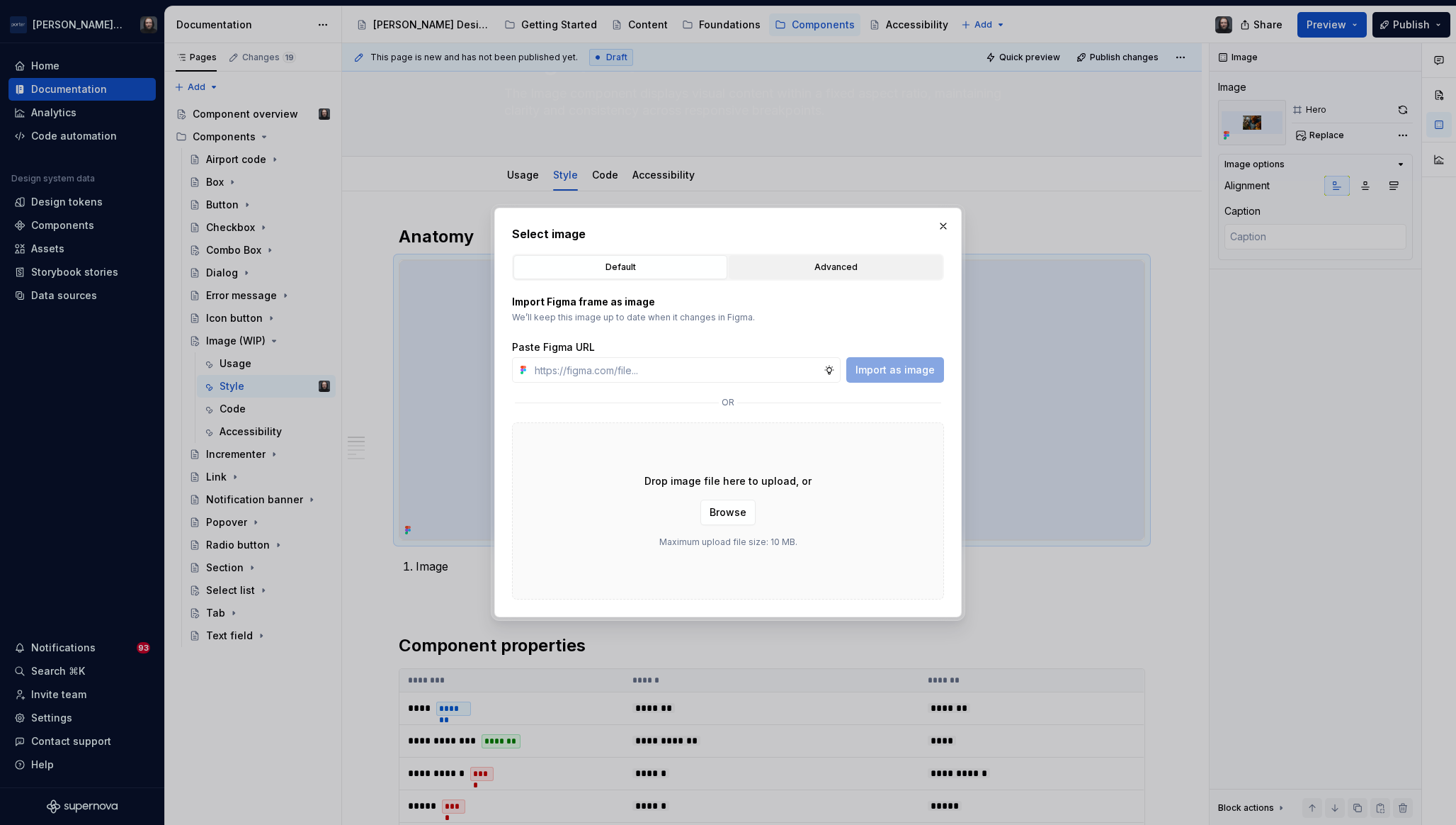
click at [839, 266] on div "Advanced" at bounding box center [835, 268] width 204 height 14
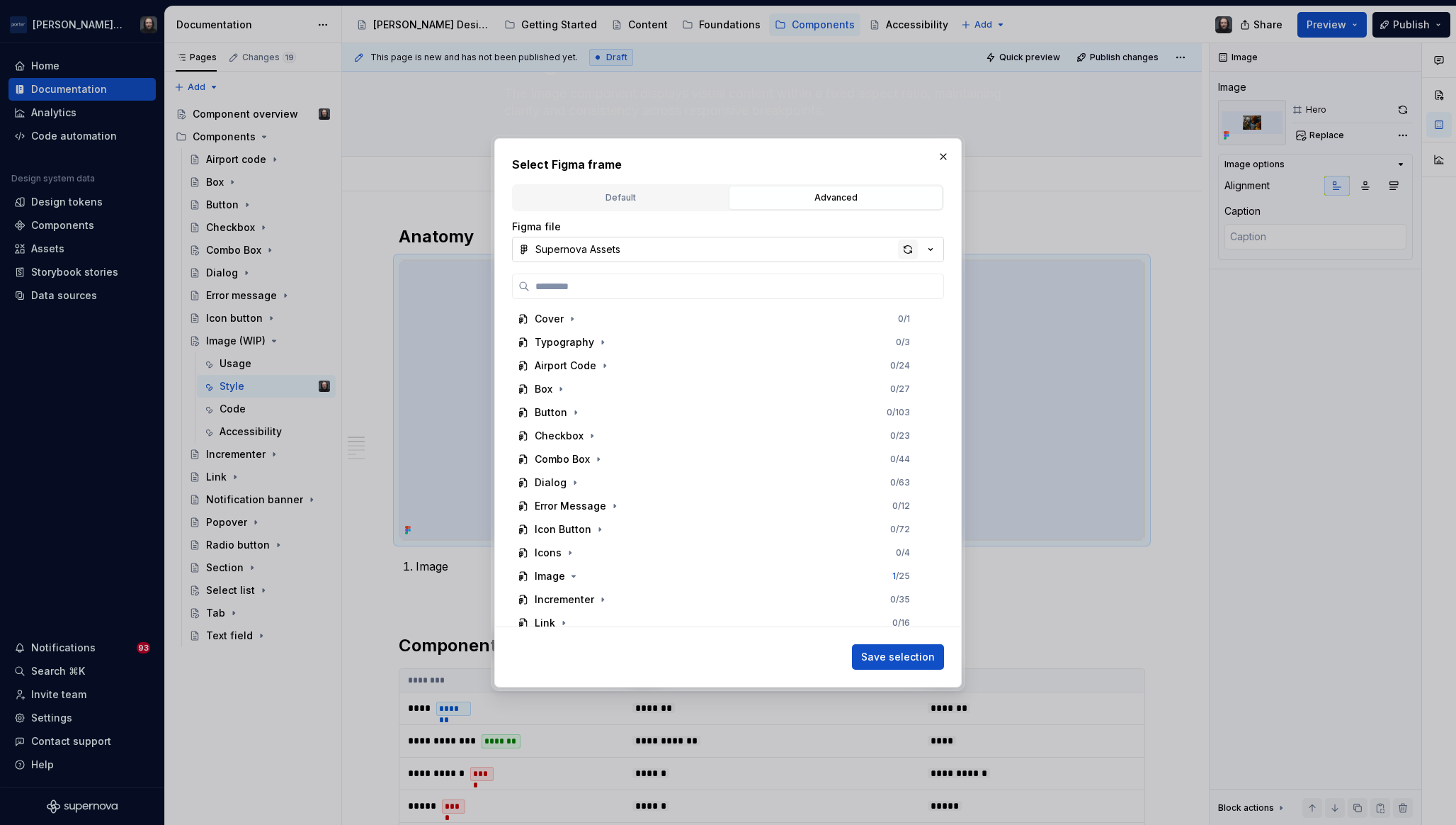
click at [909, 251] on div "button" at bounding box center [908, 250] width 20 height 20
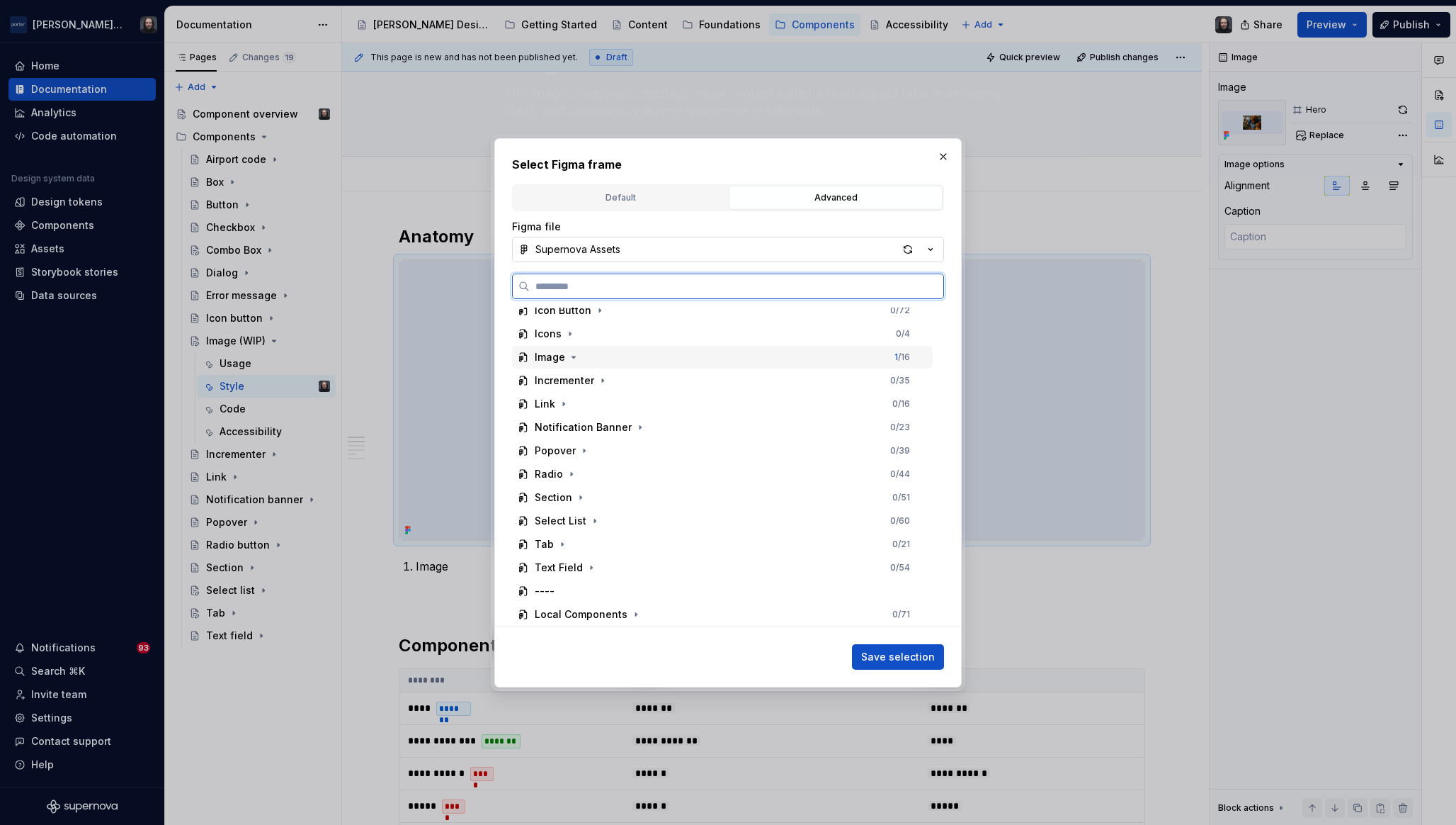
drag, startPoint x: 614, startPoint y: 359, endPoint x: 624, endPoint y: 359, distance: 10.0
click at [614, 359] on div "Image 1 / 16" at bounding box center [722, 357] width 421 height 22
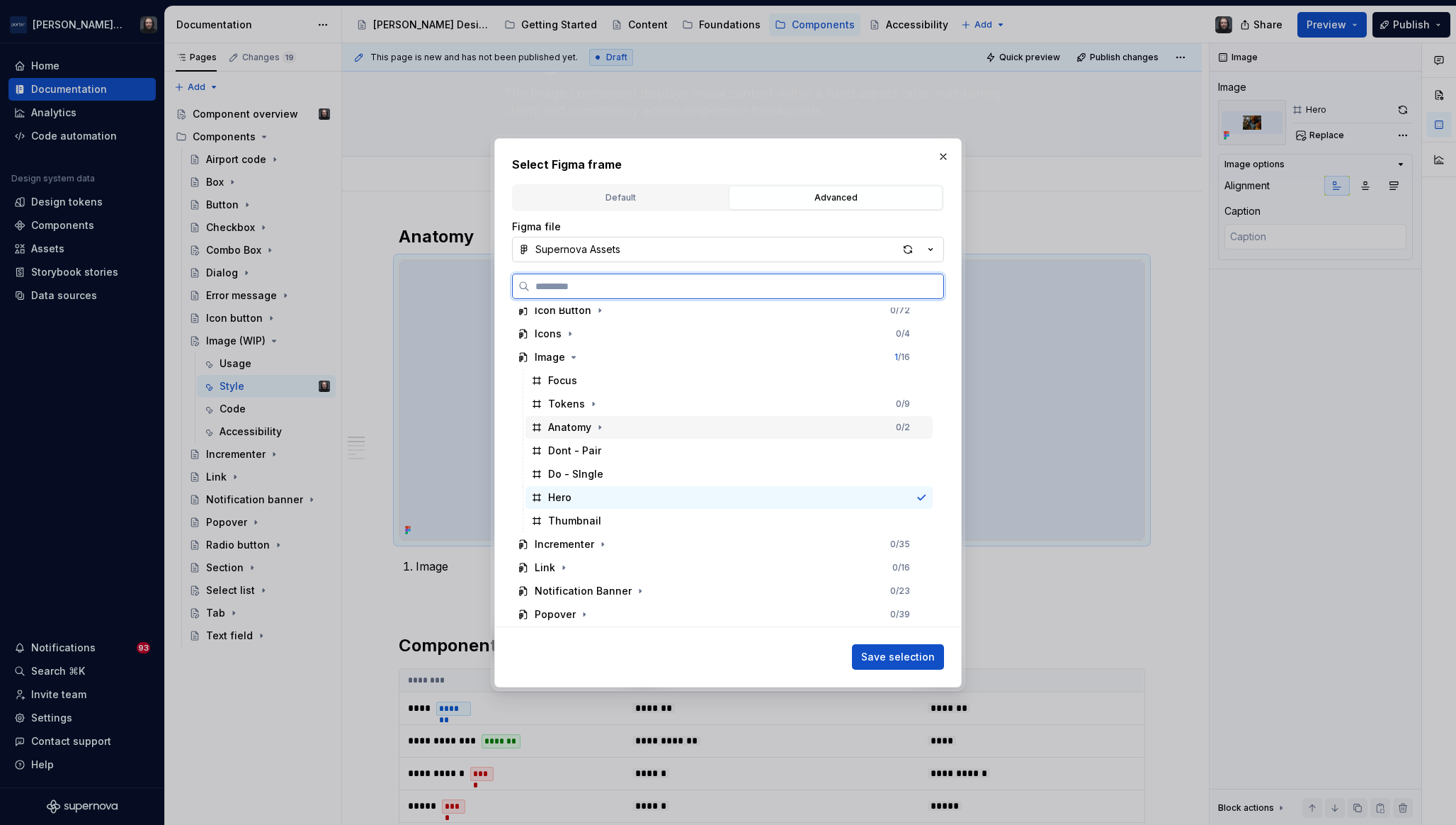
click at [669, 422] on div "Anatomy 0 / 2" at bounding box center [729, 426] width 407 height 22
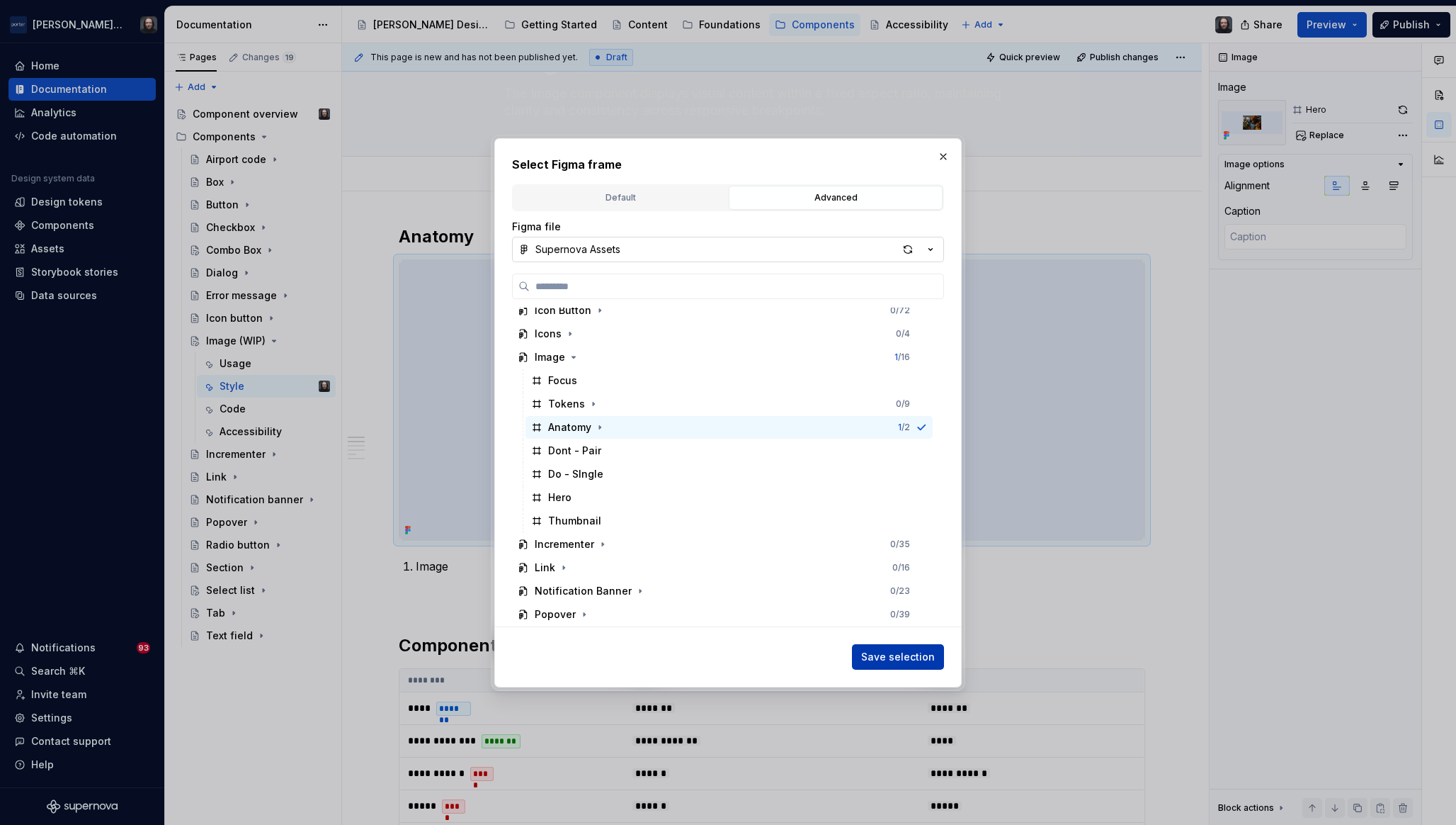
click at [894, 655] on span "Save selection" at bounding box center [898, 657] width 74 height 14
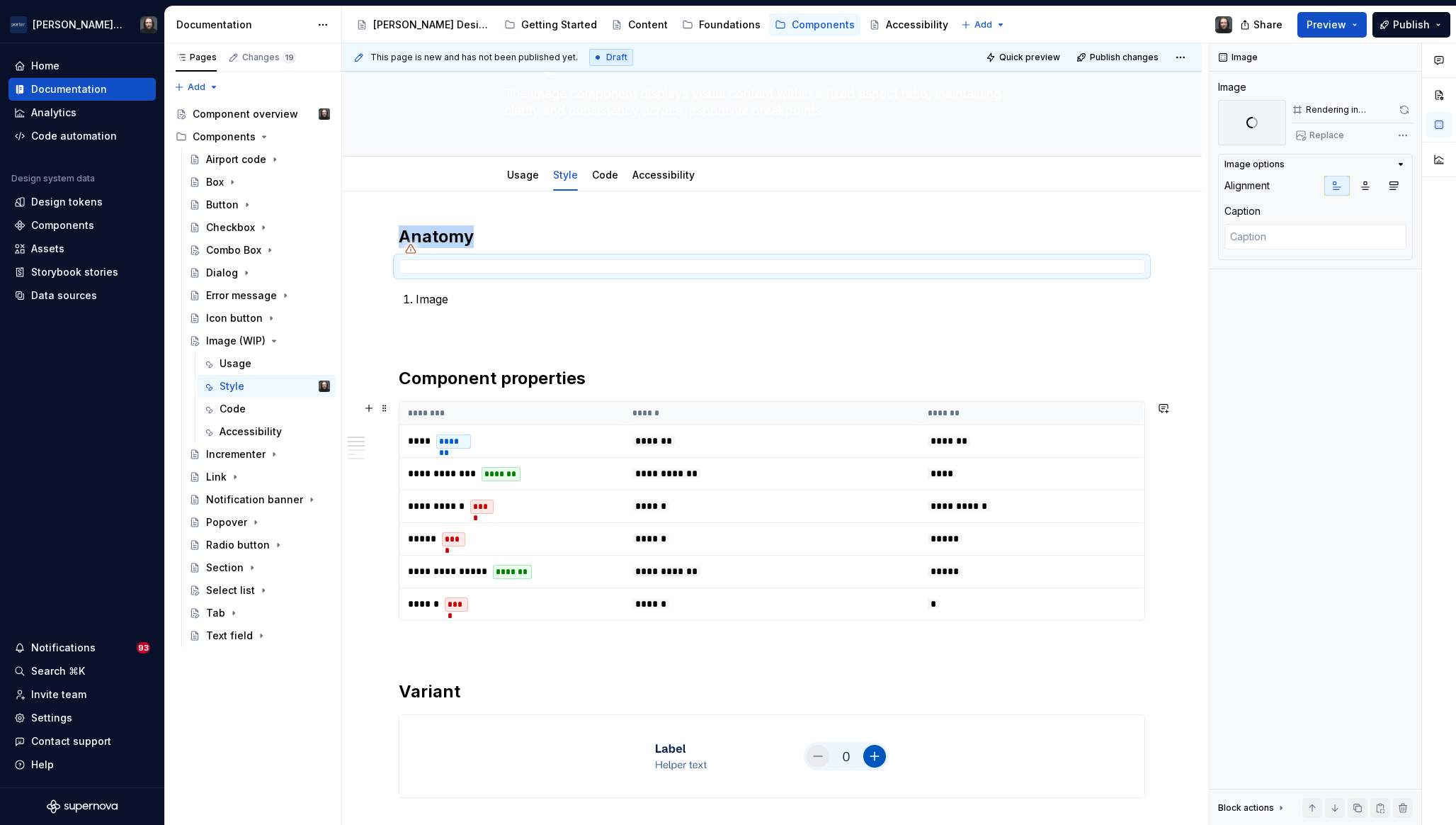
click at [851, 409] on th "******" at bounding box center [772, 413] width 296 height 23
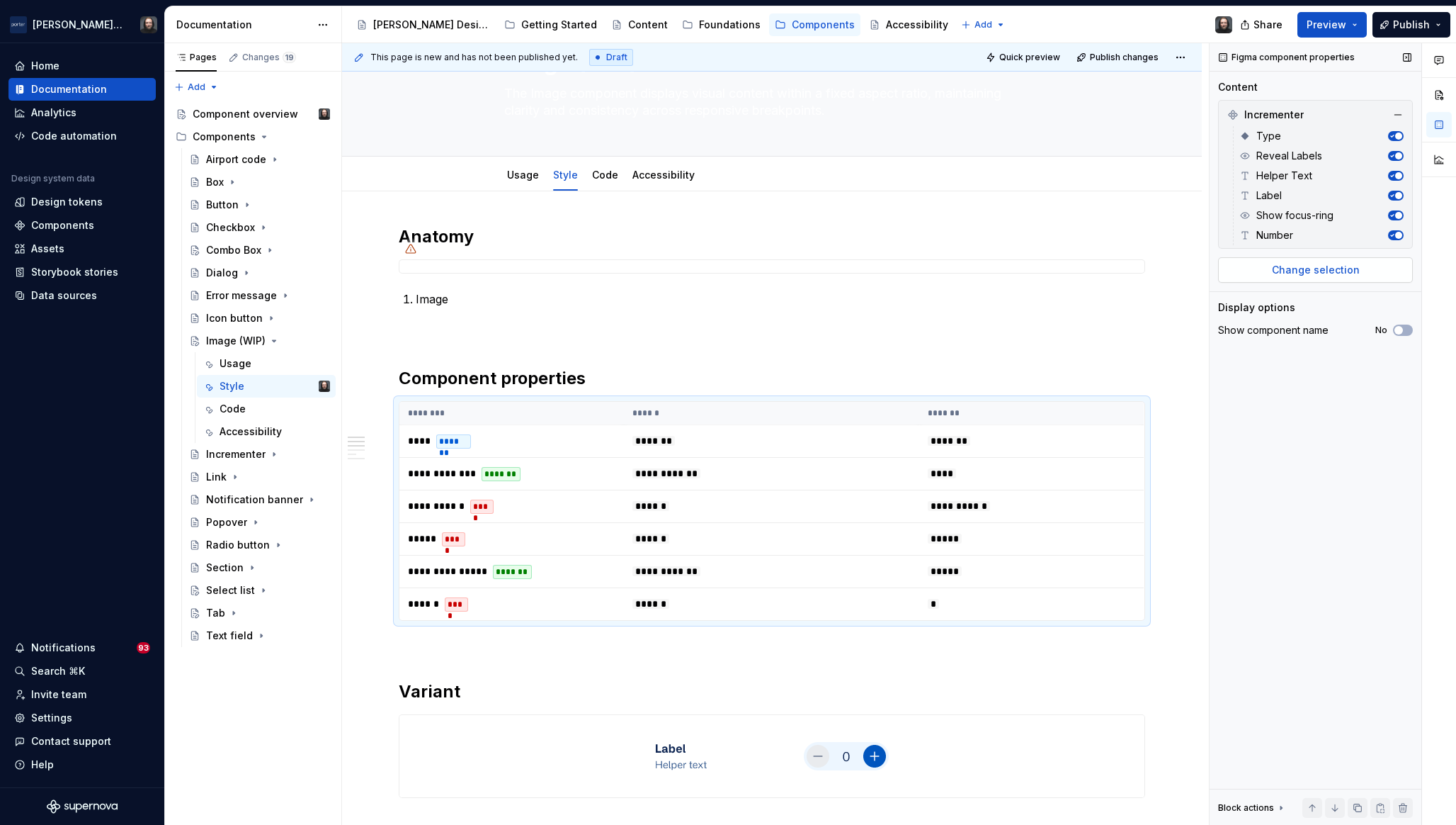
click at [1322, 268] on span "Change selection" at bounding box center [1316, 270] width 88 height 14
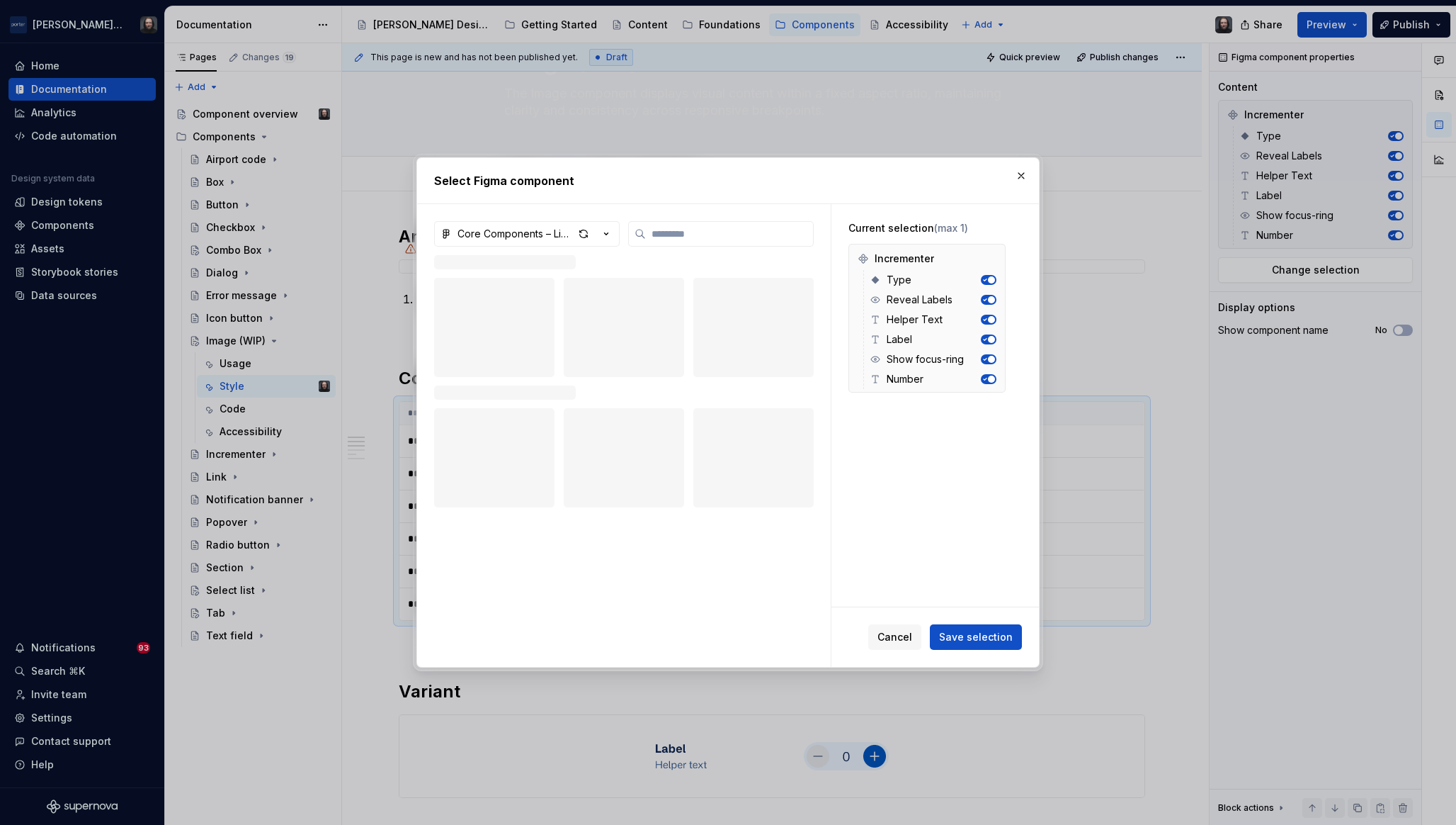
type textarea "*"
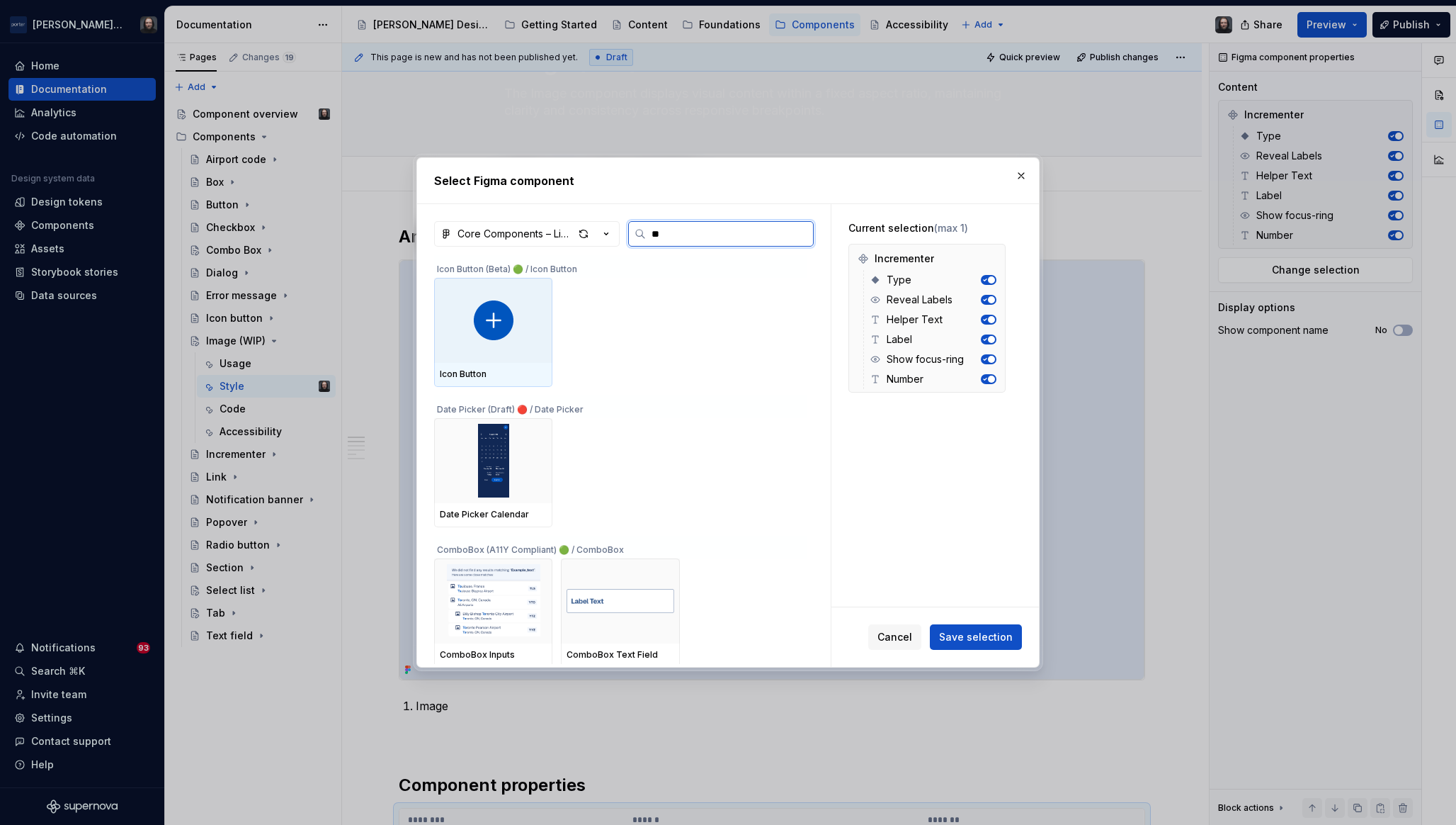
type input "***"
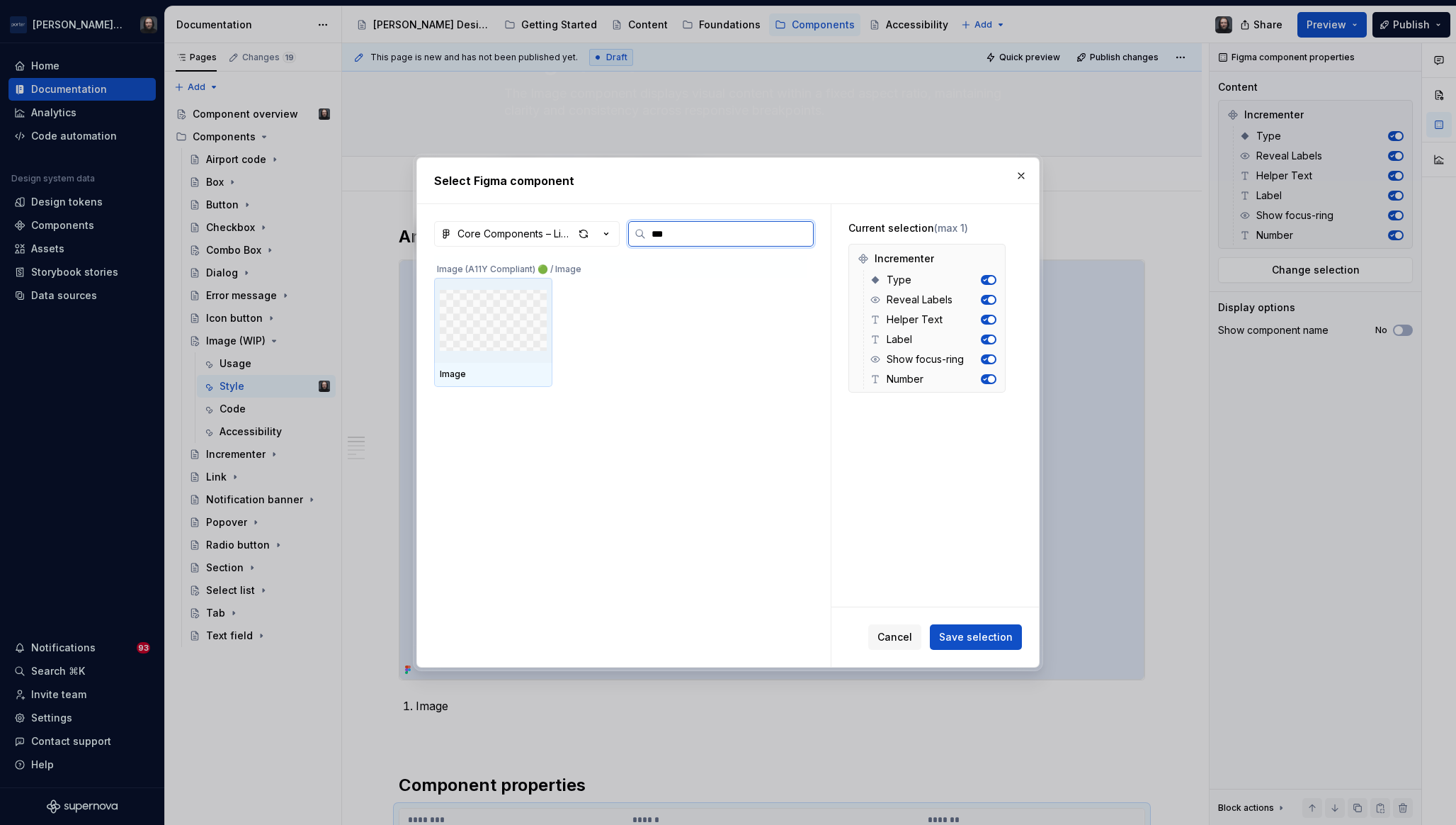
click at [508, 319] on img at bounding box center [493, 320] width 107 height 74
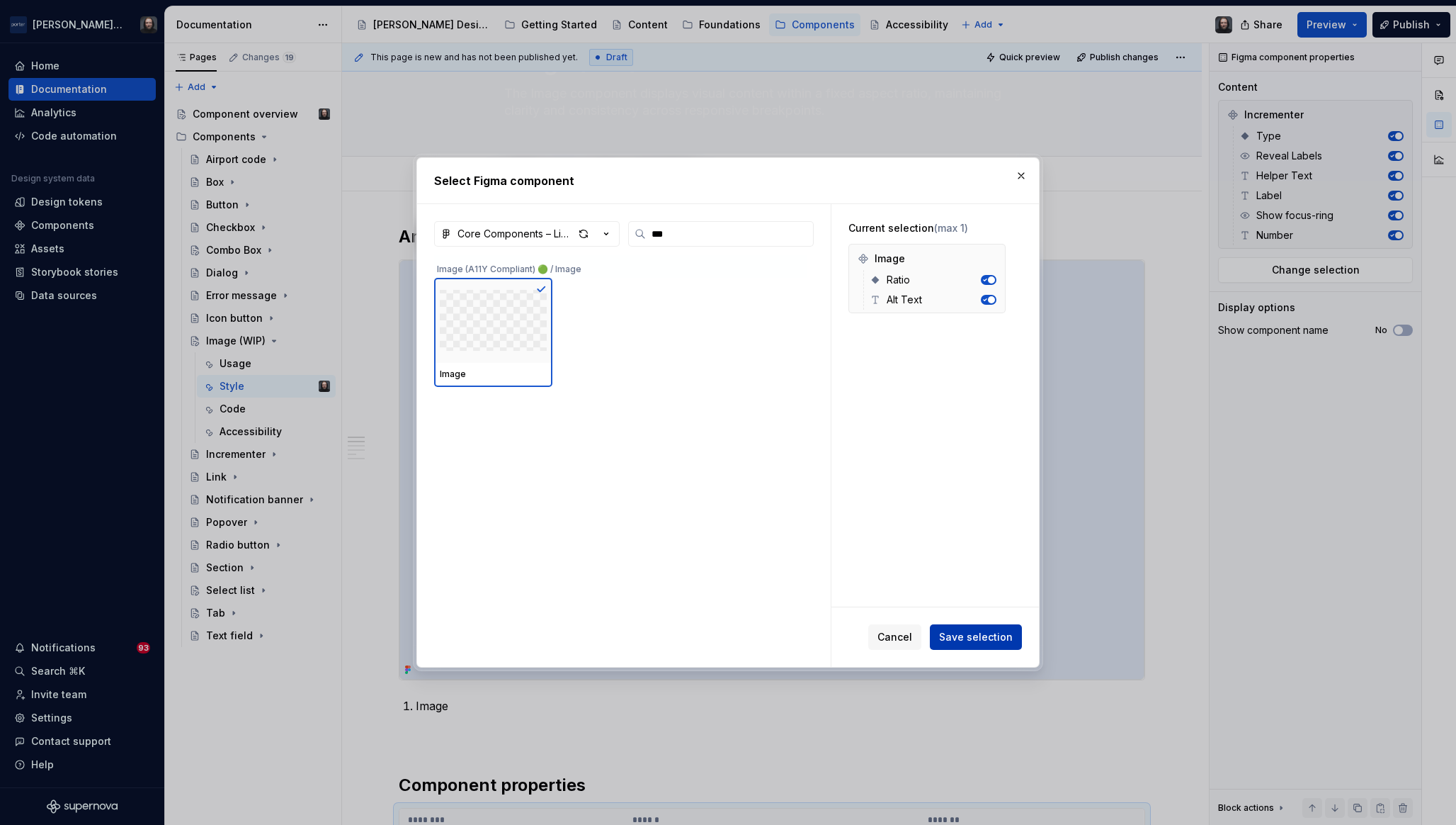
click at [995, 633] on span "Save selection" at bounding box center [976, 637] width 74 height 14
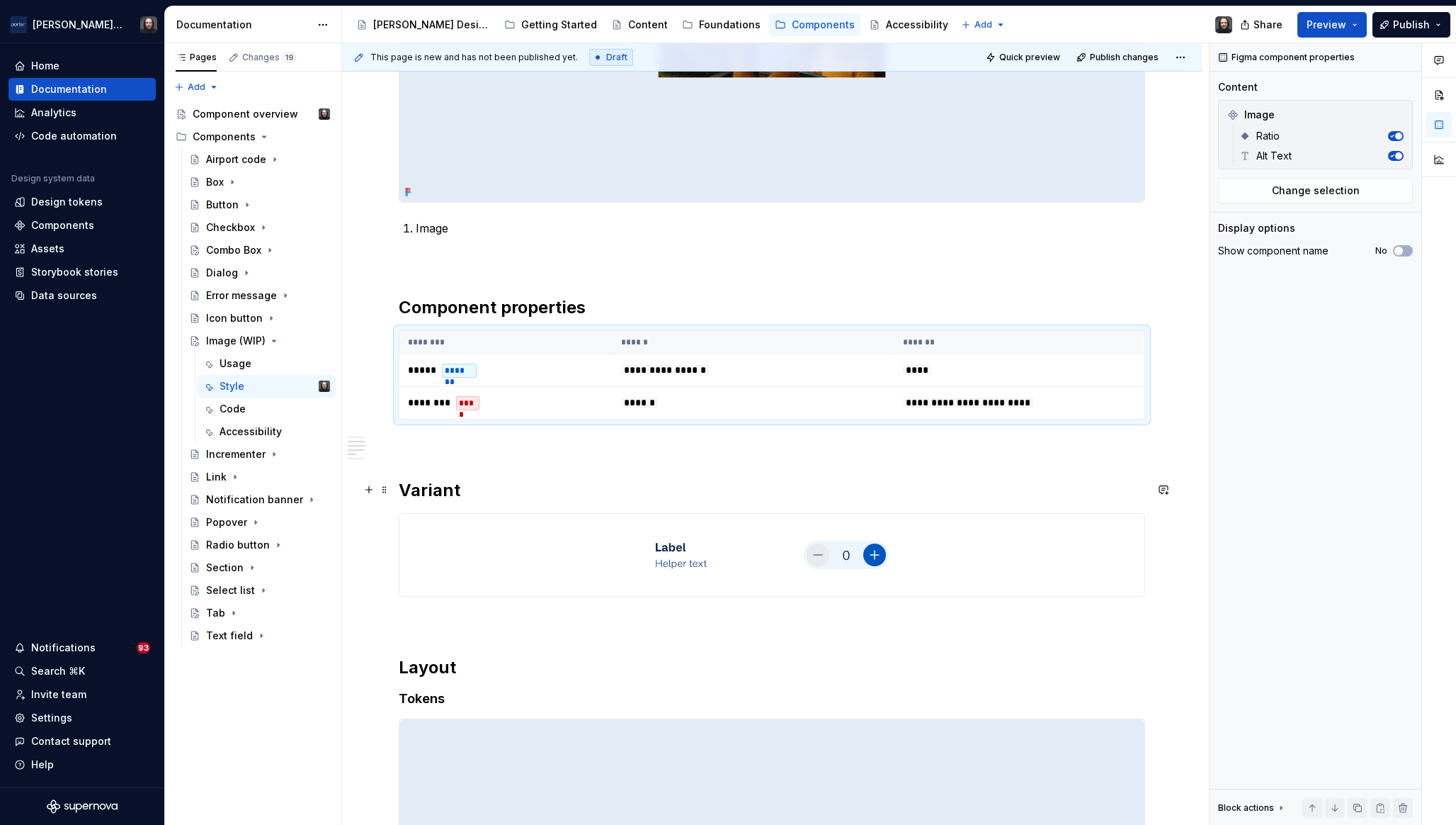
scroll to position [623, 0]
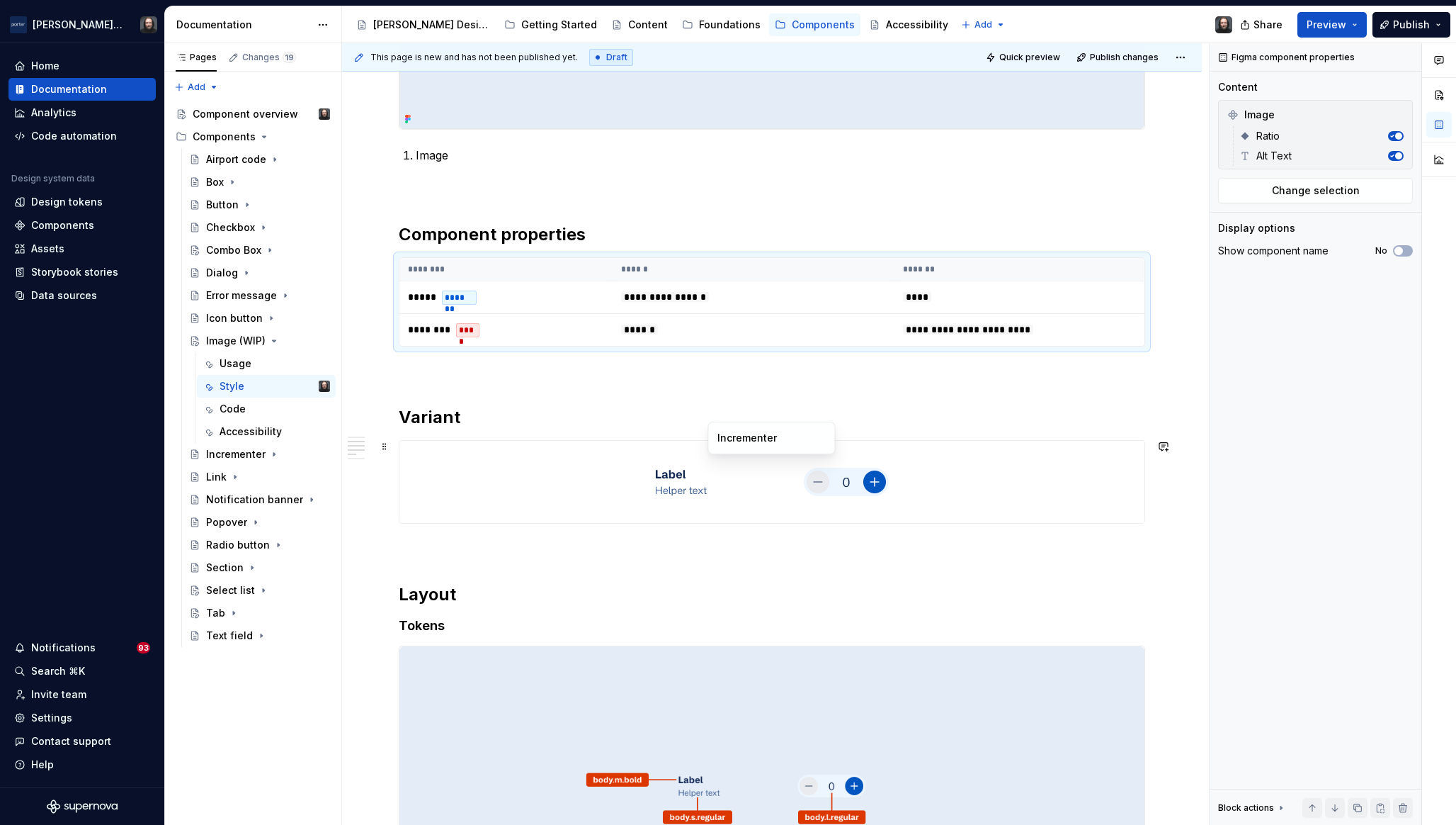
click at [1053, 455] on div at bounding box center [772, 482] width 745 height 82
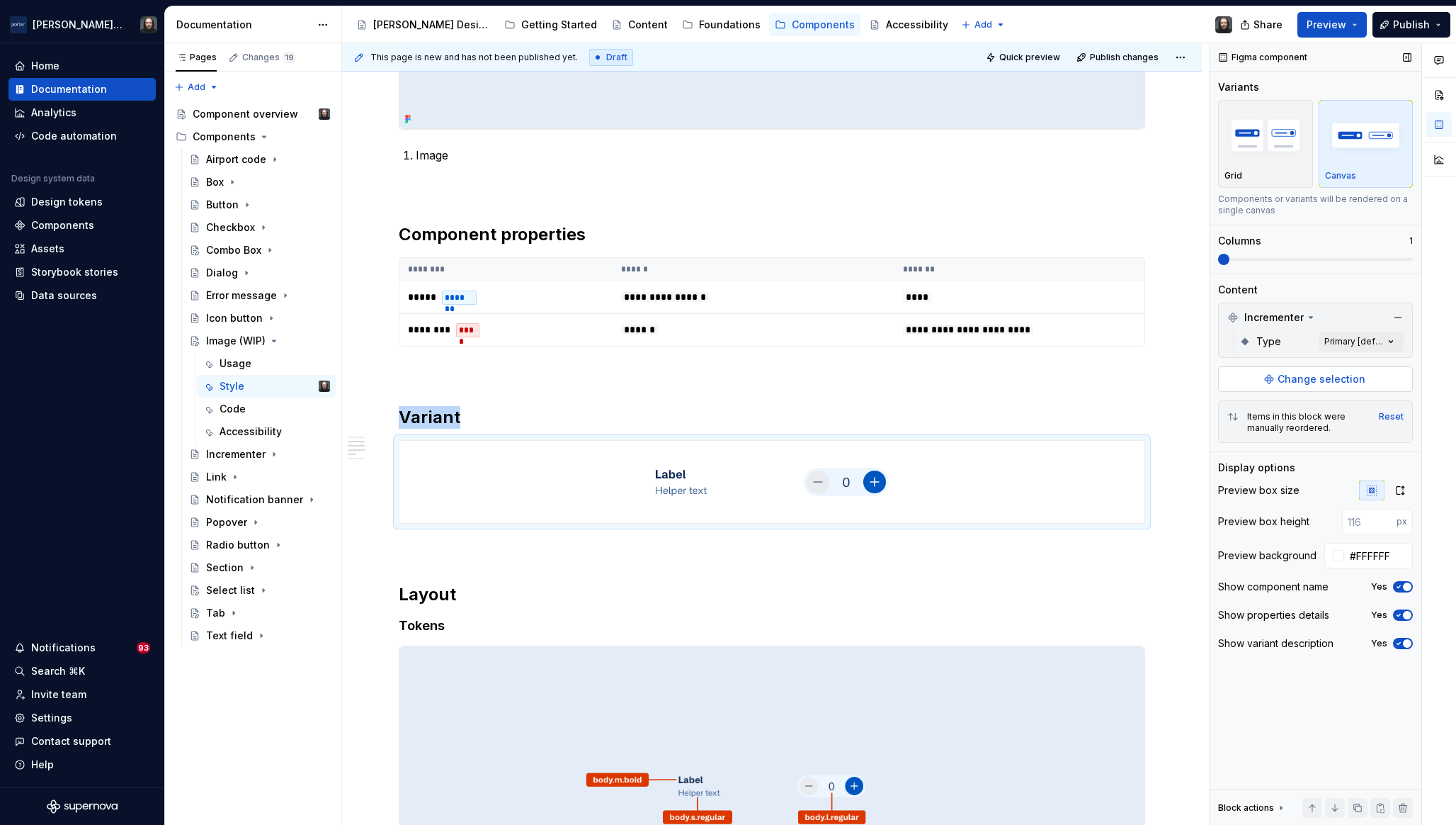
click at [1322, 382] on span "Change selection" at bounding box center [1321, 379] width 88 height 14
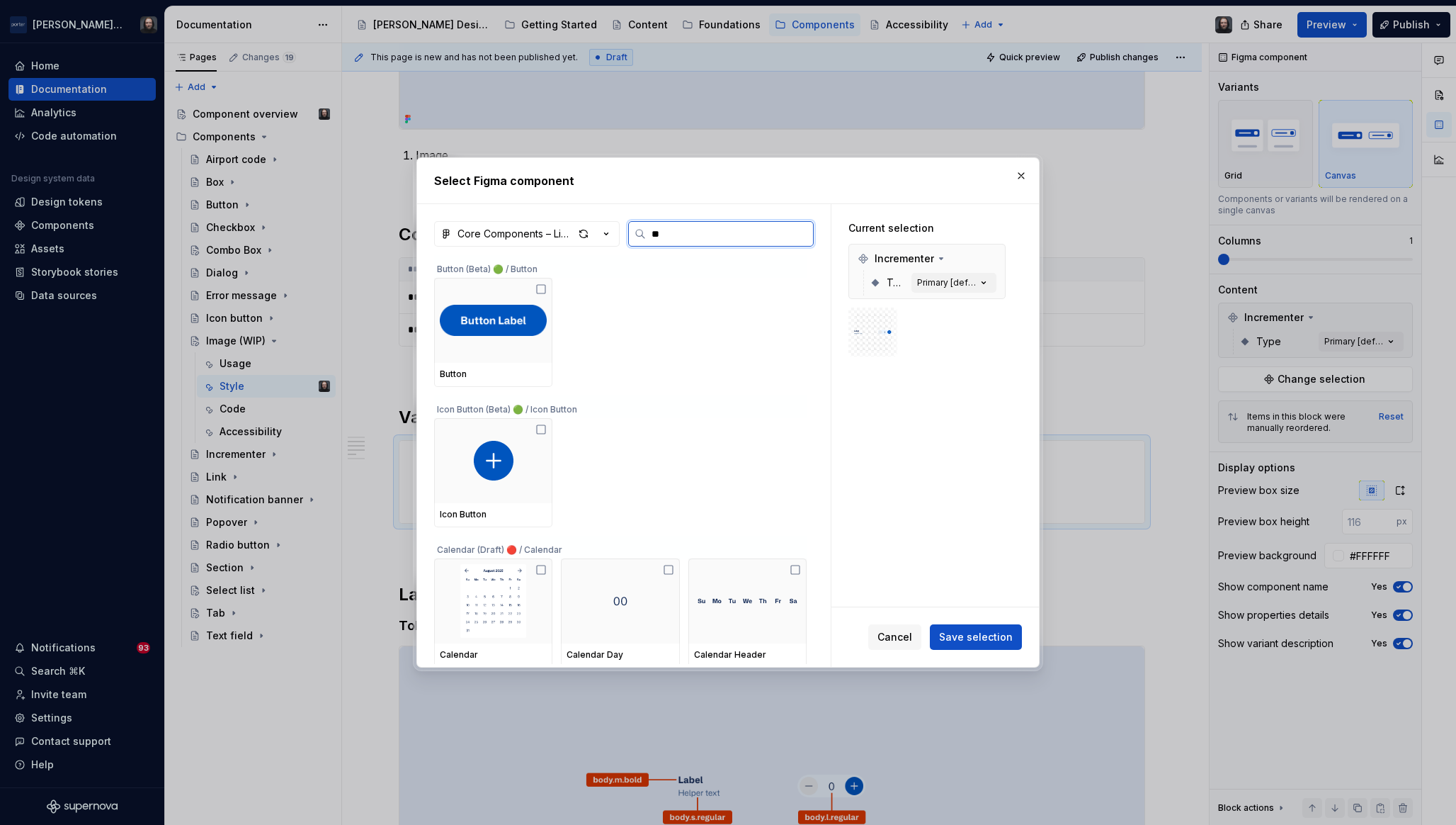
type input "***"
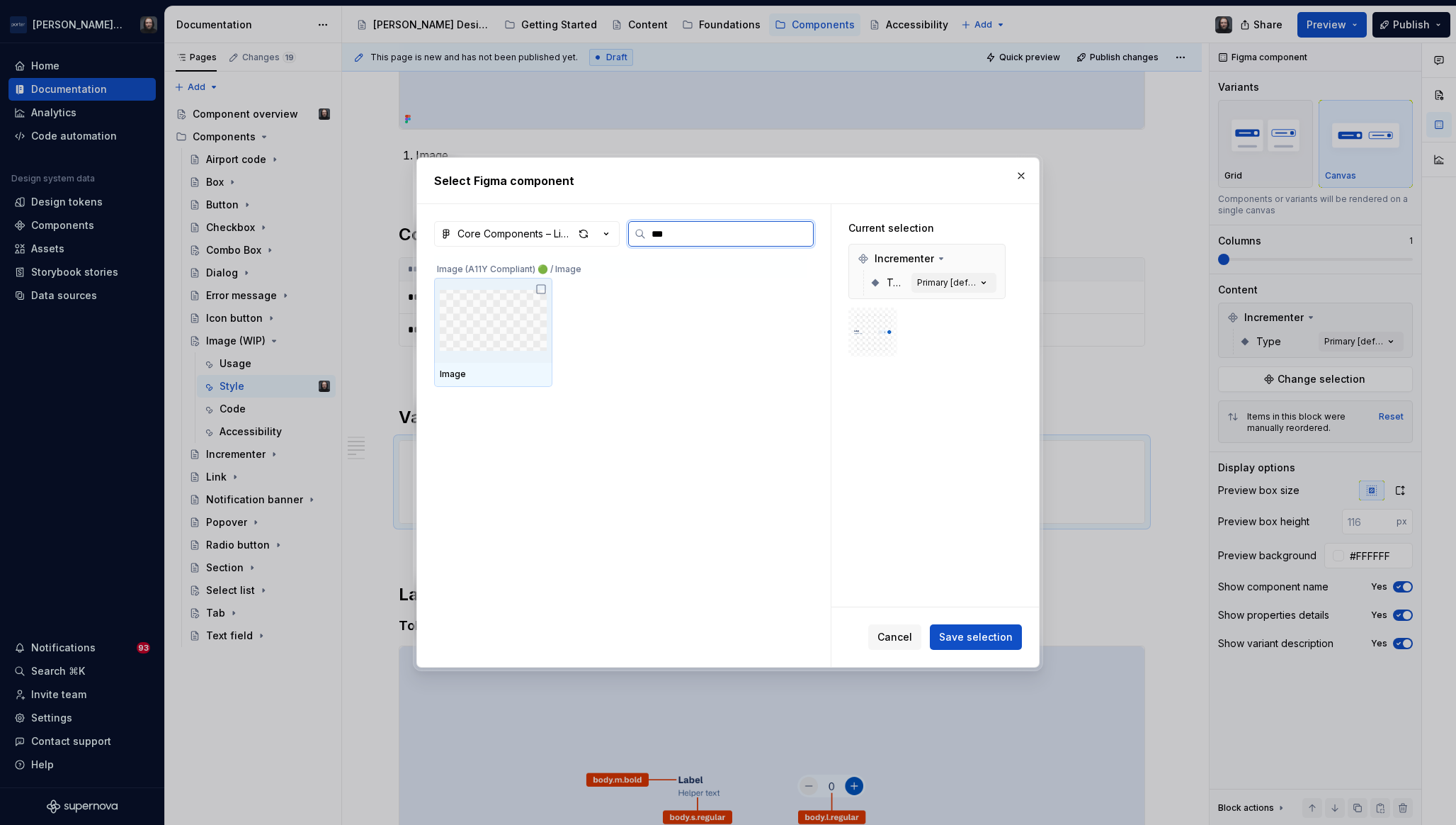
click at [490, 316] on img at bounding box center [493, 320] width 107 height 74
click at [991, 257] on button "button" at bounding box center [991, 259] width 20 height 20
click at [971, 634] on span "Save selection" at bounding box center [976, 637] width 74 height 14
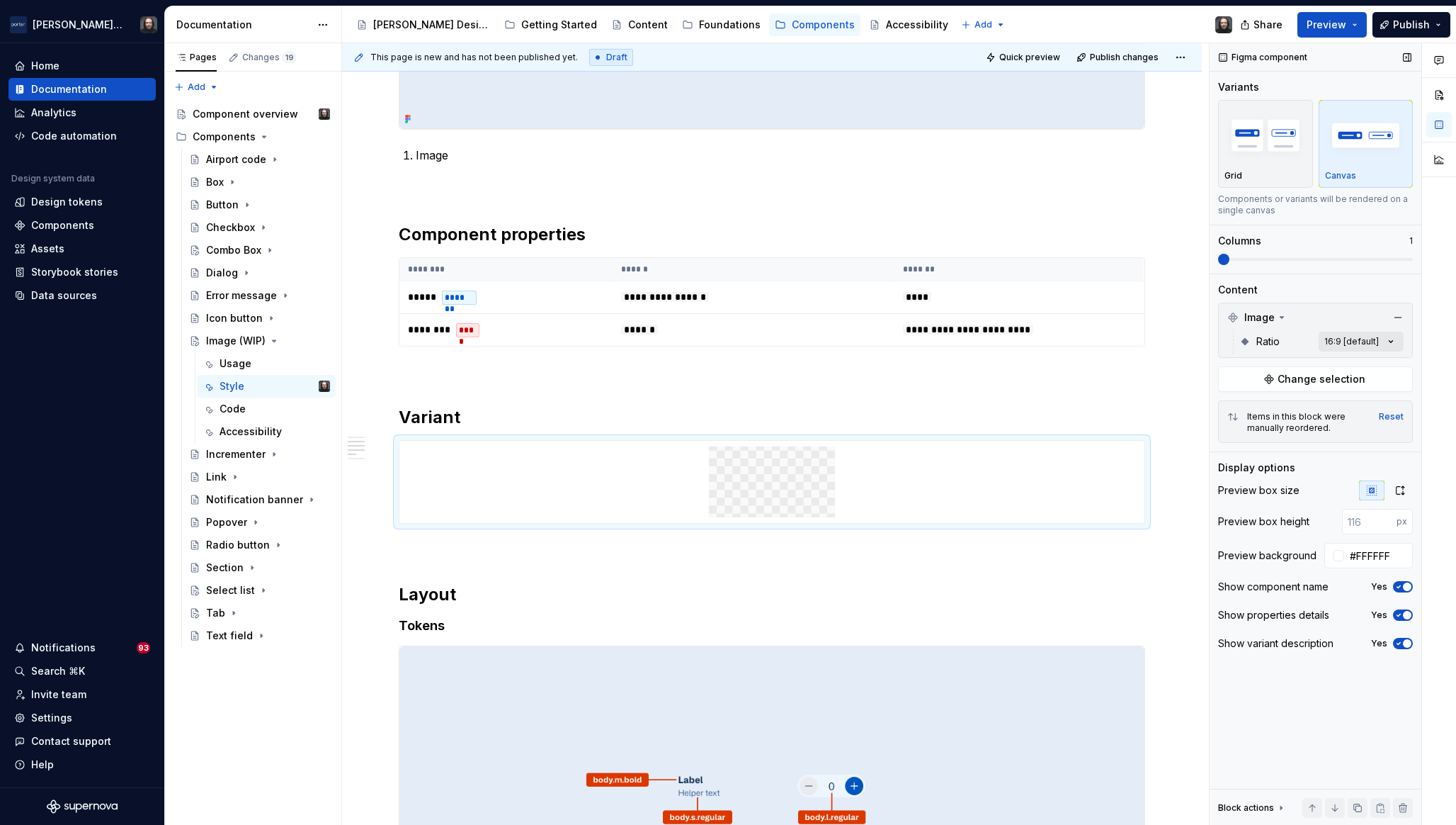
click at [1391, 340] on div "Comments Open comments No comments yet Select ‘Comment’ from the block context …" at bounding box center [1333, 433] width 246 height 782
click at [1382, 367] on span "button" at bounding box center [1381, 367] width 9 height 9
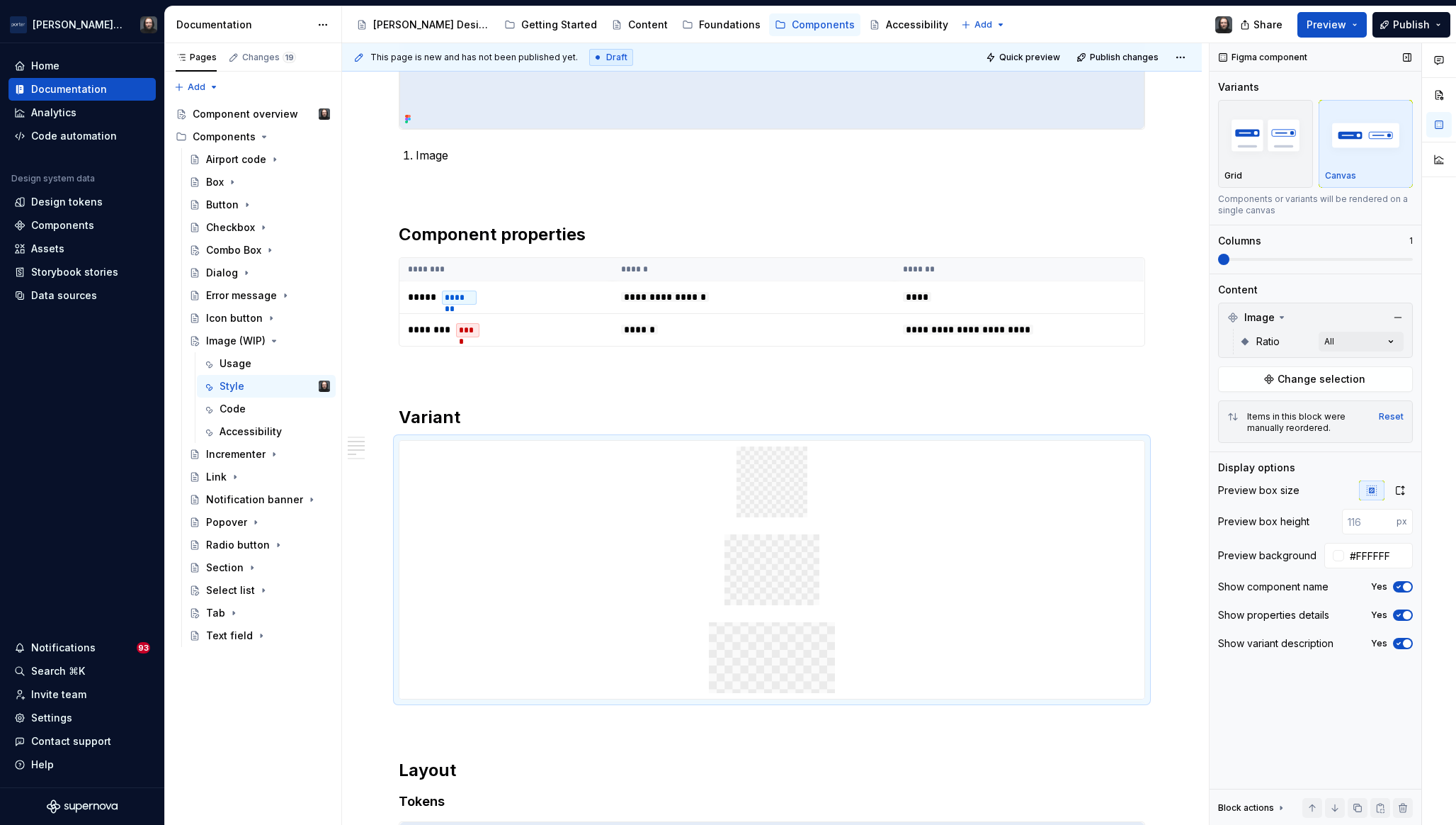
drag, startPoint x: 1231, startPoint y: 259, endPoint x: 1295, endPoint y: 257, distance: 64.0
click at [1295, 257] on div "Comments Open comments No comments yet Select ‘Comment’ from the block context …" at bounding box center [1333, 433] width 246 height 782
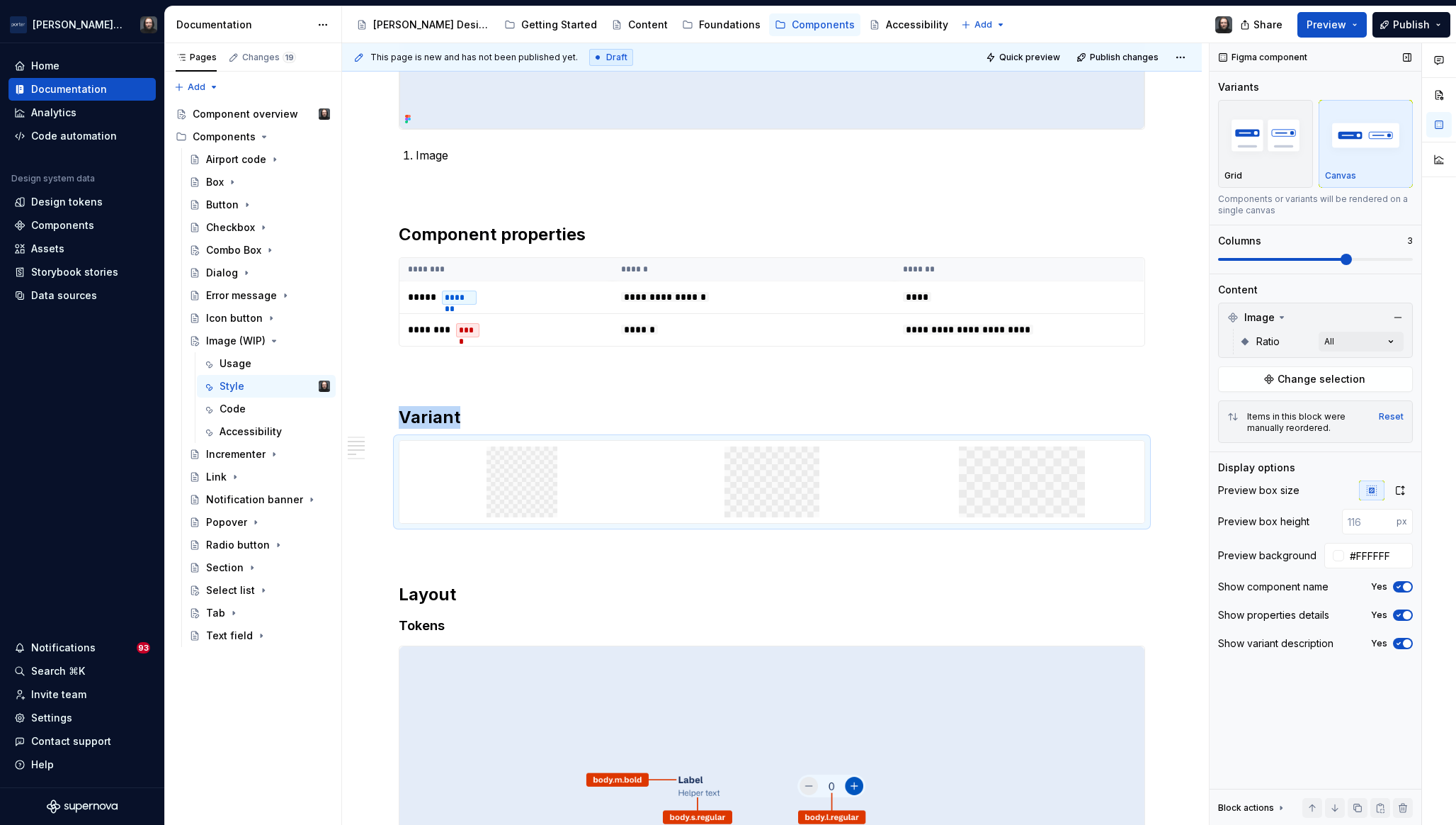
click at [1341, 258] on span at bounding box center [1346, 259] width 12 height 12
click at [1401, 488] on icon "button" at bounding box center [1400, 490] width 12 height 12
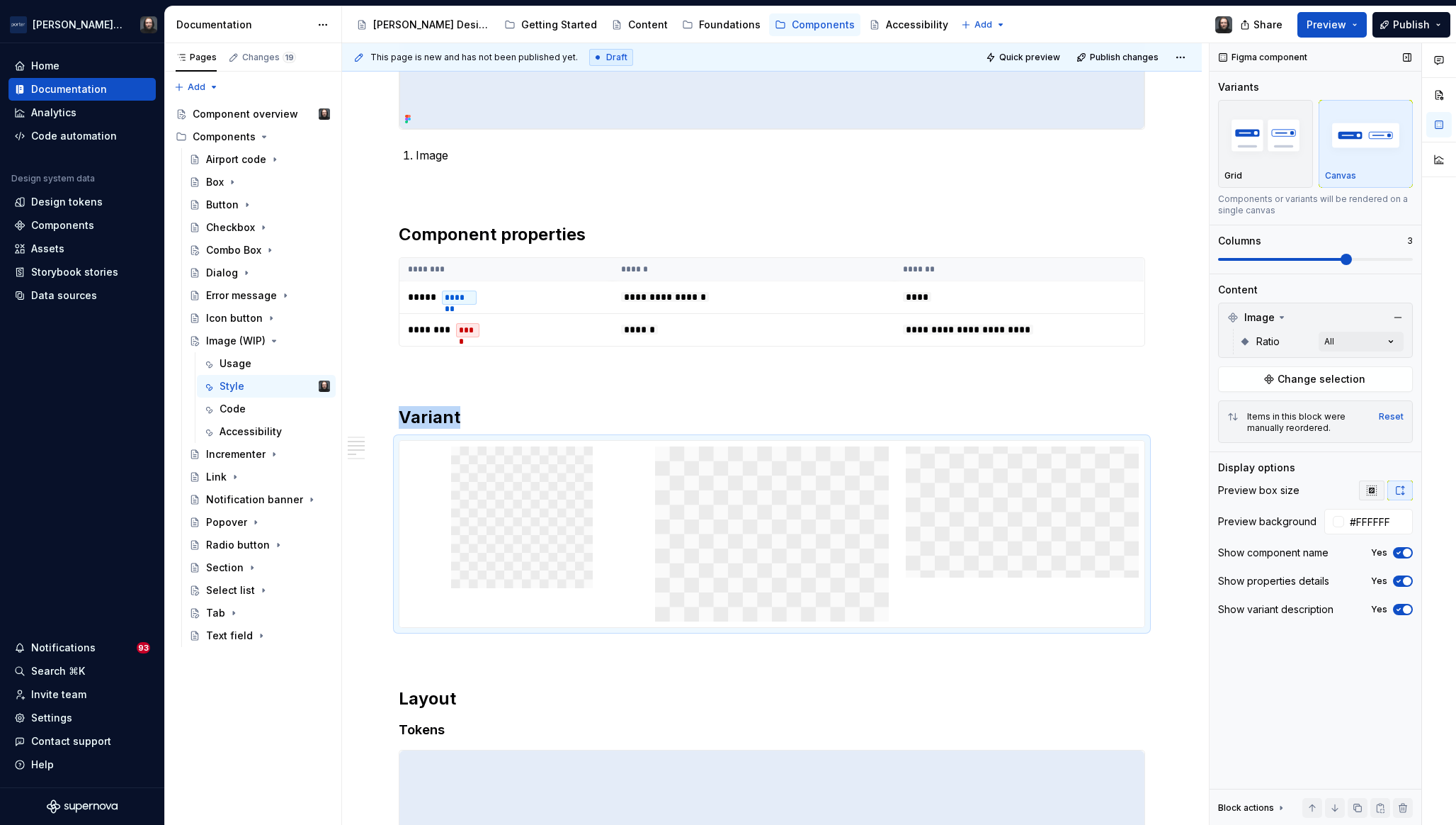
click at [1370, 491] on icon "button" at bounding box center [1371, 490] width 9 height 9
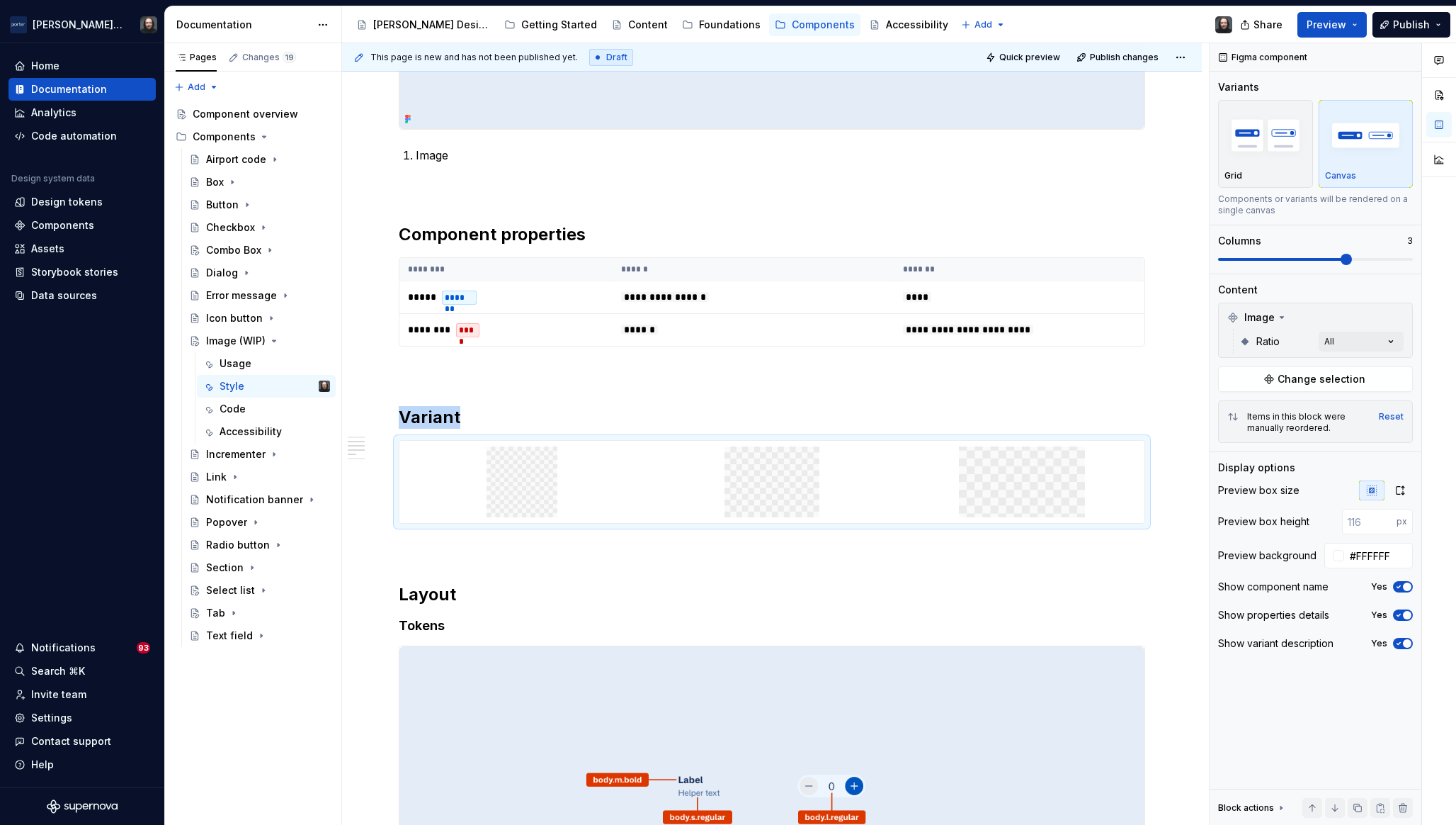
type textarea "*"
click at [1384, 557] on input "#FFFFFF" at bounding box center [1378, 556] width 69 height 26
paste input "E4ECF8"
type input "#E4ECF8"
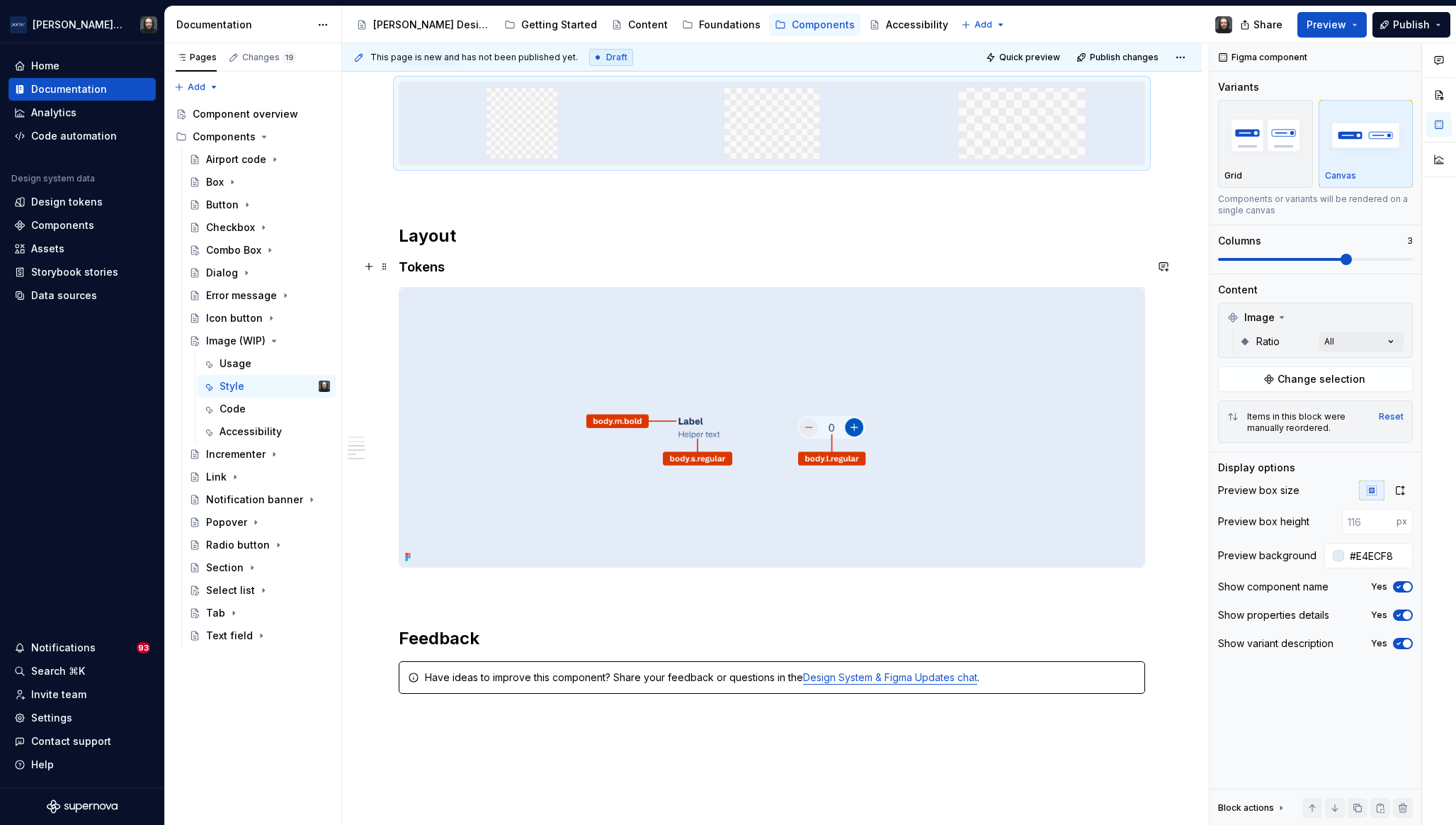
scroll to position [783, 0]
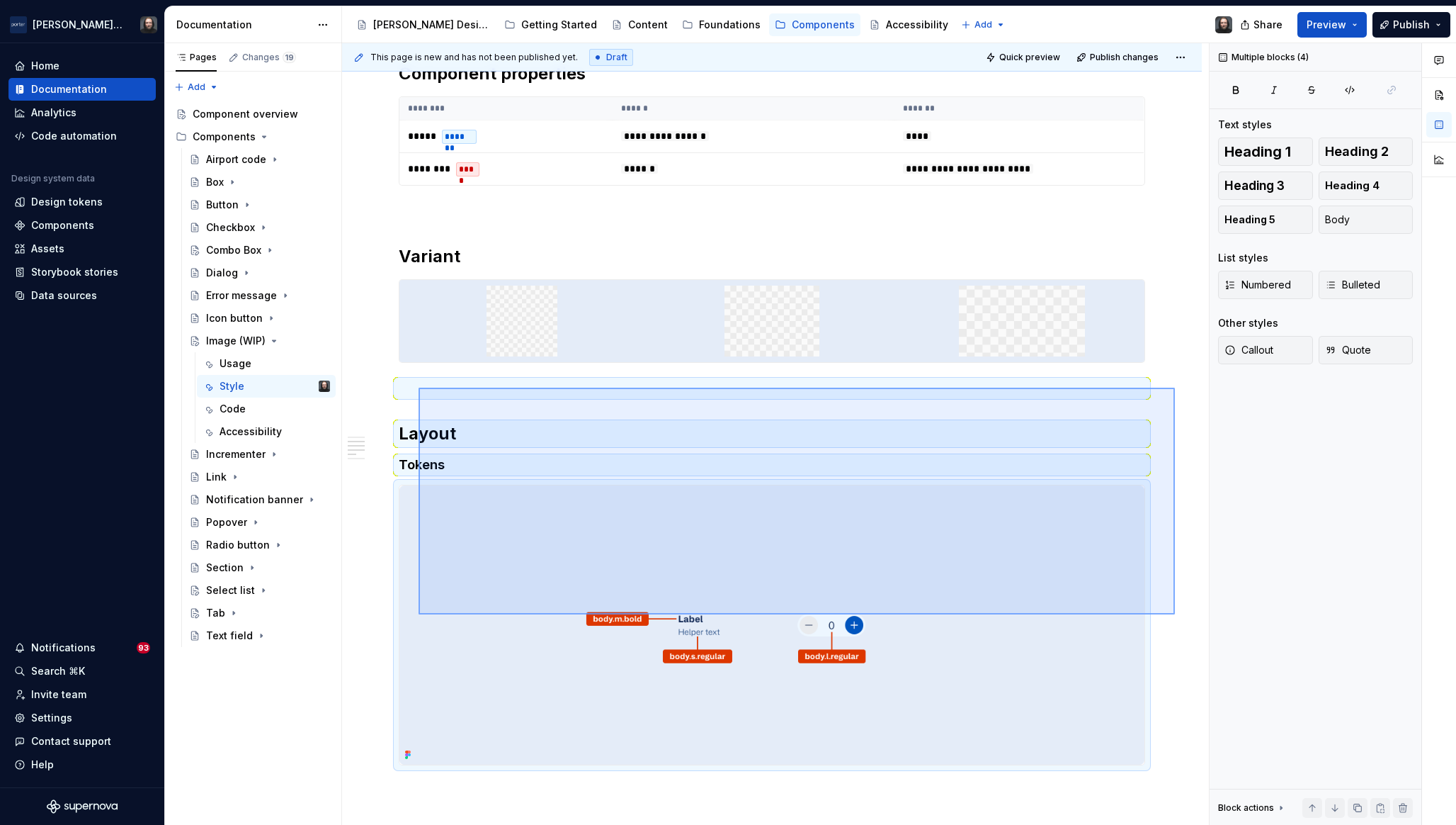
drag, startPoint x: 903, startPoint y: 560, endPoint x: 419, endPoint y: 388, distance: 513.7
click at [419, 388] on div "**********" at bounding box center [776, 433] width 867 height 782
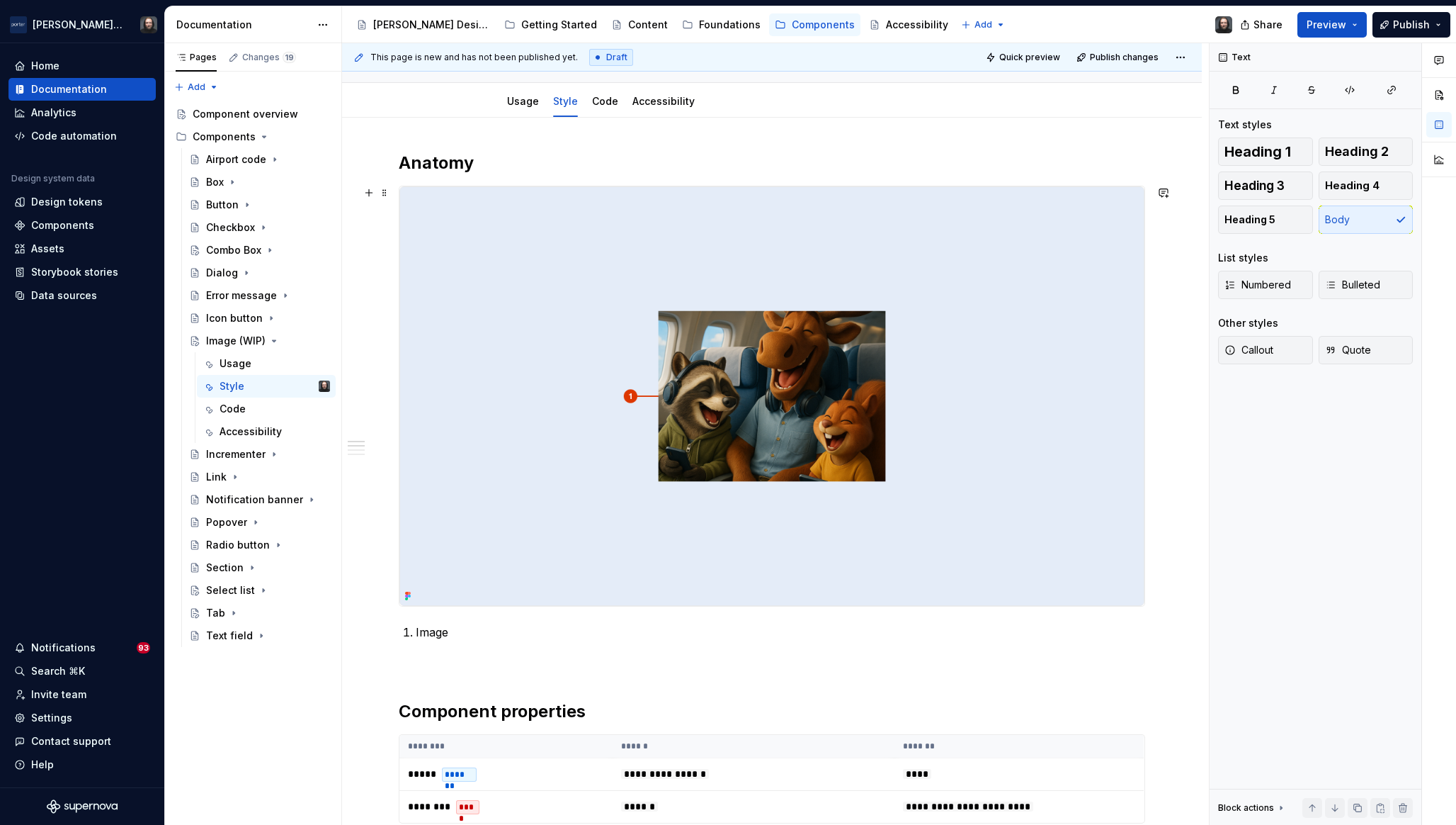
scroll to position [136, 0]
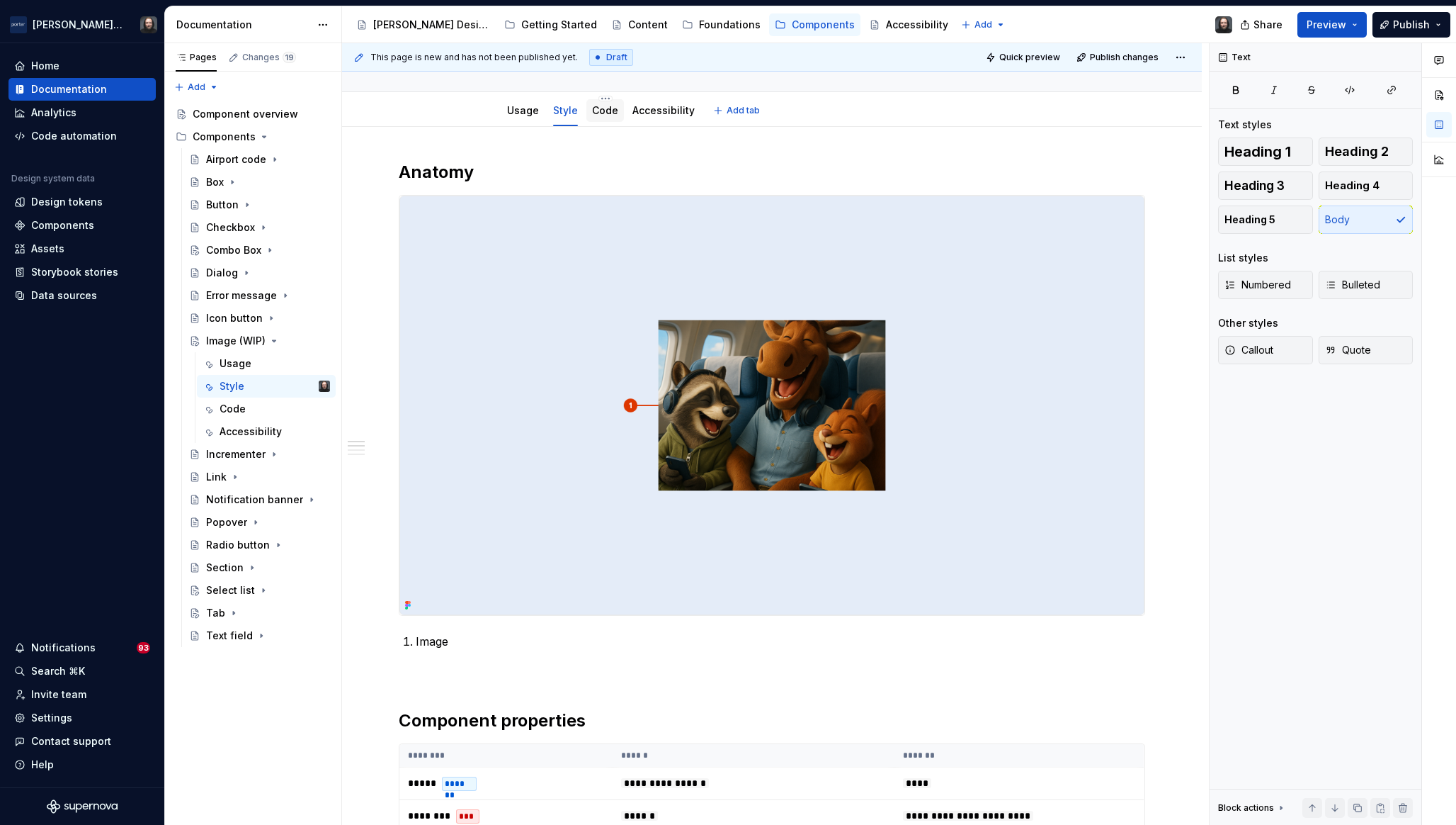
click at [598, 113] on link "Code" at bounding box center [605, 111] width 26 height 12
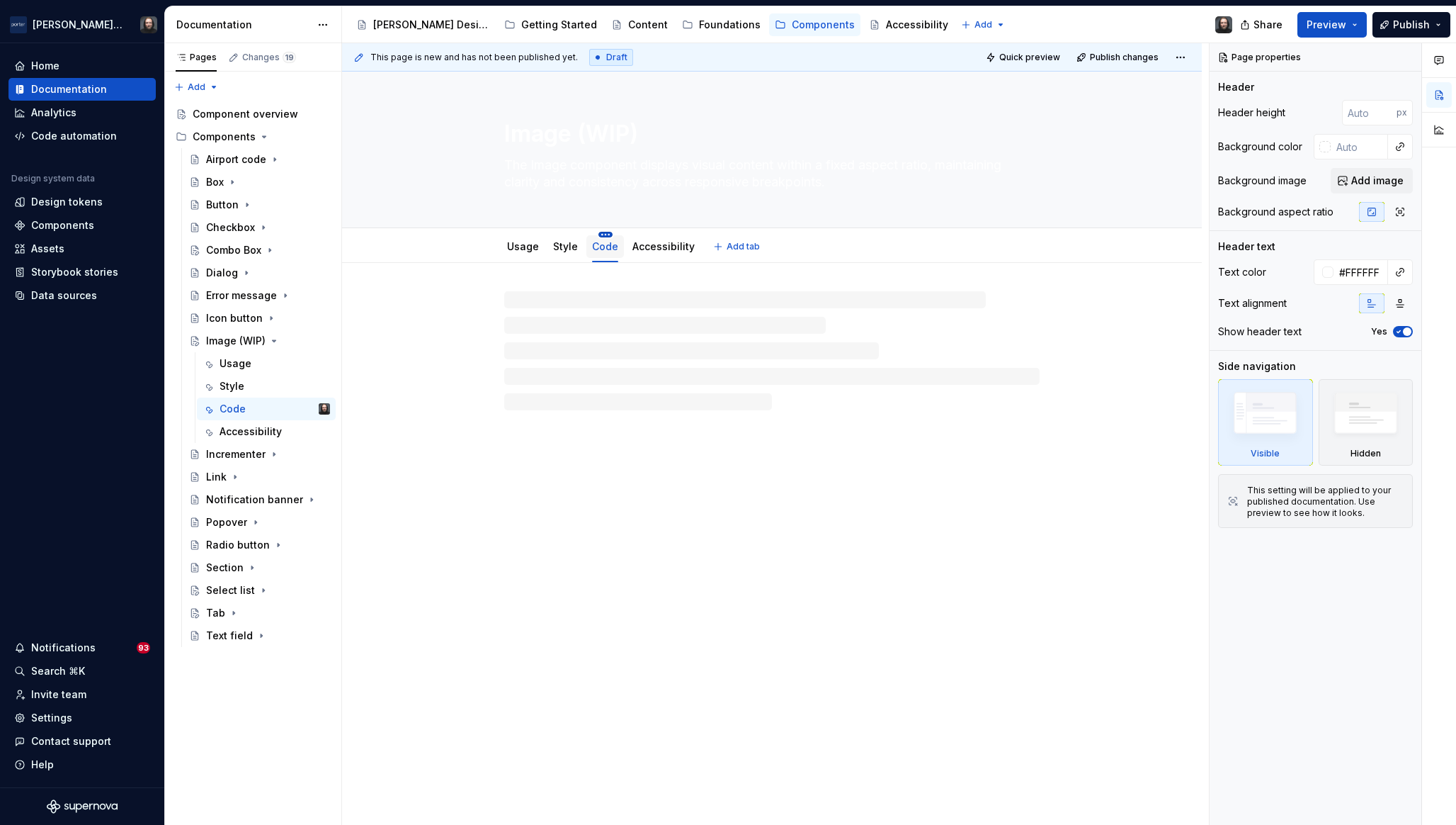
click at [602, 233] on html "Porter Airlines Home Documentation Analytics Code automation Design system data…" at bounding box center [728, 412] width 1456 height 825
click at [644, 252] on div "Rename tab" at bounding box center [667, 255] width 92 height 14
type textarea "*"
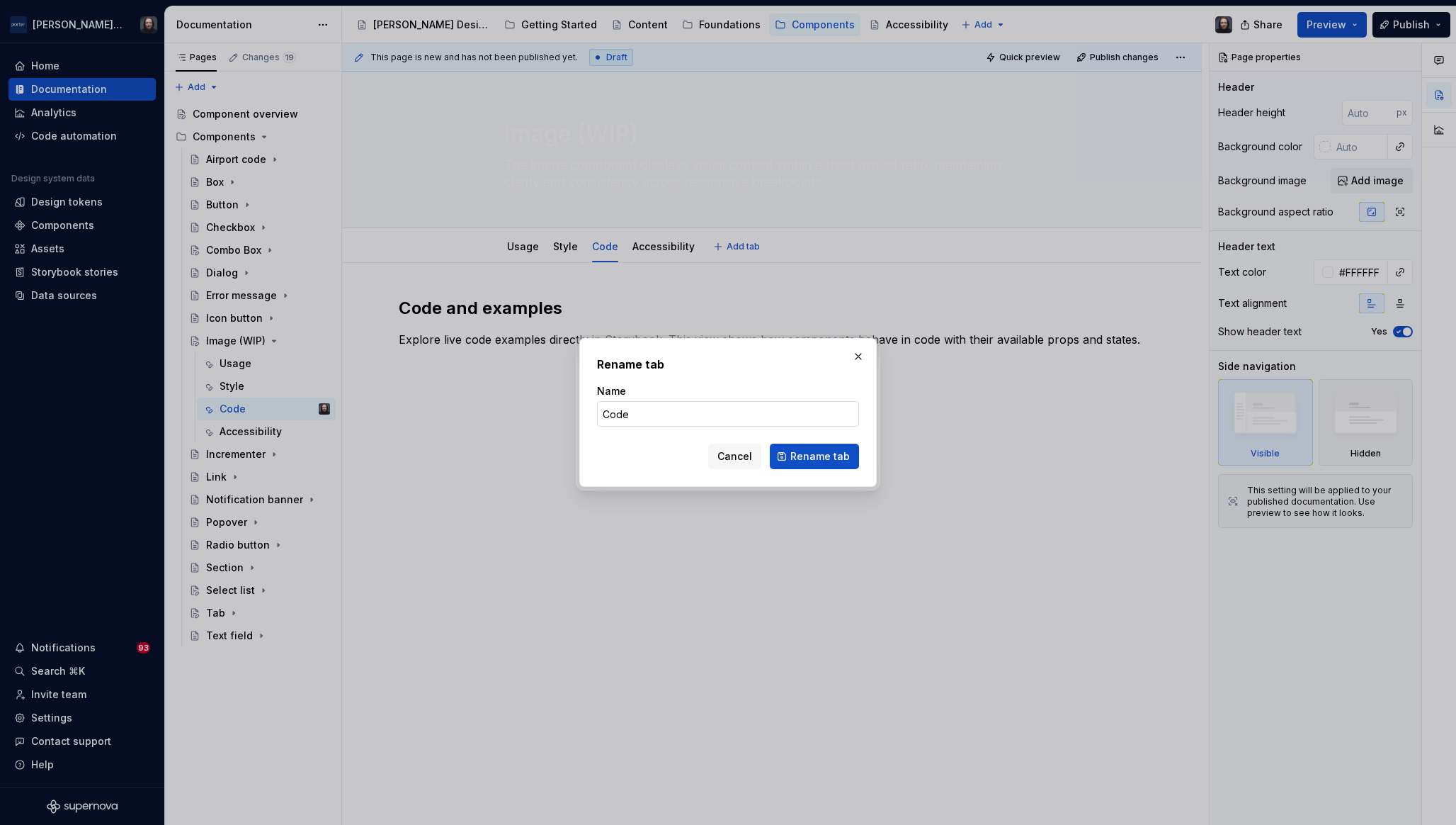
click at [646, 417] on input "Code" at bounding box center [728, 414] width 262 height 26
type input "Code (WIP)"
click at [826, 451] on span "Rename tab" at bounding box center [820, 457] width 60 height 14
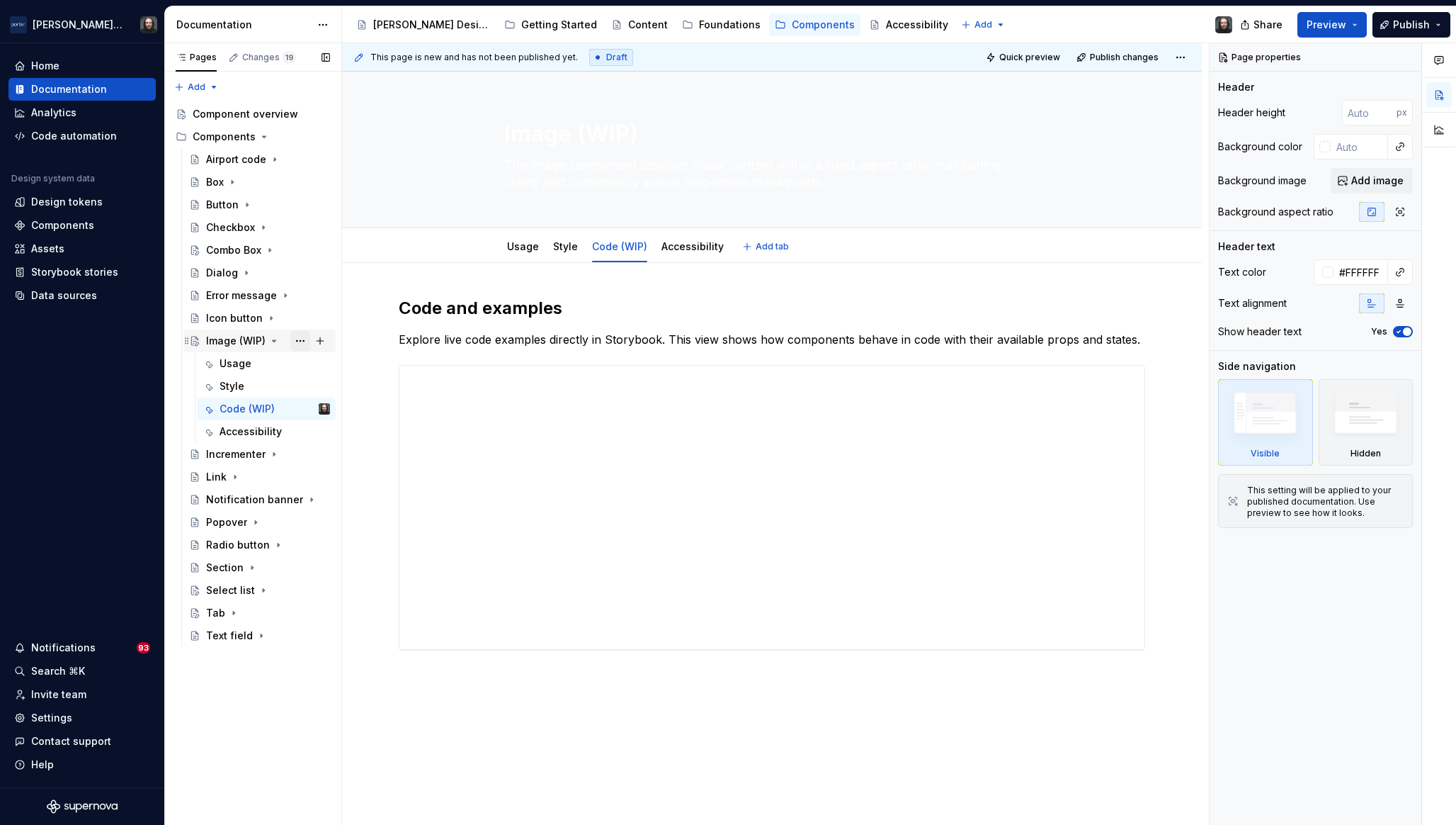
click at [298, 342] on button "Page tree" at bounding box center [300, 341] width 20 height 20
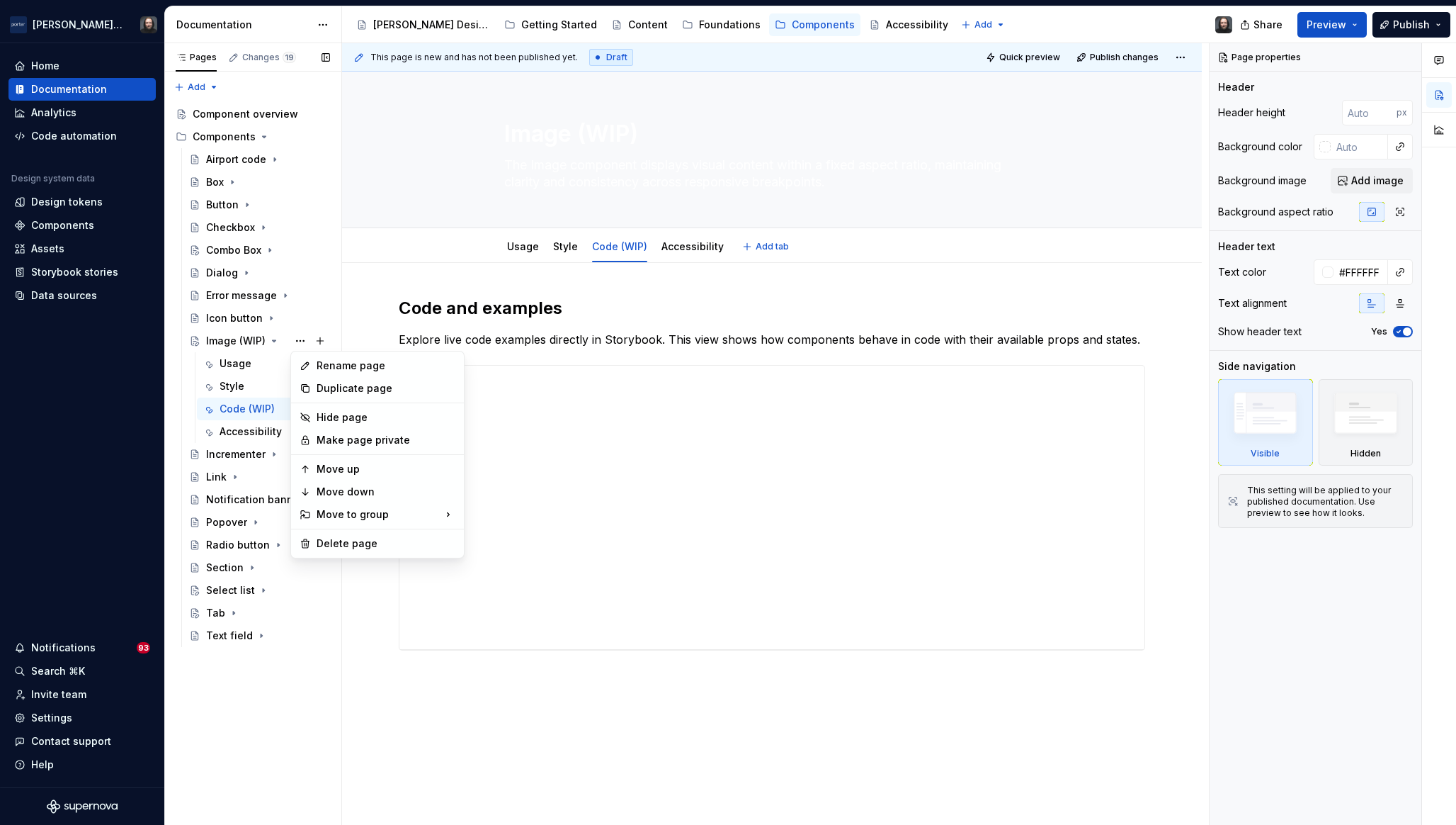
type textarea "*"
click at [326, 363] on div "Rename page" at bounding box center [386, 366] width 139 height 14
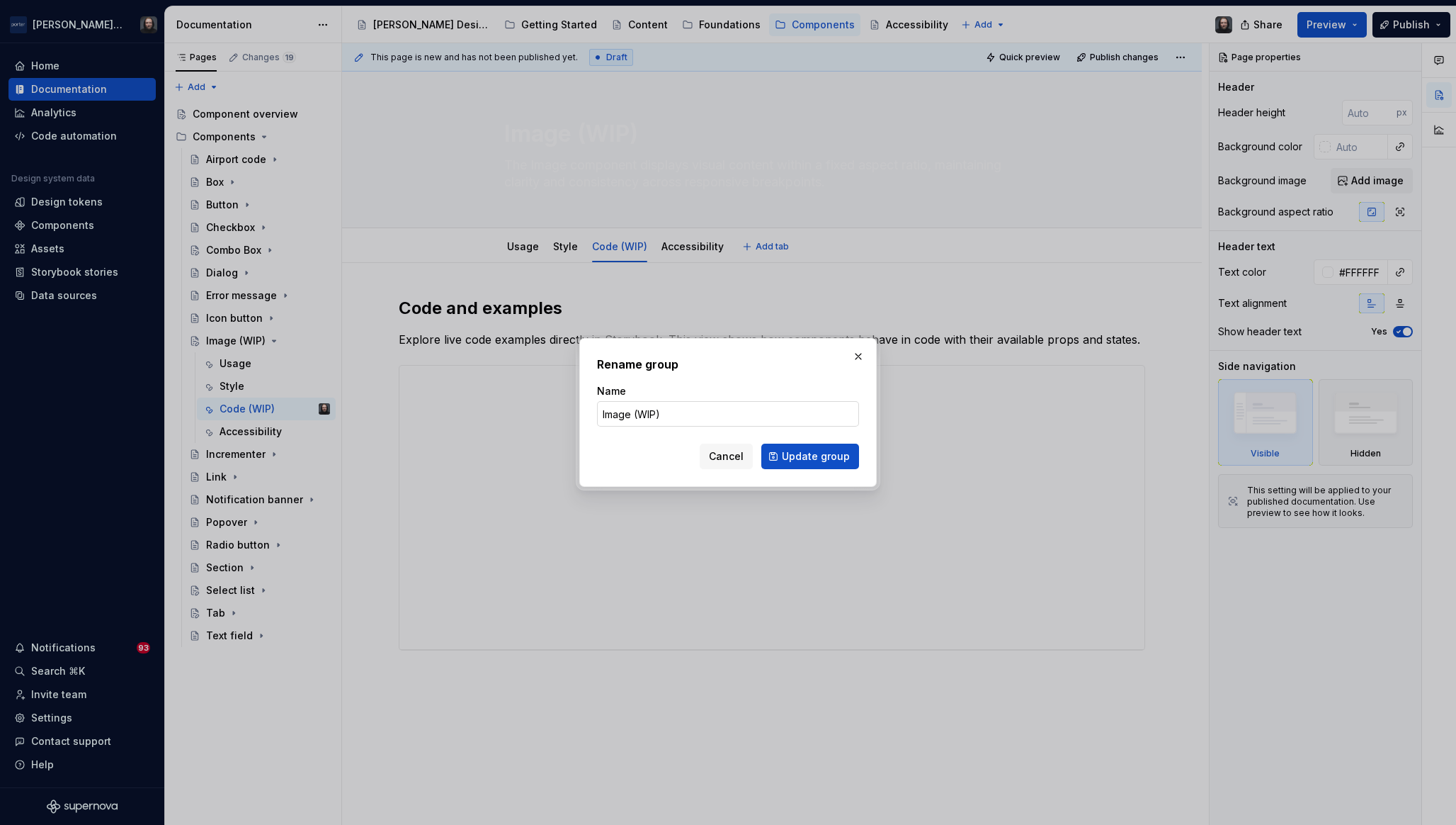
click at [684, 417] on input "Image (WIP)" at bounding box center [728, 414] width 262 height 26
type input "Image"
click at [818, 448] on button "Update group" at bounding box center [810, 456] width 98 height 26
type textarea "*"
type textarea "Image"
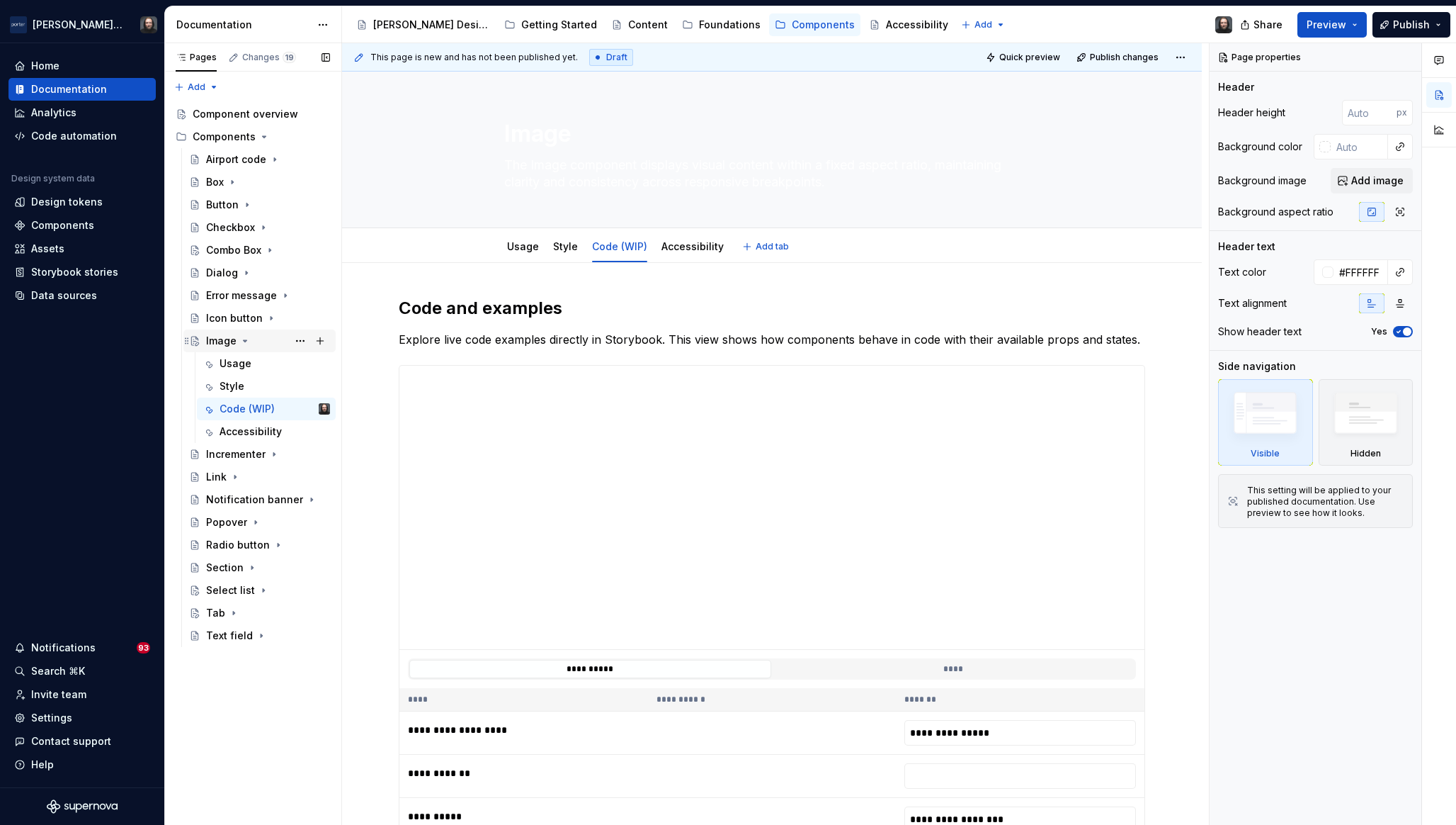
click at [243, 341] on icon "Page tree" at bounding box center [245, 341] width 4 height 2
click at [301, 545] on button "Page tree" at bounding box center [300, 545] width 20 height 20
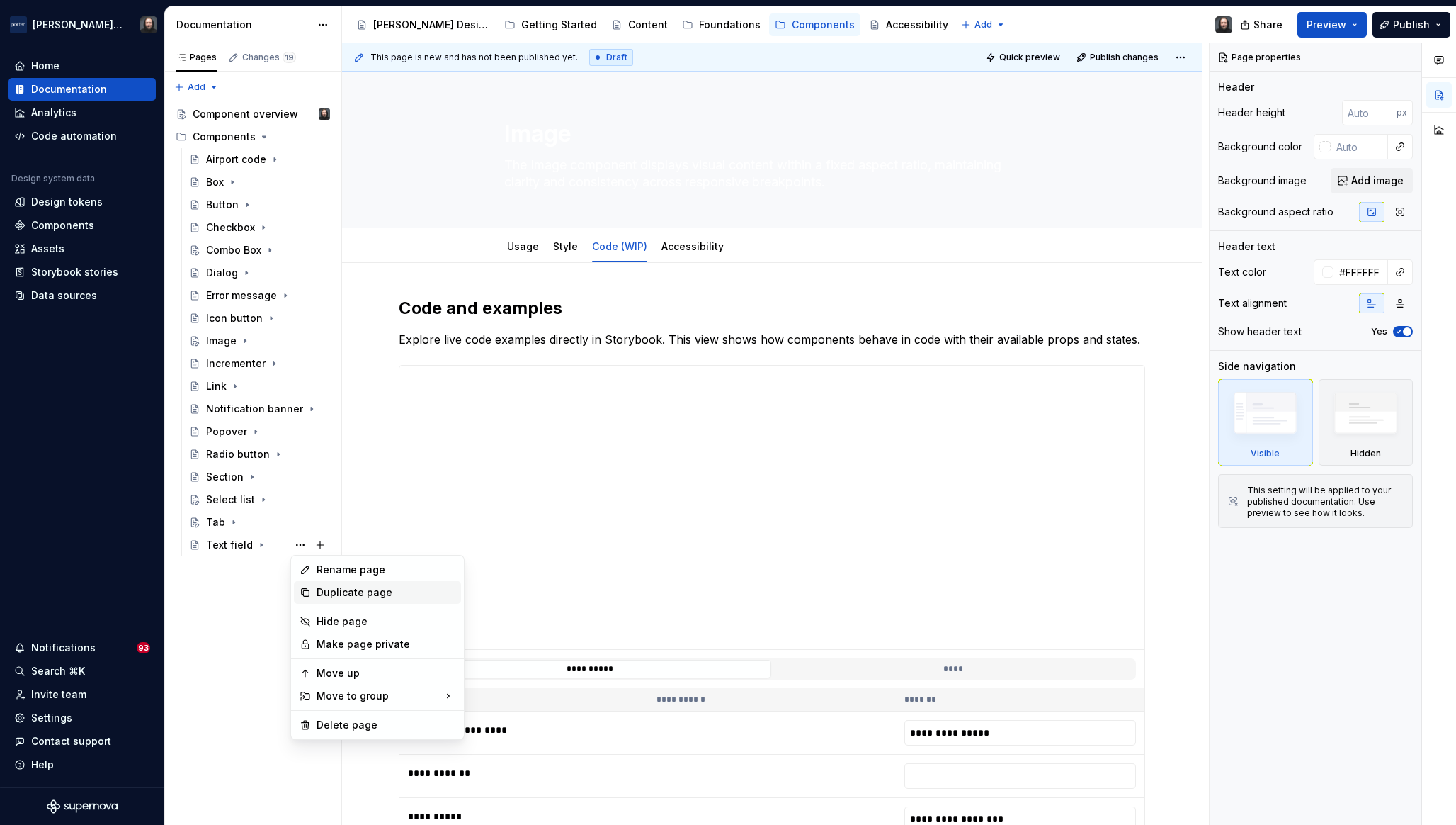
click at [345, 587] on div "Duplicate page" at bounding box center [386, 592] width 139 height 14
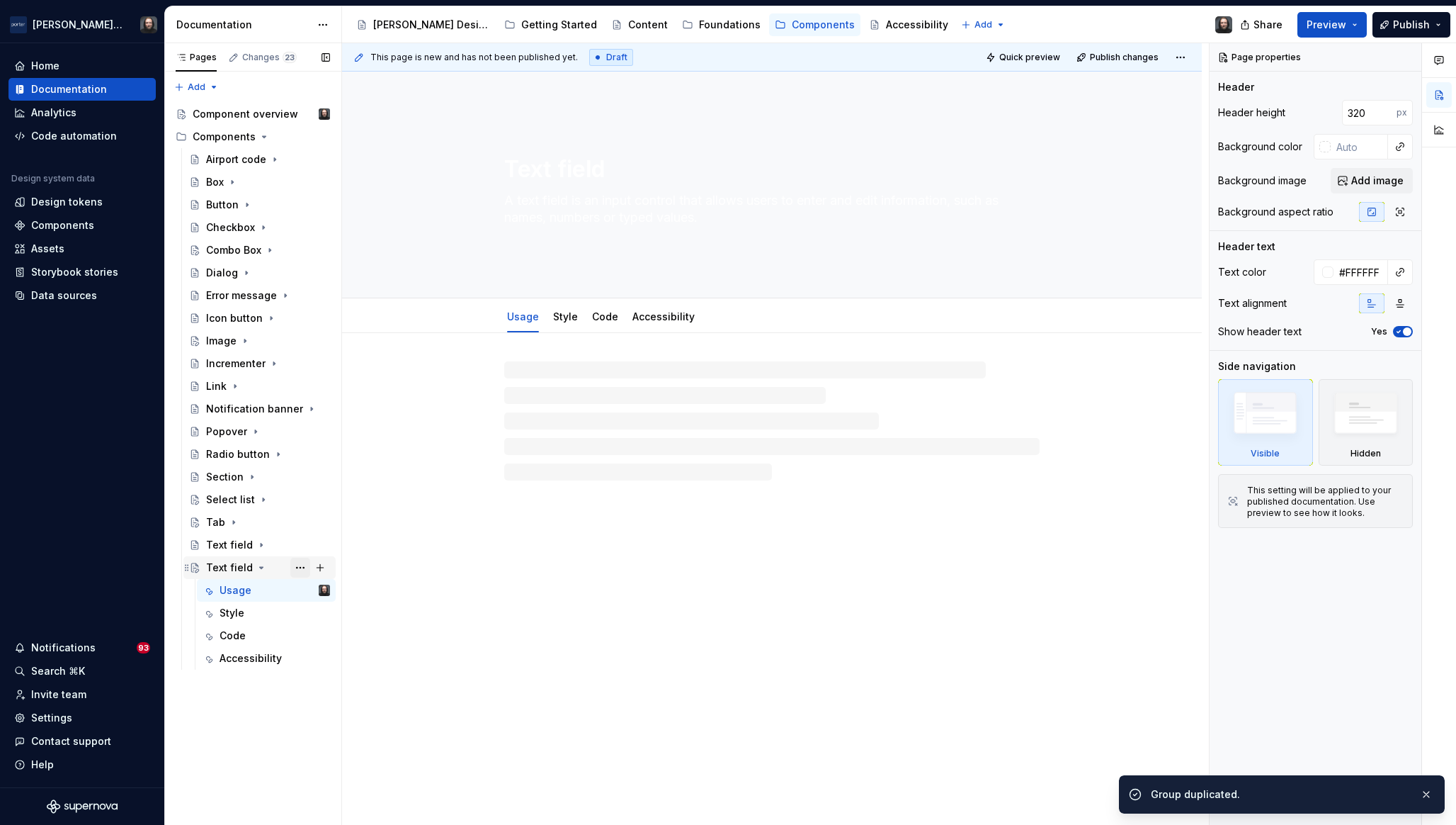
click at [298, 567] on button "Page tree" at bounding box center [300, 567] width 20 height 20
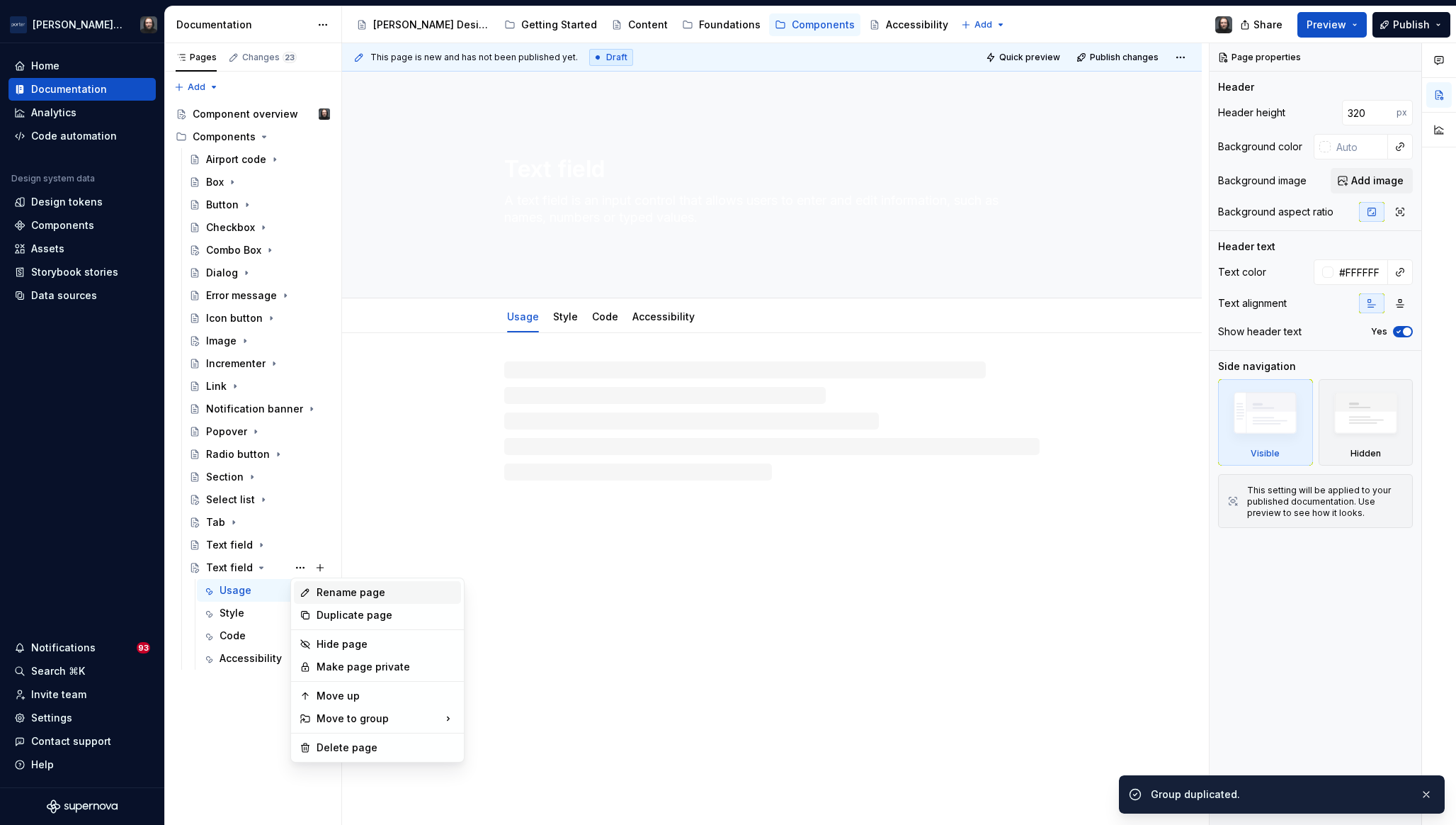
click at [341, 592] on div "Rename page" at bounding box center [386, 592] width 139 height 14
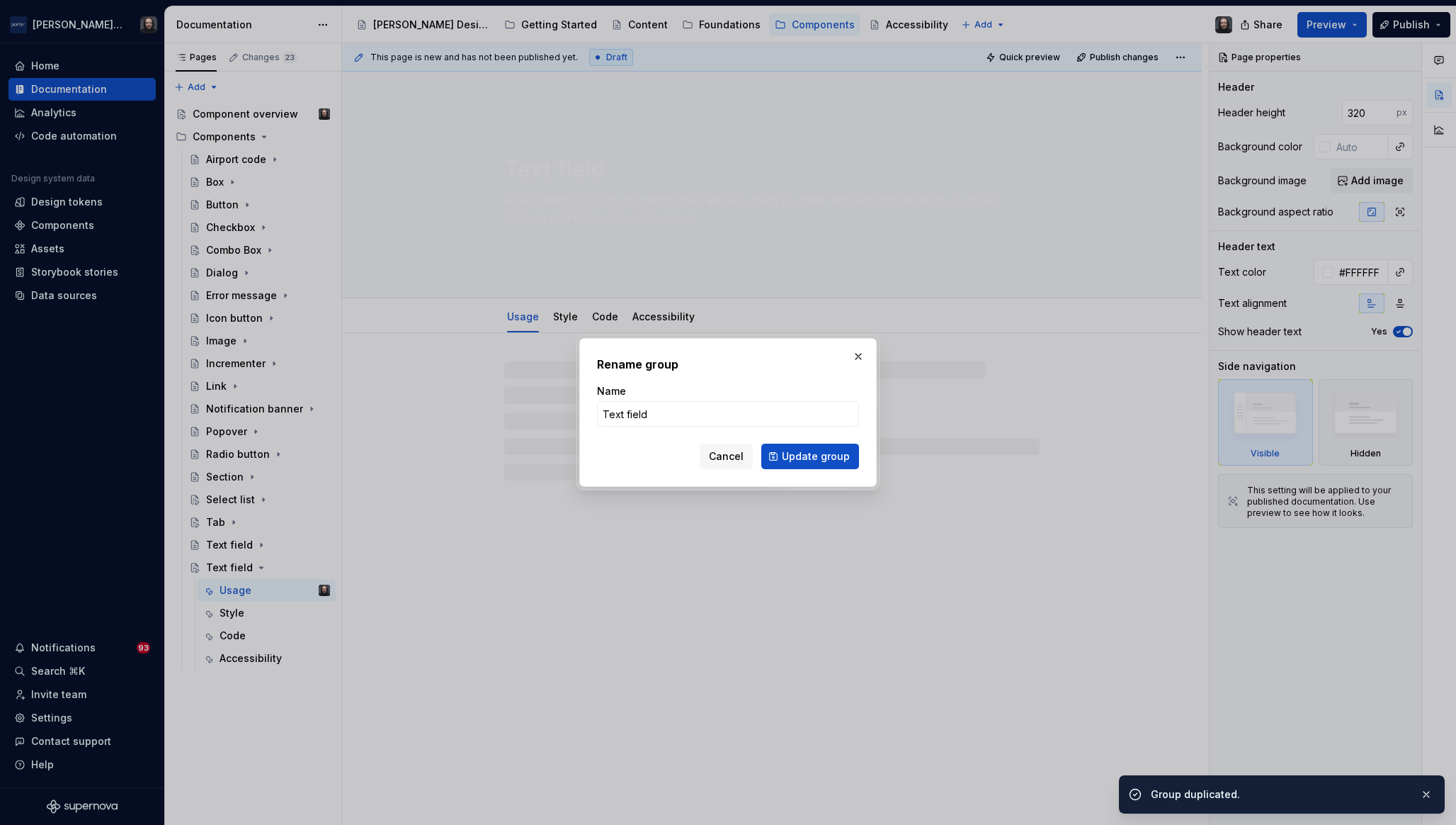
type textarea "*"
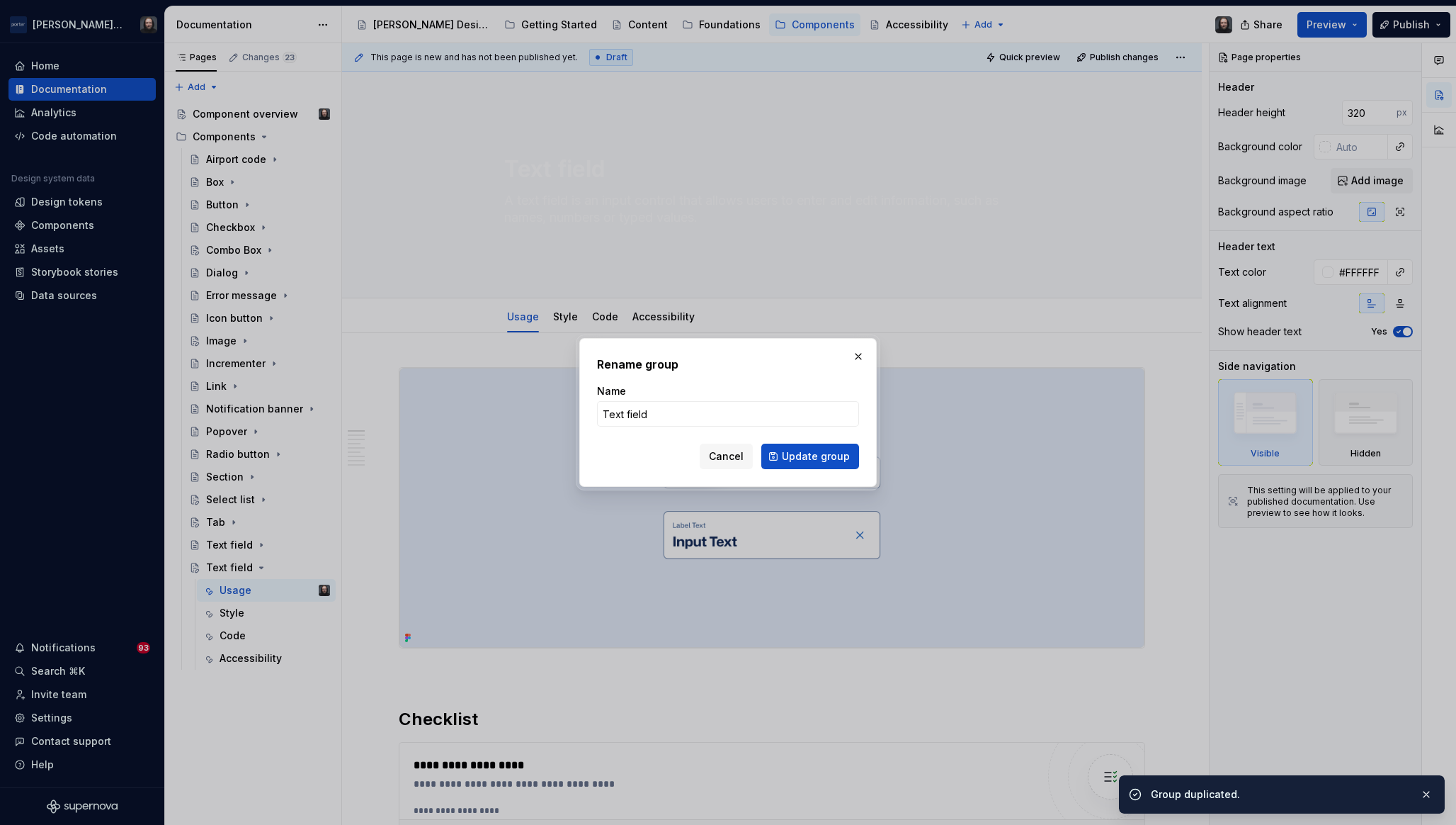
type input "T"
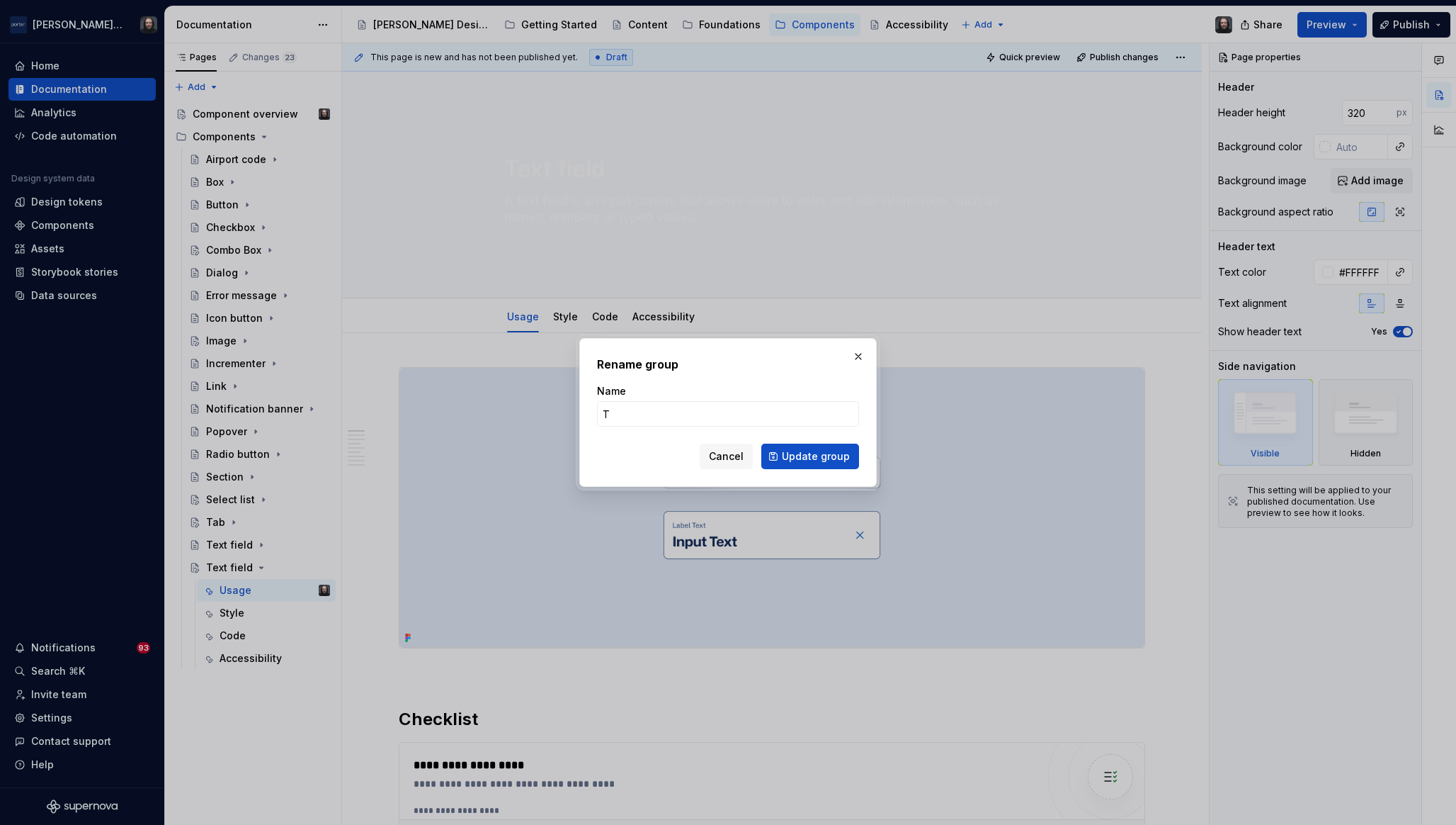
type textarea "*"
type input "Tool Tip (WIP)"
click at [811, 454] on span "Update group" at bounding box center [816, 457] width 68 height 14
type textarea "*"
type textarea "Tool Tip (WIP)"
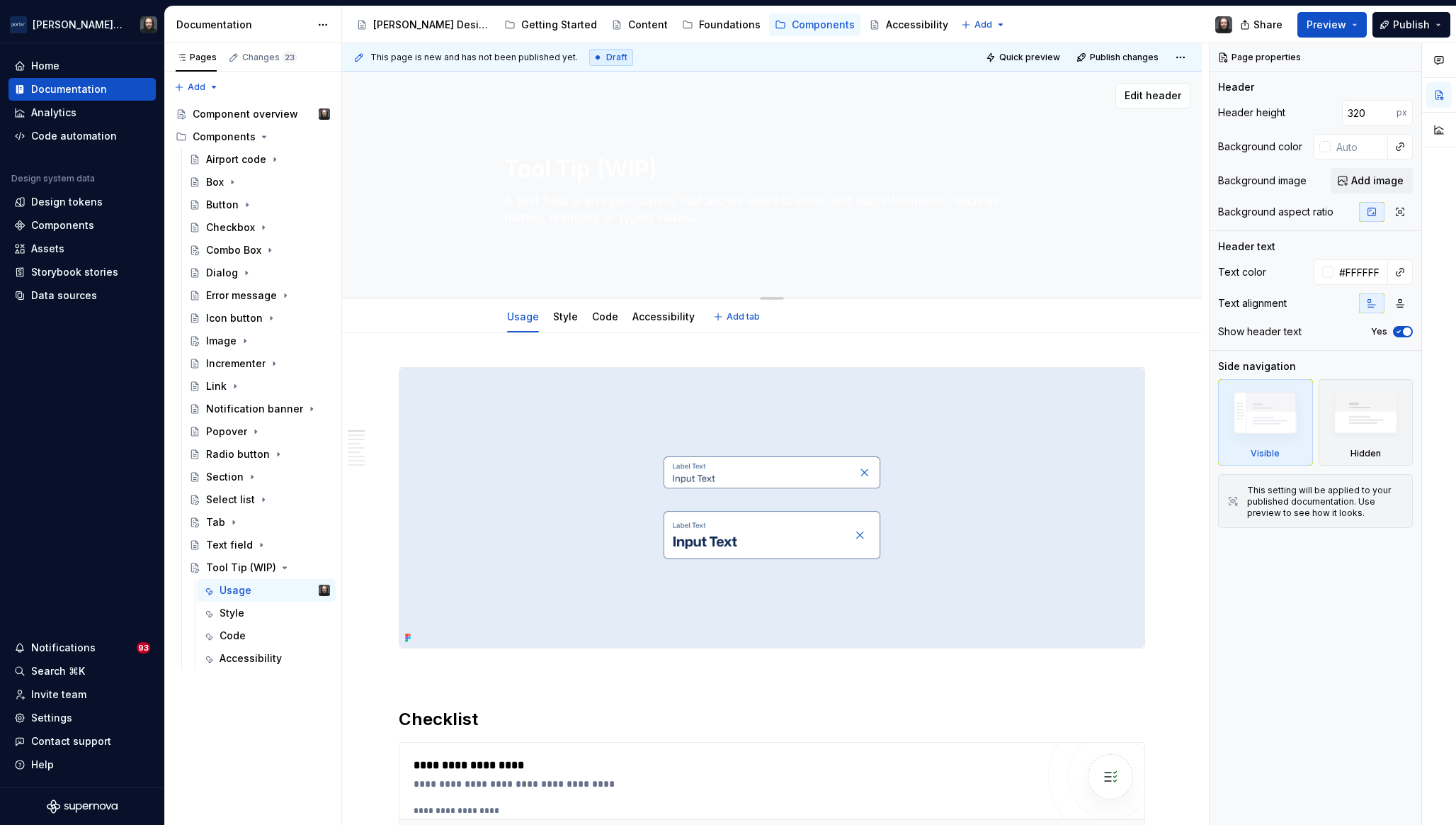
click at [633, 210] on textarea "A text field is an input control that allows users to enter and edit informatio…" at bounding box center [769, 209] width 536 height 39
paste textarea "Tooltip provides brief, contextual information when users hover or focus on an …"
type textarea "*"
type textarea "A Tooltip provides brief, contextual information when users hover or focus on a…"
type textarea "*"
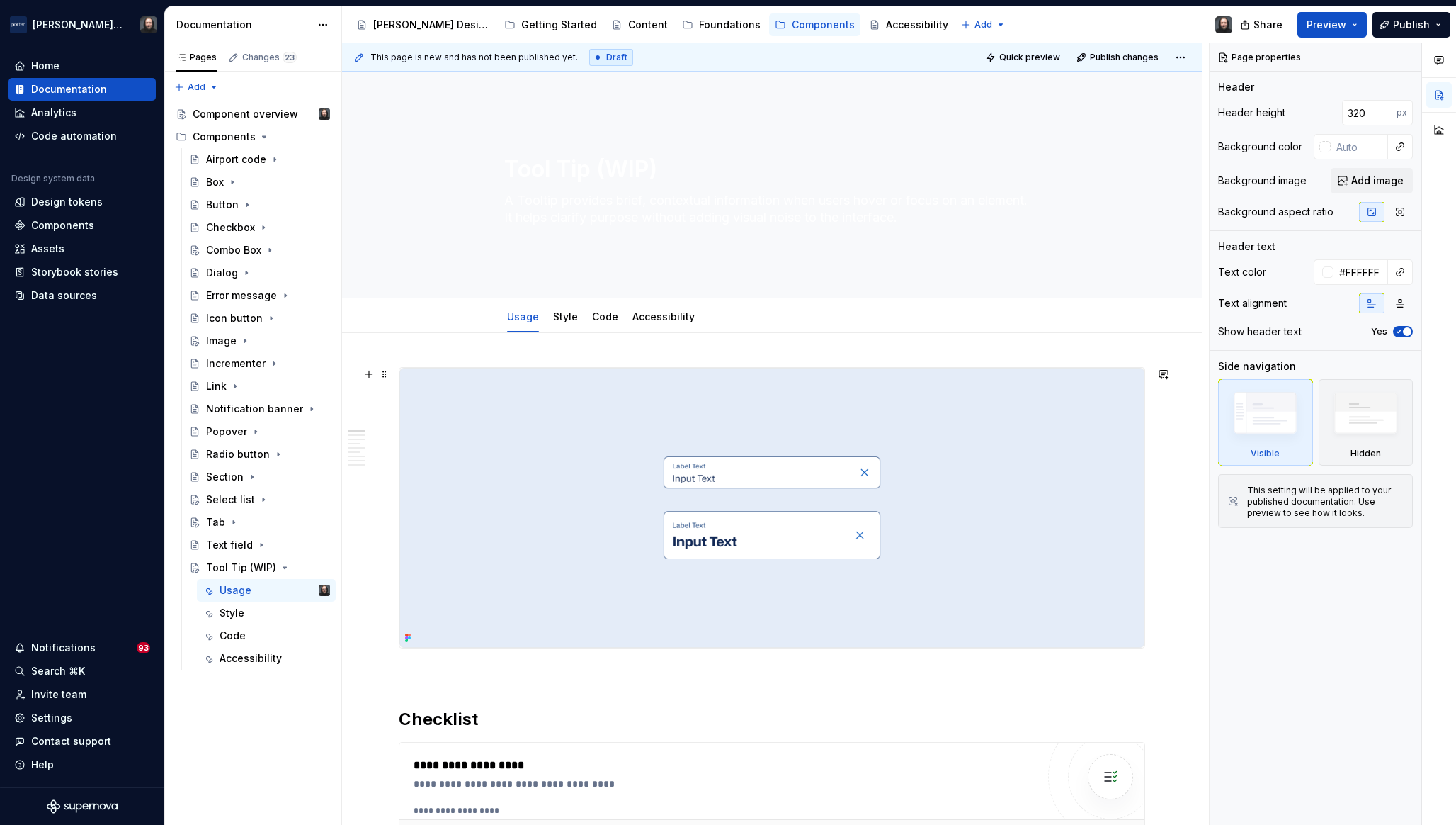
type textarea "A Tooltip provides brief, contextual information when users hover or focus on a…"
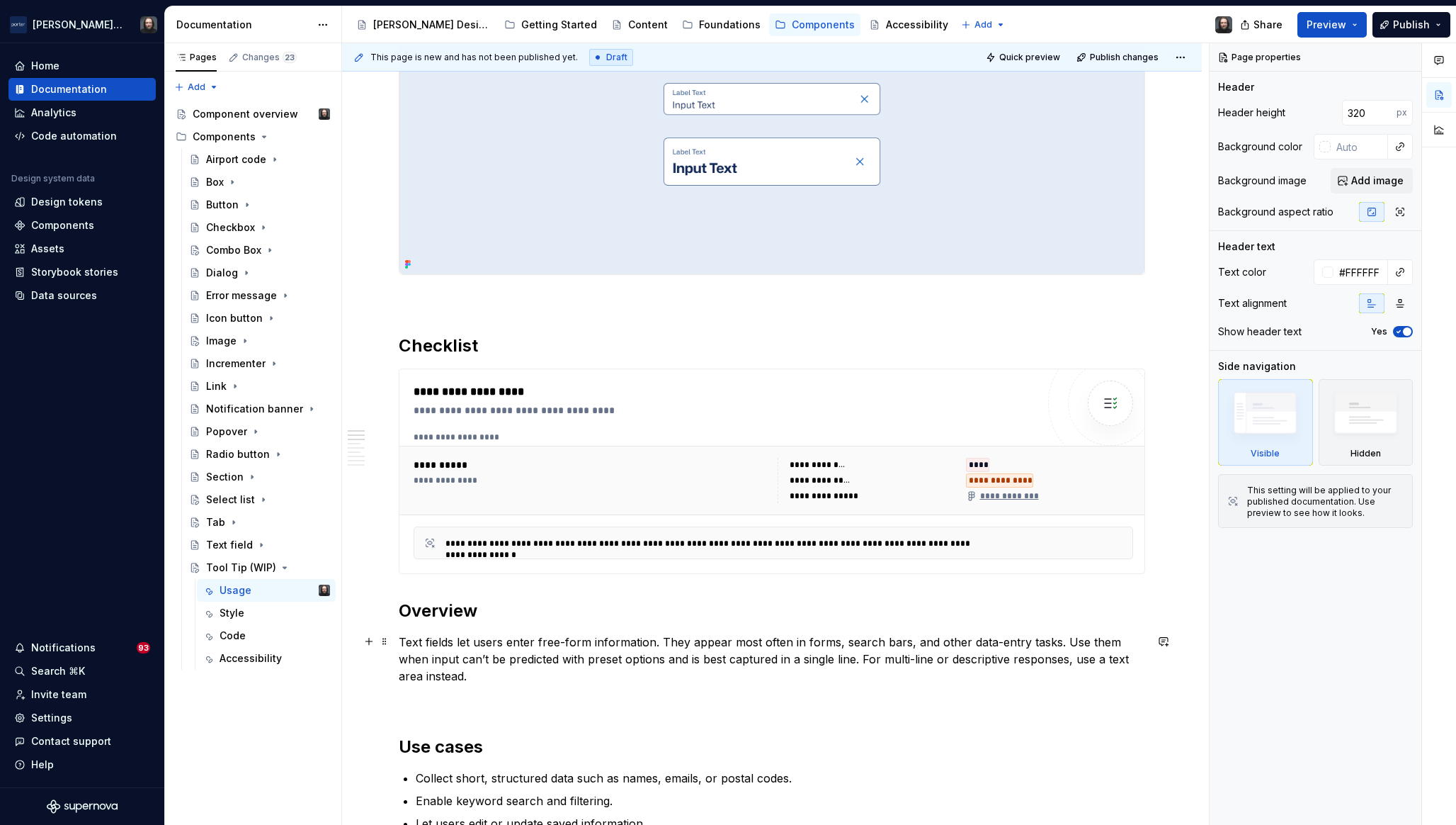
click at [454, 646] on p "Text fields let users enter free-form information. They appear most often in fo…" at bounding box center [771, 658] width 746 height 51
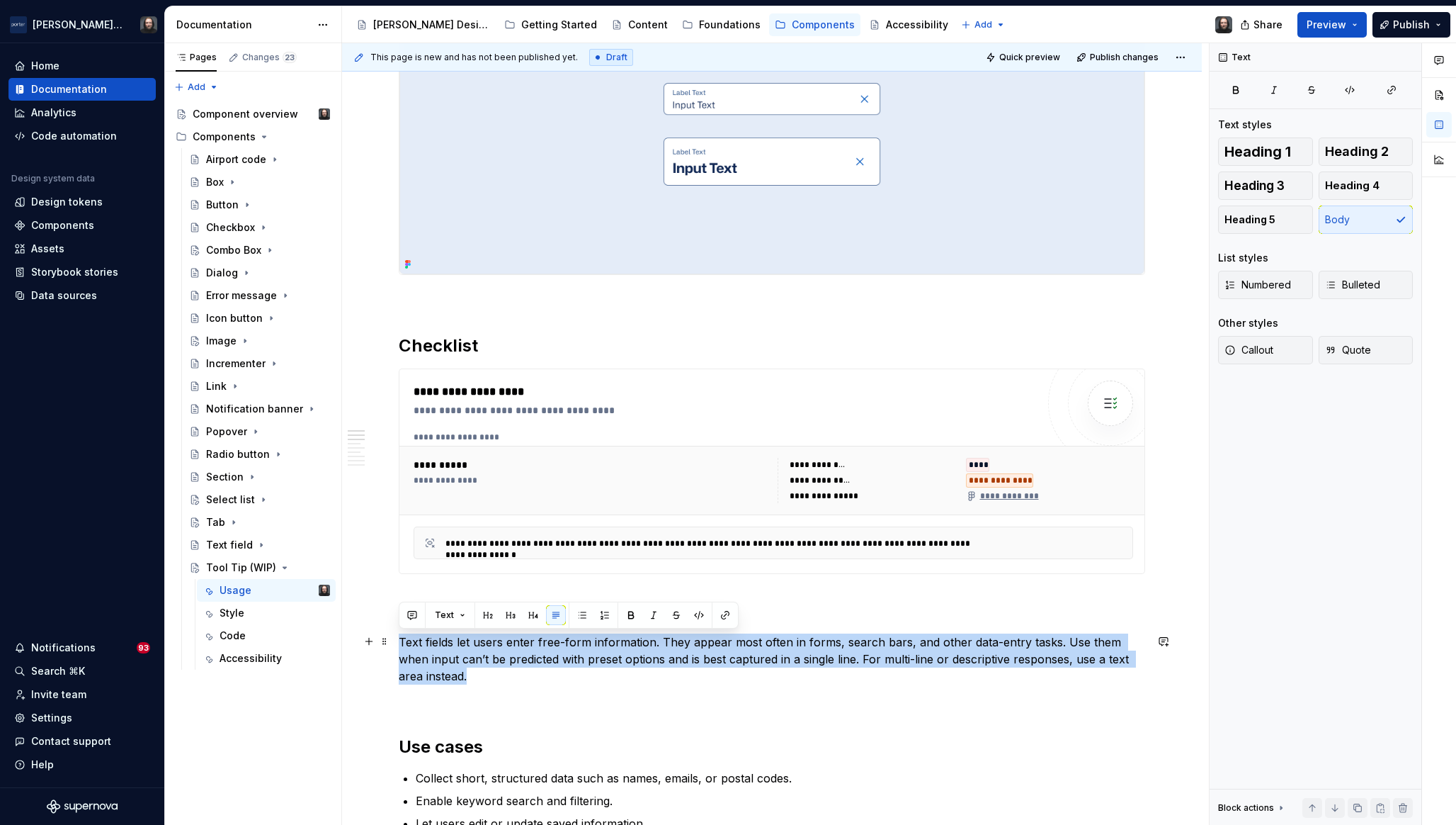
drag, startPoint x: 467, startPoint y: 675, endPoint x: 401, endPoint y: 643, distance: 73.3
click at [401, 643] on p "Text fields let users enter free-form information. They appear most often in fo…" at bounding box center [771, 658] width 746 height 51
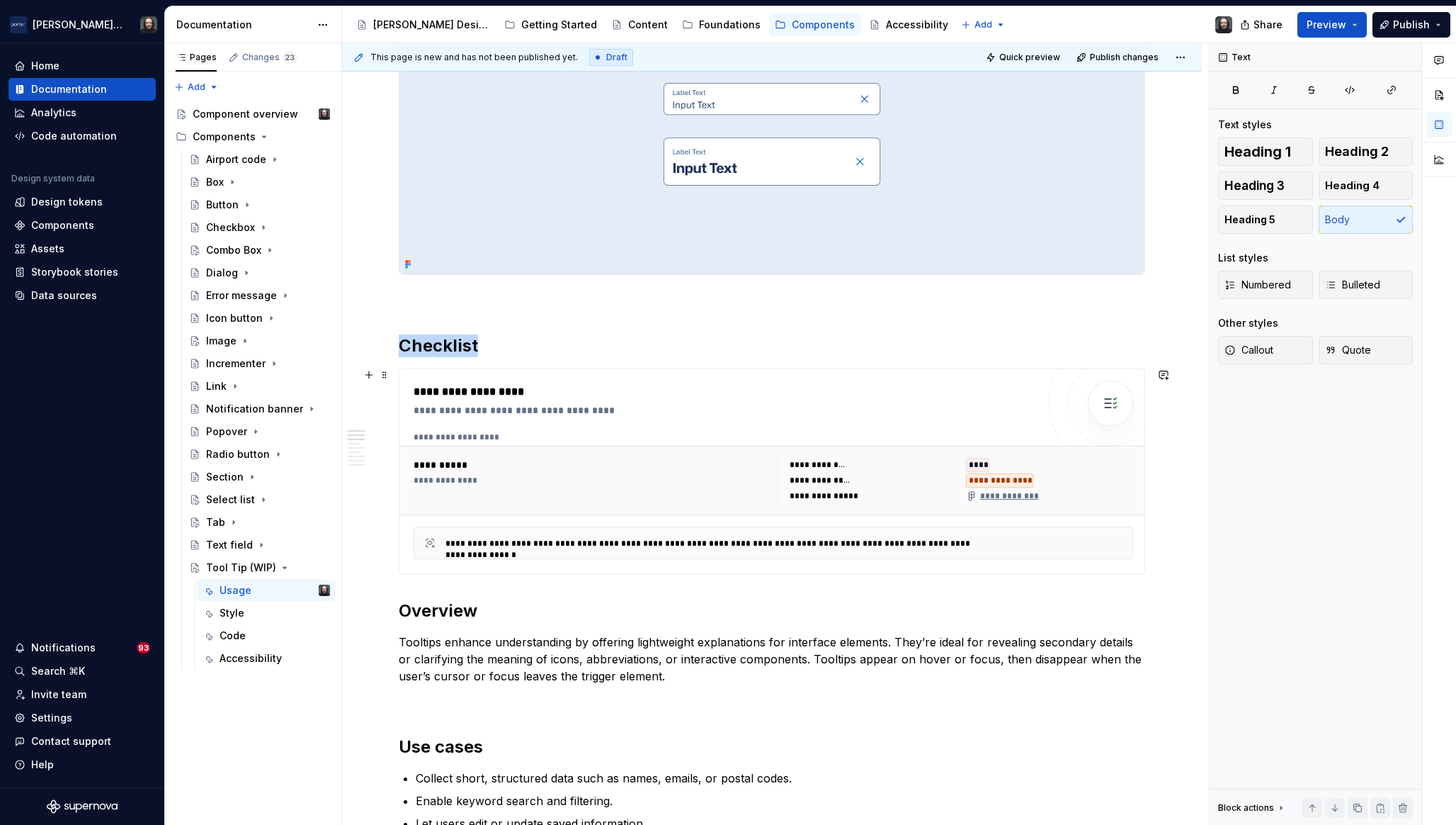
click at [877, 399] on div "**********" at bounding box center [725, 392] width 622 height 17
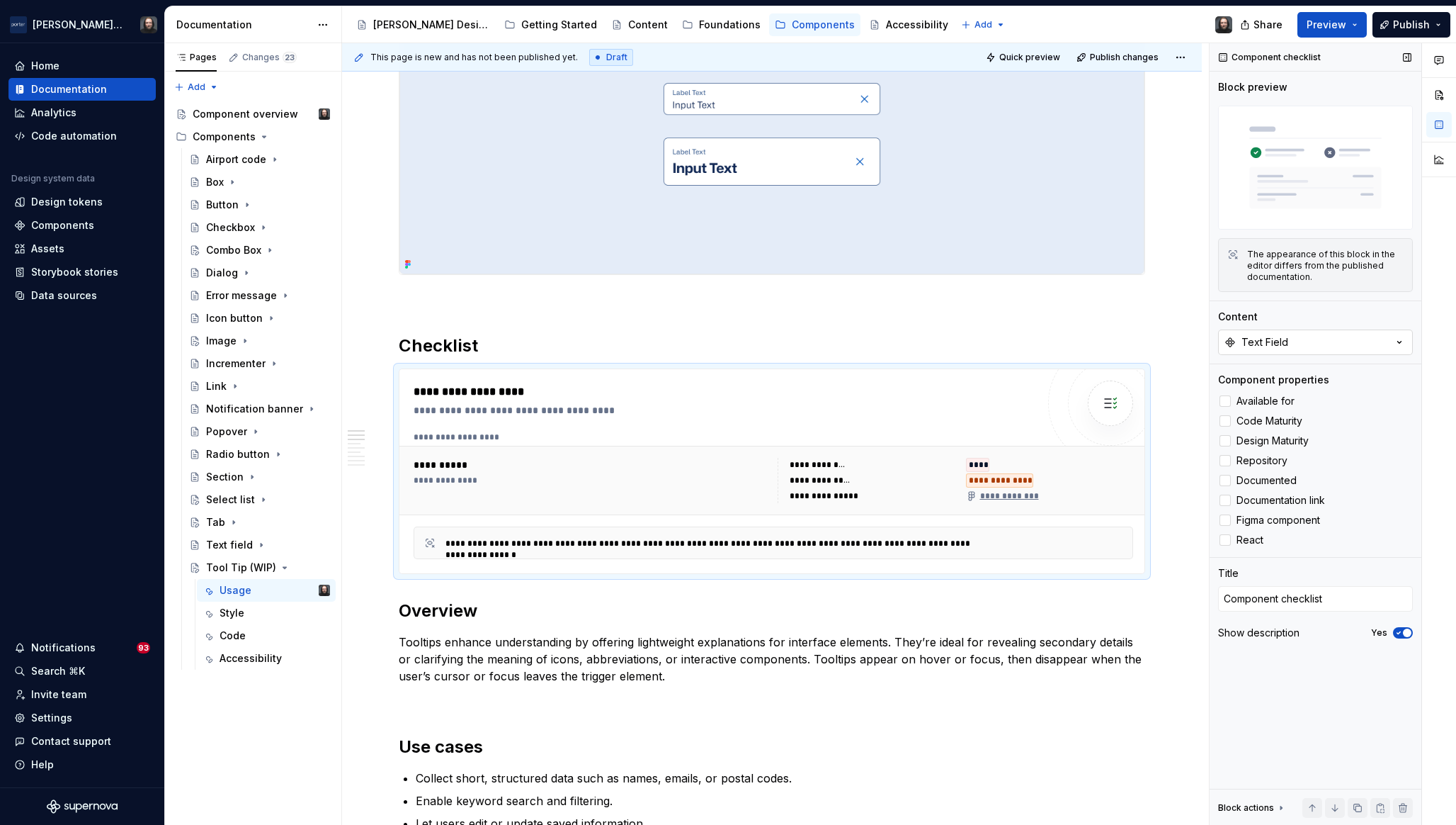
click at [1397, 340] on icon "button" at bounding box center [1400, 342] width 14 height 14
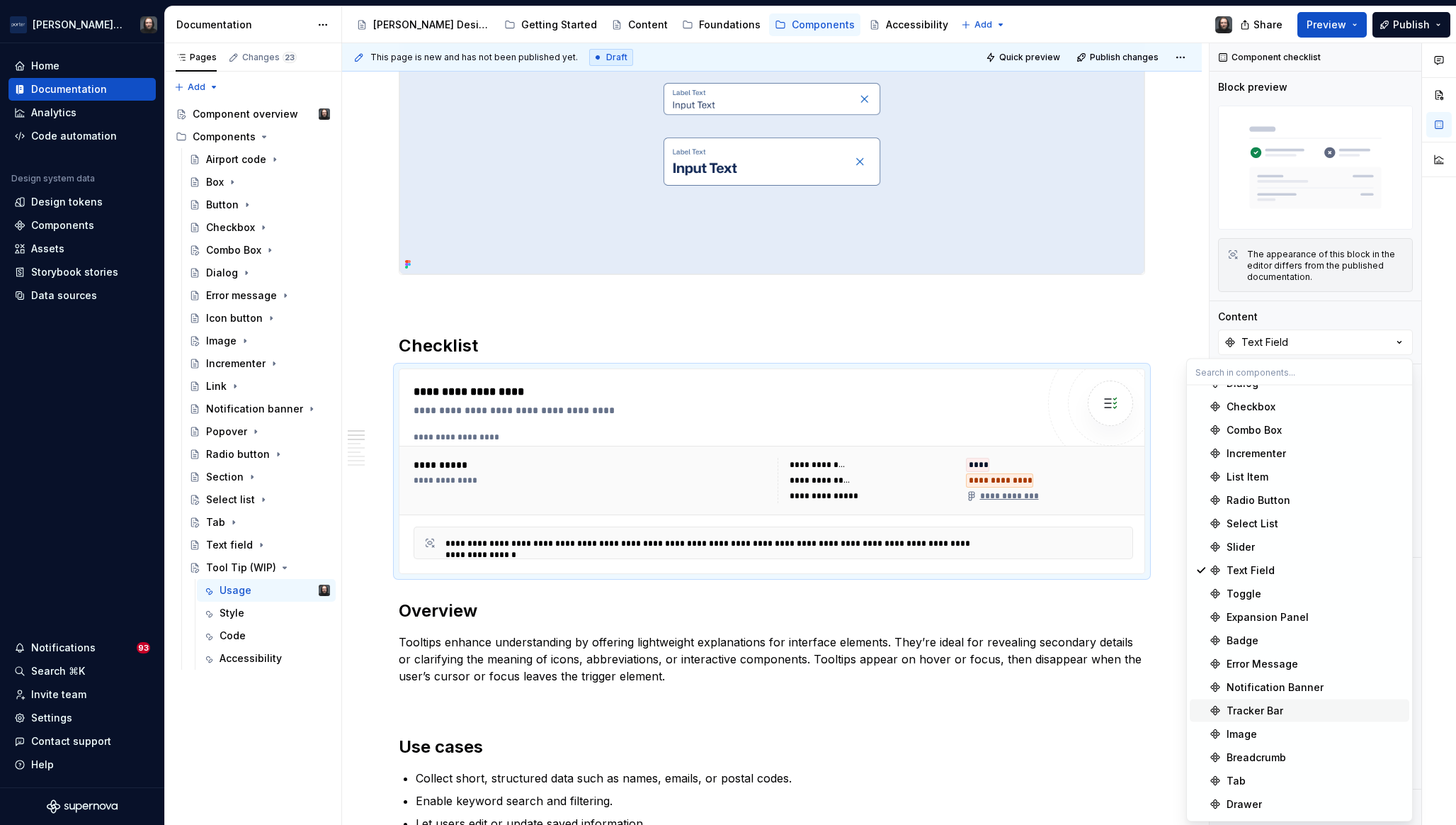
scroll to position [201, 0]
click at [1277, 804] on div "Toggle Tip" at bounding box center [1254, 807] width 53 height 14
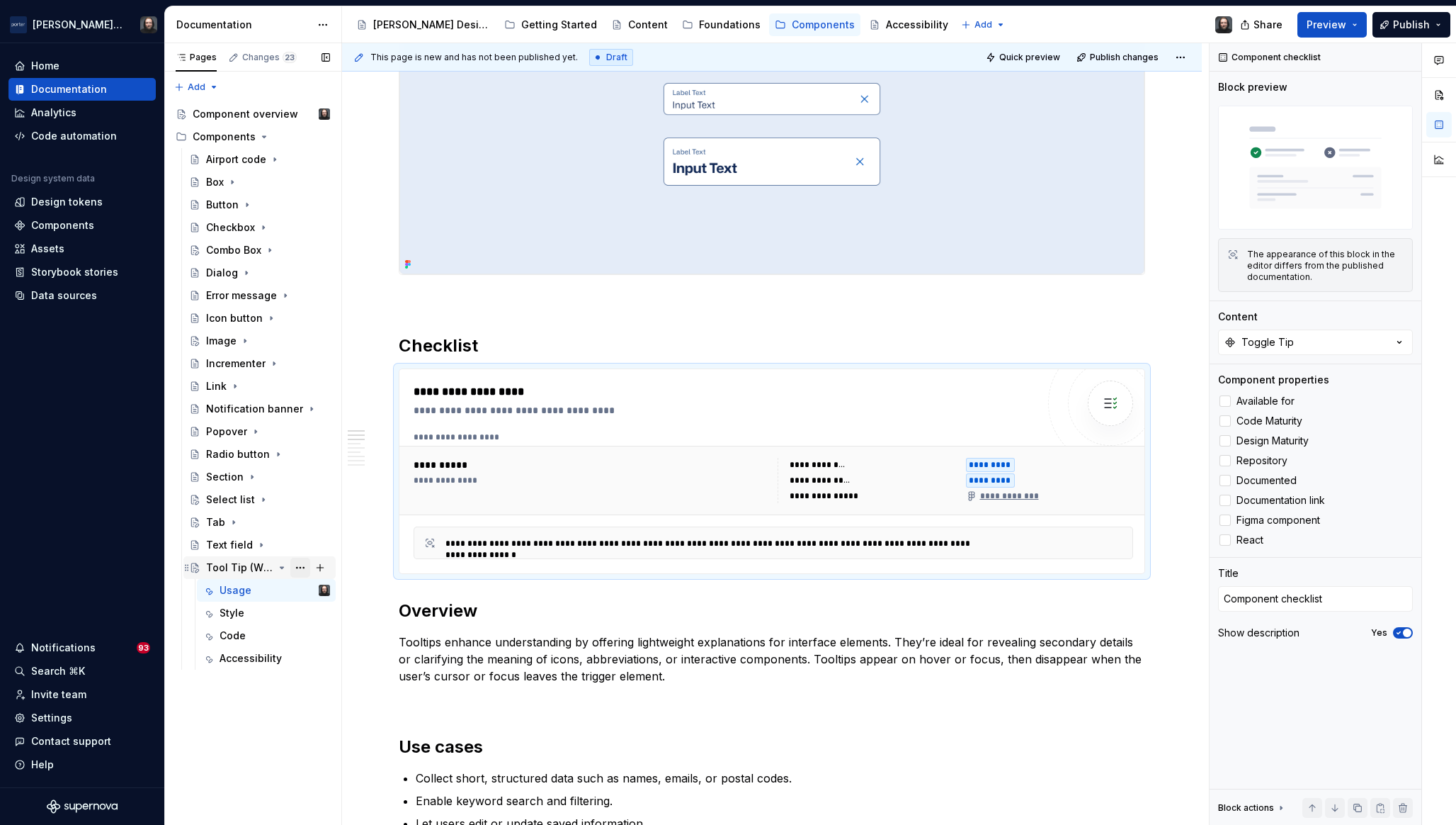
click at [298, 567] on button "Page tree" at bounding box center [300, 567] width 20 height 20
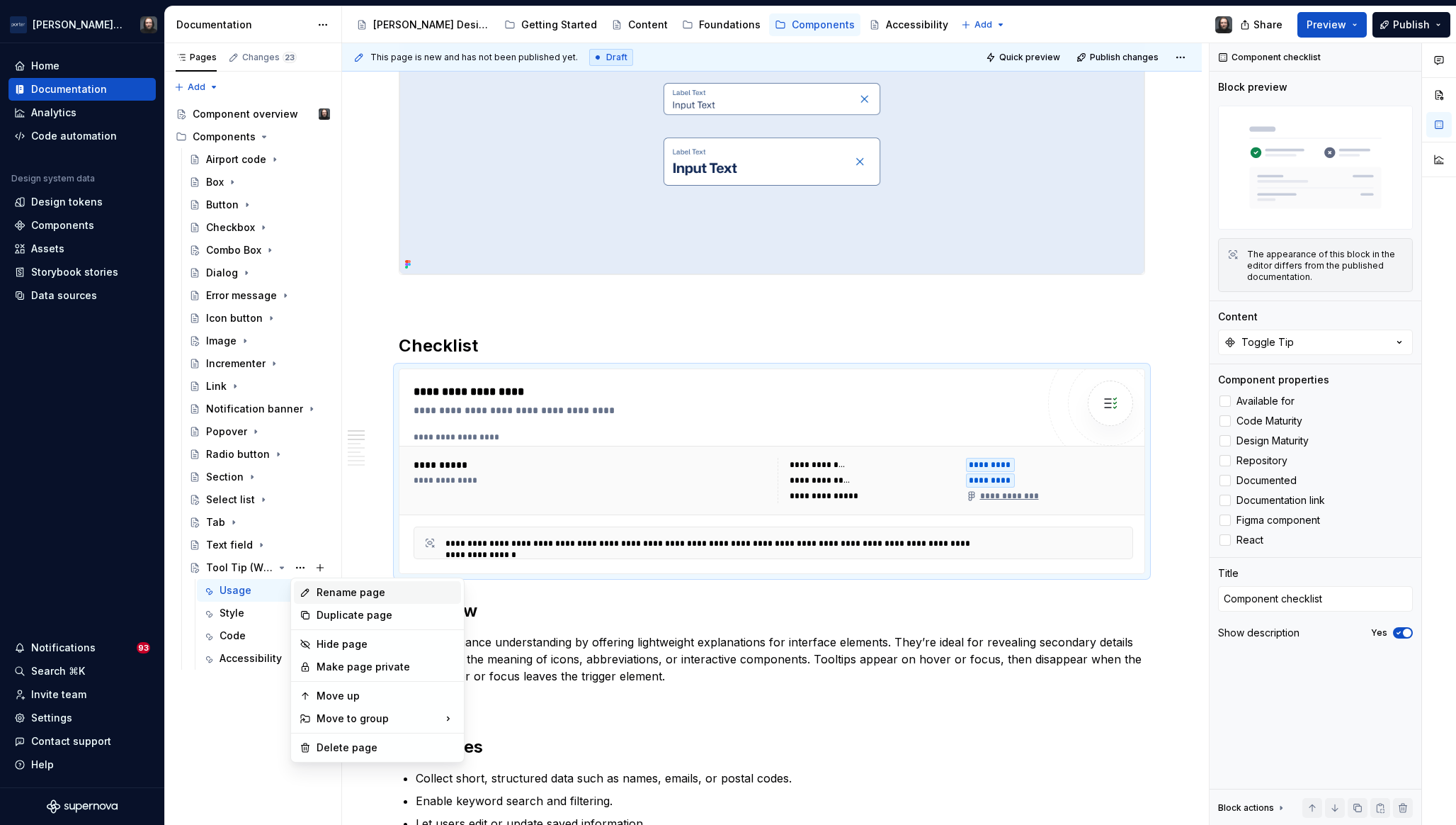
click at [359, 591] on div "Rename page" at bounding box center [386, 592] width 139 height 14
type textarea "*"
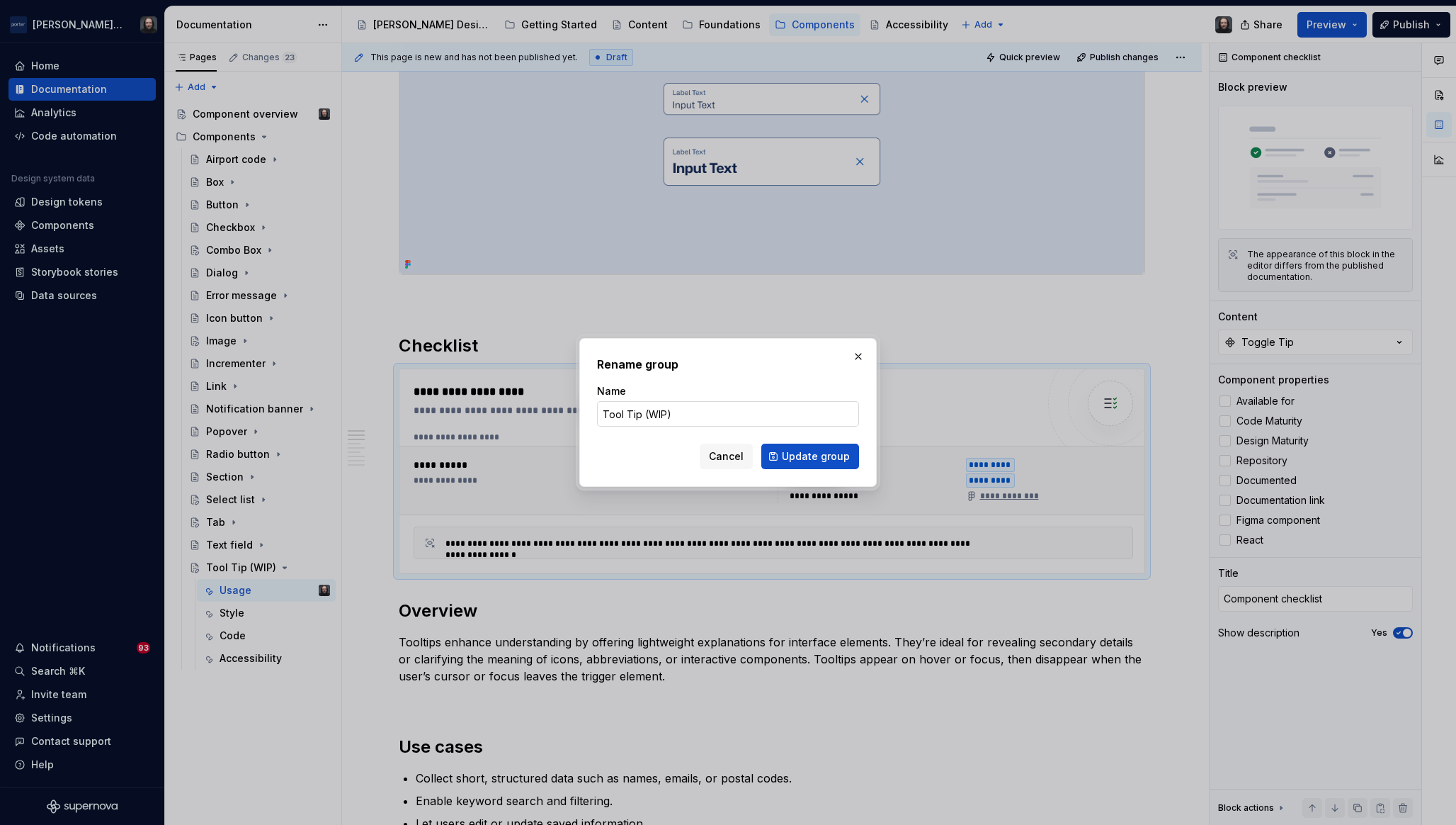
click at [622, 412] on input "Tool Tip (WIP)" at bounding box center [728, 414] width 262 height 26
type input "Toggle Tip (WIP)"
click at [812, 456] on span "Update group" at bounding box center [816, 457] width 68 height 14
type textarea "*"
type textarea "Toggle Tip (WIP)"
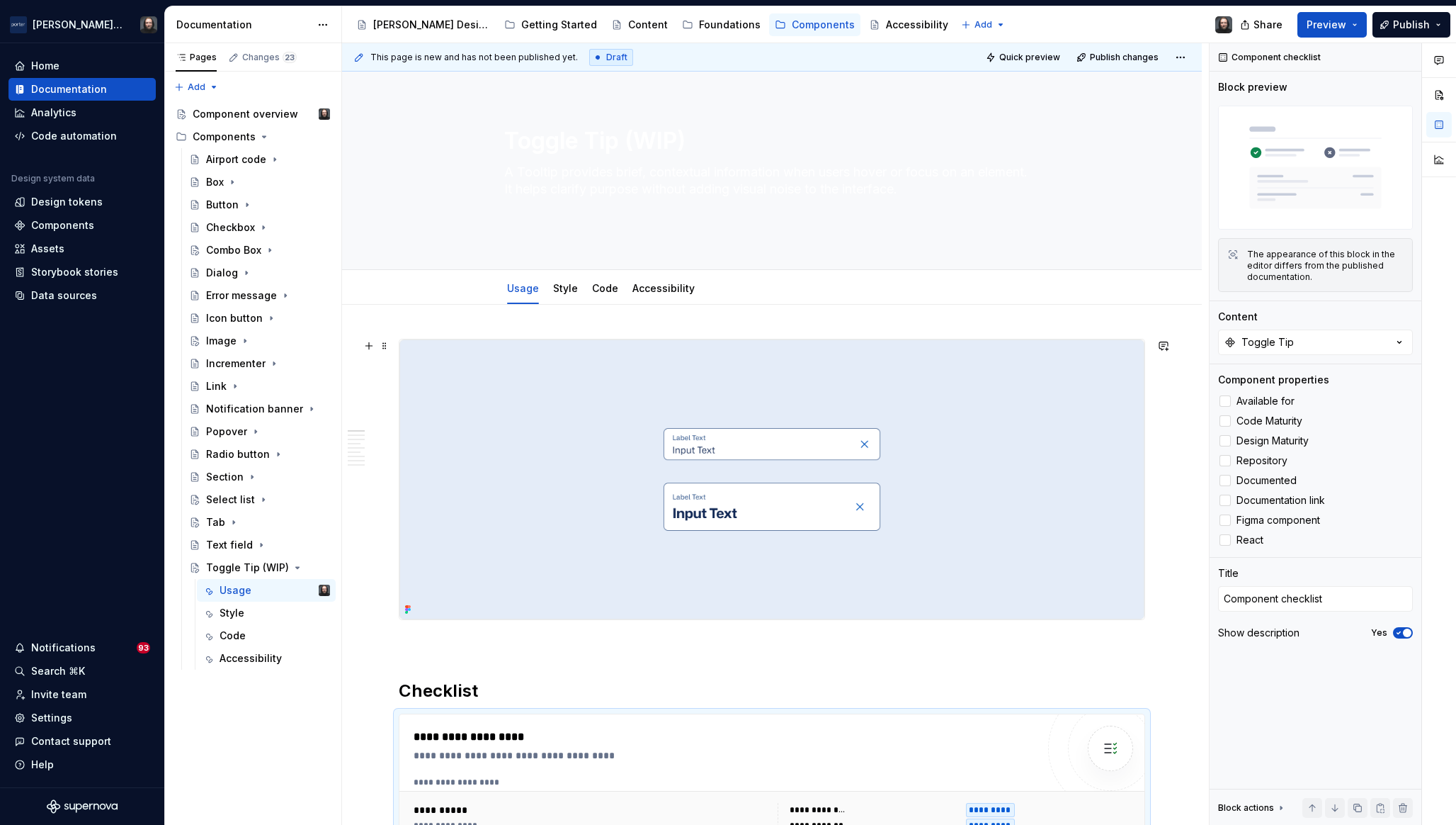
scroll to position [0, 0]
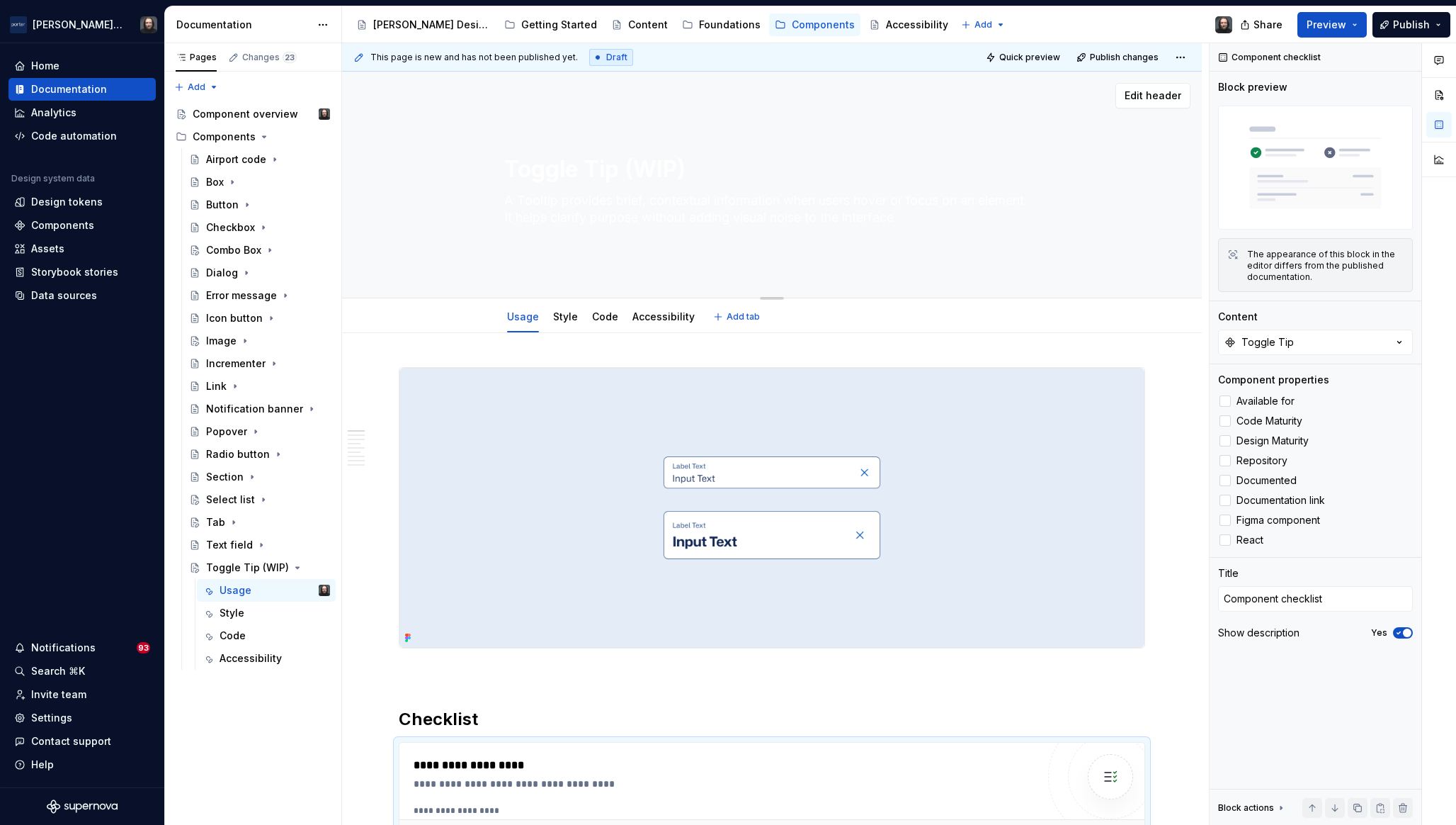
click at [700, 222] on textarea "A Tooltip provides brief, contextual information when users hover or focus on a…" at bounding box center [769, 209] width 536 height 39
paste textarea "ggle Tip provides short, contextual information when users hover or focus on an…"
type textarea "*"
type textarea "A Toggle Tip provides short, contextual information when users hover or focus o…"
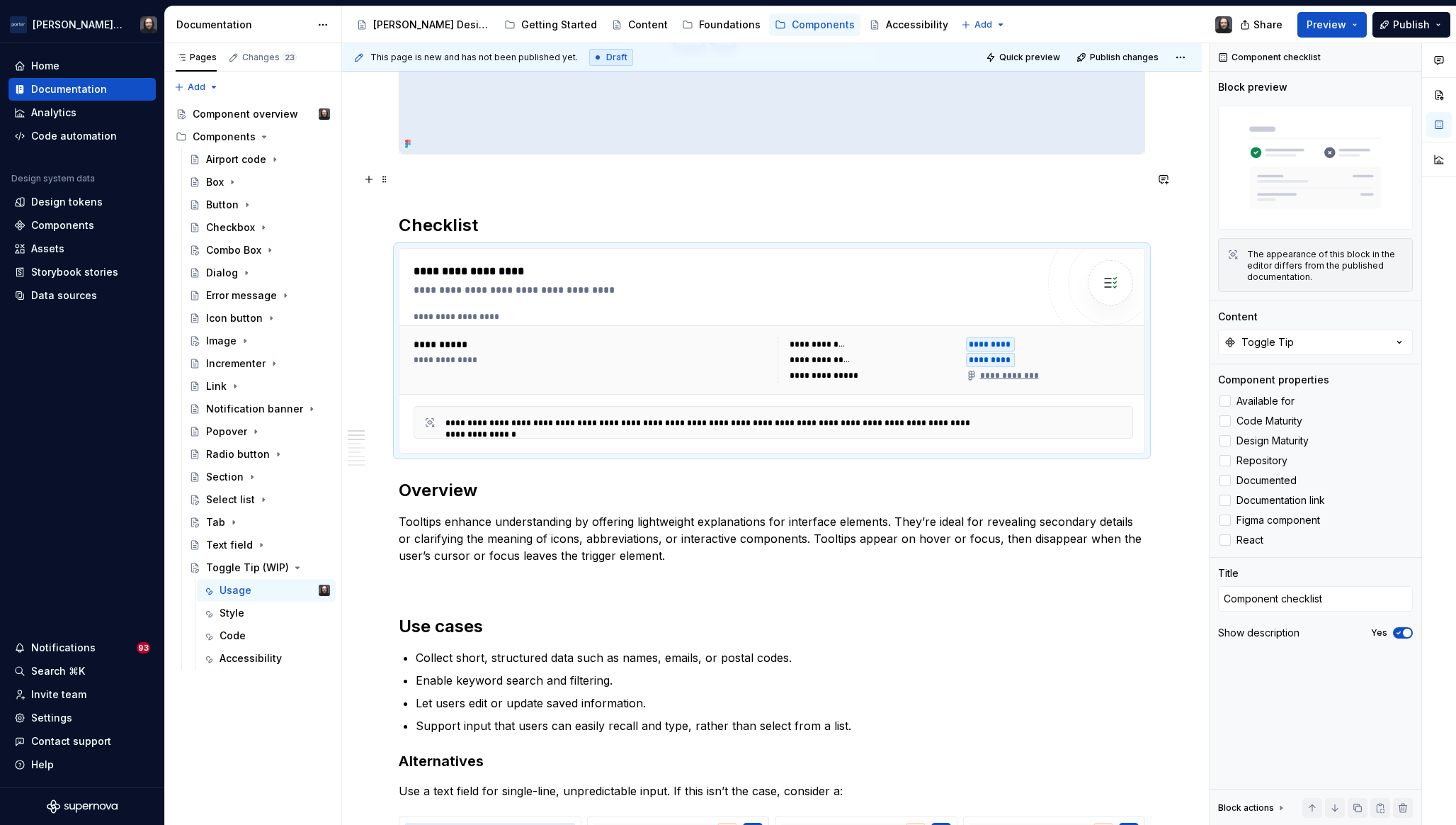
scroll to position [567, 0]
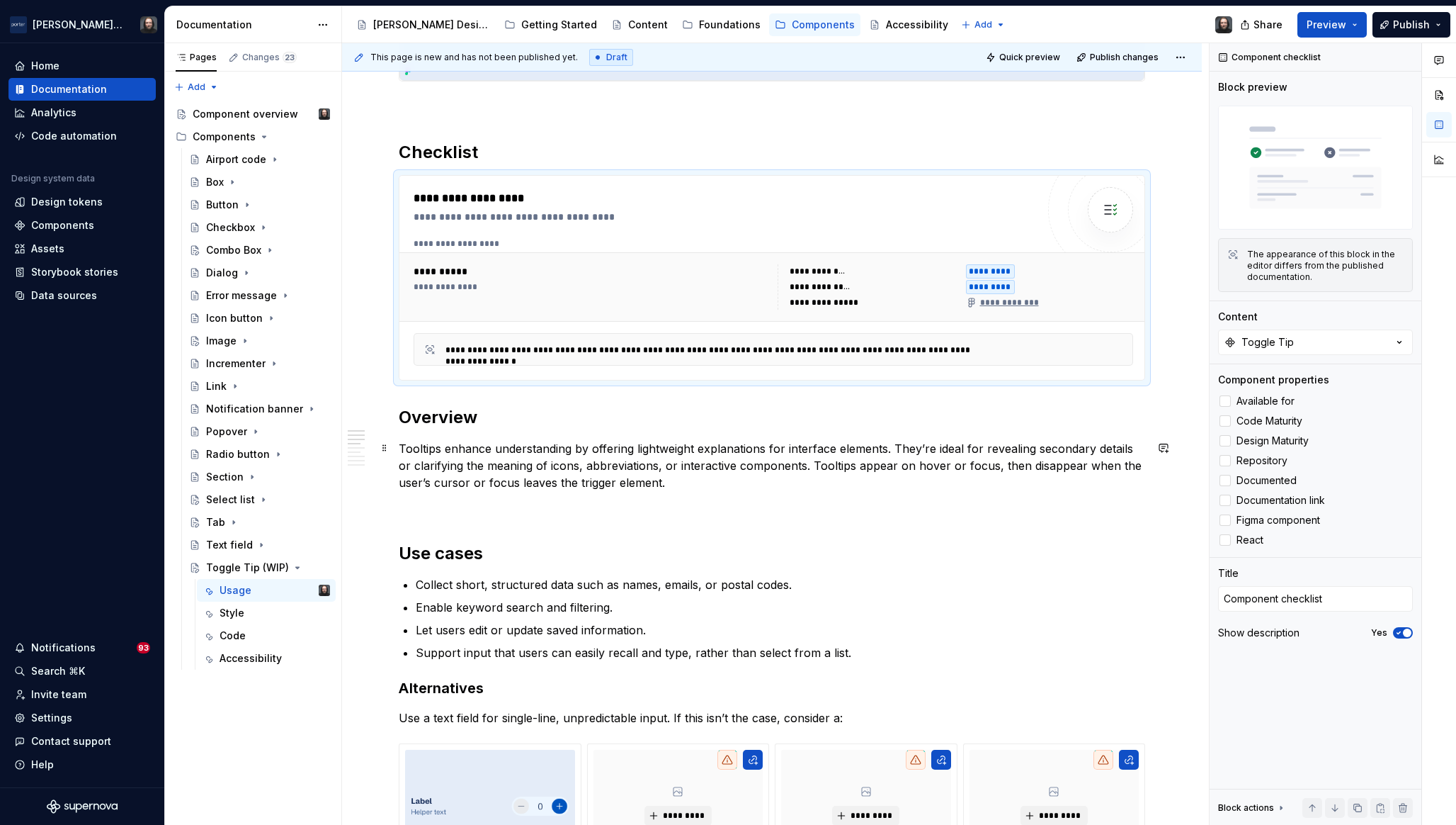
type textarea "*"
type textarea "A Toggle Tip provides short, contextual information when users hover or focus o…"
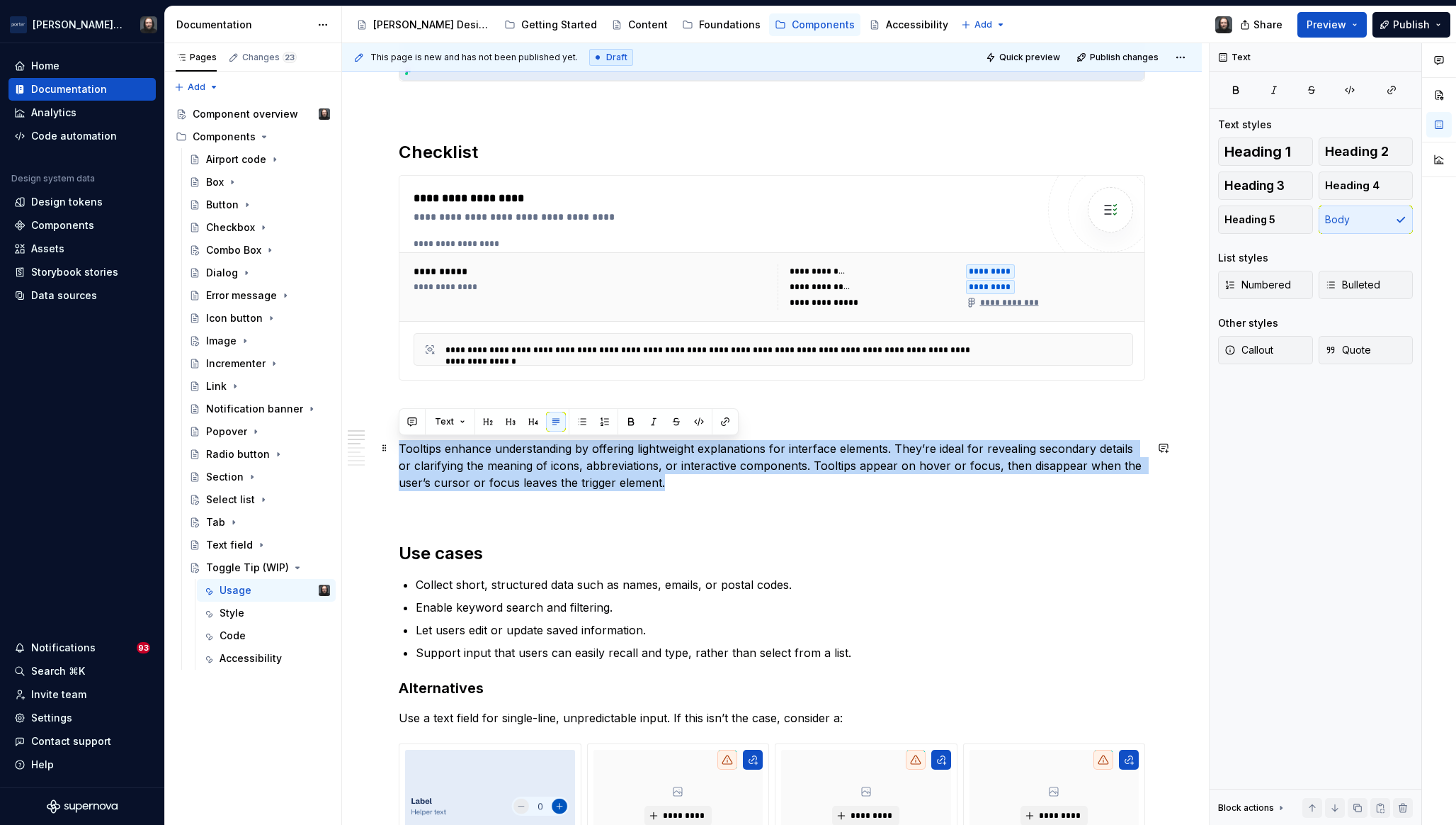
drag, startPoint x: 639, startPoint y: 480, endPoint x: 399, endPoint y: 450, distance: 241.9
click at [399, 450] on p "Tooltips enhance understanding by offering lightweight explanations for interfa…" at bounding box center [771, 465] width 746 height 51
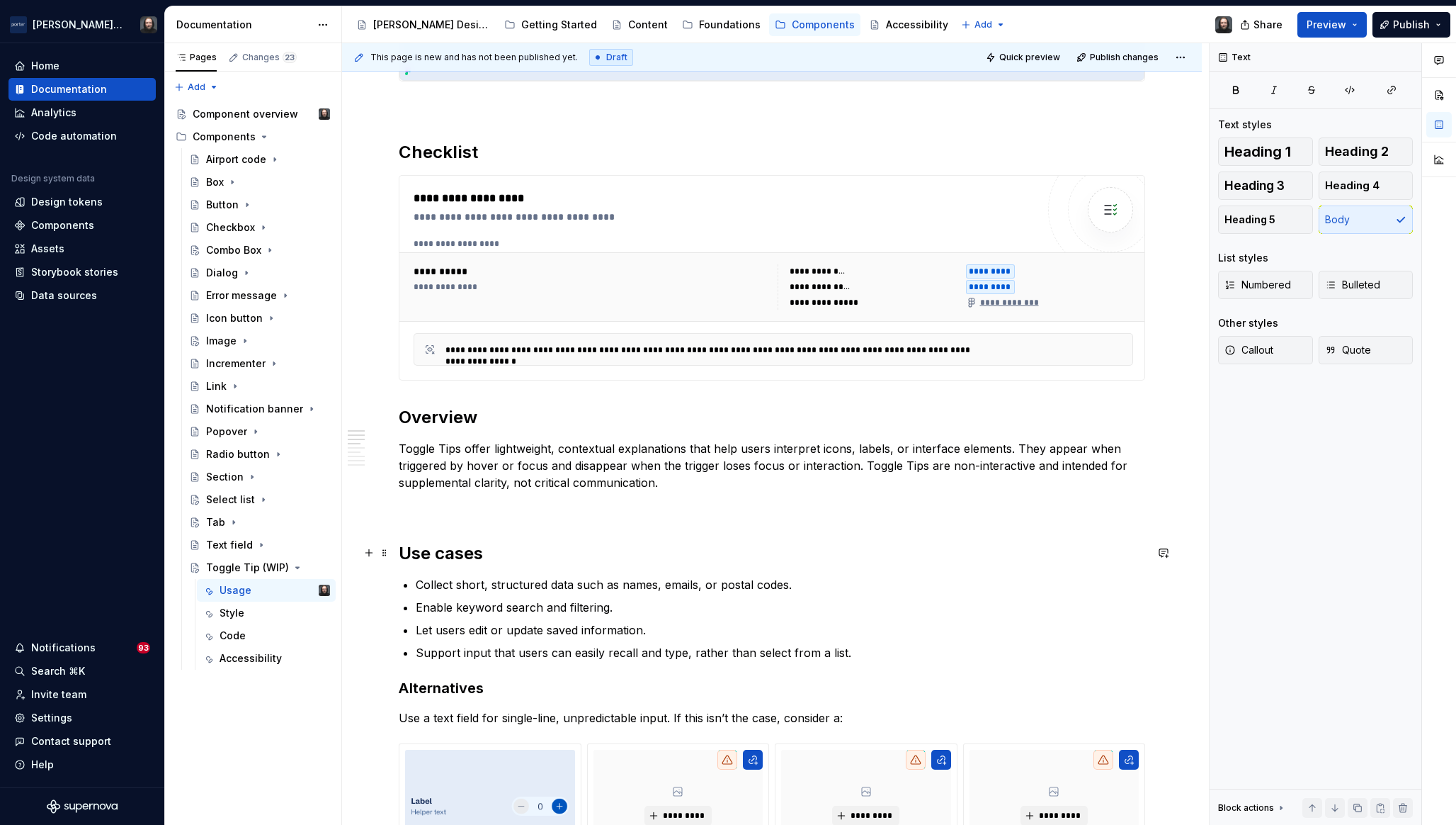
click at [401, 549] on h2 "Use cases" at bounding box center [771, 553] width 746 height 22
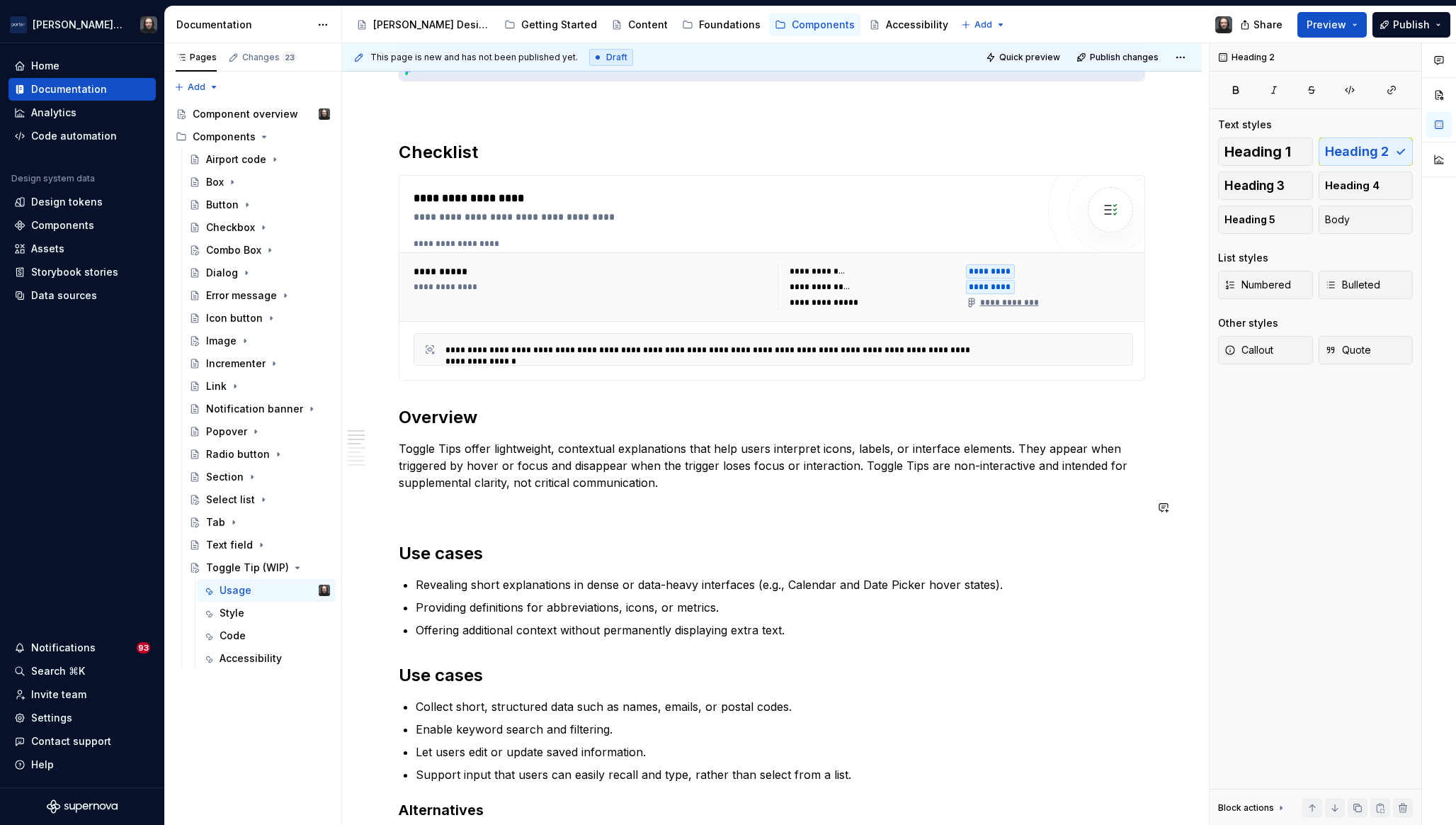
scroll to position [771, 0]
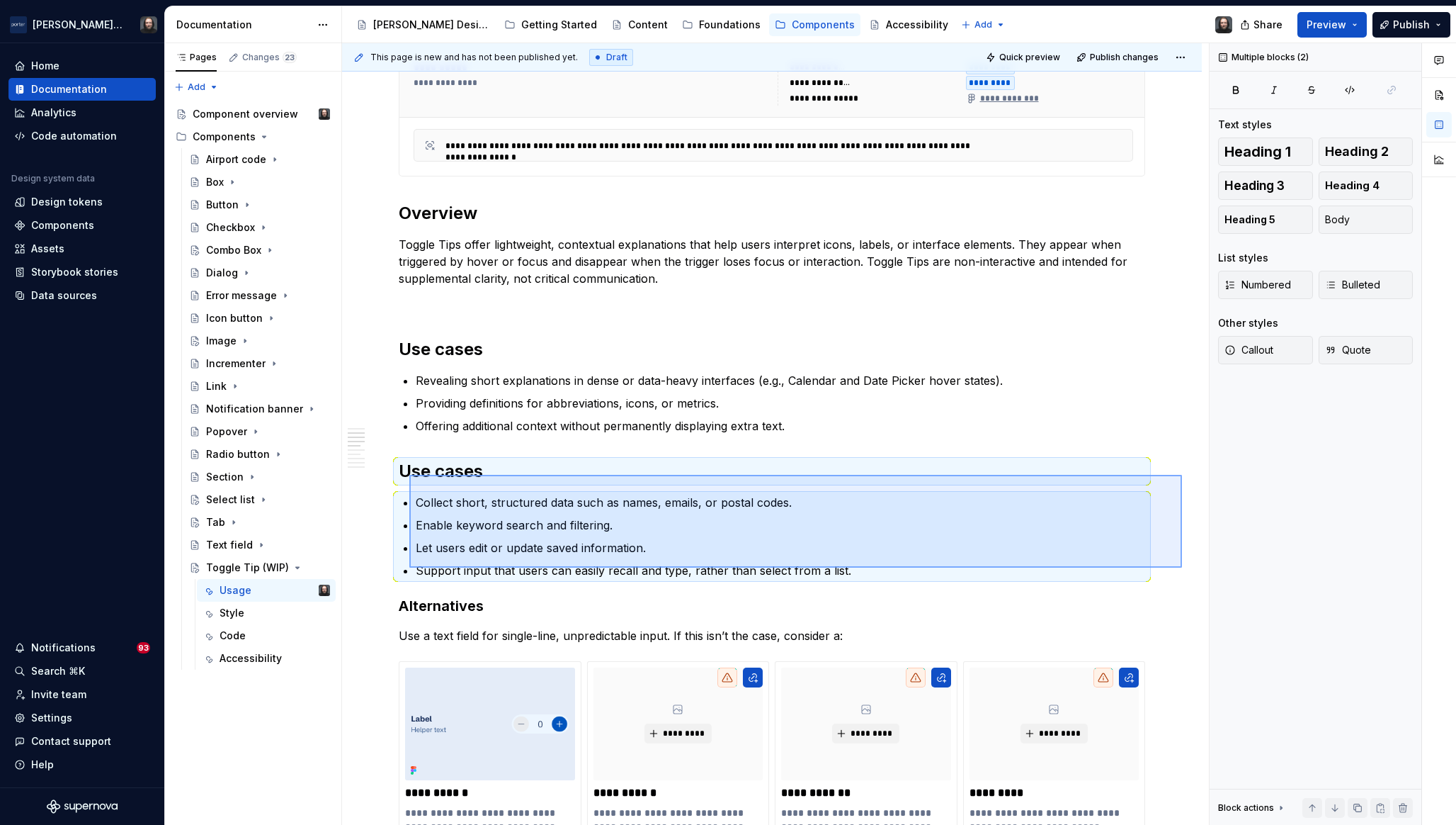
drag, startPoint x: 1182, startPoint y: 567, endPoint x: 409, endPoint y: 474, distance: 778.6
click at [409, 474] on div "**********" at bounding box center [776, 433] width 867 height 782
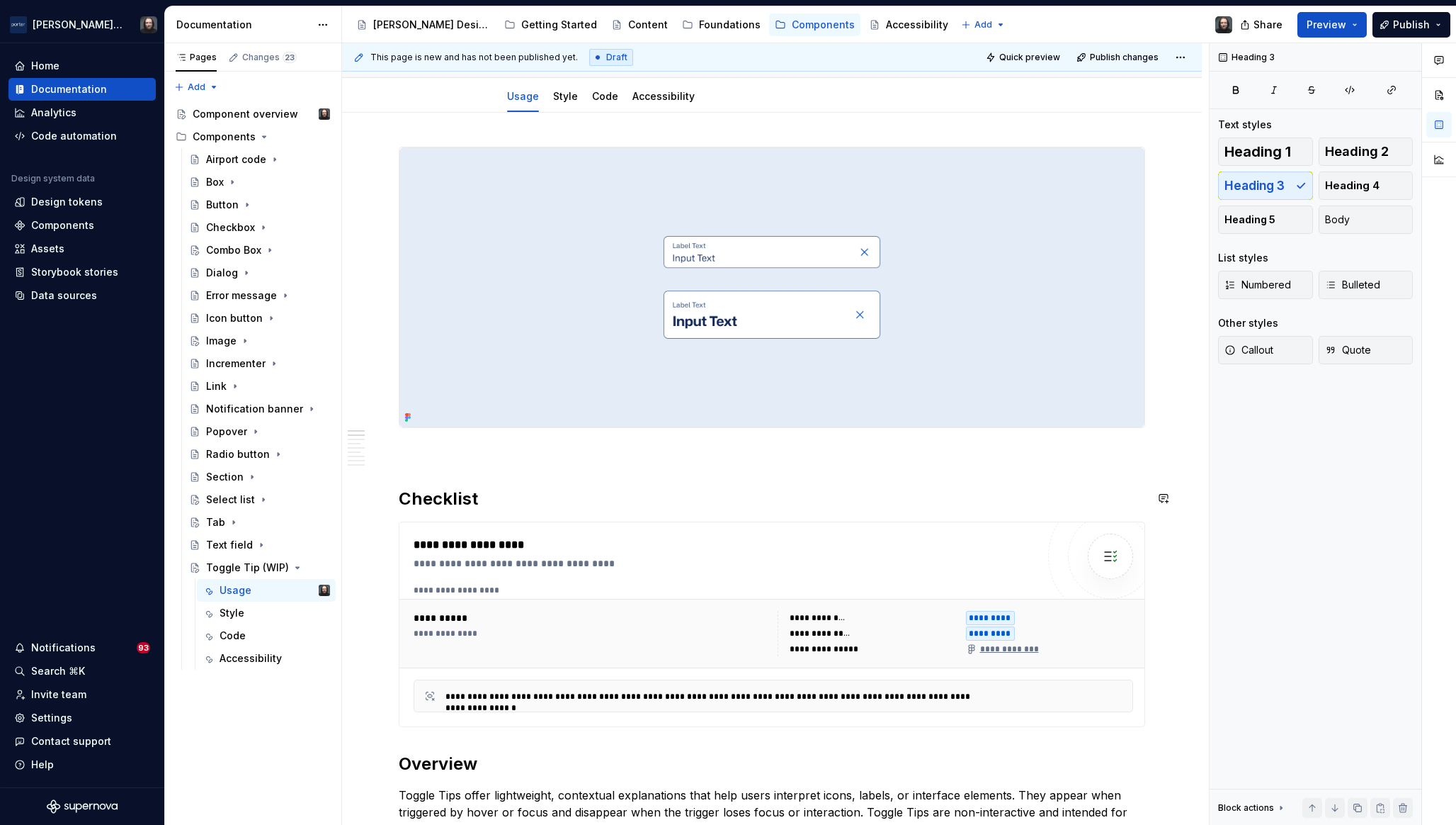
scroll to position [89, 0]
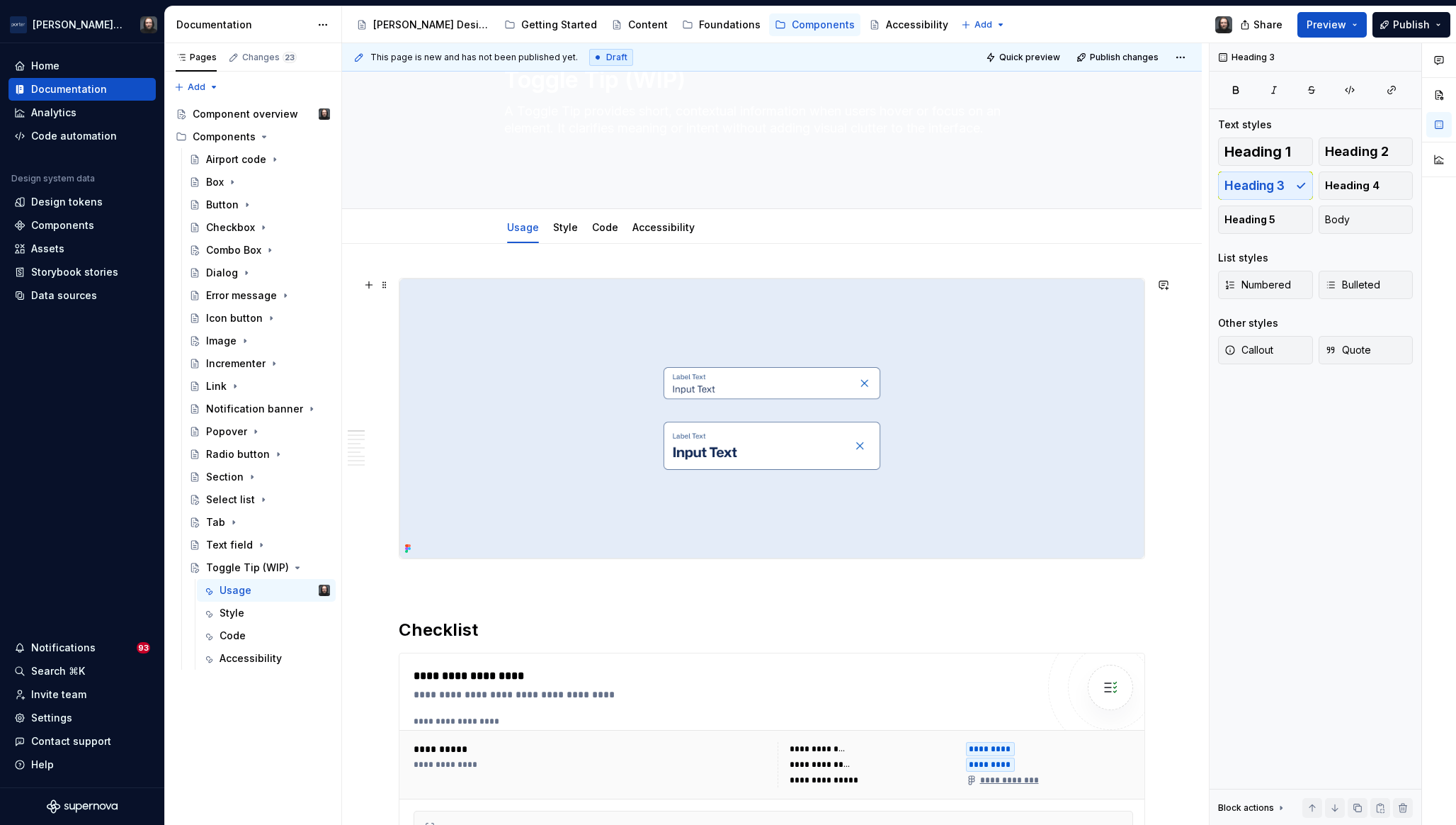
click at [977, 335] on img at bounding box center [772, 418] width 745 height 280
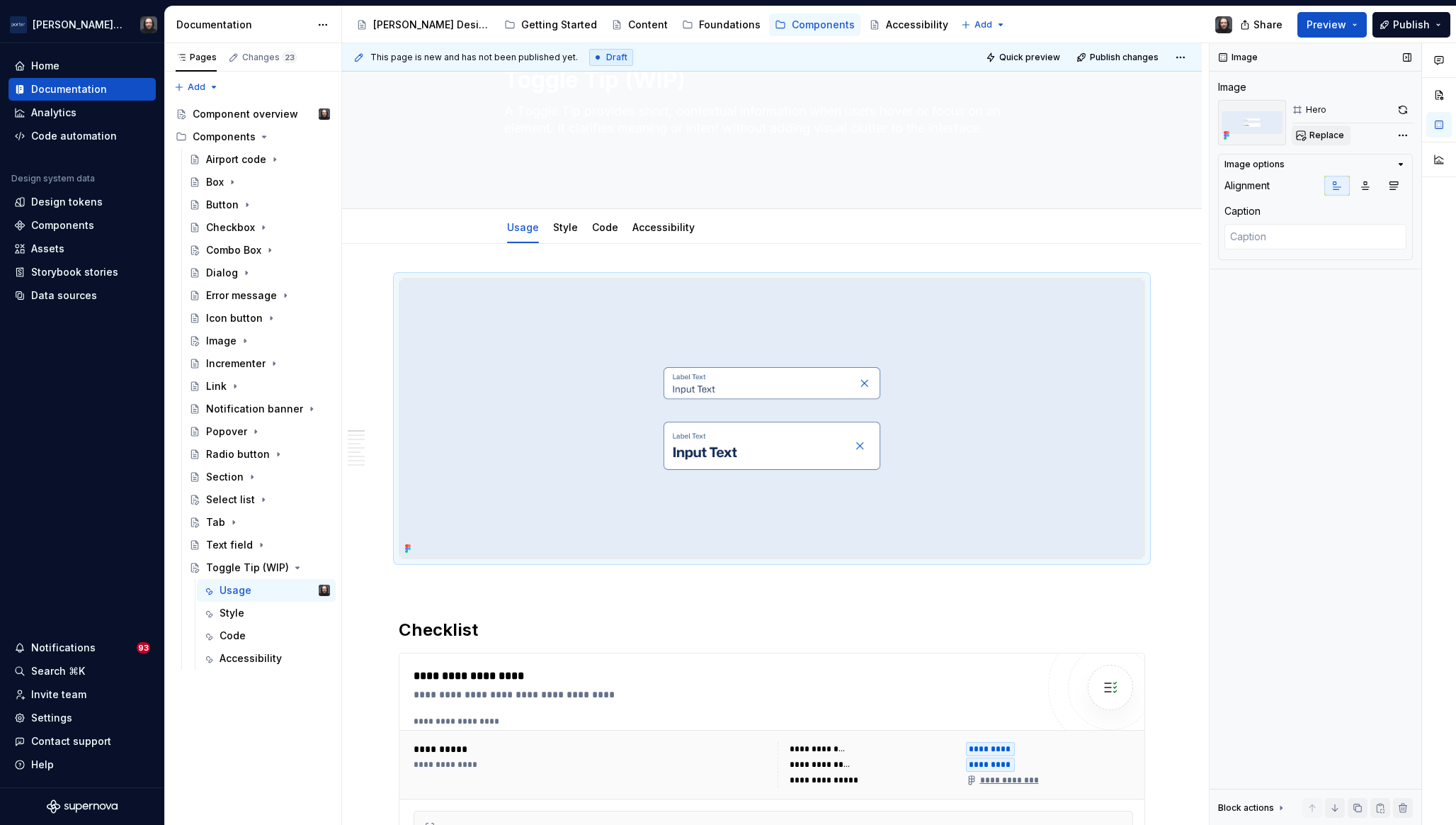
click at [1320, 134] on span "Replace" at bounding box center [1327, 135] width 35 height 12
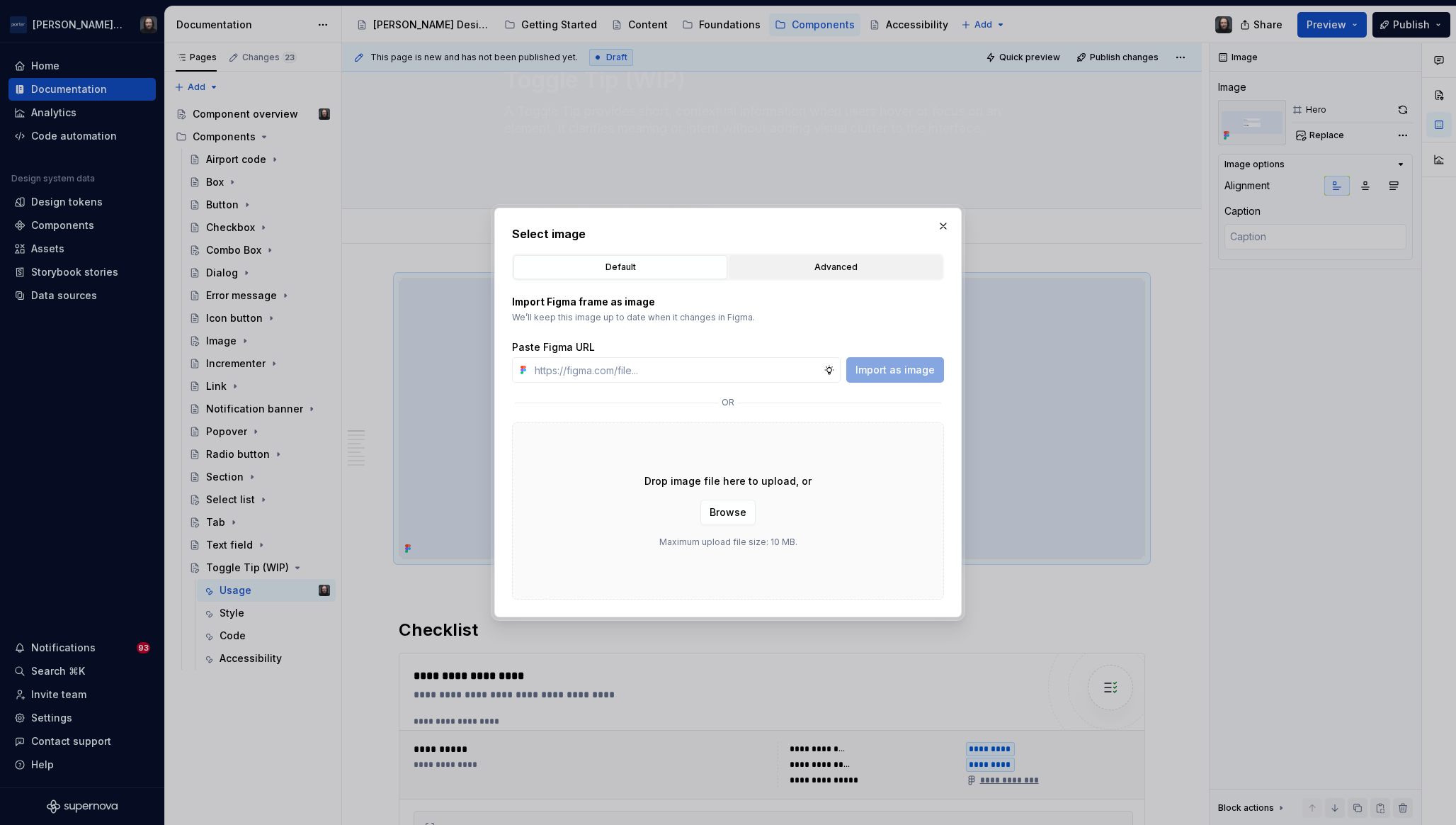
click at [849, 268] on div "Advanced" at bounding box center [835, 268] width 204 height 14
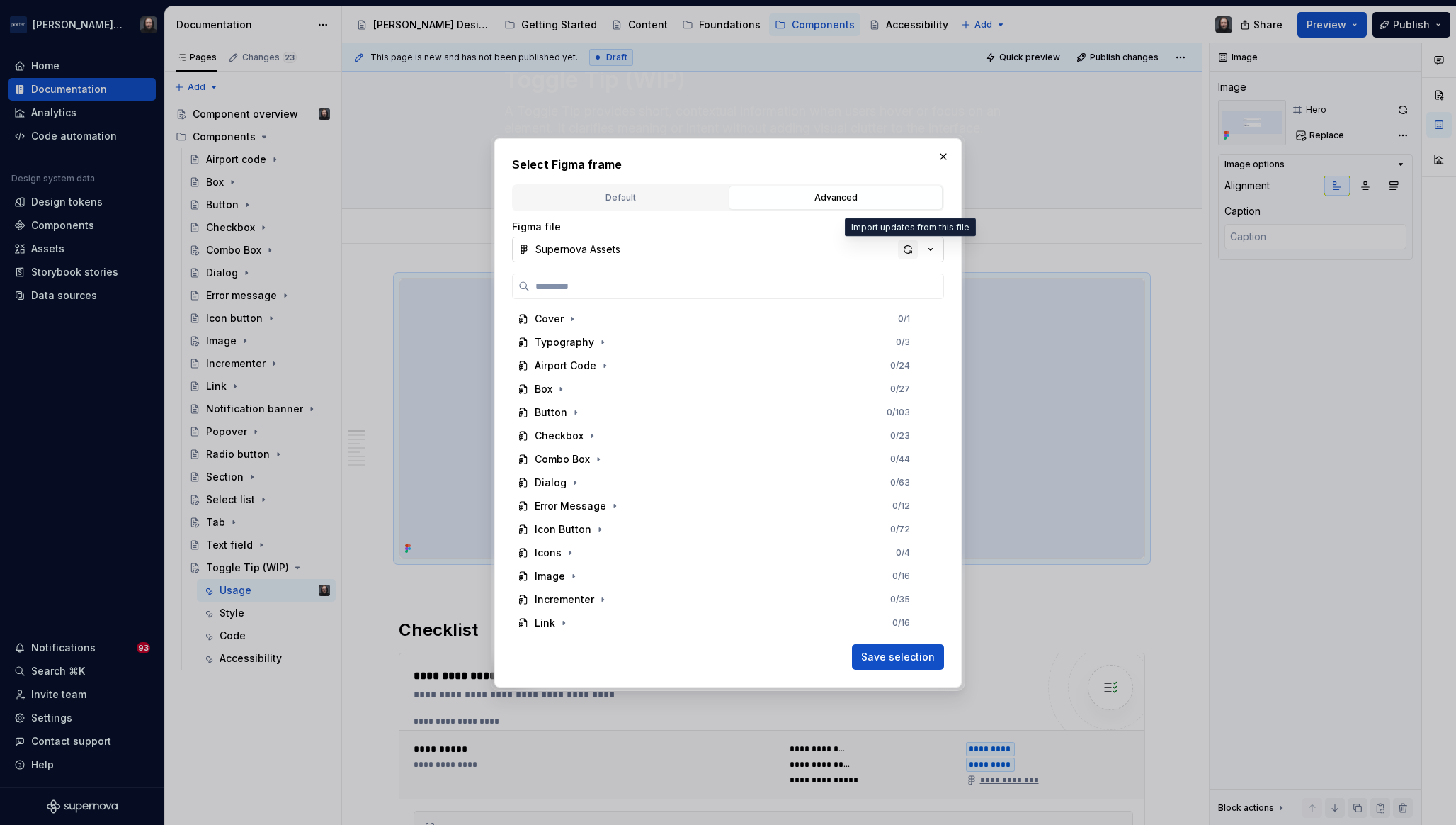
click at [909, 249] on div "button" at bounding box center [908, 250] width 20 height 20
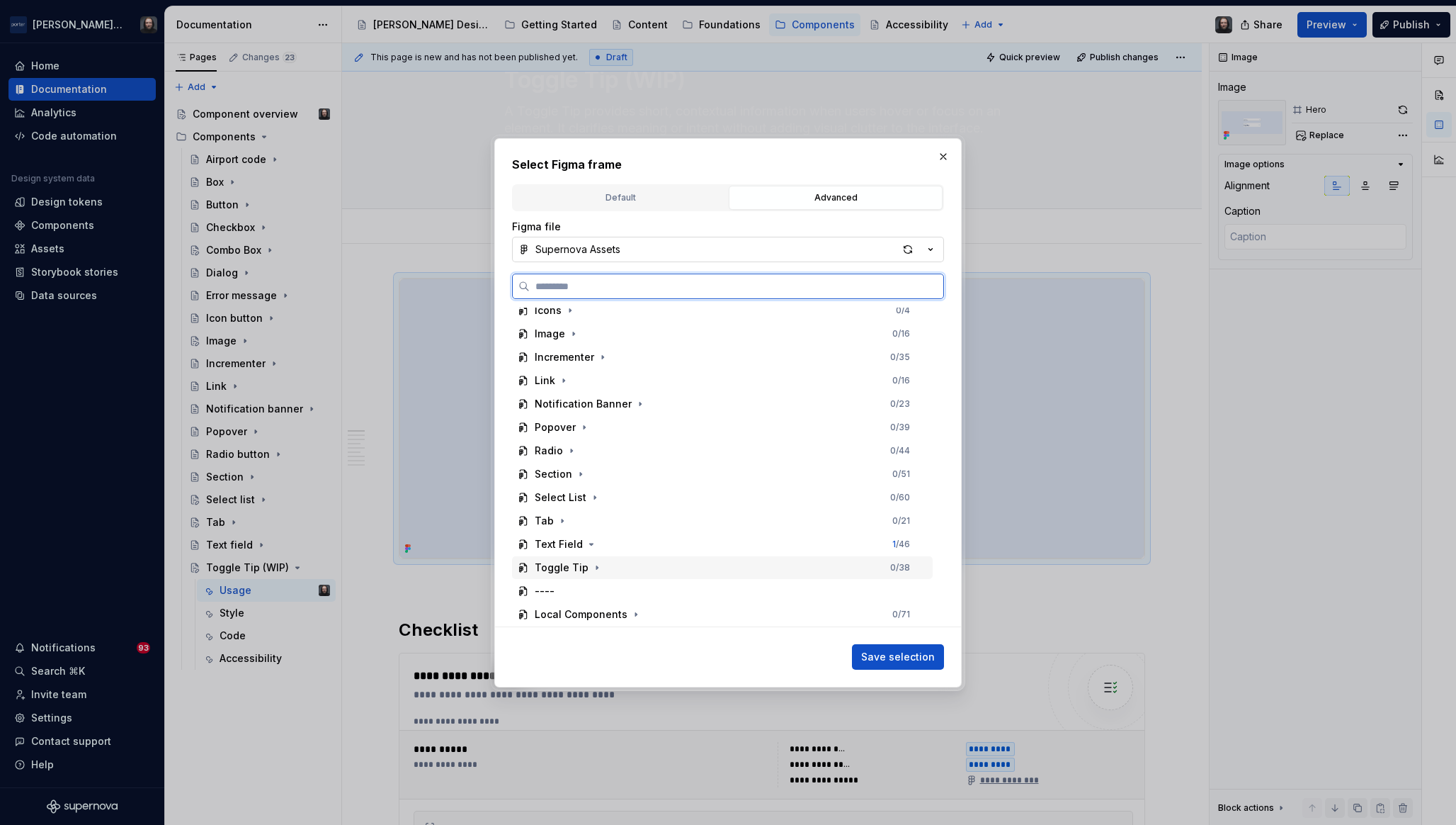
click at [650, 566] on div "Toggle Tip 0 / 38" at bounding box center [722, 567] width 421 height 22
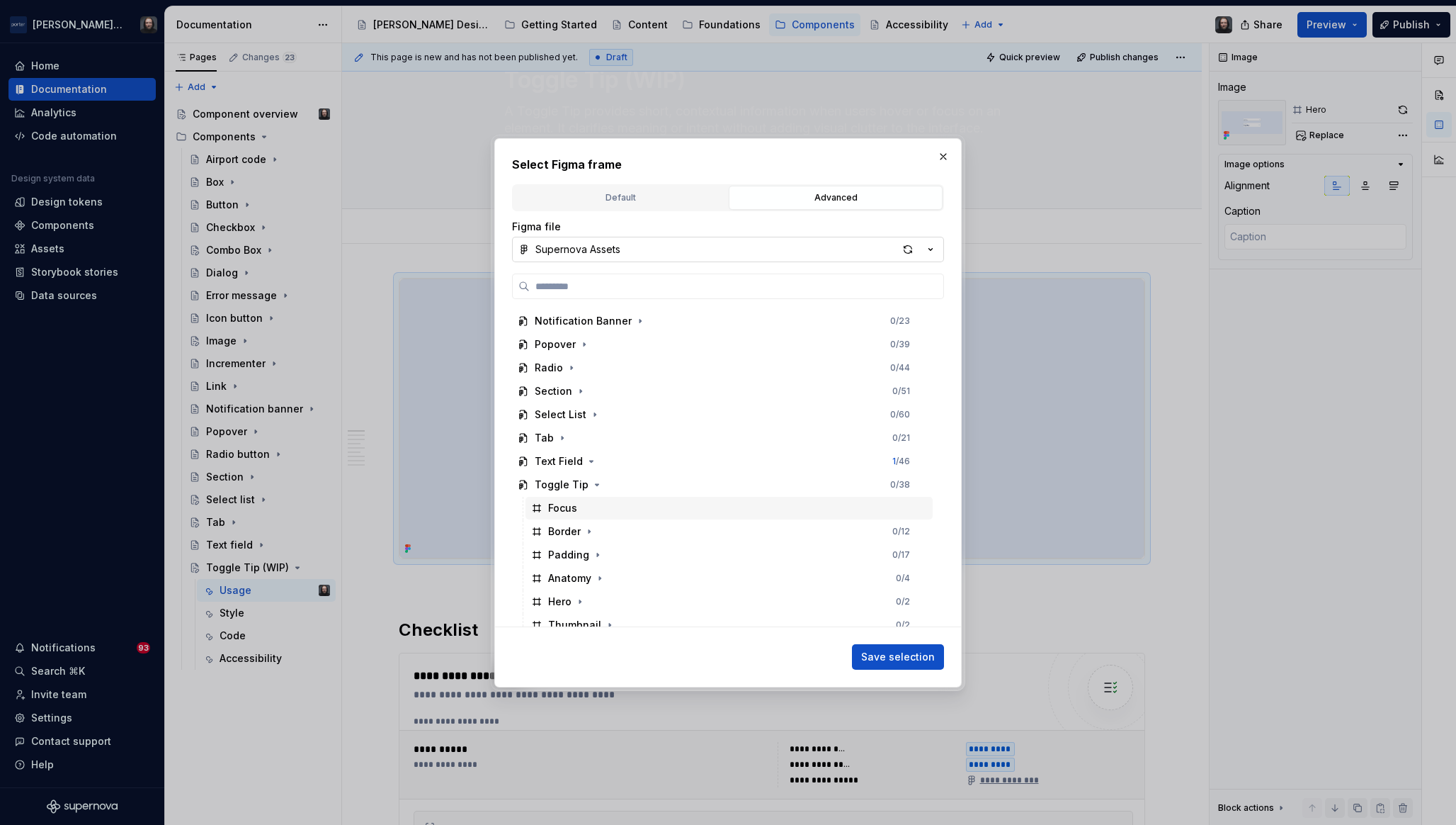
scroll to position [383, 0]
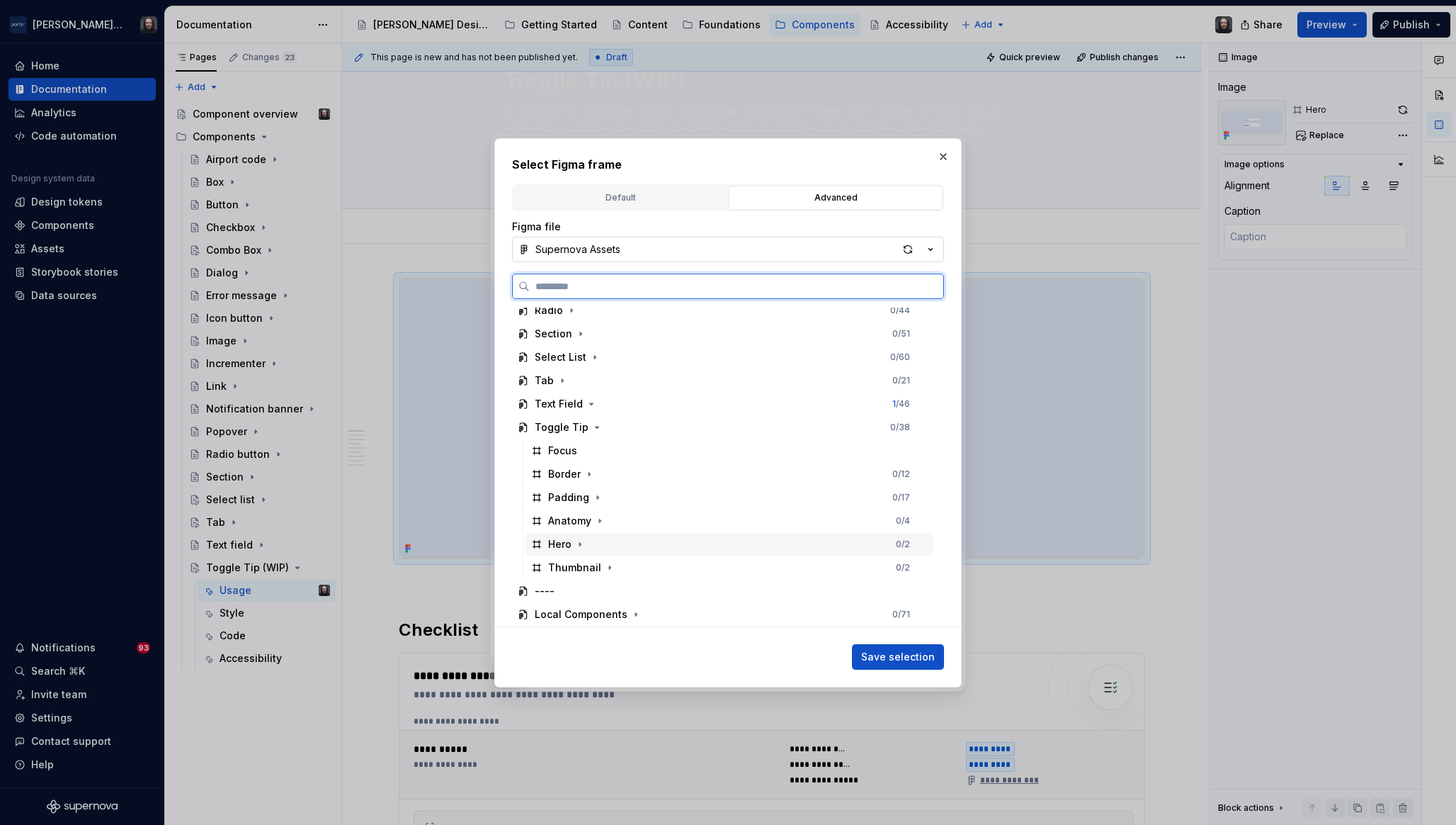
click at [682, 544] on div "Hero 0 / 2" at bounding box center [729, 543] width 407 height 22
click at [907, 654] on span "Save selection" at bounding box center [898, 657] width 74 height 14
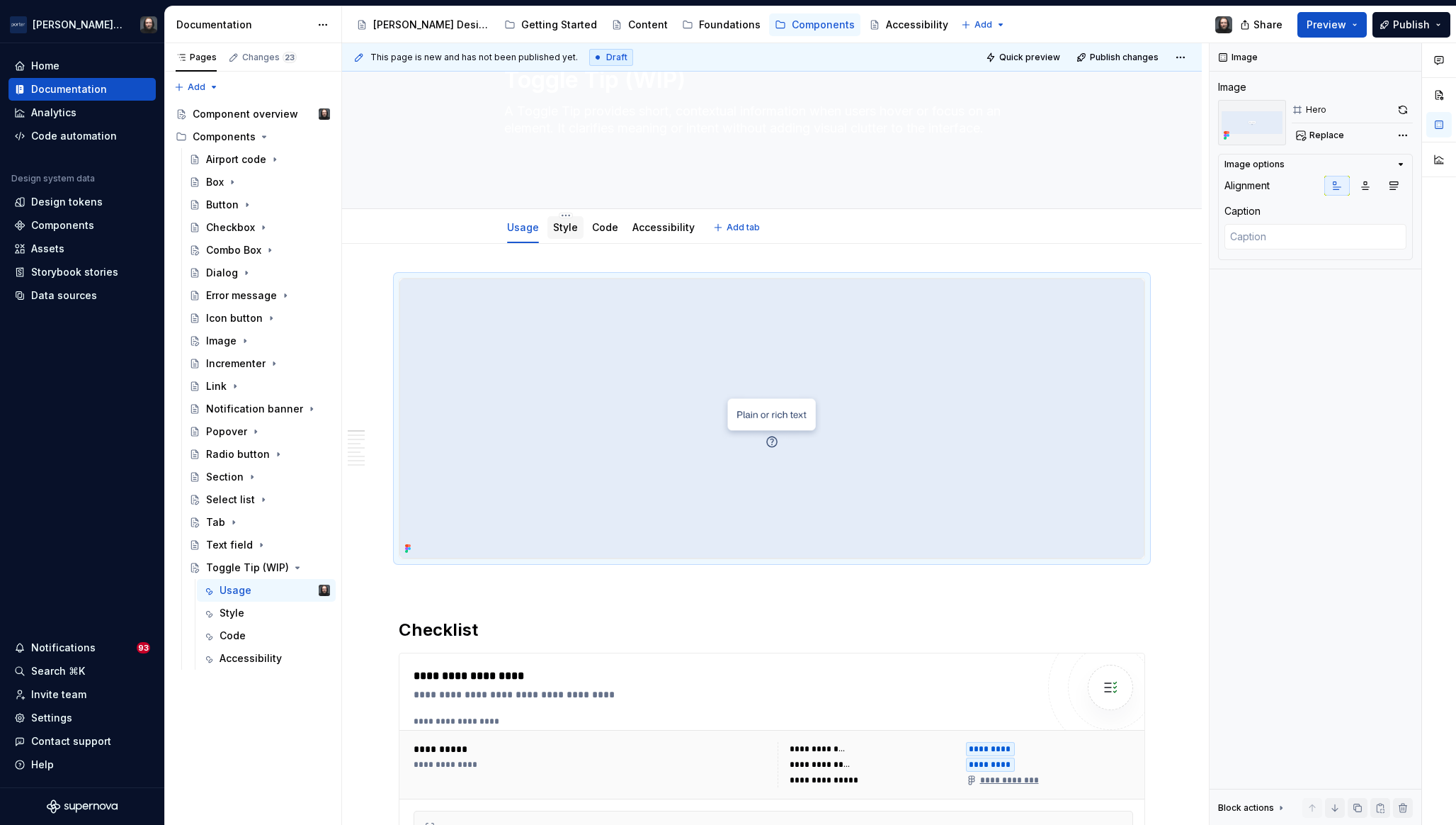
click at [563, 228] on link "Style" at bounding box center [566, 227] width 25 height 12
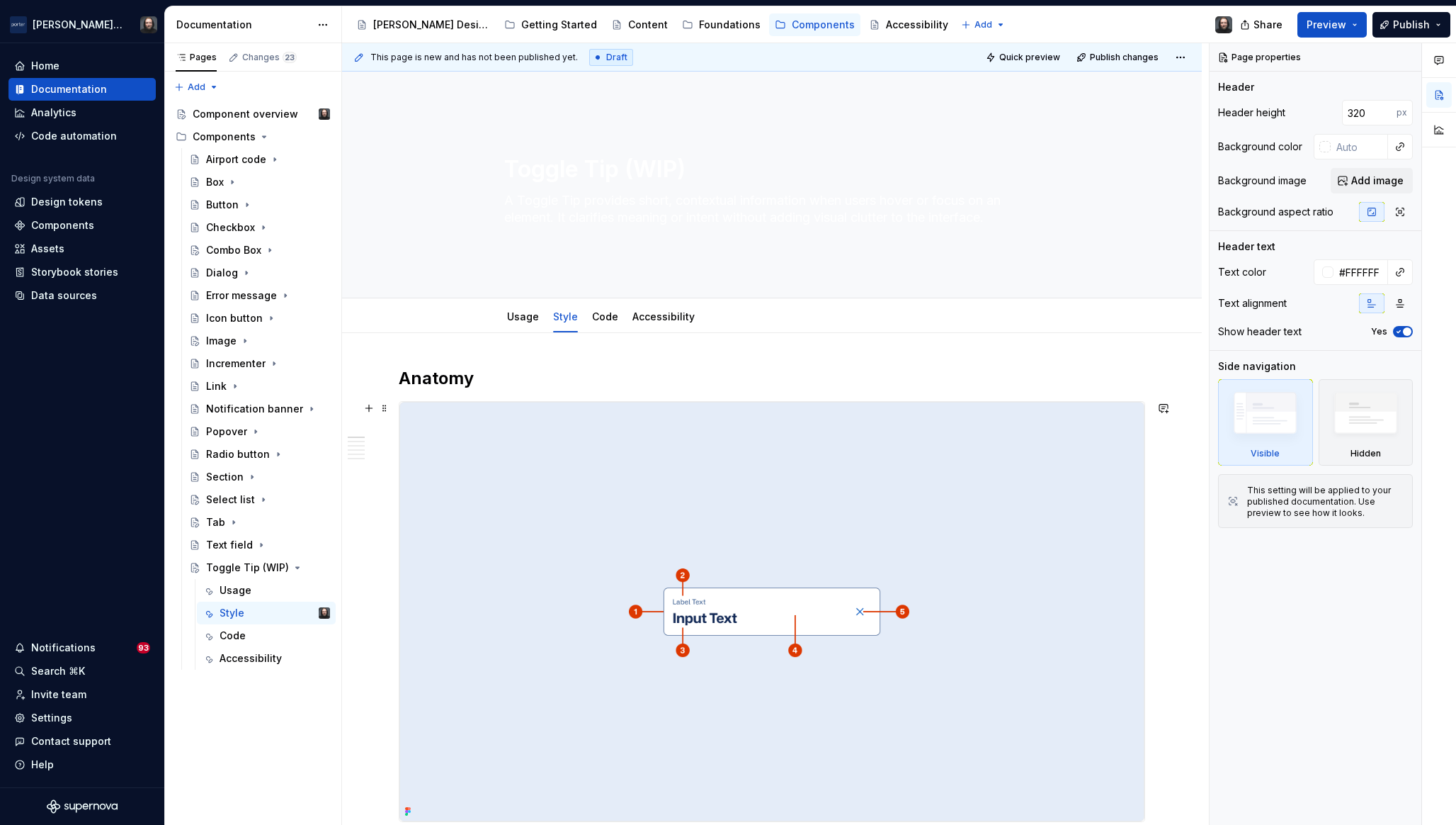
scroll to position [58, 0]
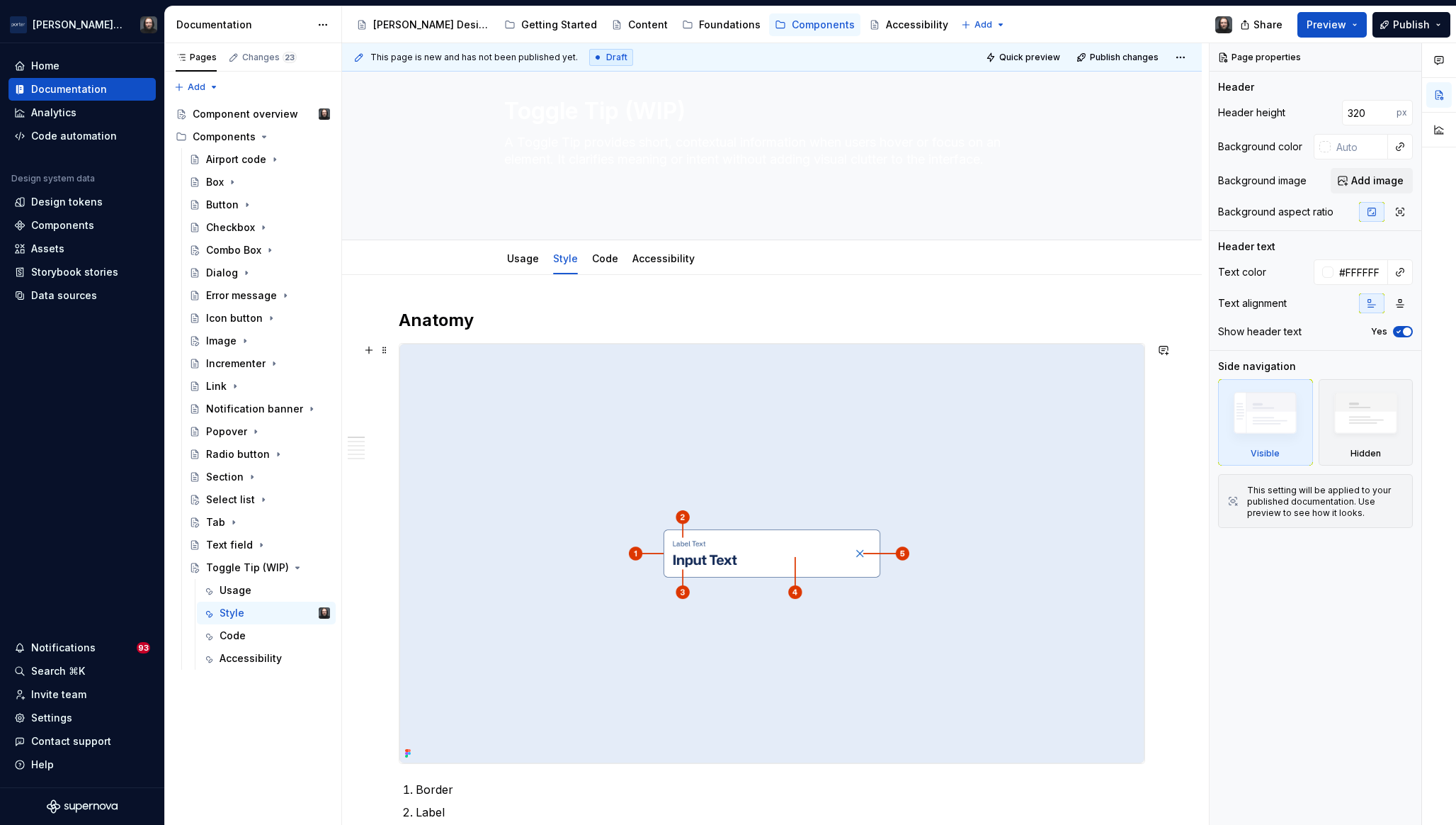
click at [848, 433] on img at bounding box center [772, 553] width 745 height 419
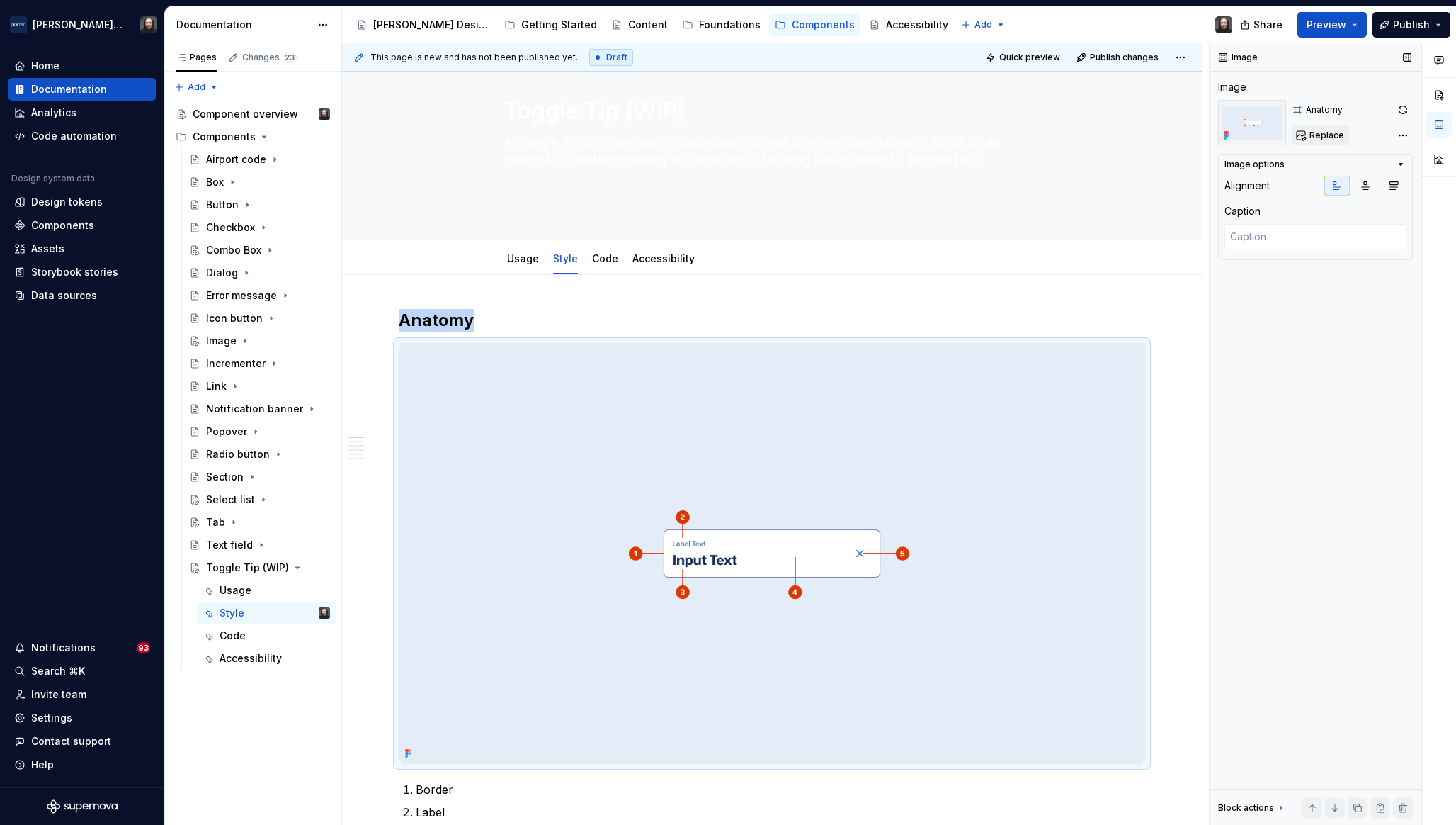
click at [1328, 133] on span "Replace" at bounding box center [1327, 135] width 35 height 12
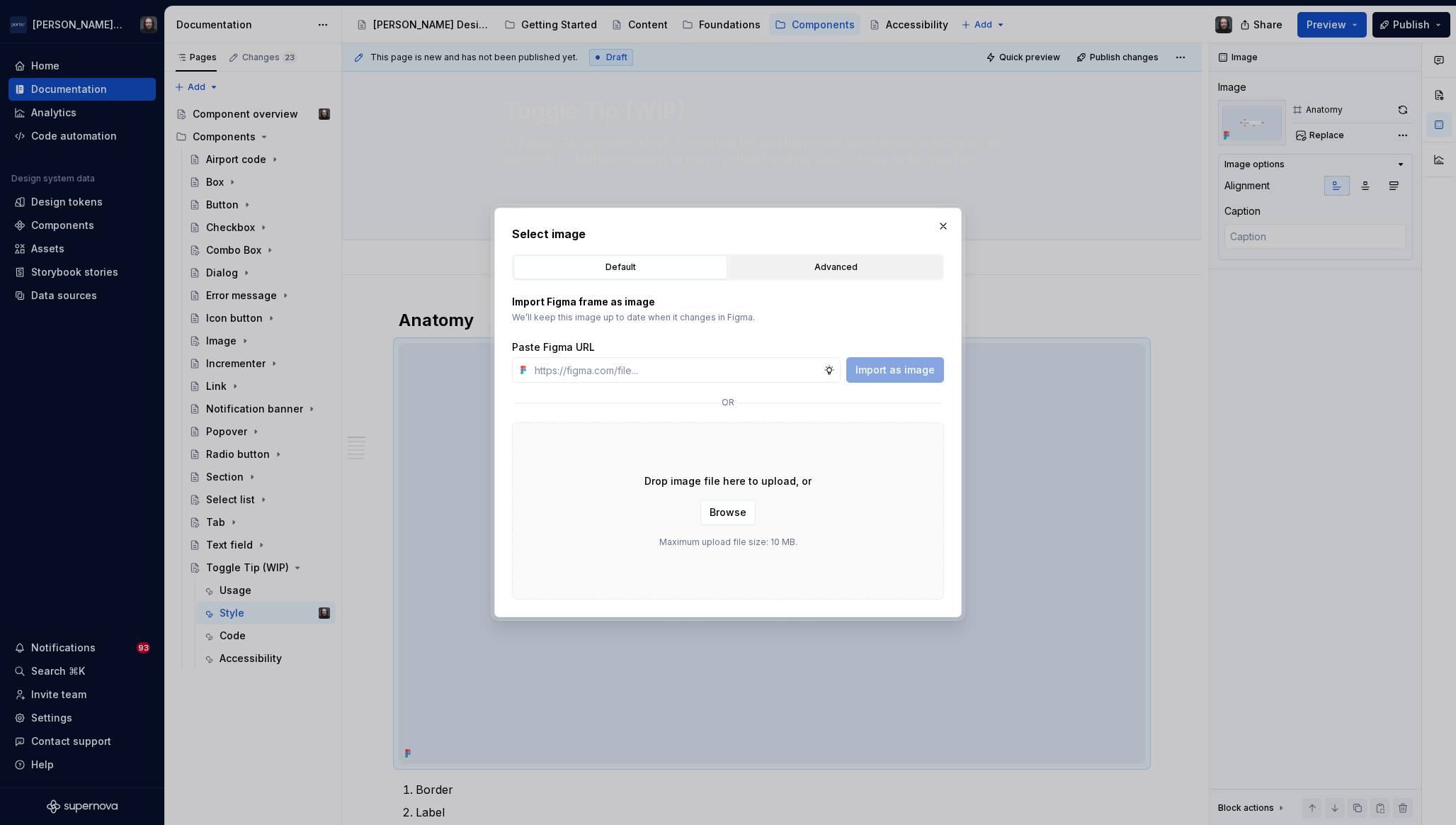
click at [819, 260] on div "Advanced" at bounding box center [835, 268] width 204 height 14
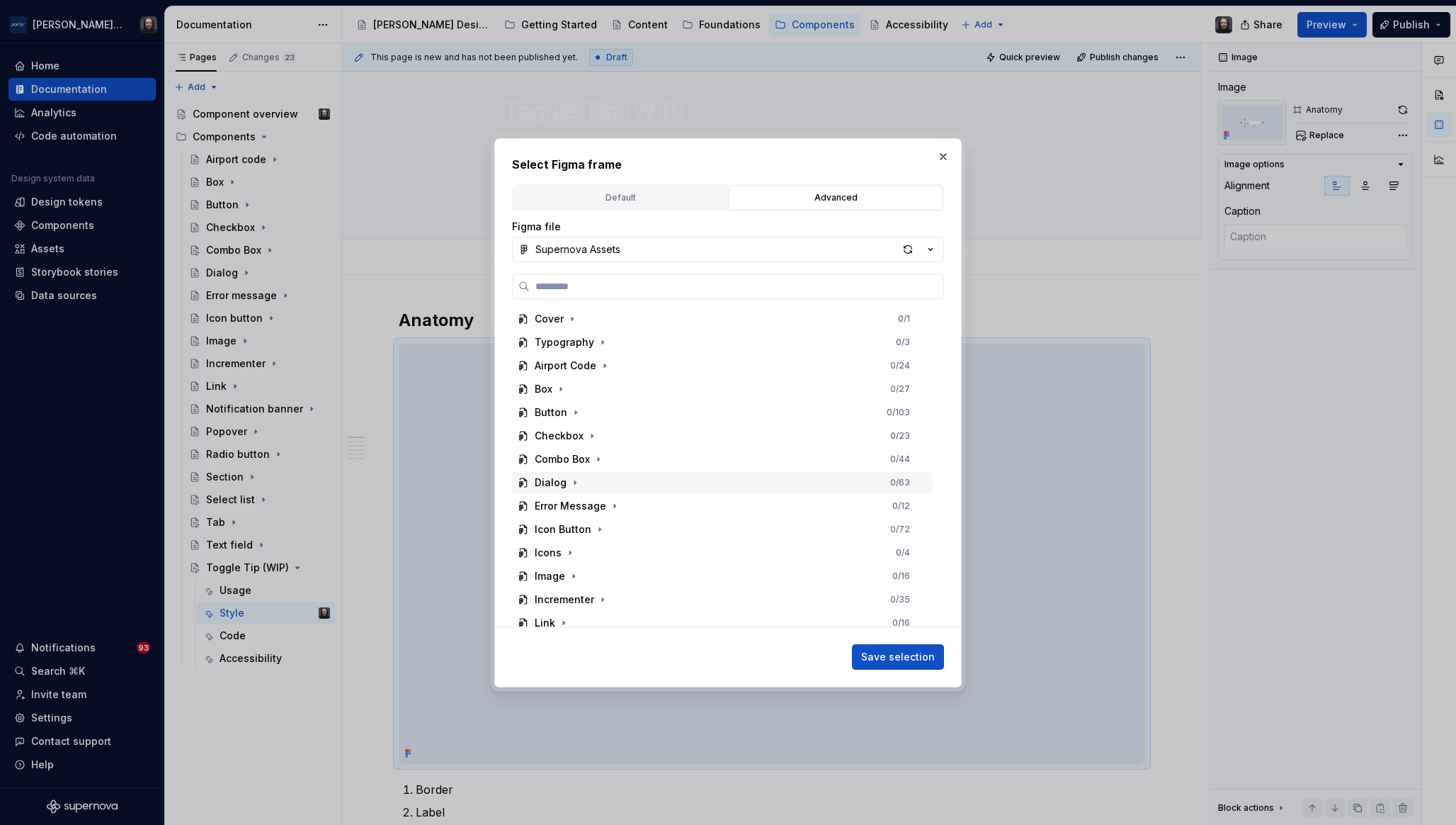
scroll to position [243, 0]
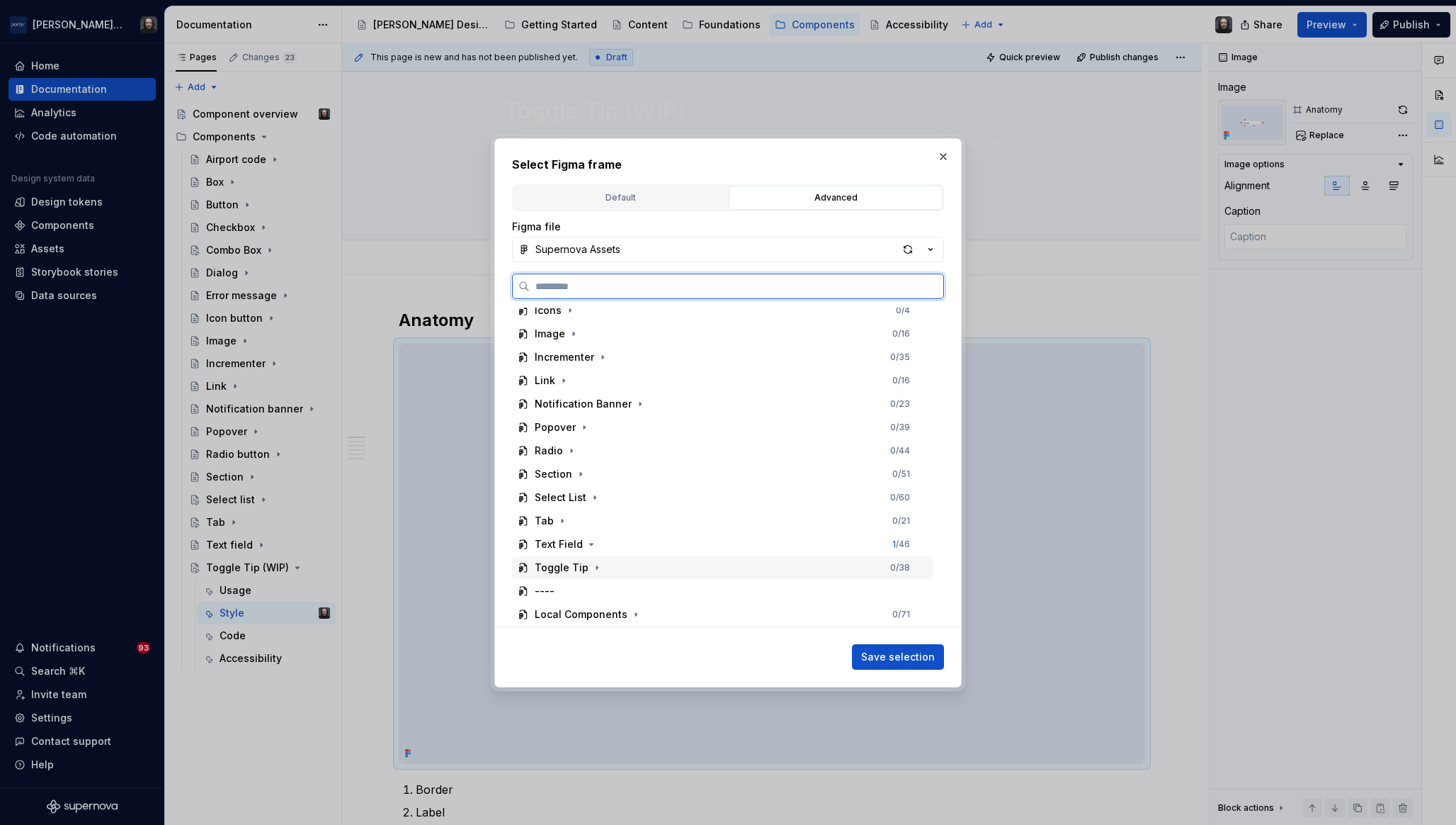
click at [646, 562] on div "Toggle Tip 0 / 38" at bounding box center [722, 567] width 421 height 22
click at [686, 518] on div "Anatomy 0 / 4" at bounding box center [729, 520] width 407 height 22
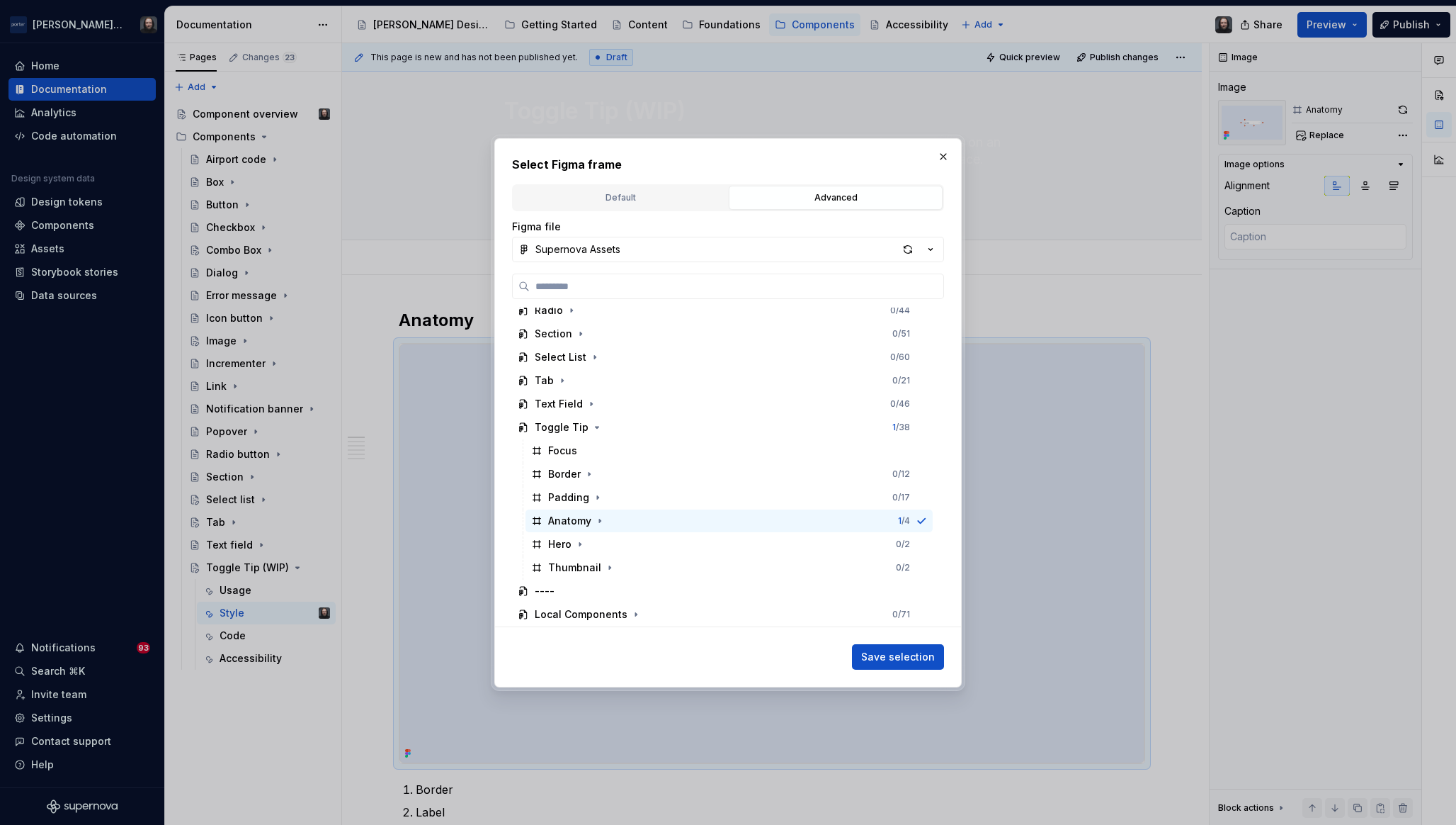
drag, startPoint x: 880, startPoint y: 653, endPoint x: 883, endPoint y: 615, distance: 38.1
click at [880, 654] on span "Save selection" at bounding box center [898, 657] width 74 height 14
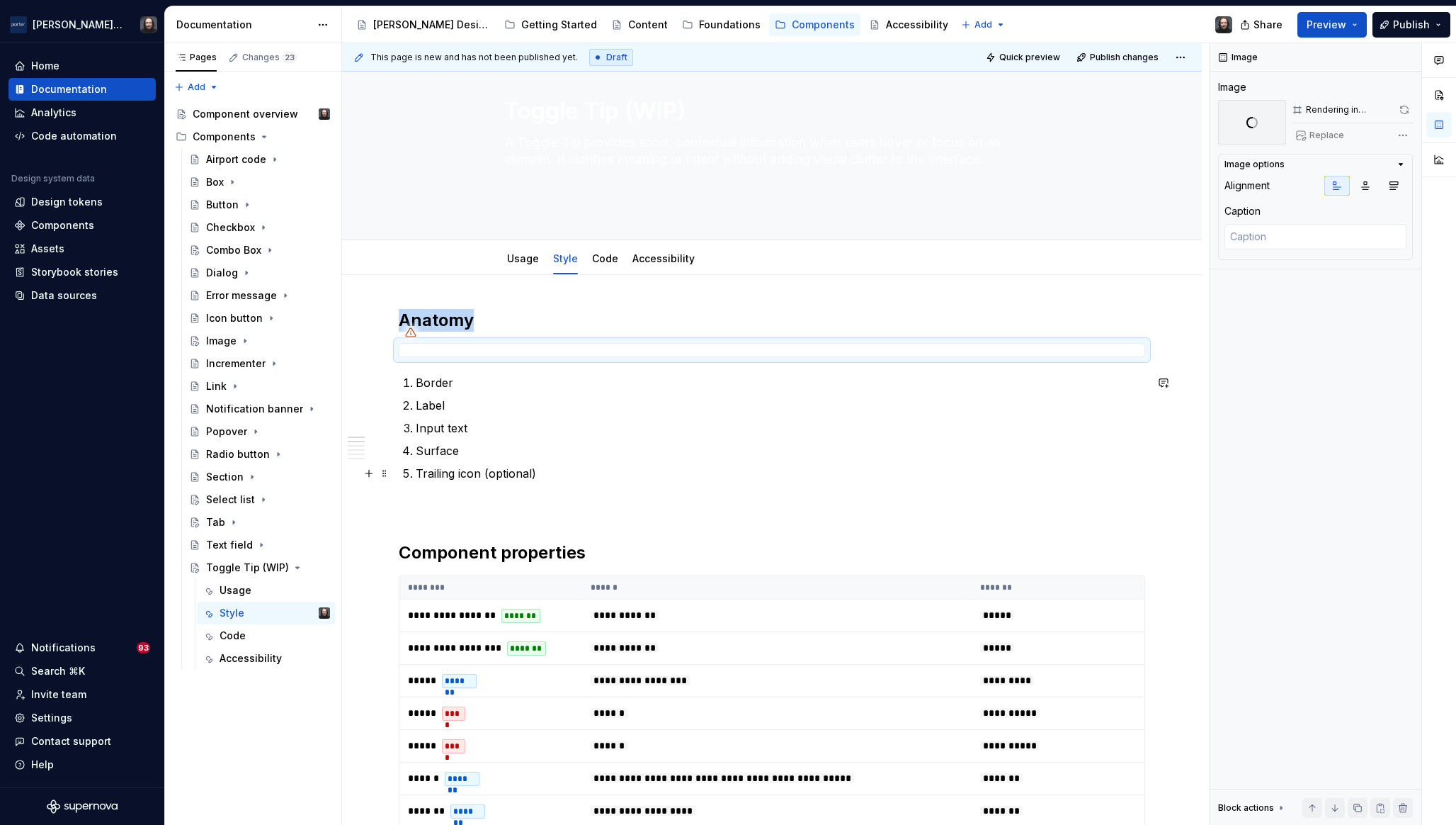
type textarea "*"
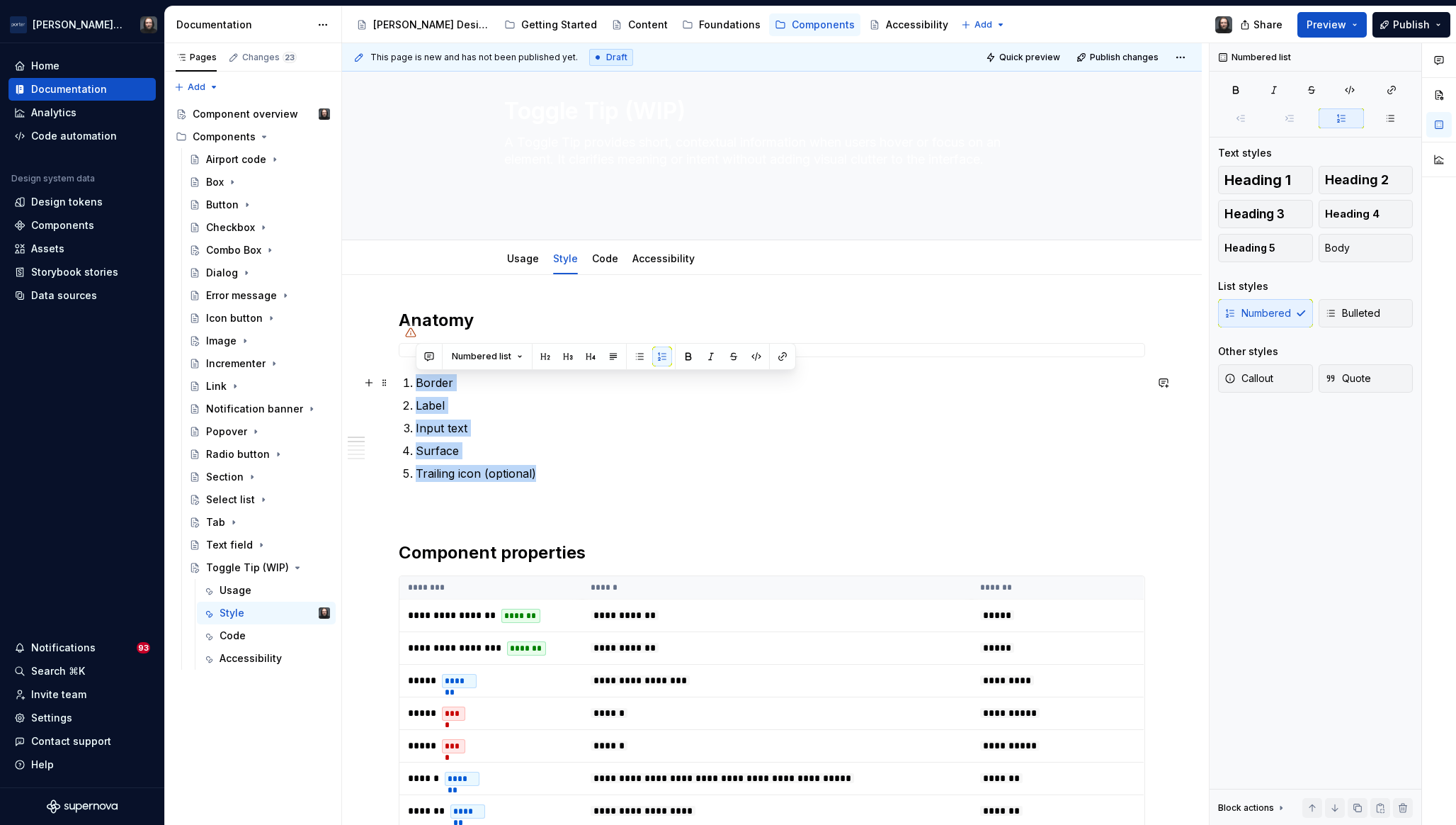
drag, startPoint x: 533, startPoint y: 471, endPoint x: 419, endPoint y: 384, distance: 143.4
click at [419, 384] on ol "Border Label Input text Surface Trailing icon (optional)" at bounding box center [780, 427] width 729 height 108
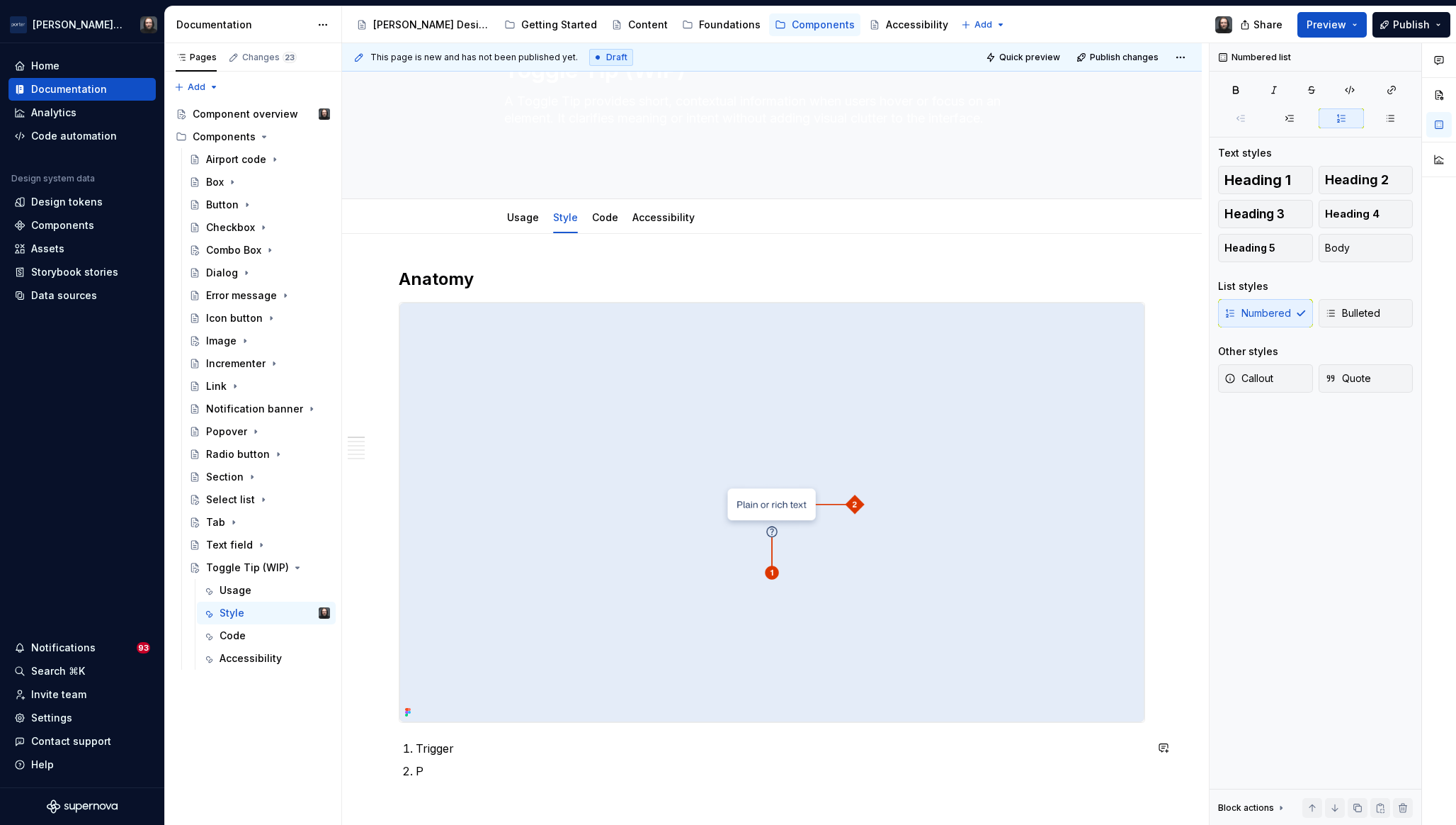
scroll to position [122, 0]
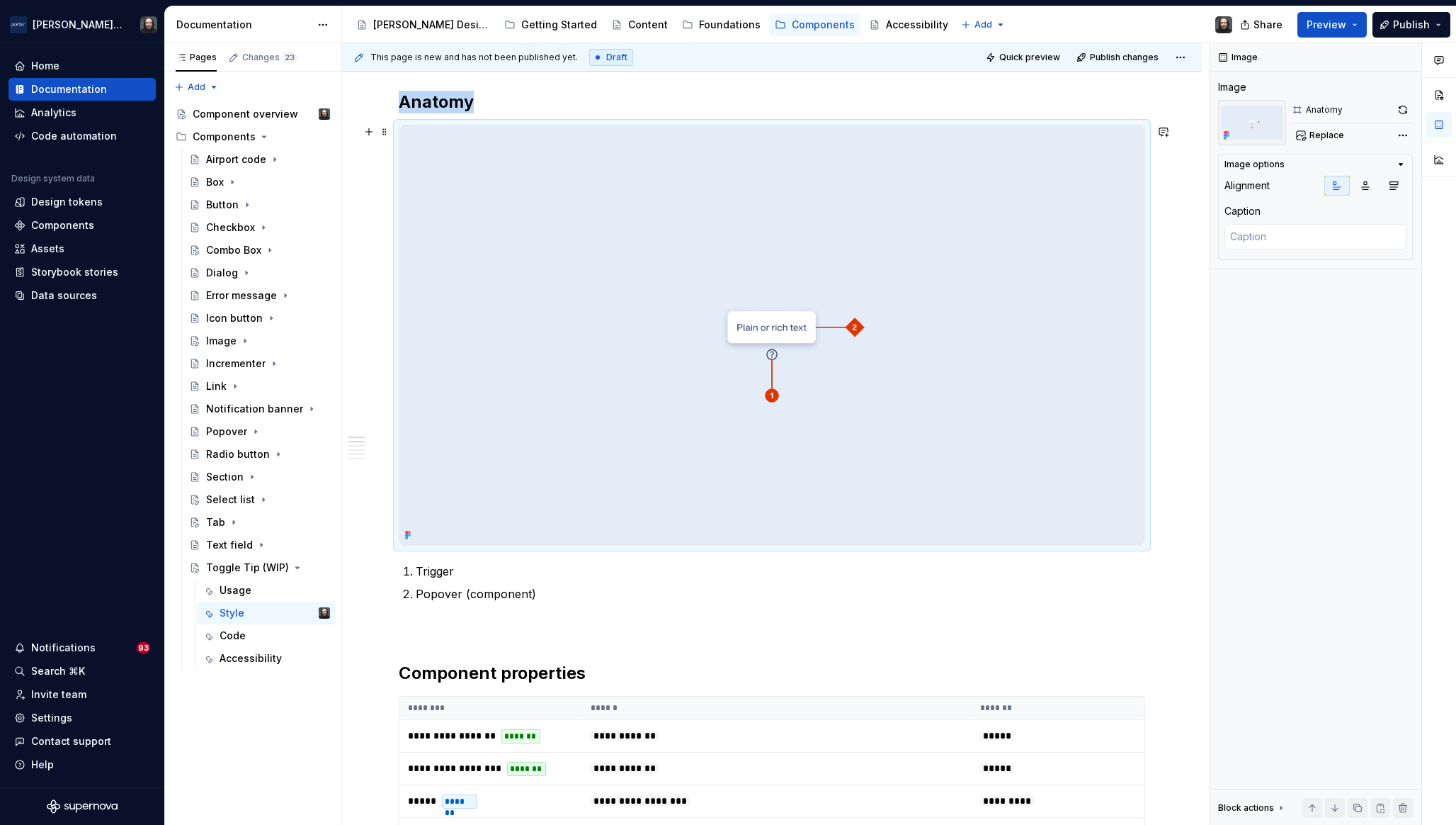
scroll to position [0, 0]
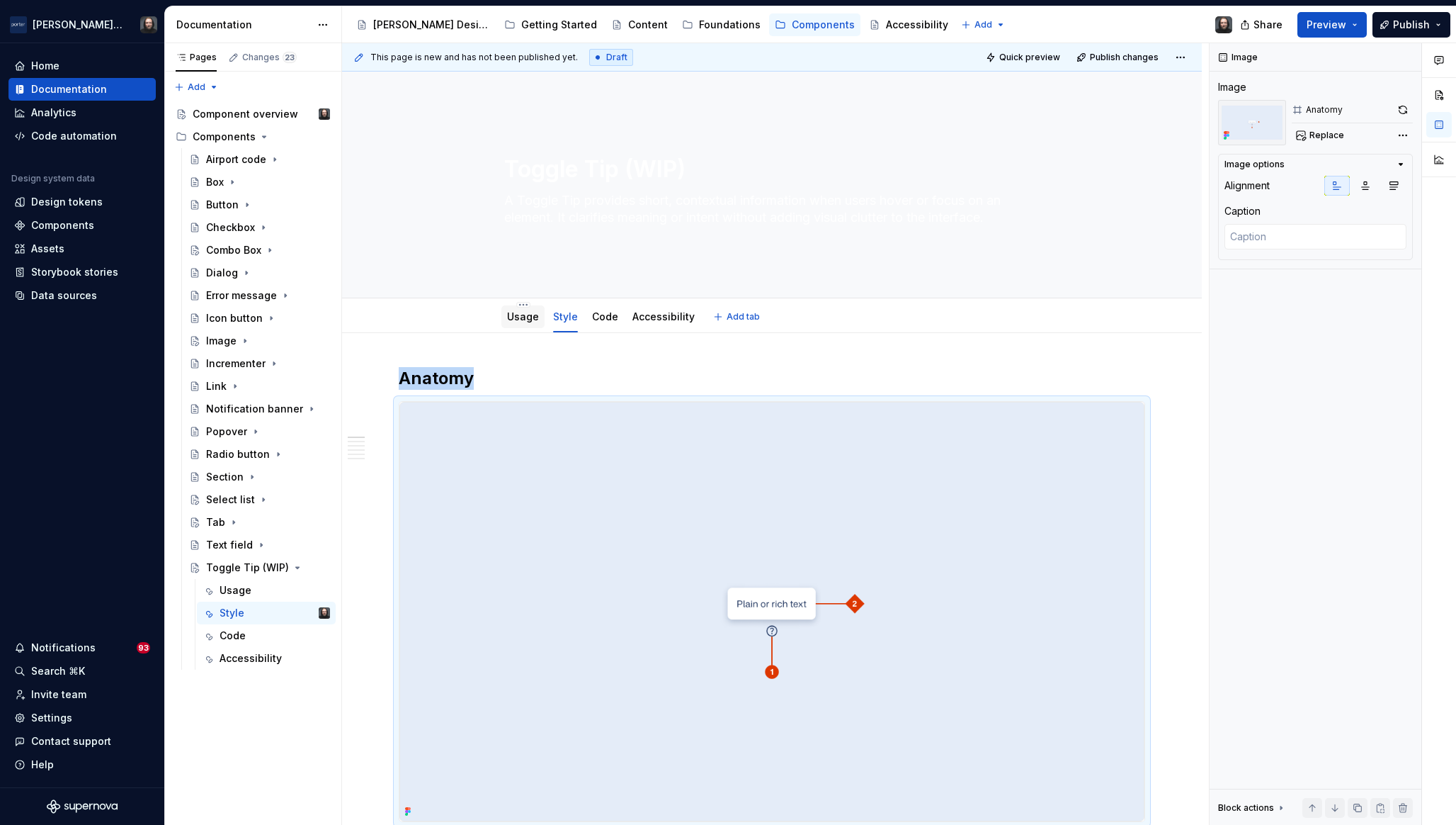
click at [516, 316] on link "Usage" at bounding box center [523, 317] width 32 height 12
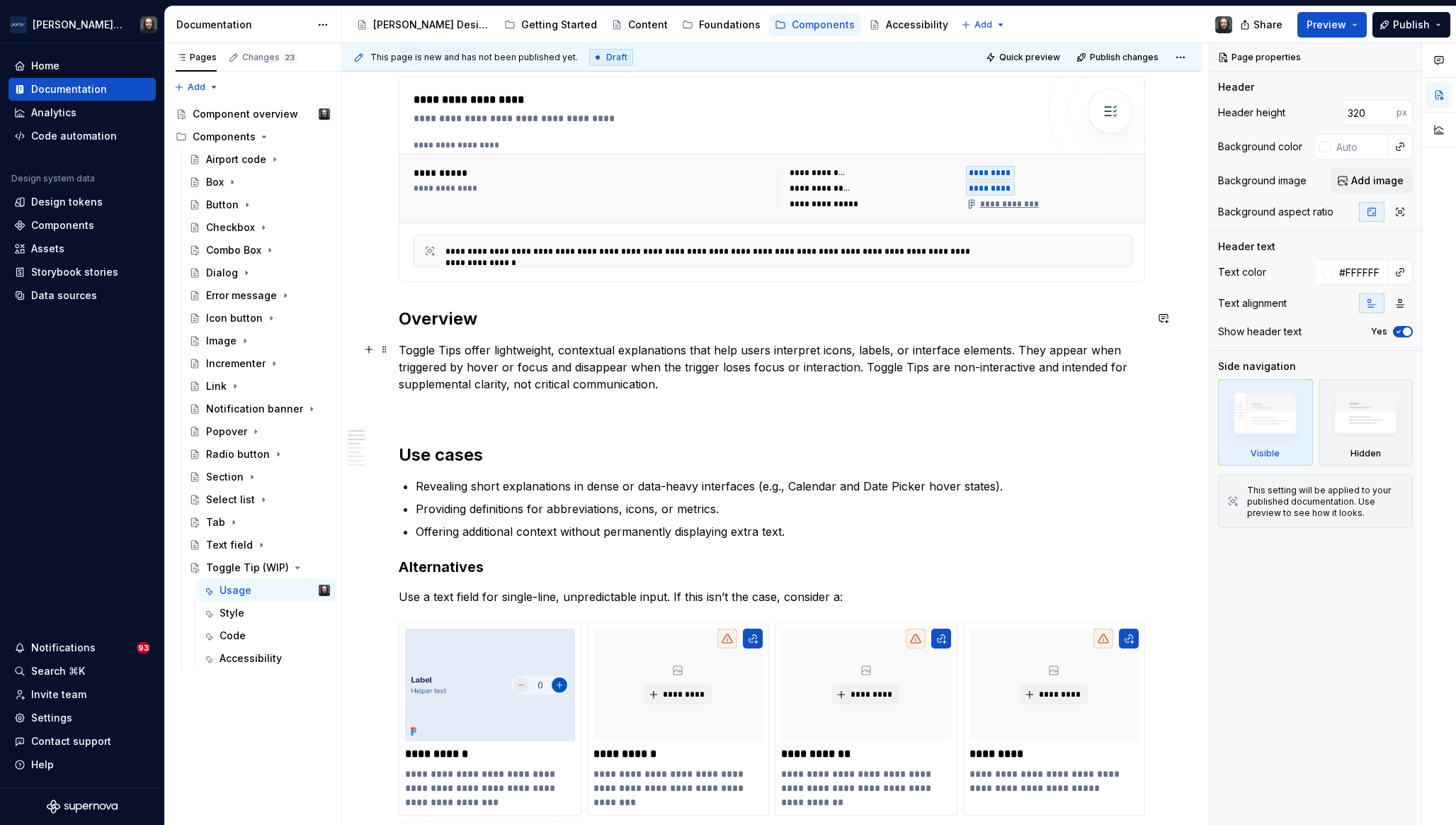
scroll to position [738, 0]
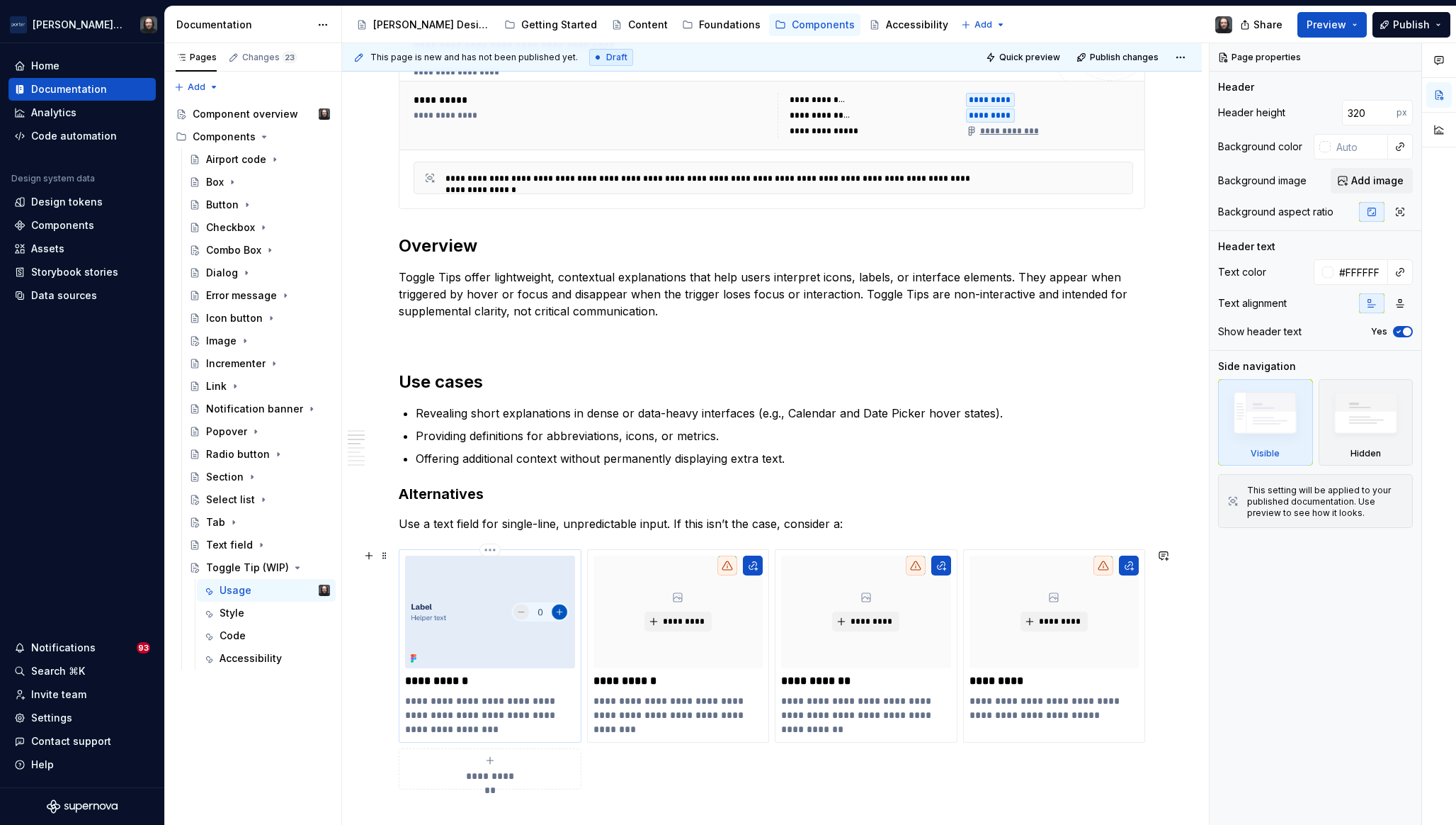
click at [508, 587] on img at bounding box center [489, 612] width 170 height 113
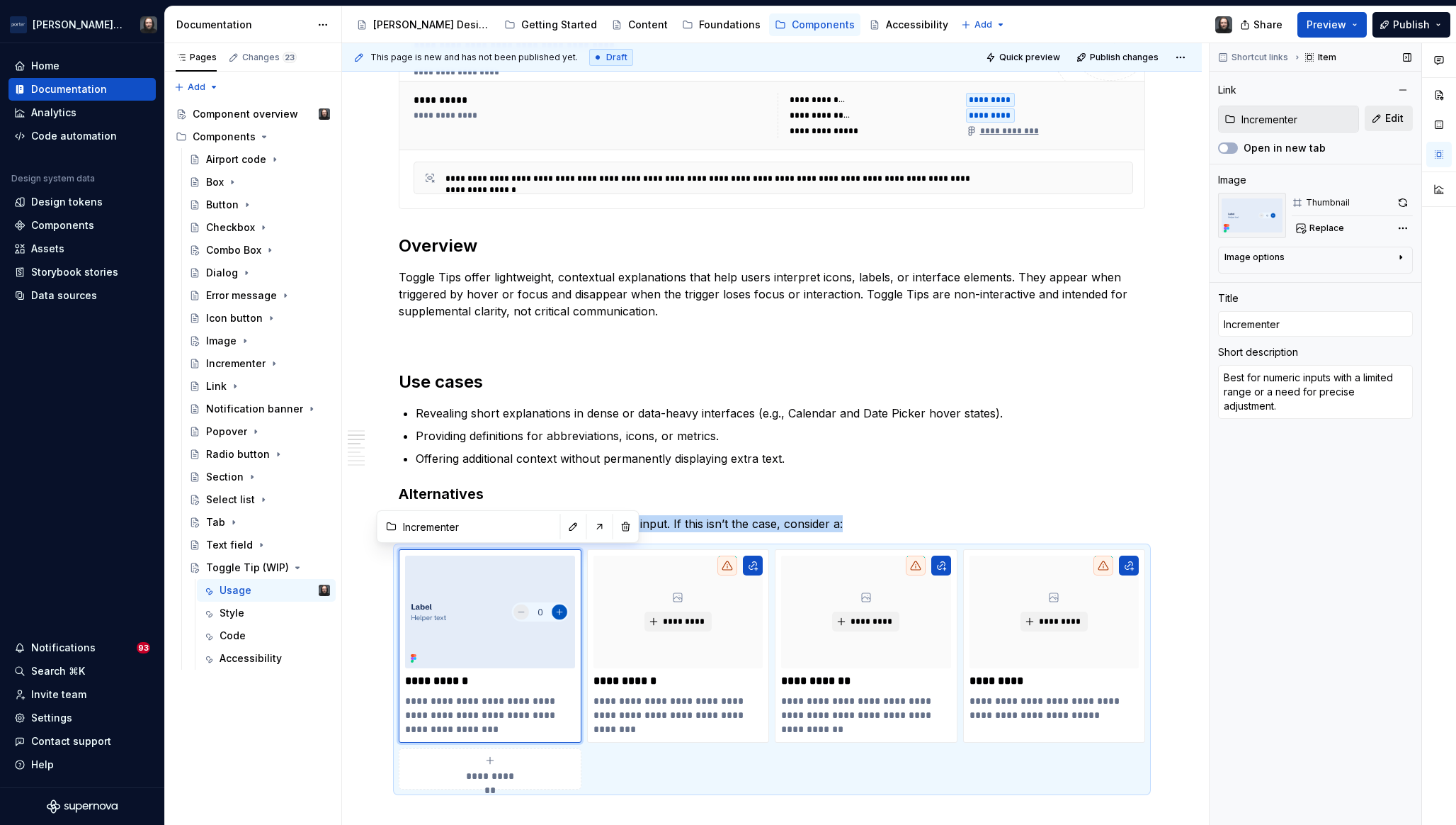
click at [1392, 116] on span "Edit" at bounding box center [1394, 119] width 19 height 14
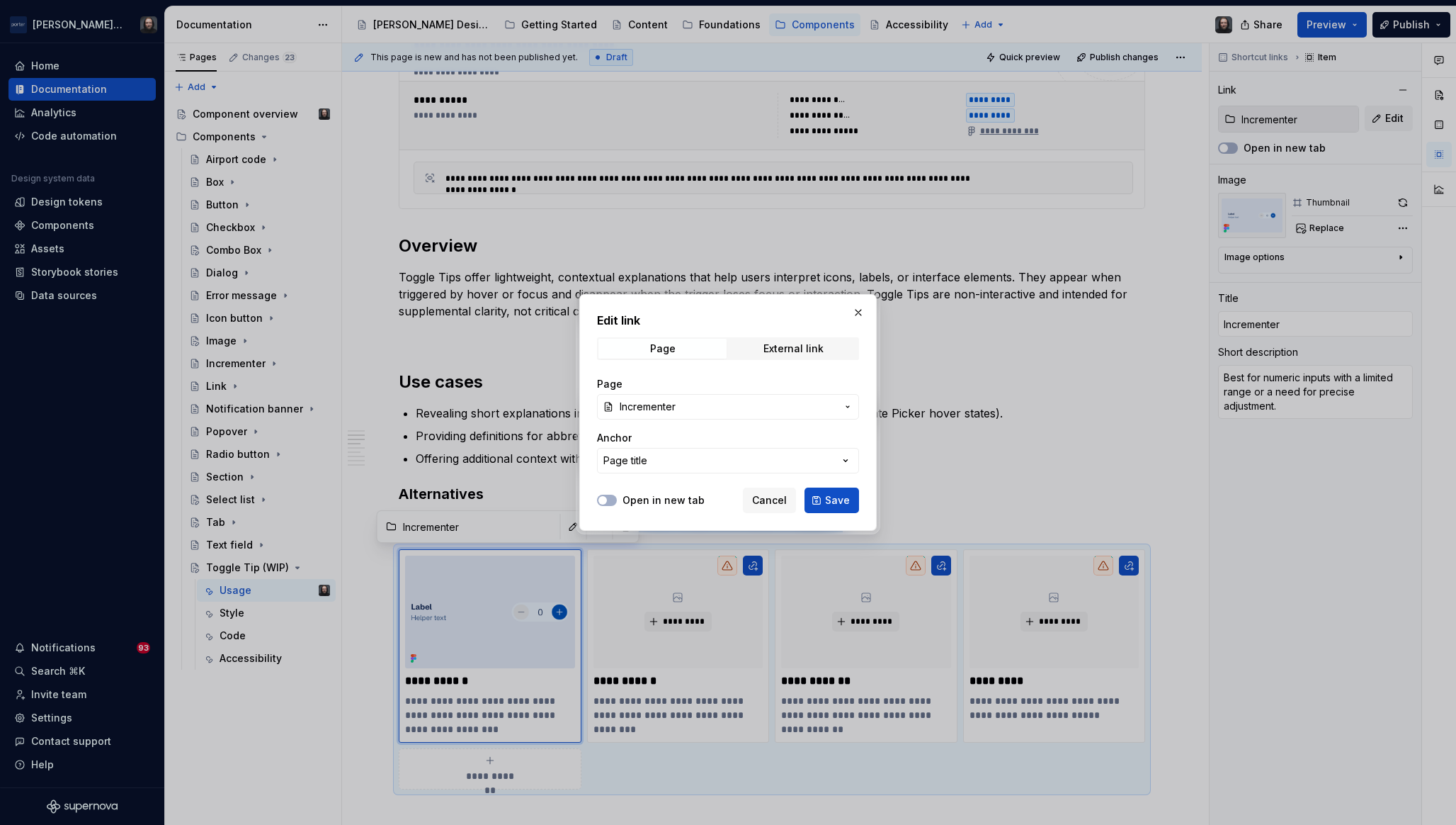
click at [727, 407] on span "Incrementer" at bounding box center [728, 407] width 217 height 14
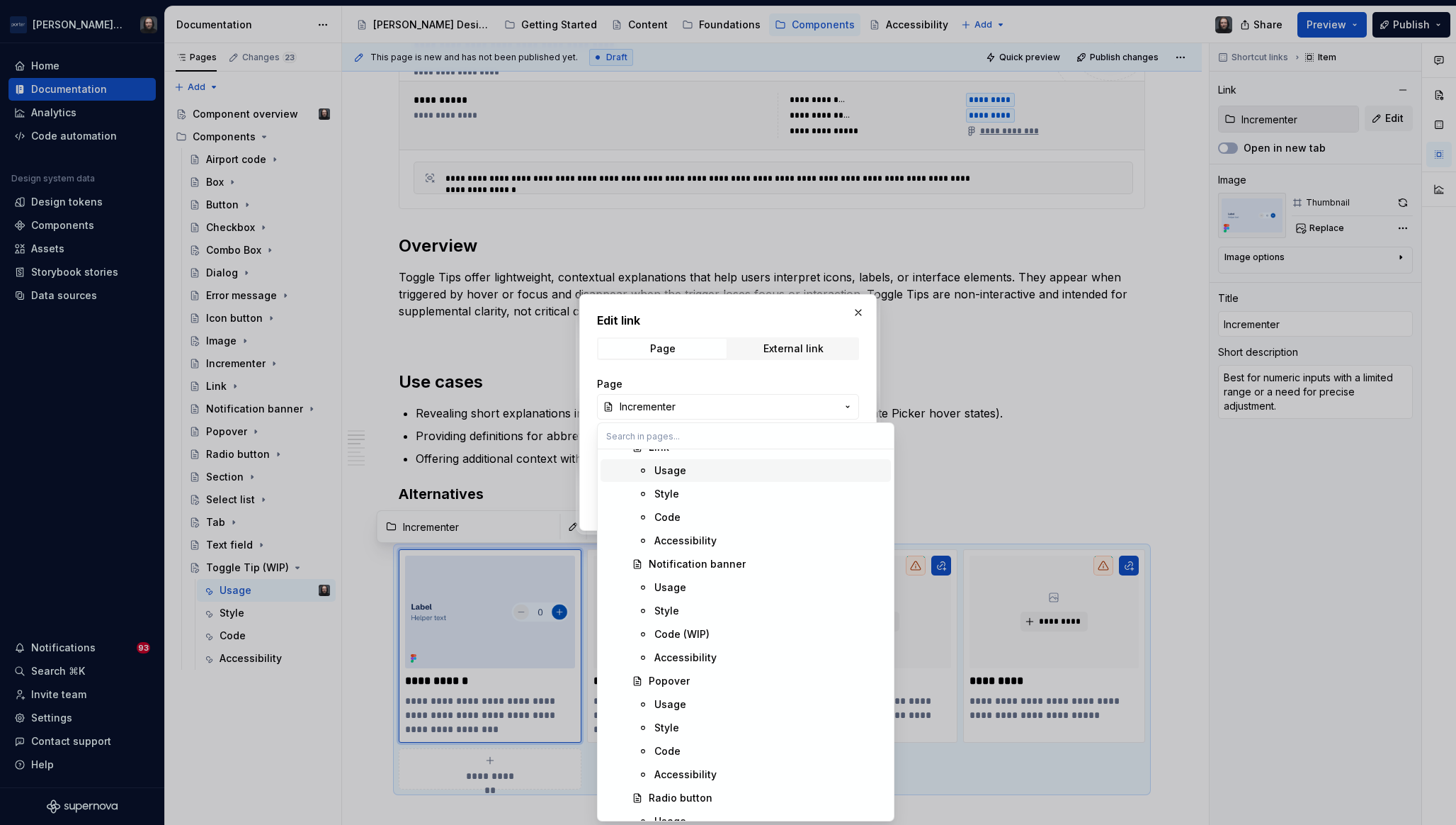
scroll to position [1844, 0]
click at [729, 606] on div "Popover" at bounding box center [767, 608] width 236 height 14
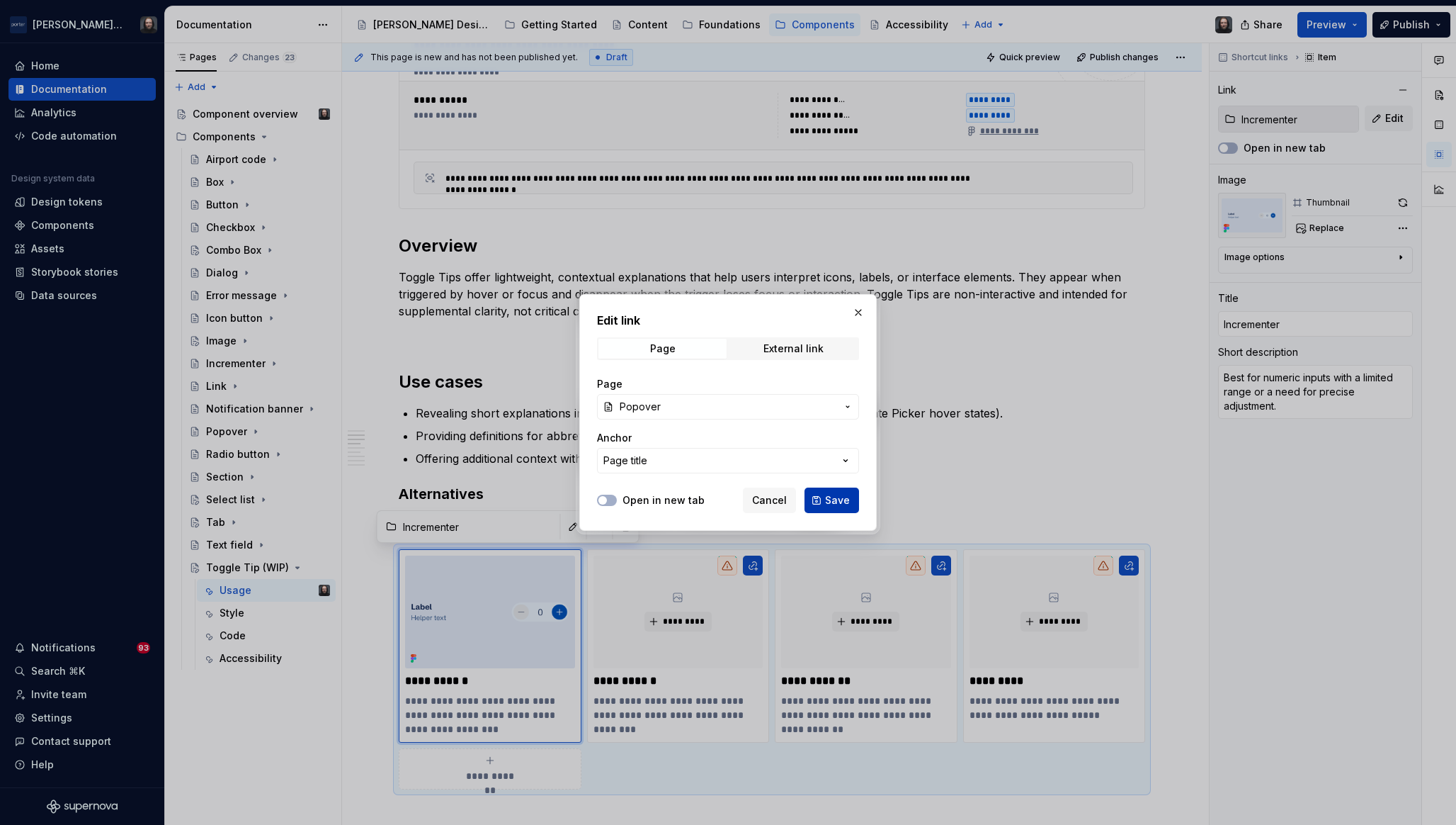
click at [842, 500] on span "Save" at bounding box center [838, 500] width 25 height 14
type textarea "*"
type input "Popover"
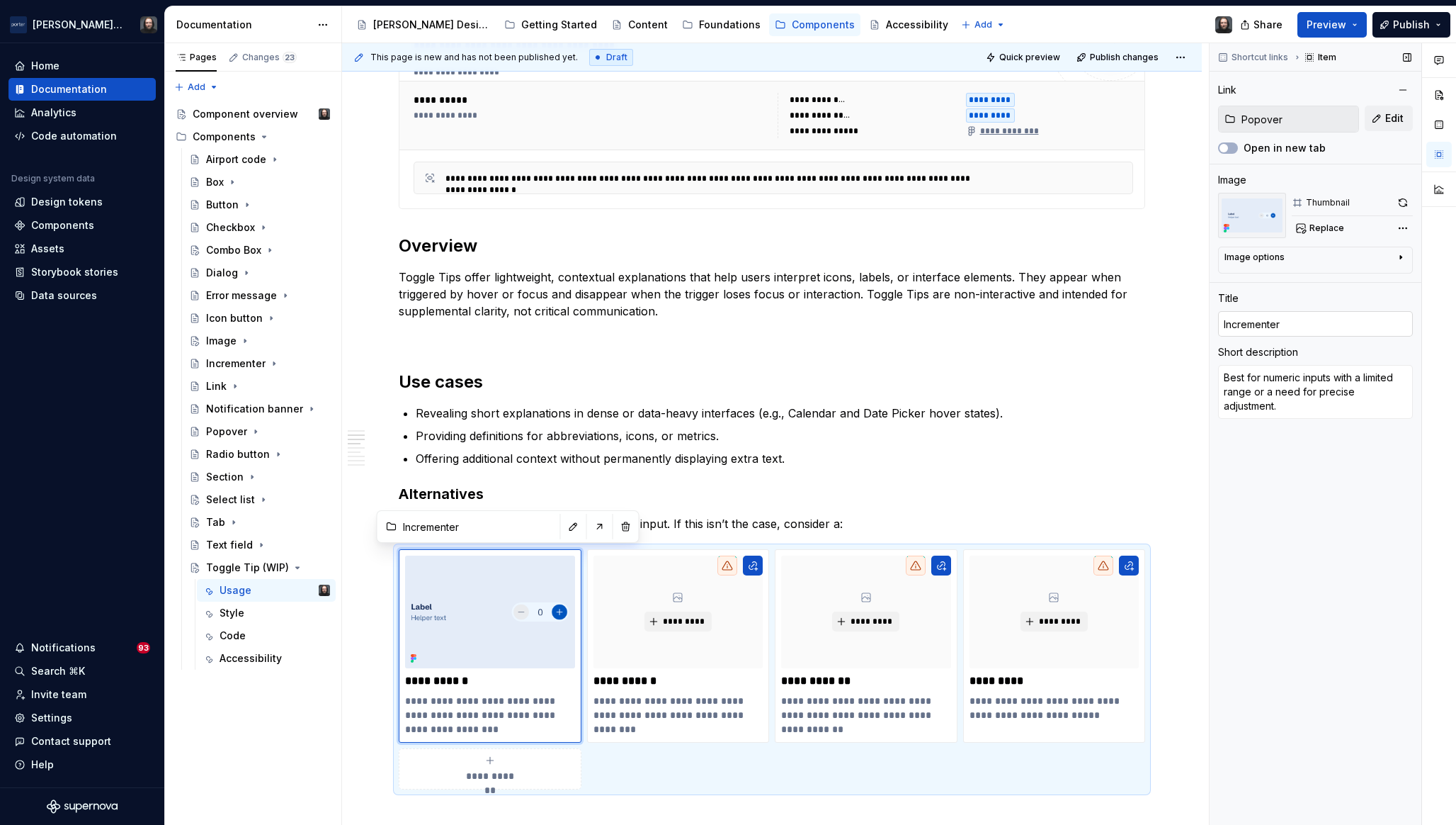
click at [1293, 322] on input "Incrementer" at bounding box center [1316, 324] width 194 height 26
type textarea "*"
type input "P"
type textarea "*"
type input "Po"
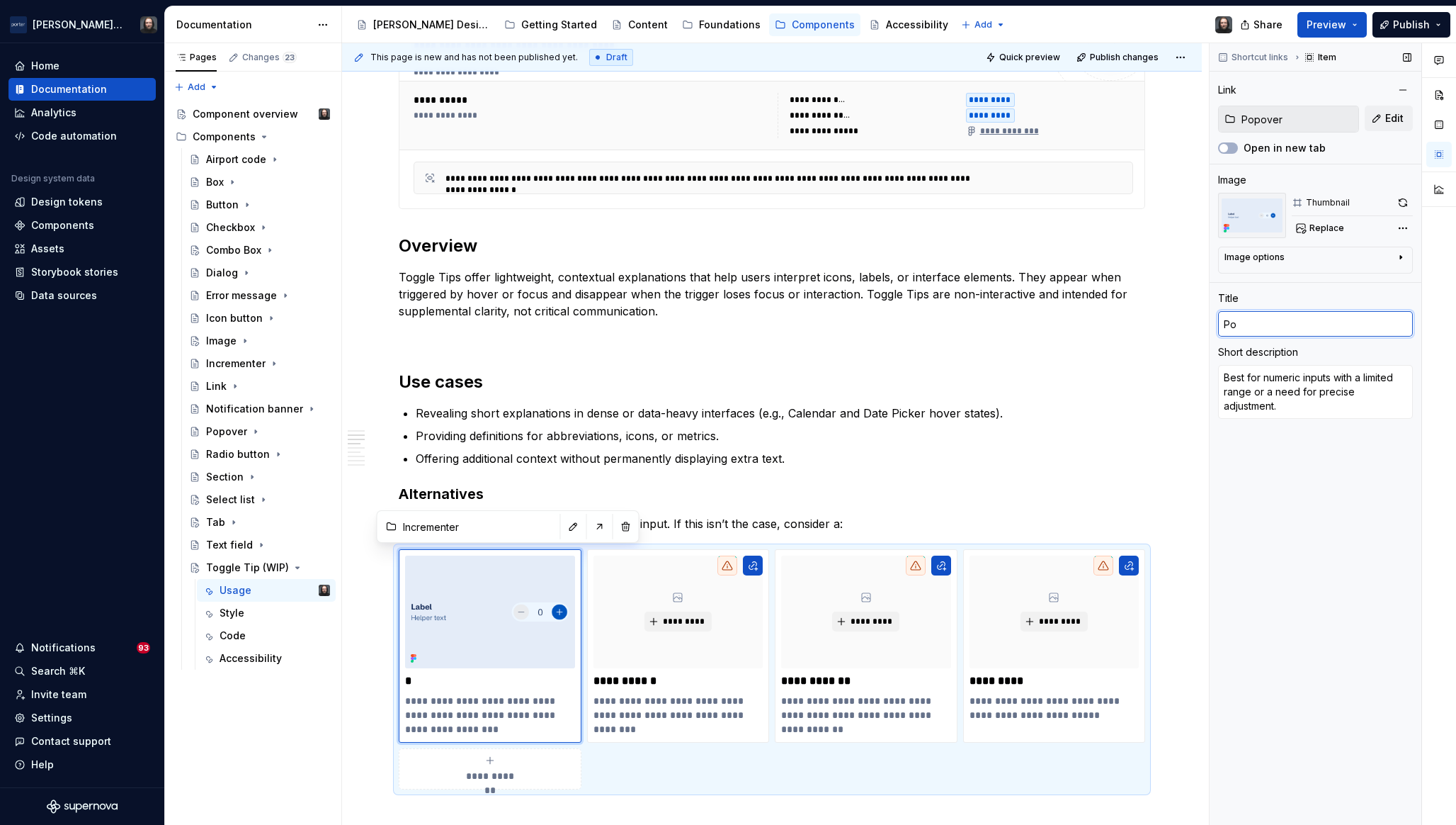
type textarea "*"
click at [1277, 391] on textarea "Best for numeric inputs with a limited range or a need for precise adjustment." at bounding box center [1316, 392] width 194 height 54
paste textarea "for interactive or multi-line content such as lists or actions"
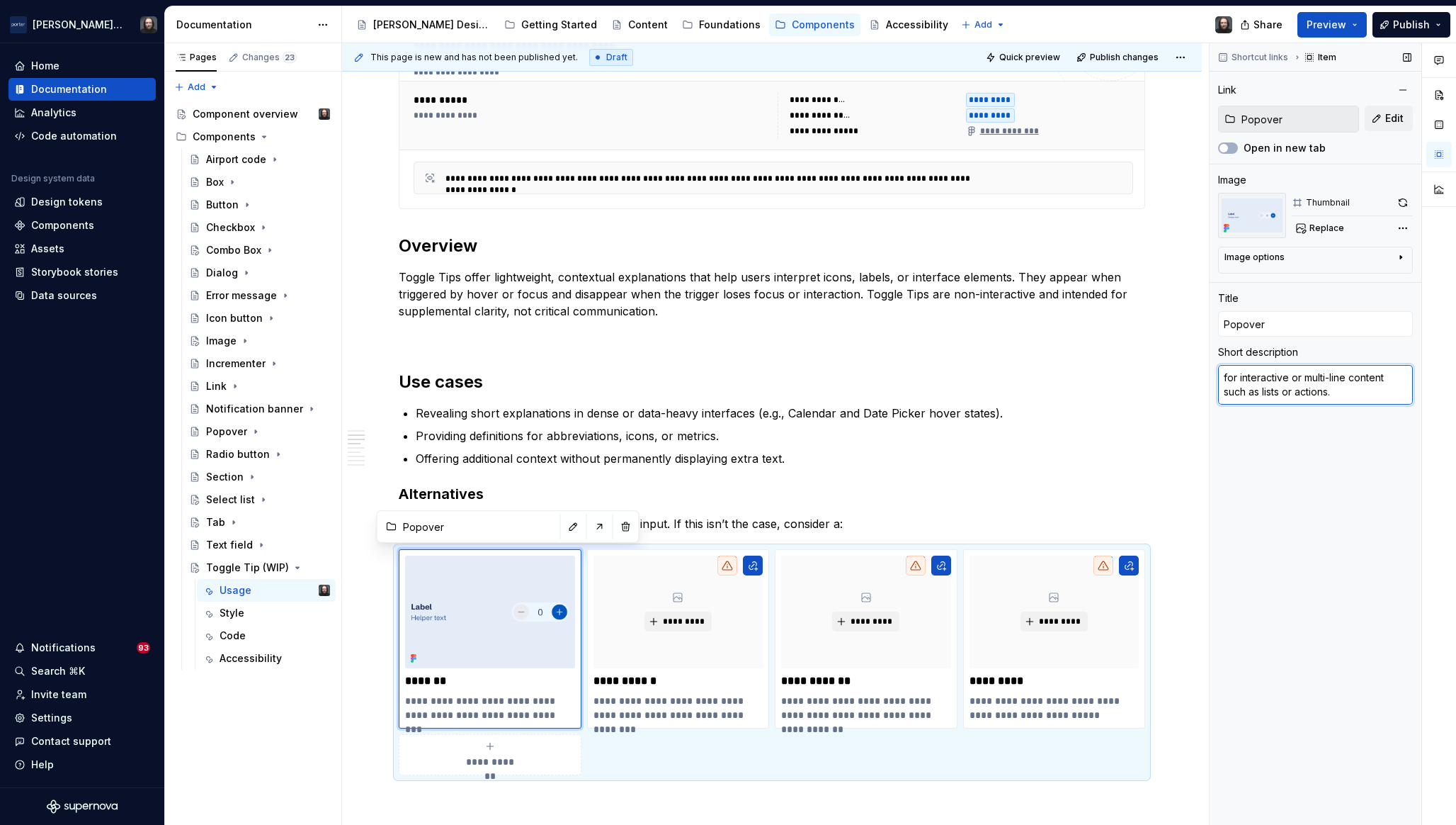
click at [1222, 378] on textarea "for interactive or multi-line content such as lists or actions." at bounding box center [1316, 384] width 194 height 39
click at [1297, 443] on div "Shortcut links Item Link Popover Edit Open in new tab Image Thumbnail Replace I…" at bounding box center [1316, 433] width 212 height 782
click at [1049, 549] on html "Porter Airlines Home Documentation Analytics Code automation Design system data…" at bounding box center [728, 412] width 1456 height 825
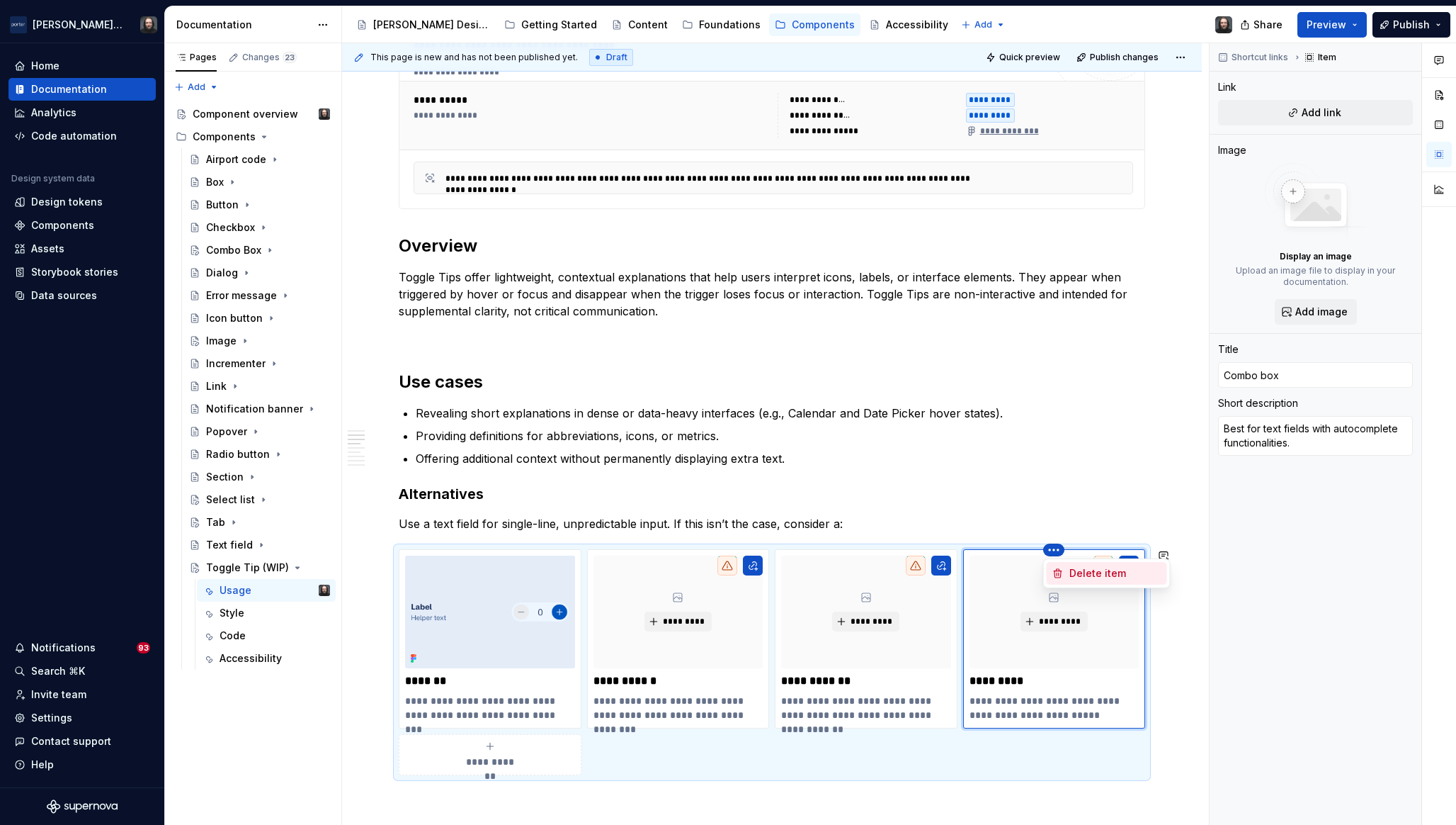
click at [1077, 572] on div "Delete item" at bounding box center [1115, 573] width 92 height 14
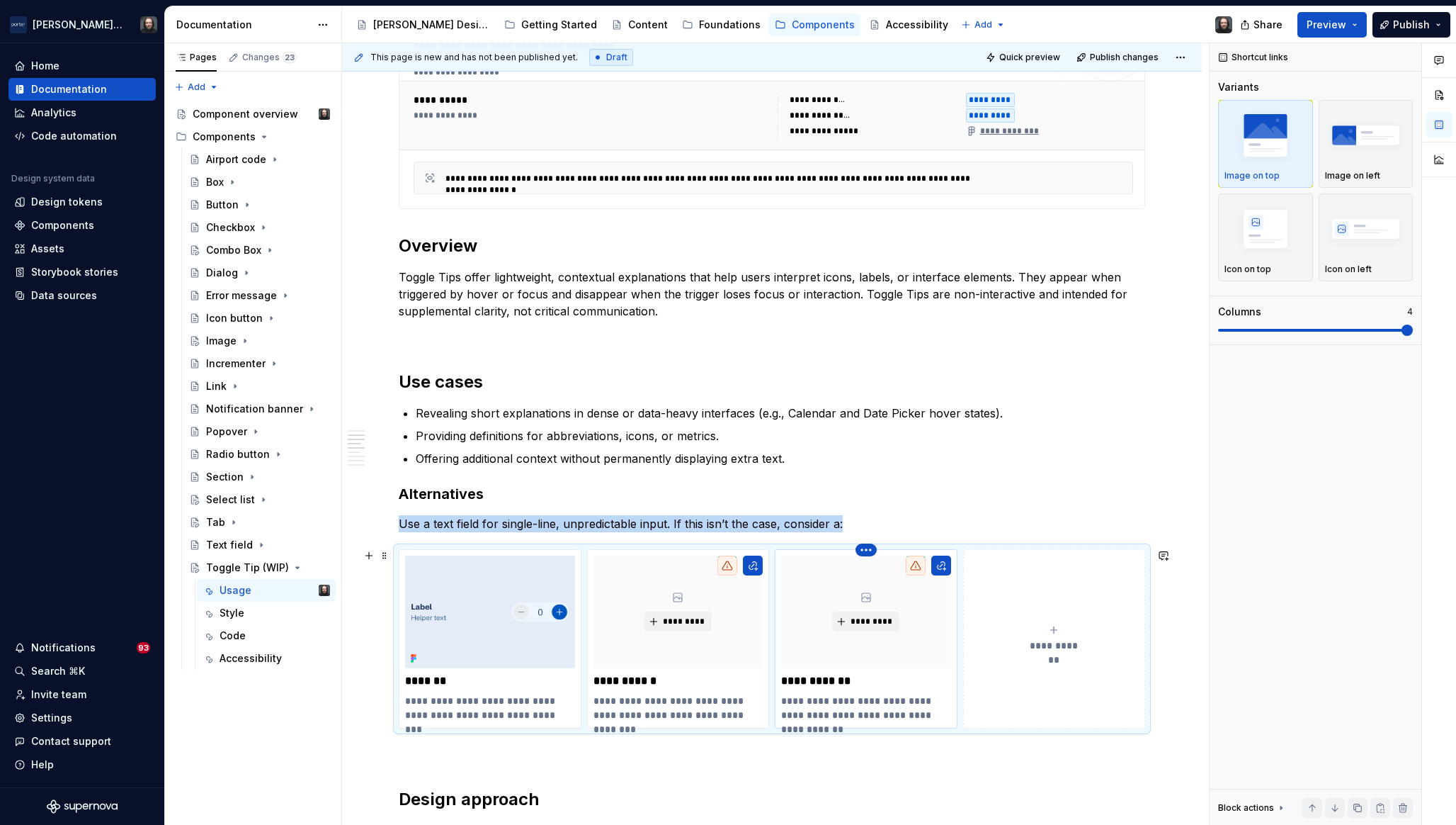
click at [863, 549] on html "Porter Airlines Home Documentation Analytics Code automation Design system data…" at bounding box center [728, 412] width 1456 height 825
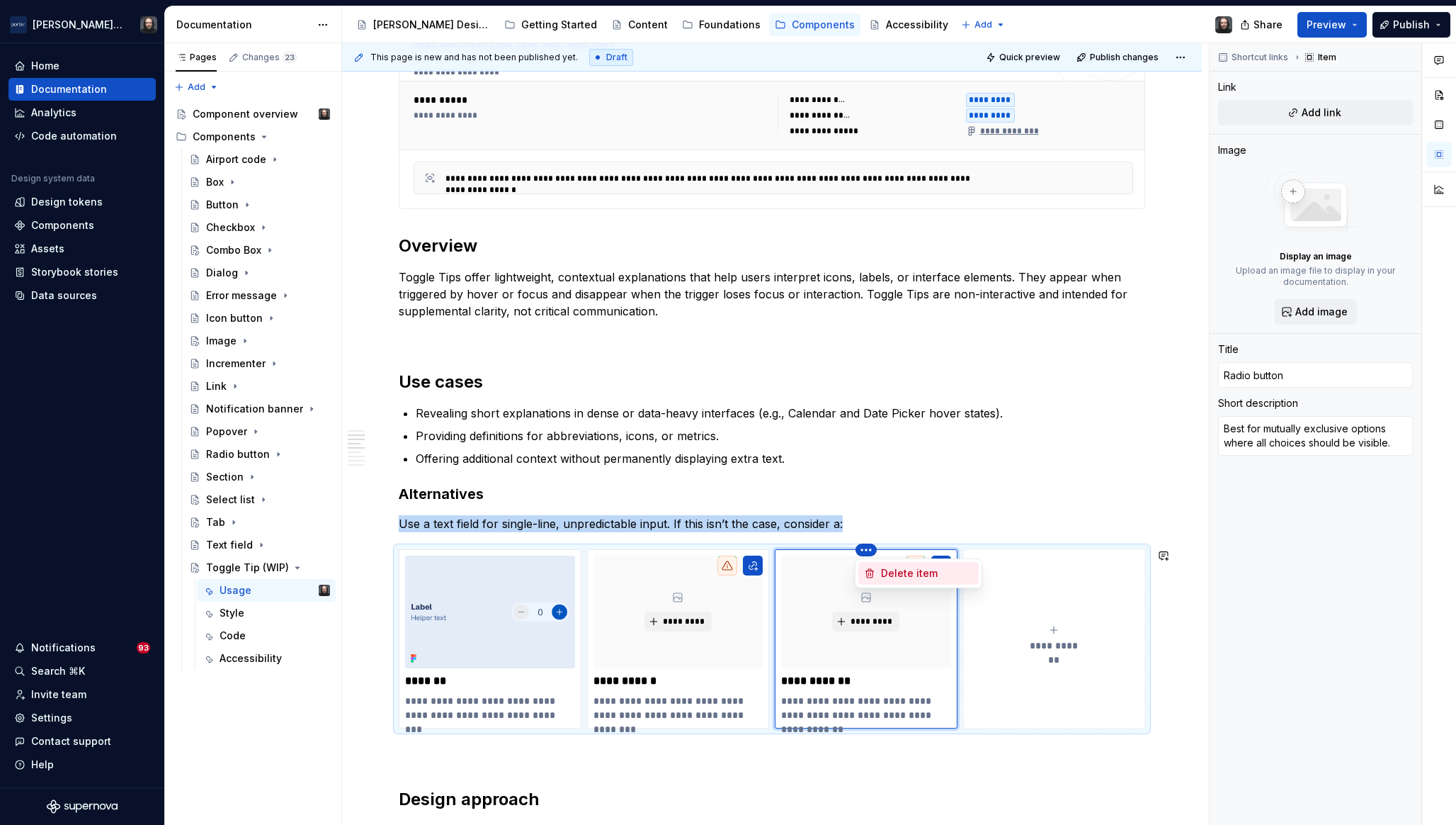
click at [894, 567] on div "Delete item" at bounding box center [926, 573] width 92 height 14
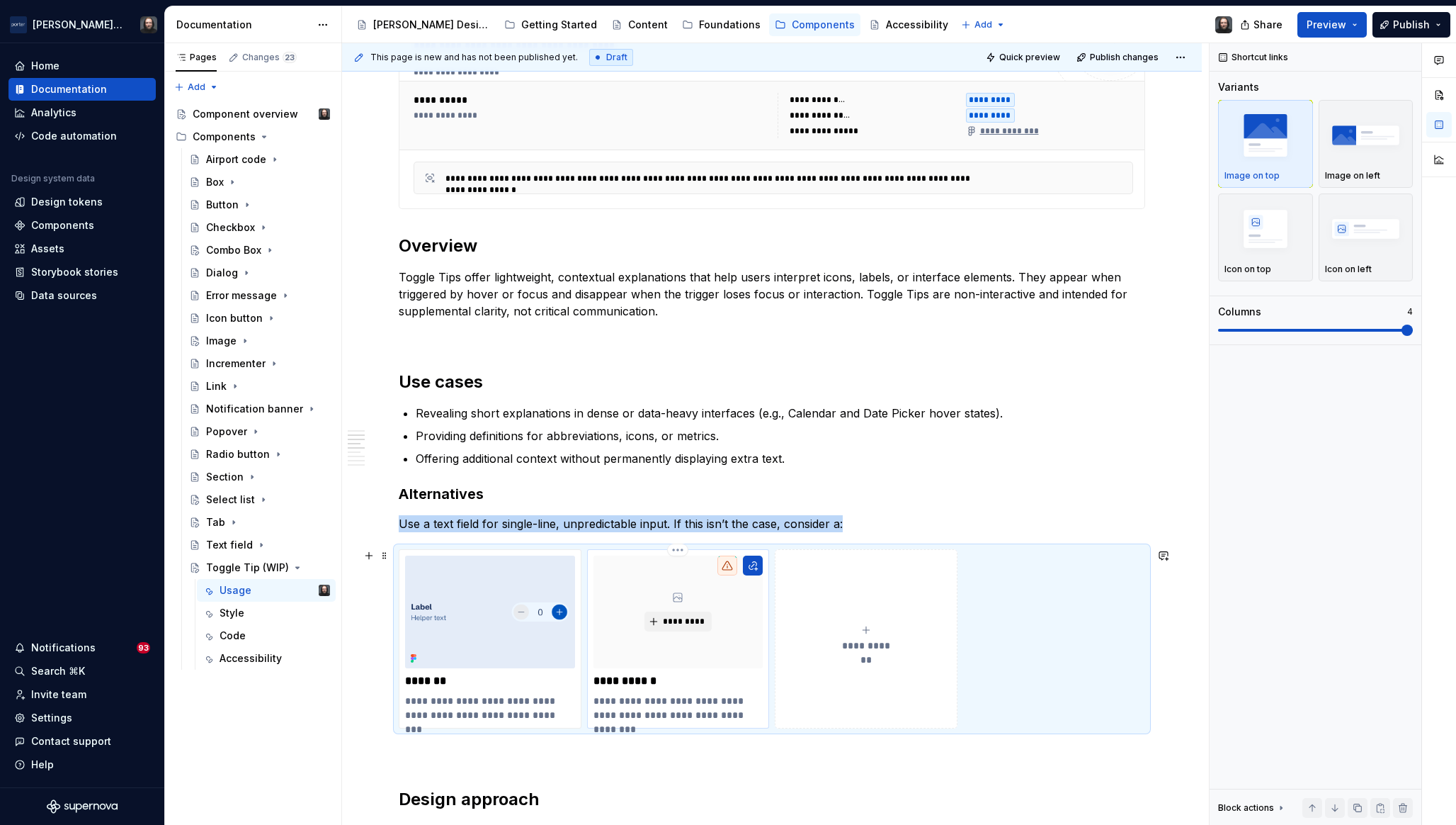
click at [748, 611] on div "*********" at bounding box center [679, 612] width 170 height 113
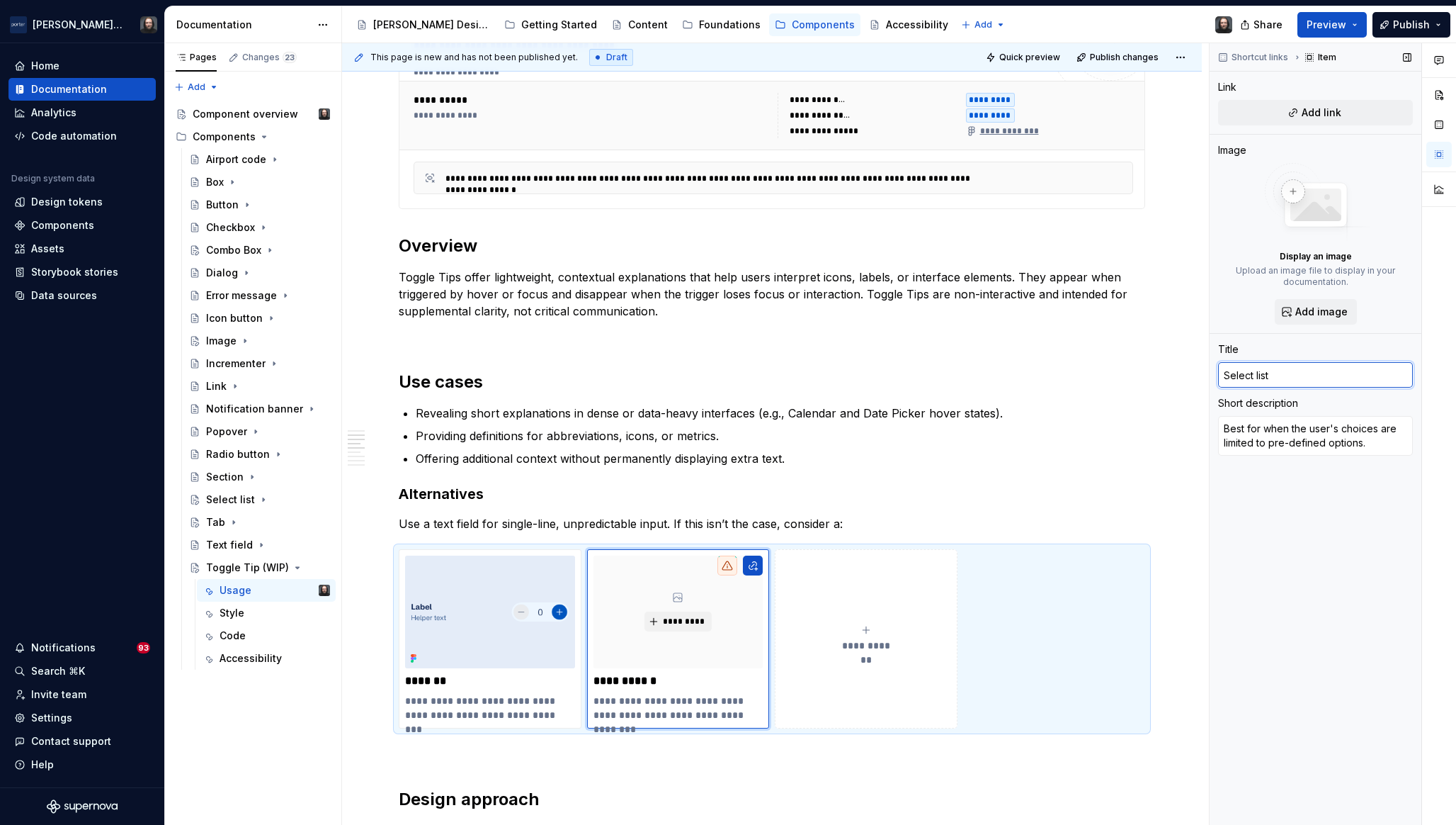
drag, startPoint x: 1282, startPoint y: 375, endPoint x: 1216, endPoint y: 375, distance: 66.0
click at [1216, 375] on div "Shortcut links Item Link Add link Image Display an image Upload an image file t…" at bounding box center [1316, 433] width 212 height 782
click at [1271, 433] on textarea "Best for when the user's choices are limited to pre-defined options." at bounding box center [1316, 435] width 194 height 39
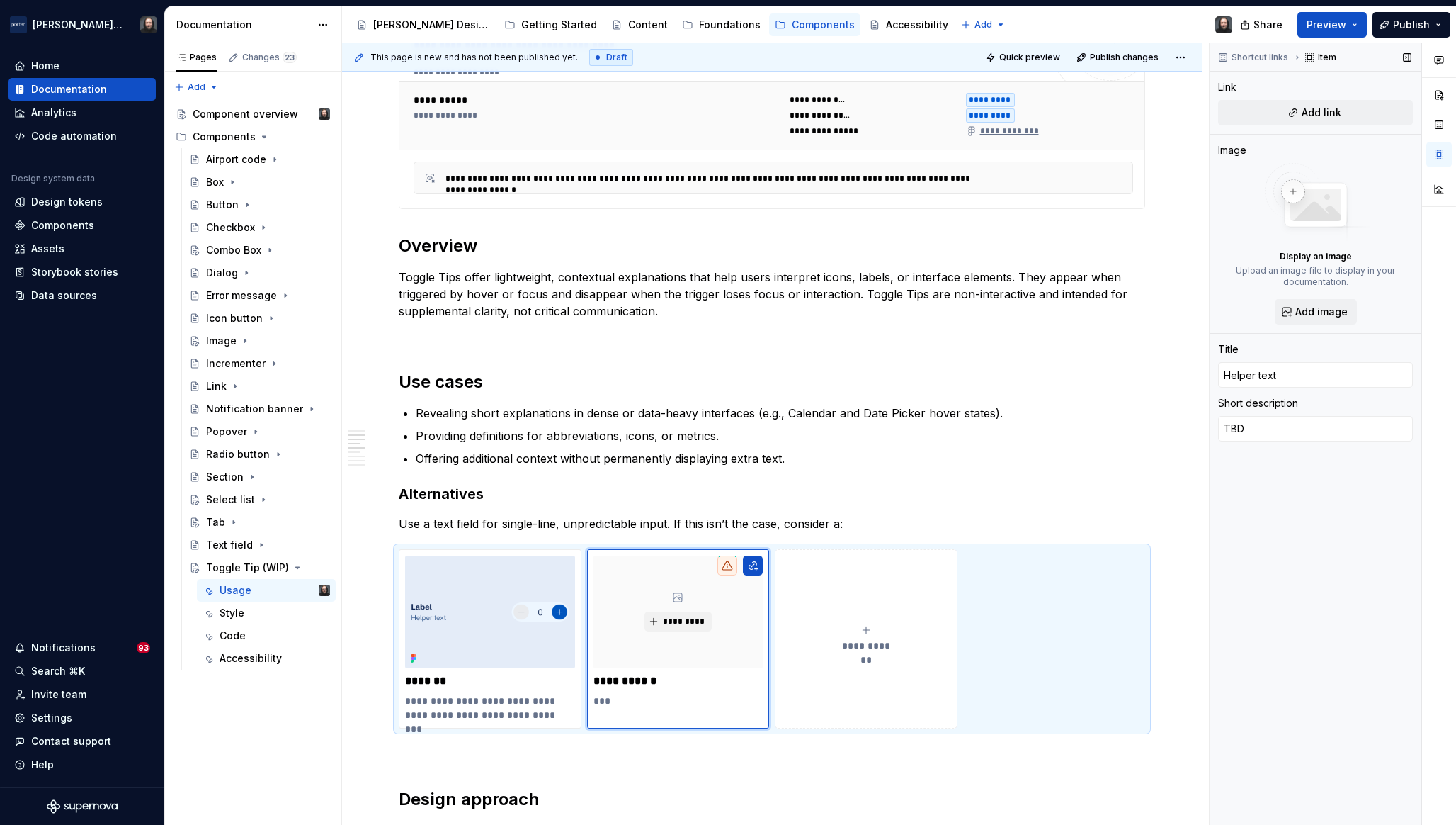
click at [1303, 538] on div "Shortcut links Item Link Add link Image Display an image Upload an image file t…" at bounding box center [1316, 433] width 212 height 782
click at [498, 597] on img at bounding box center [489, 612] width 170 height 113
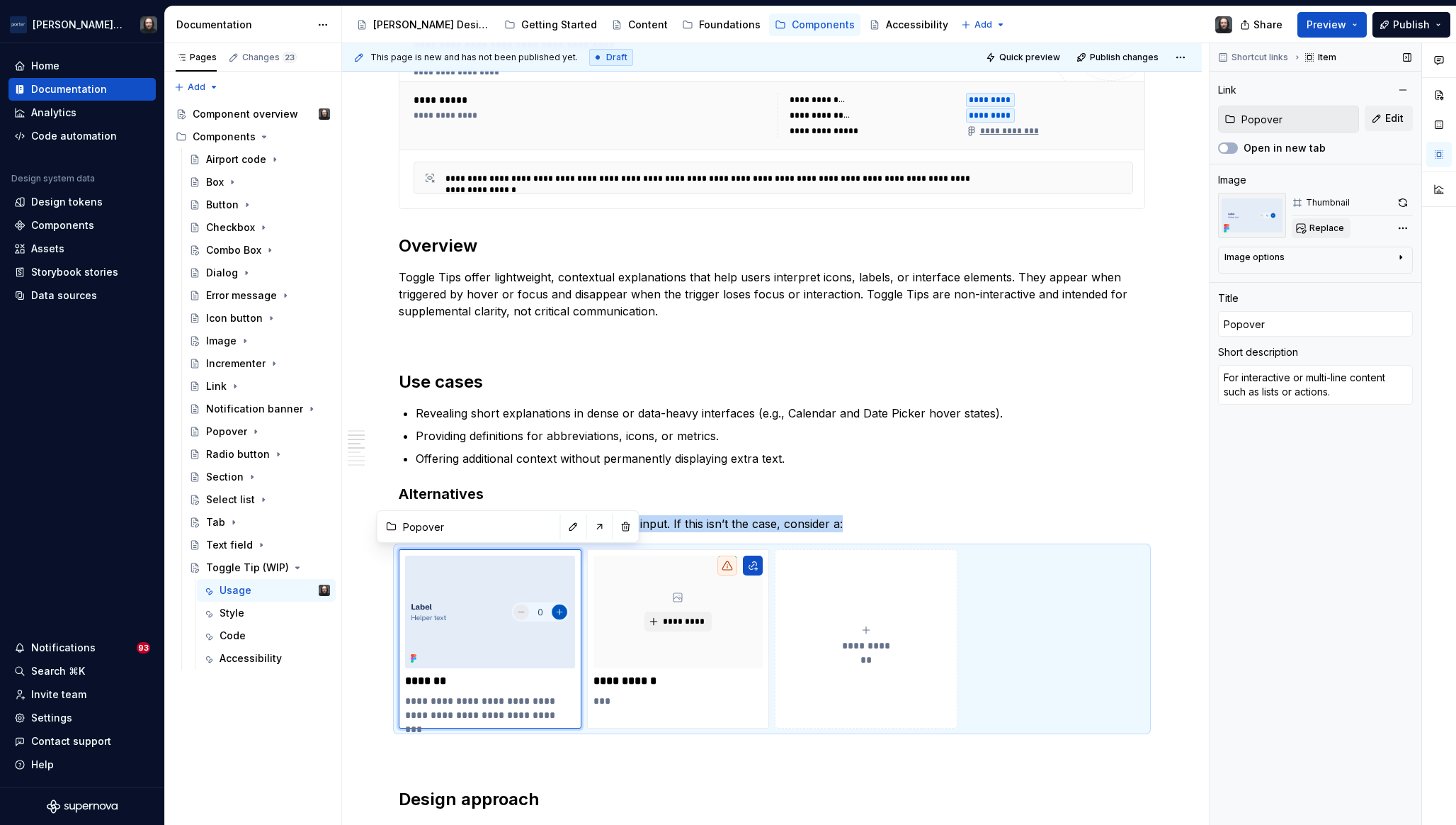
click at [1328, 223] on span "Replace" at bounding box center [1327, 227] width 35 height 12
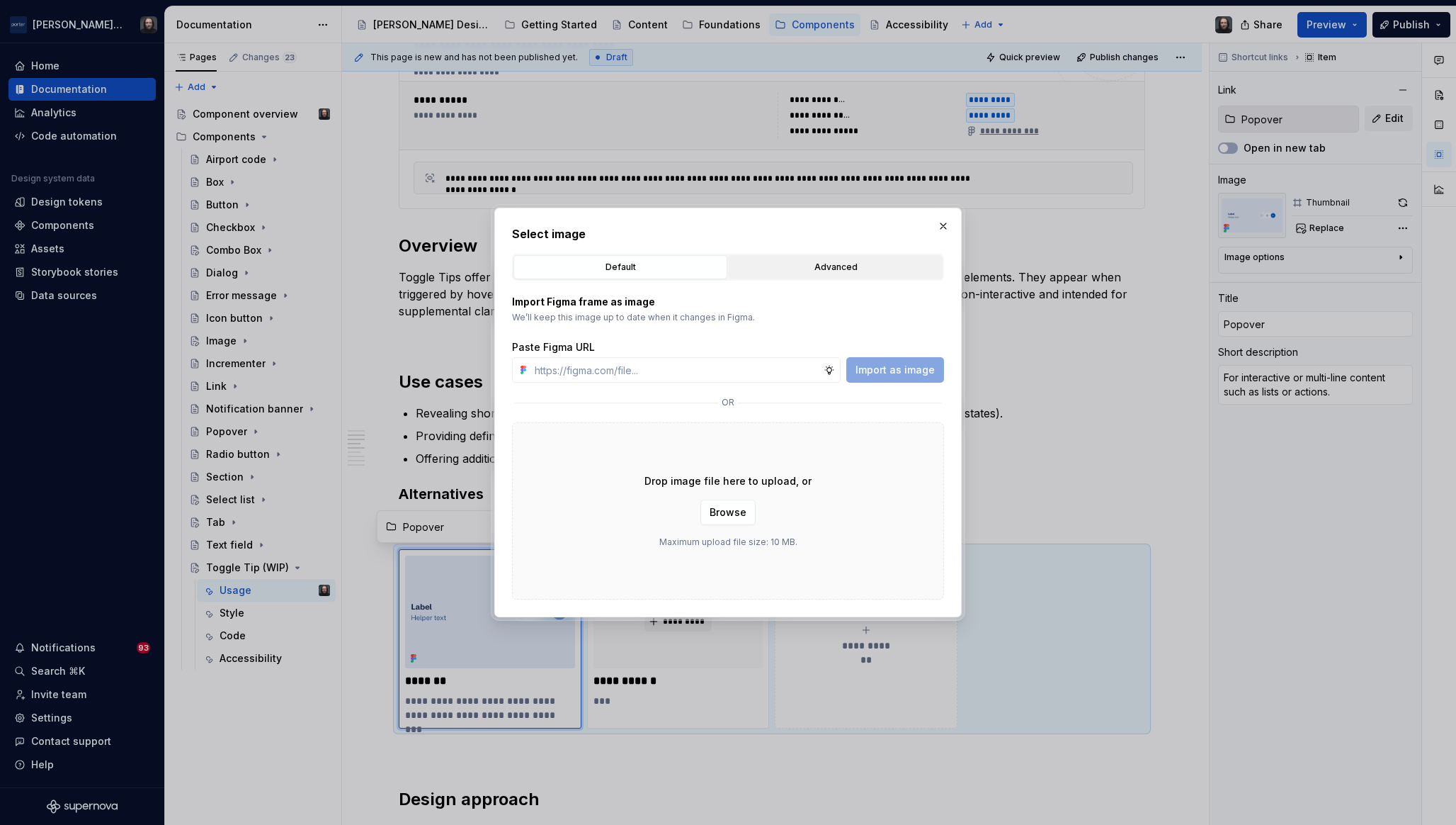
click at [849, 264] on div "Advanced" at bounding box center [835, 268] width 204 height 14
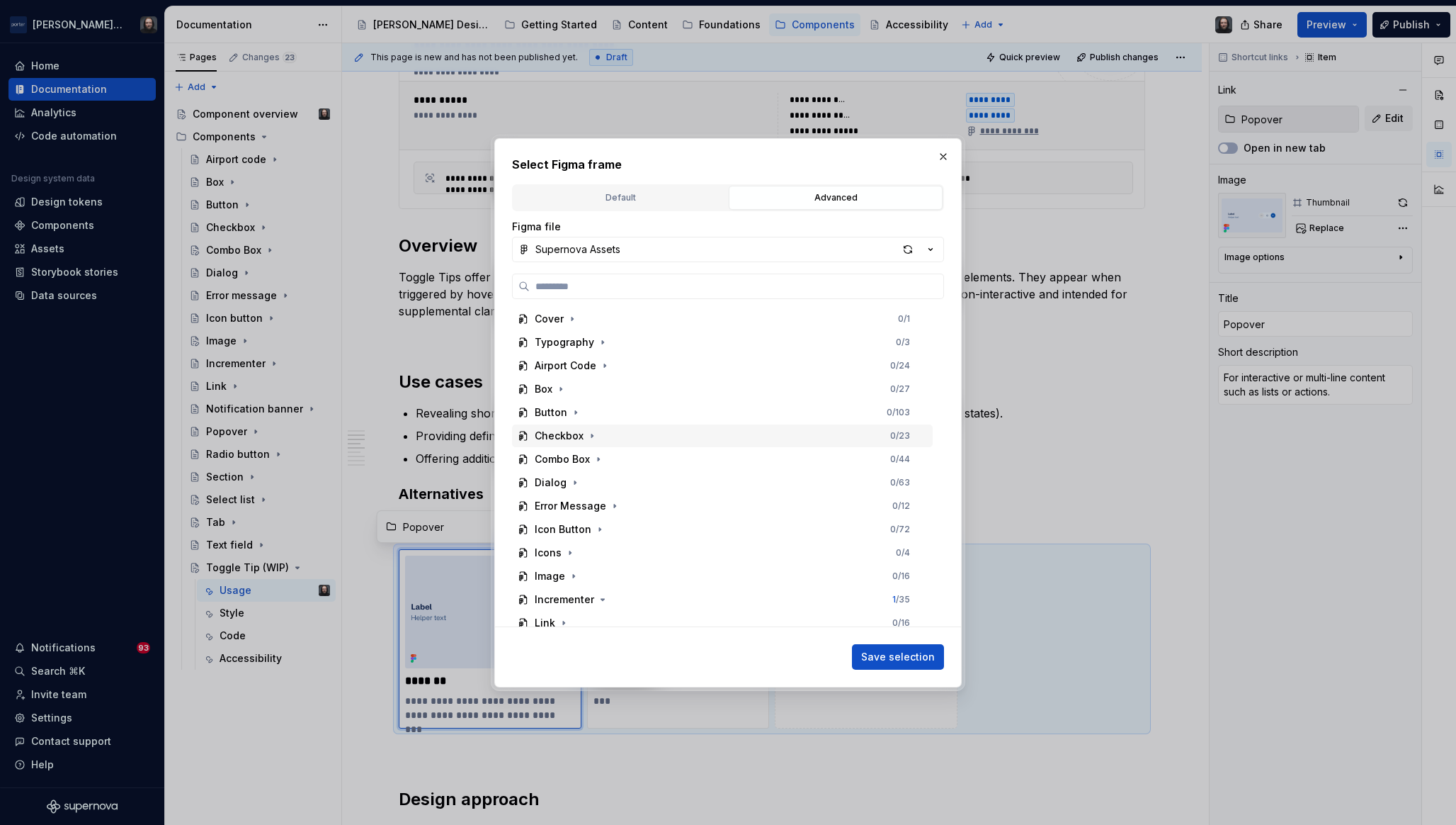
scroll to position [243, 0]
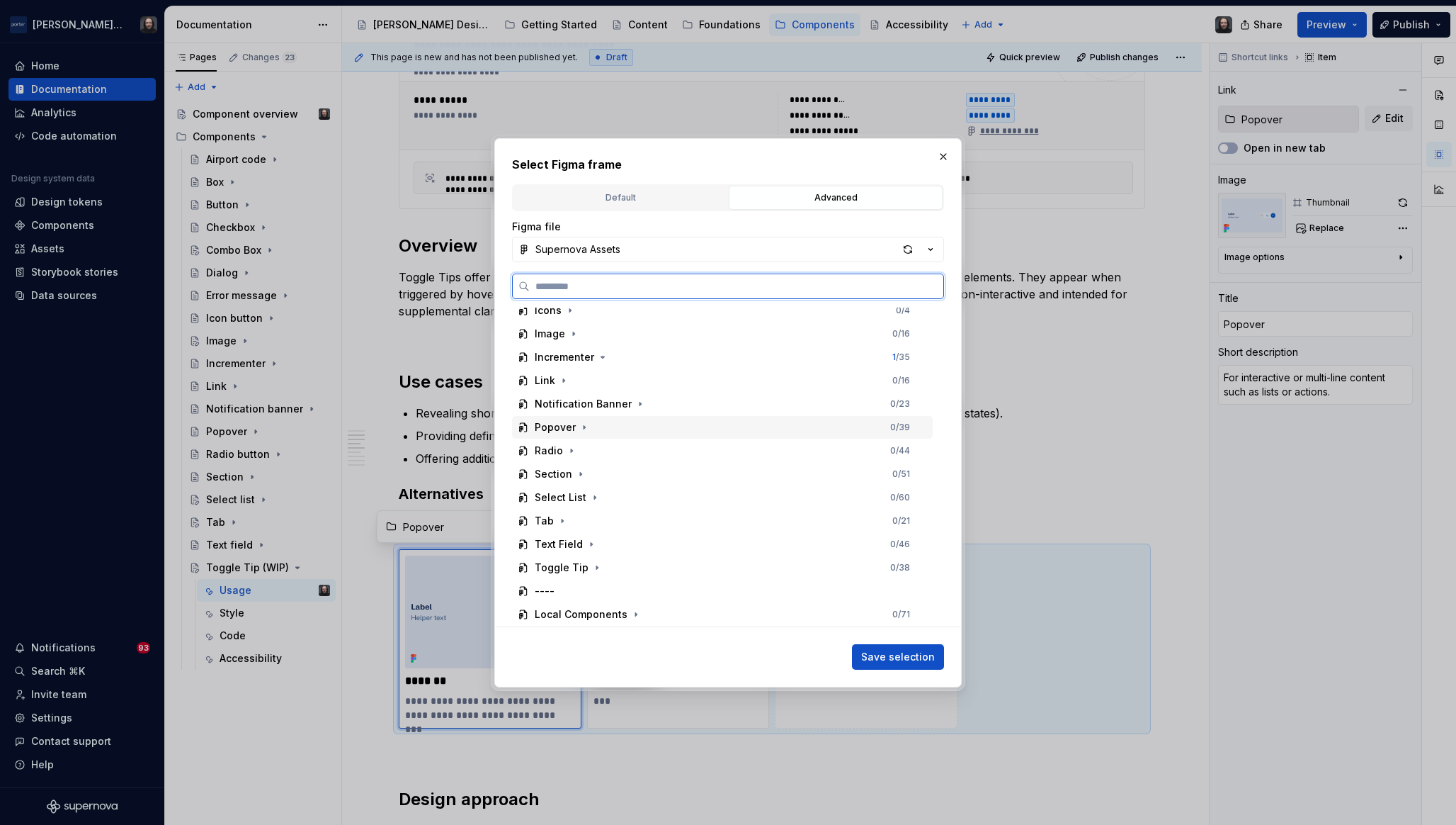
click at [654, 425] on div "Popover 0 / 39" at bounding box center [722, 426] width 421 height 22
click at [648, 536] on div "Anatomy 0 / 3" at bounding box center [729, 543] width 407 height 22
click at [660, 585] on div "Thumbnail" at bounding box center [729, 590] width 407 height 22
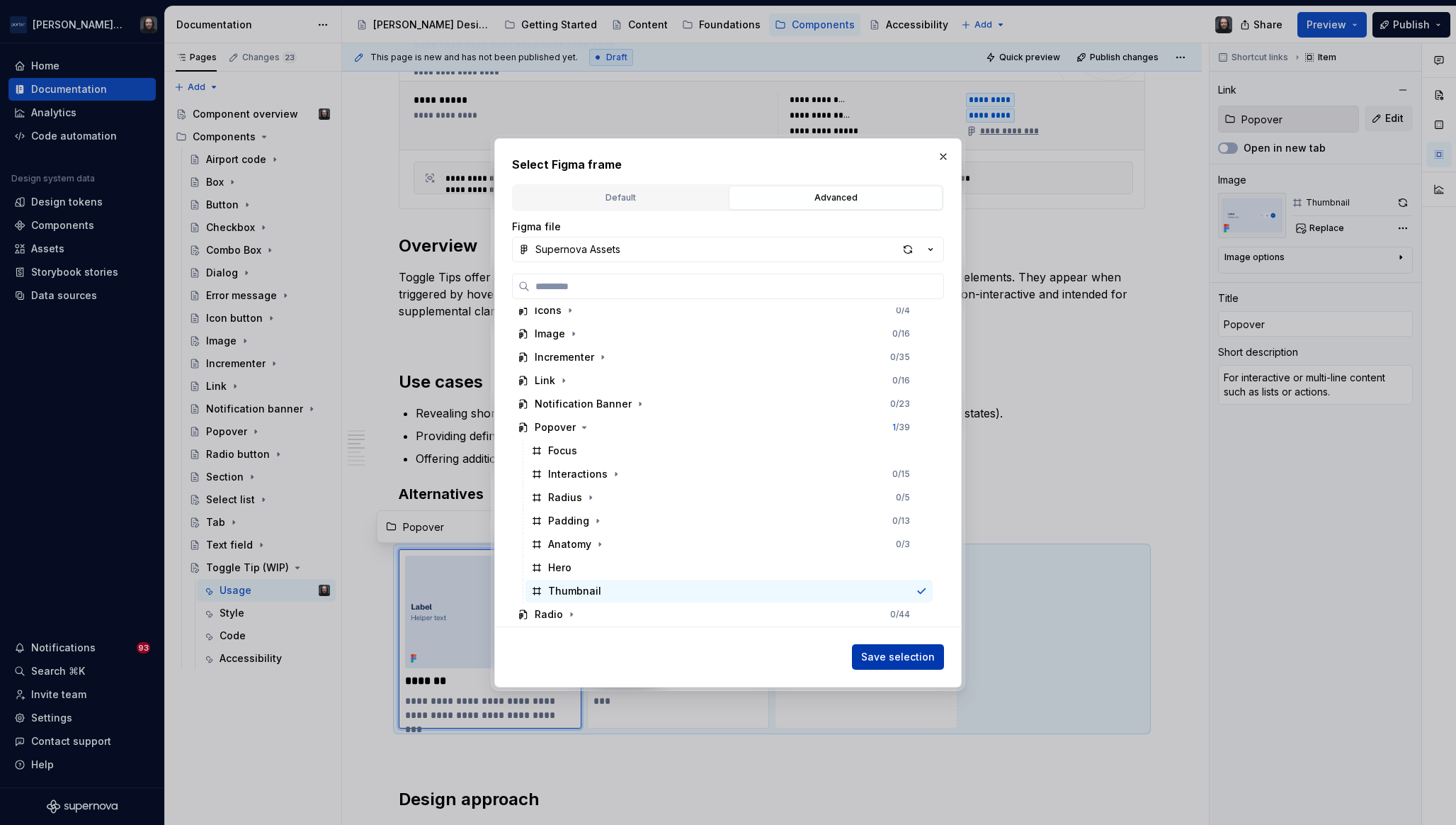
click at [900, 656] on span "Save selection" at bounding box center [898, 657] width 74 height 14
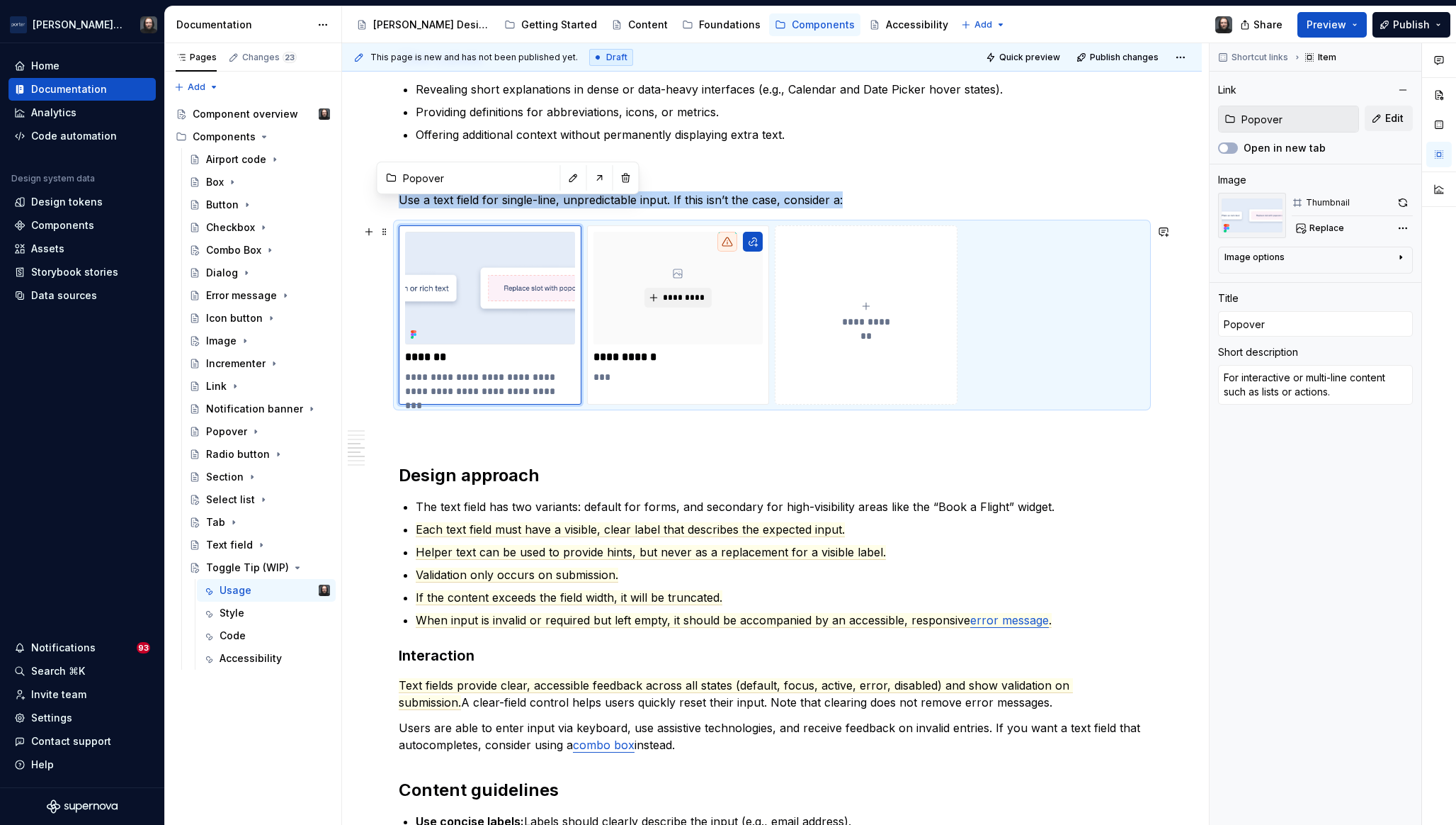
scroll to position [1148, 0]
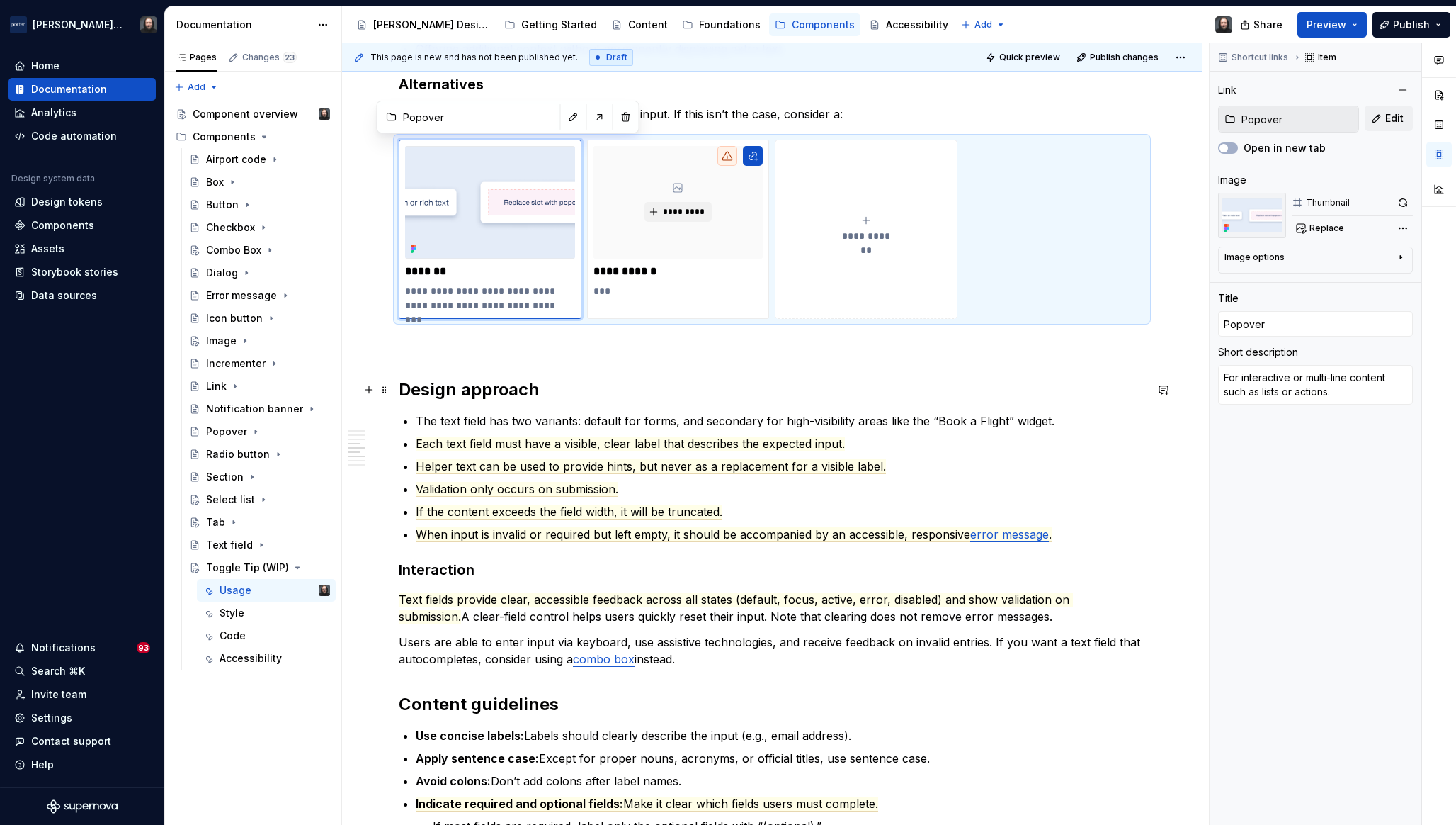
click at [400, 388] on h2 "Design approach" at bounding box center [771, 389] width 746 height 22
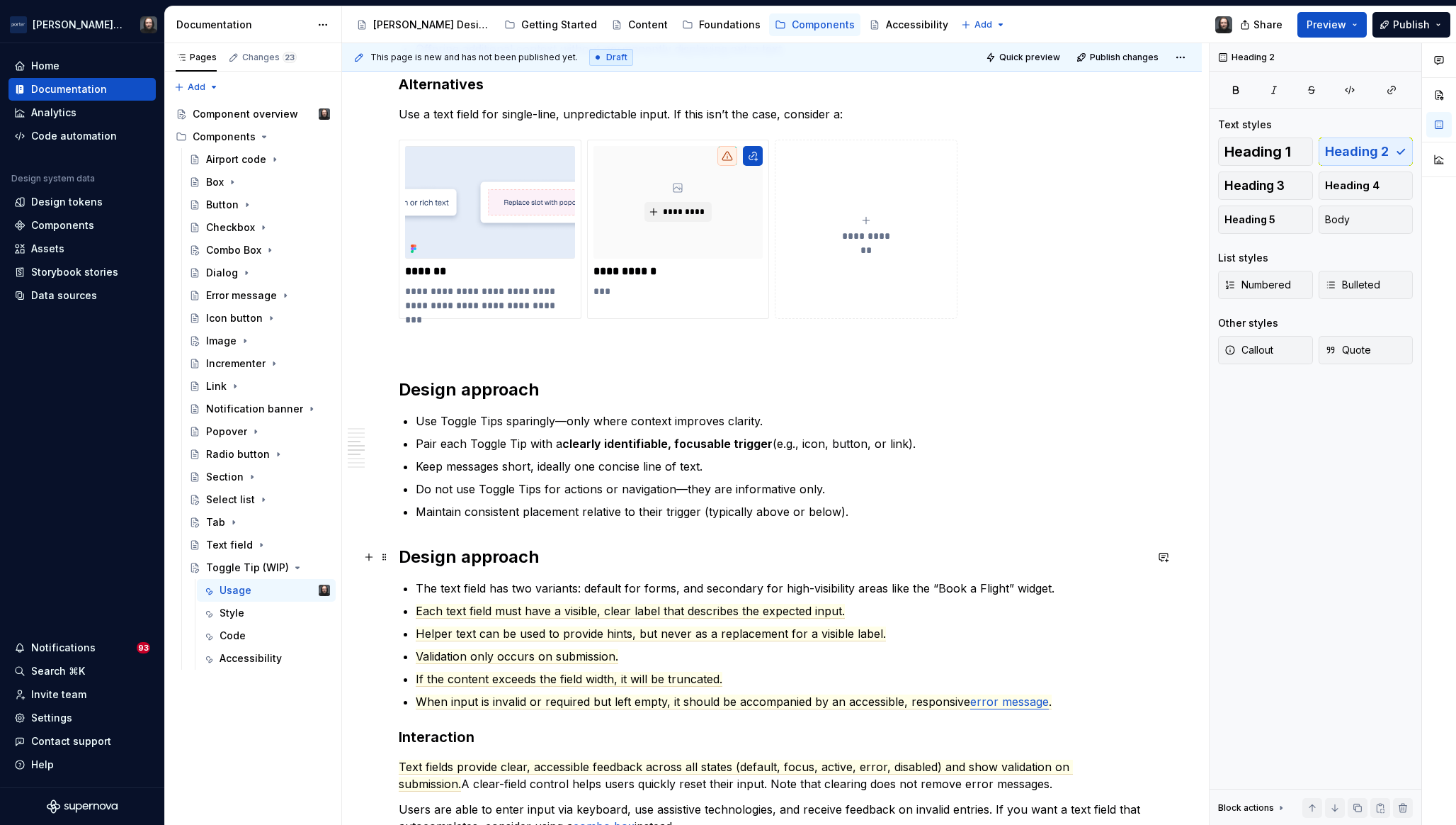
scroll to position [1385, 0]
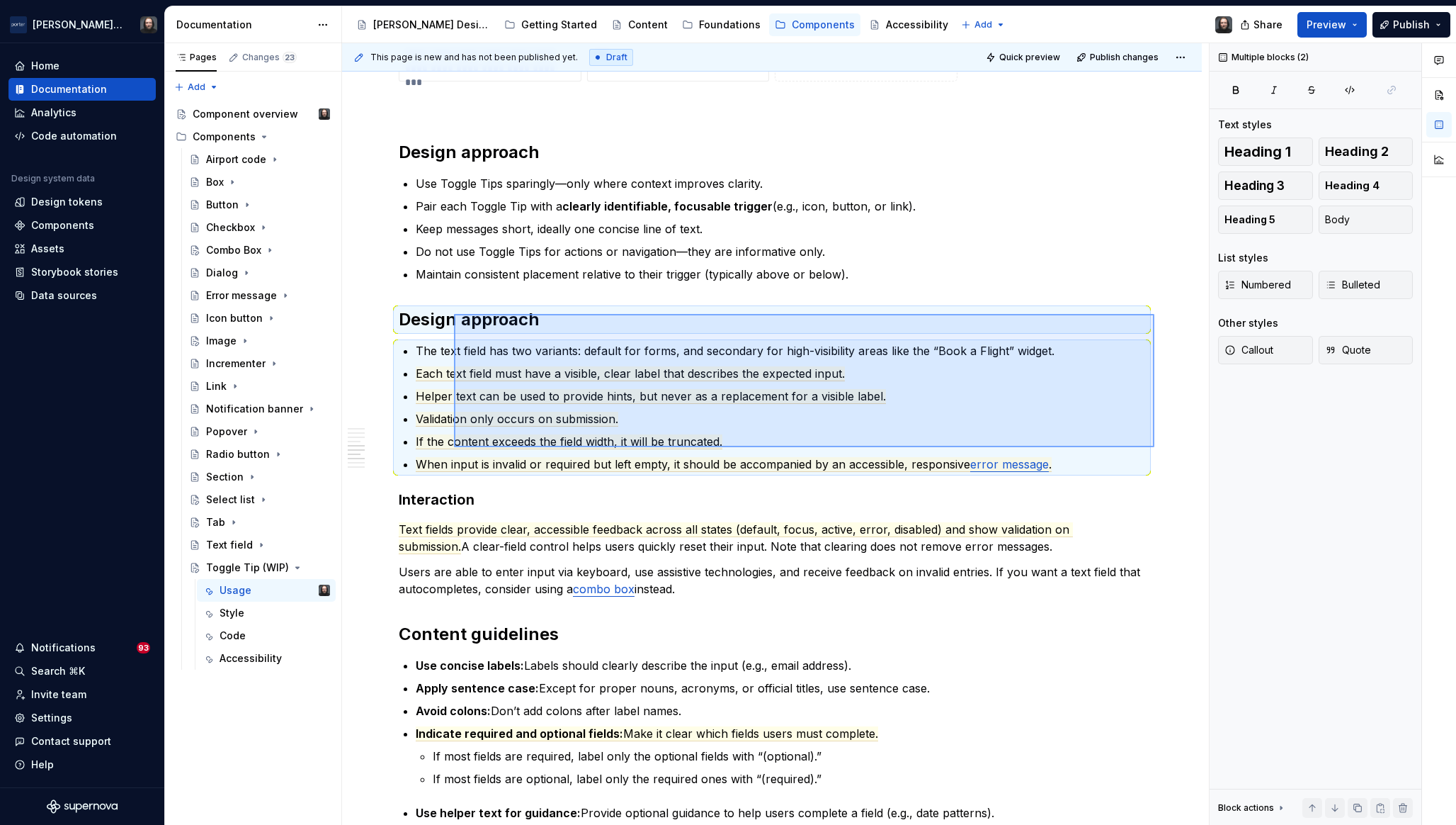
drag, startPoint x: 1155, startPoint y: 447, endPoint x: 452, endPoint y: 313, distance: 715.7
click at [453, 313] on div "**********" at bounding box center [776, 433] width 867 height 782
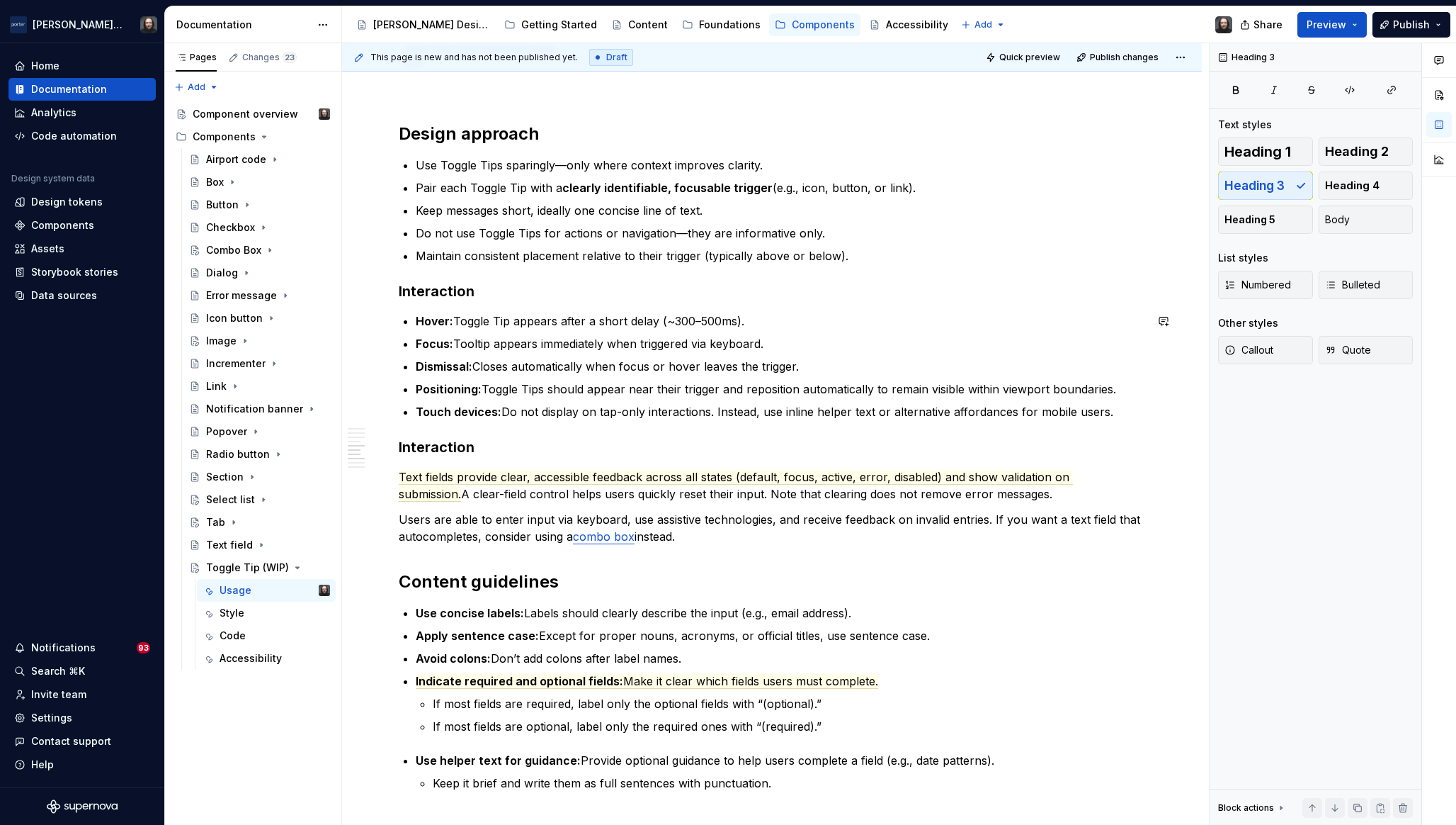
scroll to position [1413, 0]
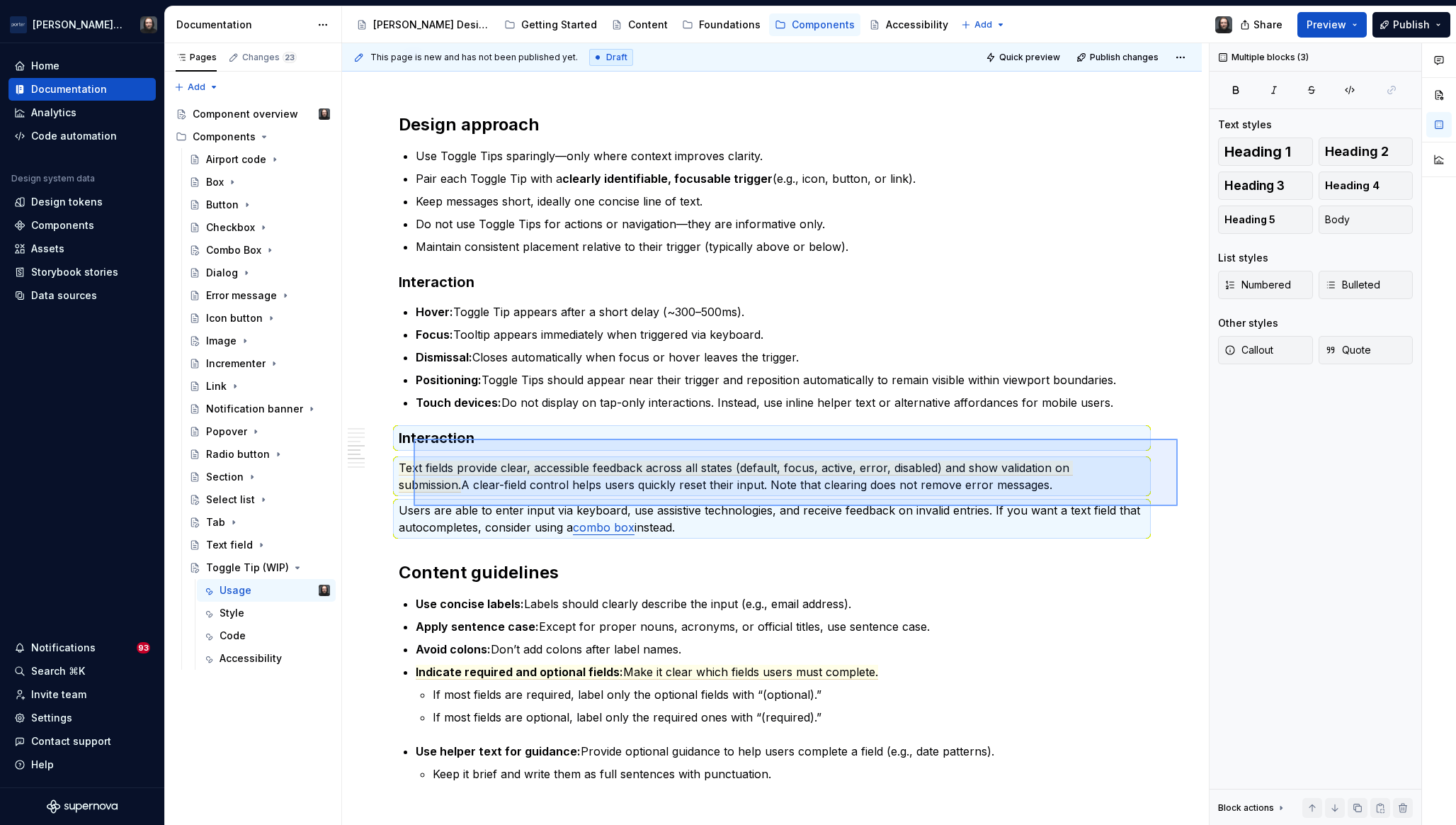
drag, startPoint x: 1049, startPoint y: 502, endPoint x: 414, endPoint y: 439, distance: 638.1
click at [414, 439] on div "**********" at bounding box center [776, 433] width 867 height 782
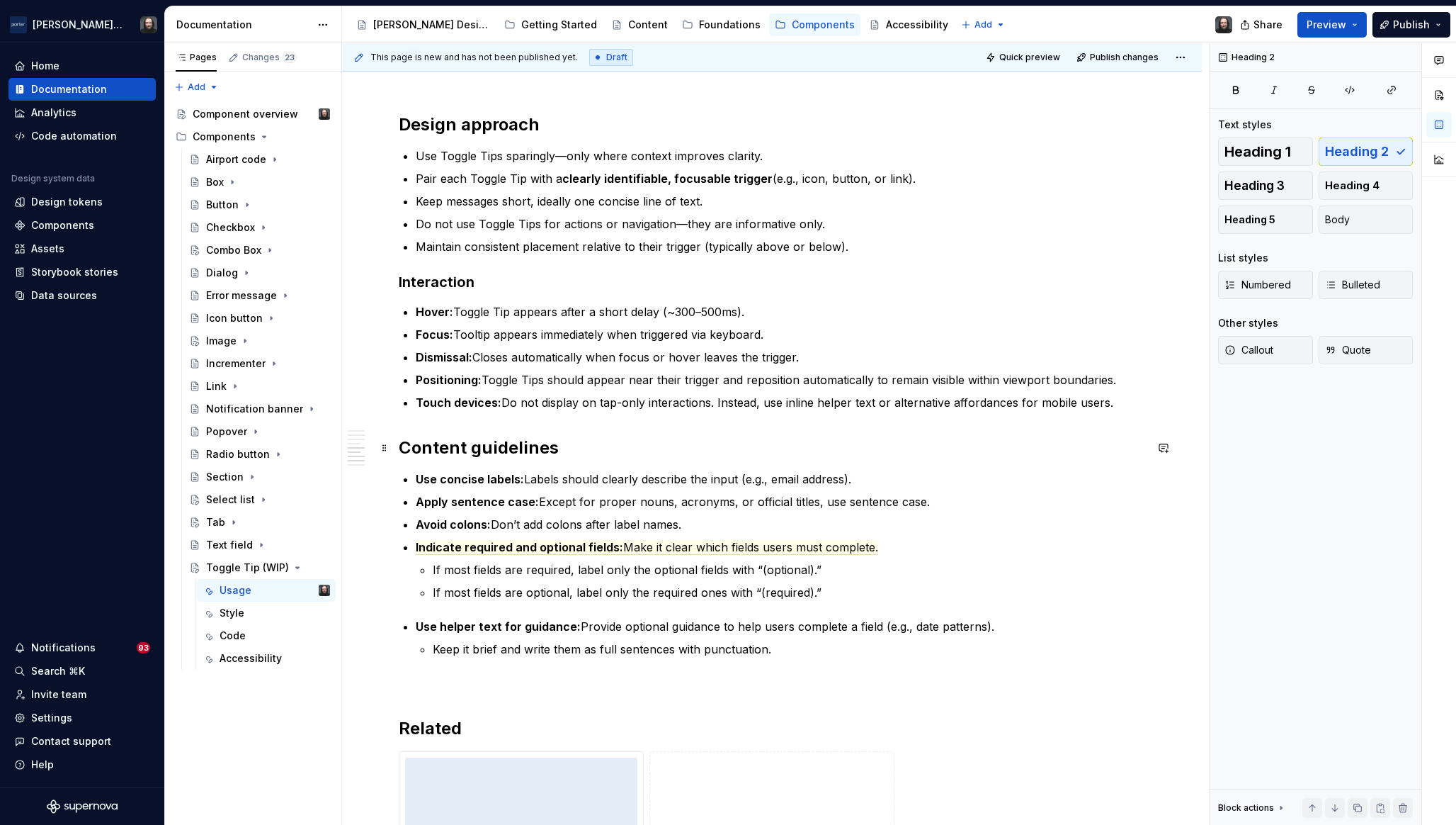
click at [402, 448] on h2 "Content guidelines" at bounding box center [771, 447] width 746 height 22
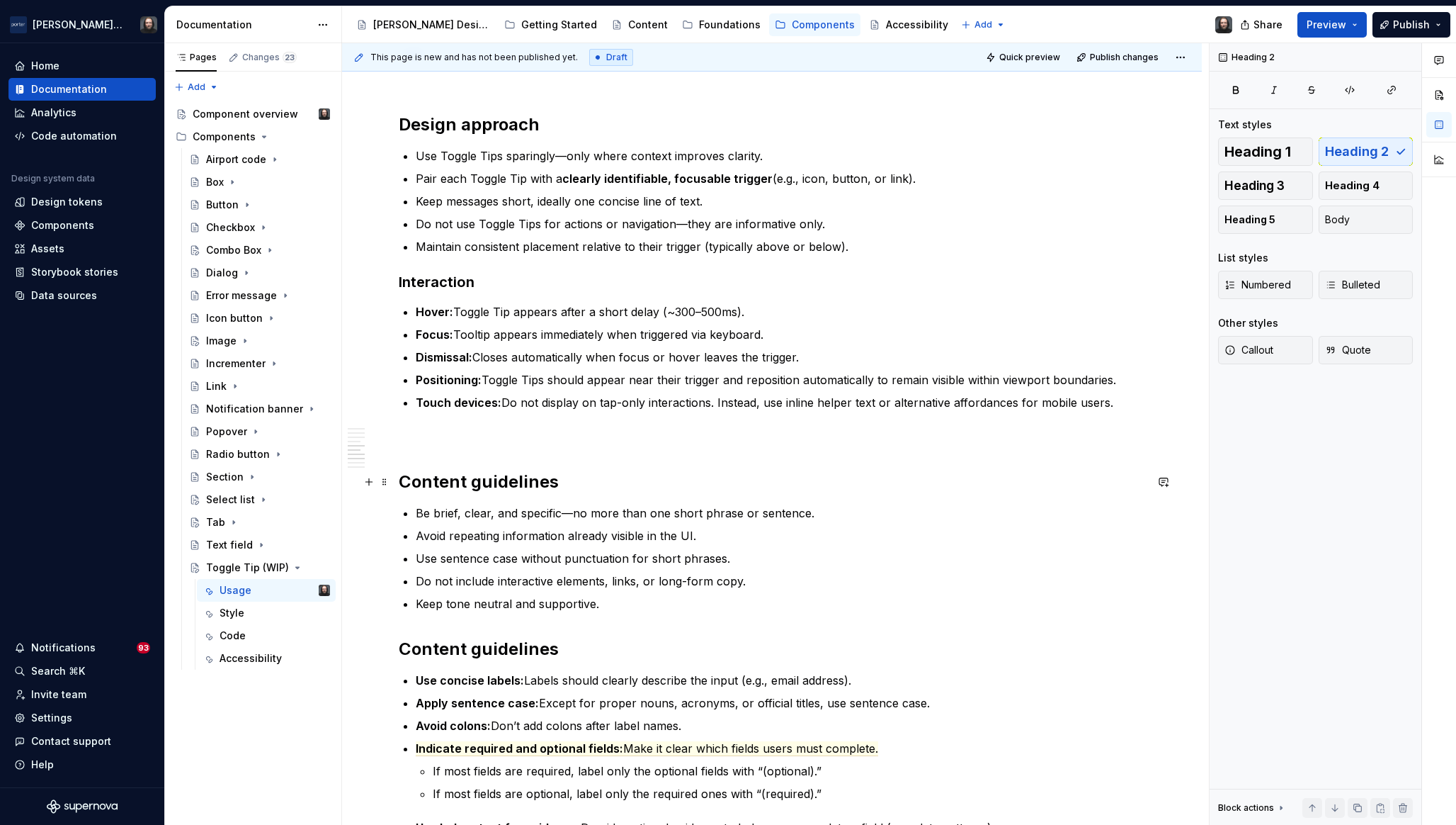
scroll to position [1588, 0]
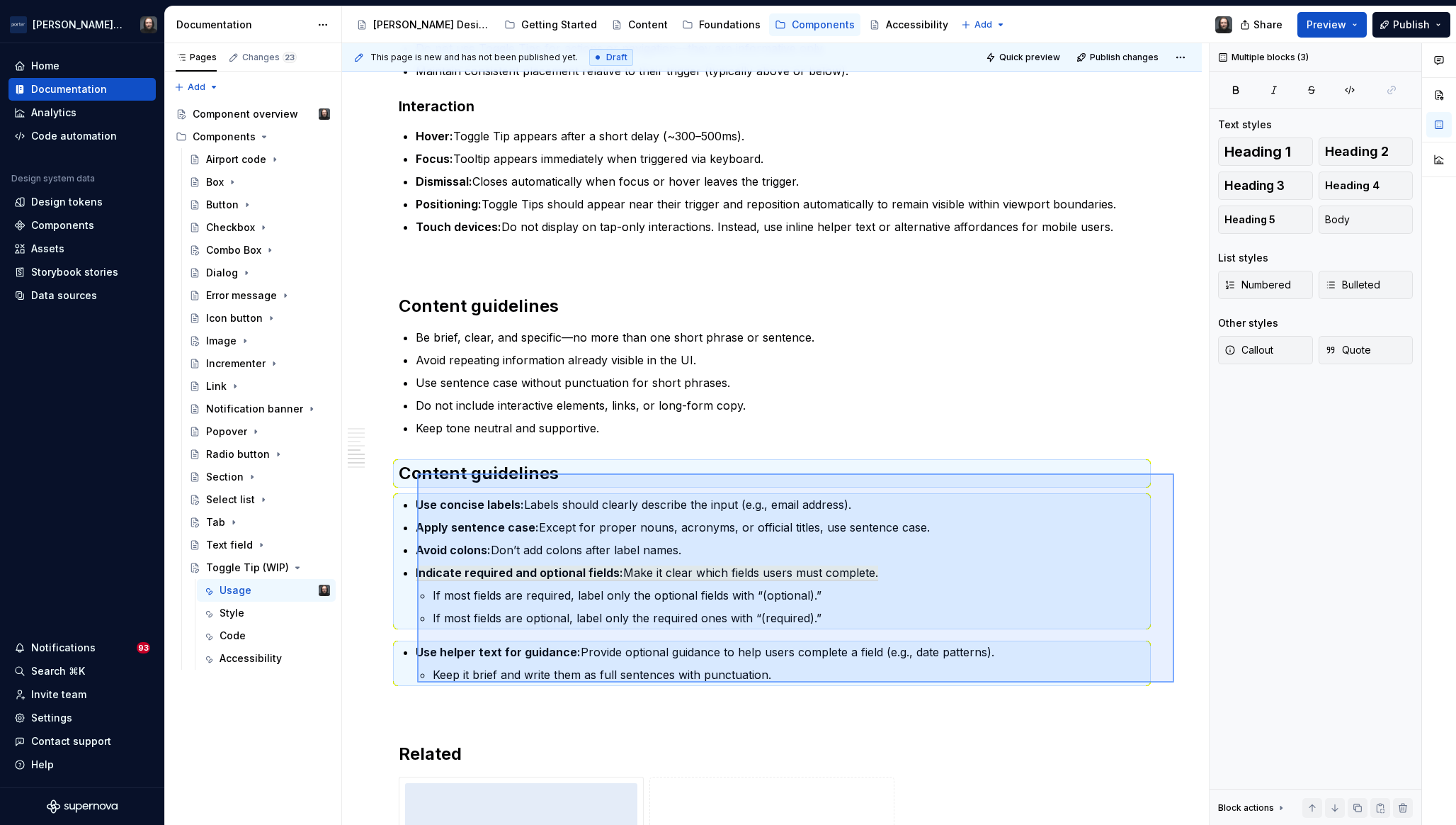
drag, startPoint x: 1174, startPoint y: 682, endPoint x: 417, endPoint y: 474, distance: 785.1
click at [417, 474] on div "**********" at bounding box center [776, 433] width 867 height 782
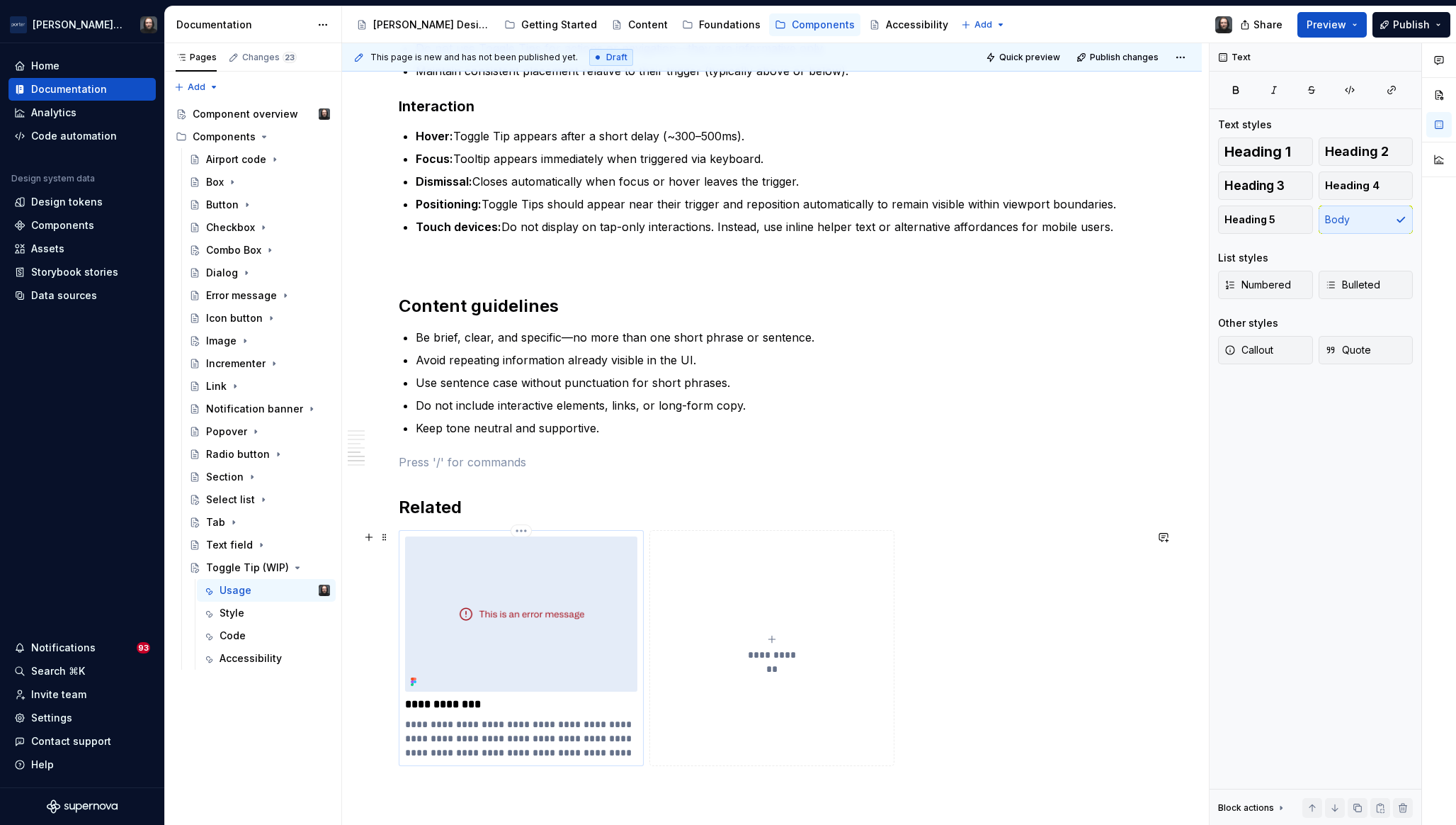
click at [573, 575] on img at bounding box center [521, 614] width 233 height 155
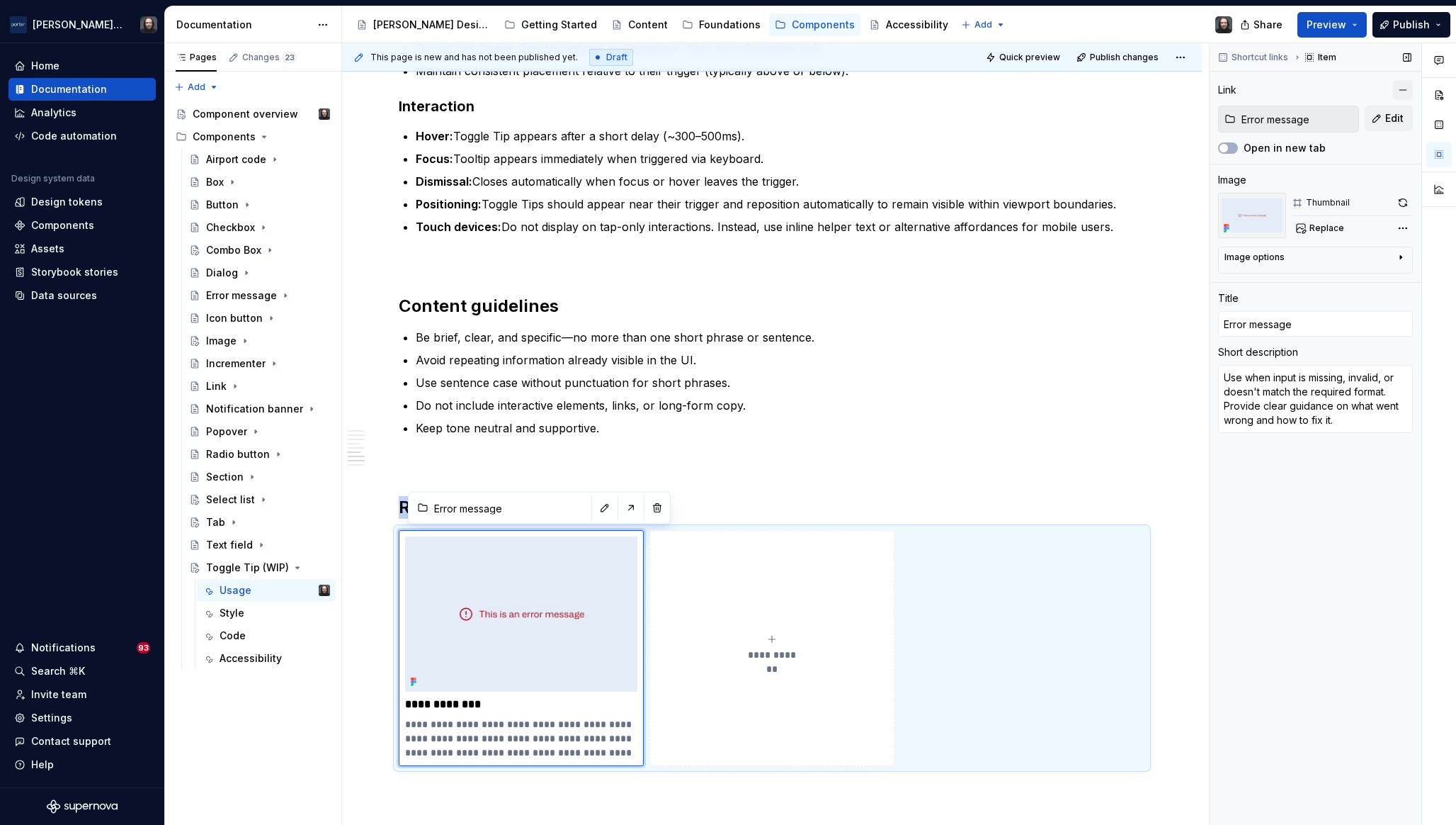
click at [1400, 93] on button "button" at bounding box center [1403, 90] width 20 height 20
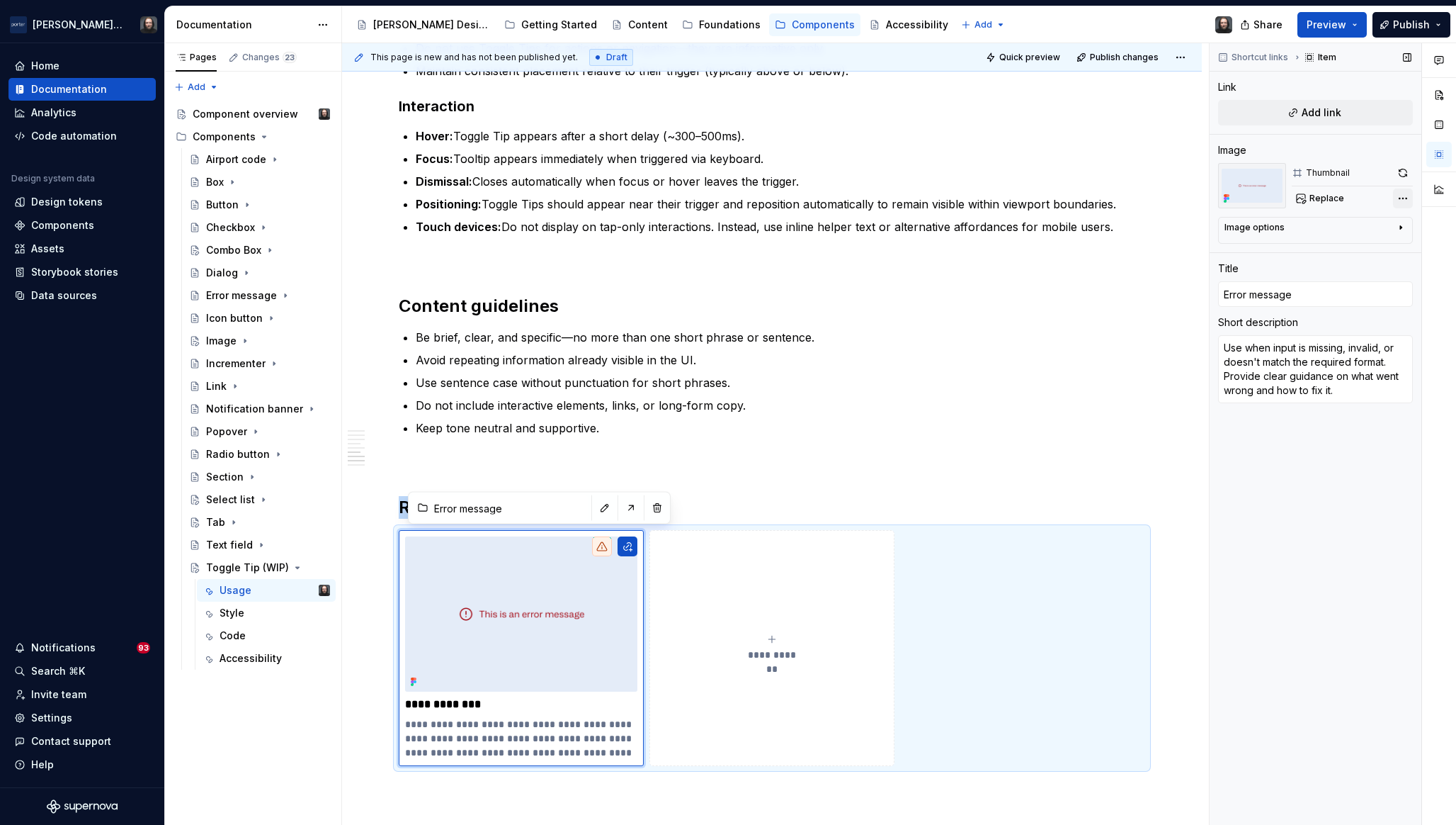
click at [1401, 199] on div "Comments Open comments No comments yet Select ‘Comment’ from the block context …" at bounding box center [1333, 433] width 246 height 782
click at [1269, 347] on div "Remove image" at bounding box center [1322, 351] width 163 height 14
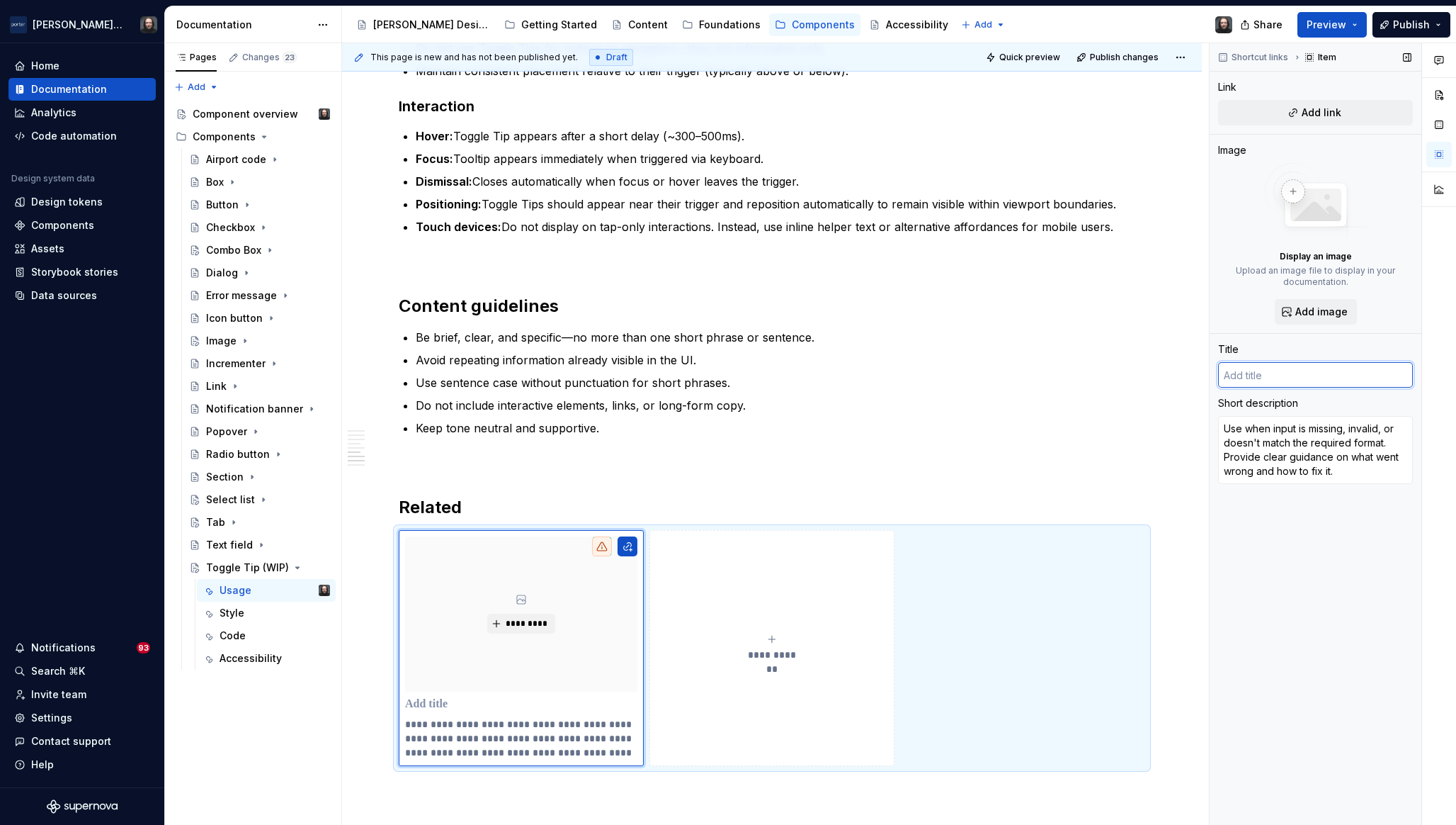
click at [1245, 372] on input "text" at bounding box center [1316, 375] width 194 height 26
click at [1273, 436] on textarea "Use when input is missing, invalid, or doesn't match the required format. Provi…" at bounding box center [1316, 450] width 194 height 68
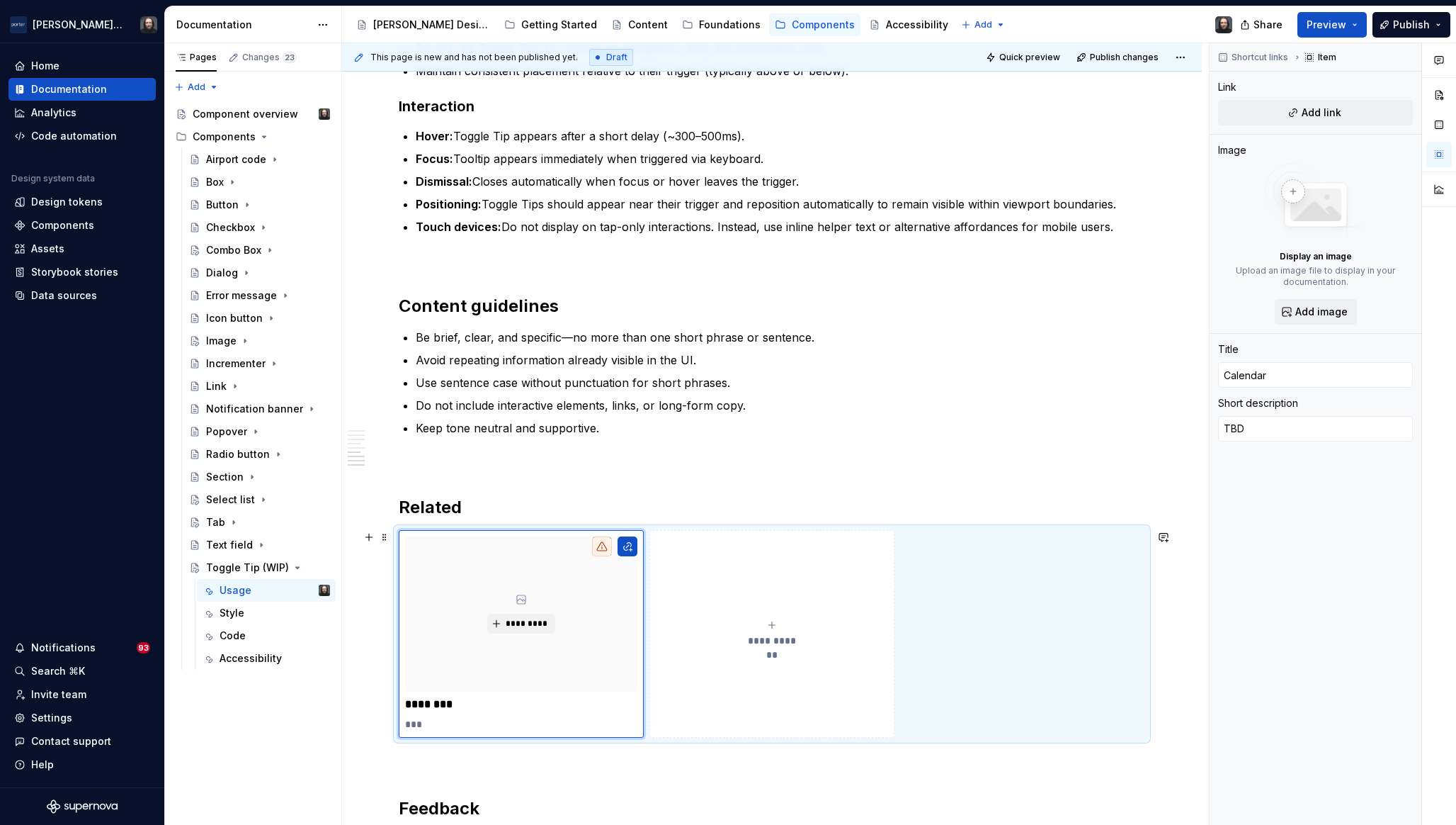
click at [767, 624] on icon "submit" at bounding box center [772, 624] width 12 height 12
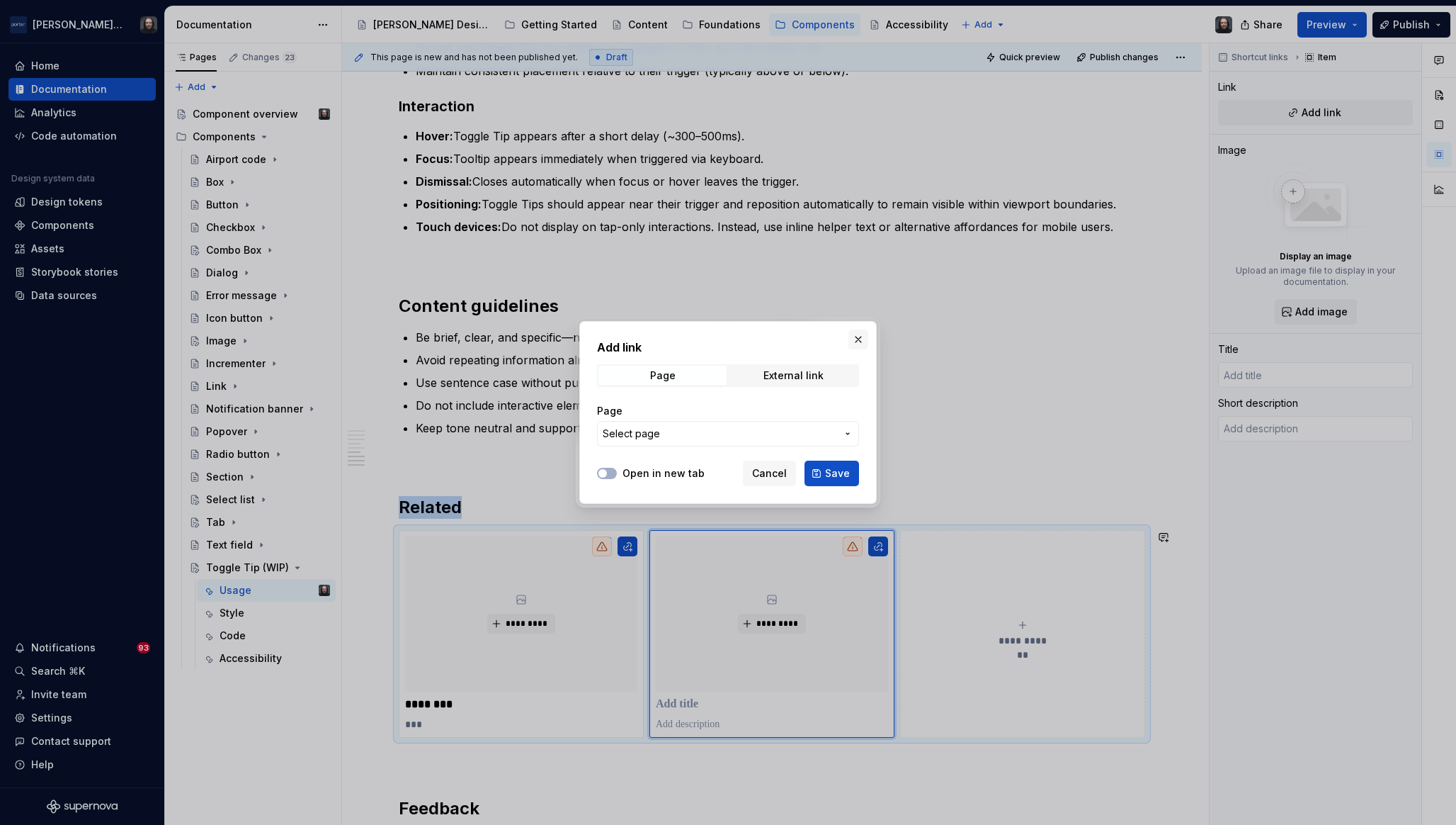
click at [860, 336] on button "button" at bounding box center [859, 339] width 20 height 20
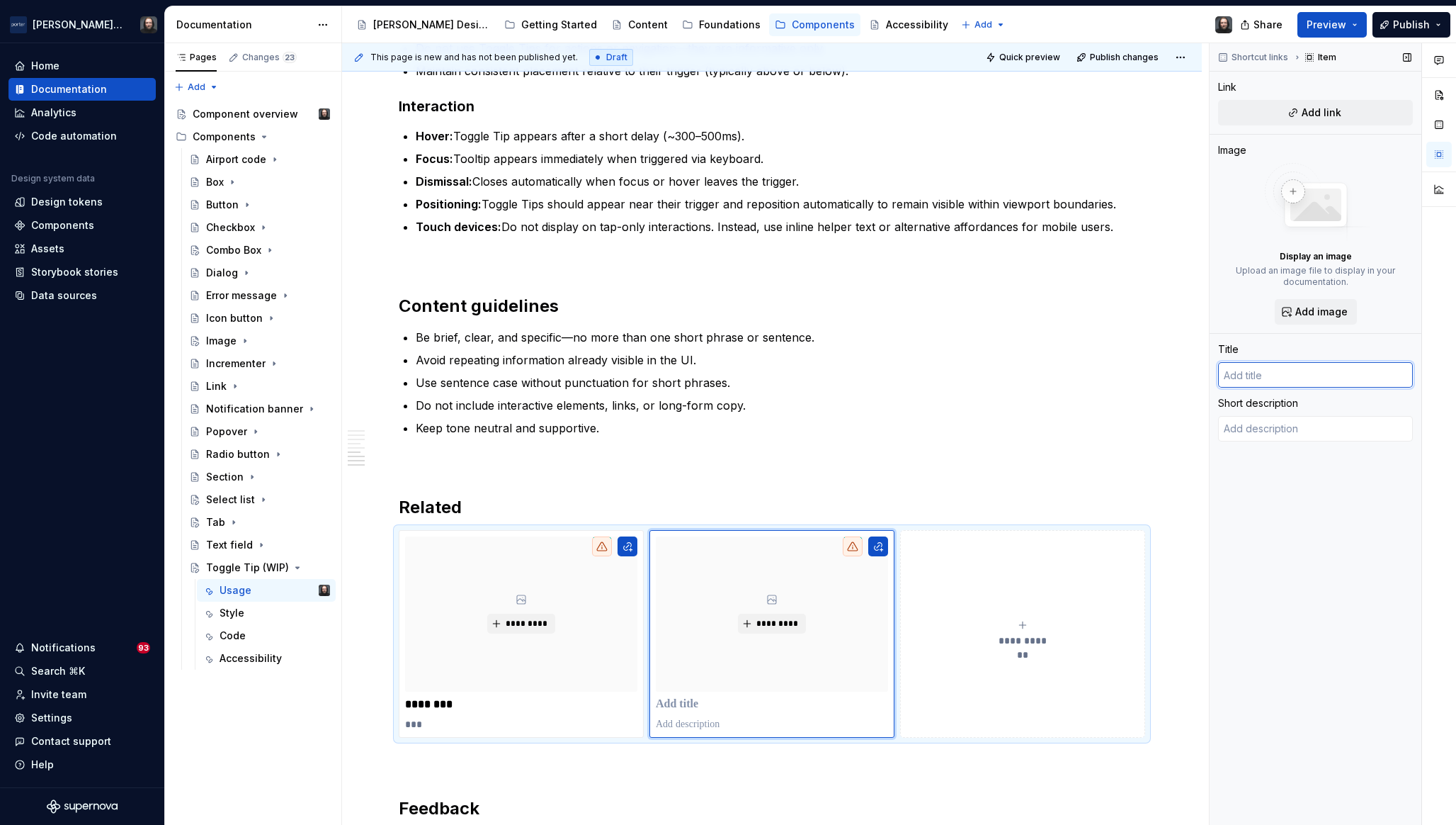
click at [1279, 378] on input "text" at bounding box center [1316, 375] width 194 height 26
click at [1276, 429] on textarea at bounding box center [1316, 428] width 194 height 26
click at [1032, 623] on div "**********" at bounding box center [1023, 633] width 233 height 29
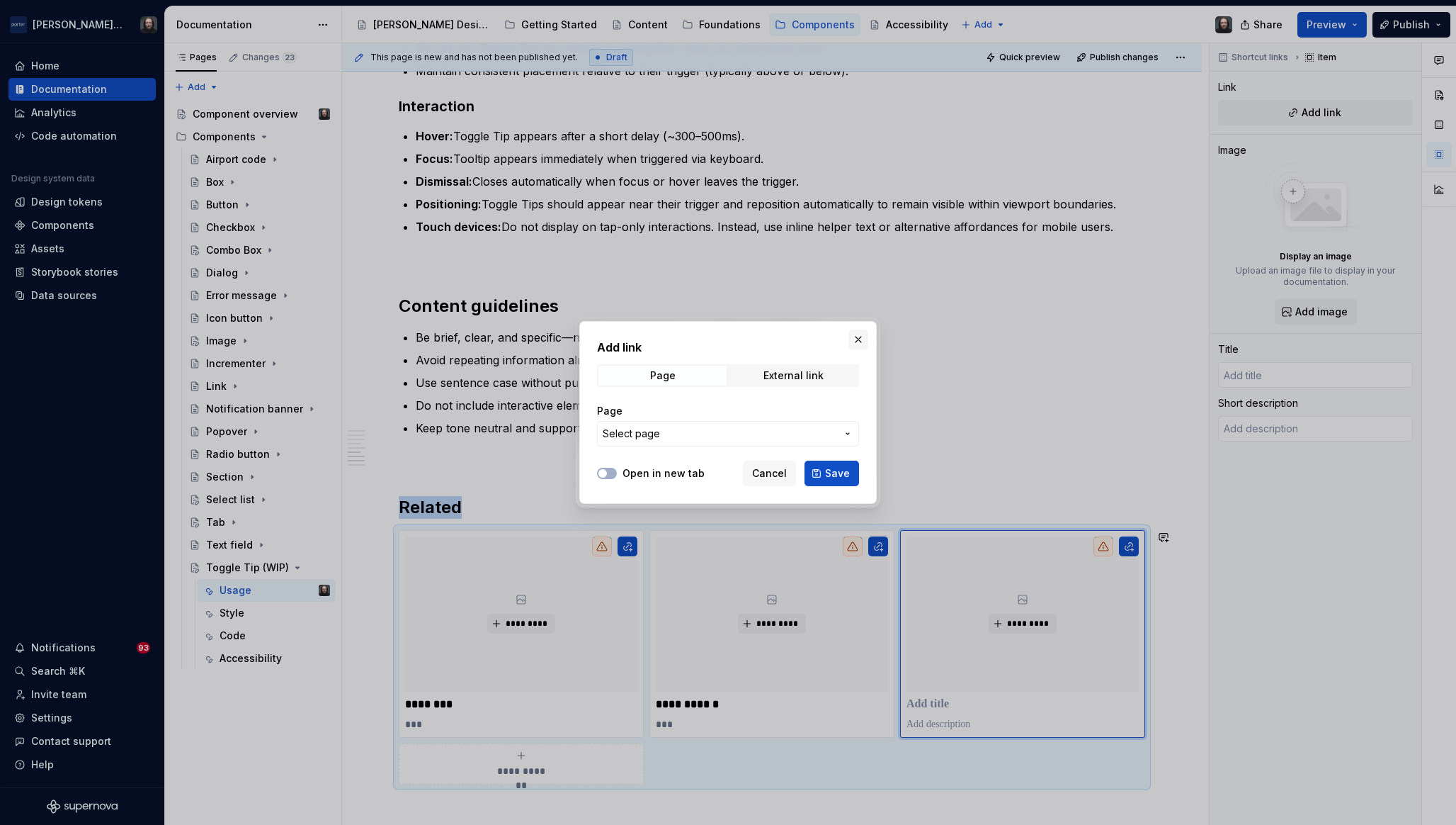
click at [859, 337] on button "button" at bounding box center [859, 339] width 20 height 20
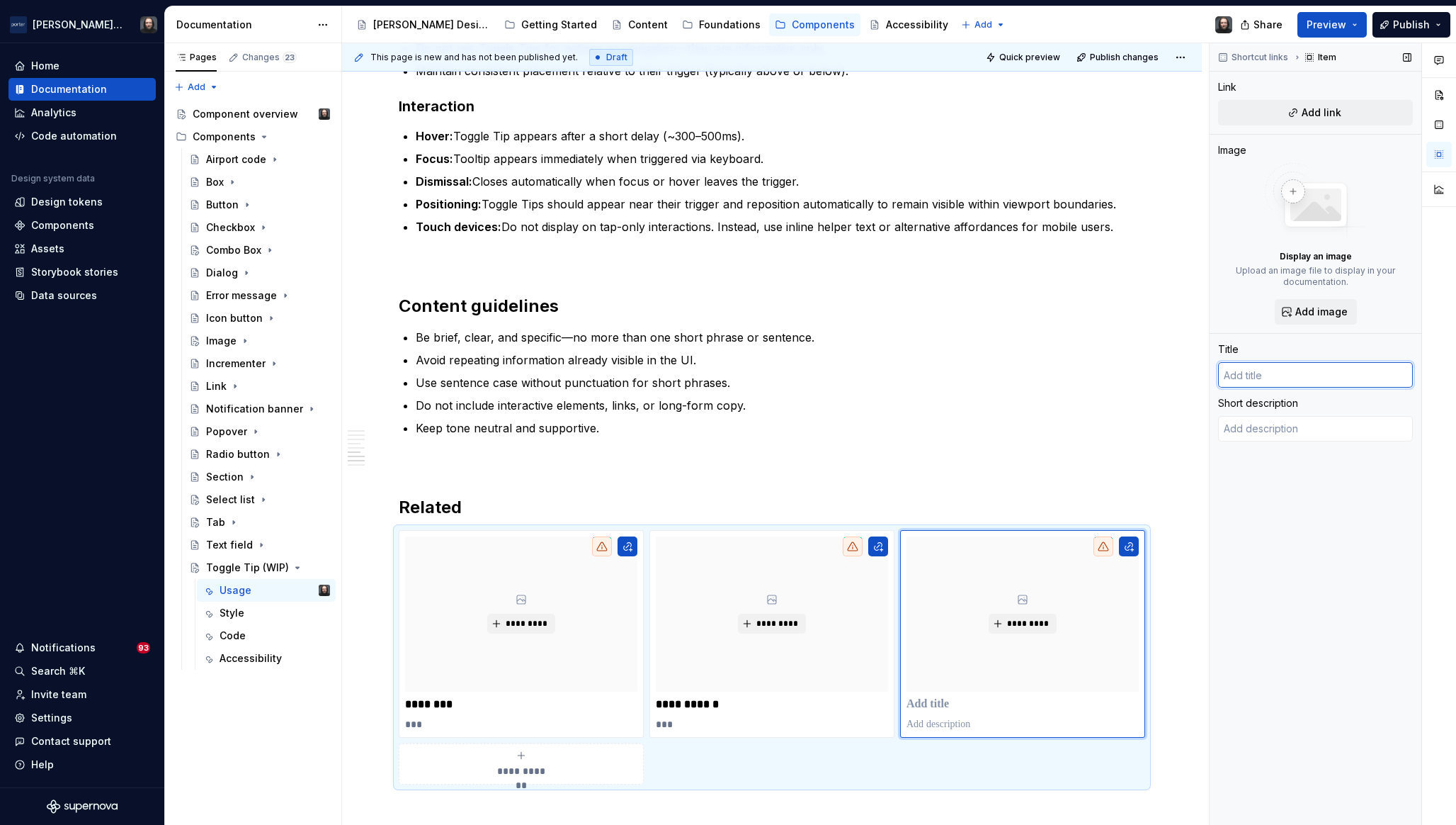
click at [1236, 382] on input "text" at bounding box center [1316, 375] width 194 height 26
click at [1287, 546] on div "Shortcut links Item Link Add link Image Display an image Upload an image file t…" at bounding box center [1316, 433] width 212 height 782
click at [1287, 429] on textarea at bounding box center [1316, 428] width 194 height 26
click at [1320, 560] on div "Shortcut links Item Link Add link Image Display an image Upload an image file t…" at bounding box center [1316, 433] width 212 height 782
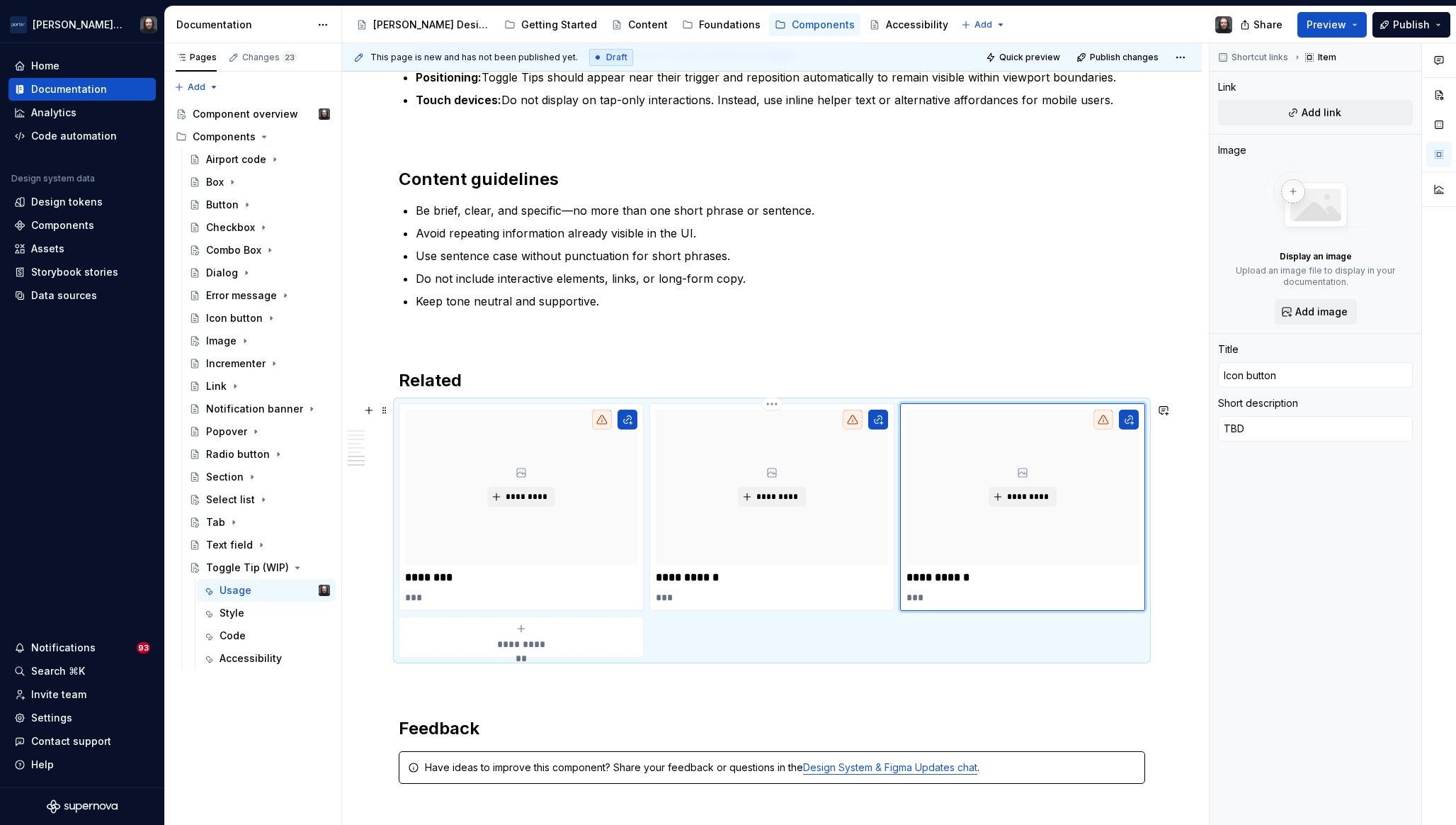
scroll to position [1781, 0]
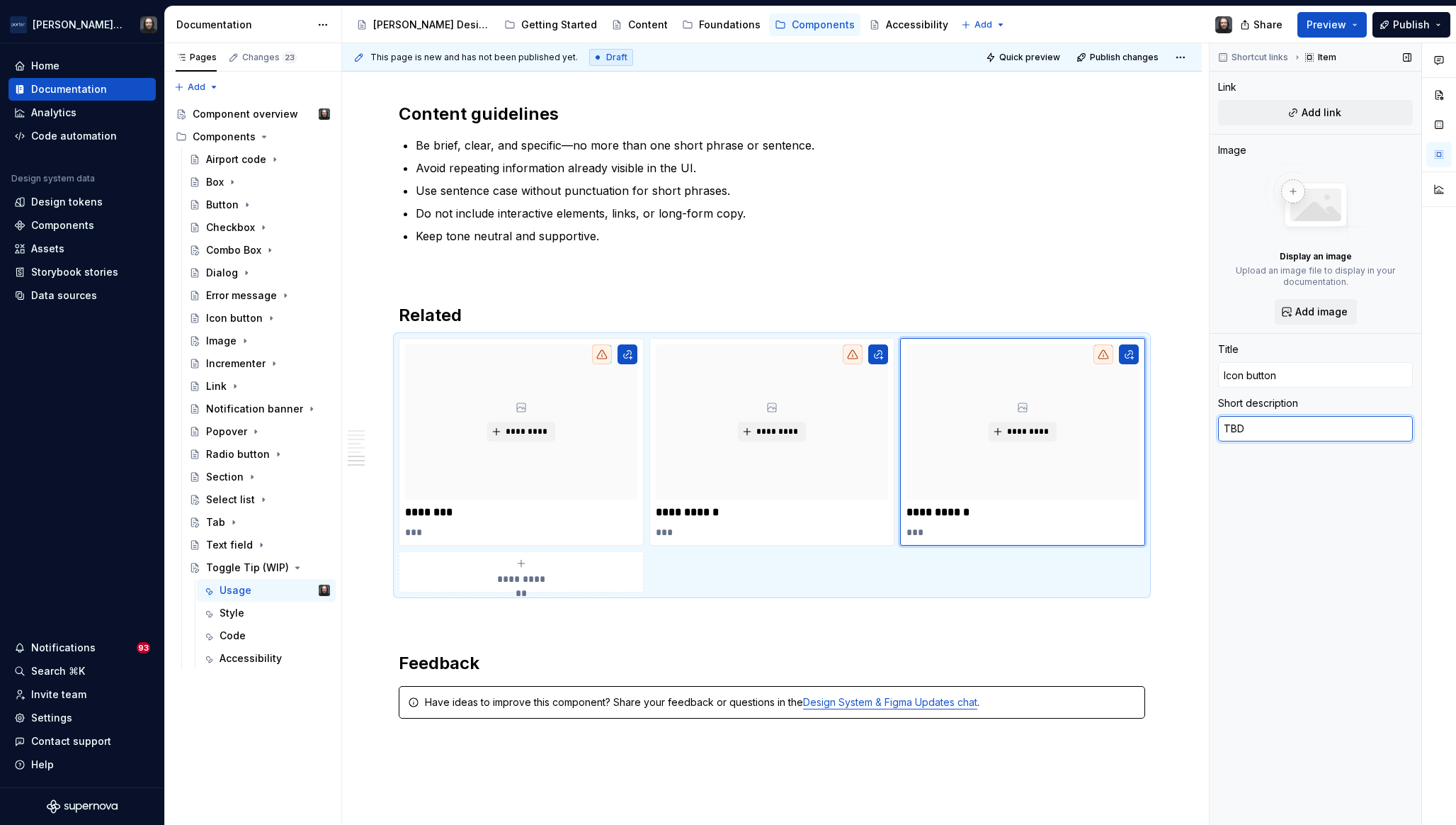
click at [1254, 433] on textarea "TBD" at bounding box center [1316, 428] width 194 height 26
click at [1253, 432] on textarea "TBD" at bounding box center [1316, 428] width 194 height 26
click at [1348, 432] on textarea "TBD when we add tips for A11Y reasons." at bounding box center [1316, 435] width 194 height 39
click at [1320, 516] on div "Shortcut links Item Link Add link Image Display an image Upload an image file t…" at bounding box center [1316, 433] width 212 height 782
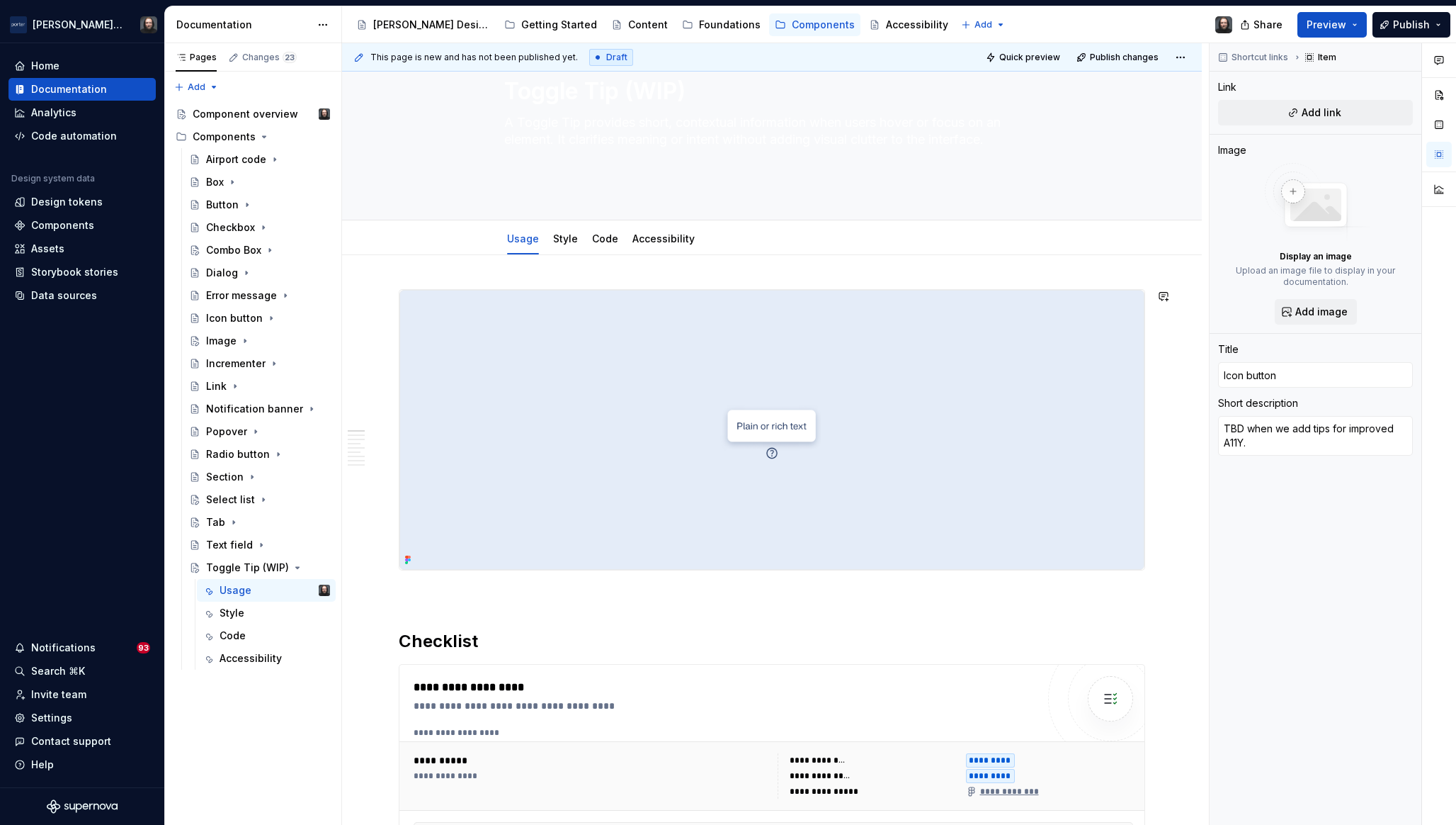
scroll to position [0, 0]
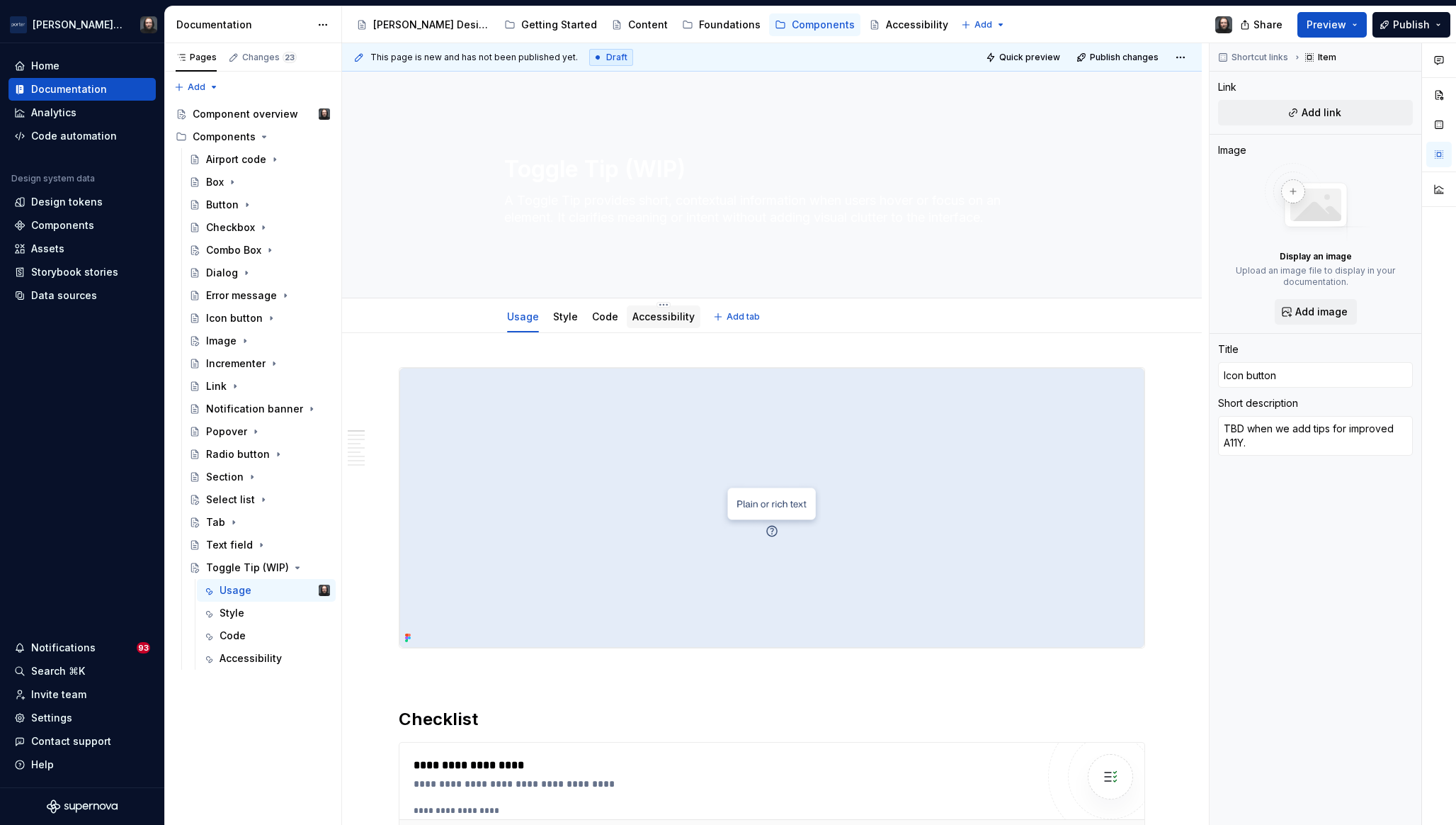
click at [667, 318] on link "Accessibility" at bounding box center [663, 317] width 62 height 12
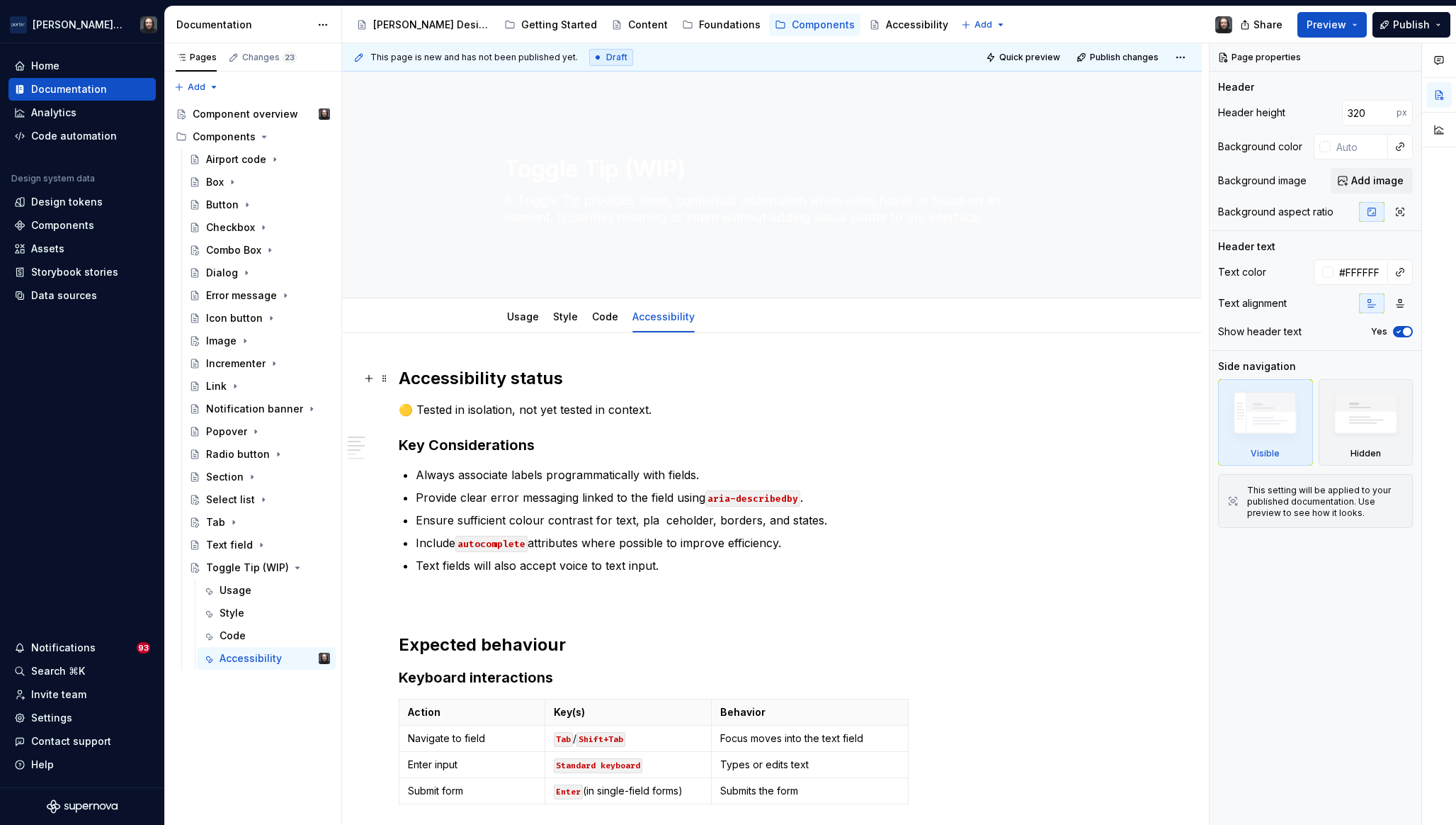
scroll to position [66, 0]
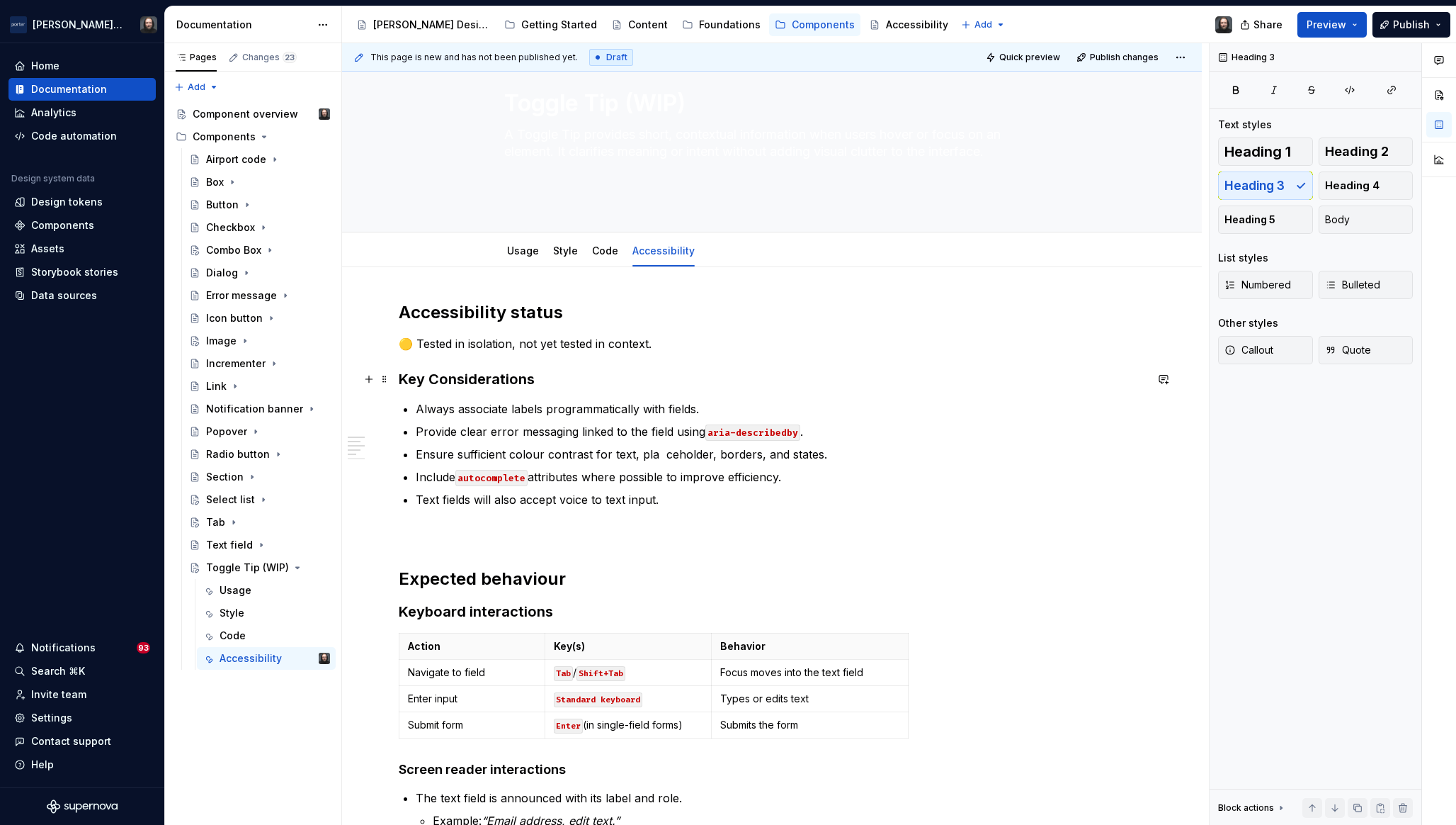
click at [400, 381] on h3 "Key Considerations" at bounding box center [771, 379] width 746 height 20
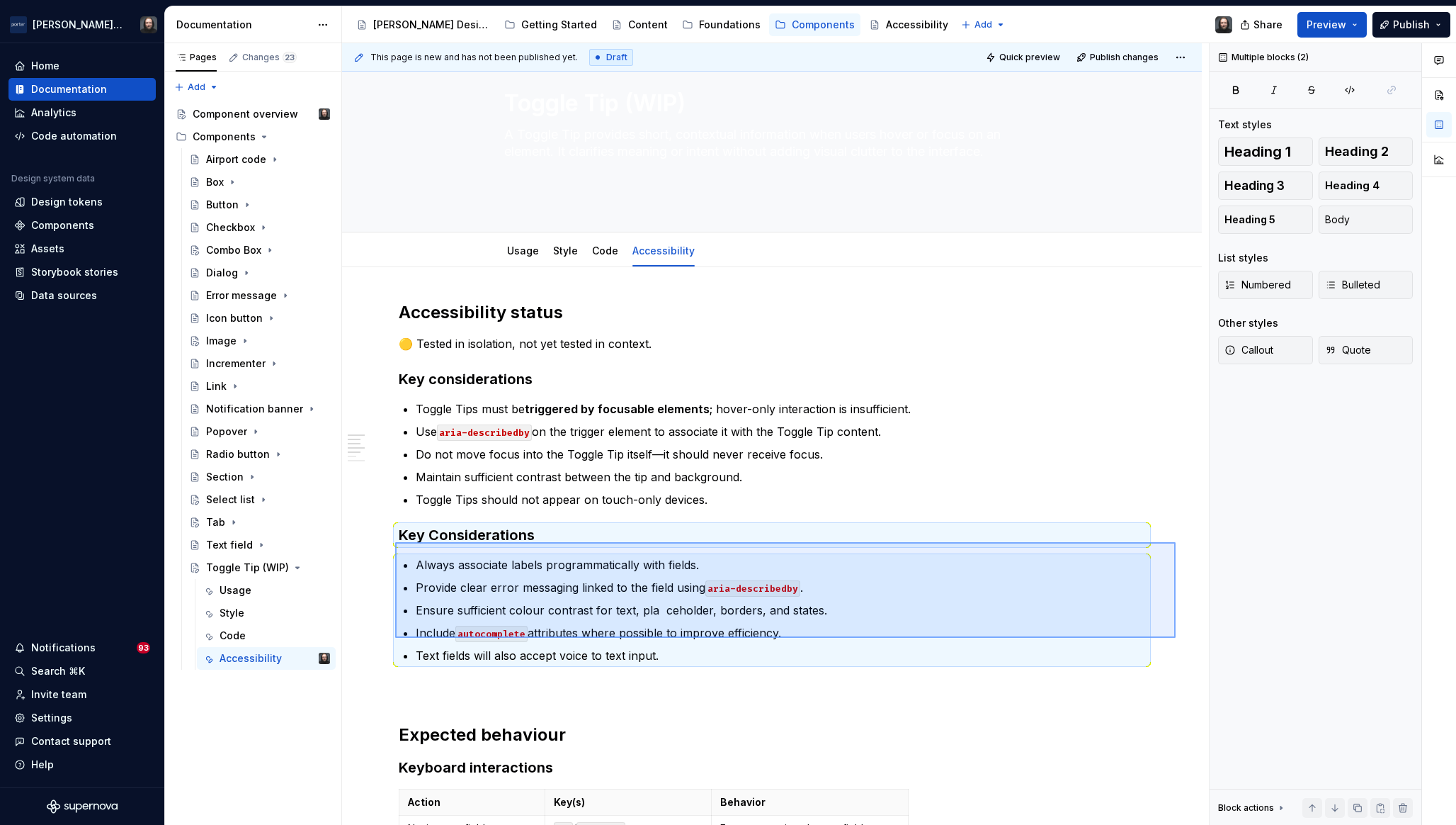
drag, startPoint x: 877, startPoint y: 639, endPoint x: 397, endPoint y: 540, distance: 490.1
click at [397, 540] on div "This page is new and has not been published yet. Draft Quick preview Publish ch…" at bounding box center [776, 433] width 867 height 782
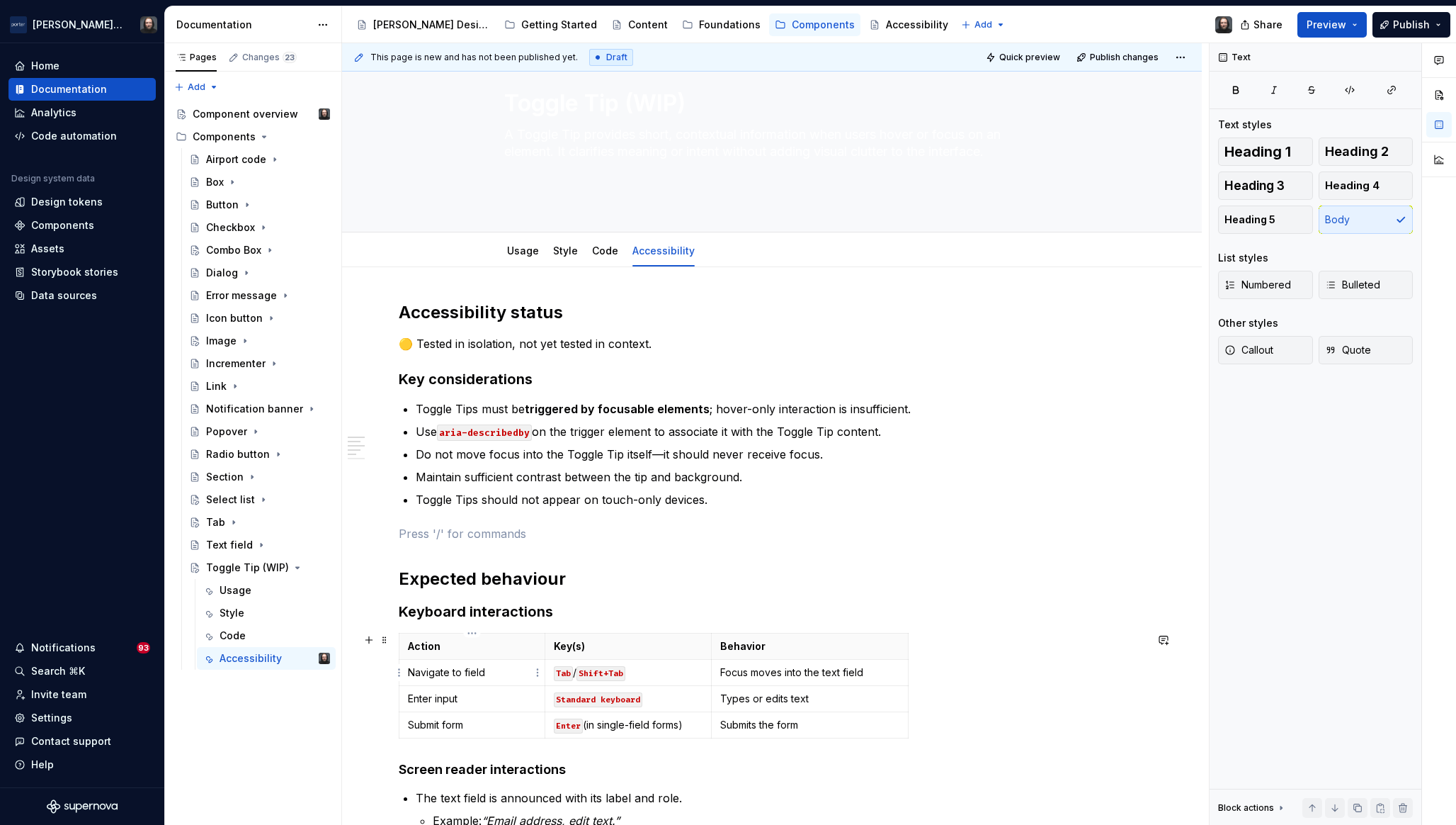
scroll to position [146, 0]
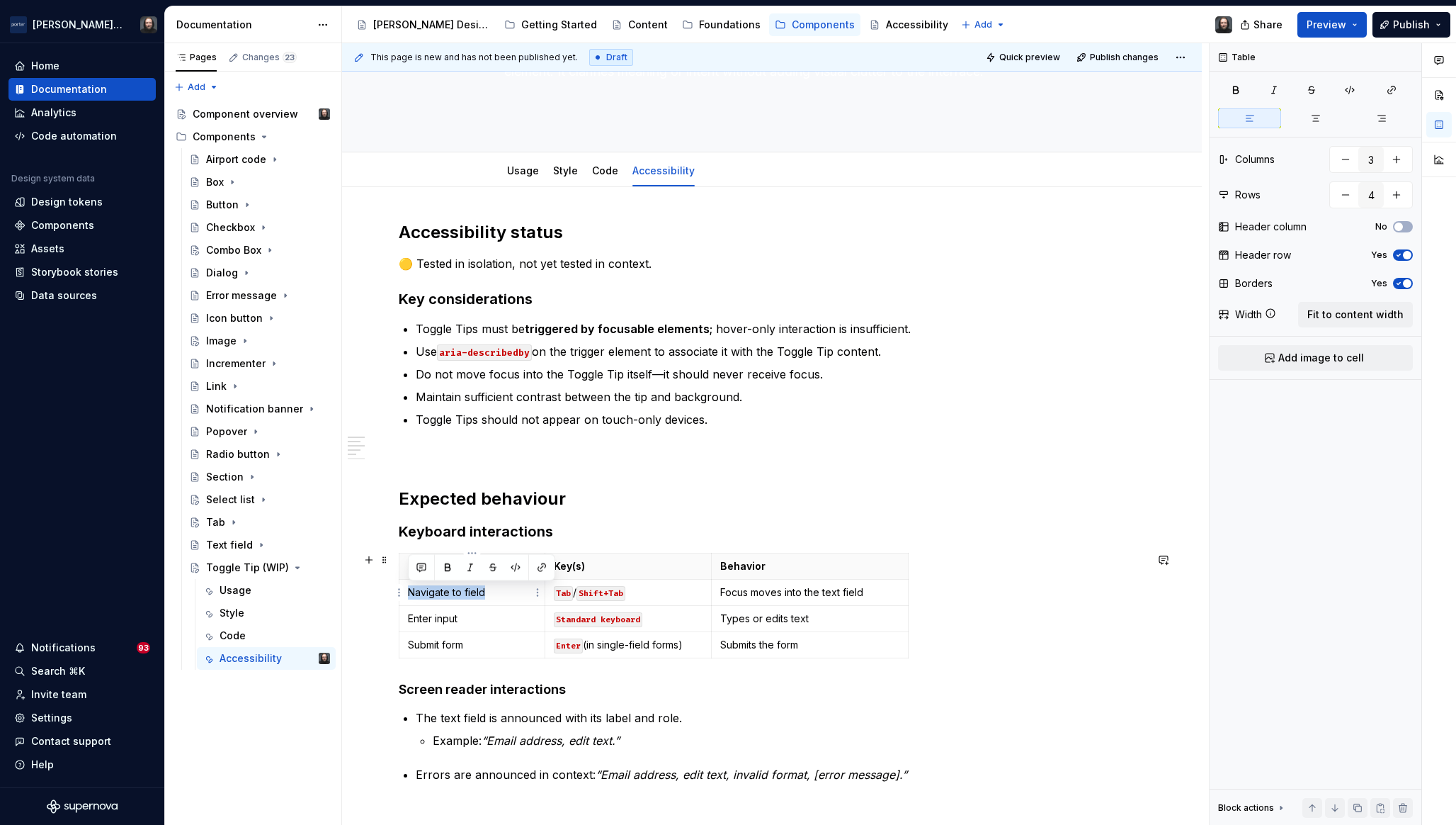
drag, startPoint x: 472, startPoint y: 592, endPoint x: 410, endPoint y: 596, distance: 62.1
click at [410, 596] on p "Navigate to field" at bounding box center [473, 592] width 128 height 14
drag, startPoint x: 465, startPoint y: 616, endPoint x: 409, endPoint y: 618, distance: 56.0
click at [409, 618] on p "Enter input" at bounding box center [473, 619] width 128 height 14
click at [399, 644] on html "Porter Airlines Home Documentation Analytics Code automation Design system data…" at bounding box center [728, 412] width 1456 height 825
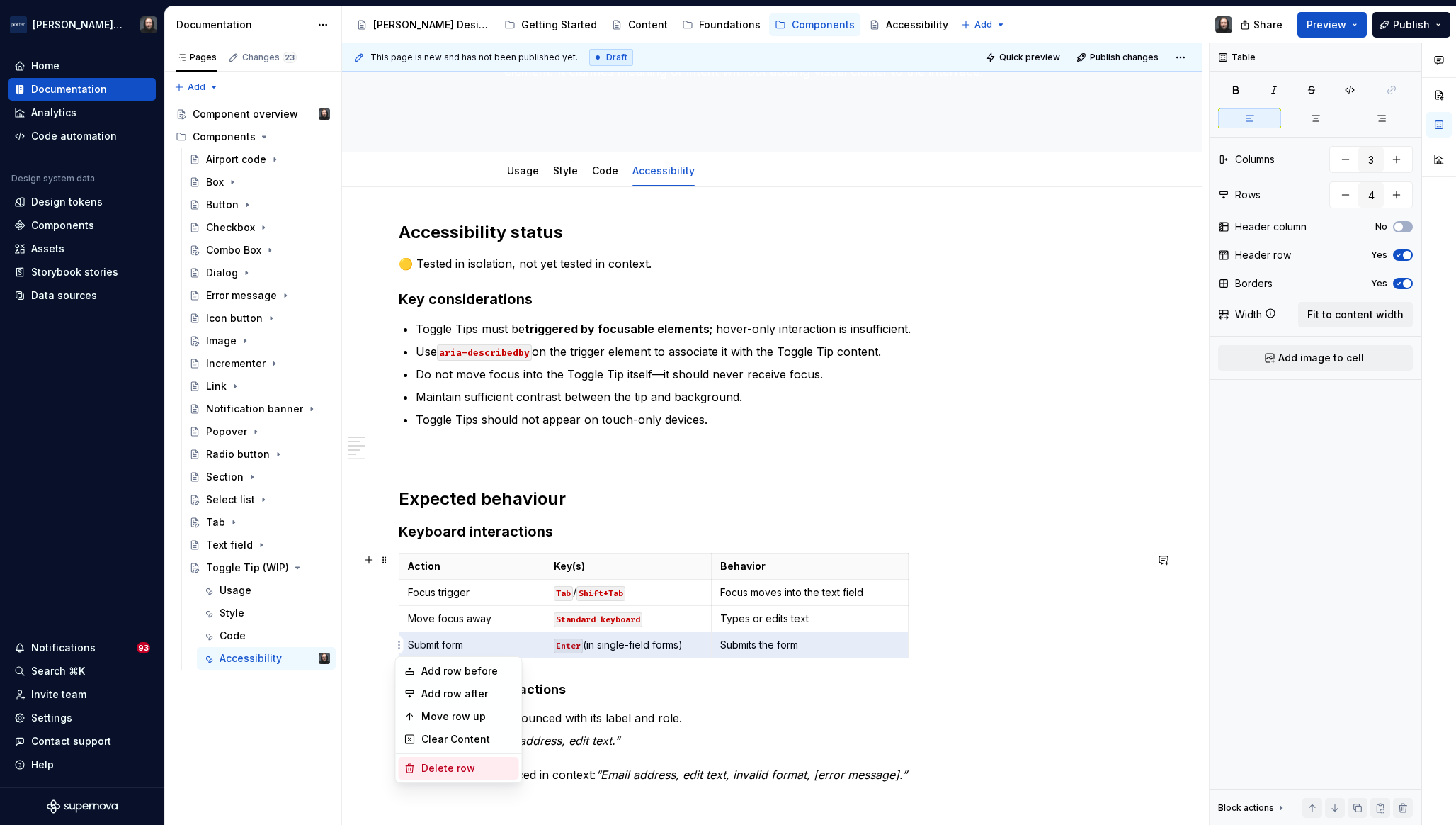
drag, startPoint x: 443, startPoint y: 767, endPoint x: 457, endPoint y: 754, distance: 19.1
click at [443, 766] on div "Delete row" at bounding box center [467, 768] width 92 height 14
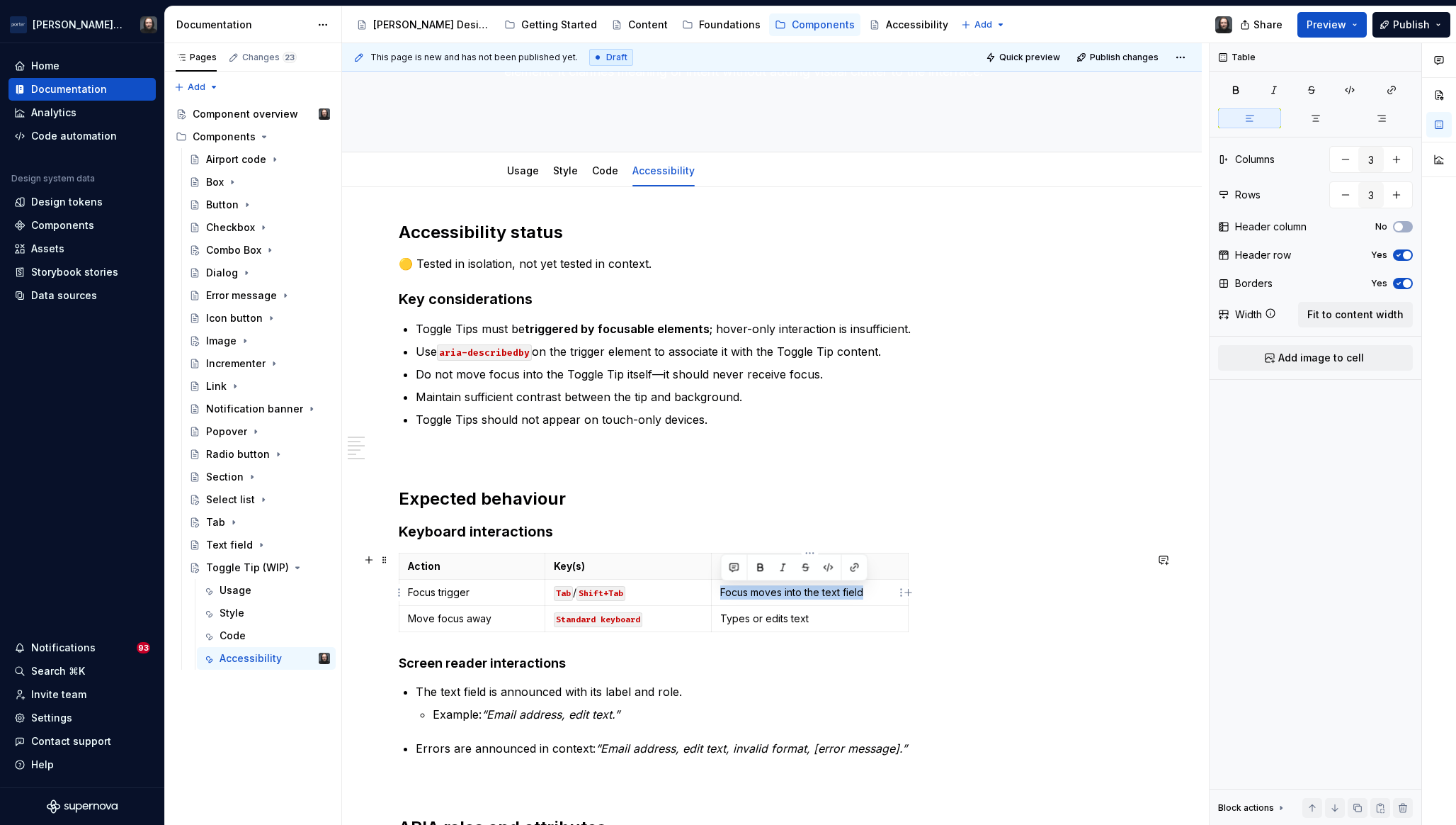
drag, startPoint x: 866, startPoint y: 591, endPoint x: 722, endPoint y: 591, distance: 144.0
click at [722, 591] on p "Focus moves into the text field" at bounding box center [810, 592] width 179 height 14
drag, startPoint x: 809, startPoint y: 619, endPoint x: 722, endPoint y: 619, distance: 87.0
click at [722, 619] on p "Types or edits text" at bounding box center [810, 619] width 179 height 14
drag, startPoint x: 648, startPoint y: 591, endPoint x: 547, endPoint y: 591, distance: 101.0
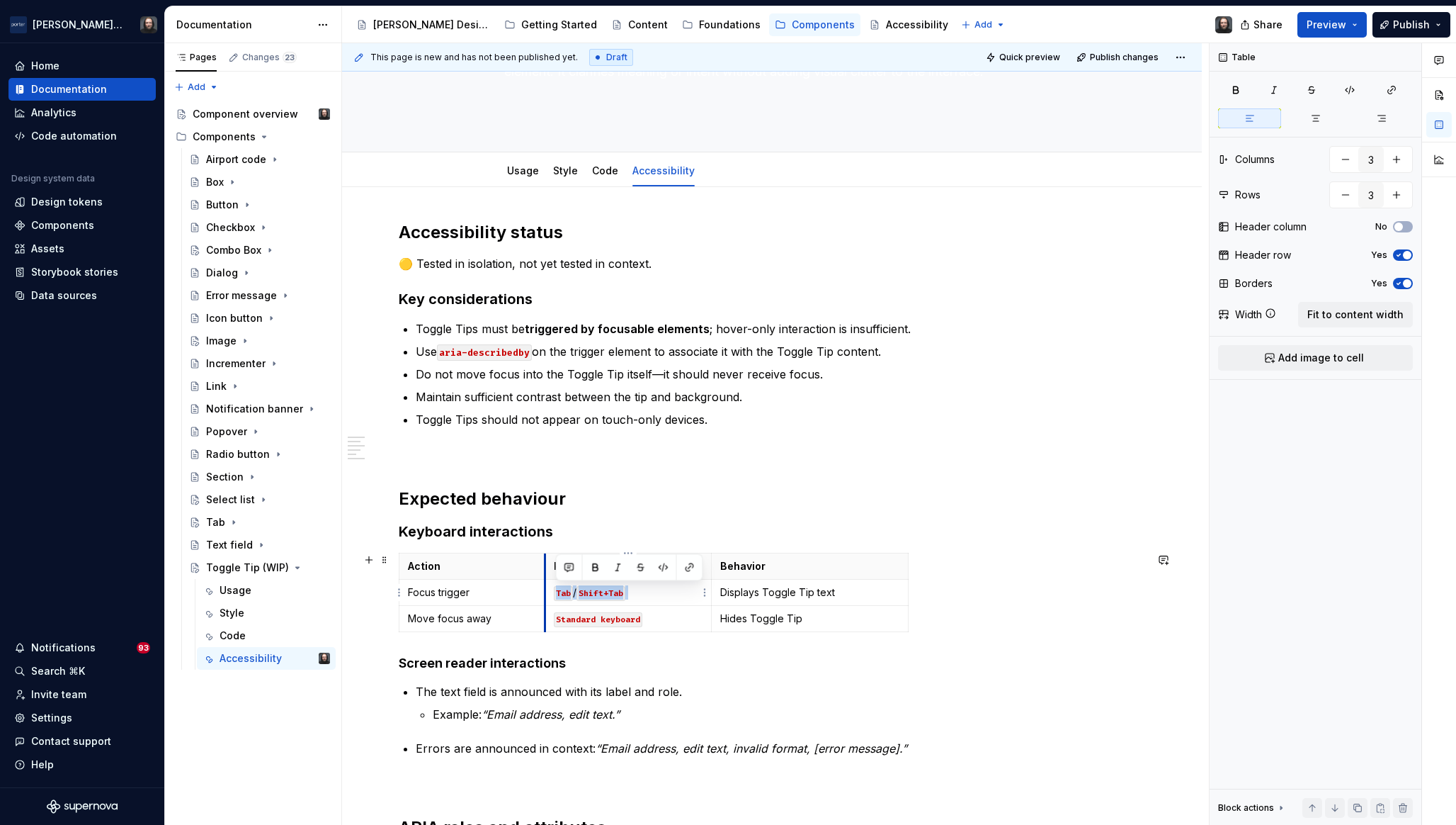
click at [547, 591] on td "Tab / Shift+Tab" at bounding box center [629, 592] width 168 height 26
copy p "Tab / Shift+Tab"
drag, startPoint x: 654, startPoint y: 620, endPoint x: 553, endPoint y: 619, distance: 101.0
click at [553, 619] on td "Standard keyboard" at bounding box center [629, 618] width 168 height 26
click at [1045, 577] on div "Action Key(s) Behavior Focus trigger Tab / Shift+Tab Displays Toggle Tip text M…" at bounding box center [771, 595] width 746 height 85
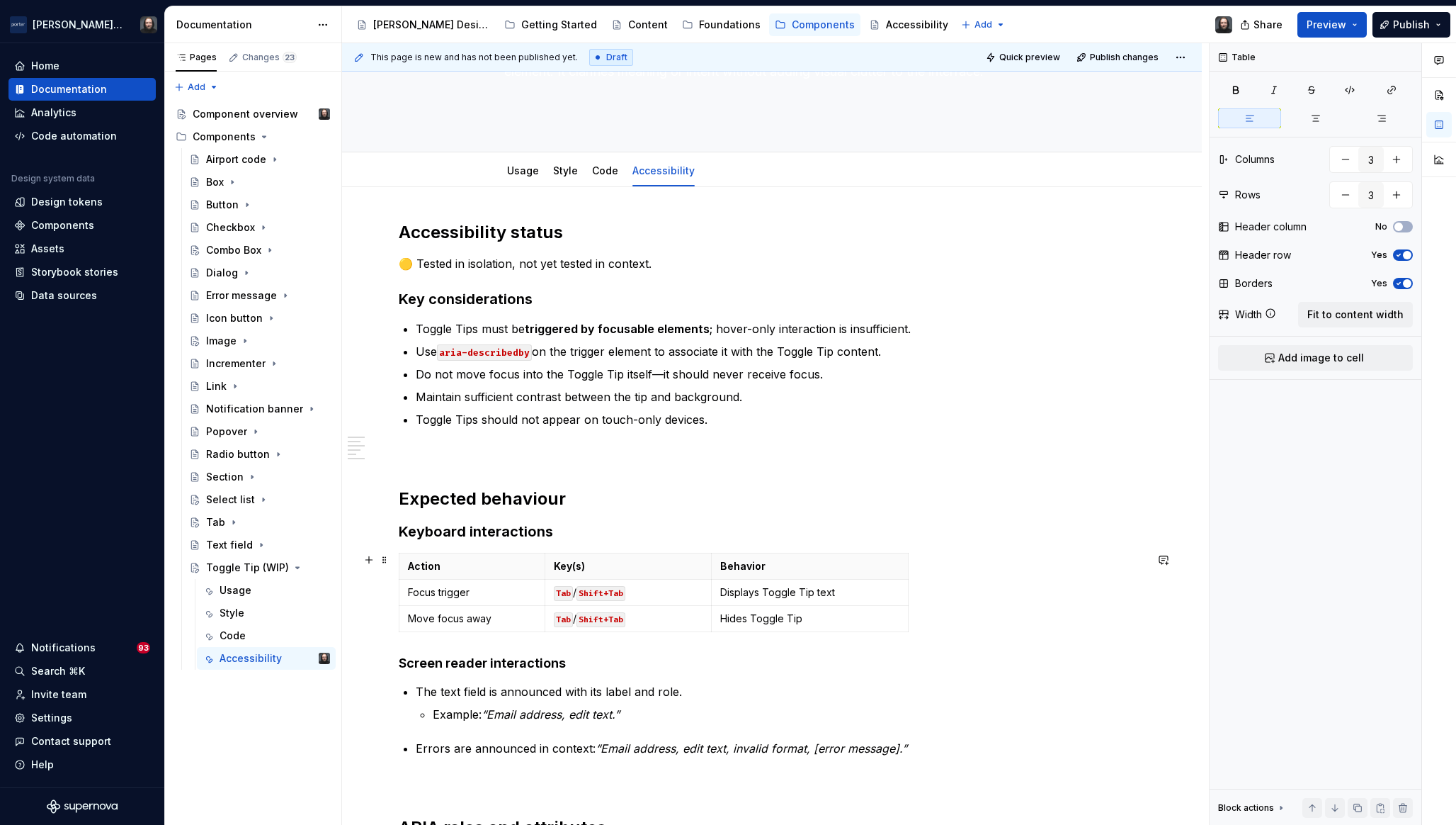
scroll to position [194, 0]
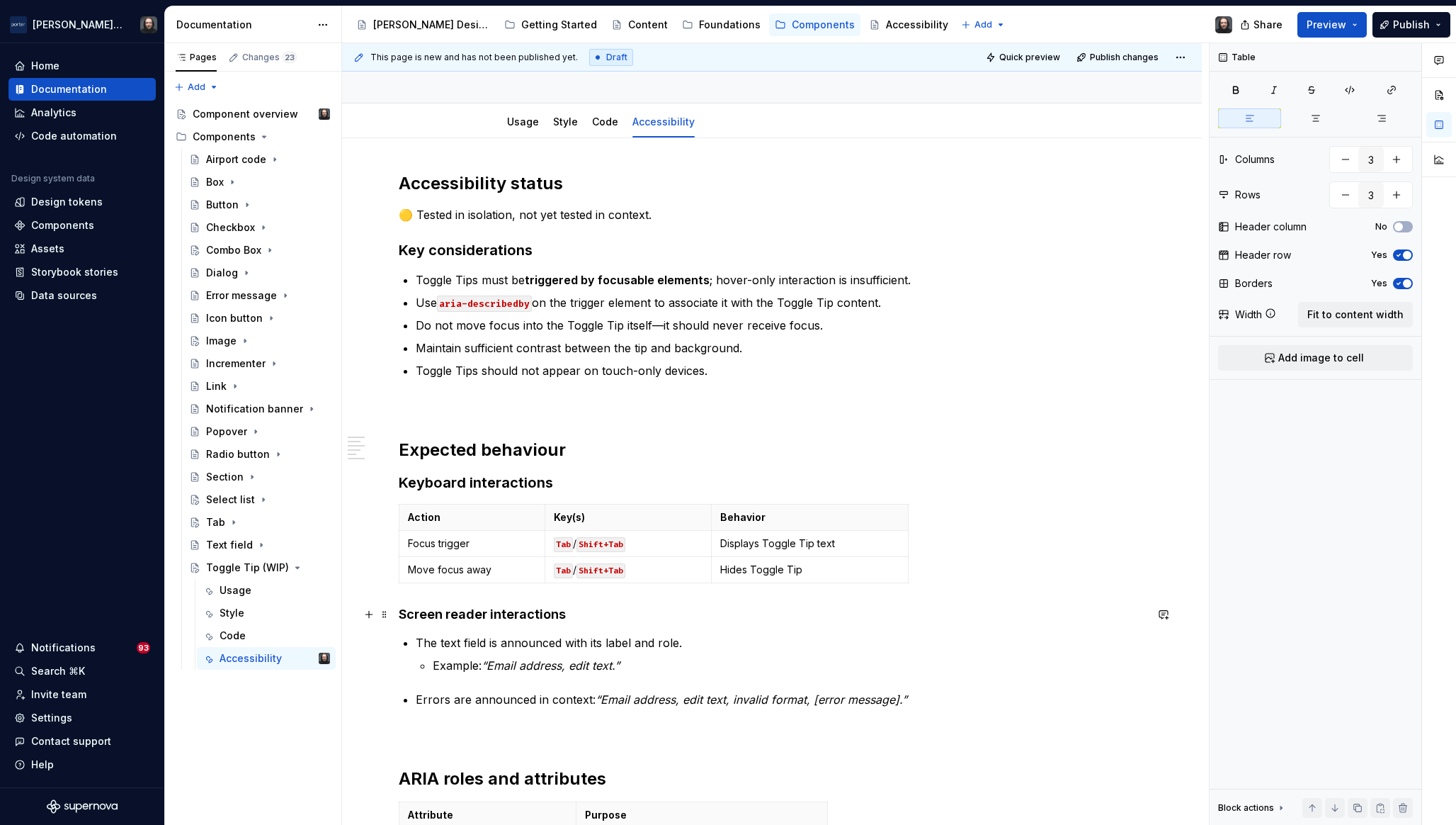
click at [399, 612] on strong "Screen reader interactions" at bounding box center [482, 614] width 168 height 15
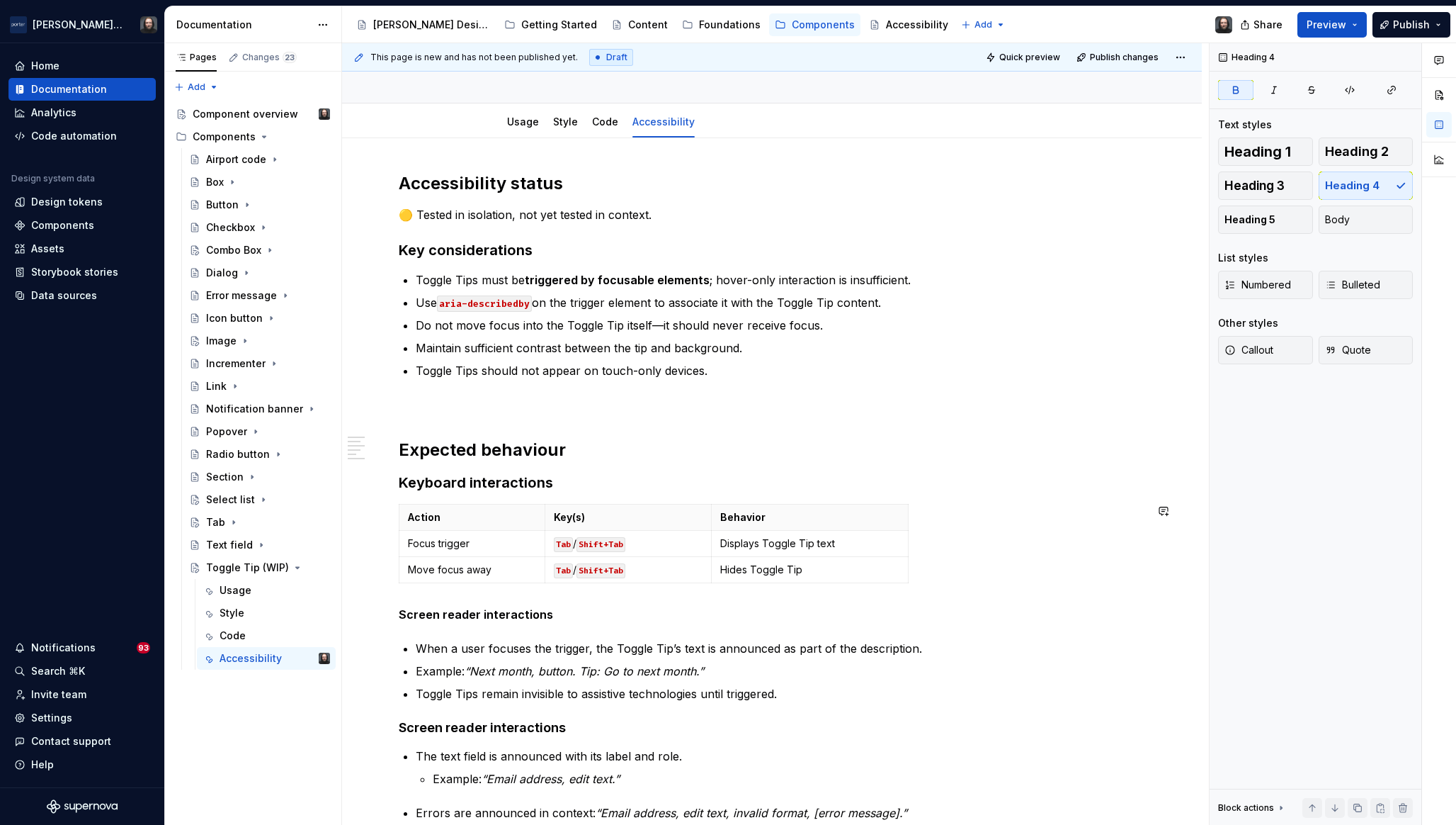
scroll to position [481, 0]
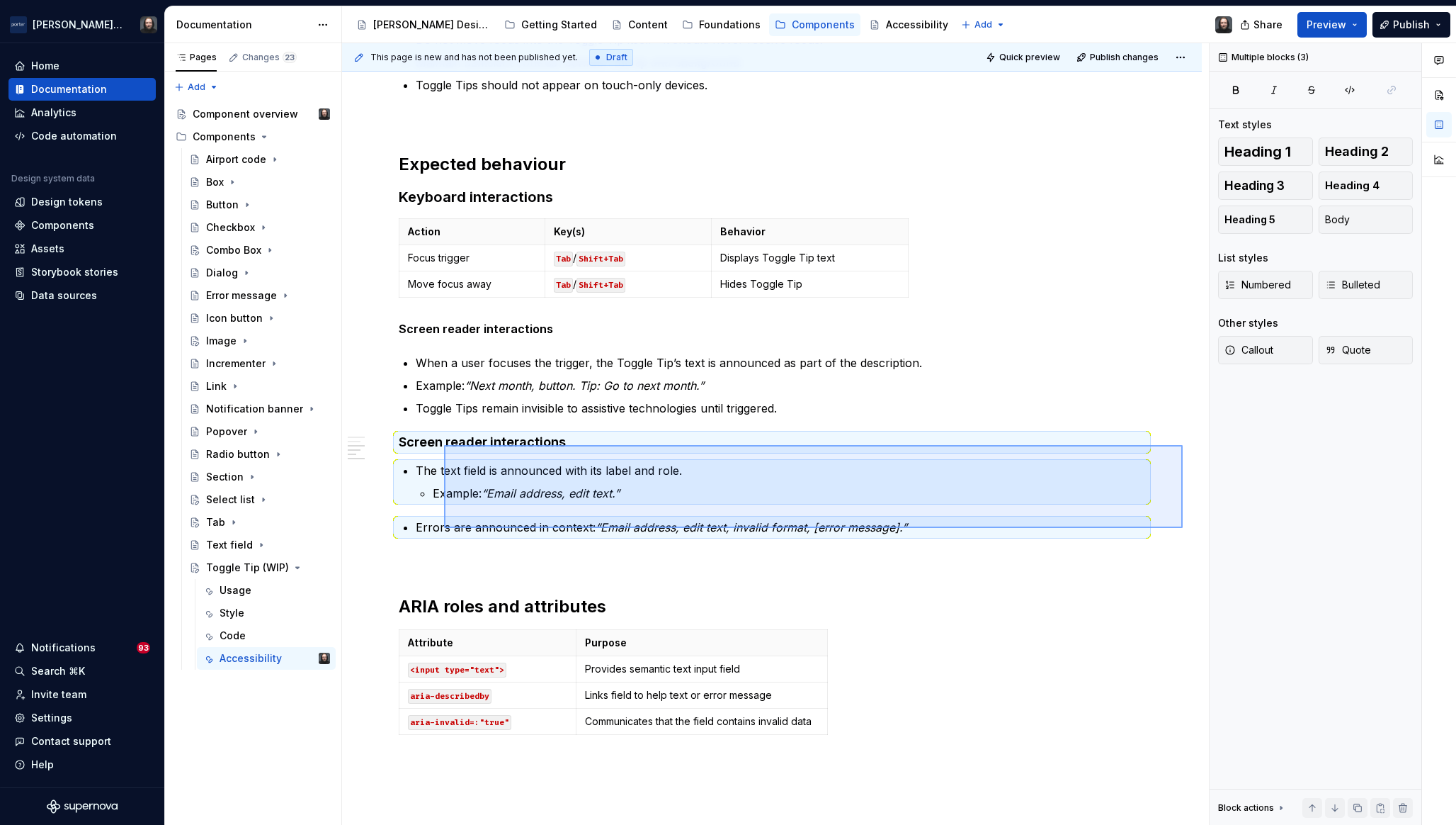
drag, startPoint x: 1012, startPoint y: 531, endPoint x: 444, endPoint y: 445, distance: 574.5
click at [444, 445] on div "This page is new and has not been published yet. Draft Quick preview Publish ch…" at bounding box center [776, 433] width 867 height 782
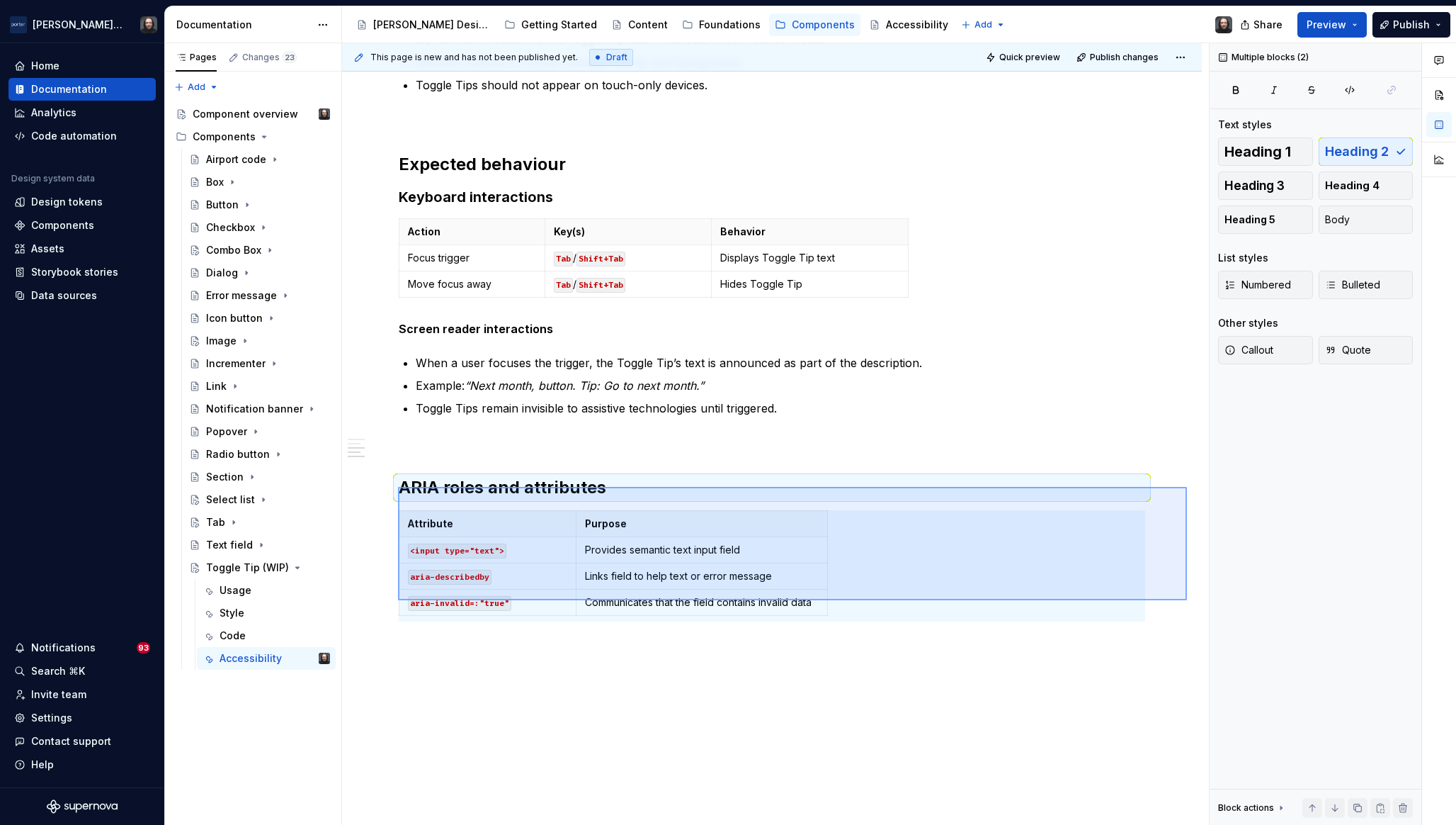
drag, startPoint x: 1188, startPoint y: 600, endPoint x: 398, endPoint y: 487, distance: 798.0
click at [399, 487] on div "This page is new and has not been published yet. Draft Quick preview Publish ch…" at bounding box center [776, 433] width 867 height 782
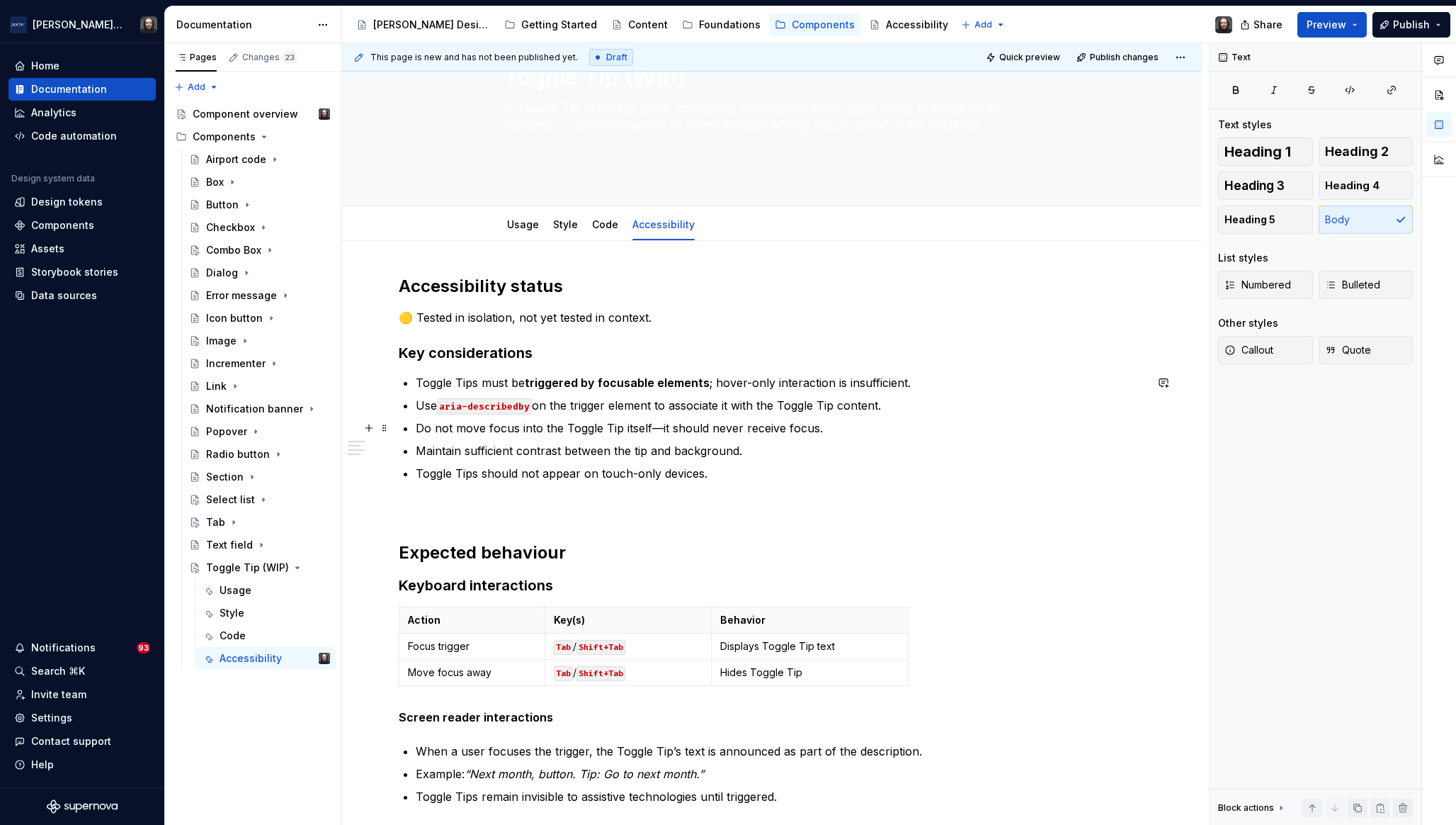
scroll to position [0, 0]
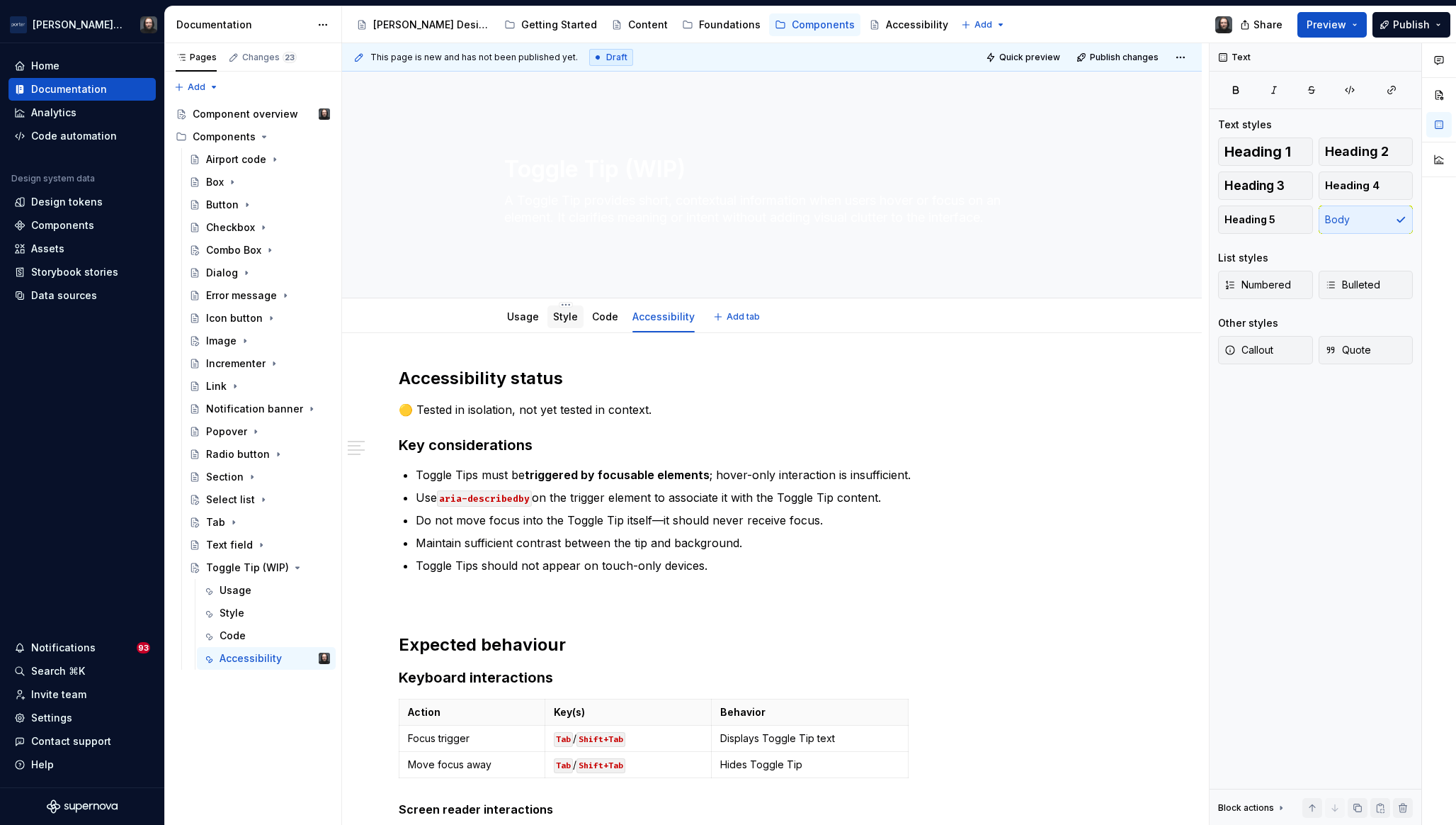
click at [571, 318] on link "Style" at bounding box center [566, 317] width 25 height 12
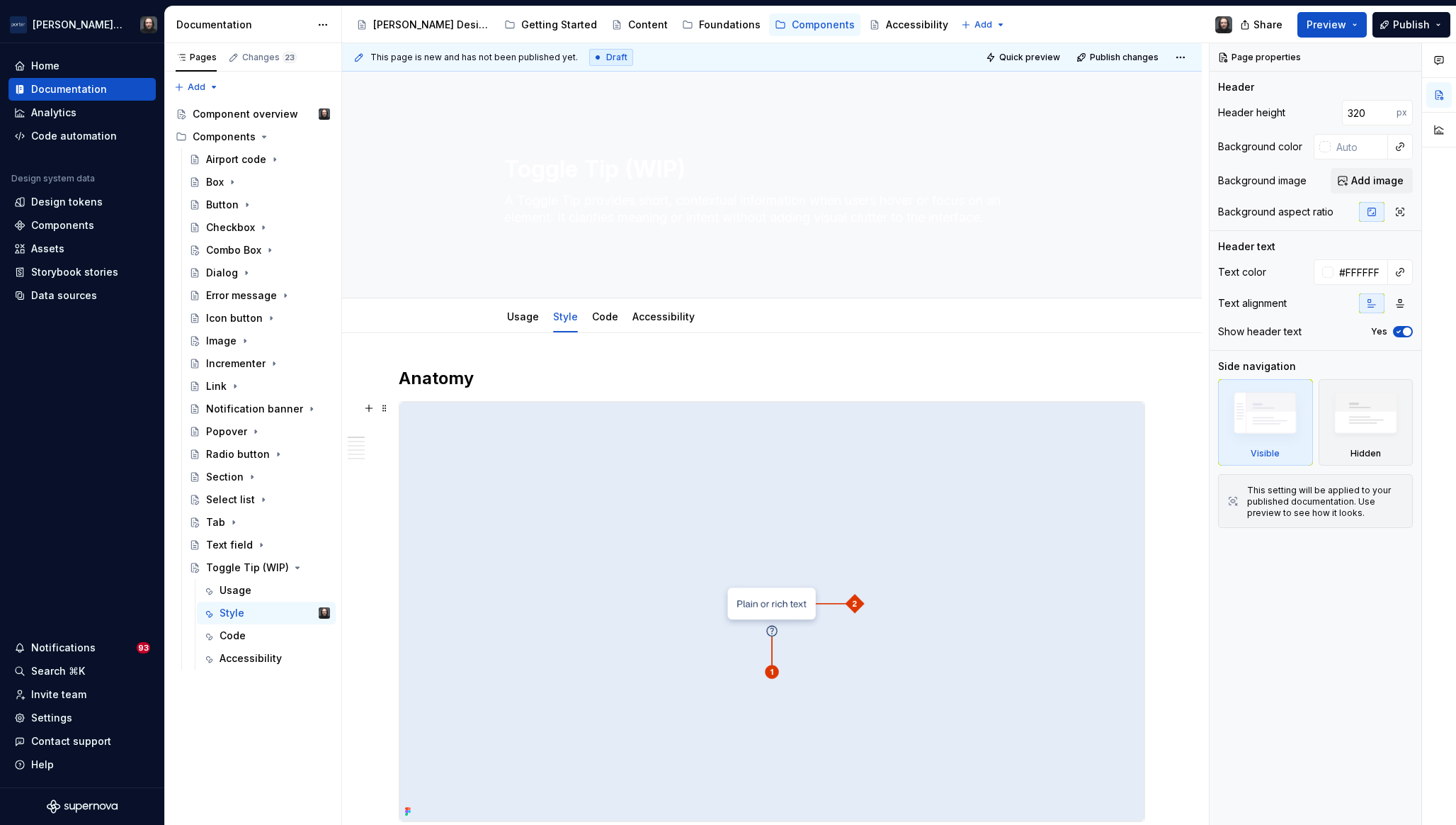
scroll to position [174, 0]
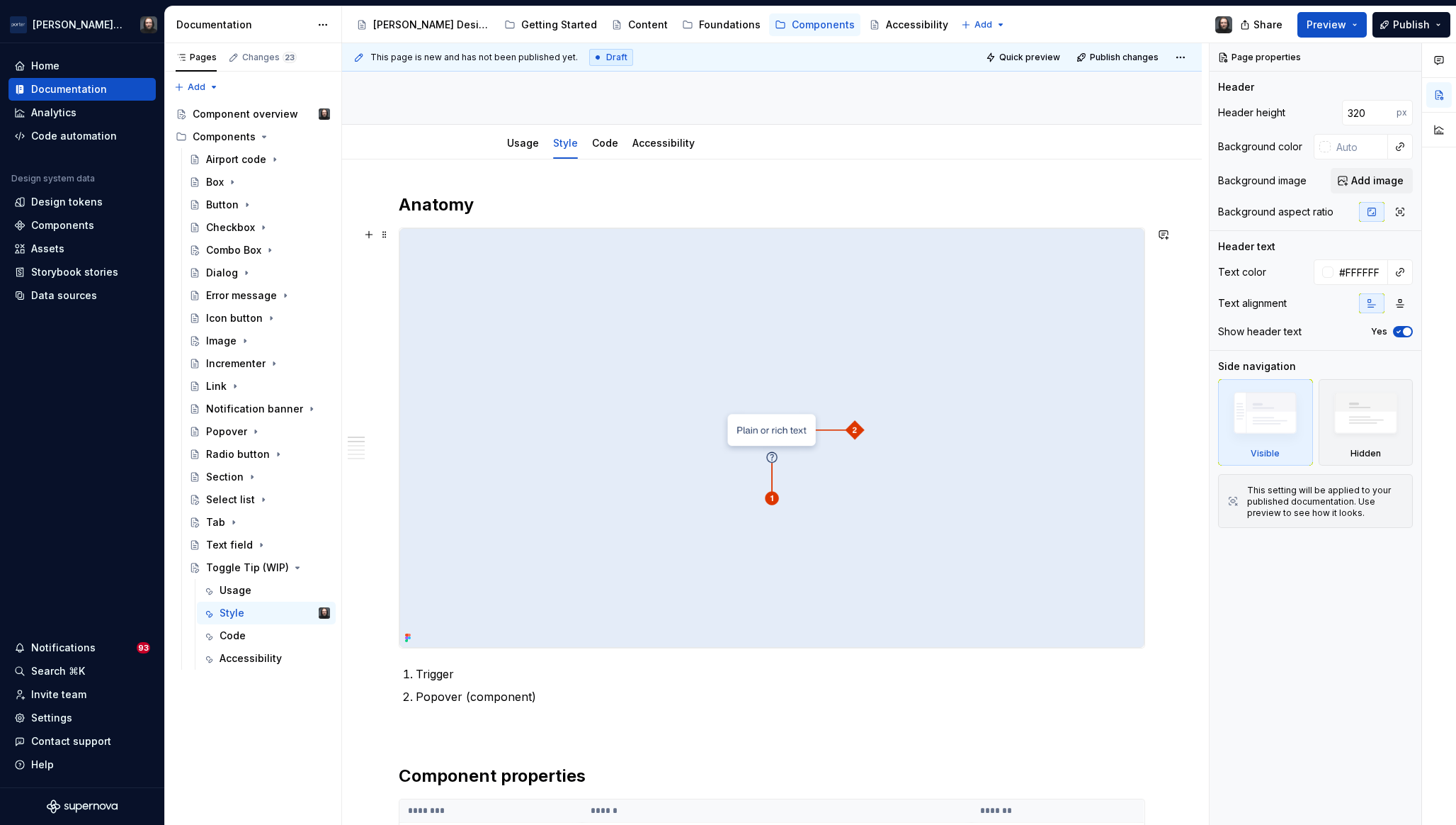
click at [1009, 358] on img at bounding box center [772, 438] width 745 height 419
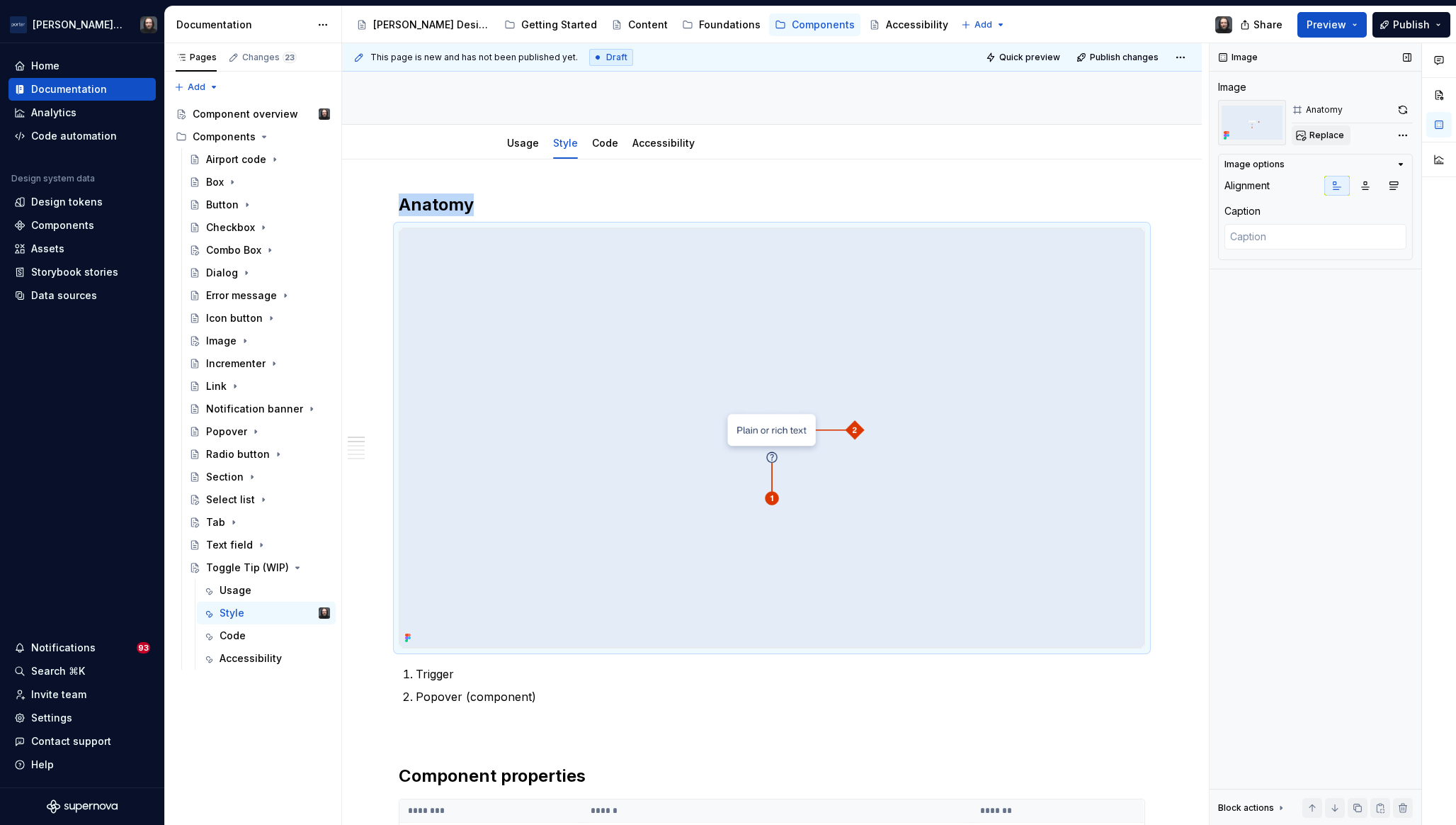
click at [1320, 136] on span "Replace" at bounding box center [1327, 135] width 35 height 12
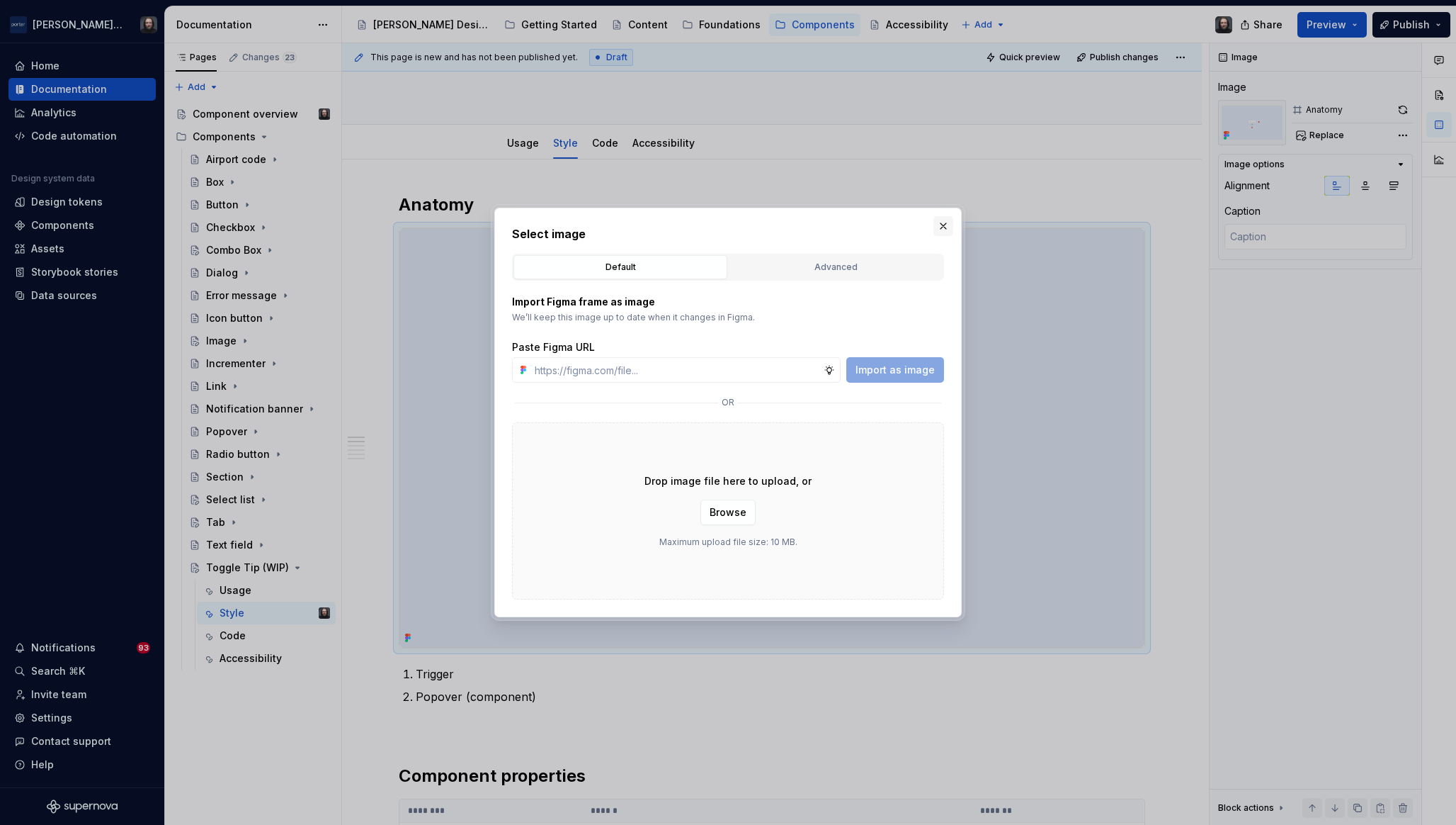
click at [940, 228] on button "button" at bounding box center [943, 226] width 20 height 20
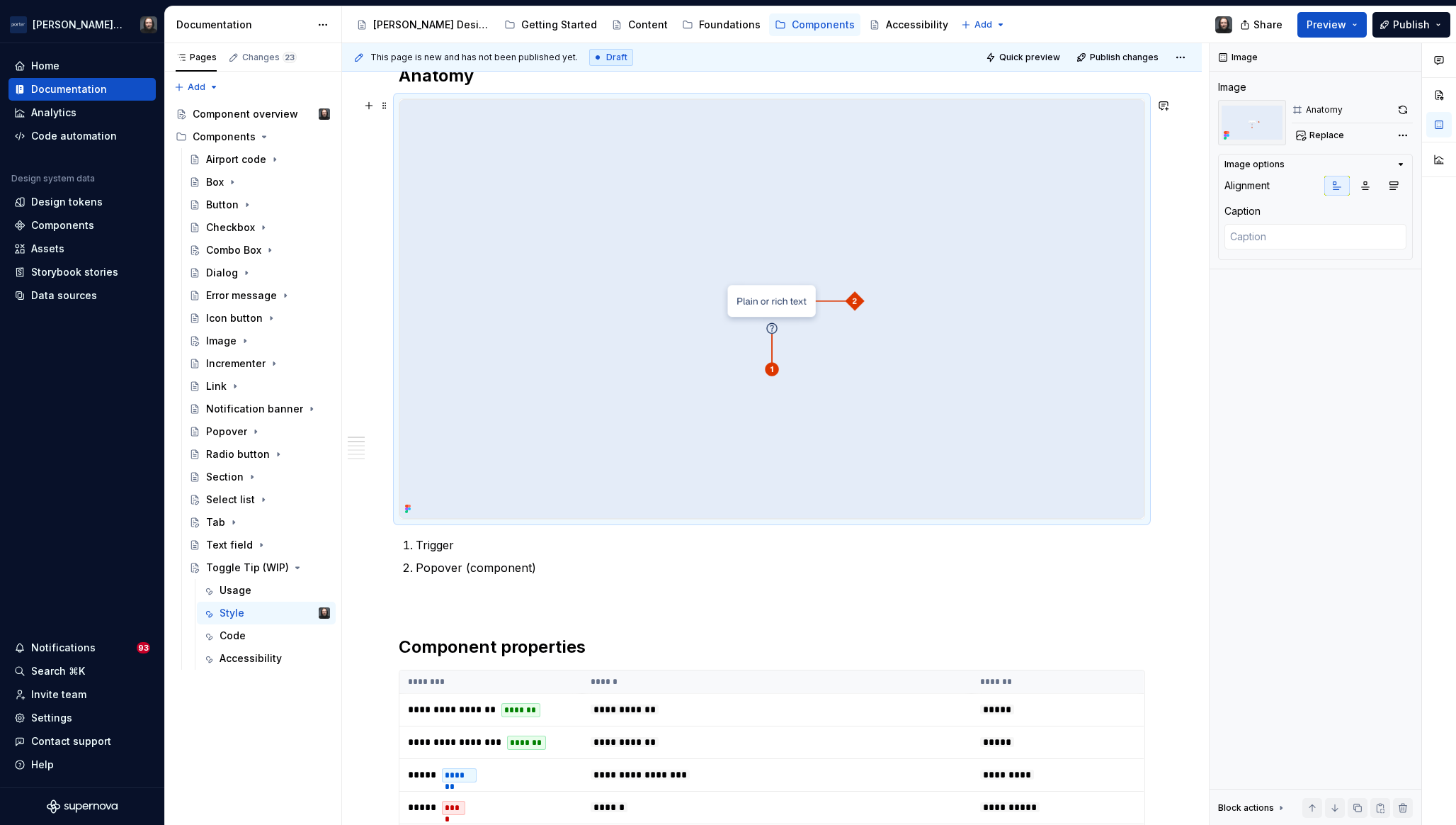
scroll to position [471, 0]
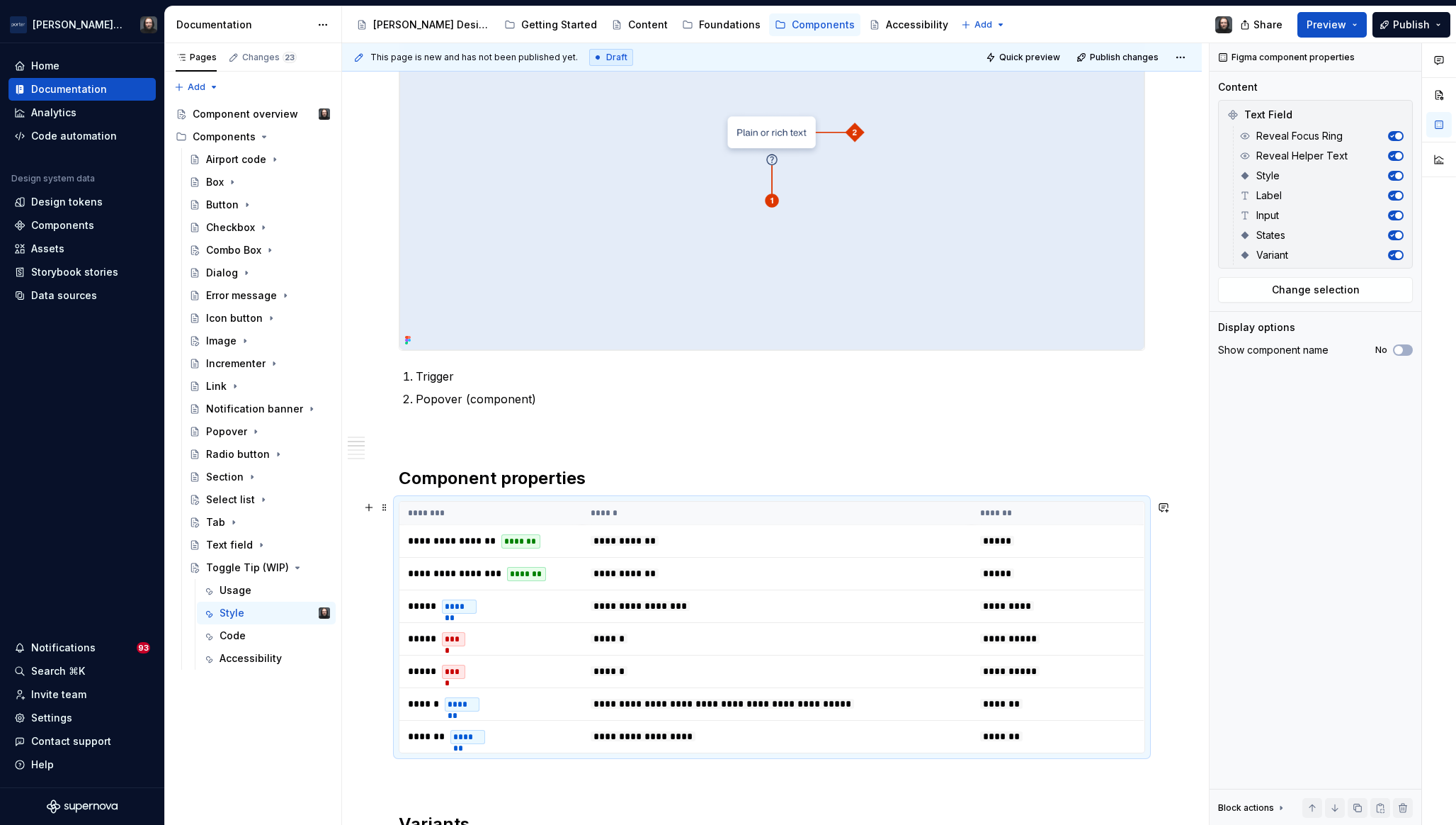
click at [871, 514] on th "******" at bounding box center [777, 514] width 390 height 23
click at [1319, 285] on span "Change selection" at bounding box center [1316, 290] width 88 height 14
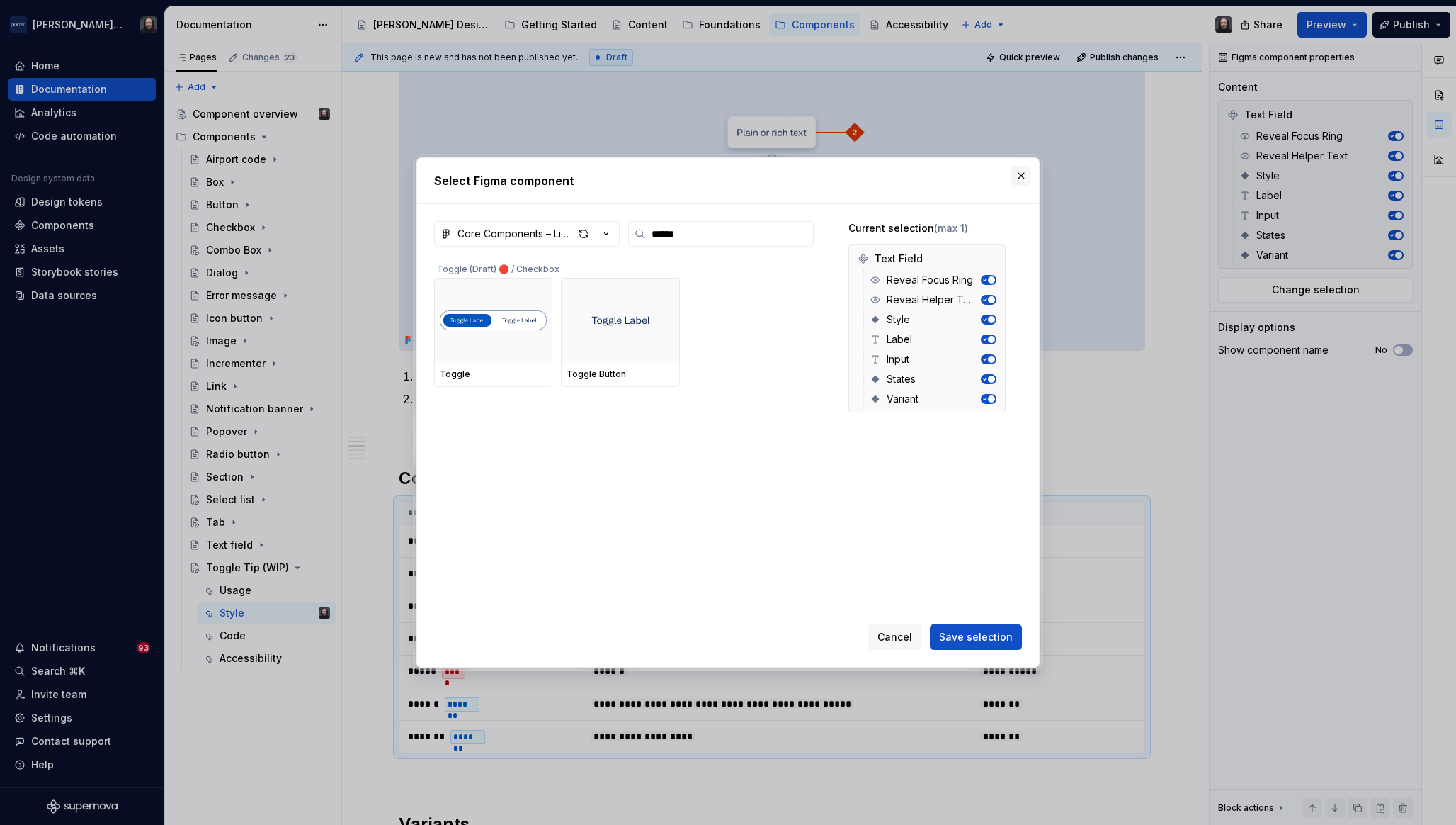
click at [1020, 172] on button "button" at bounding box center [1022, 176] width 20 height 20
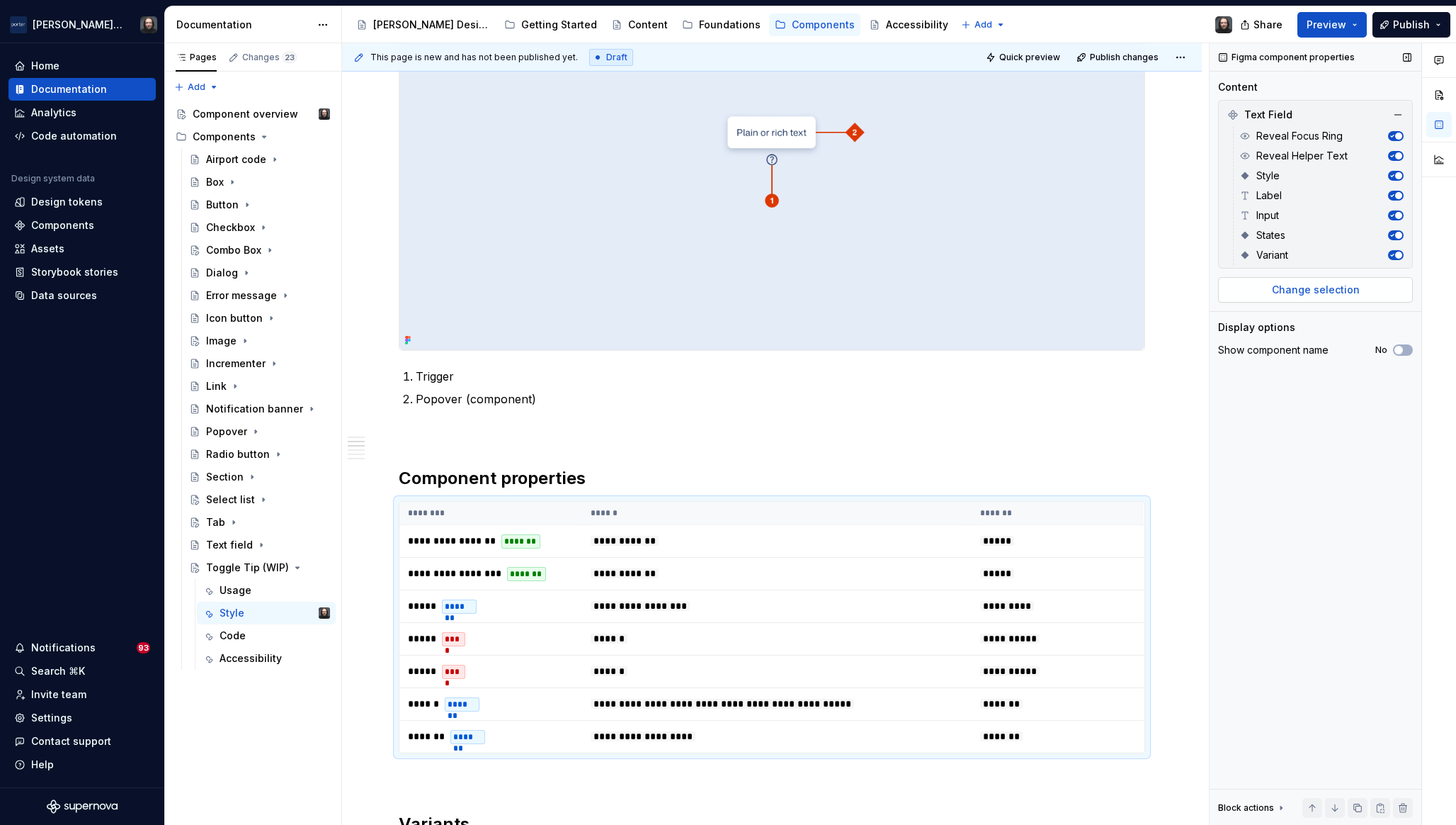
click at [1304, 283] on span "Change selection" at bounding box center [1316, 290] width 88 height 14
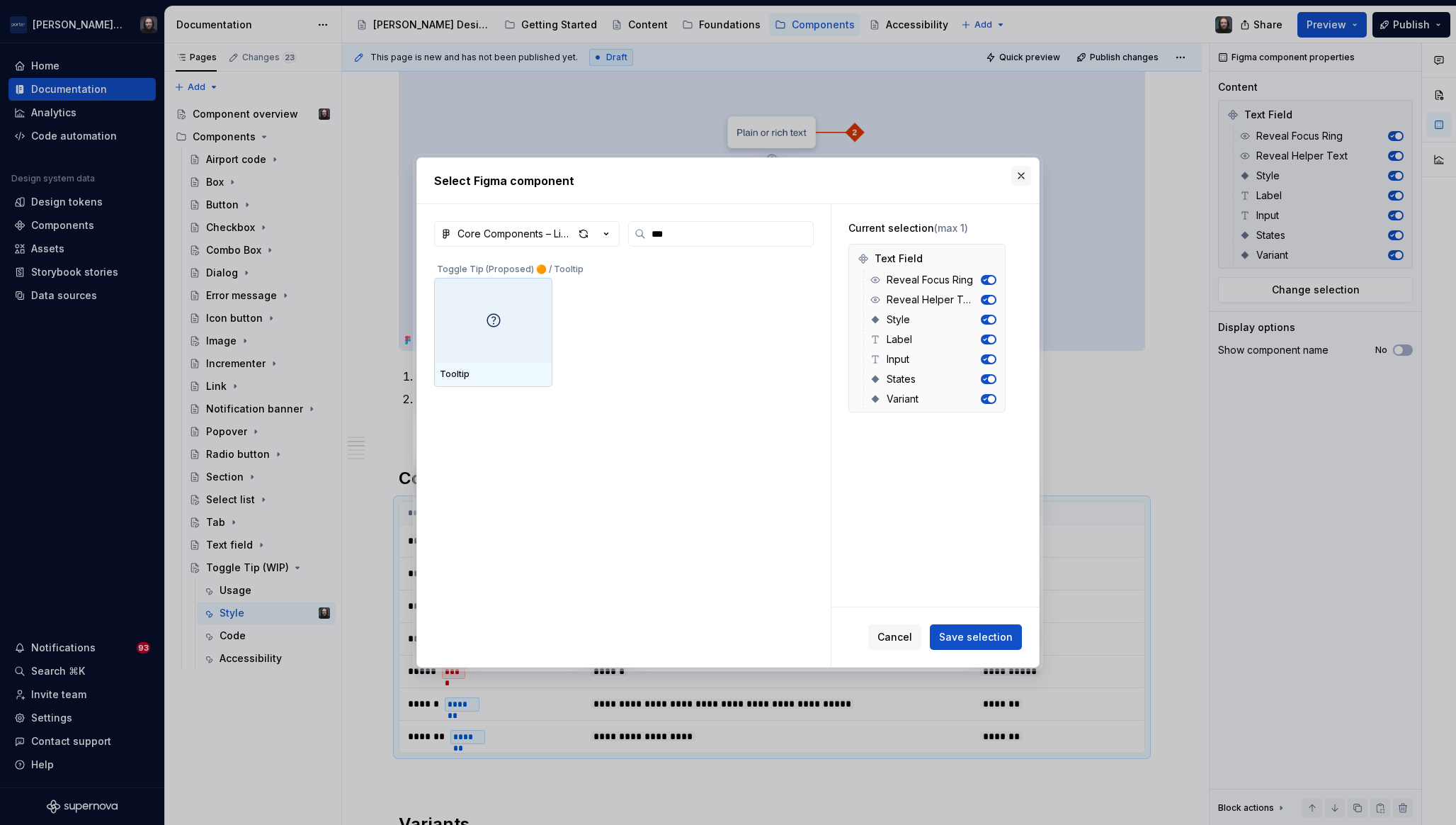
click at [1021, 177] on button "button" at bounding box center [1022, 176] width 20 height 20
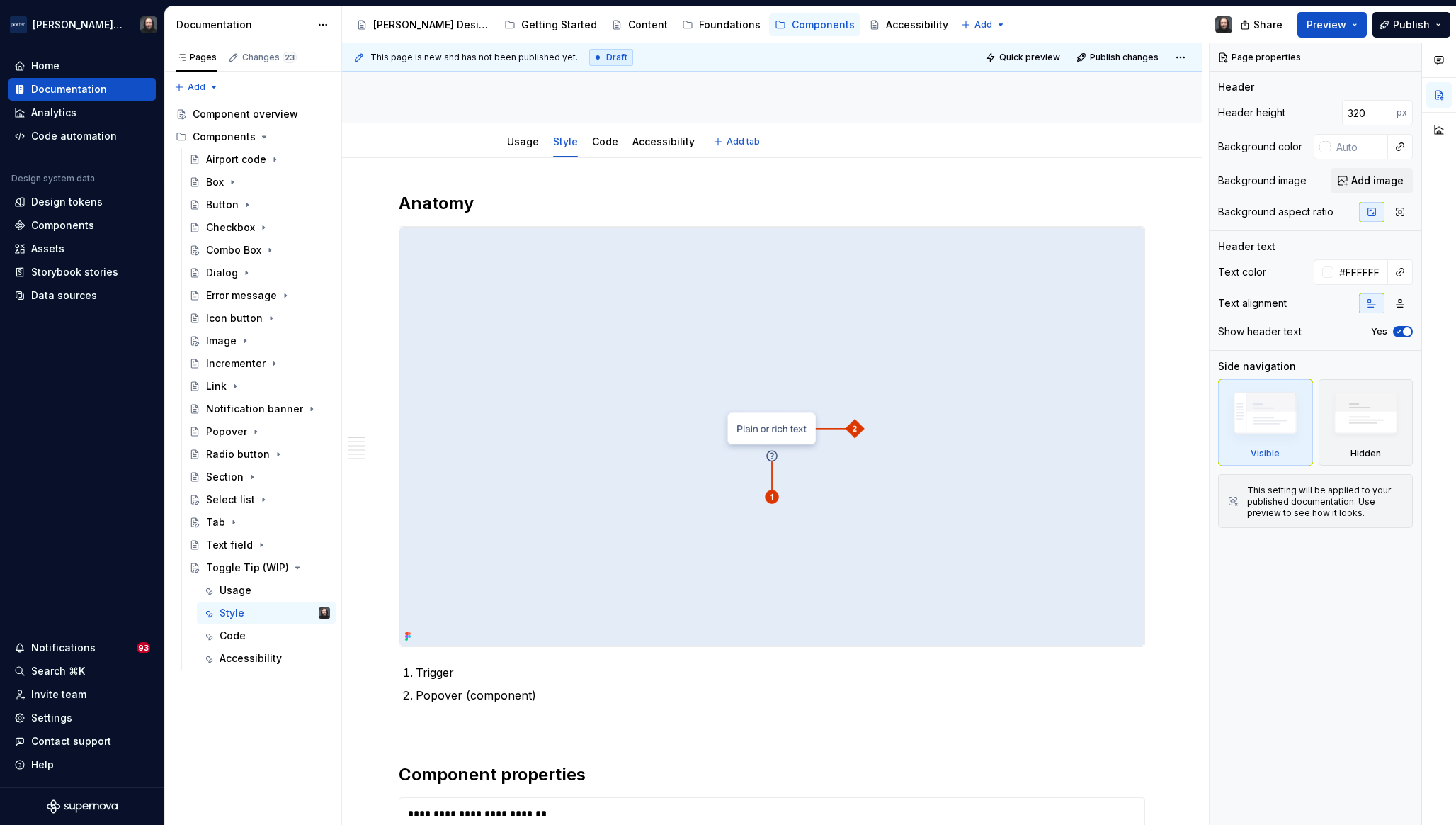
type textarea "*"
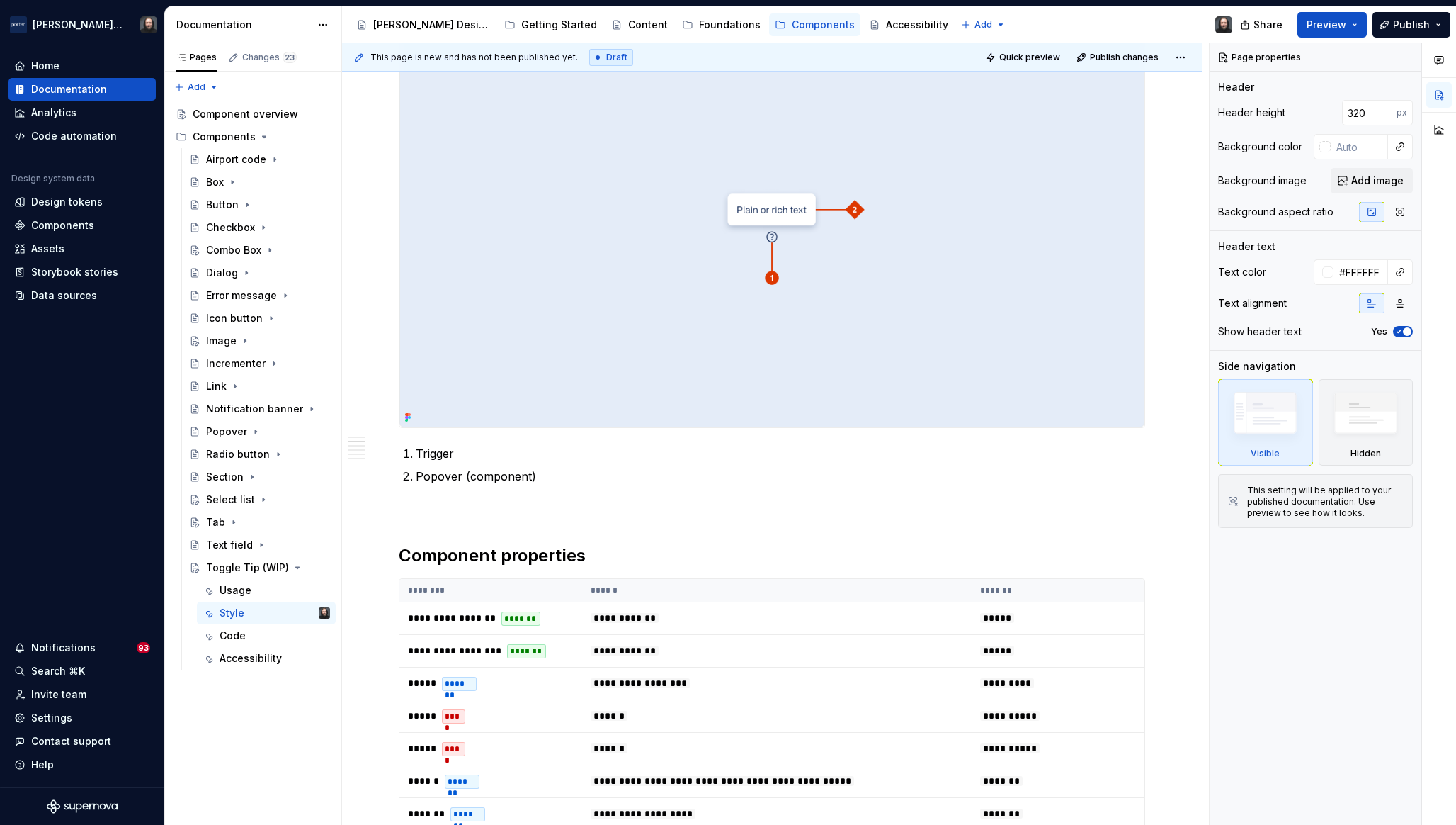
scroll to position [564, 0]
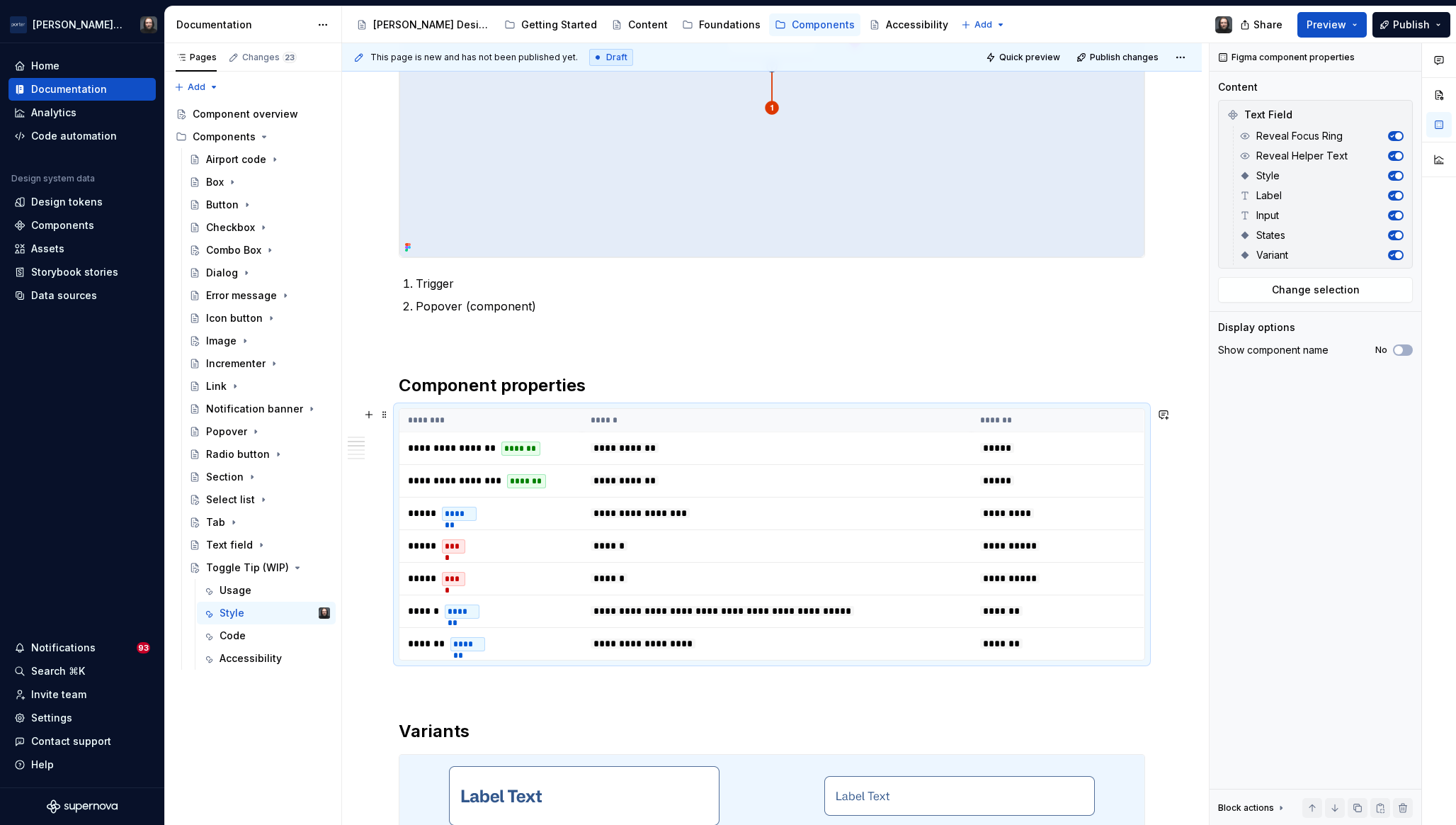
click at [870, 422] on th "******" at bounding box center [777, 420] width 390 height 23
click at [1321, 290] on span "Change selection" at bounding box center [1316, 290] width 88 height 14
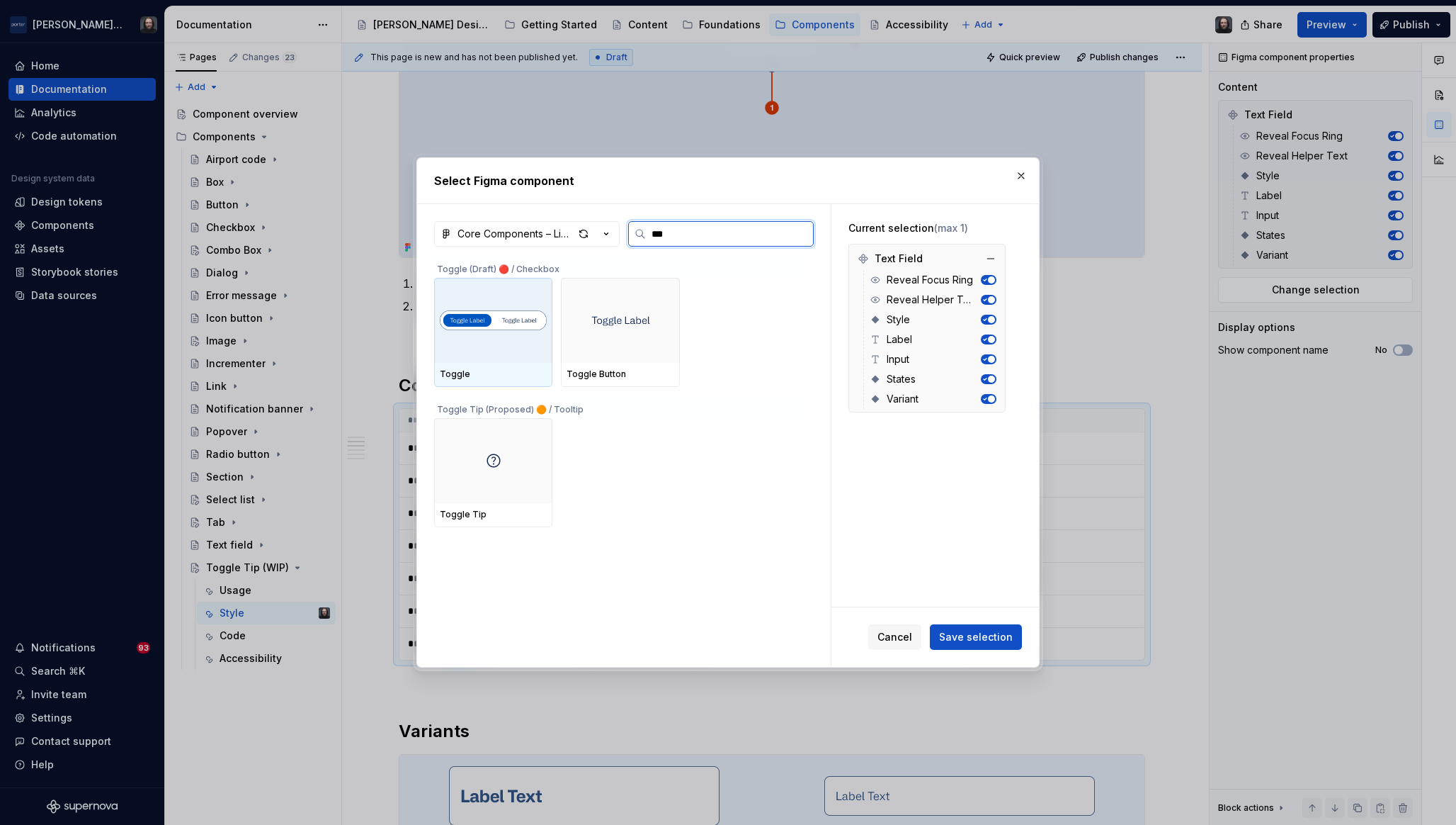
type input "****"
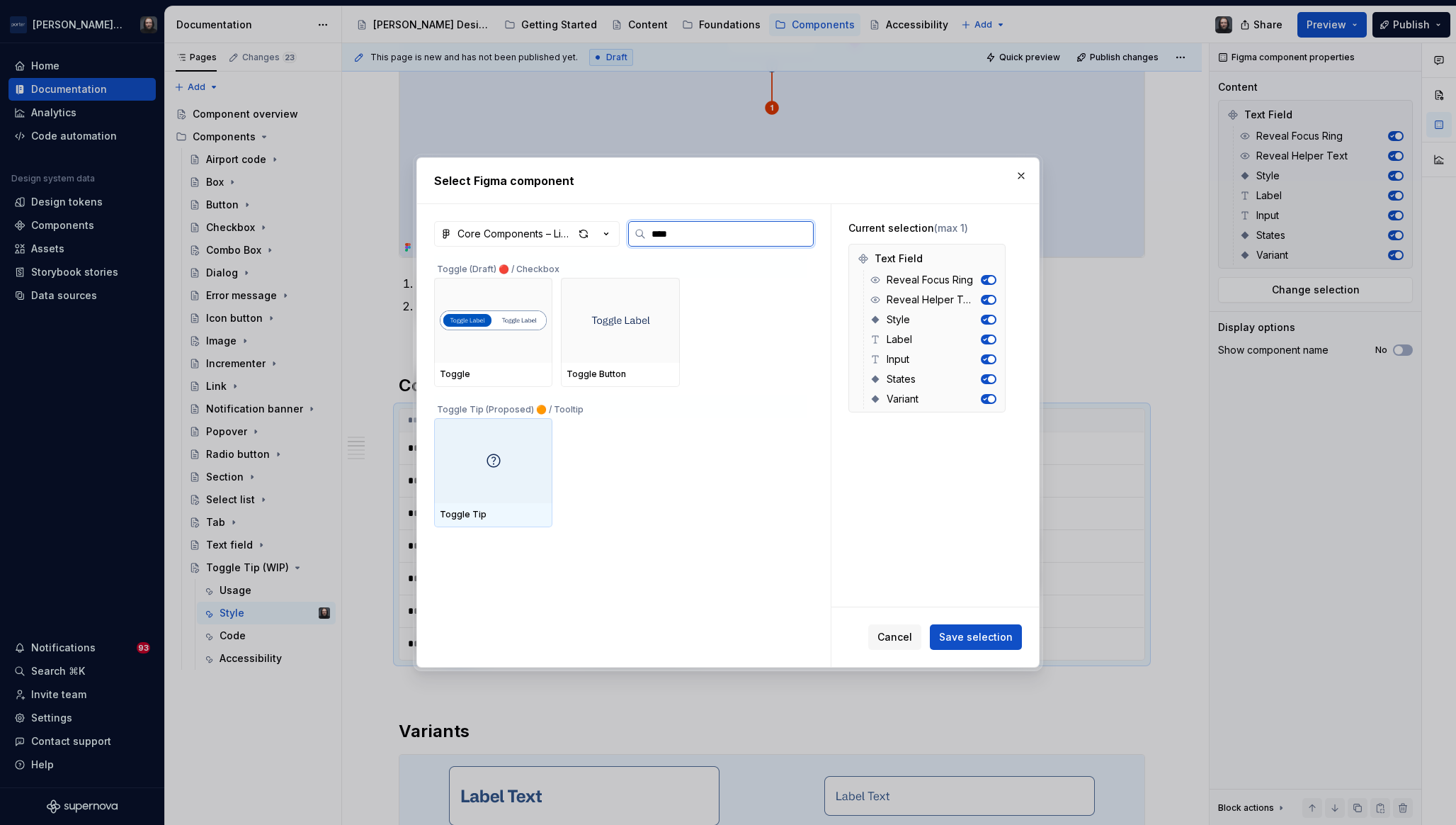
click at [512, 457] on div at bounding box center [493, 460] width 119 height 85
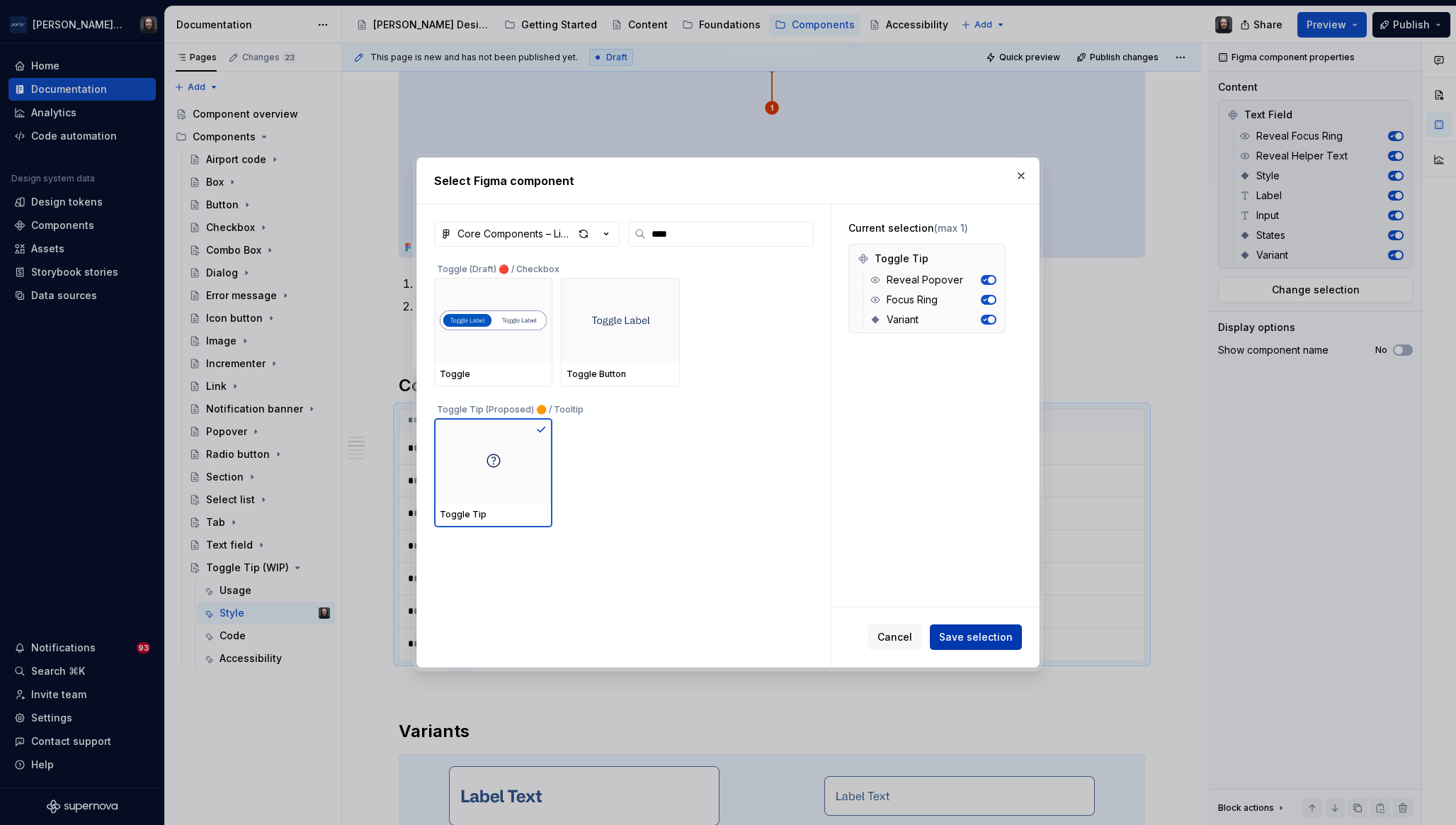
click at [991, 639] on span "Save selection" at bounding box center [976, 637] width 74 height 14
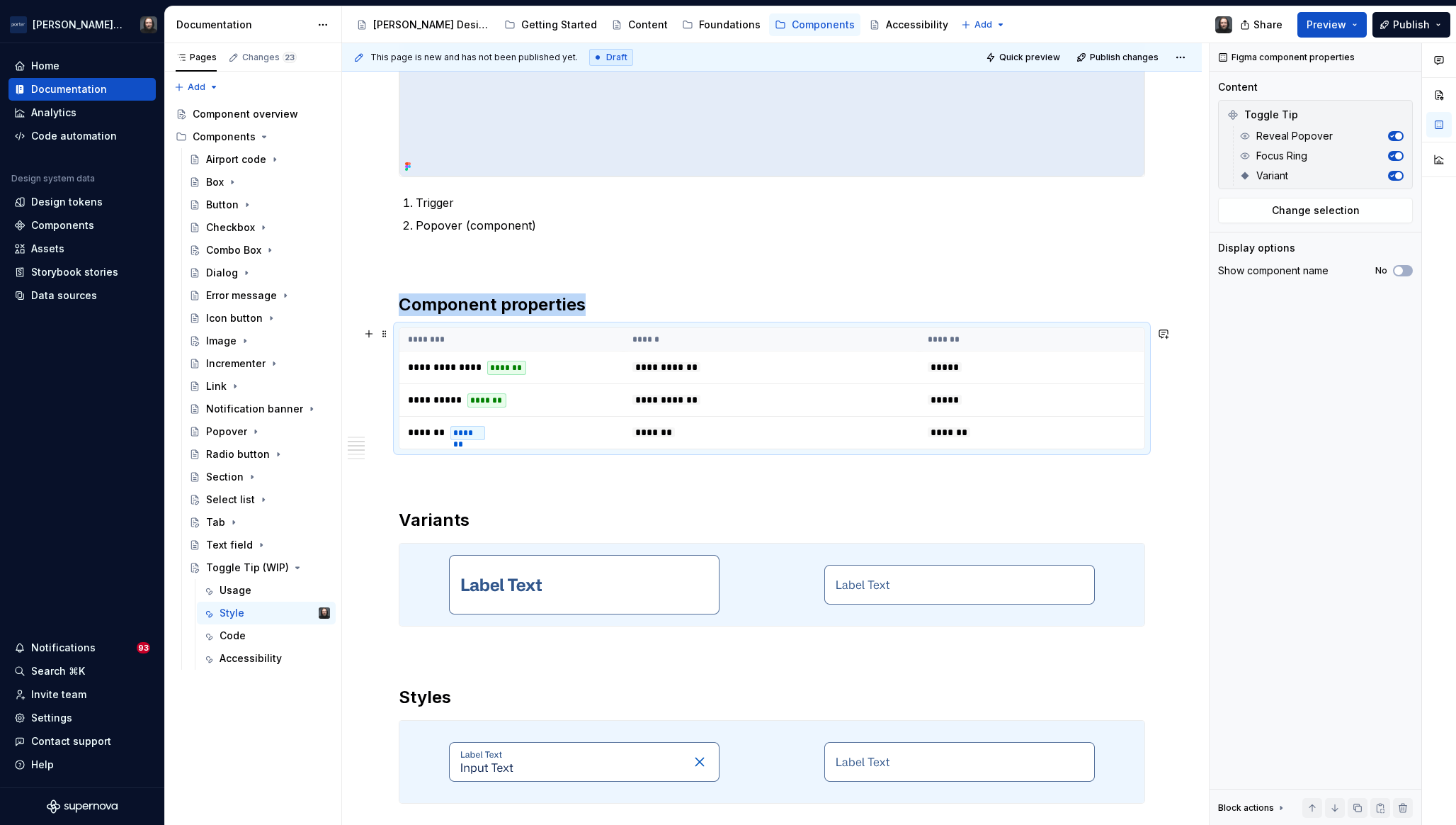
scroll to position [718, 0]
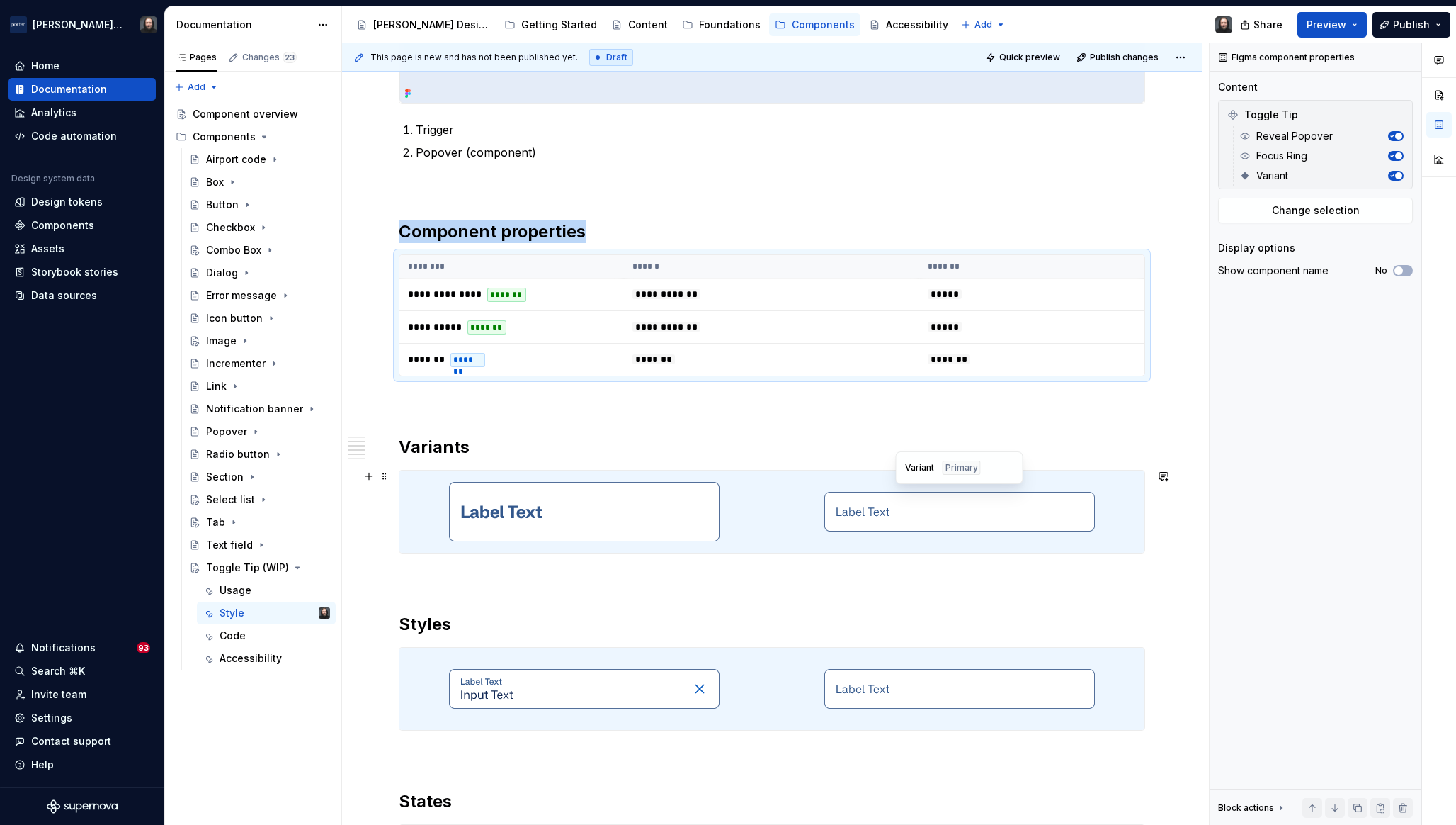
click at [1121, 492] on div at bounding box center [959, 512] width 370 height 82
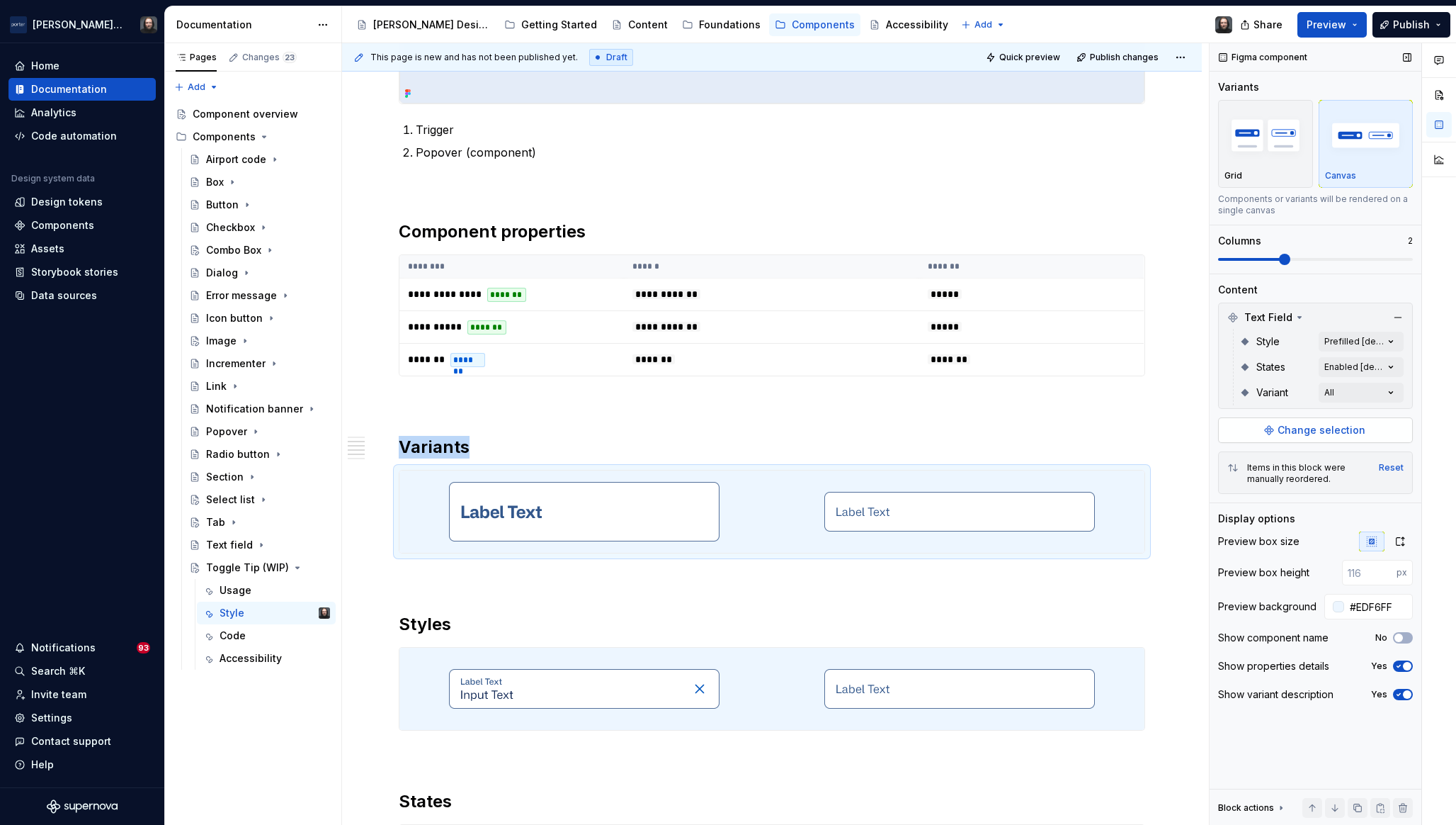
click at [1326, 425] on span "Change selection" at bounding box center [1321, 430] width 88 height 14
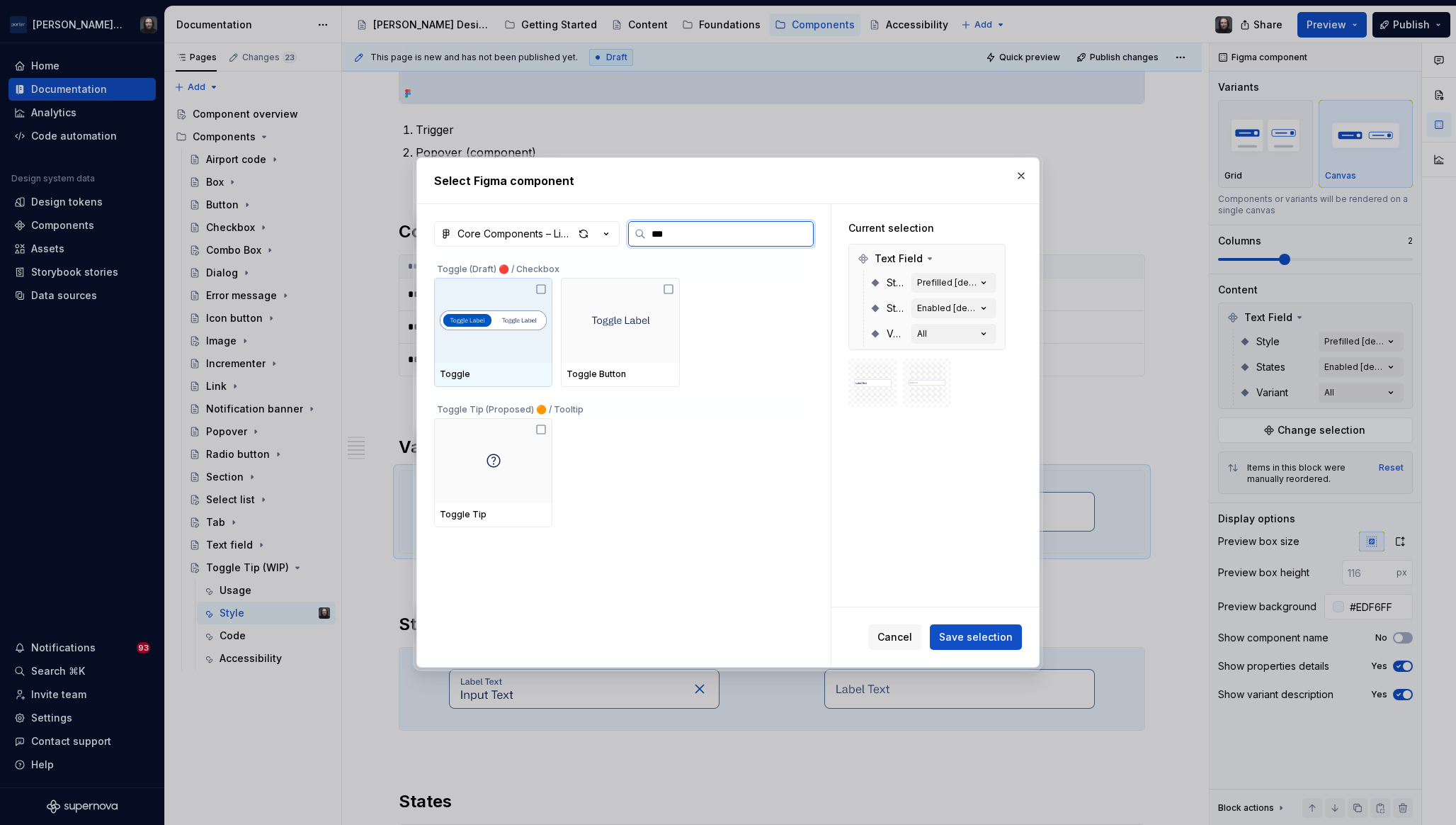
type input "****"
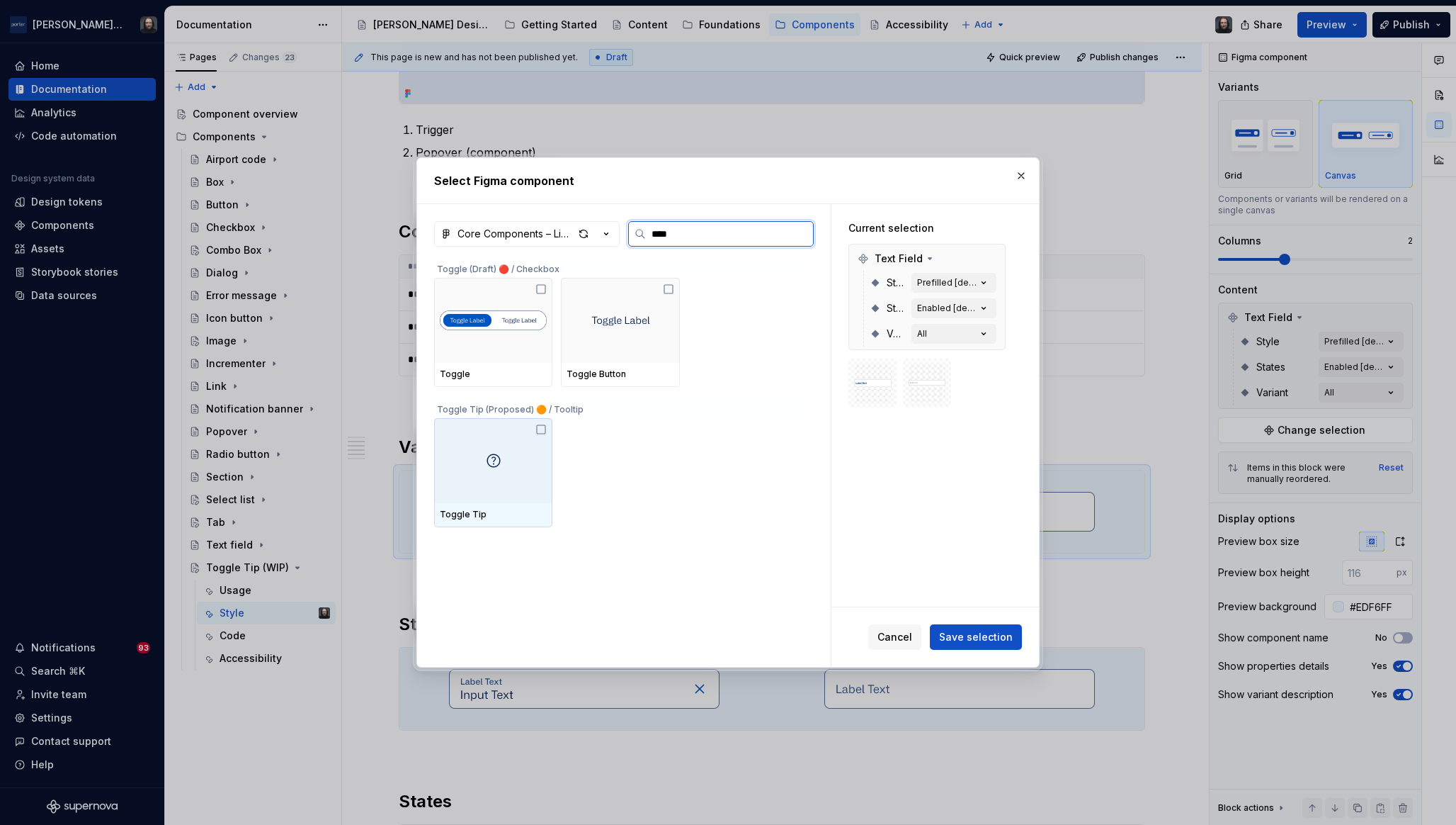
click at [520, 465] on div at bounding box center [493, 460] width 119 height 85
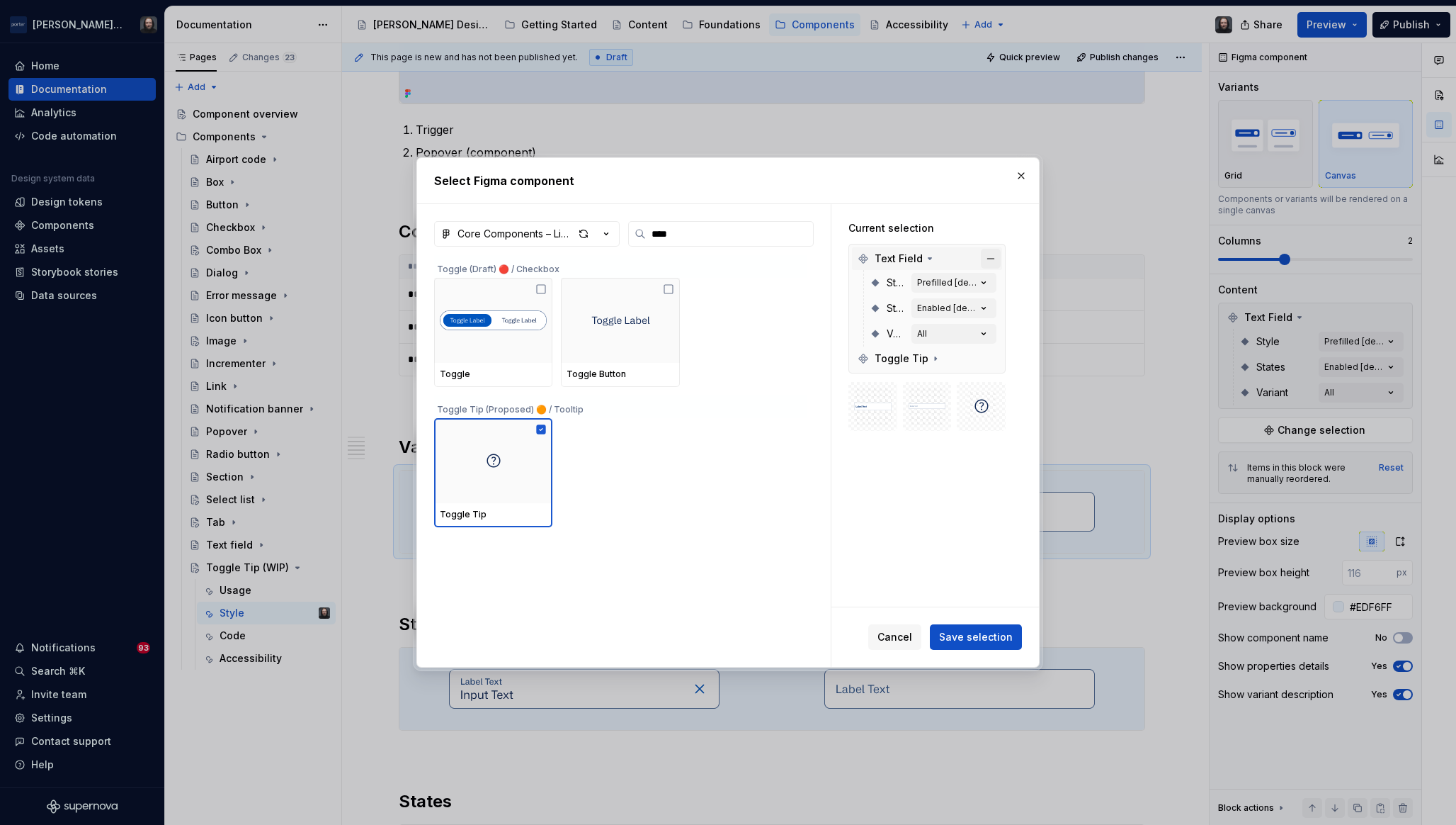
click at [987, 261] on button "button" at bounding box center [991, 259] width 20 height 20
click at [984, 633] on span "Save selection" at bounding box center [976, 637] width 74 height 14
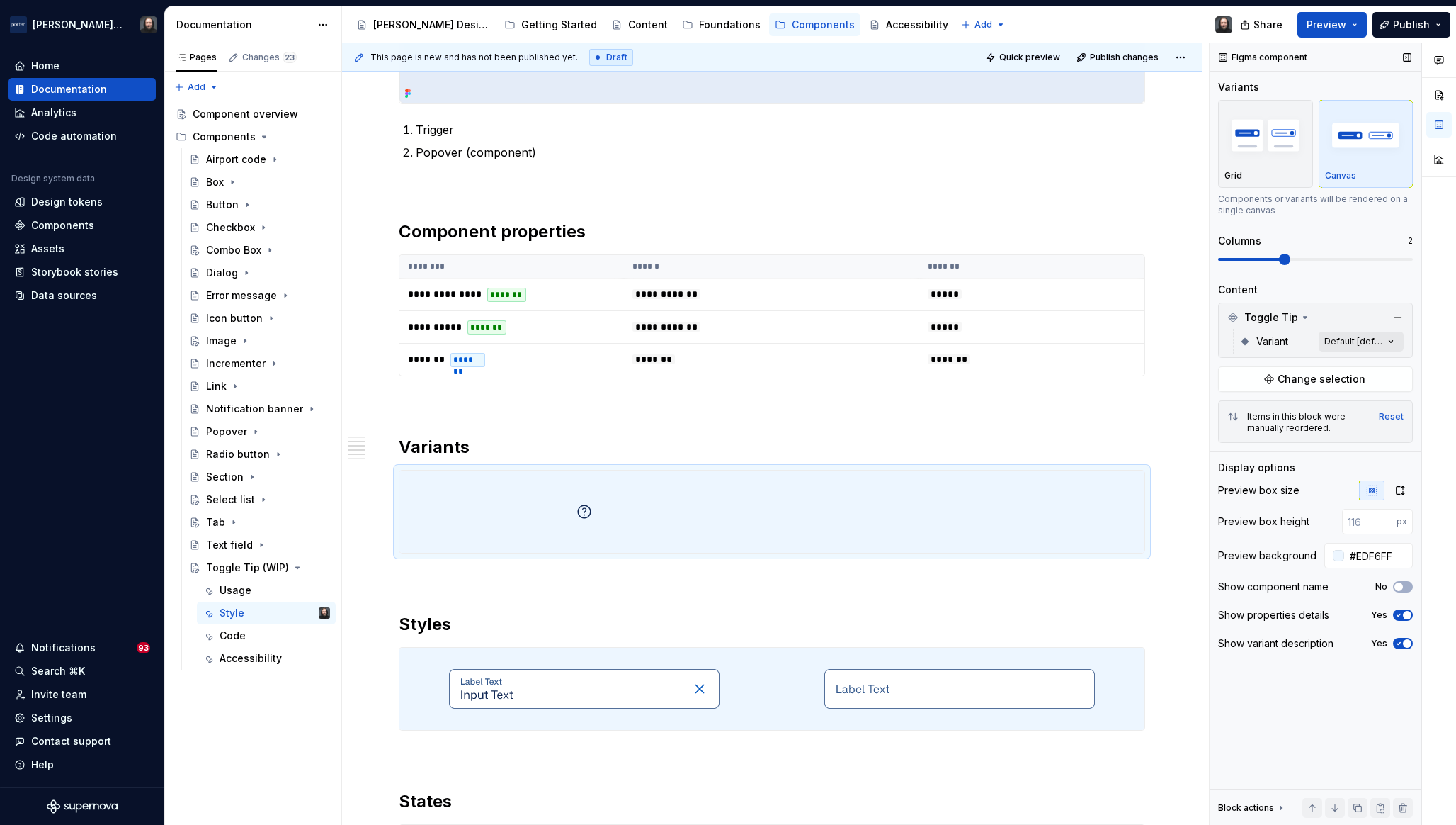
click at [1384, 344] on div "Comments Open comments No comments yet Select ‘Comment’ from the block context …" at bounding box center [1333, 433] width 246 height 782
click at [1386, 367] on icon "button" at bounding box center [1380, 367] width 12 height 9
click at [1285, 263] on div "Comments Open comments No comments yet Select ‘Comment’ from the block context …" at bounding box center [1333, 433] width 246 height 782
click at [1219, 265] on span at bounding box center [1224, 259] width 12 height 12
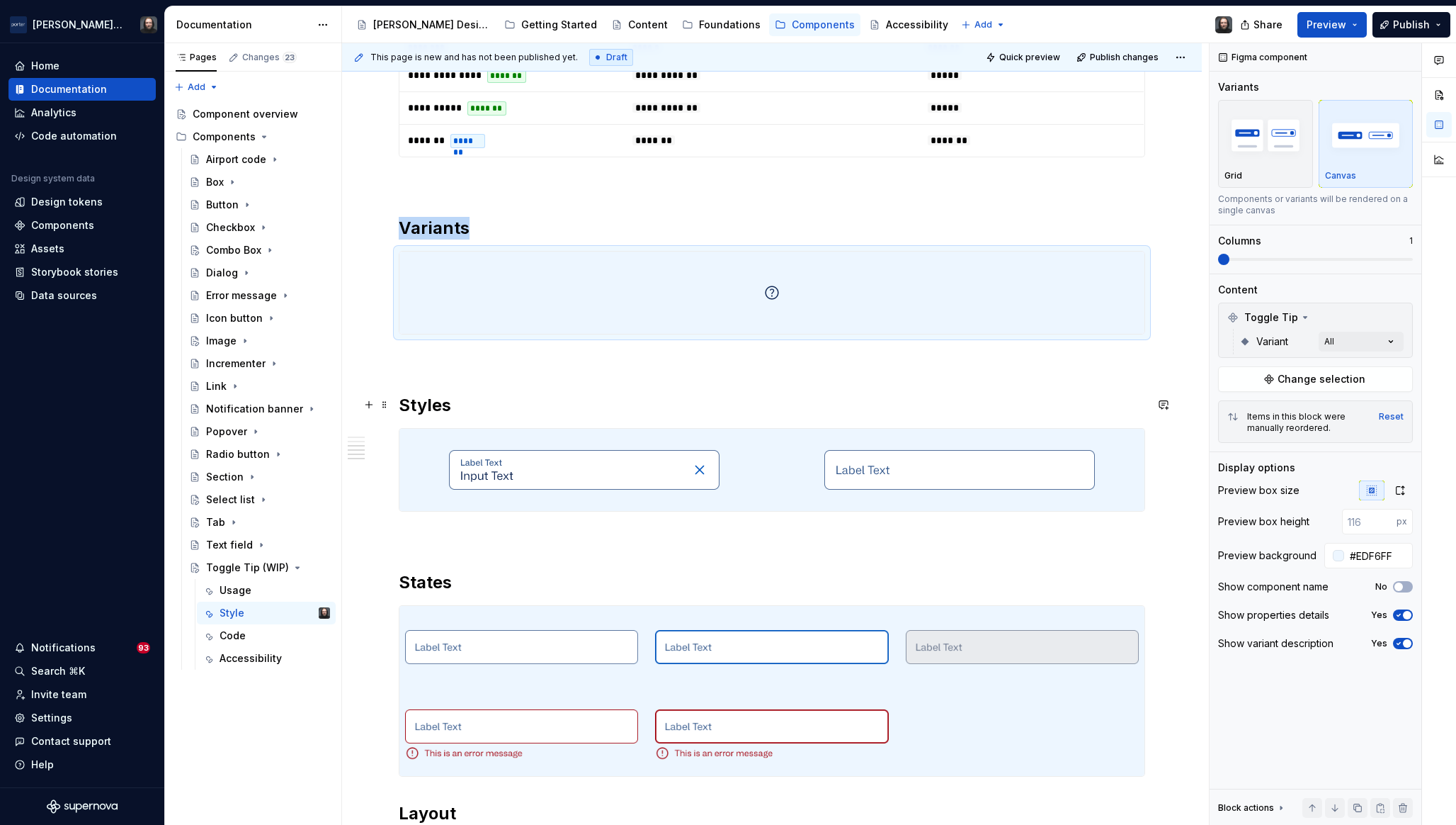
scroll to position [988, 0]
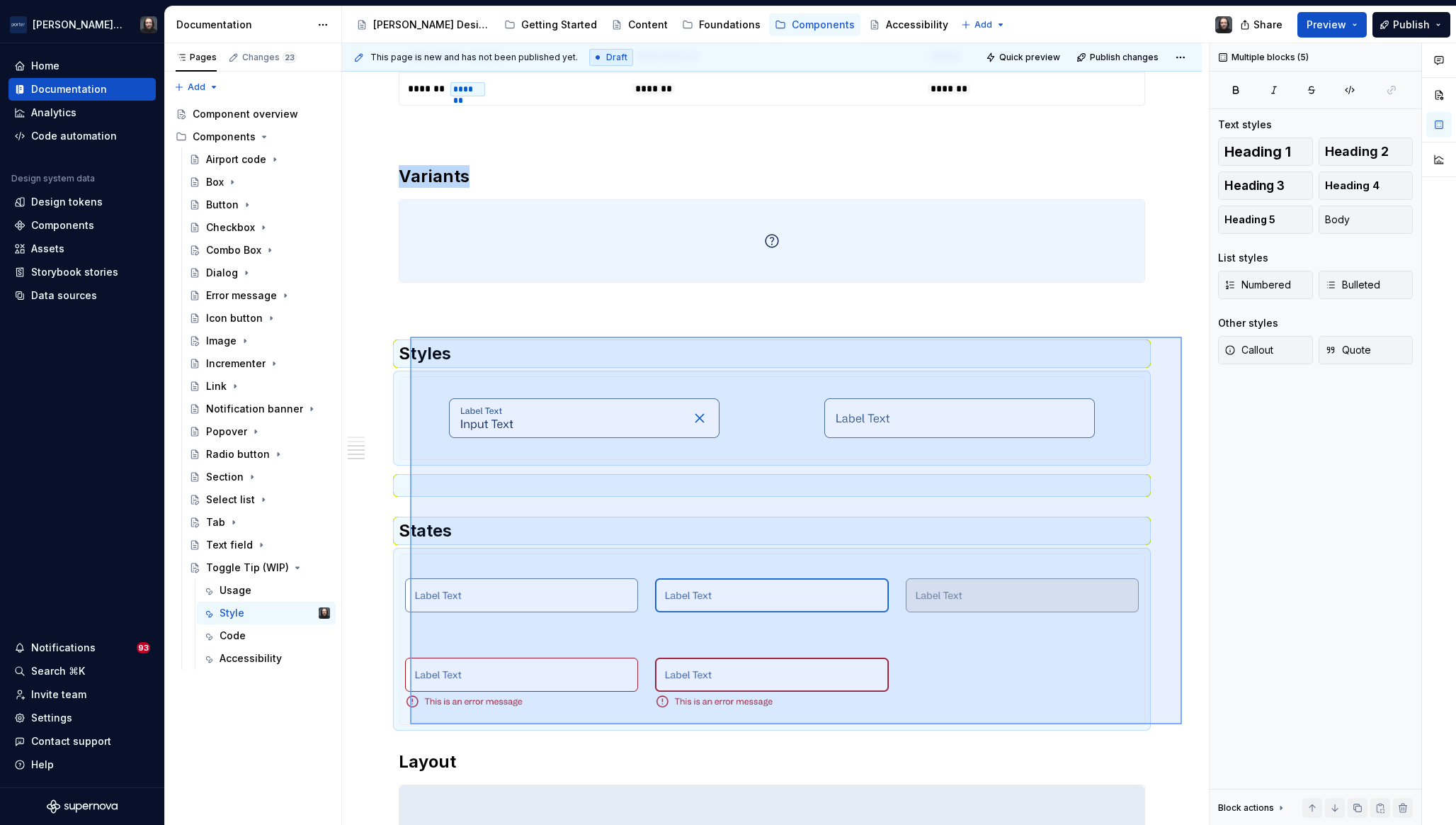
drag, startPoint x: 1182, startPoint y: 336, endPoint x: 410, endPoint y: 724, distance: 864.0
click at [410, 724] on div "**********" at bounding box center [776, 433] width 867 height 782
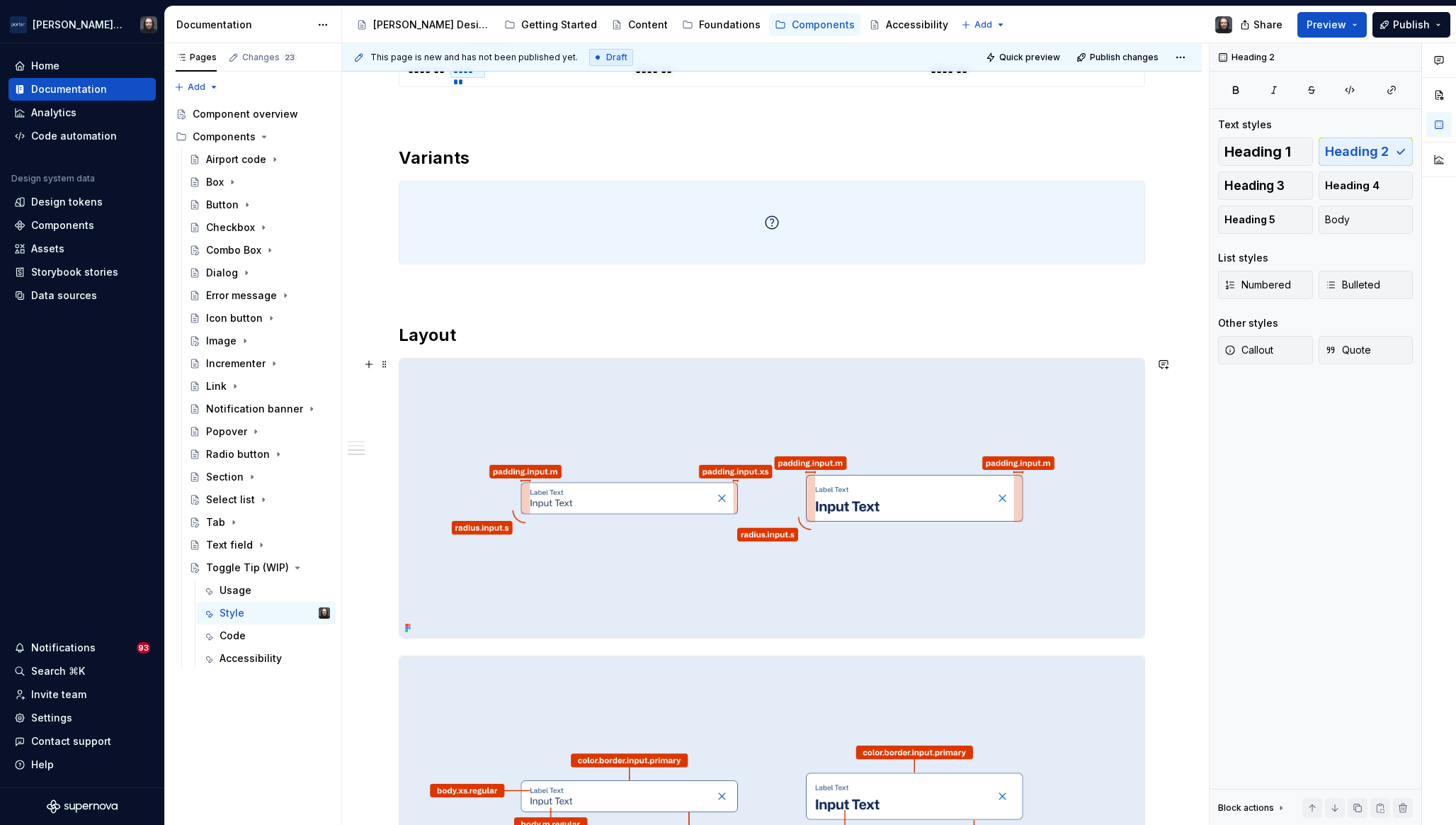
scroll to position [1016, 0]
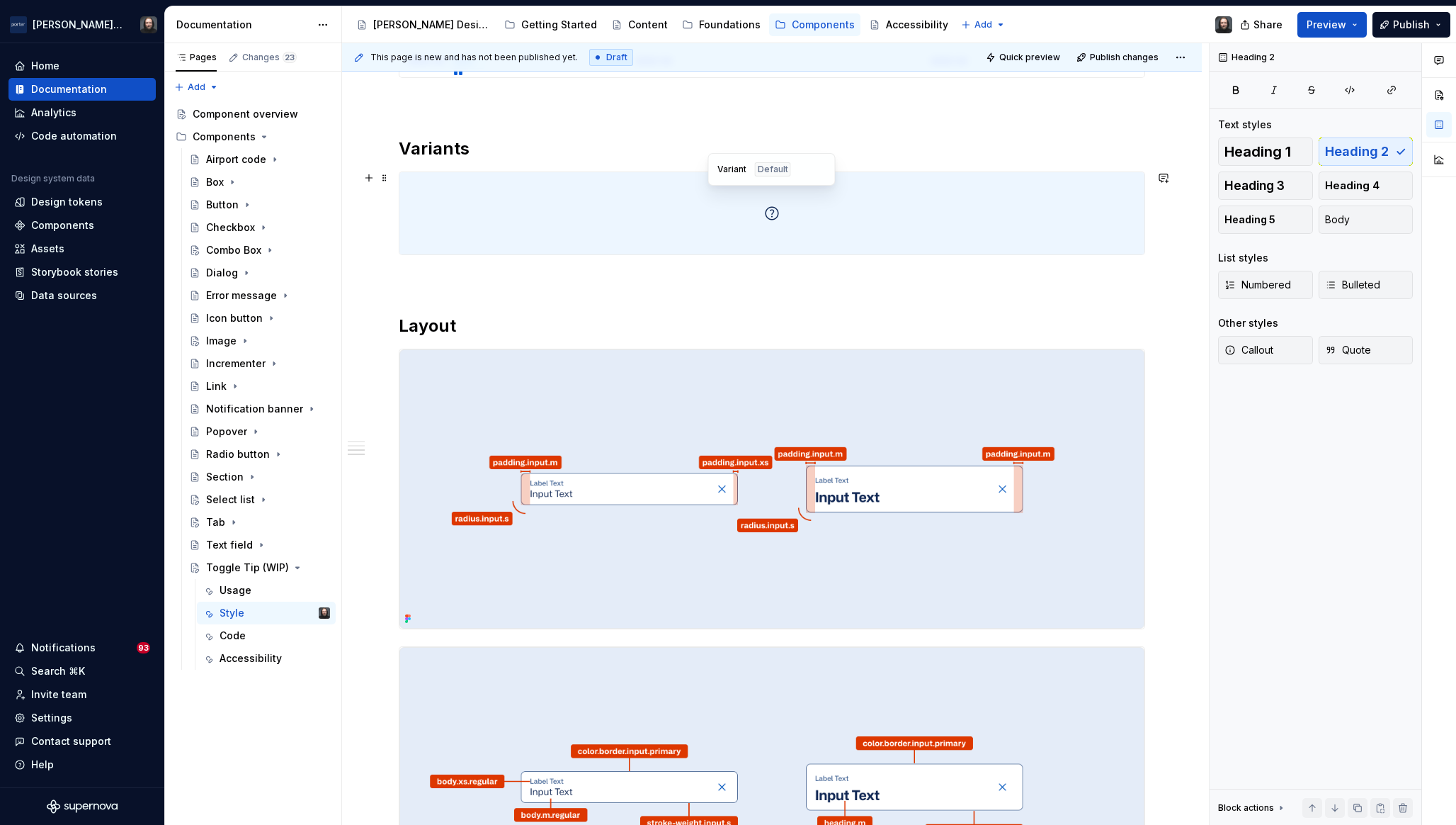
click at [1098, 212] on div at bounding box center [772, 213] width 745 height 82
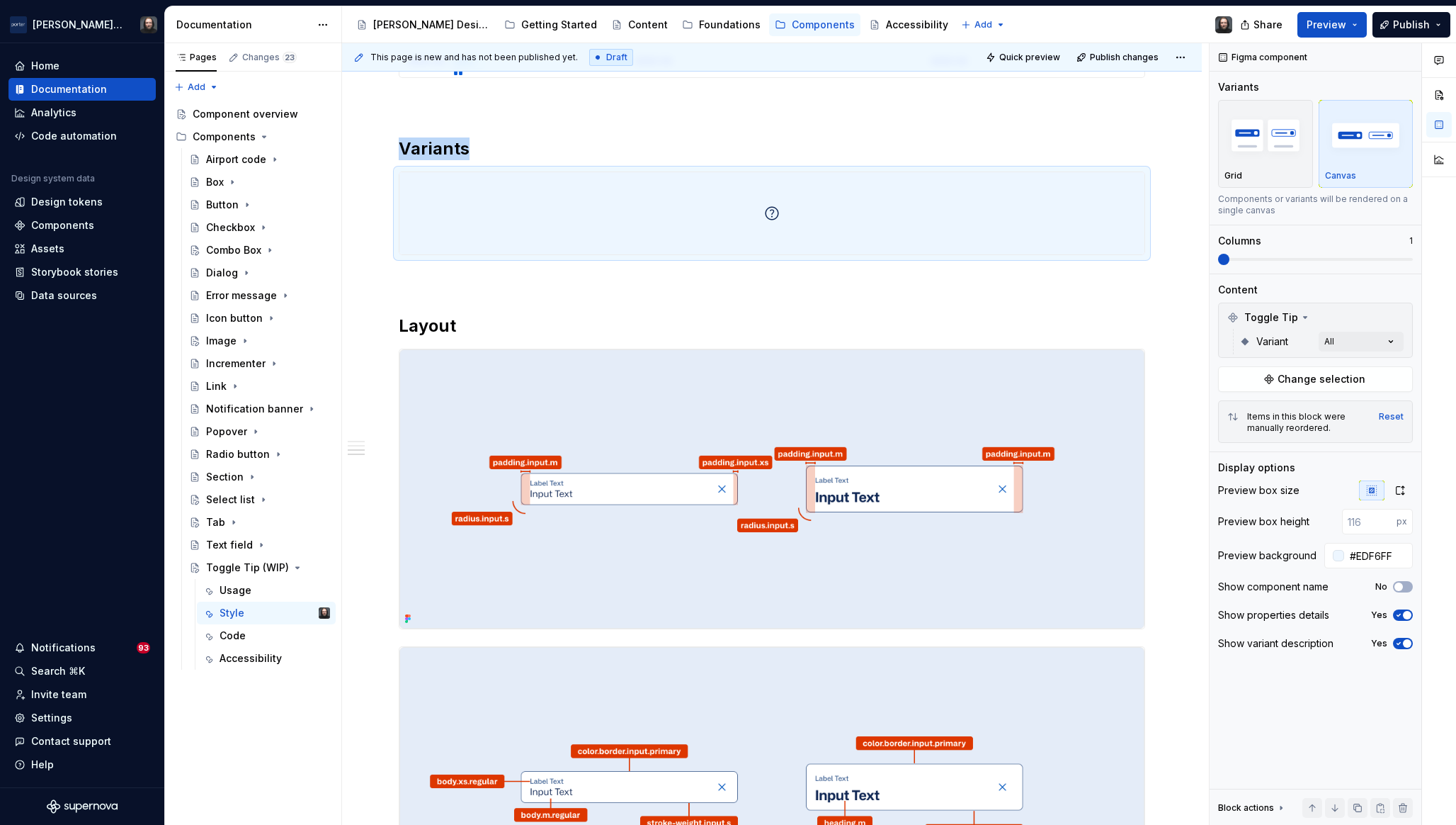
type textarea "*"
click at [1113, 219] on div at bounding box center [772, 213] width 745 height 82
click at [1374, 553] on input "#EDF6FF" at bounding box center [1378, 556] width 69 height 26
paste input "4ECF8"
type input "#E4ECF8"
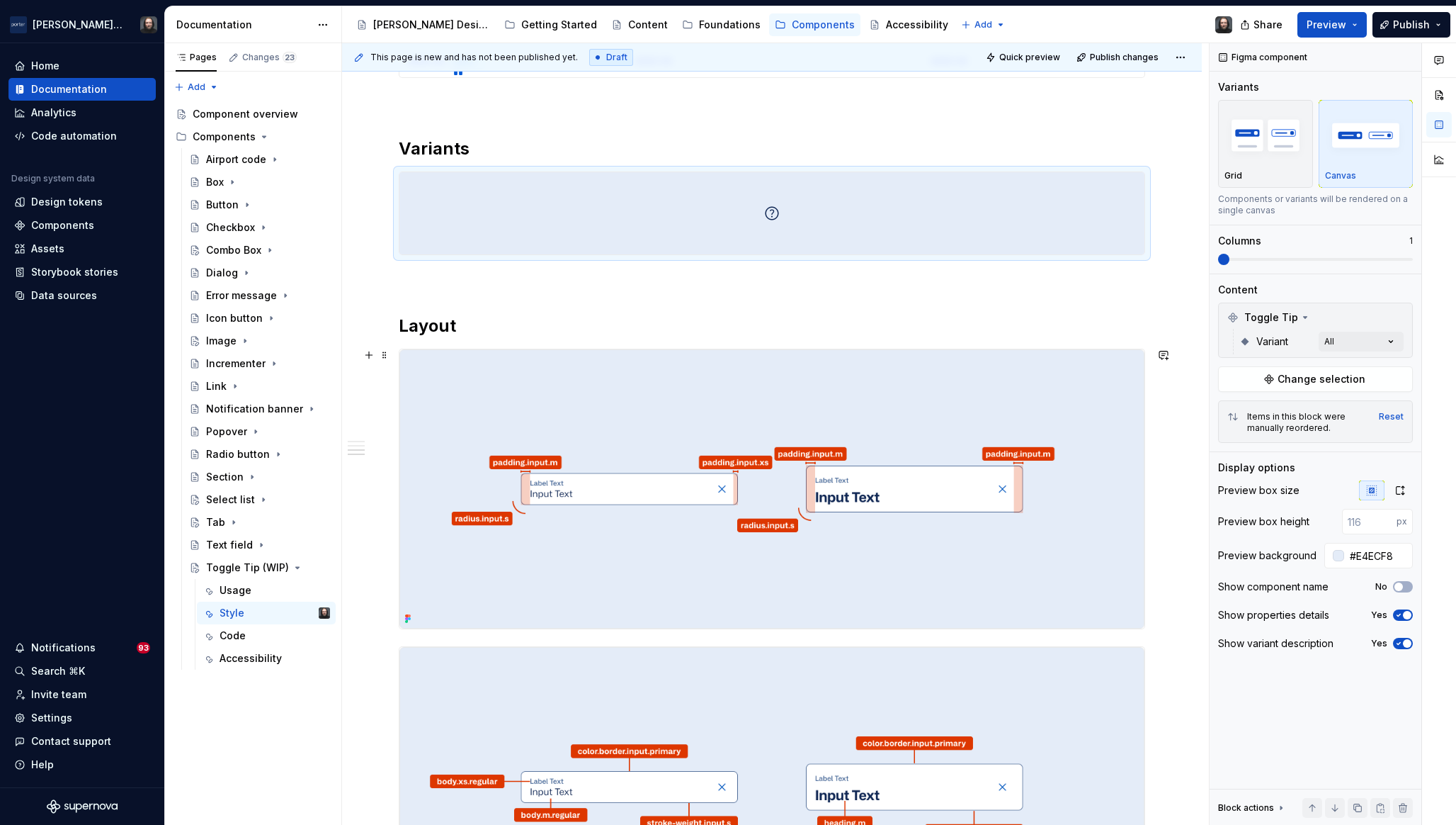
click at [1178, 351] on div "**********" at bounding box center [772, 271] width 860 height 1909
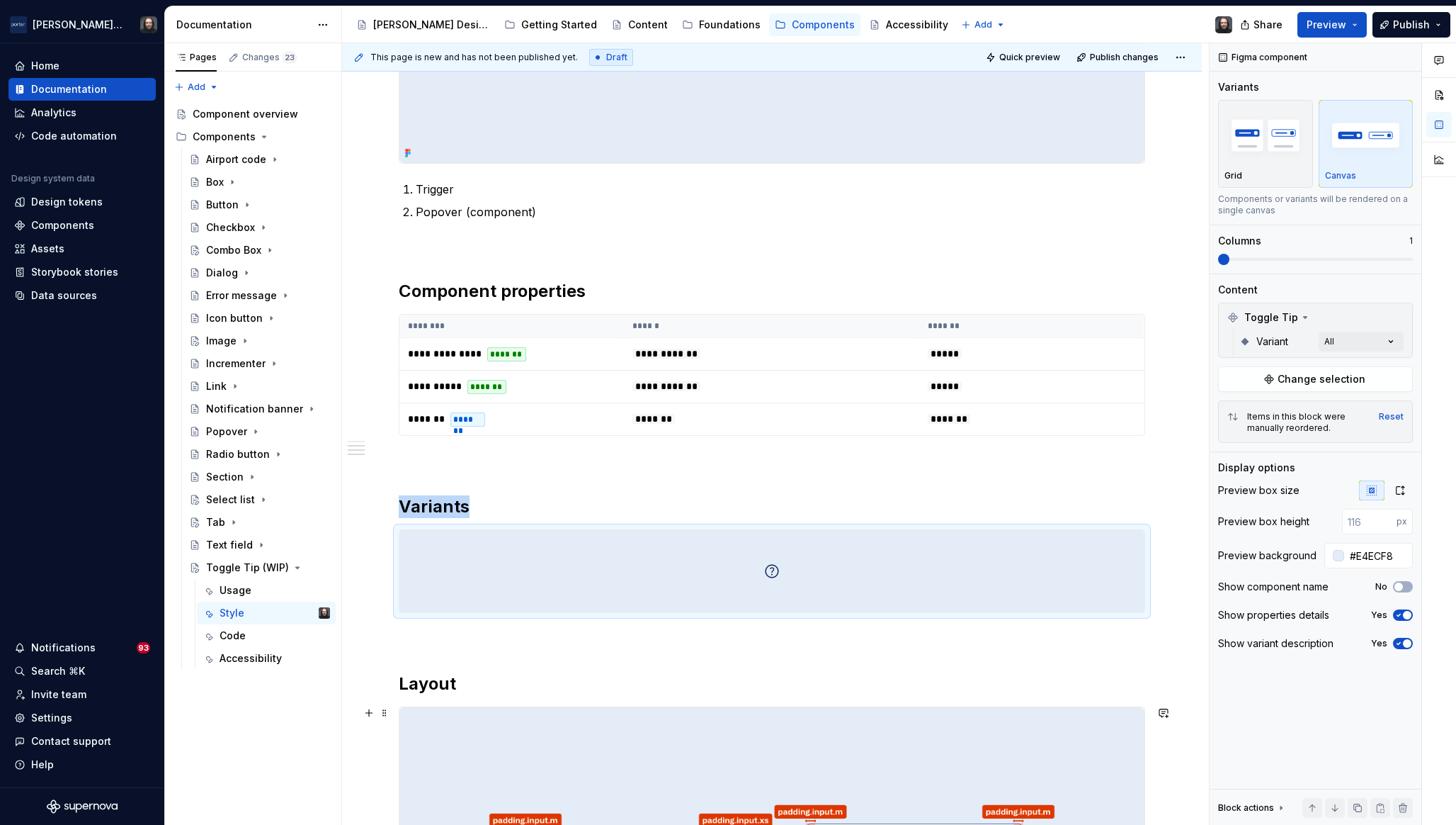
scroll to position [909, 0]
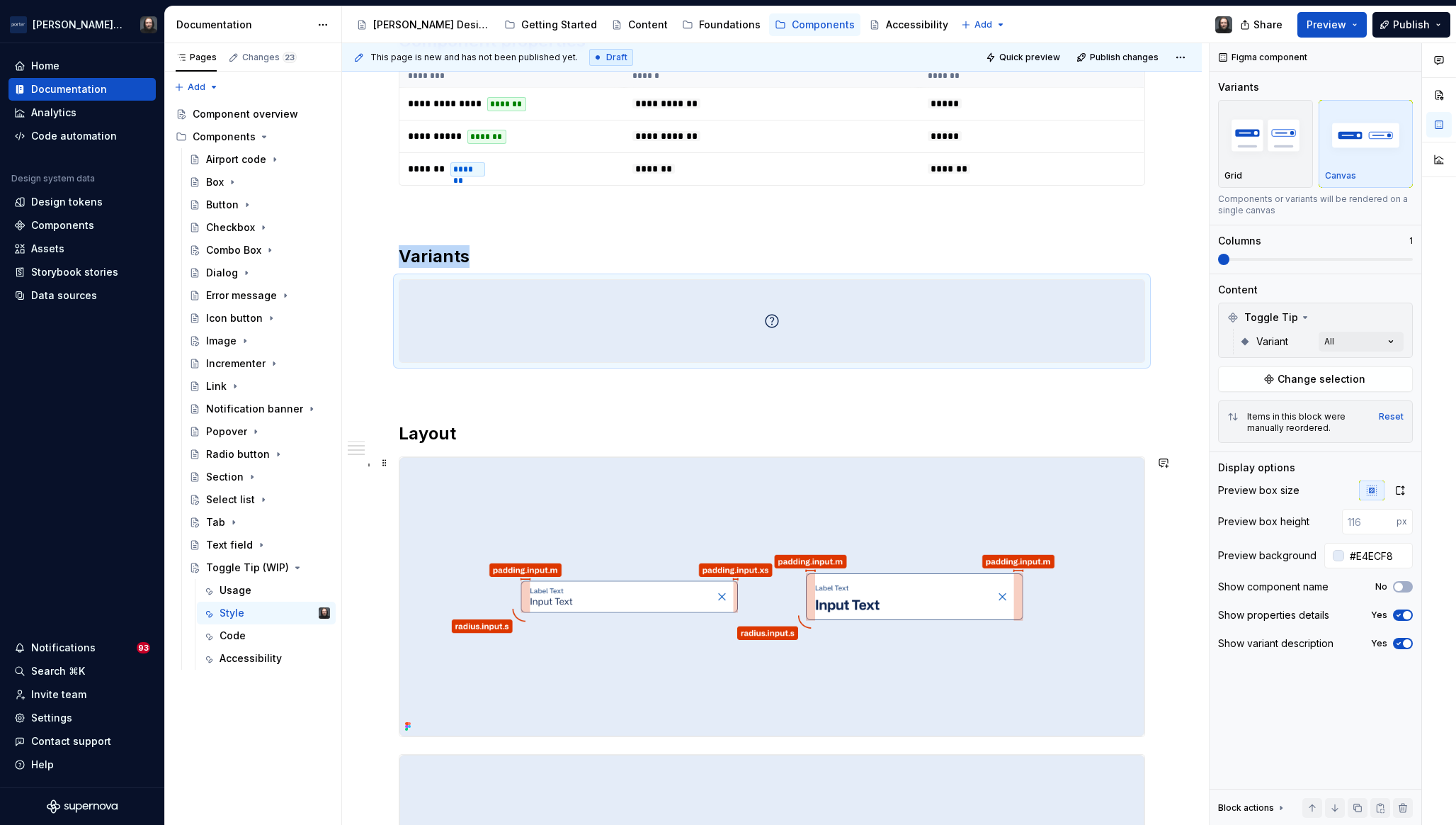
click at [928, 500] on img at bounding box center [772, 597] width 745 height 280
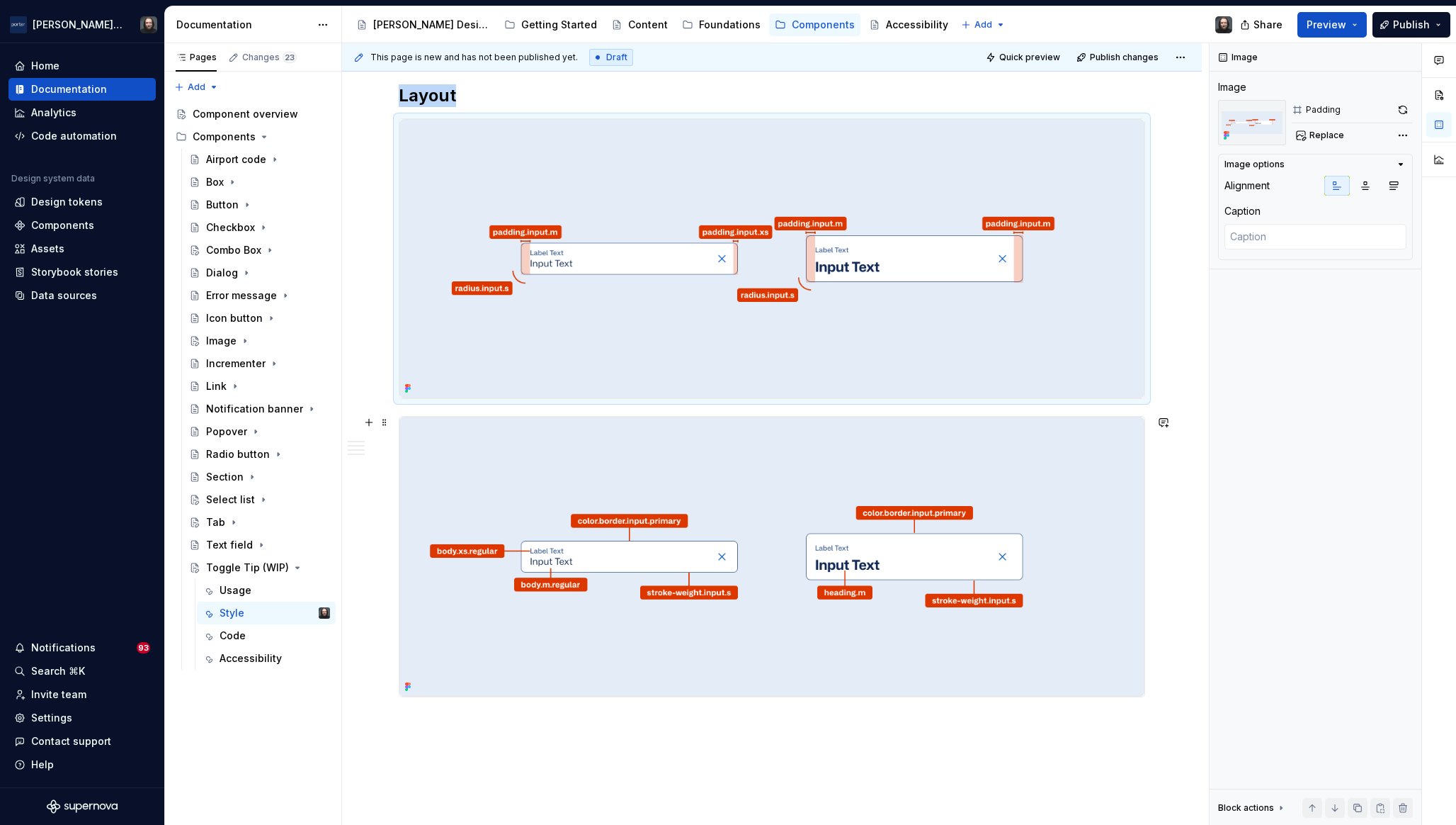
scroll to position [1319, 0]
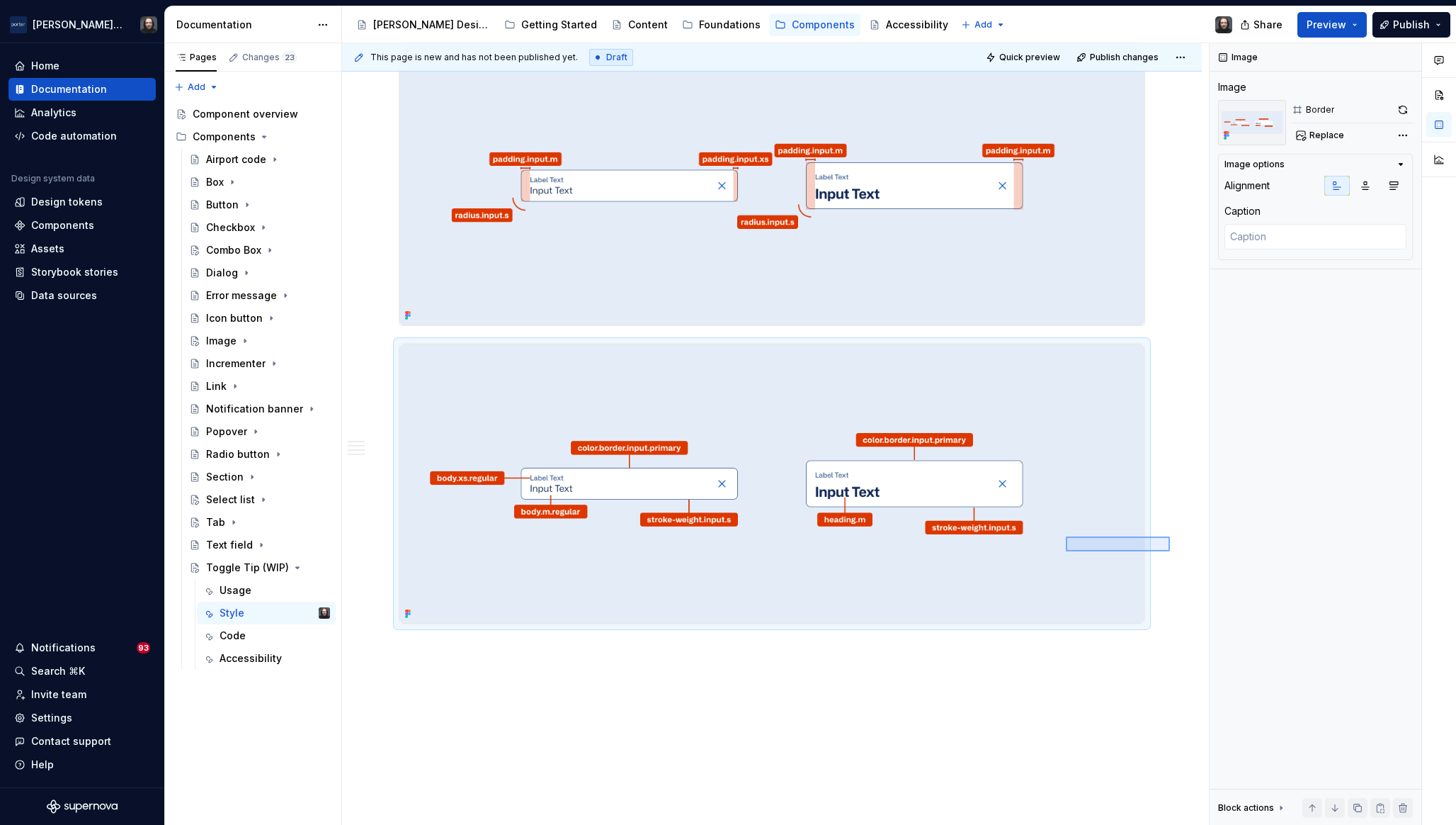
drag, startPoint x: 1171, startPoint y: 551, endPoint x: 1065, endPoint y: 536, distance: 107.1
click at [1065, 536] on div "**********" at bounding box center [776, 433] width 867 height 782
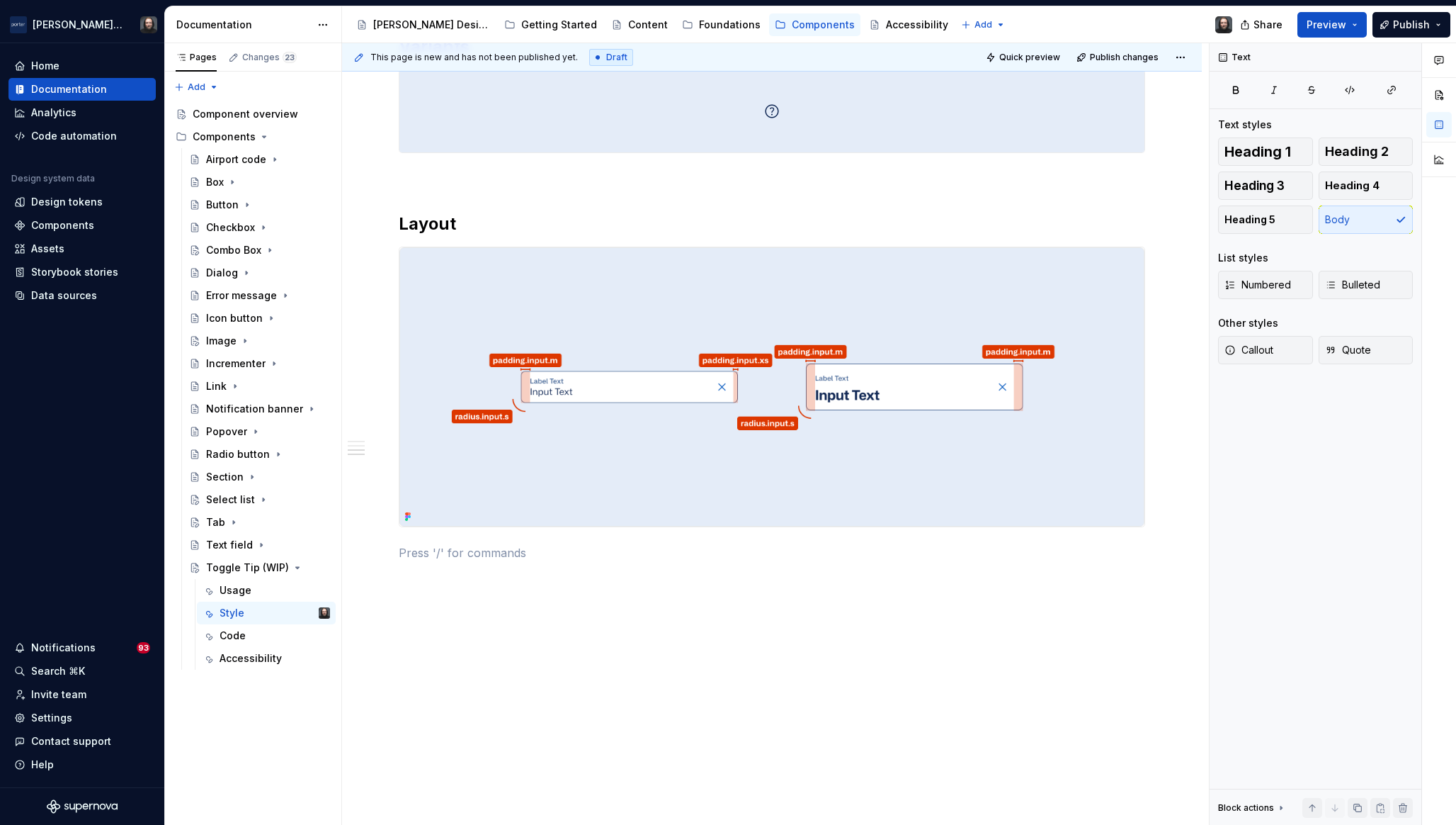
scroll to position [1118, 0]
click at [737, 290] on img at bounding box center [772, 388] width 745 height 280
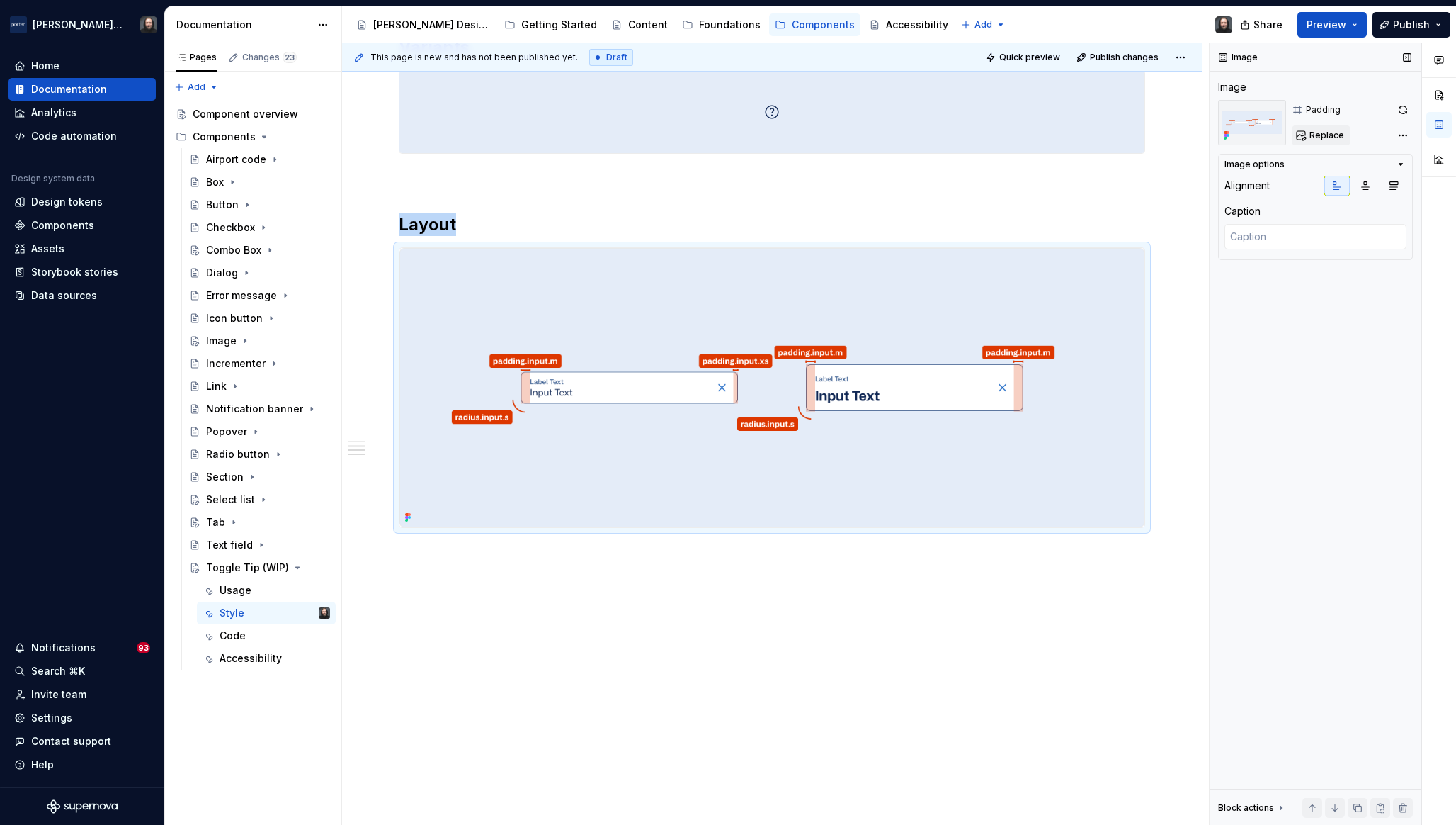
click at [1332, 135] on span "Replace" at bounding box center [1327, 135] width 35 height 12
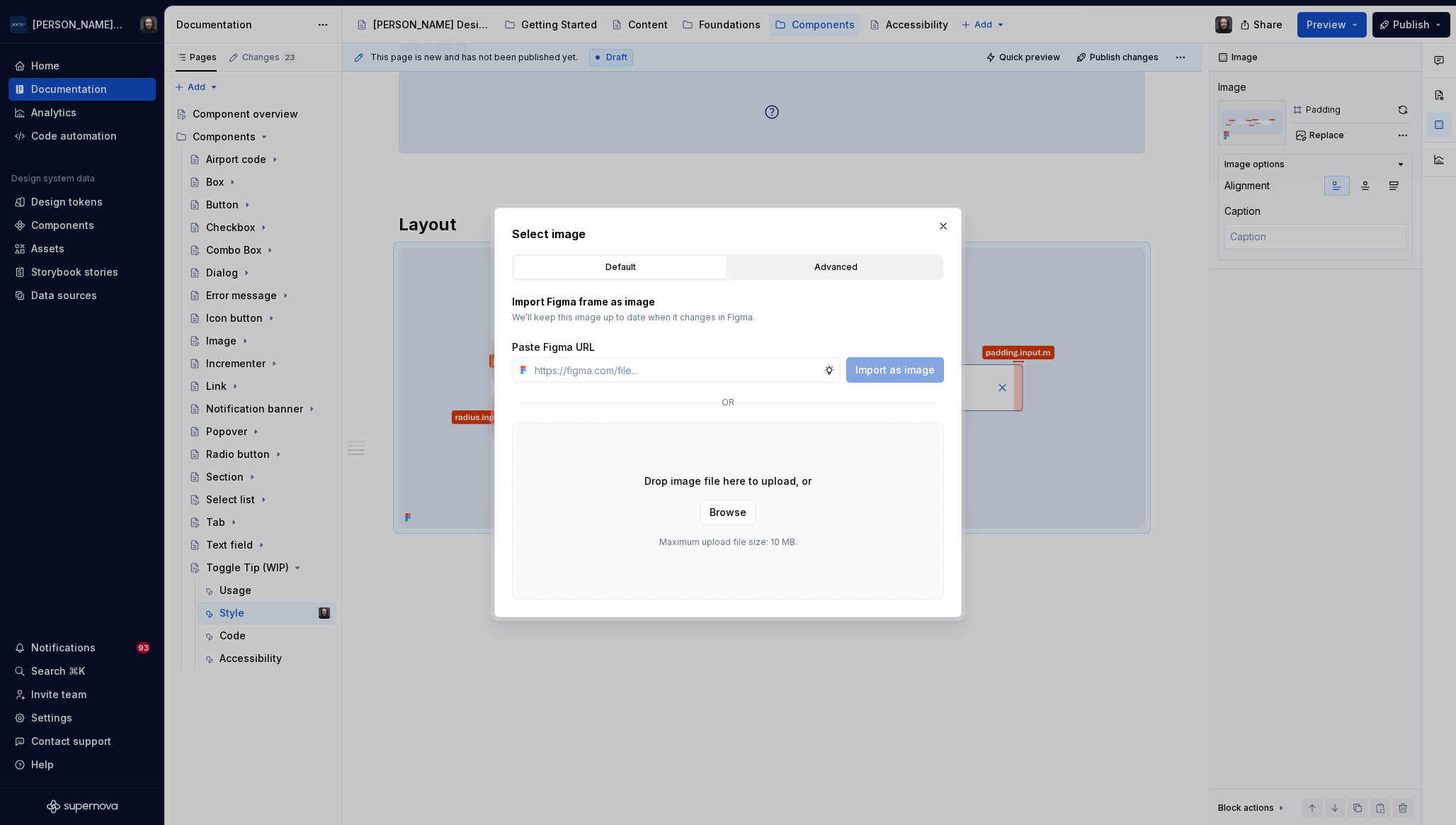
click at [860, 269] on div "Advanced" at bounding box center [835, 268] width 204 height 14
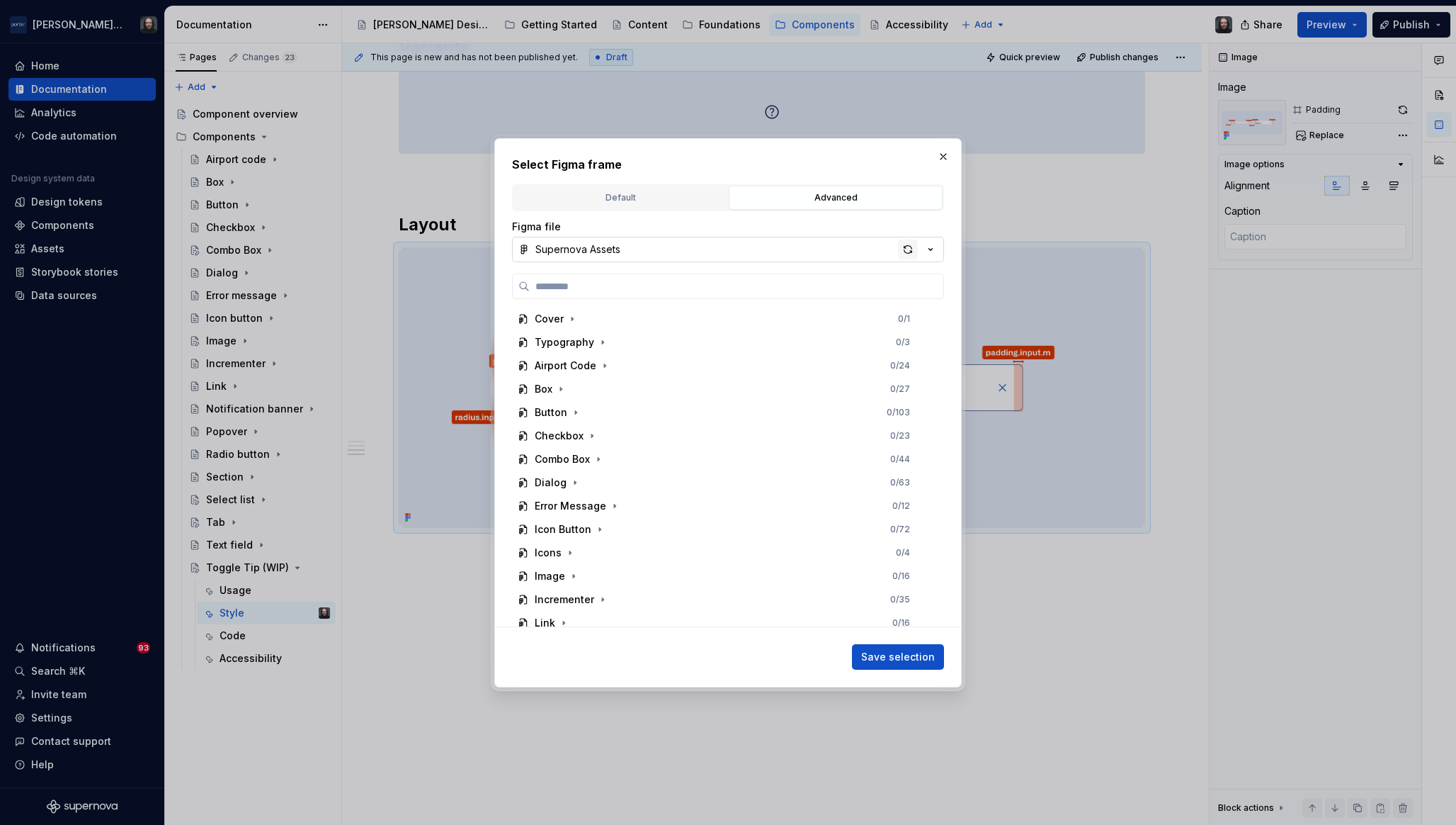
click at [911, 250] on div "button" at bounding box center [908, 250] width 20 height 20
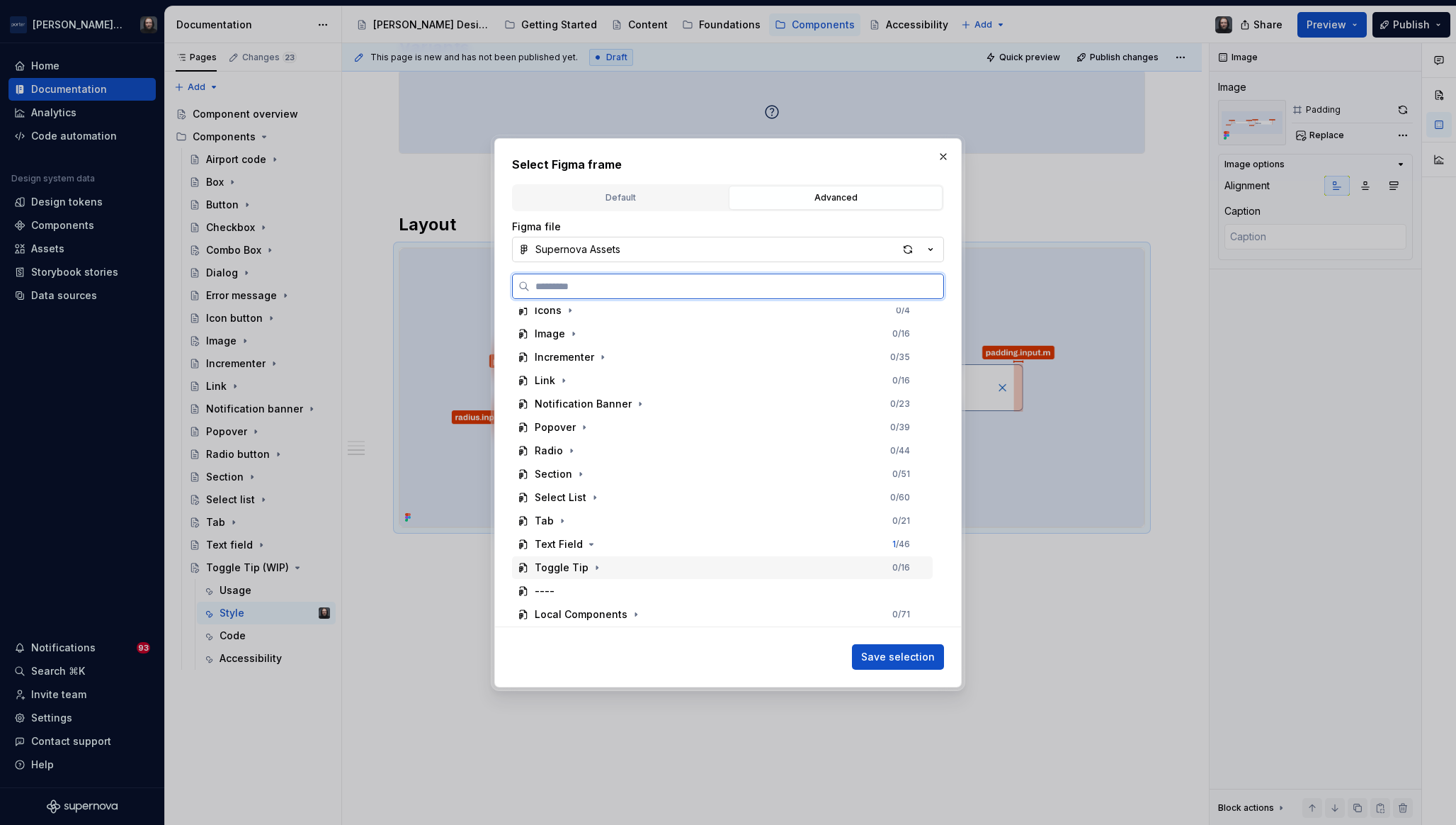
click at [687, 560] on div "Toggle Tip 0 / 16" at bounding box center [722, 567] width 421 height 22
click at [691, 492] on div "Layout 0 / 7" at bounding box center [729, 497] width 407 height 22
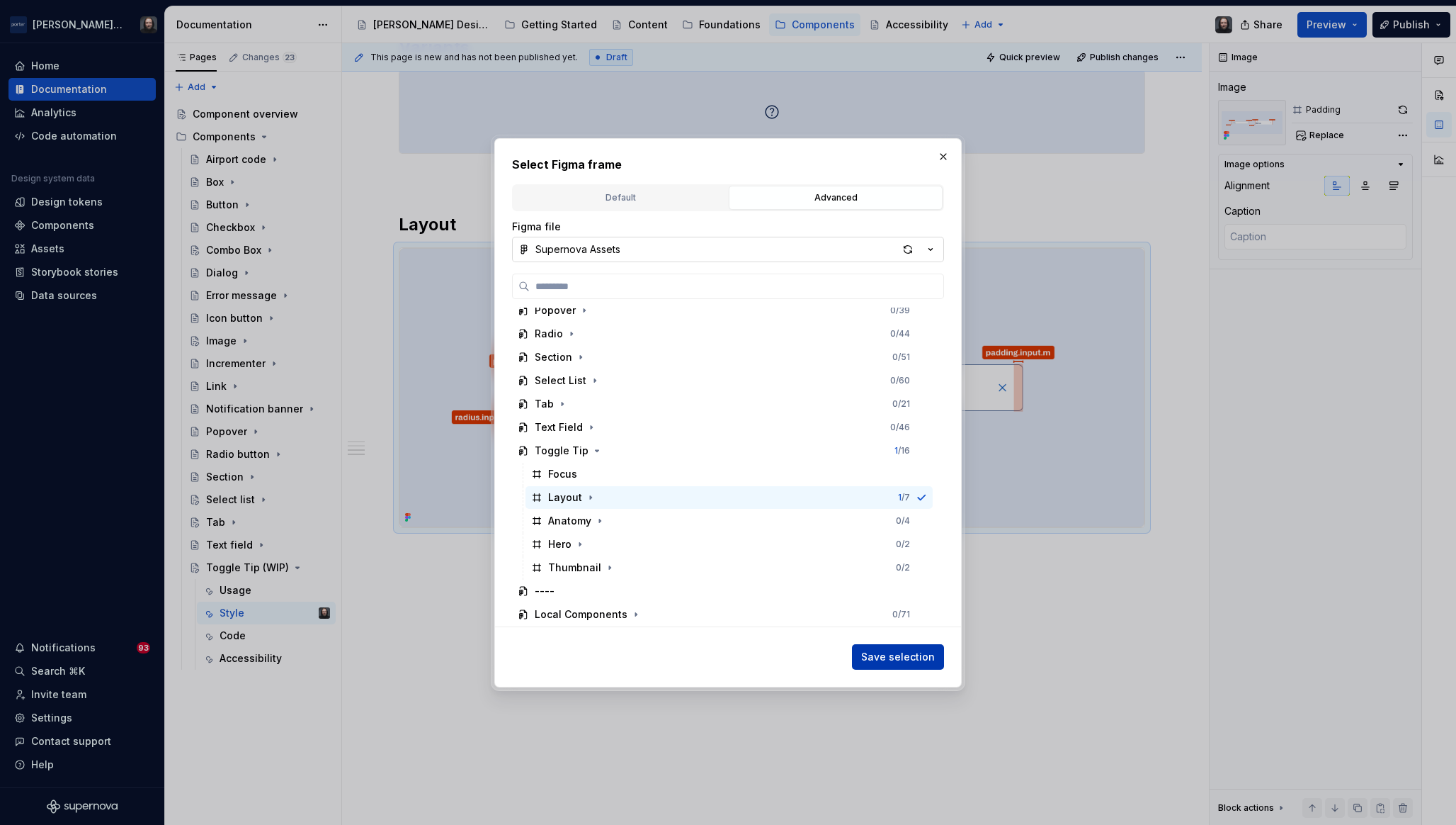
click at [912, 656] on span "Save selection" at bounding box center [898, 657] width 74 height 14
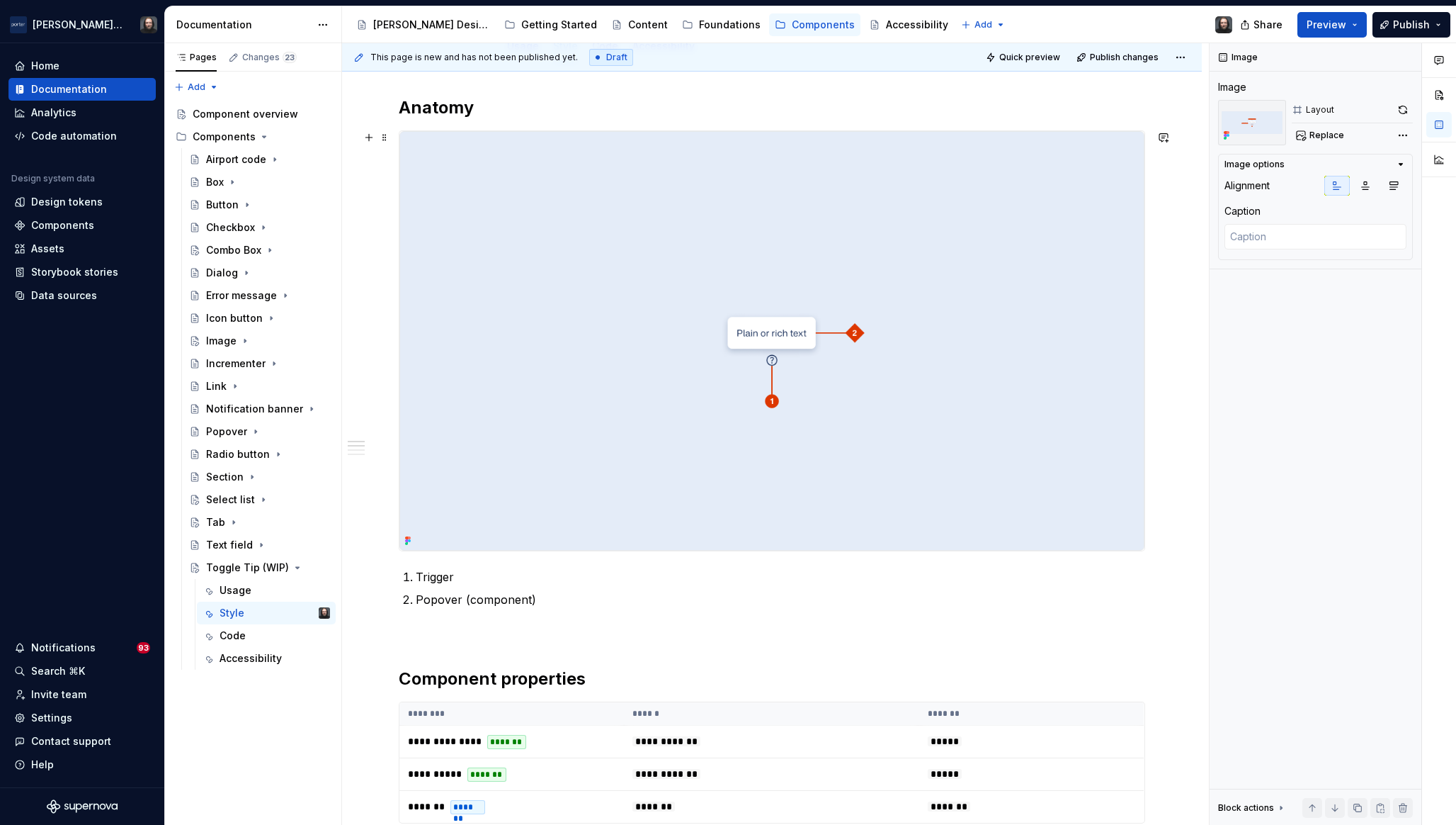
scroll to position [0, 0]
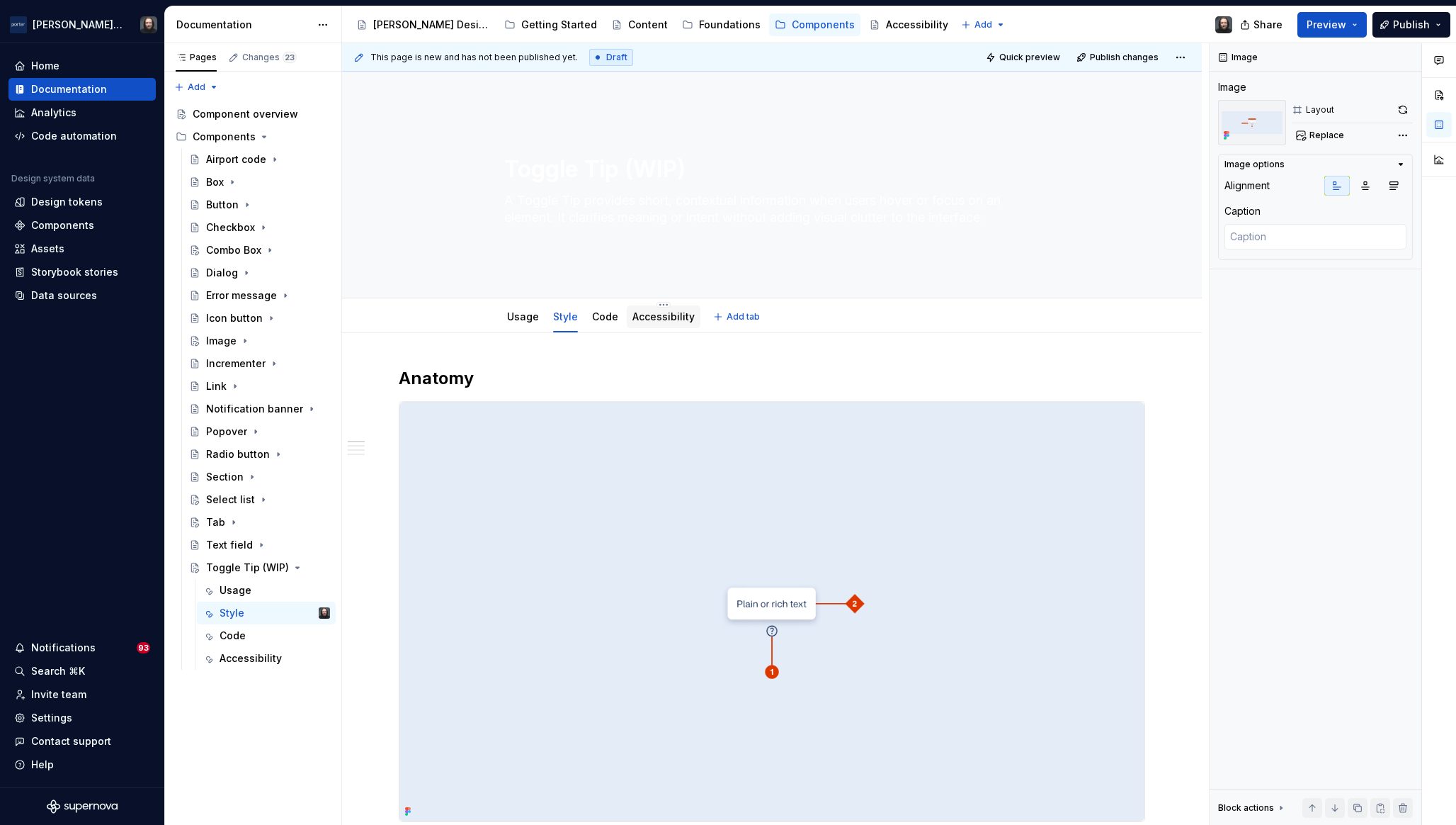
click at [664, 321] on link "Accessibility" at bounding box center [663, 317] width 62 height 12
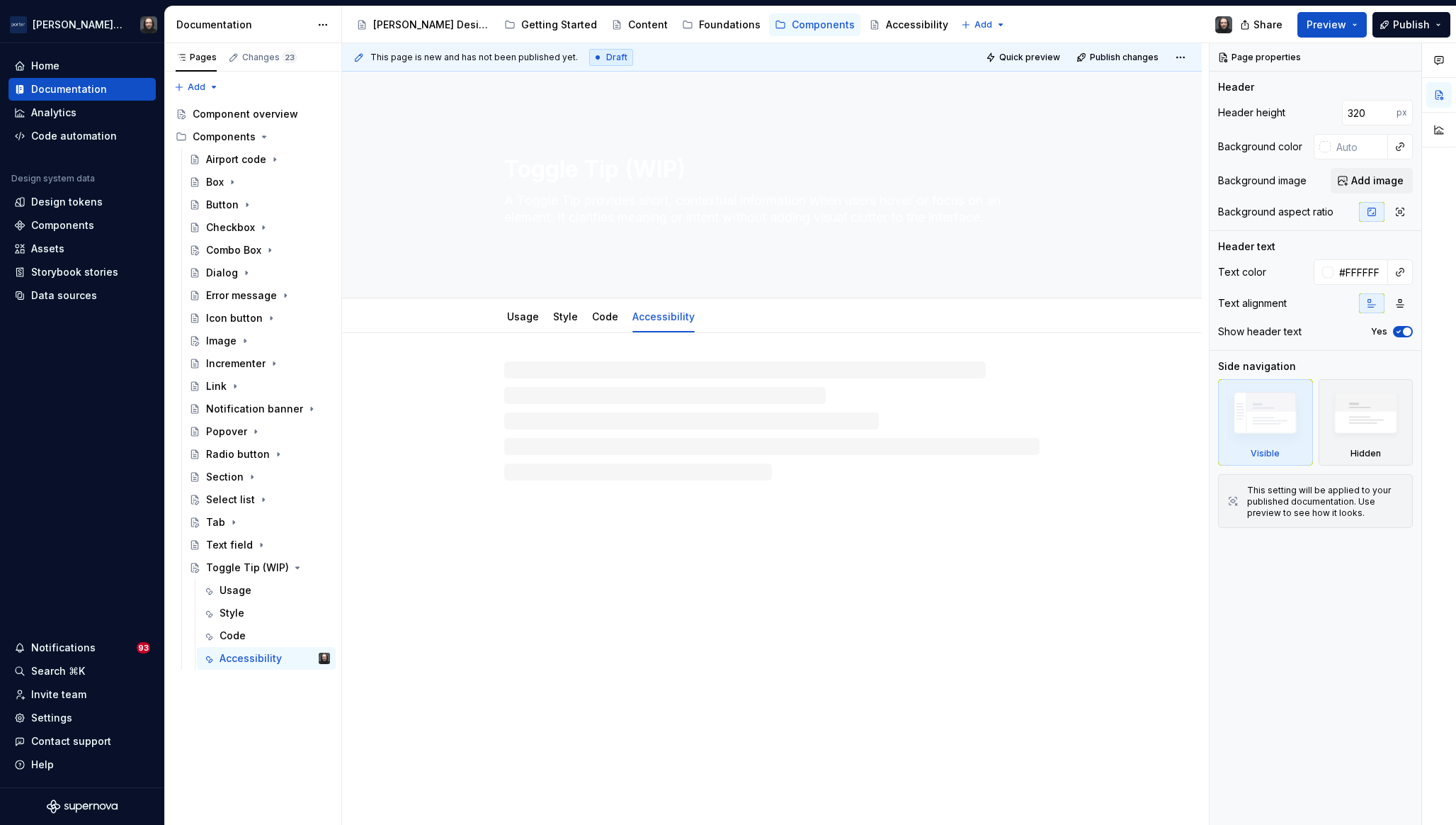
type textarea "*"
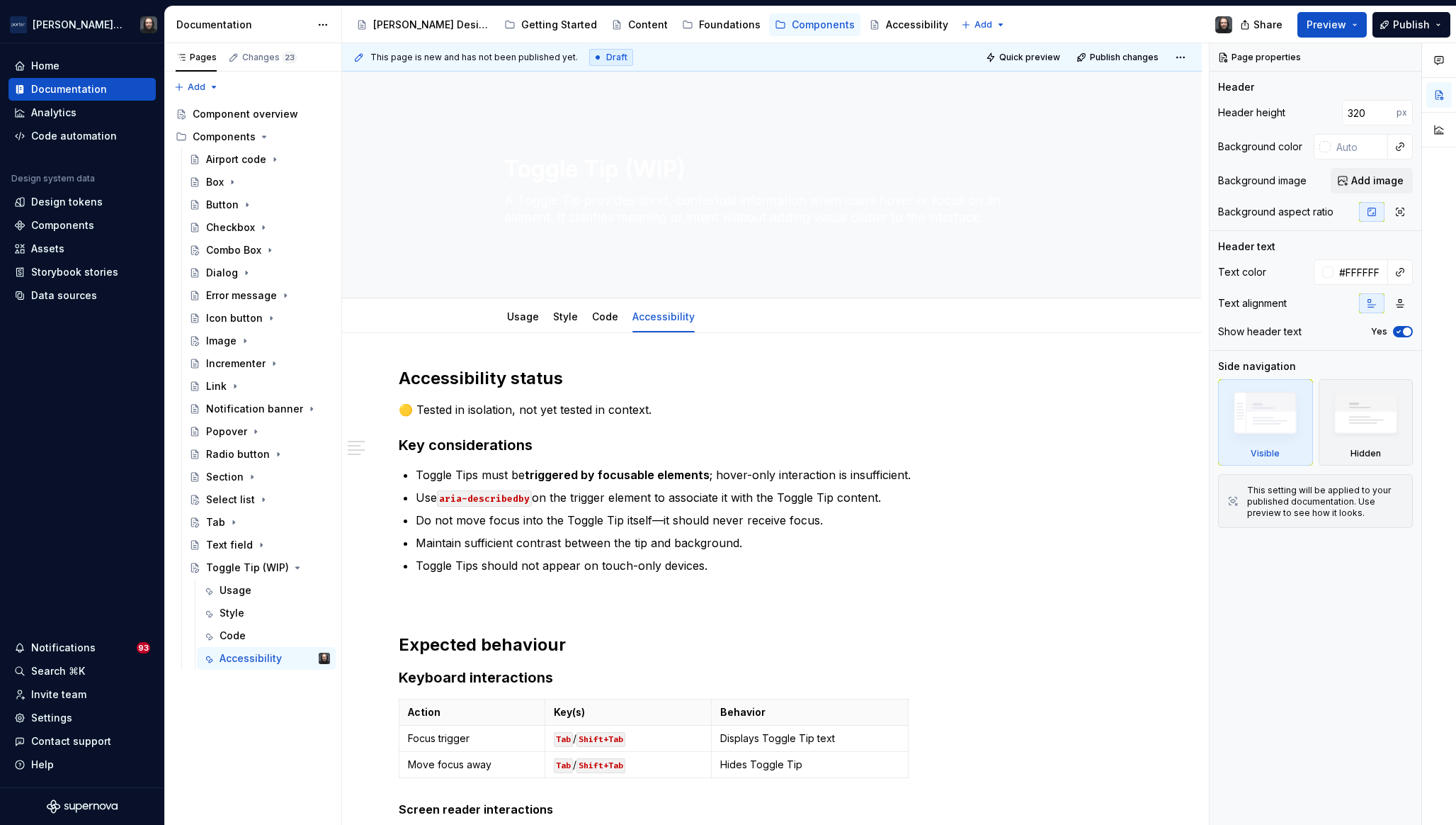
scroll to position [370, 0]
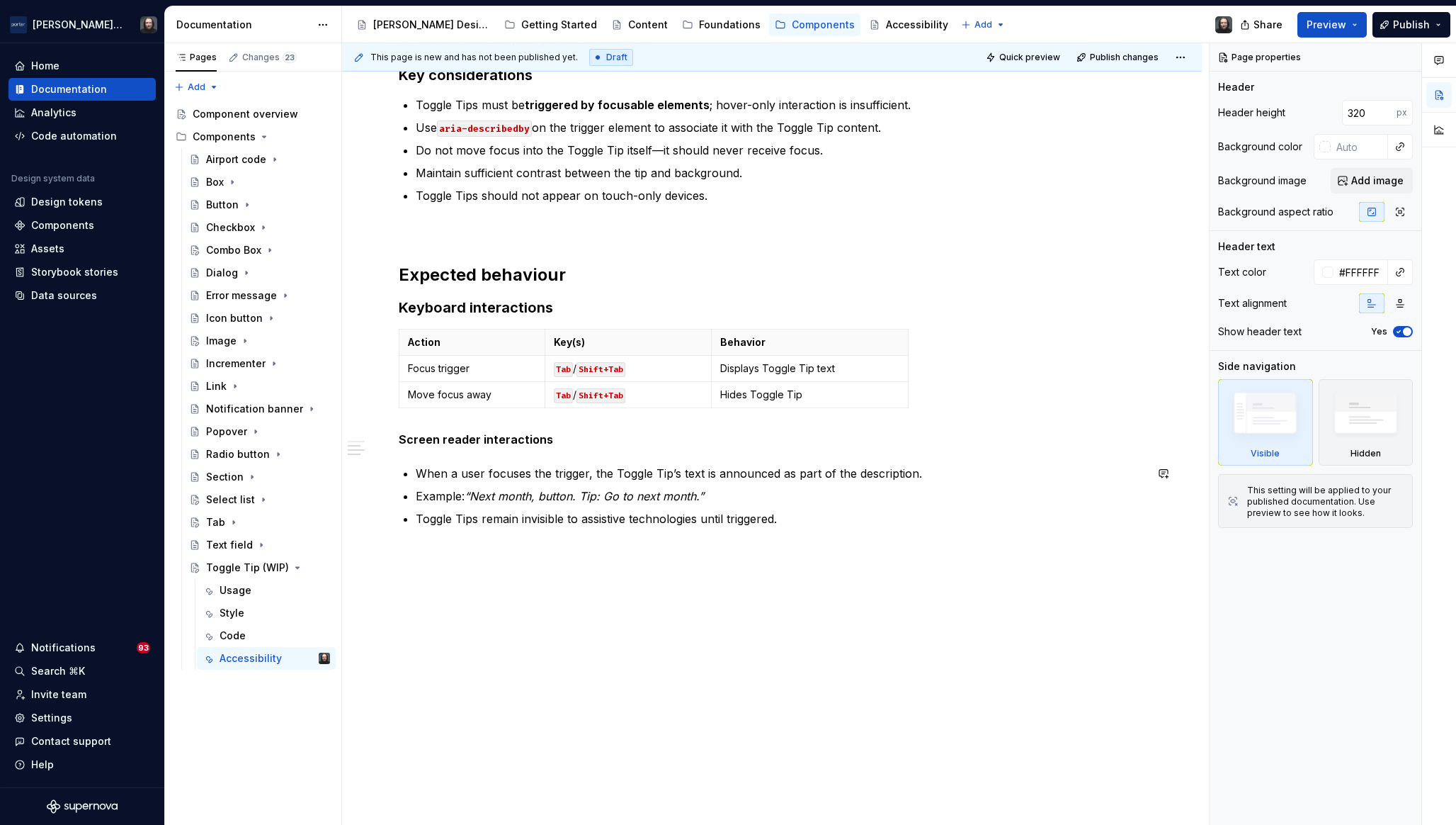
click at [830, 523] on p "Toggle Tips remain invisible to assistive technologies until triggered." at bounding box center [780, 518] width 729 height 17
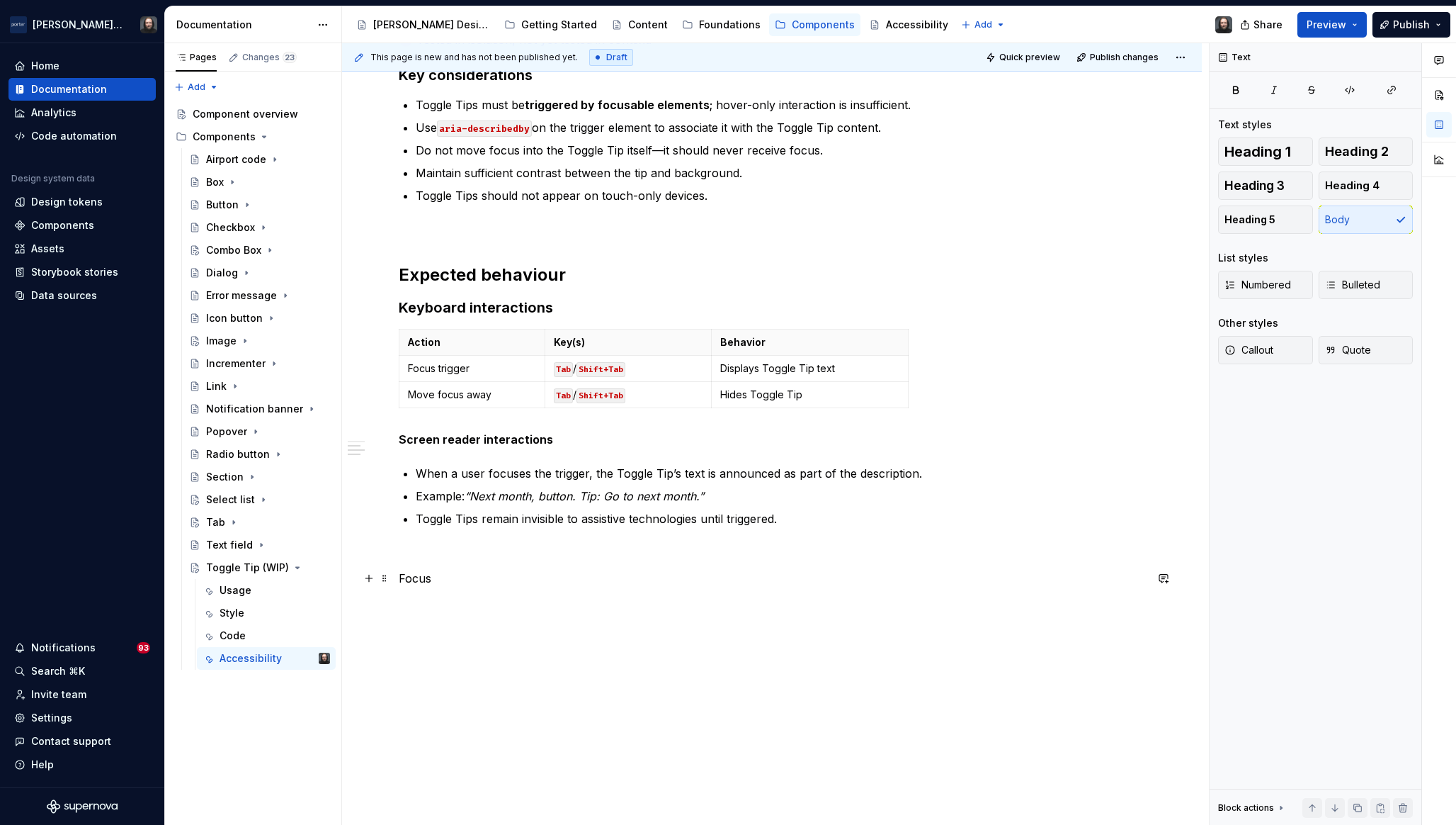
click at [423, 582] on p "Focus" at bounding box center [771, 578] width 746 height 17
click at [512, 554] on button "button" at bounding box center [511, 552] width 20 height 20
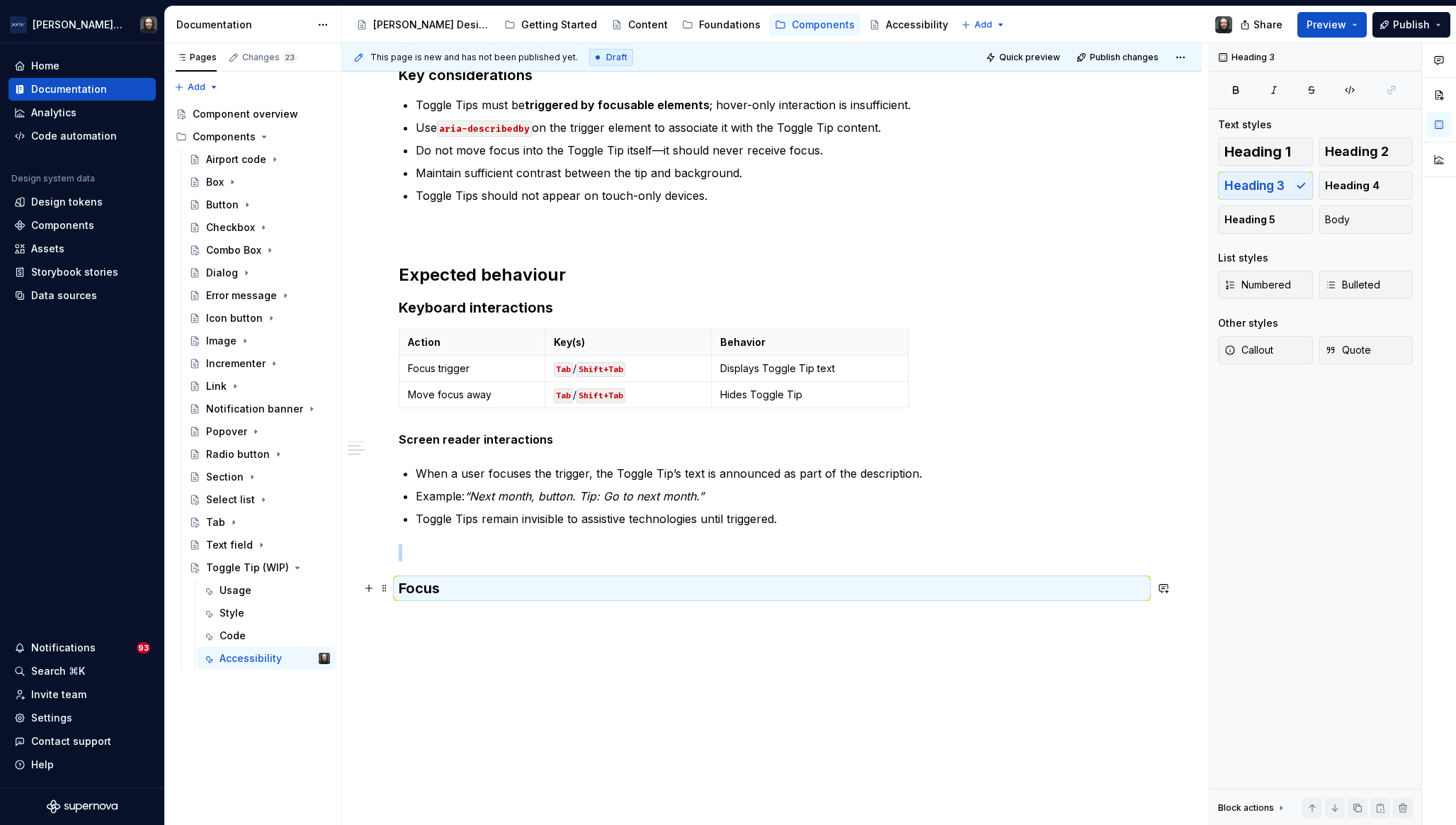
click at [420, 592] on h3 "Focus" at bounding box center [771, 588] width 746 height 20
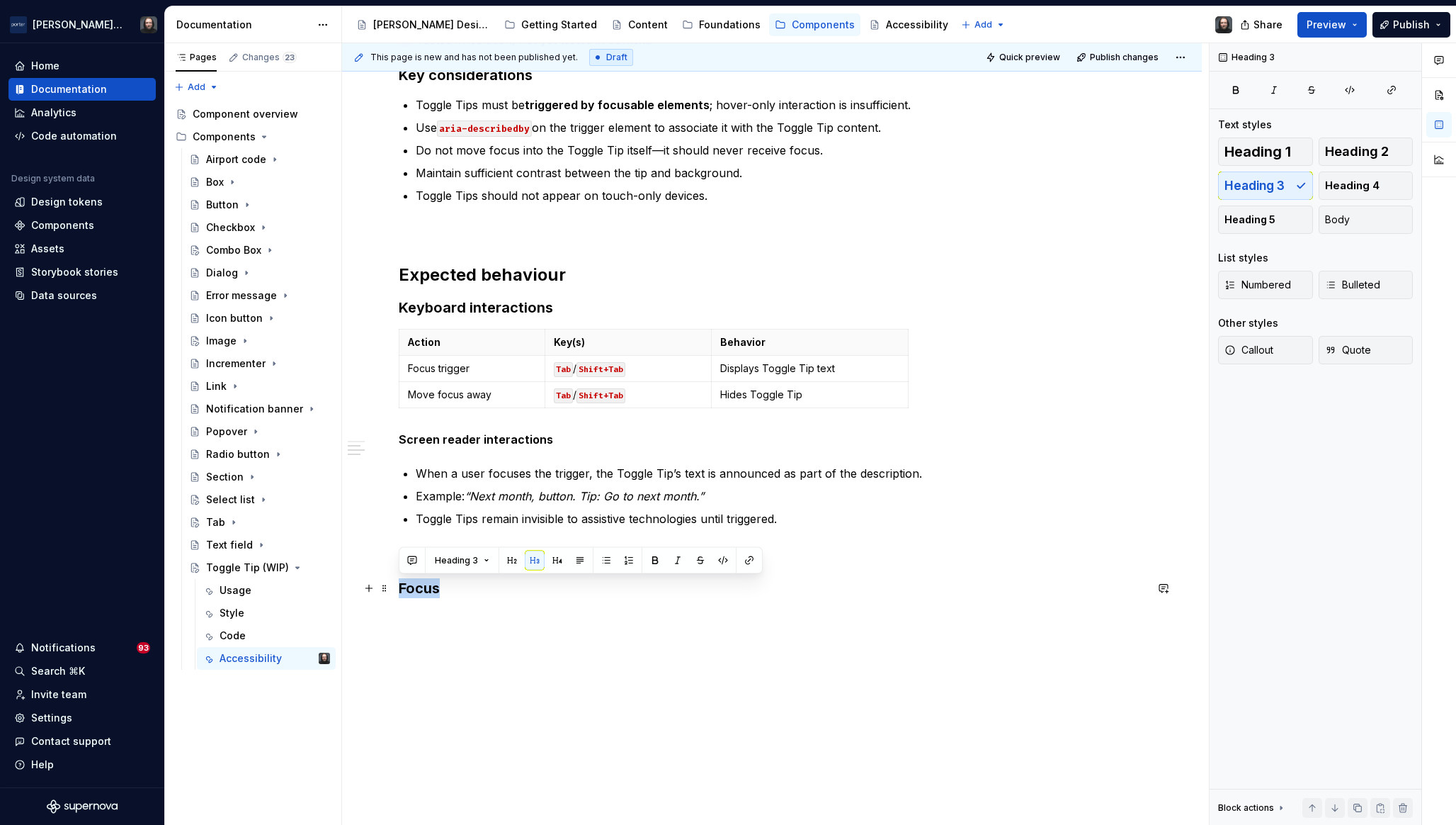
click at [420, 592] on h3 "Focus" at bounding box center [771, 588] width 746 height 20
click at [510, 557] on button "button" at bounding box center [512, 560] width 20 height 20
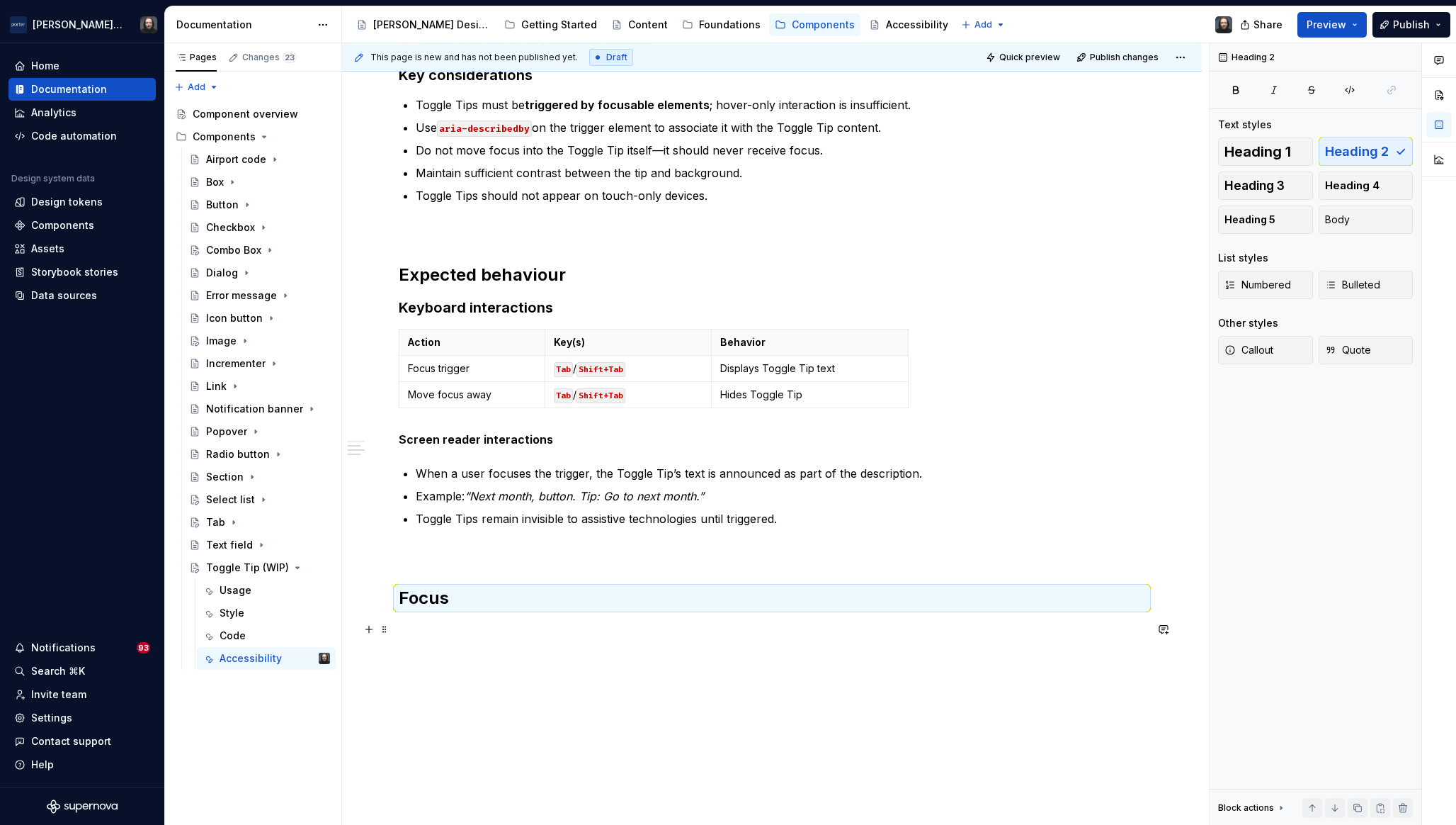
click at [511, 630] on p at bounding box center [771, 629] width 746 height 17
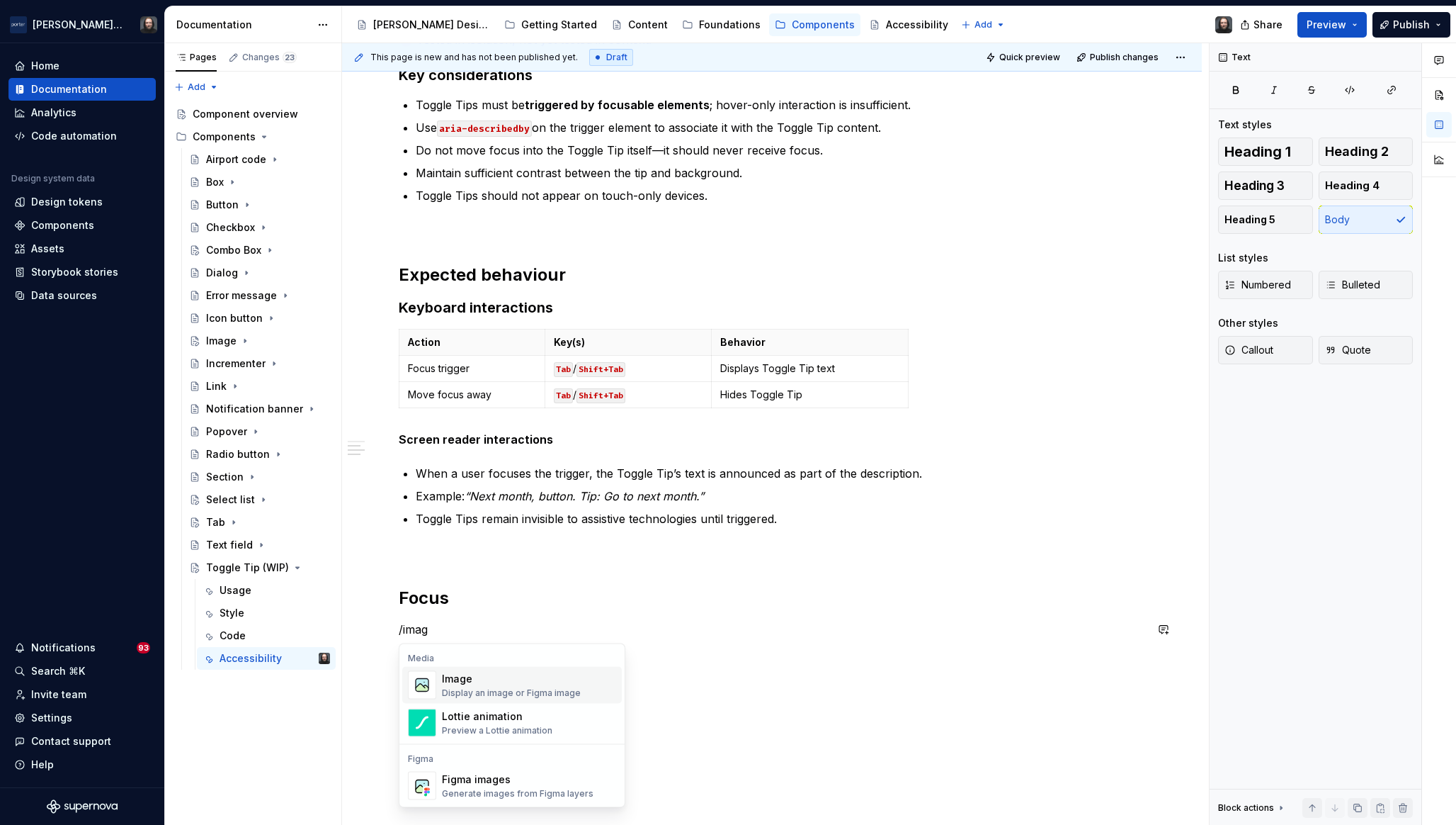
click at [521, 681] on div "Image" at bounding box center [512, 679] width 139 height 14
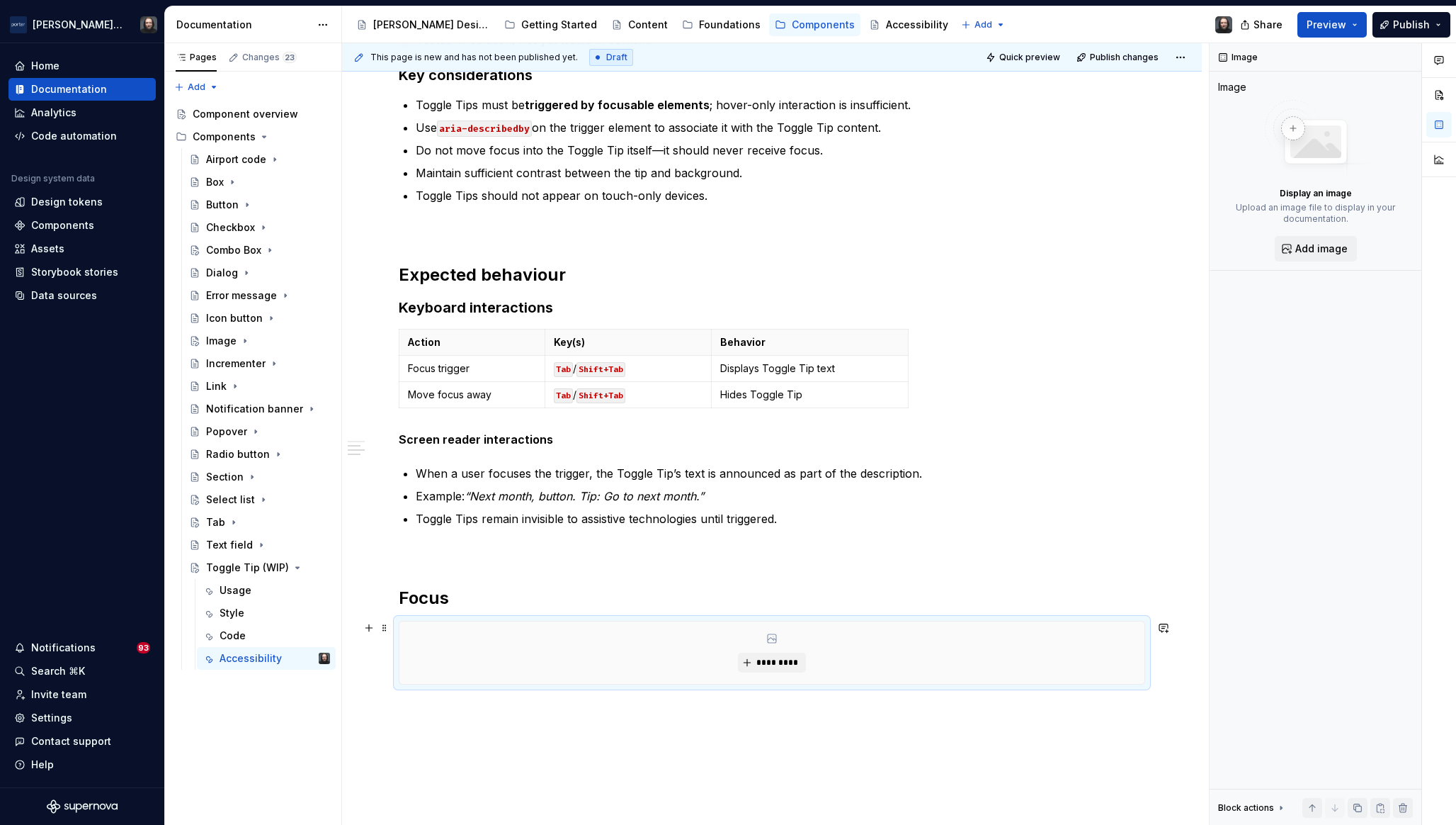
scroll to position [493, 0]
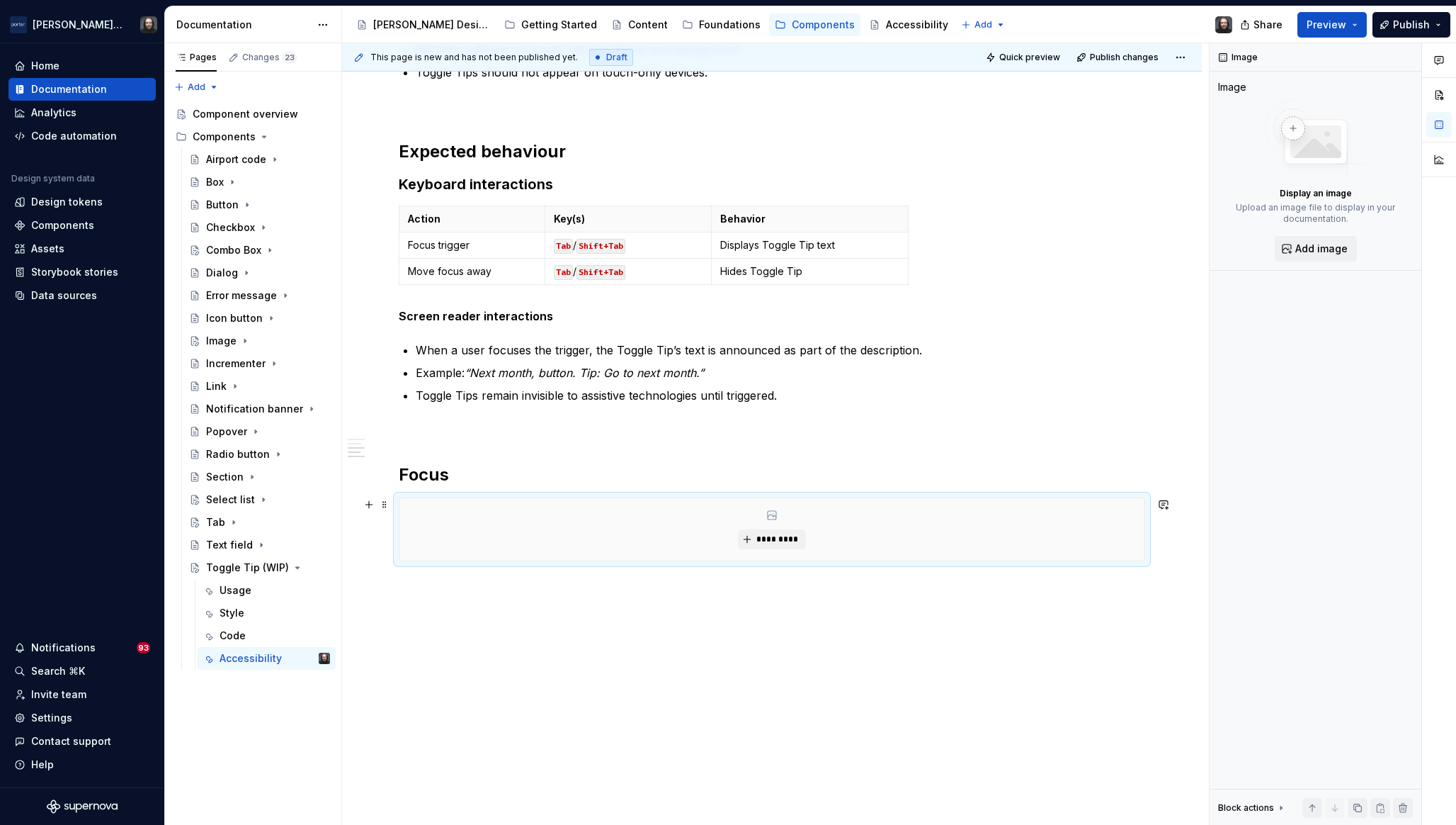
click at [785, 551] on div "*********" at bounding box center [772, 530] width 745 height 62
click at [785, 540] on span "*********" at bounding box center [777, 539] width 43 height 12
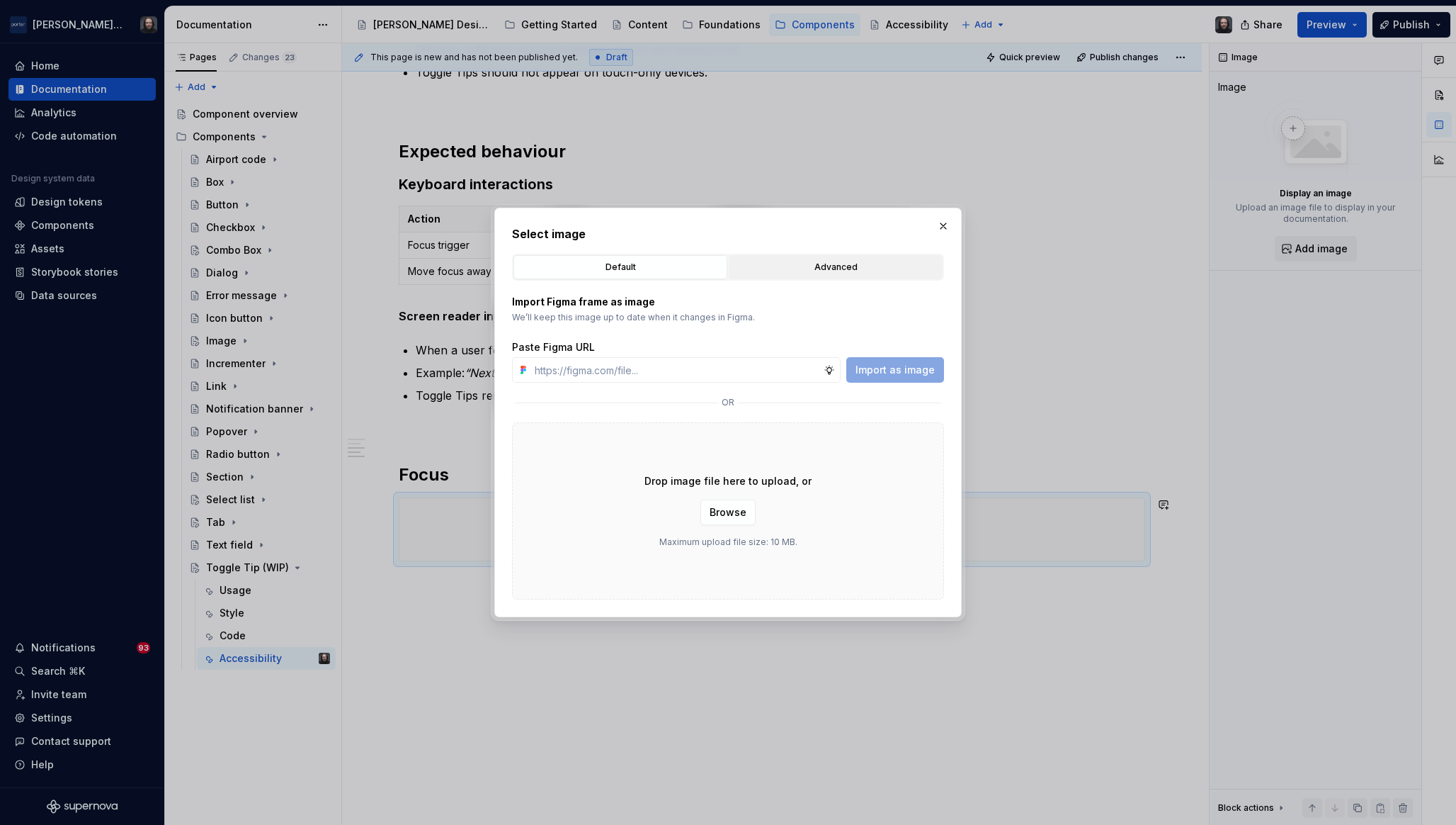
click at [837, 268] on div "Advanced" at bounding box center [835, 268] width 204 height 14
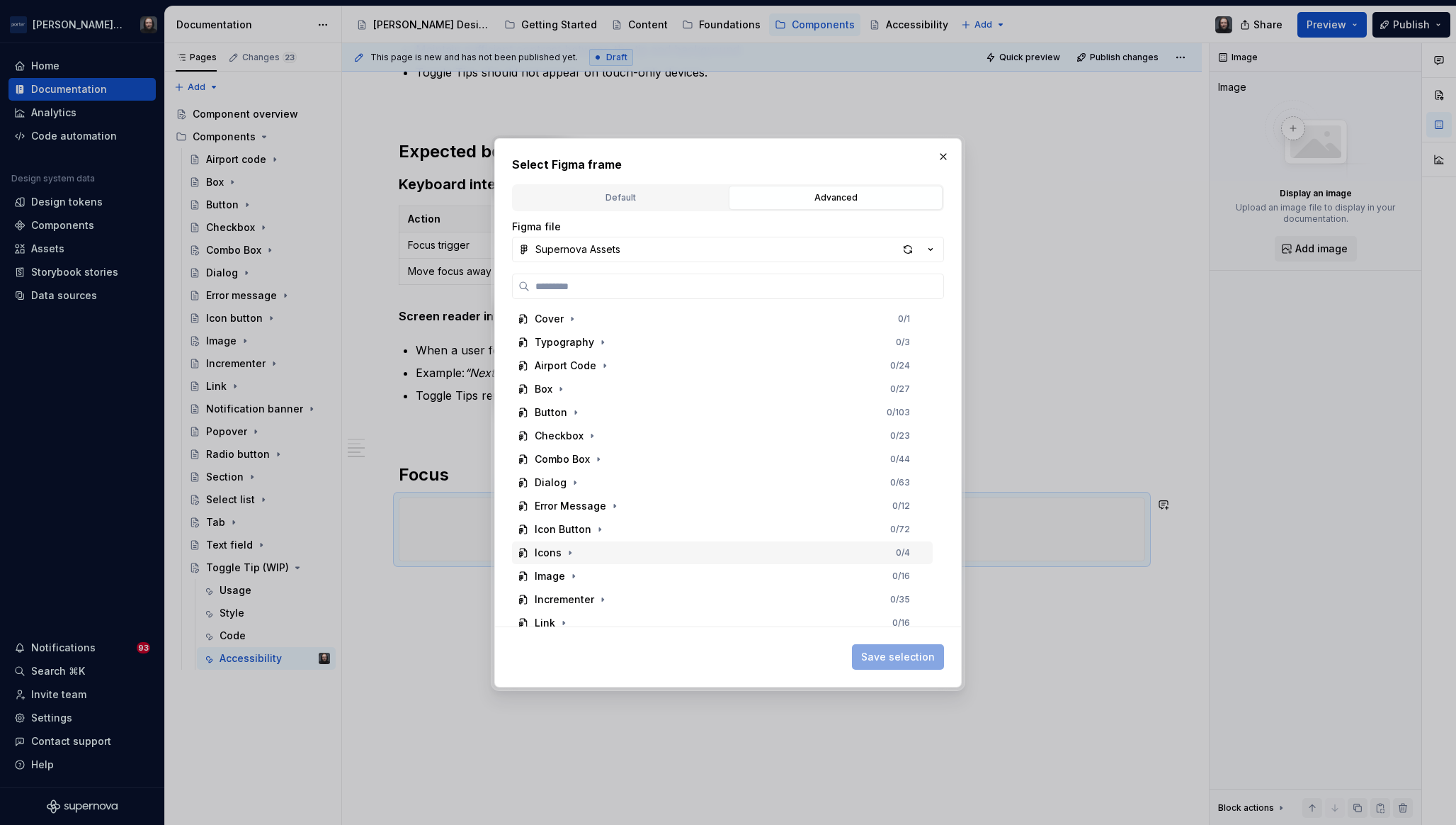
scroll to position [243, 0]
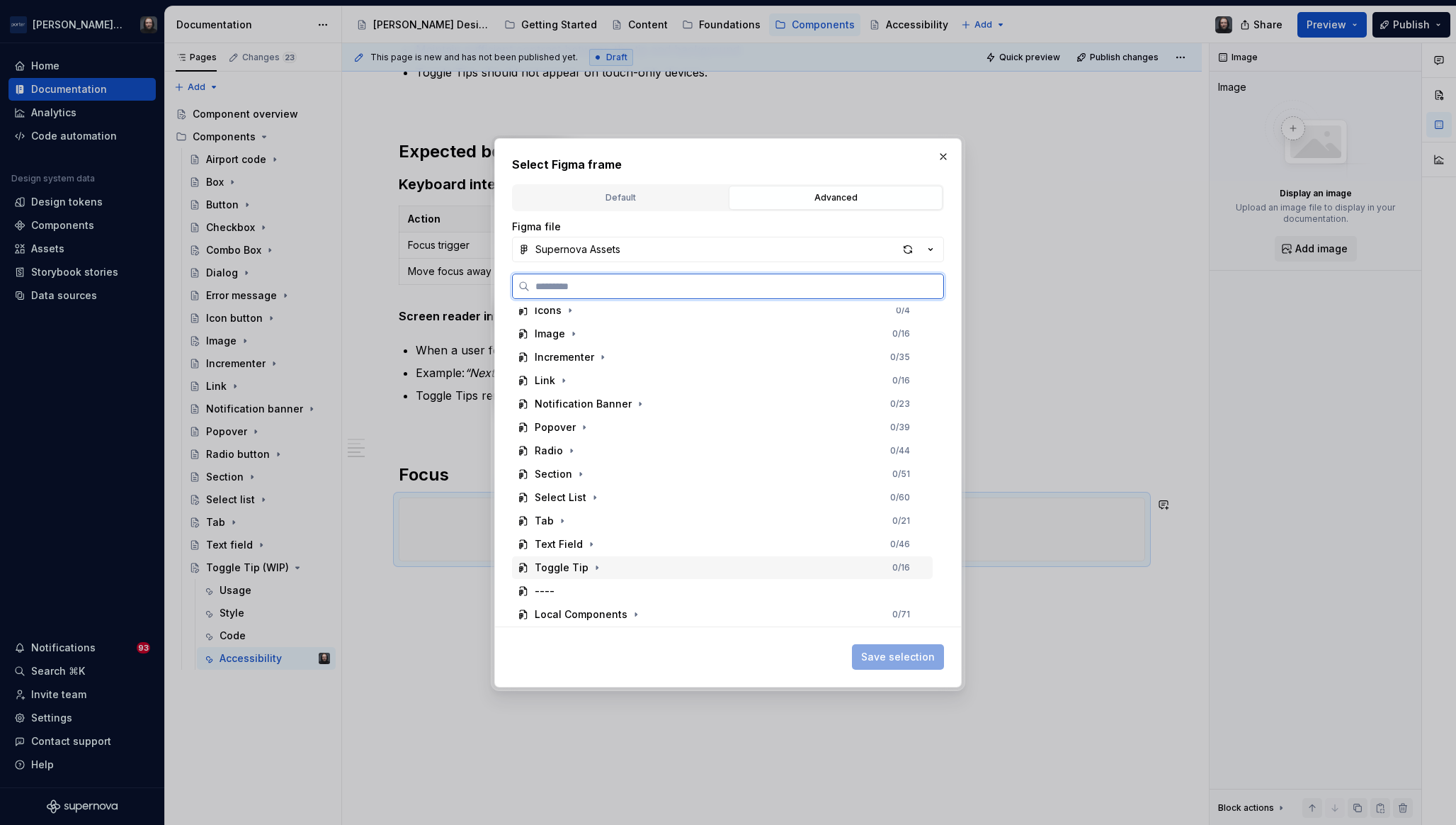
click at [688, 564] on div "Toggle Tip 0 / 16" at bounding box center [722, 567] width 421 height 22
click at [702, 477] on div "Focus" at bounding box center [729, 474] width 407 height 22
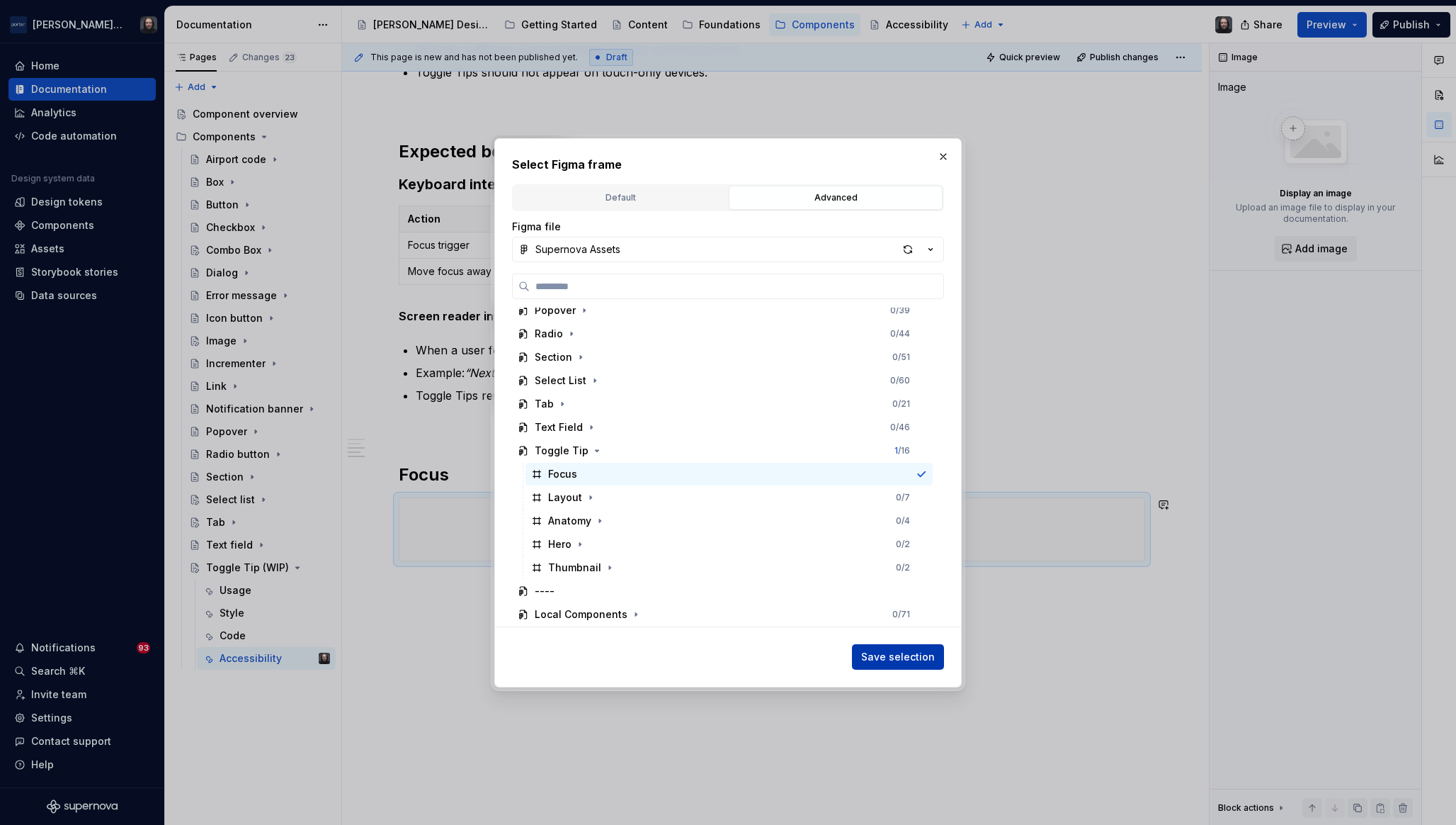
click at [905, 646] on button "Save selection" at bounding box center [898, 656] width 92 height 26
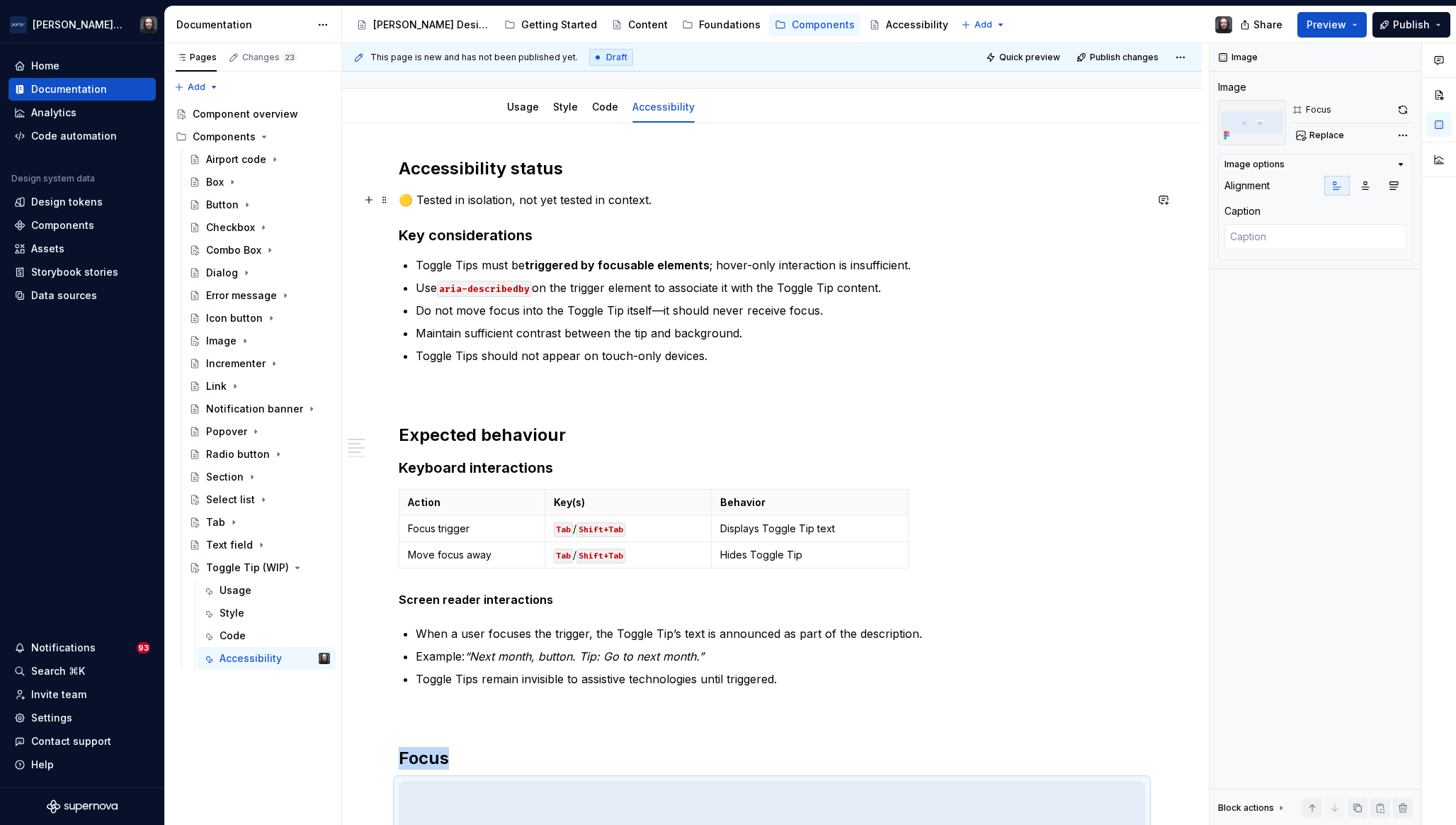
scroll to position [0, 0]
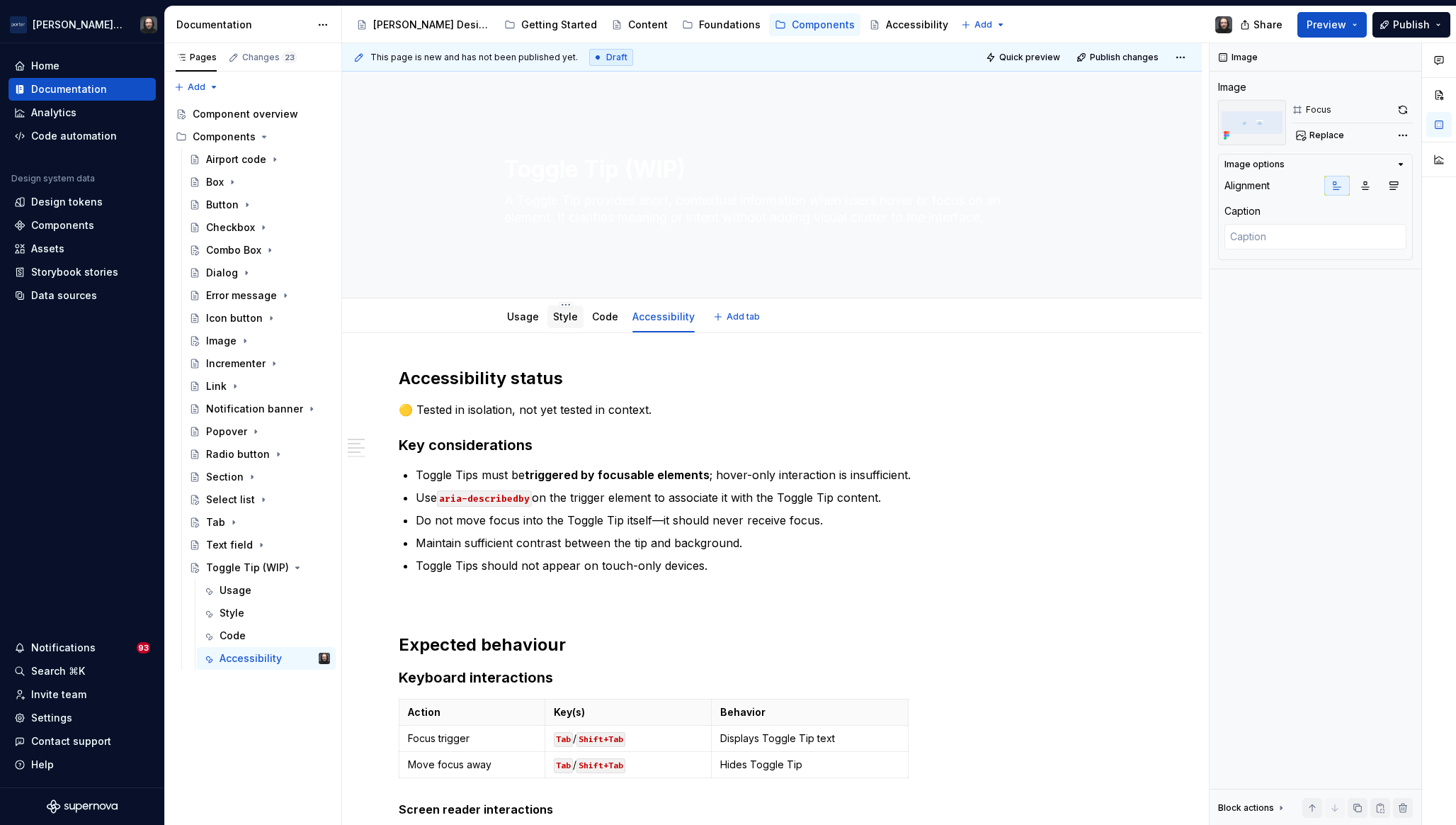
click at [567, 322] on div "Style" at bounding box center [566, 317] width 25 height 14
click at [557, 319] on link "Style" at bounding box center [566, 317] width 25 height 12
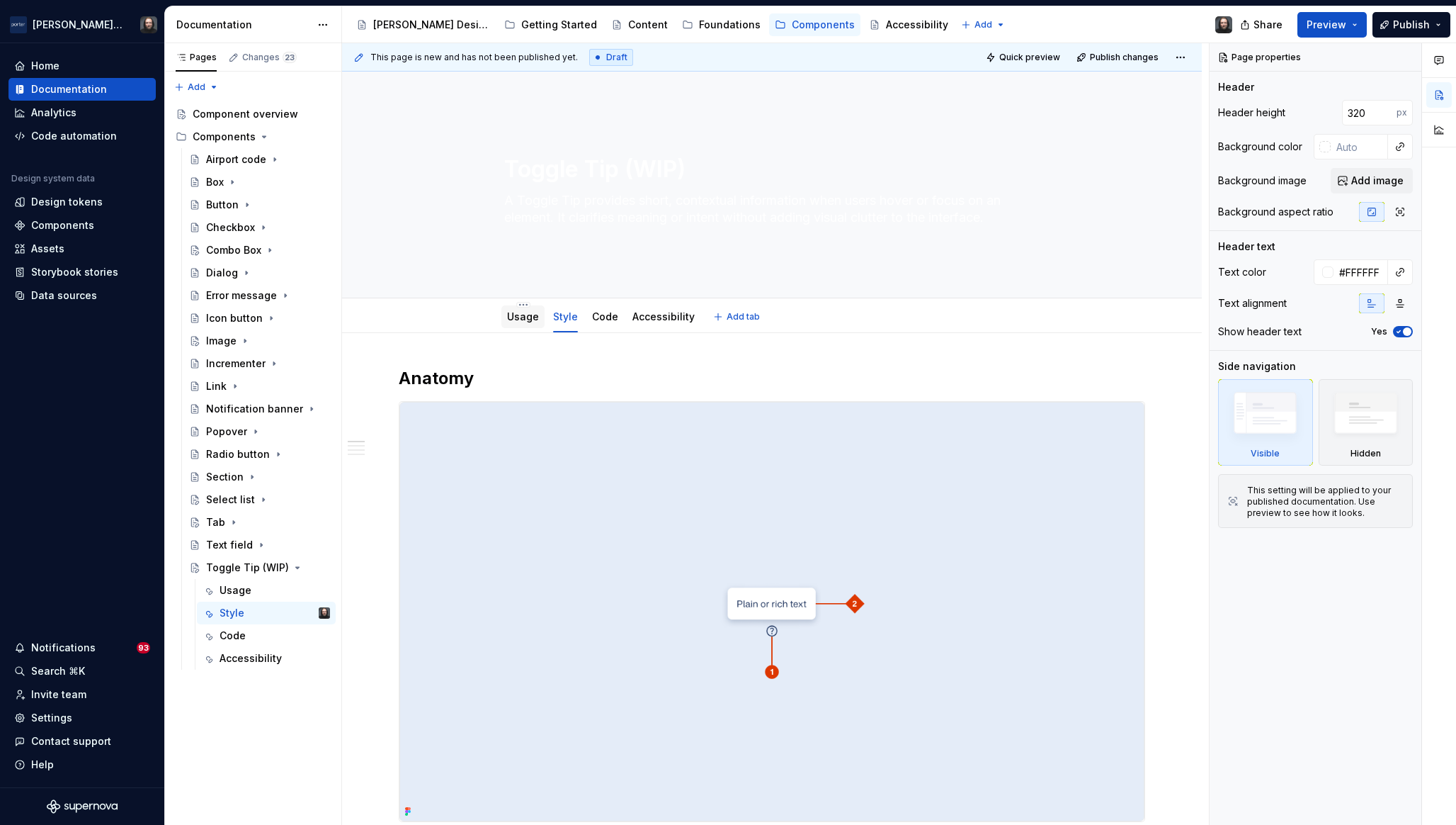
click at [519, 318] on link "Usage" at bounding box center [523, 317] width 32 height 12
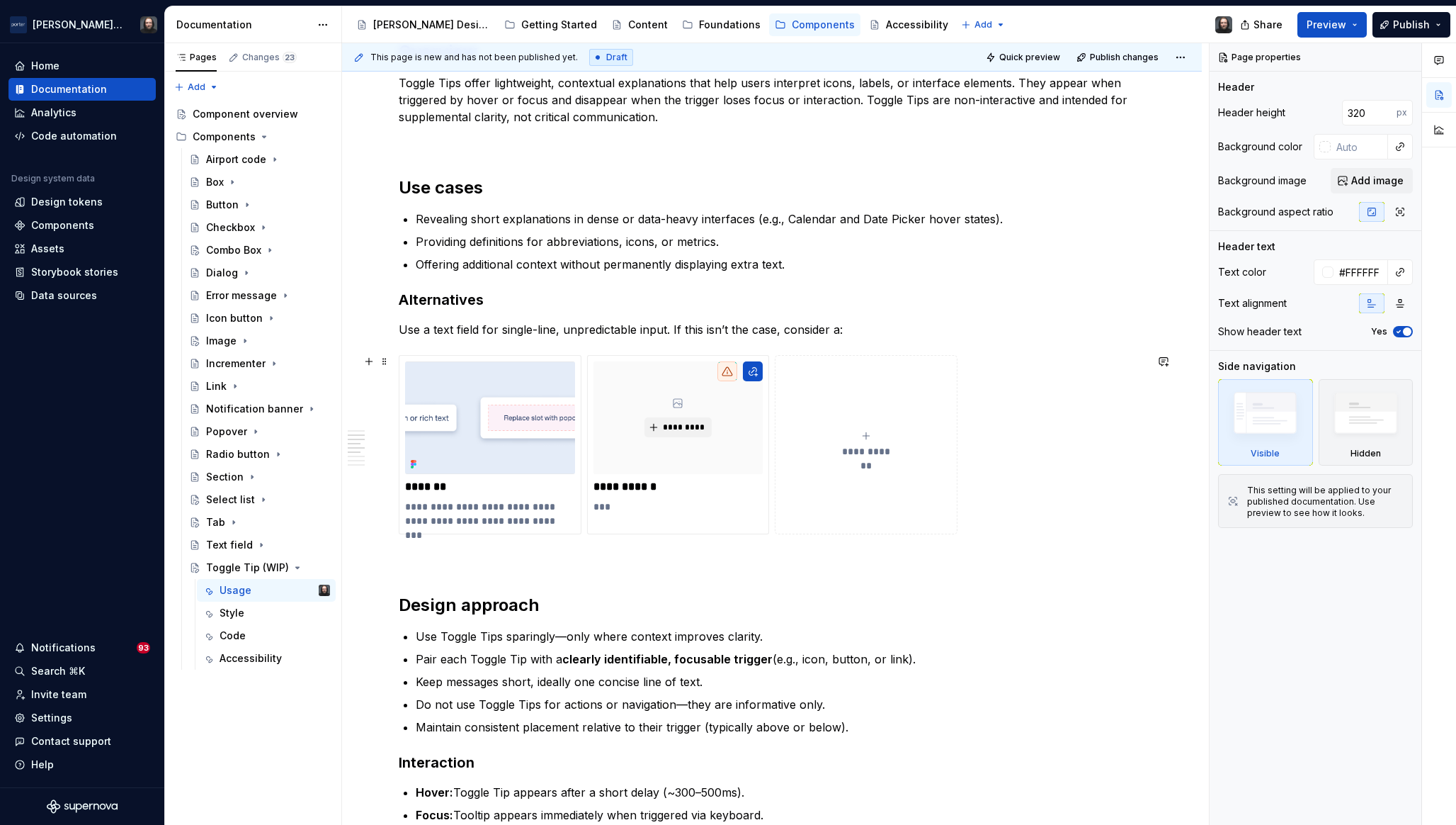
scroll to position [942, 0]
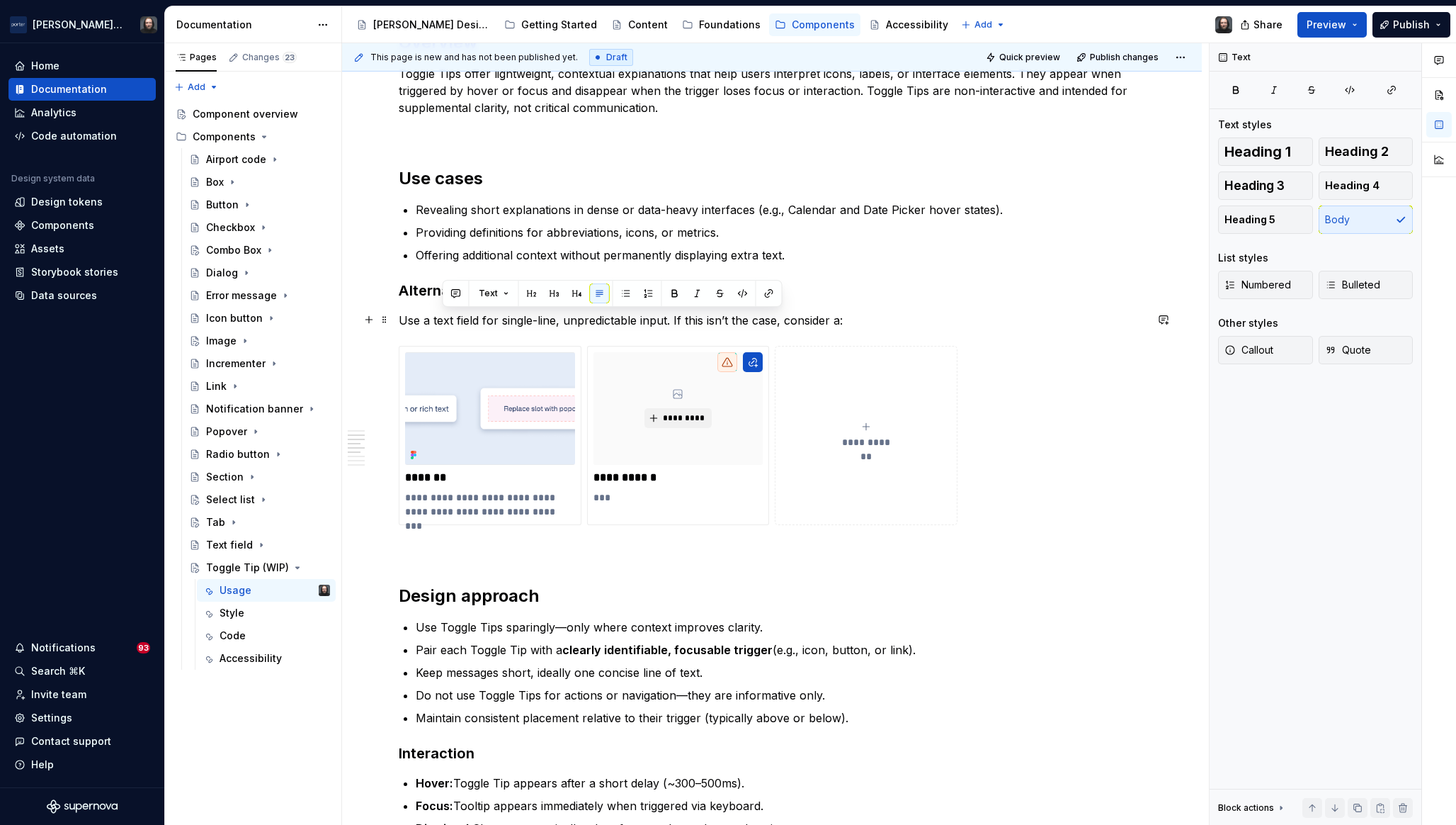
type textarea "*"
drag, startPoint x: 815, startPoint y: 319, endPoint x: 401, endPoint y: 320, distance: 414.0
click at [401, 320] on p "Use a text field for single-line, unpredictable input. If this isn’t the case, …" at bounding box center [771, 320] width 746 height 17
click at [1132, 487] on div "**********" at bounding box center [771, 436] width 746 height 180
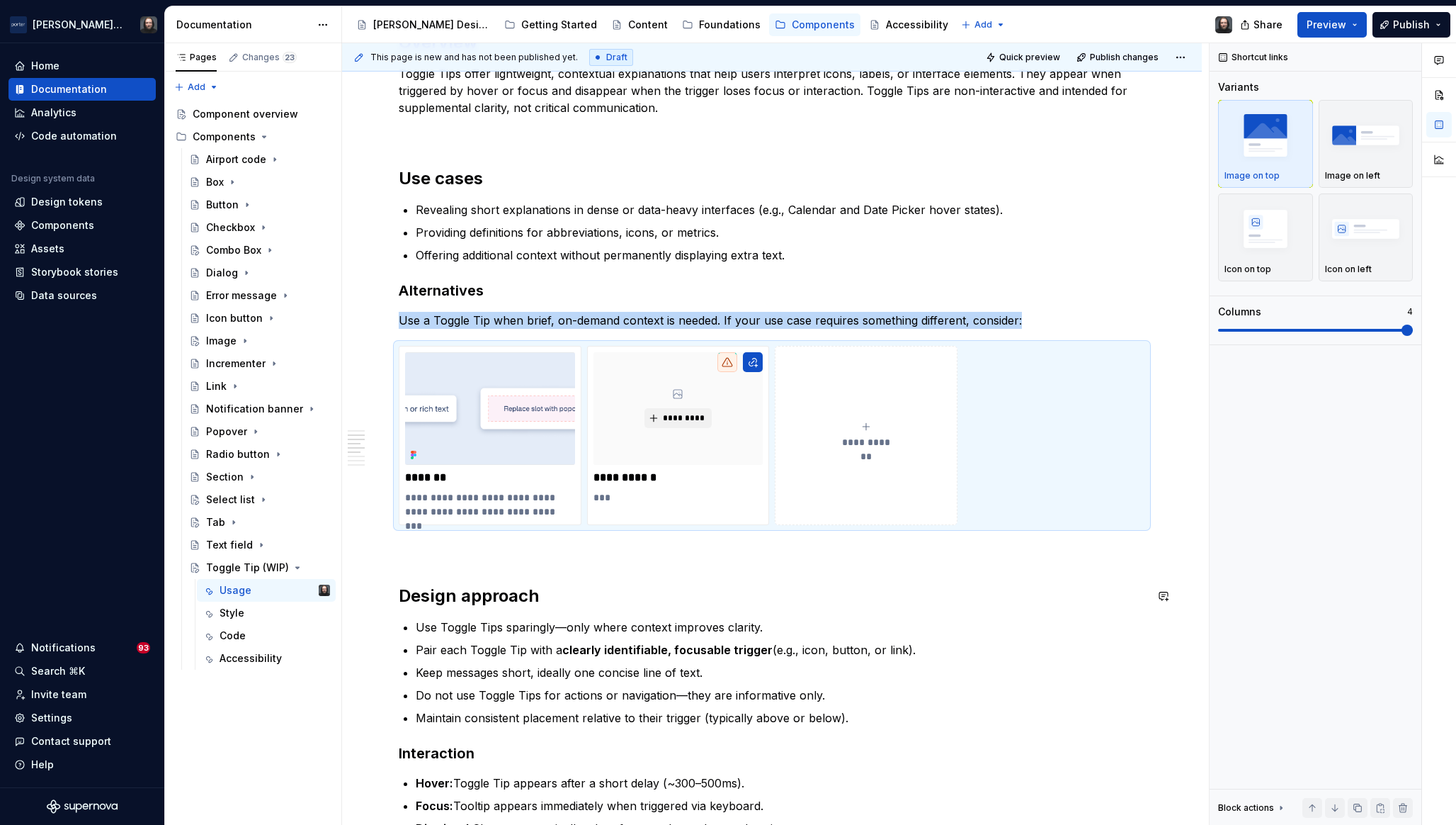
click at [1164, 612] on div "**********" at bounding box center [772, 623] width 860 height 2464
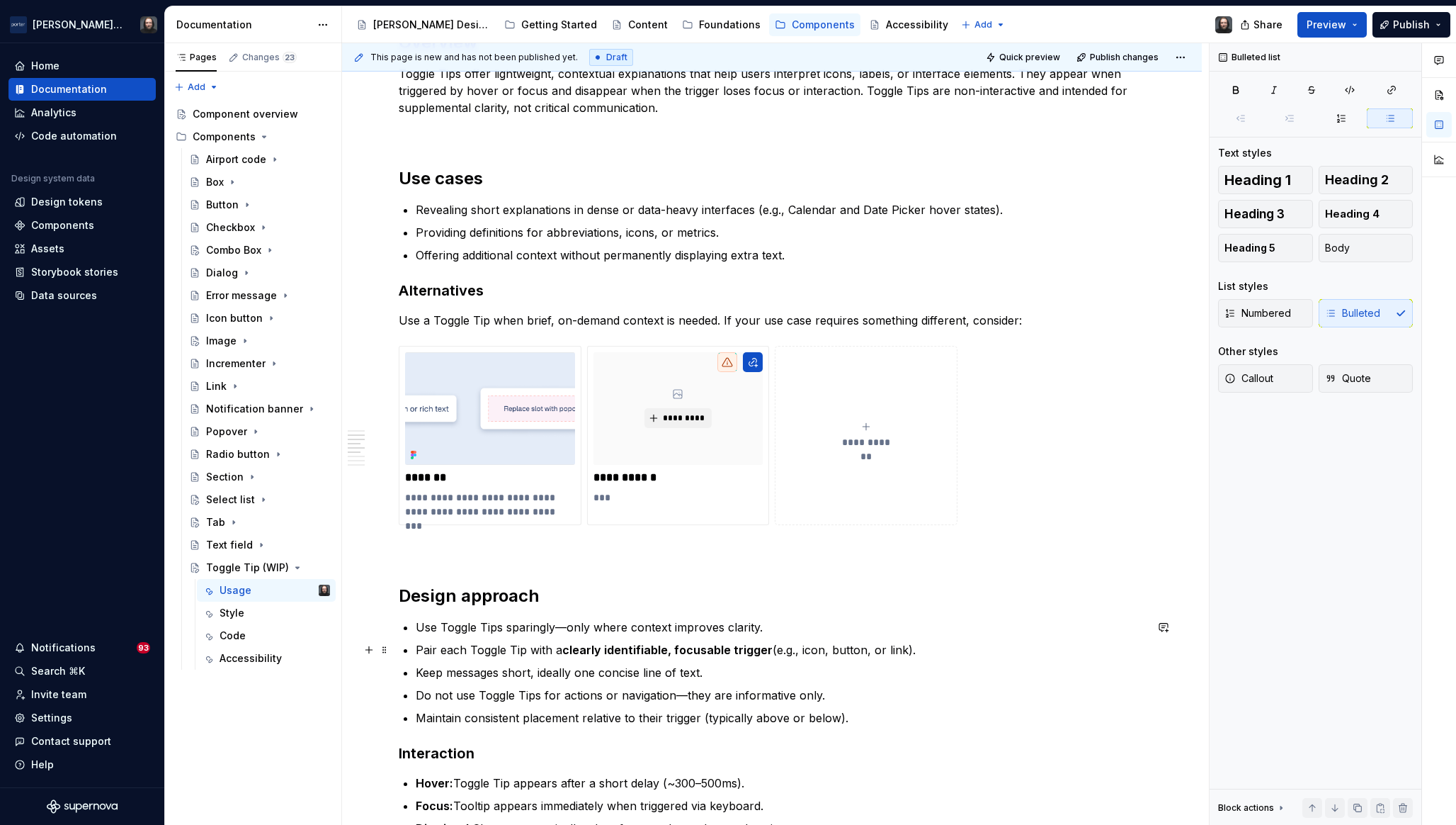
click at [1175, 645] on div "**********" at bounding box center [772, 623] width 860 height 2464
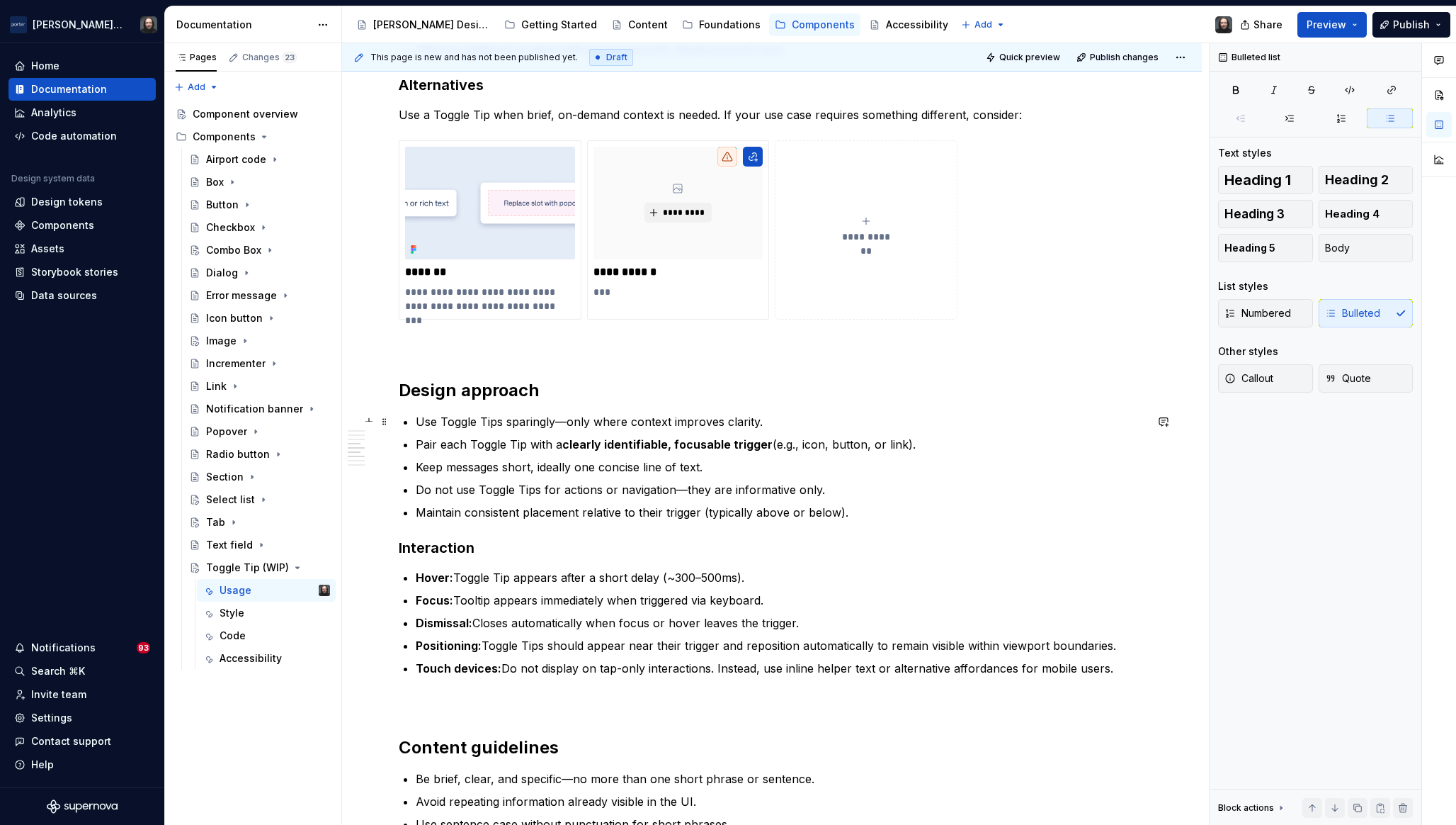
scroll to position [1167, 0]
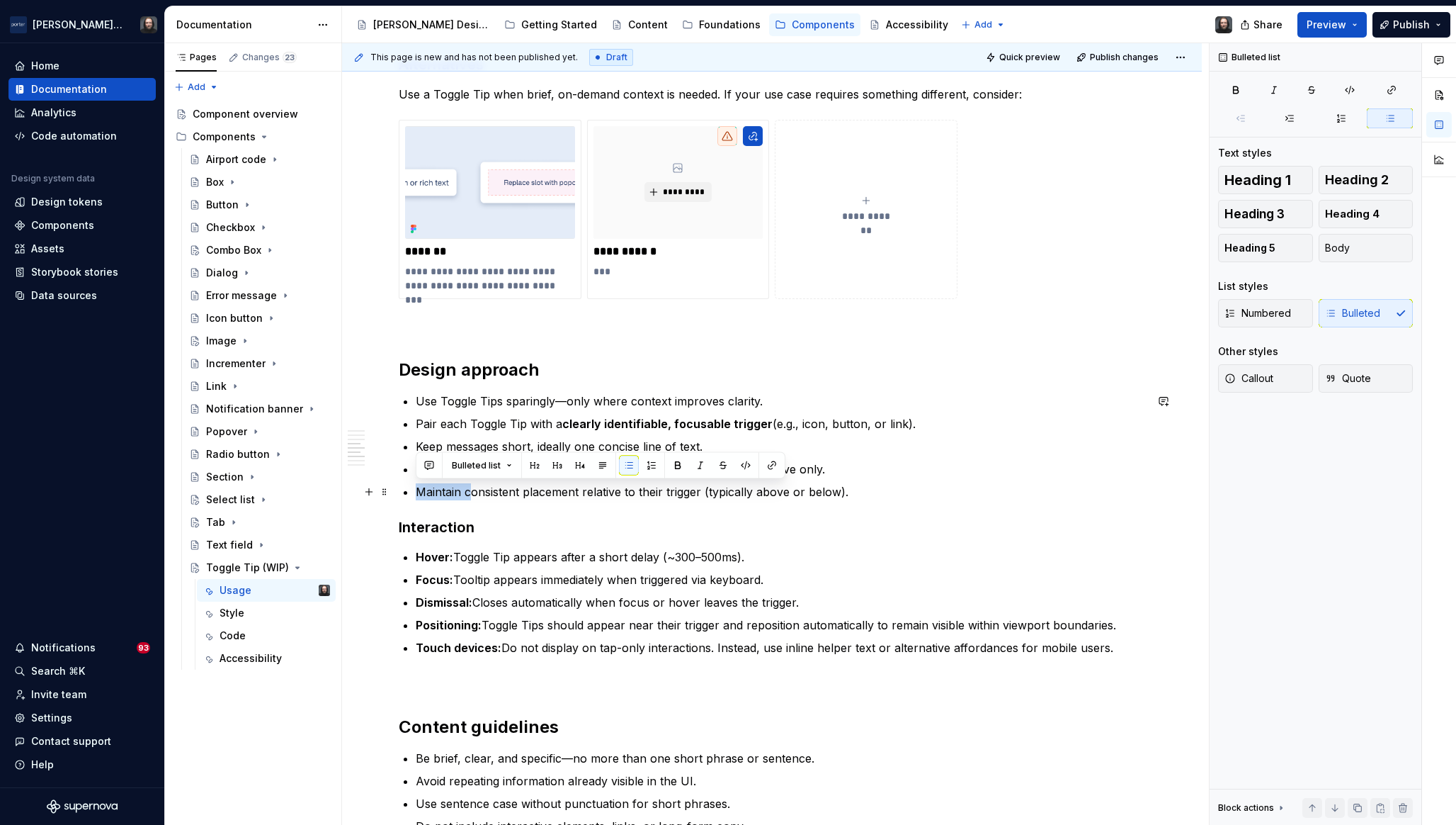
drag, startPoint x: 470, startPoint y: 492, endPoint x: 413, endPoint y: 489, distance: 57.1
click at [413, 489] on div "**********" at bounding box center [771, 282] width 746 height 2166
type textarea "*"
drag, startPoint x: 791, startPoint y: 493, endPoint x: 742, endPoint y: 491, distance: 49.0
click at [742, 491] on p "Consistent placement relative to their trigger (typically above or below)." at bounding box center [780, 491] width 729 height 17
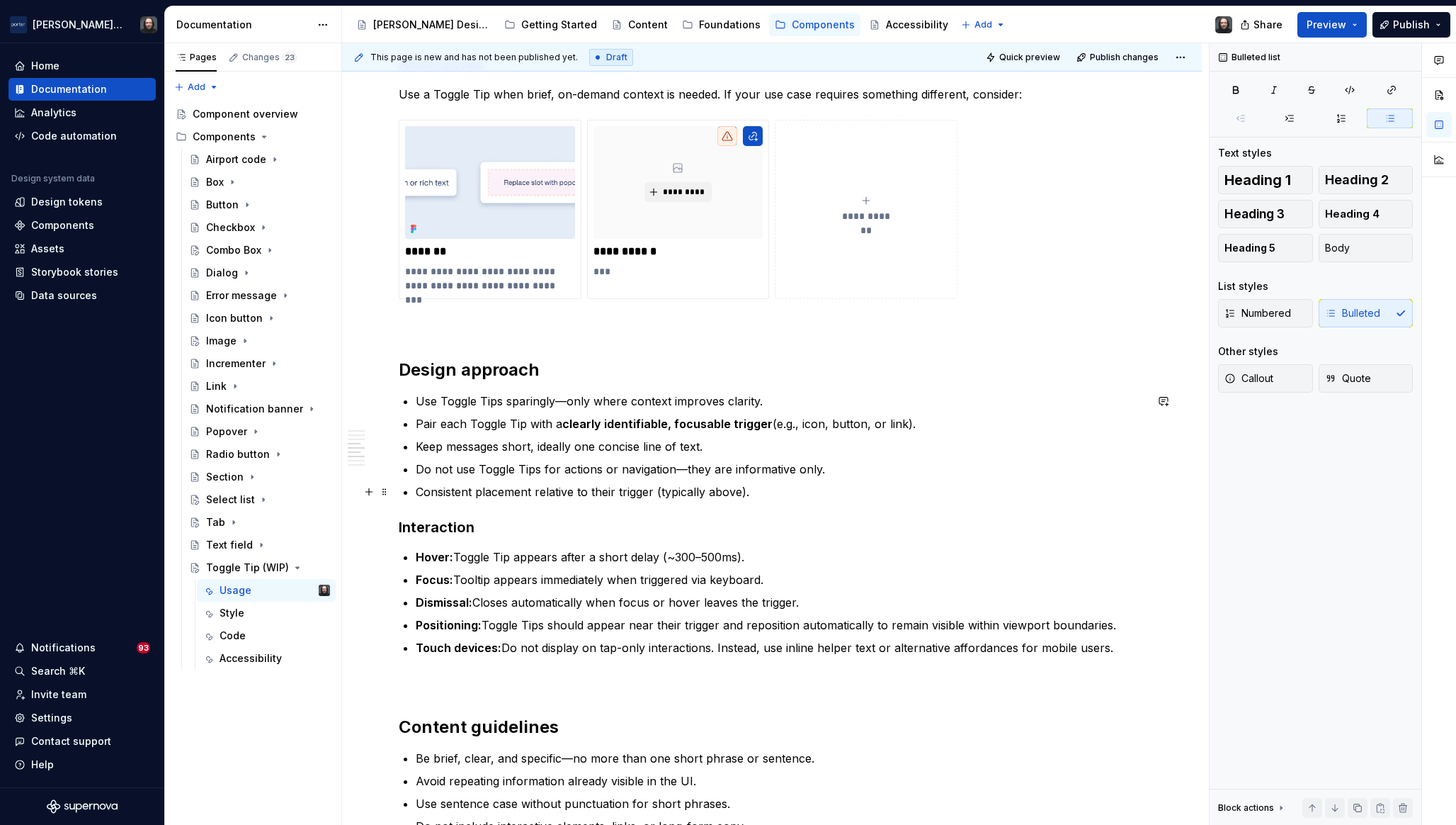
click at [1189, 491] on div "**********" at bounding box center [772, 397] width 860 height 2464
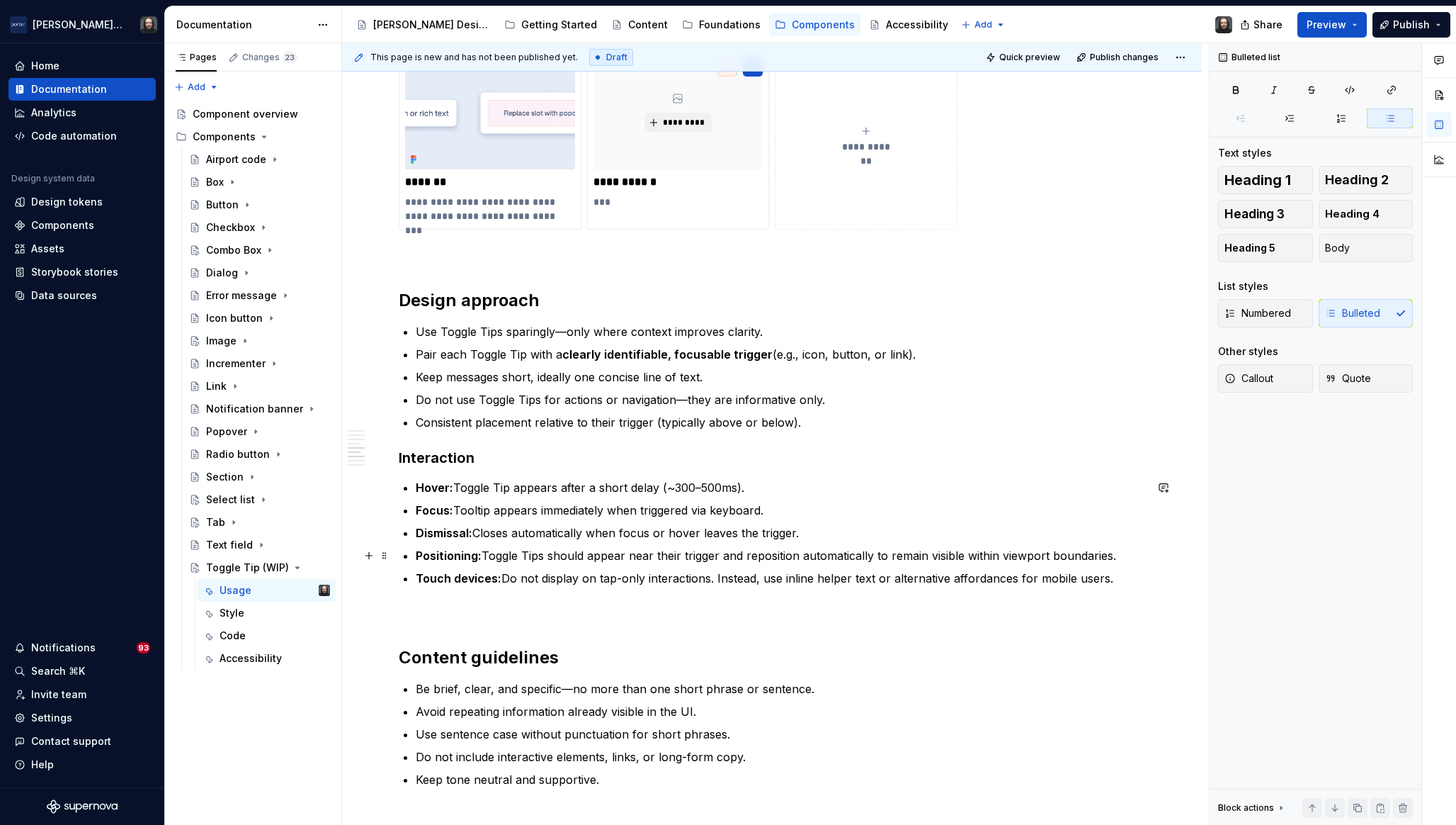
scroll to position [1256, 0]
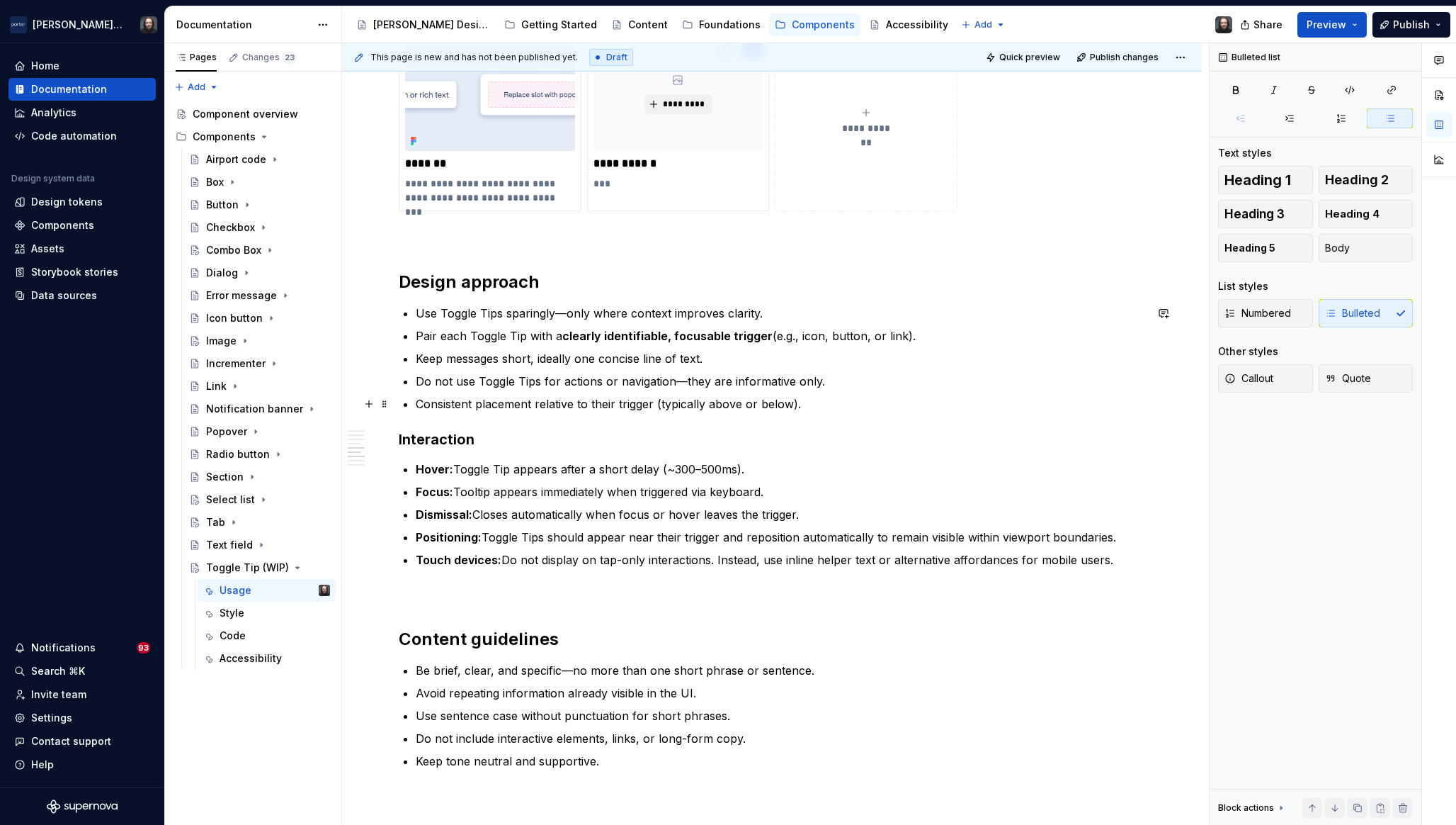
click at [806, 405] on p "Consistent placement relative to their trigger (typically above or below)." at bounding box center [780, 403] width 729 height 17
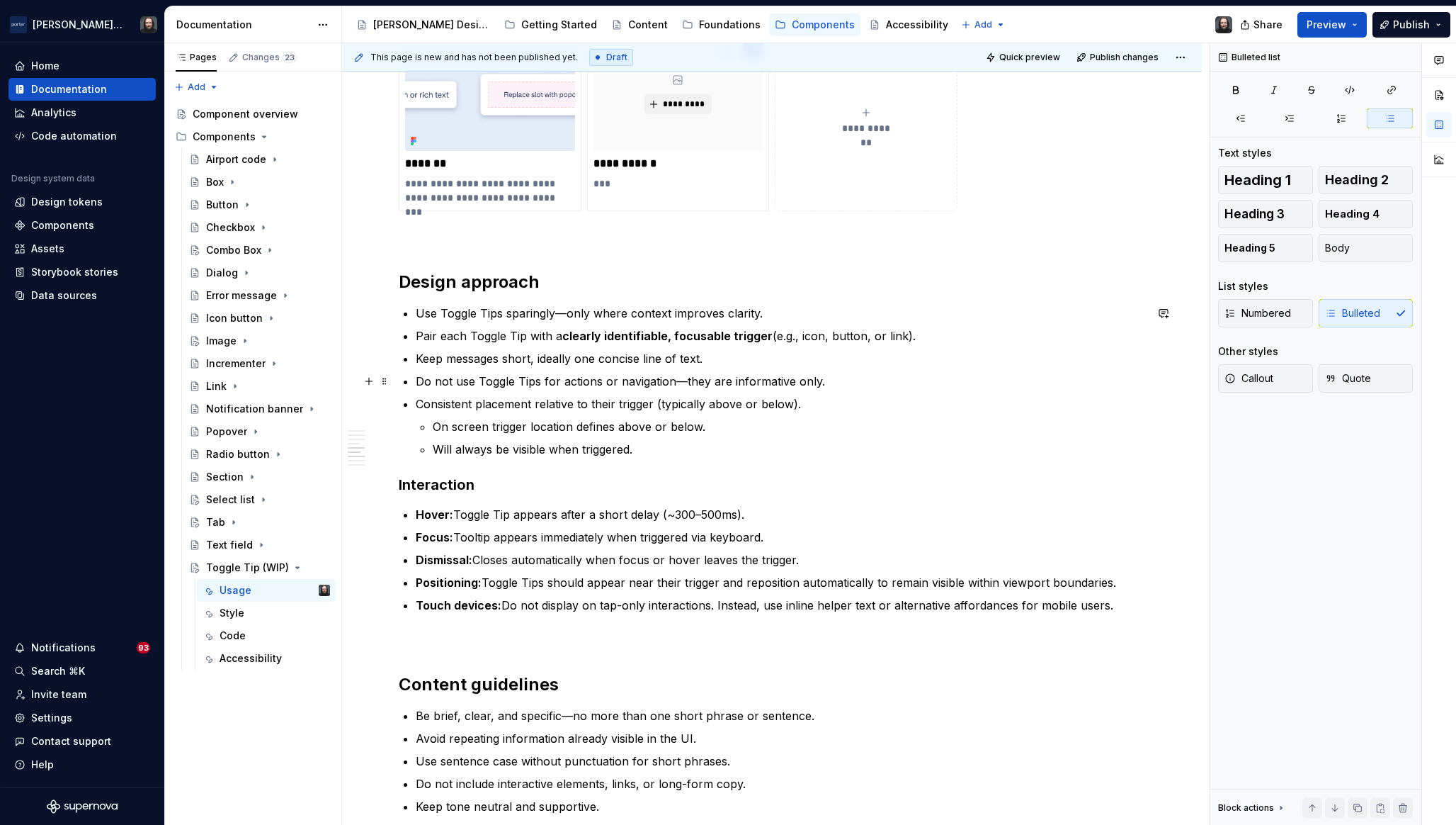
scroll to position [1288, 0]
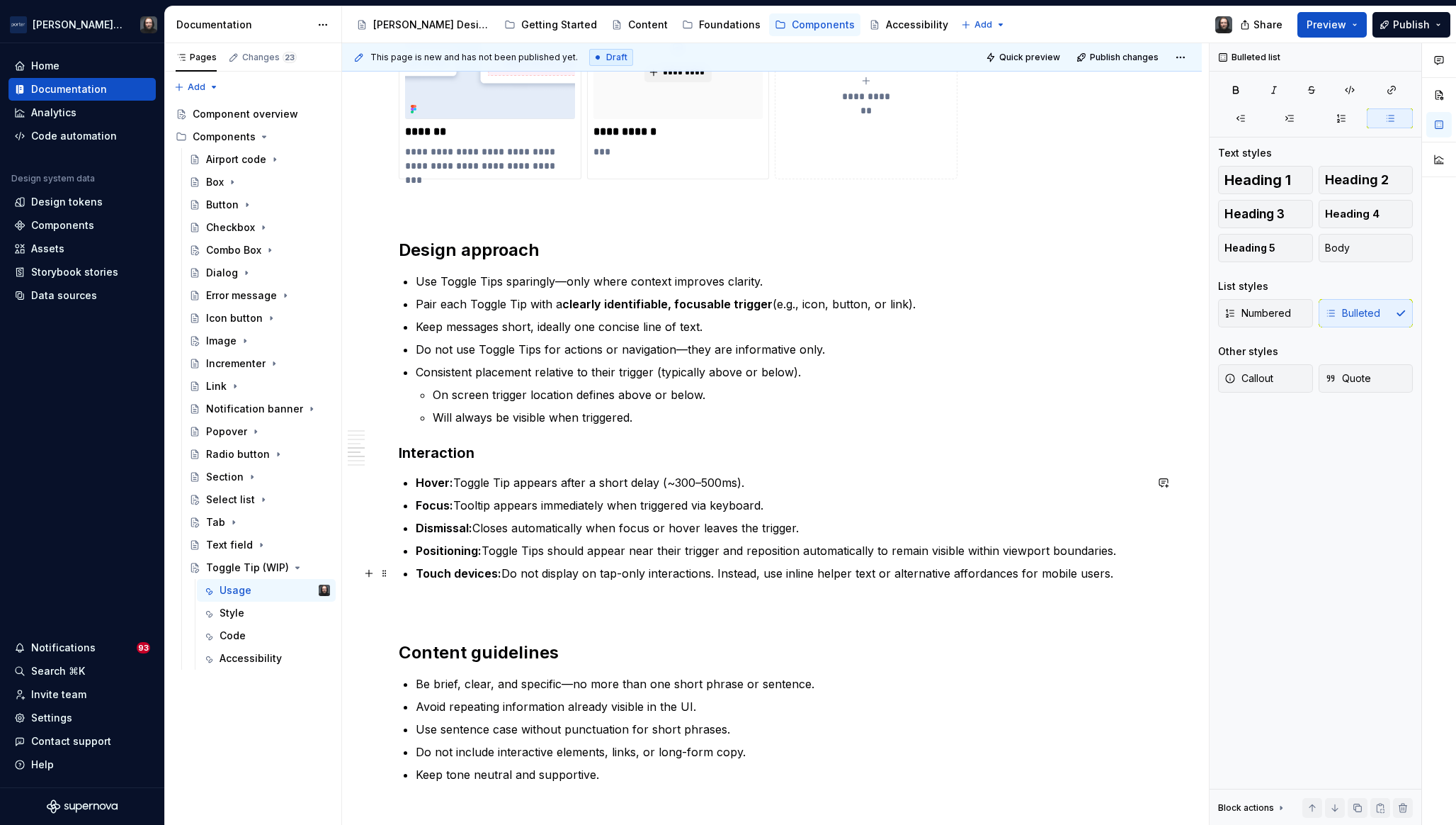
click at [1184, 569] on div "**********" at bounding box center [776, 433] width 867 height 782
drag, startPoint x: 657, startPoint y: 482, endPoint x: 563, endPoint y: 480, distance: 94.0
click at [563, 480] on p "Hover: Toggle Tip appears after a short delay (~300–500ms)." at bounding box center [780, 483] width 729 height 17
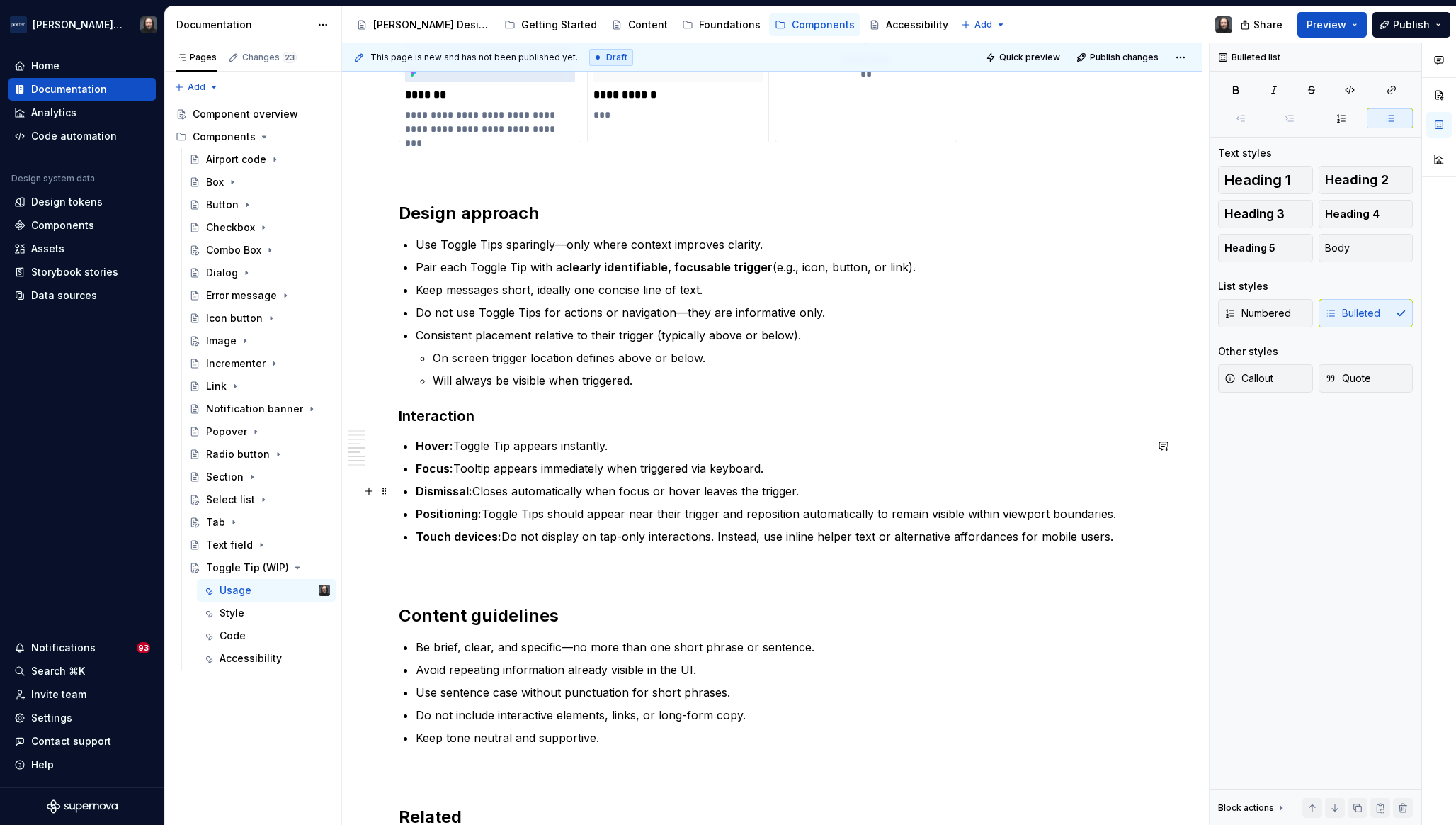
scroll to position [1333, 0]
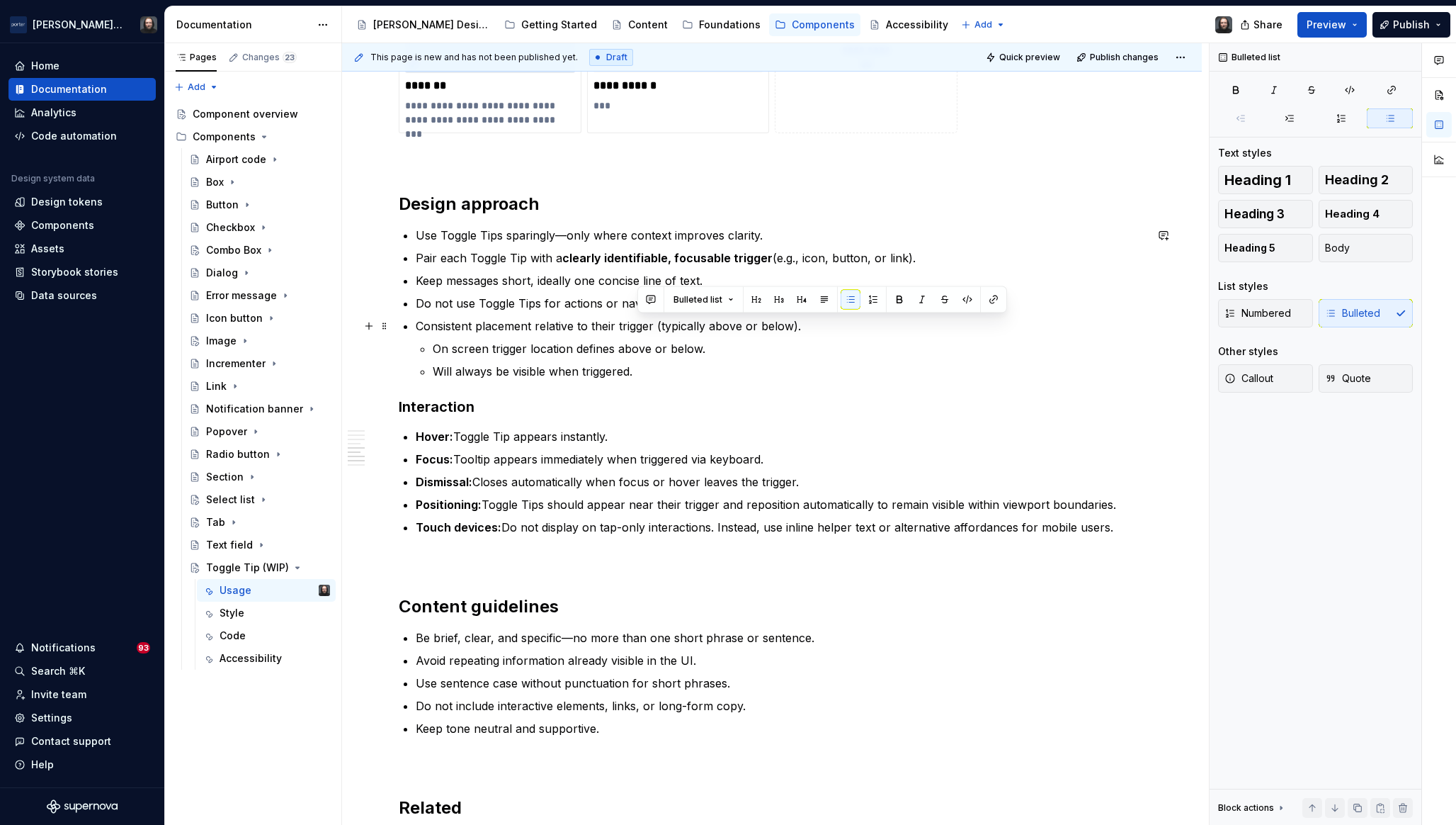
drag, startPoint x: 639, startPoint y: 371, endPoint x: 804, endPoint y: 327, distance: 170.8
click at [802, 327] on li "Consistent placement relative to their trigger (typically above or below). On s…" at bounding box center [780, 349] width 729 height 62
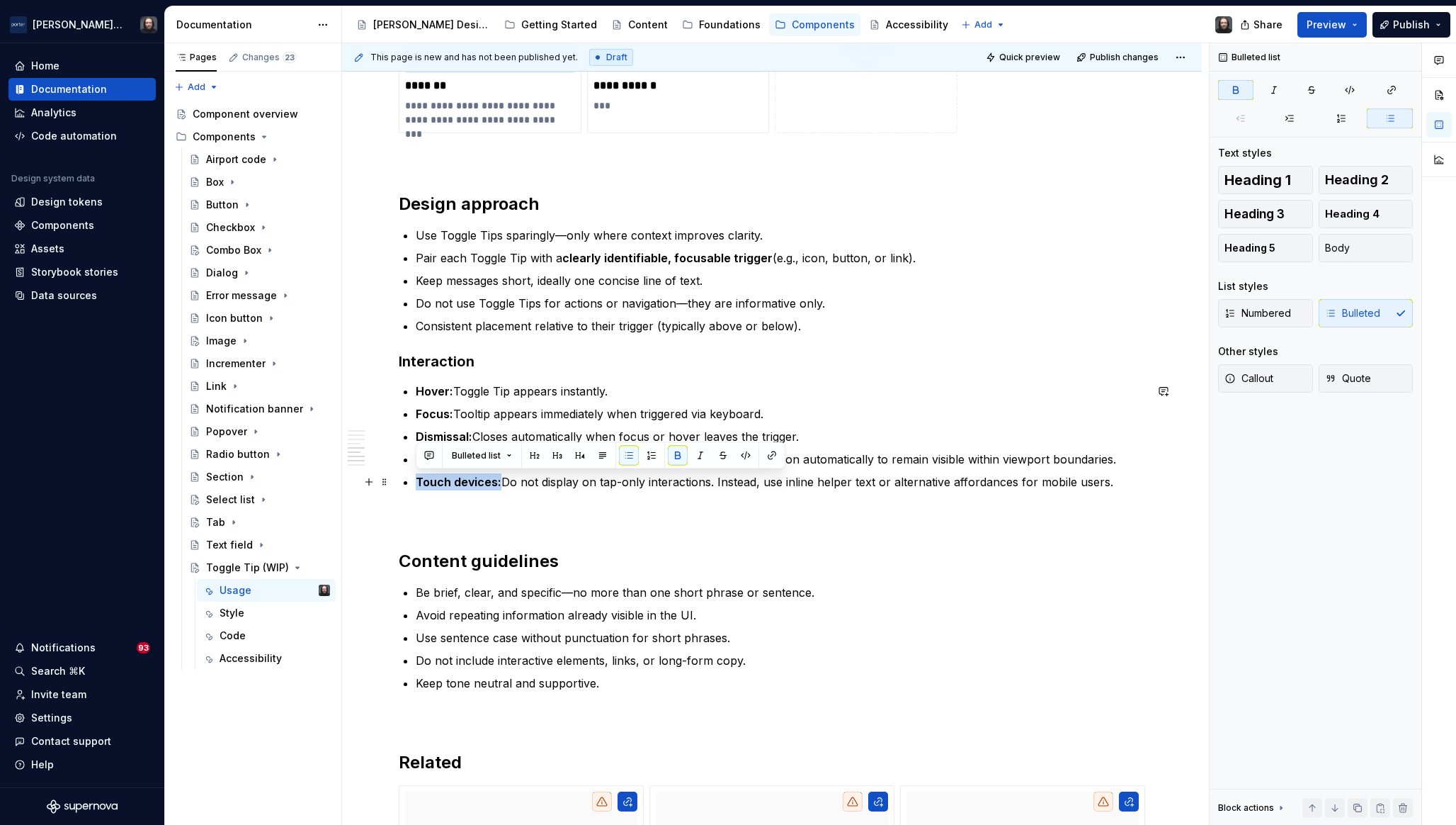
drag, startPoint x: 417, startPoint y: 481, endPoint x: 498, endPoint y: 484, distance: 81.1
click at [498, 484] on strong "Touch devices:" at bounding box center [458, 482] width 86 height 14
click at [431, 457] on button "button" at bounding box center [429, 456] width 20 height 20
click at [630, 499] on icon "Send" at bounding box center [630, 503] width 14 height 14
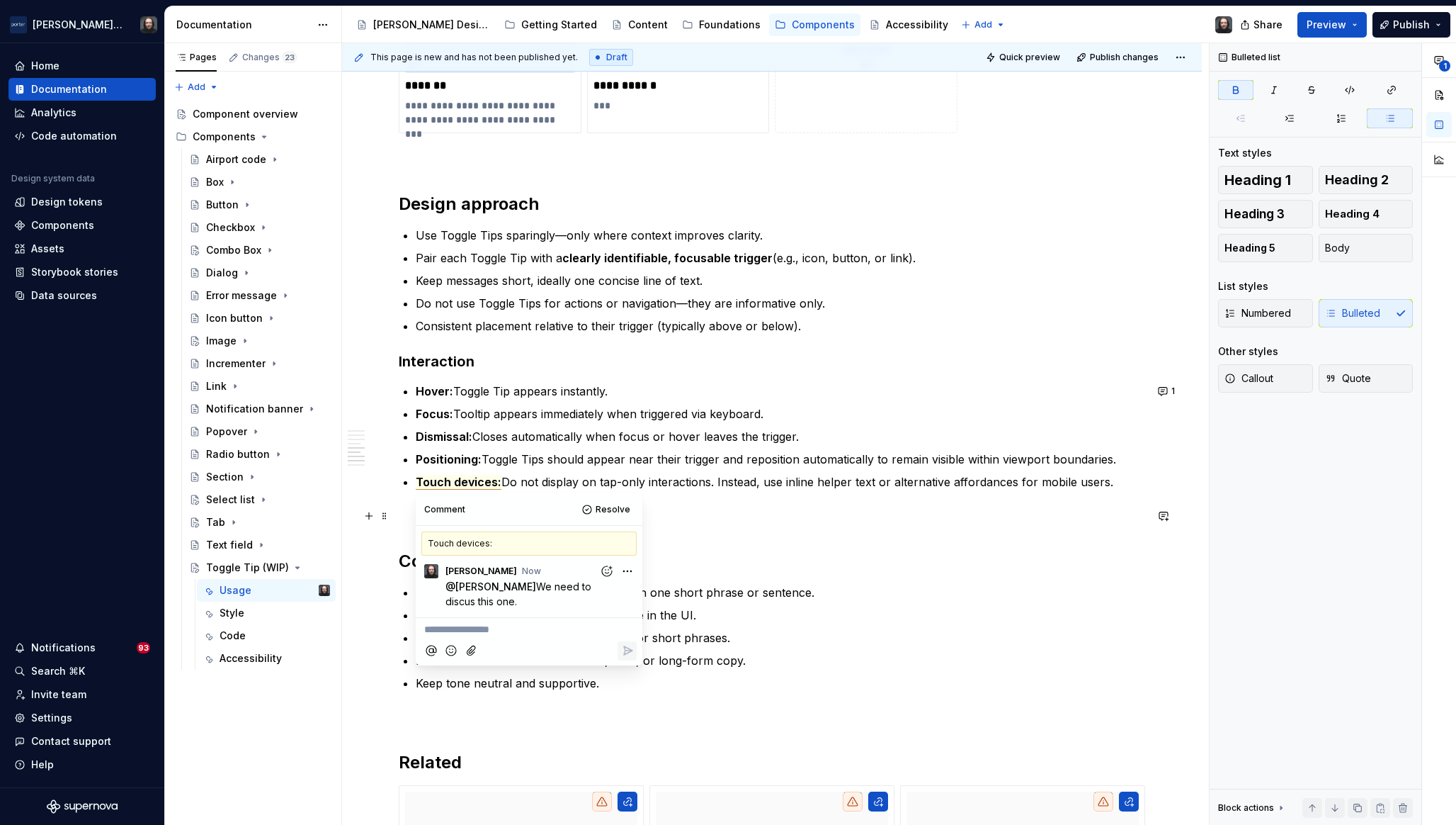
scroll to position [1382, 0]
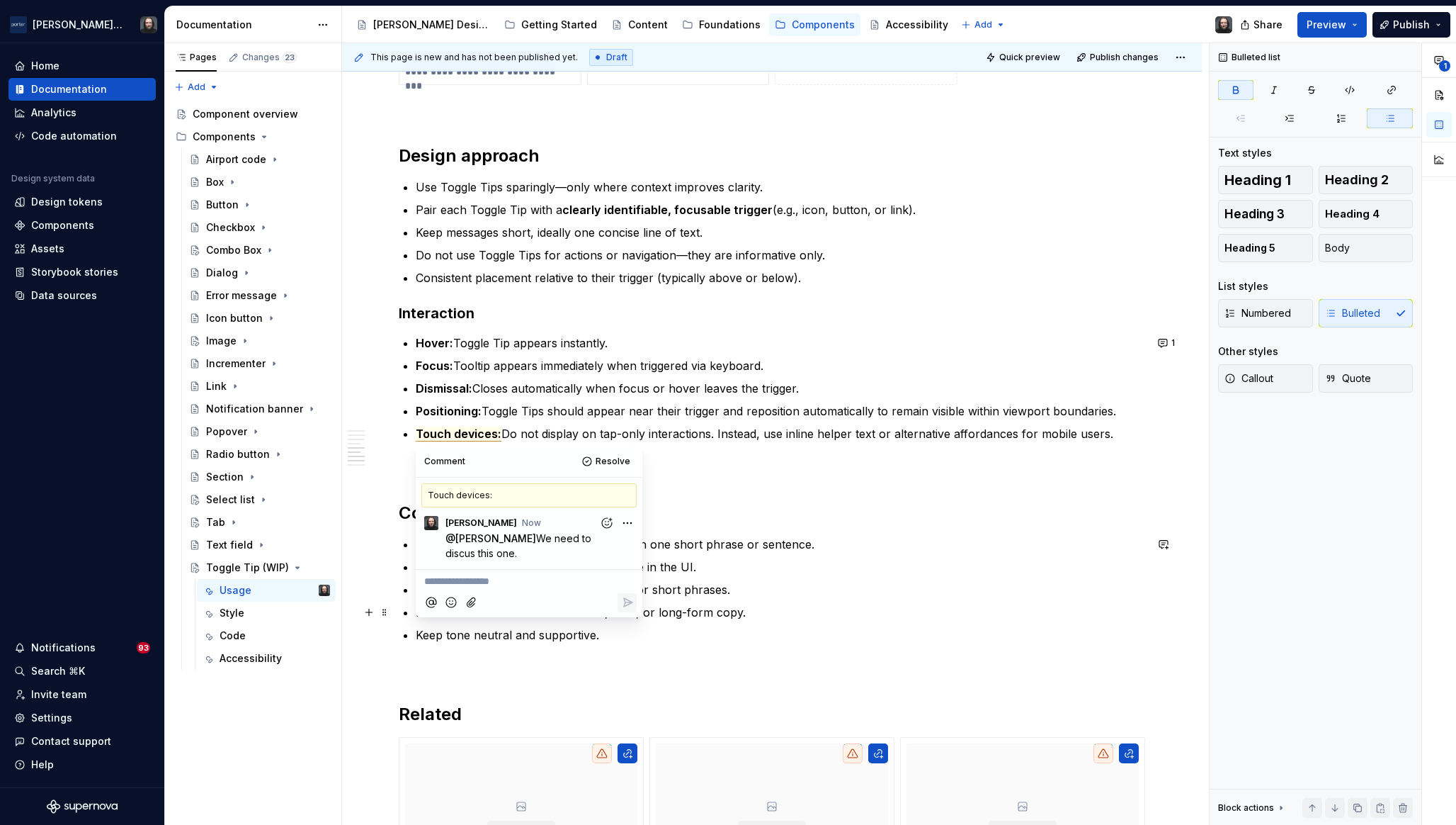
click at [1168, 619] on div "**********" at bounding box center [772, 183] width 860 height 2464
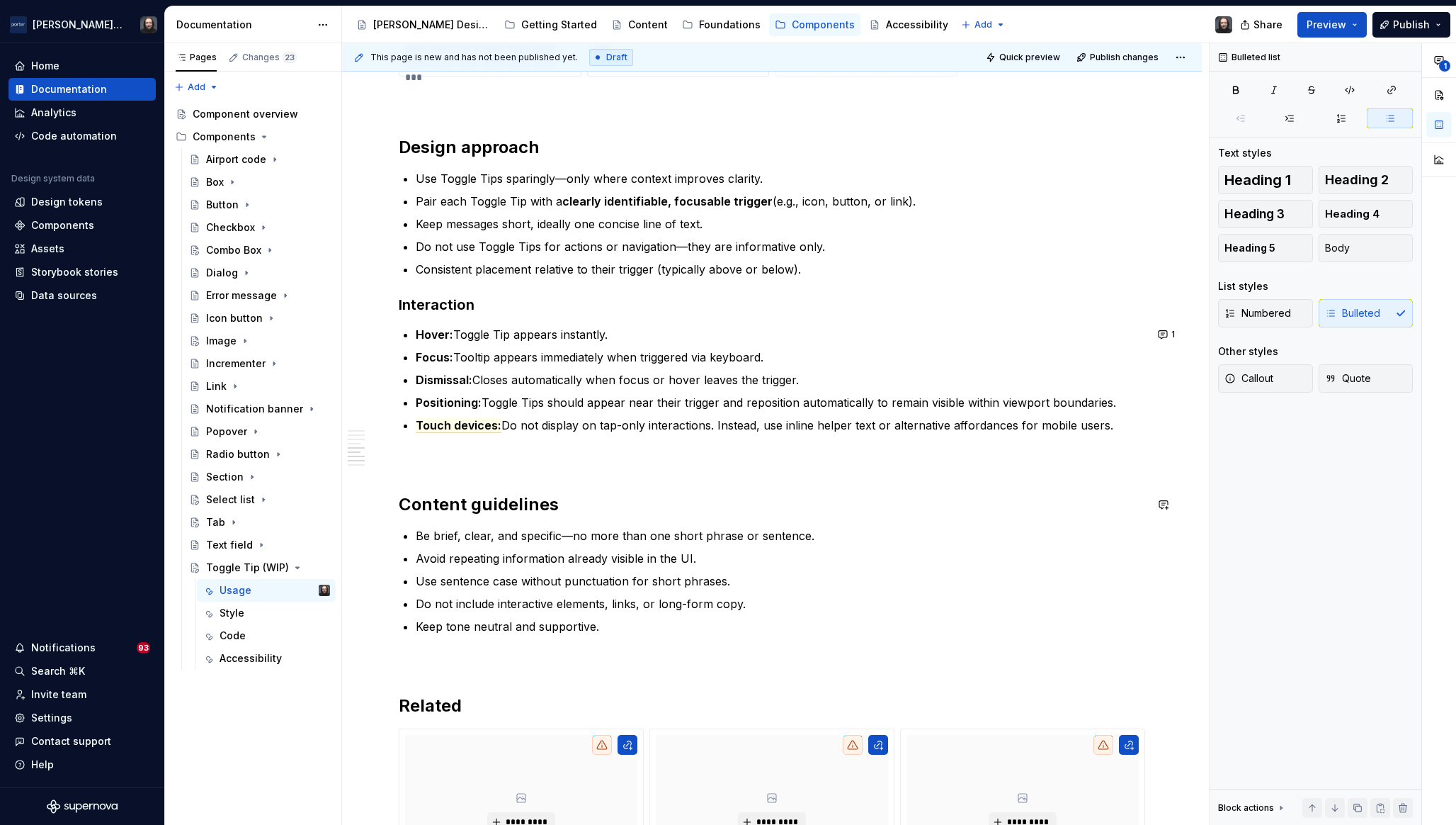
scroll to position [1399, 0]
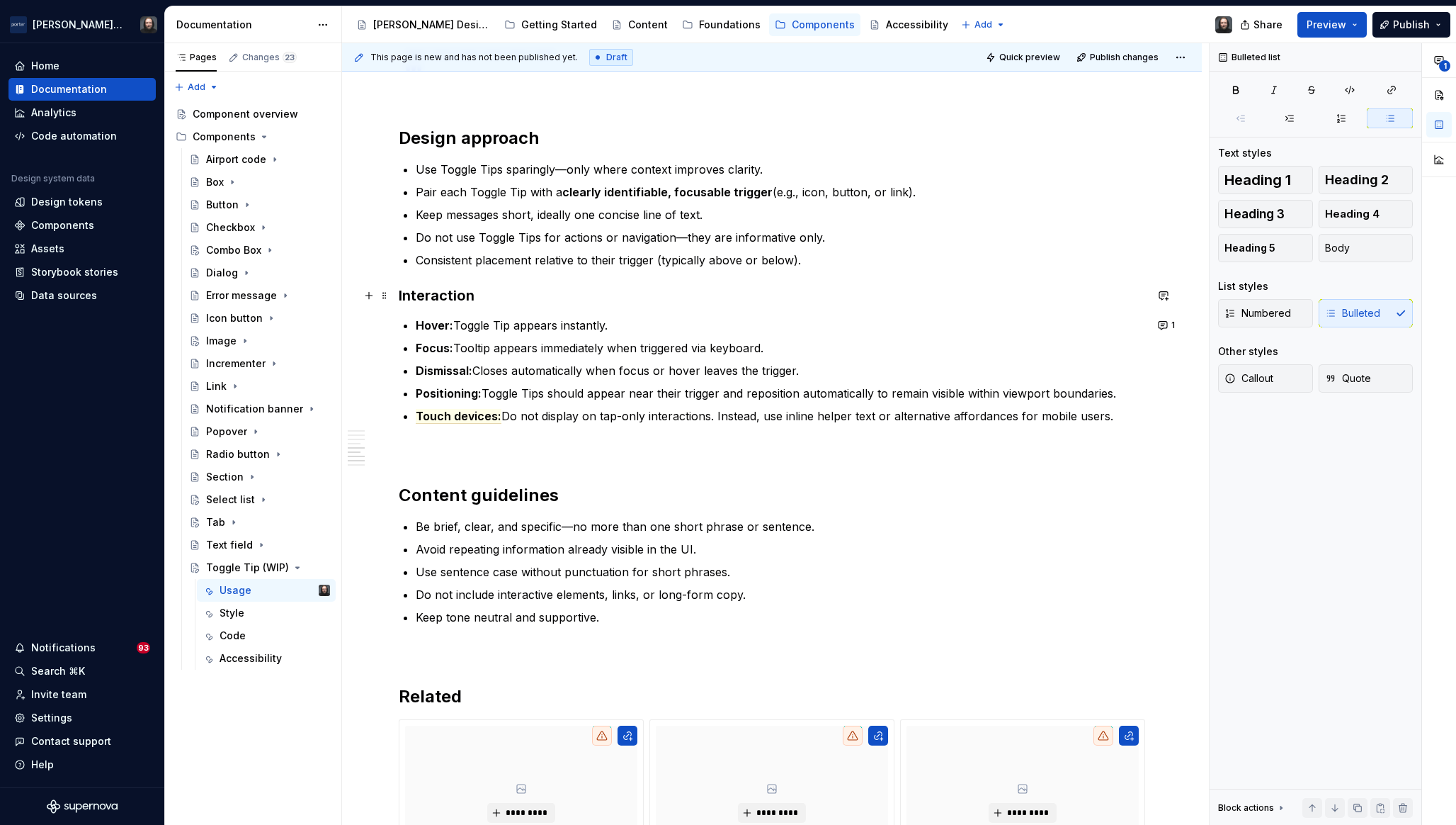
click at [488, 294] on h3 "Interaction" at bounding box center [771, 295] width 746 height 20
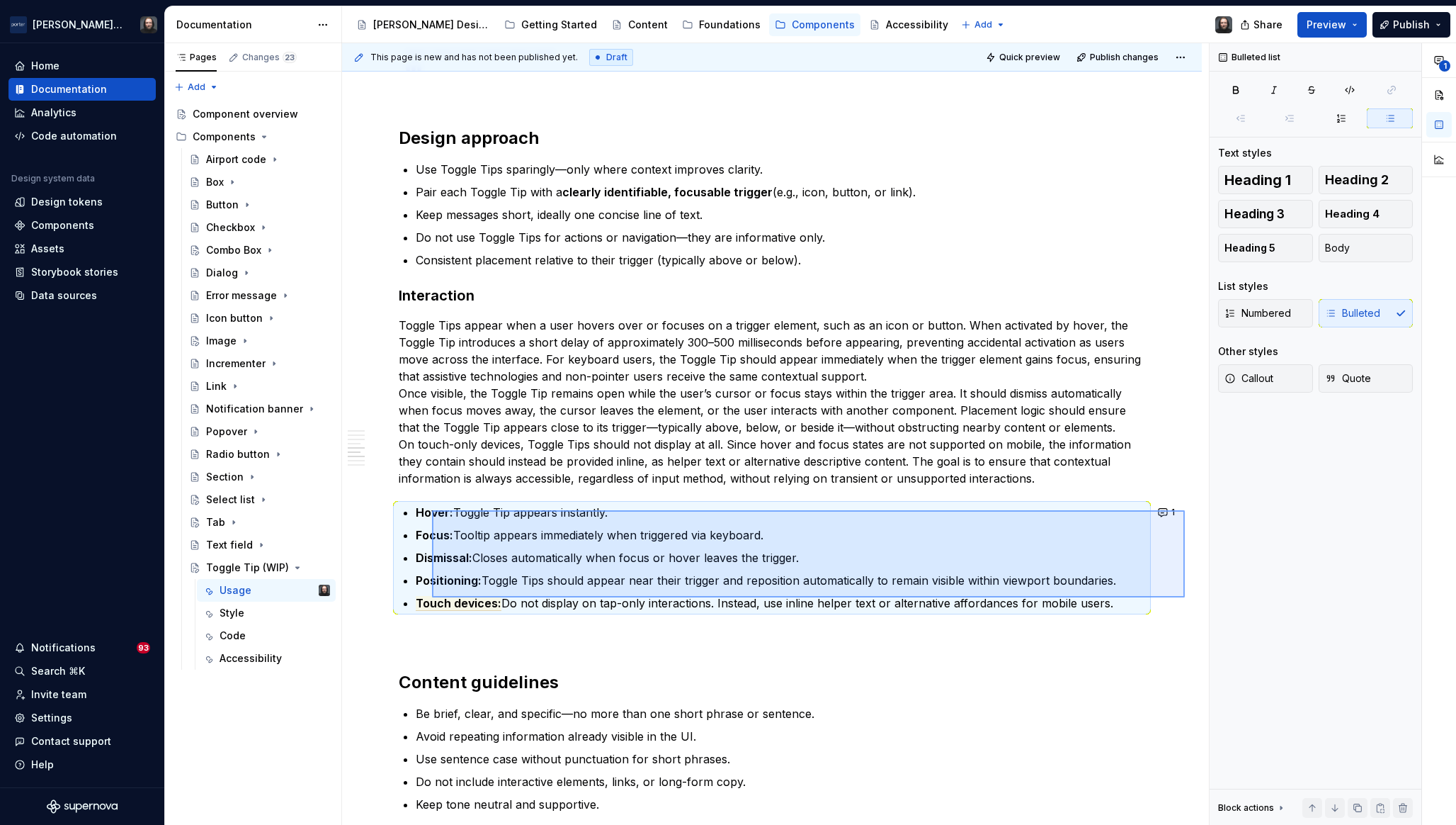
drag, startPoint x: 741, startPoint y: 583, endPoint x: 434, endPoint y: 506, distance: 316.5
click at [432, 509] on div "**********" at bounding box center [776, 433] width 867 height 782
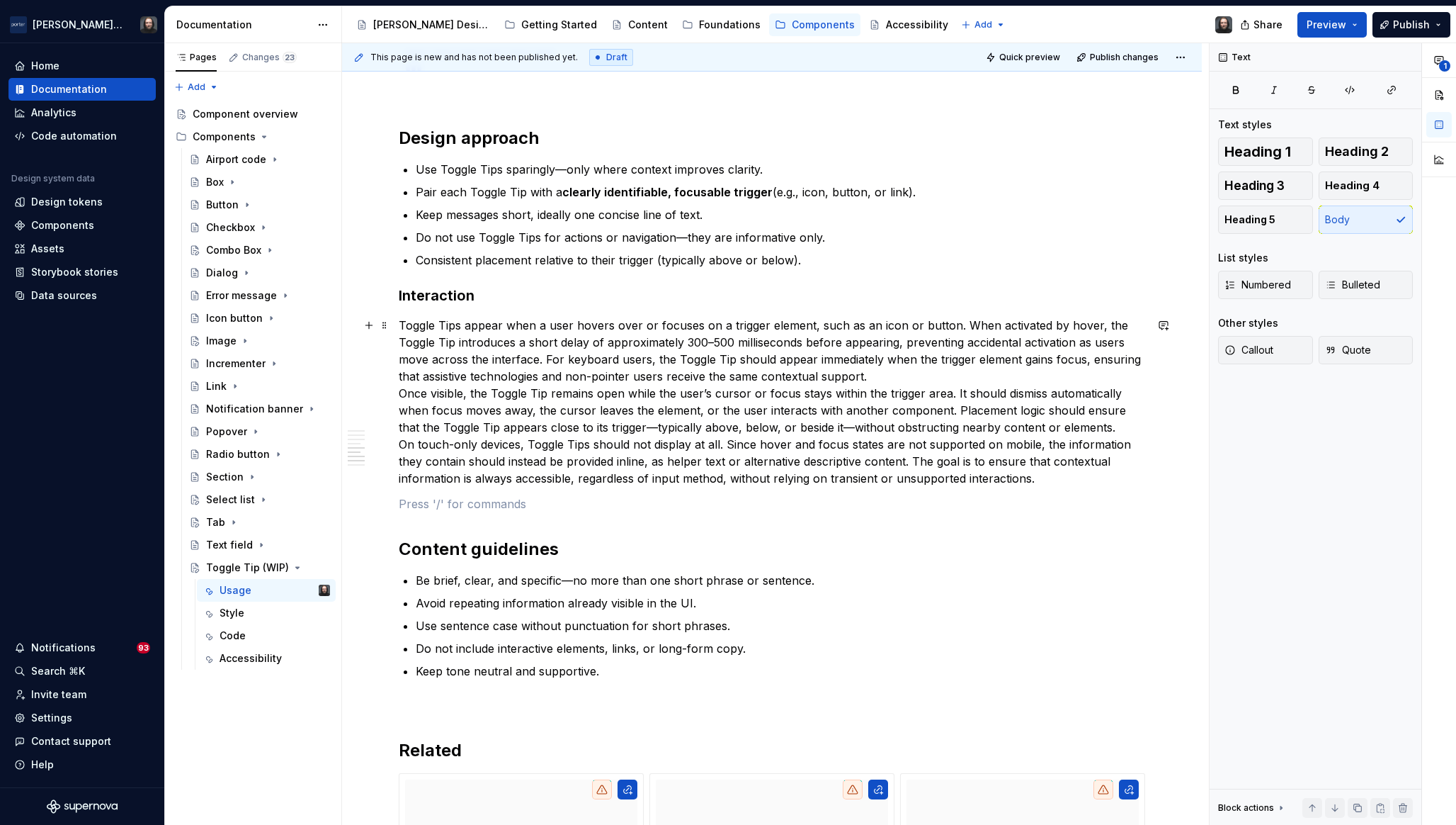
click at [885, 376] on p "Toggle Tips appear when a user hovers over or focuses on a trigger element, suc…" at bounding box center [771, 401] width 746 height 170
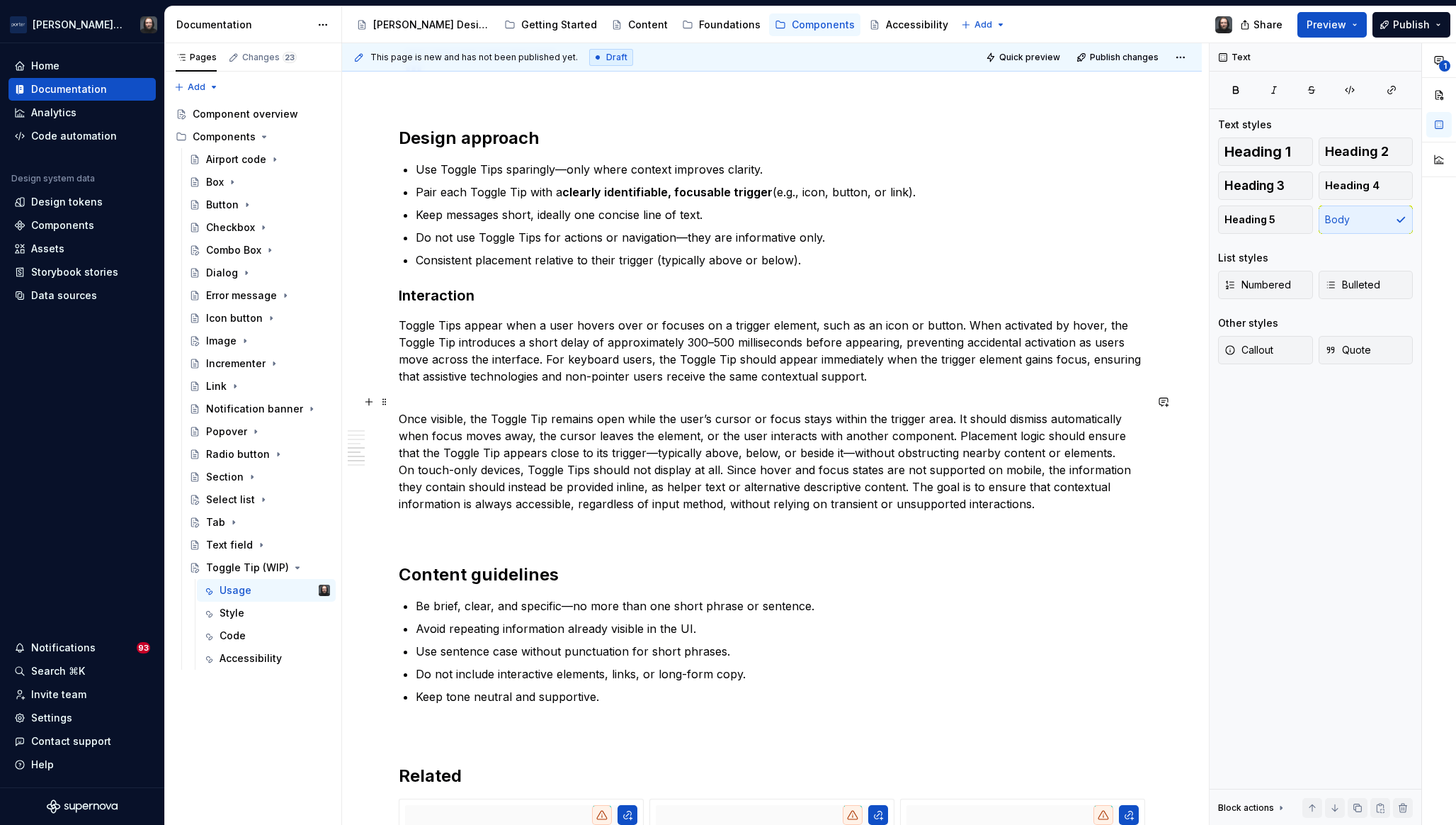
click at [1092, 453] on p "Once visible, the Toggle Tip remains open while the user’s cursor or focus stay…" at bounding box center [771, 452] width 746 height 119
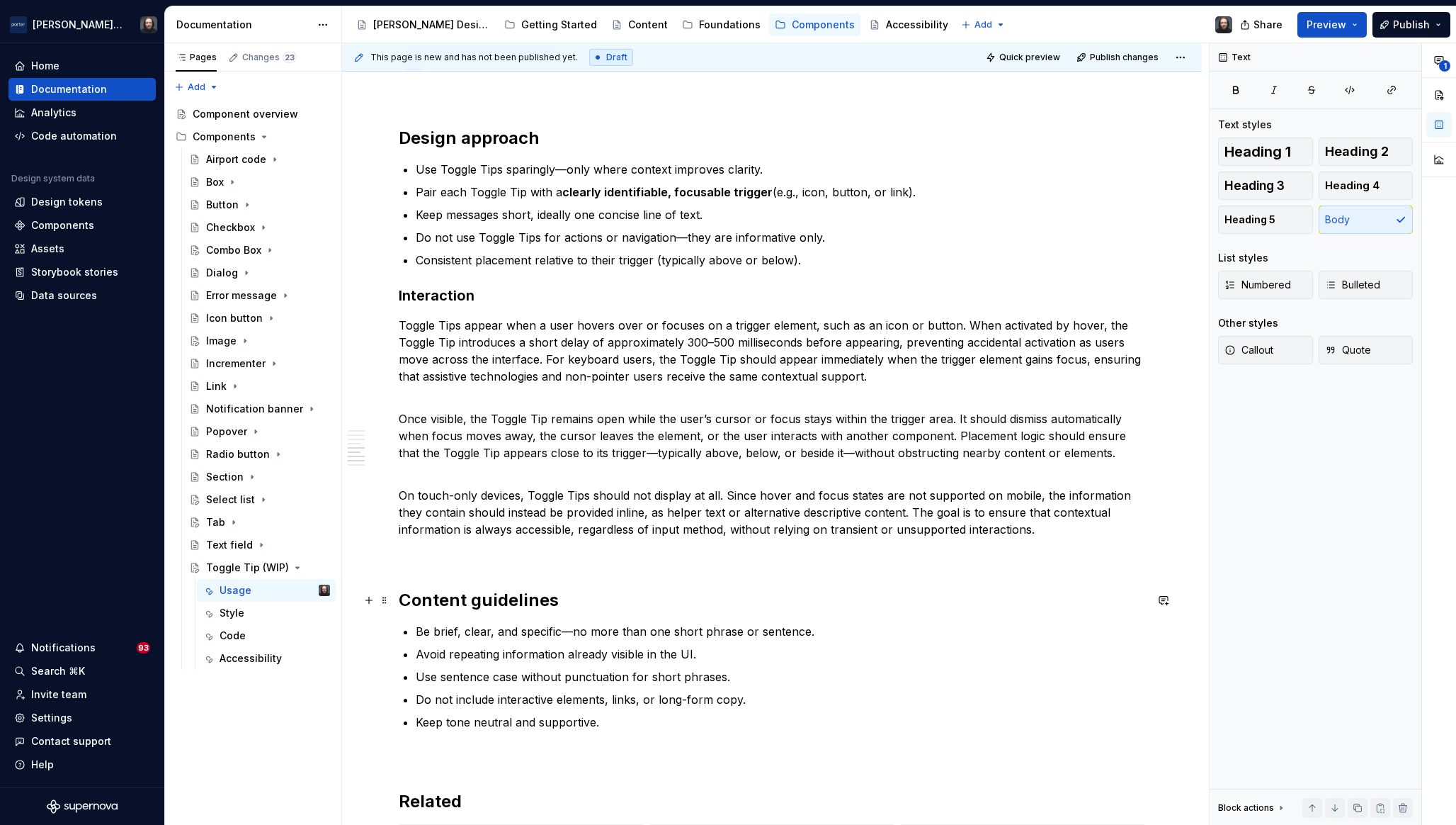
click at [1177, 602] on div "**********" at bounding box center [772, 218] width 860 height 2570
drag, startPoint x: 897, startPoint y: 344, endPoint x: 459, endPoint y: 347, distance: 438.0
click at [459, 347] on p "Toggle Tips appear when a user hovers over or focuses on a trigger element, suc…" at bounding box center [771, 351] width 746 height 68
type textarea "*"
click at [400, 417] on p "Once visible, the Toggle Tip remains open while the user’s cursor or focus stay…" at bounding box center [771, 427] width 746 height 68
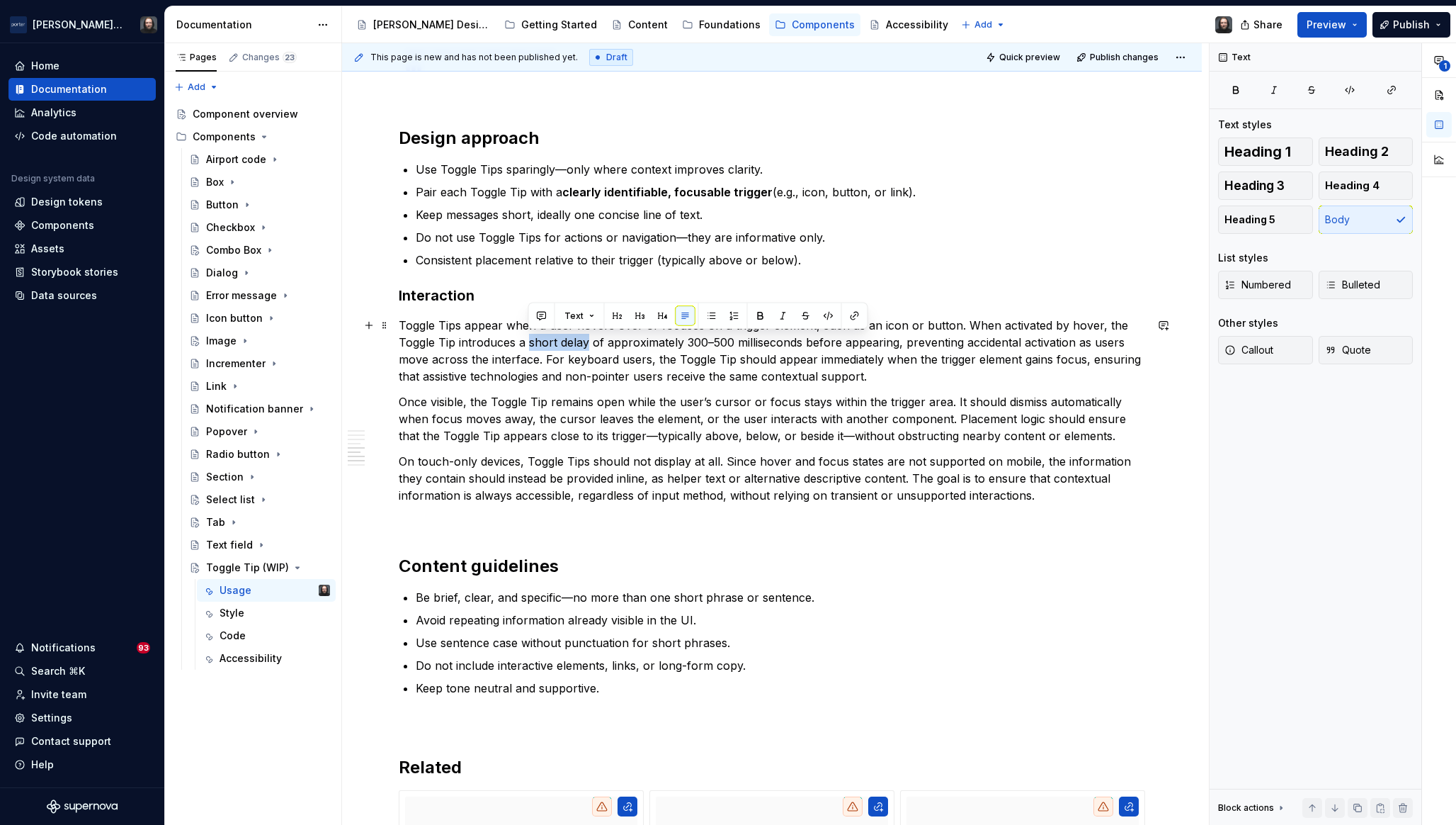
drag, startPoint x: 530, startPoint y: 342, endPoint x: 587, endPoint y: 347, distance: 57.2
click at [587, 347] on p "Toggle Tips appear when a user hovers over or focuses on a trigger element, suc…" at bounding box center [771, 351] width 746 height 68
click at [542, 318] on button "button" at bounding box center [542, 316] width 20 height 20
click at [925, 380] on p "Toggle Tips appear when a user hovers over or focuses on a trigger element, suc…" at bounding box center [771, 351] width 746 height 68
drag, startPoint x: 1073, startPoint y: 422, endPoint x: 1038, endPoint y: 423, distance: 35.0
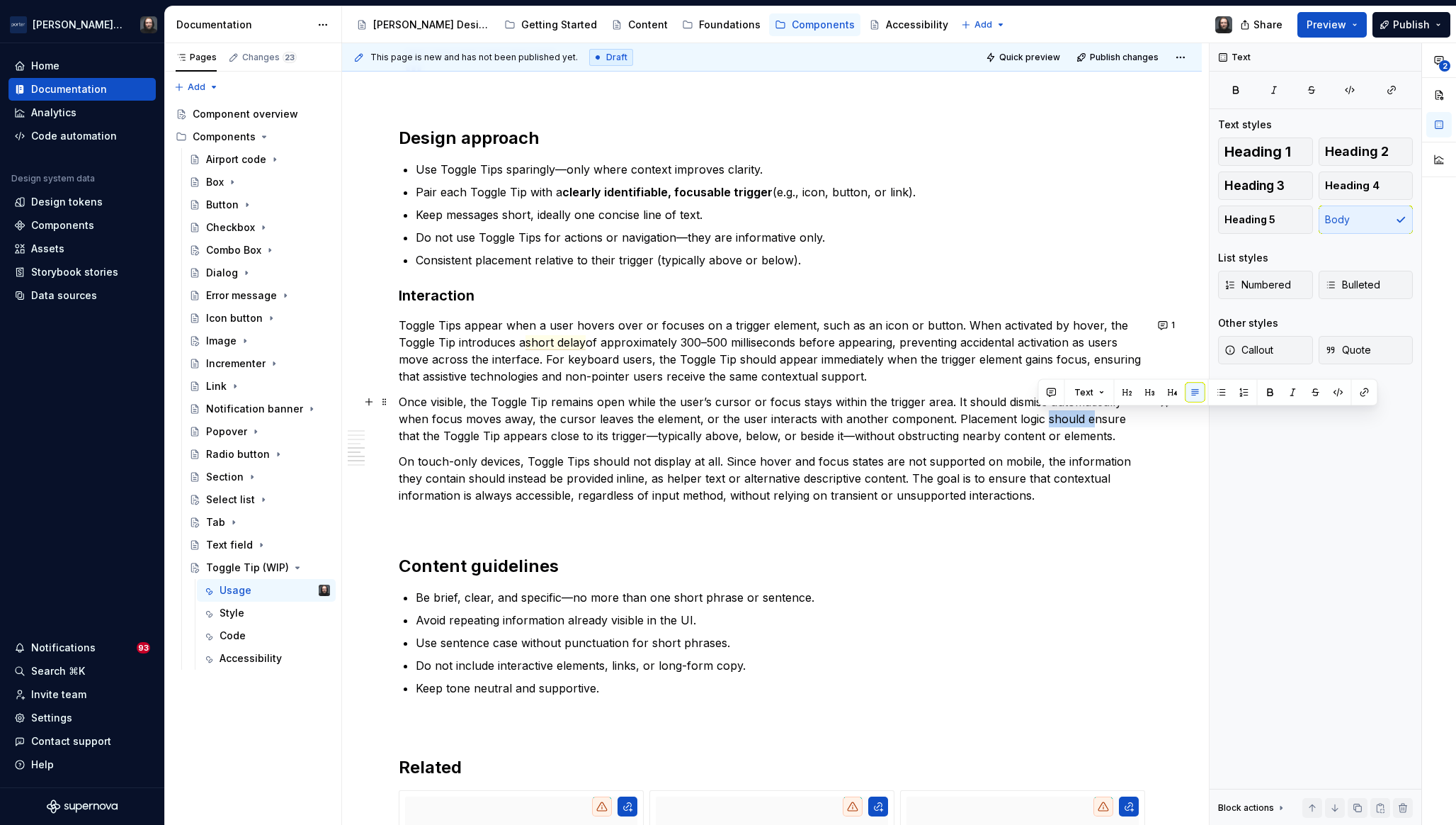
click at [1038, 423] on p "Once visible, the Toggle Tip remains open while the user’s cursor or focus stay…" at bounding box center [771, 418] width 746 height 51
click at [1067, 419] on p "Once visible, the Toggle Tip remains open while the user’s cursor or focus stay…" at bounding box center [771, 418] width 746 height 51
click at [1039, 419] on p "Once visible, the Toggle Tip remains open while the user’s cursor or focus stay…" at bounding box center [771, 418] width 746 height 51
click at [1093, 419] on p "Once visible, the Toggle Tip remains open while the user’s cursor or focus stay…" at bounding box center [771, 418] width 746 height 51
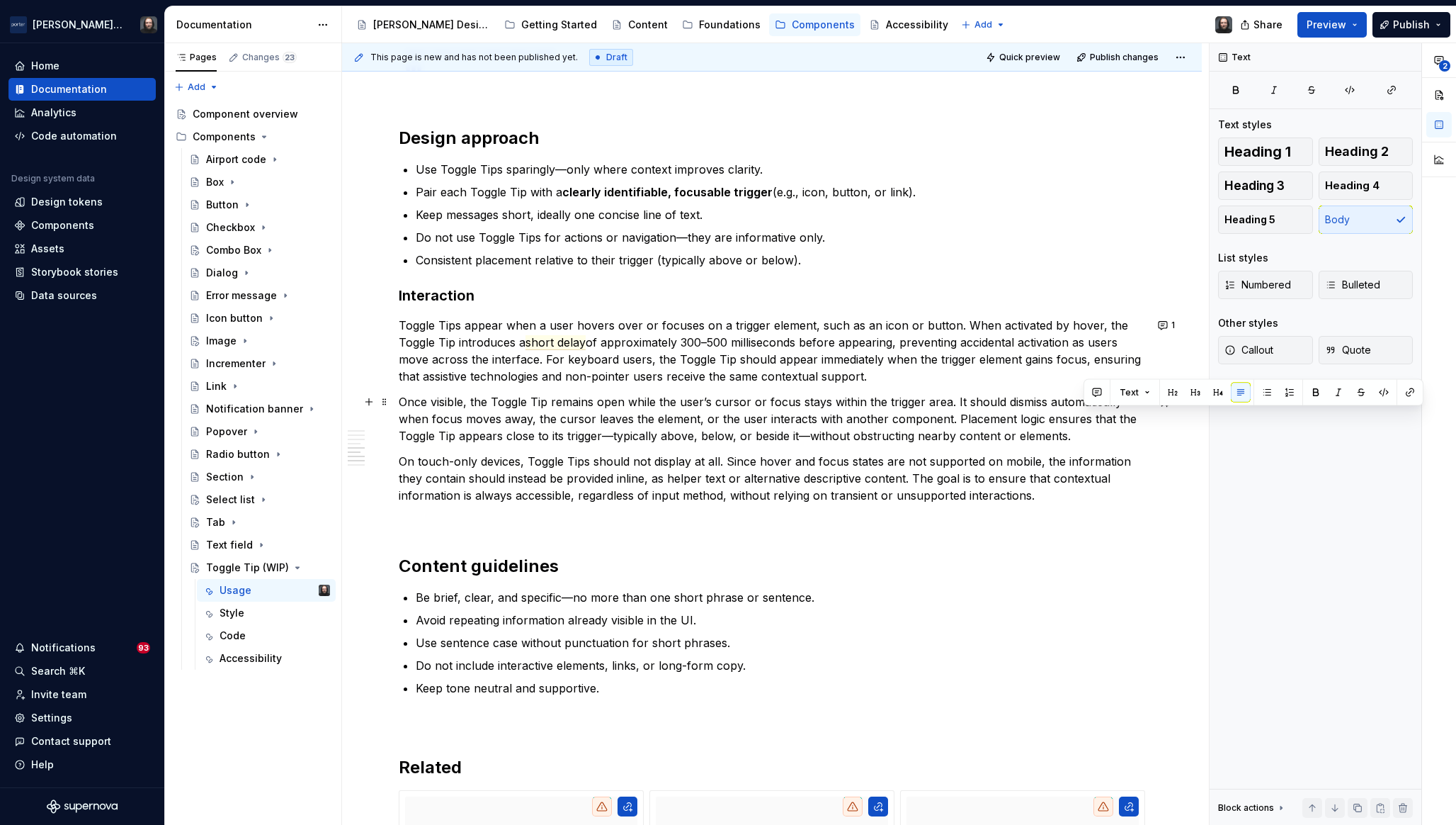
click at [1064, 419] on p "Once visible, the Toggle Tip remains open while the user’s cursor or focus stay…" at bounding box center [771, 418] width 746 height 51
click at [694, 441] on p "Once visible, the Toggle Tip remains open while the user’s cursor or focus stay…" at bounding box center [771, 418] width 746 height 51
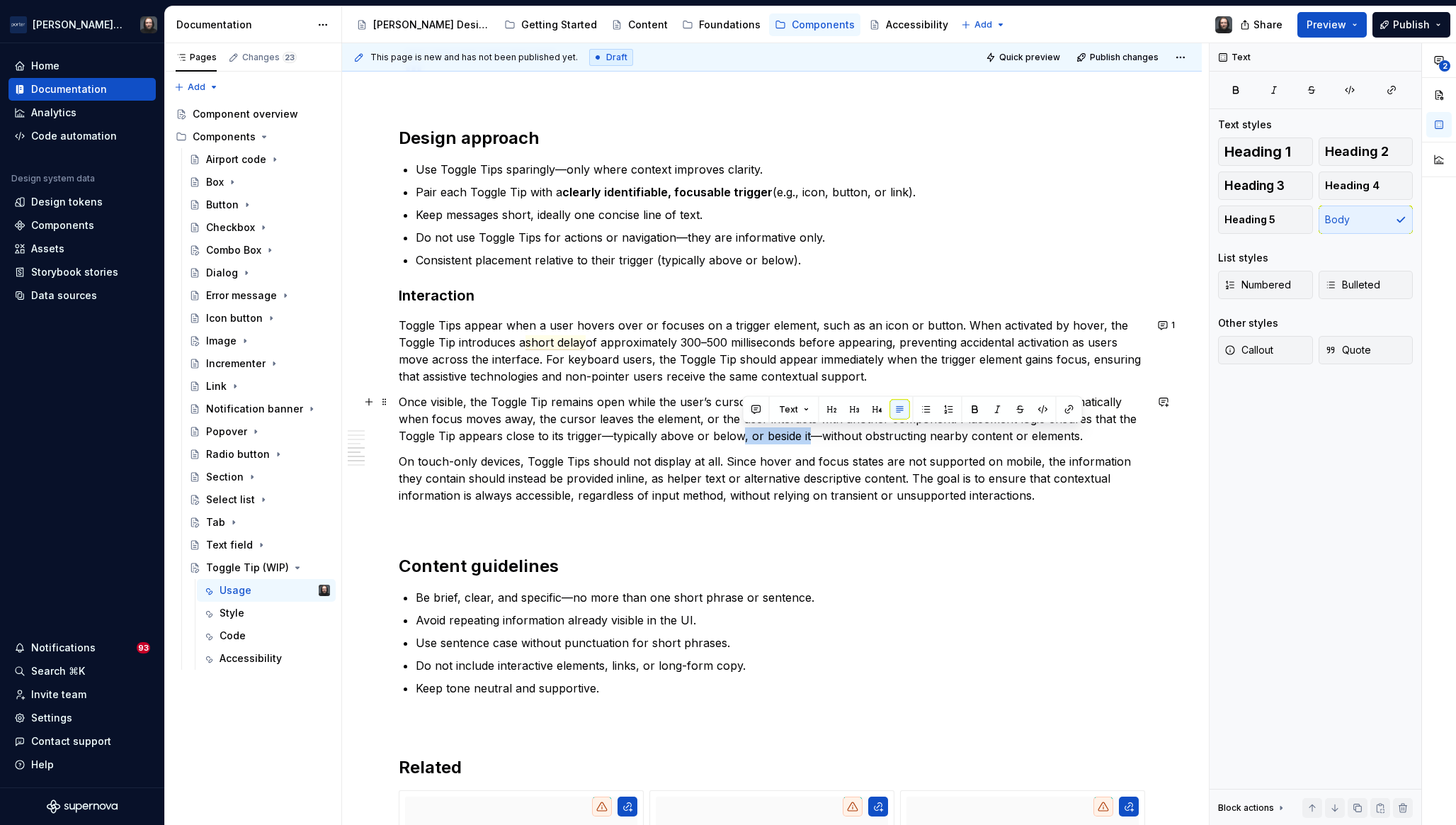
drag, startPoint x: 806, startPoint y: 437, endPoint x: 743, endPoint y: 440, distance: 63.1
click at [743, 439] on p "Once visible, the Toggle Tip remains open while the user’s cursor or focus stay…" at bounding box center [771, 418] width 746 height 51
click at [810, 343] on p "Toggle Tips appear when a user hovers over or focuses on a trigger element, suc…" at bounding box center [771, 351] width 746 height 68
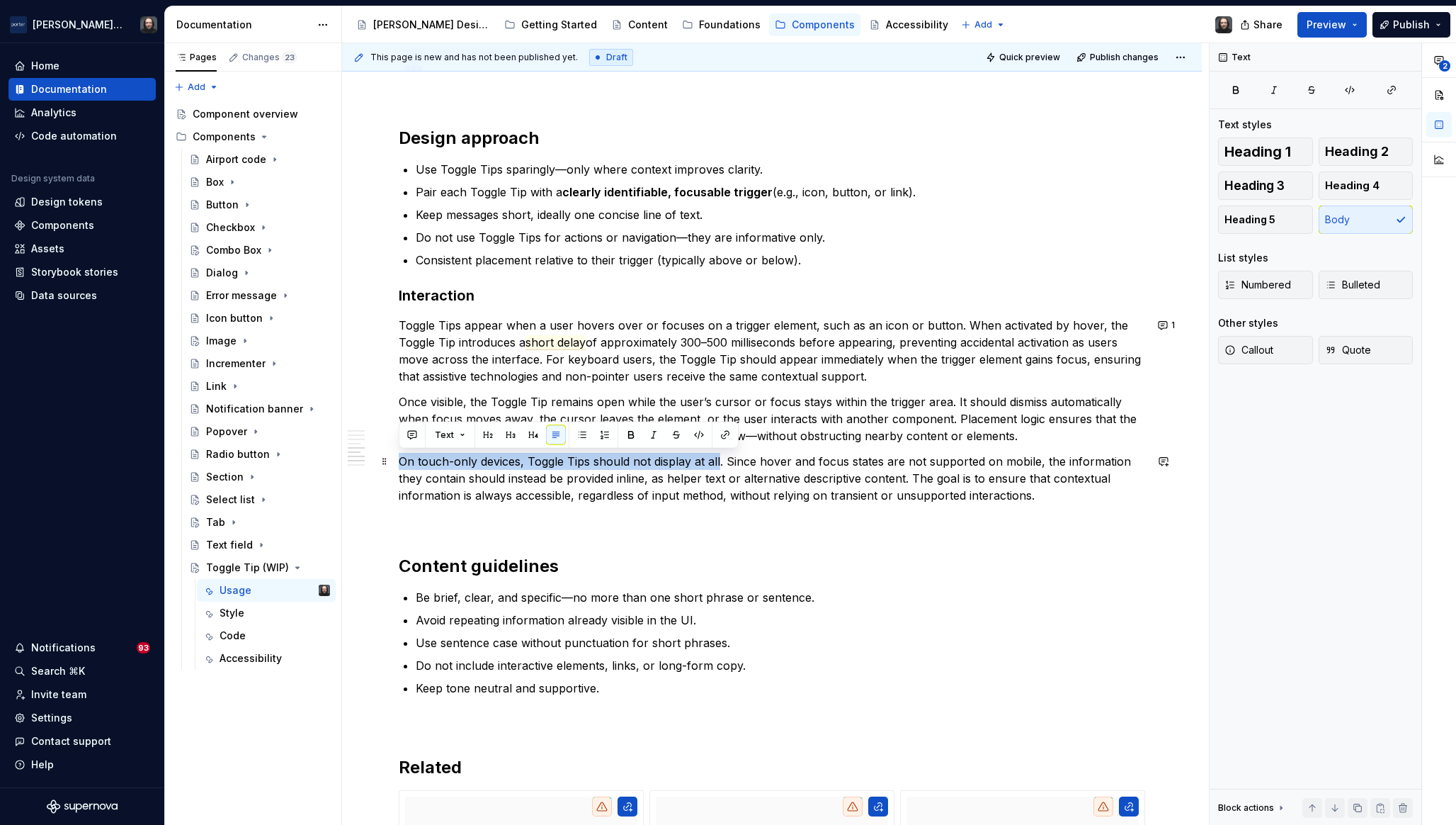
drag, startPoint x: 401, startPoint y: 460, endPoint x: 720, endPoint y: 465, distance: 319.0
click at [720, 465] on p "On touch-only devices, Toggle Tips should not display at all. Since hover and f…" at bounding box center [771, 478] width 746 height 51
click at [412, 436] on button "button" at bounding box center [412, 435] width 20 height 20
click at [615, 480] on icon "Send" at bounding box center [614, 483] width 9 height 9
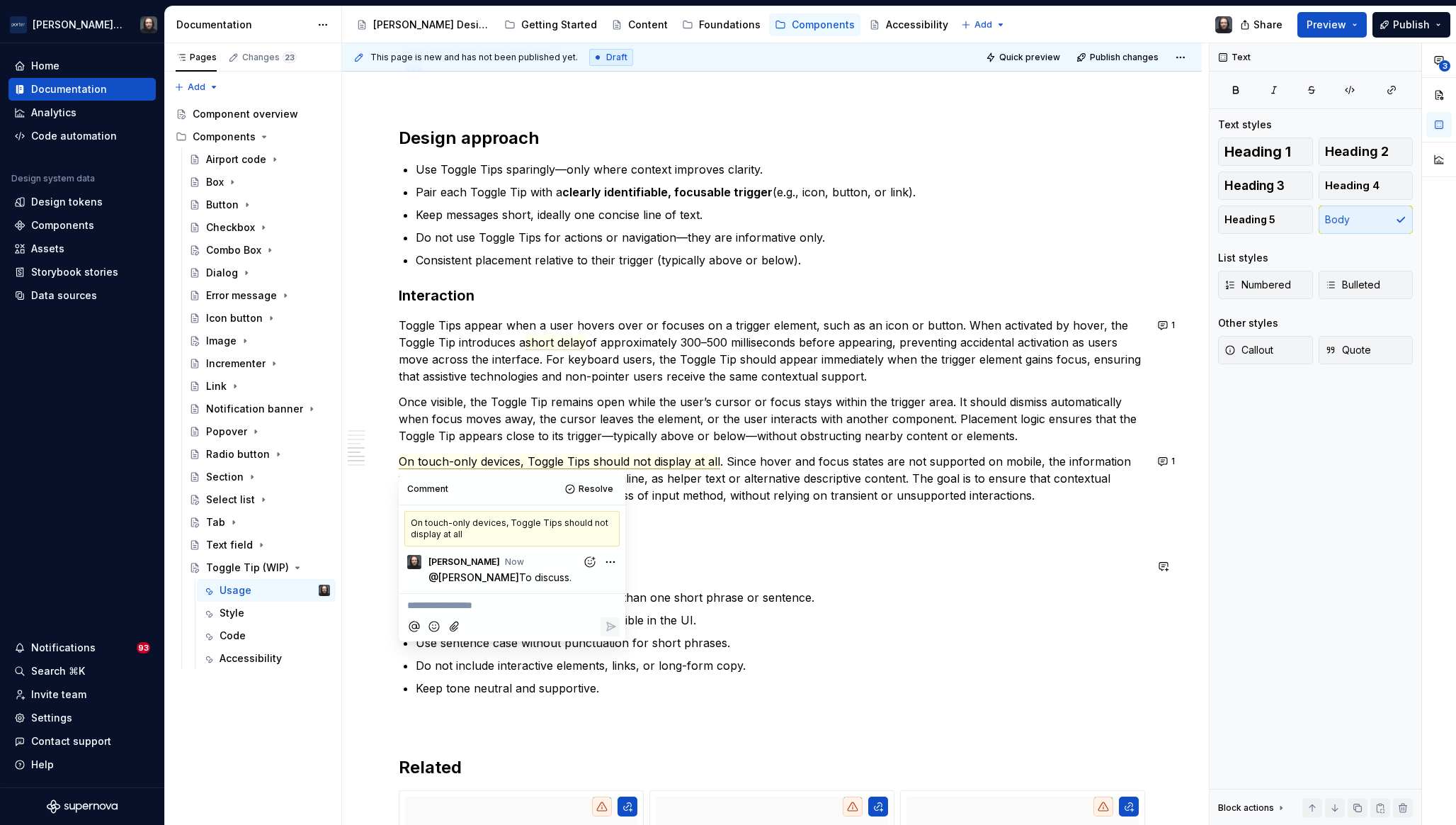
click at [991, 538] on div "**********" at bounding box center [771, 86] width 746 height 2237
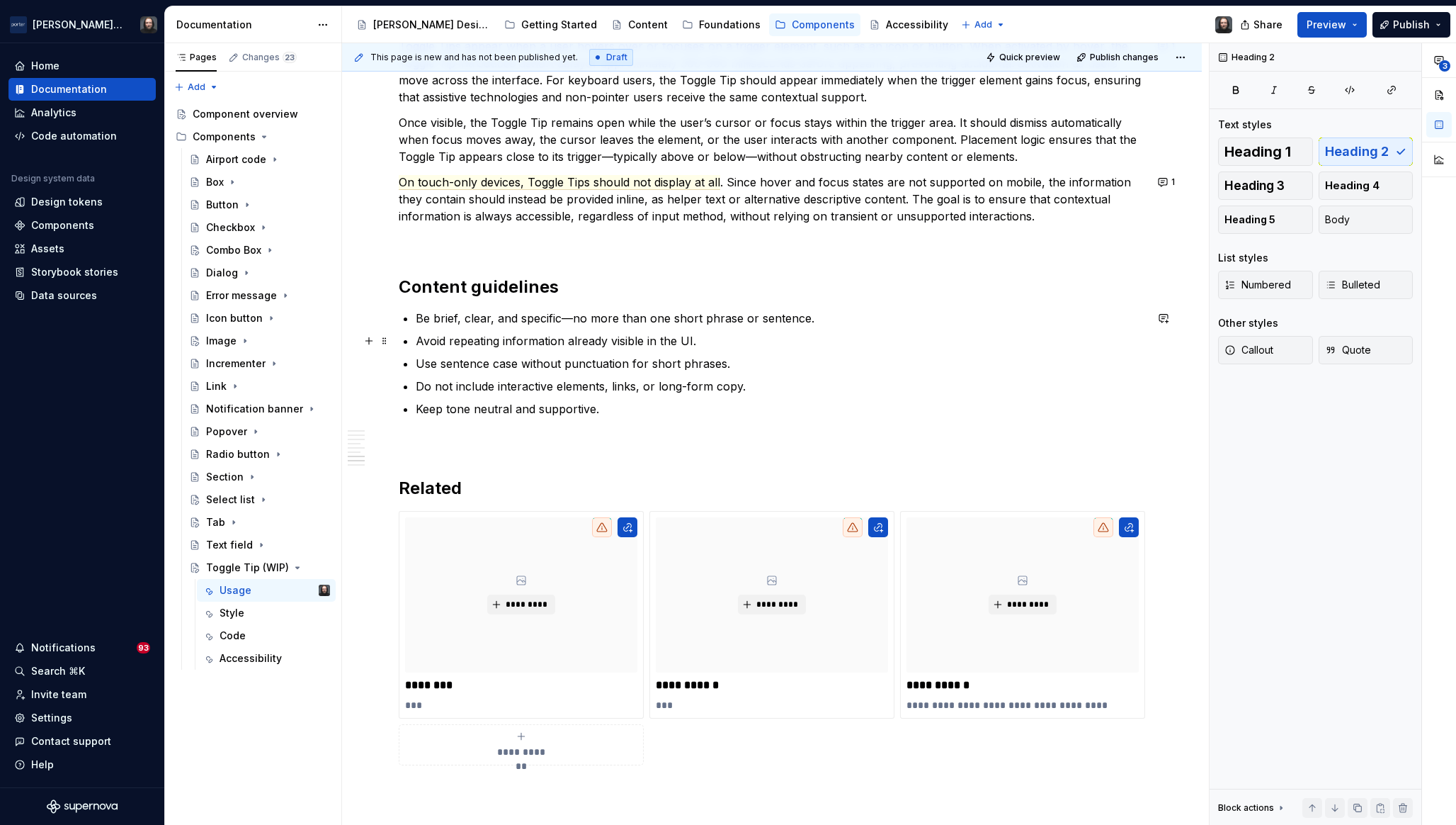
scroll to position [1474, 0]
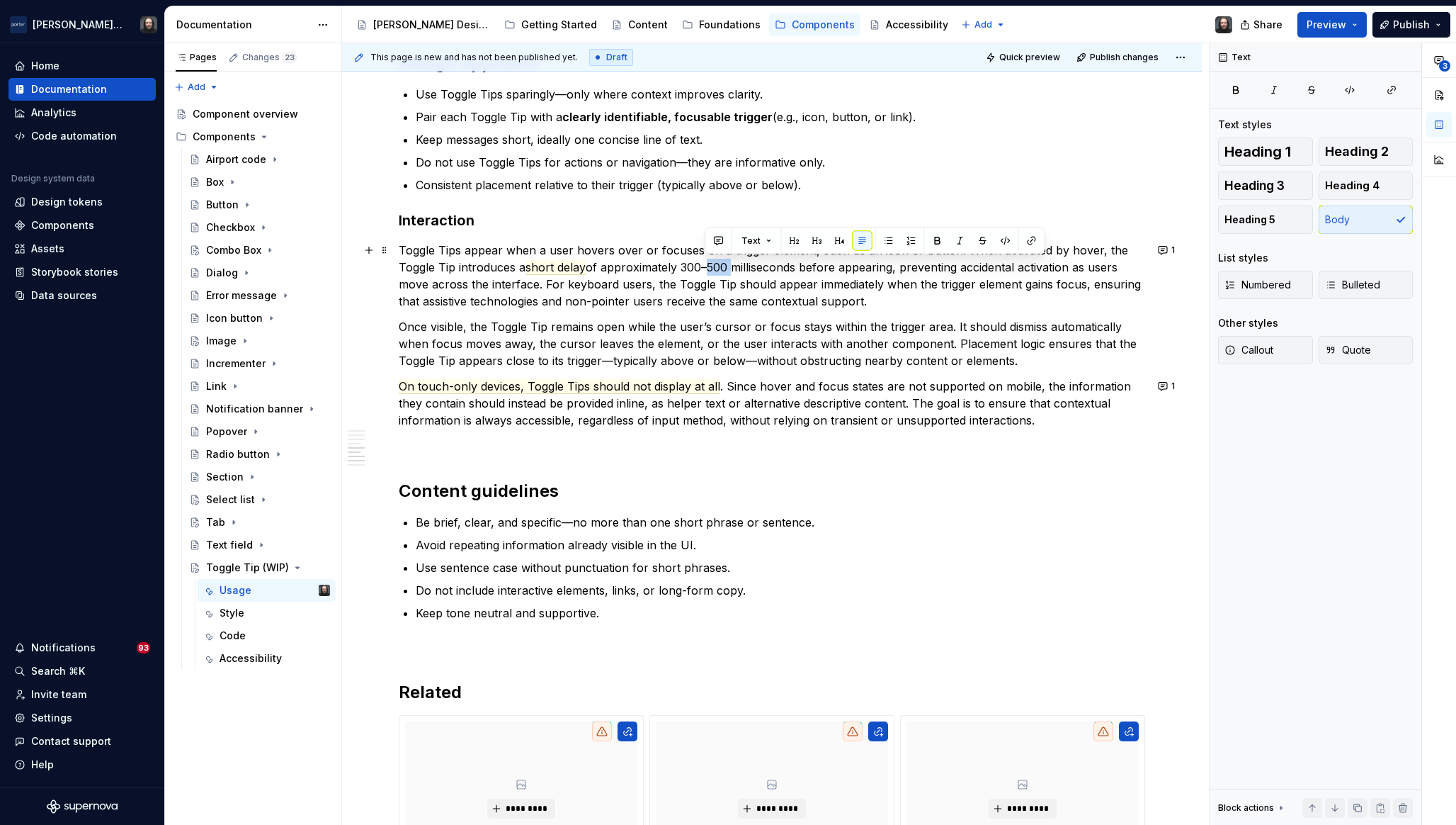
drag, startPoint x: 723, startPoint y: 268, endPoint x: 705, endPoint y: 270, distance: 18.1
click at [705, 270] on p "Toggle Tips appear when a user hovers over or focuses on a trigger element, suc…" at bounding box center [771, 276] width 746 height 68
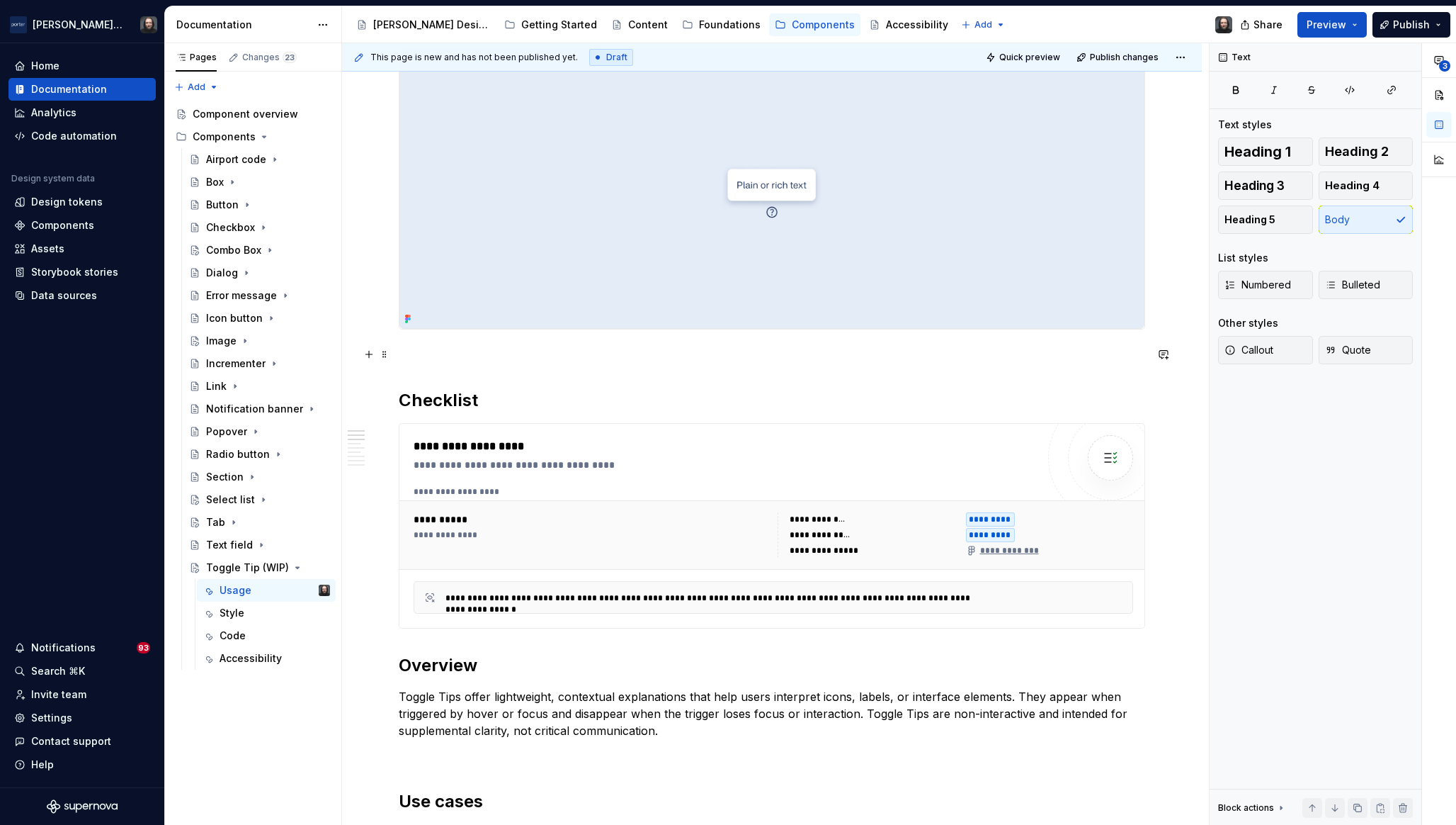
scroll to position [46, 0]
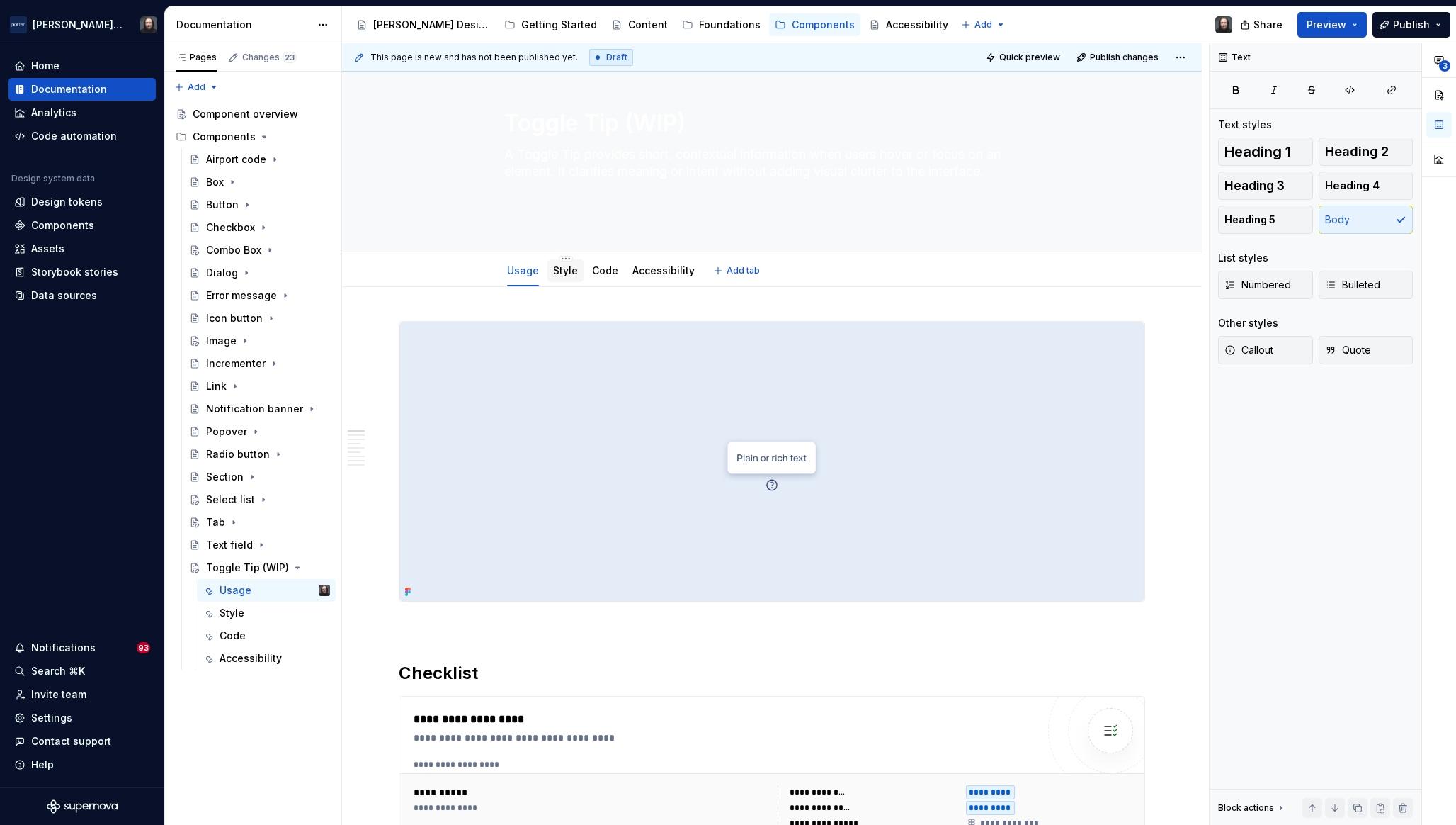
click at [562, 277] on div "Style" at bounding box center [566, 270] width 25 height 17
click at [567, 275] on link "Style" at bounding box center [566, 270] width 25 height 12
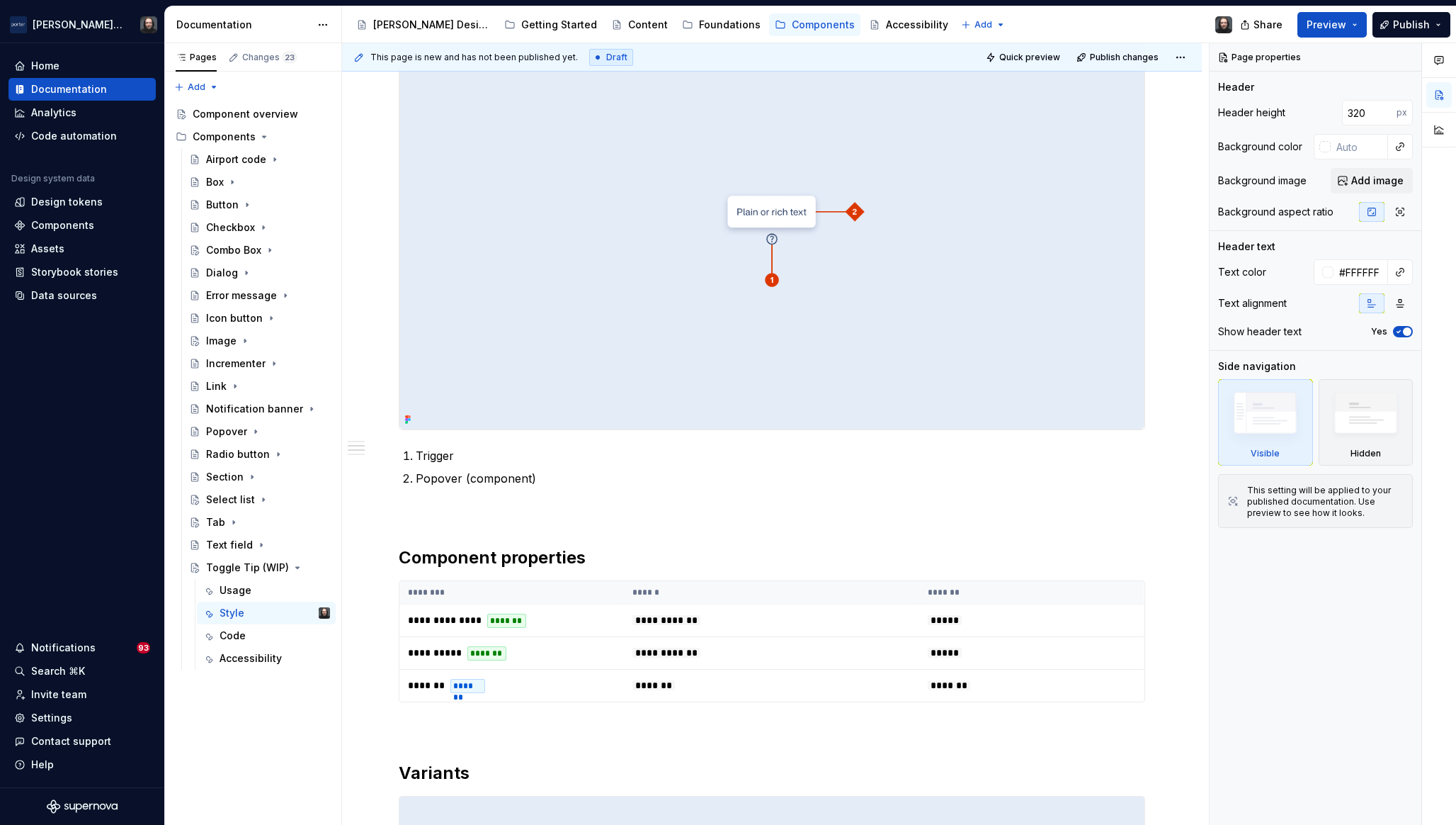
scroll to position [121, 0]
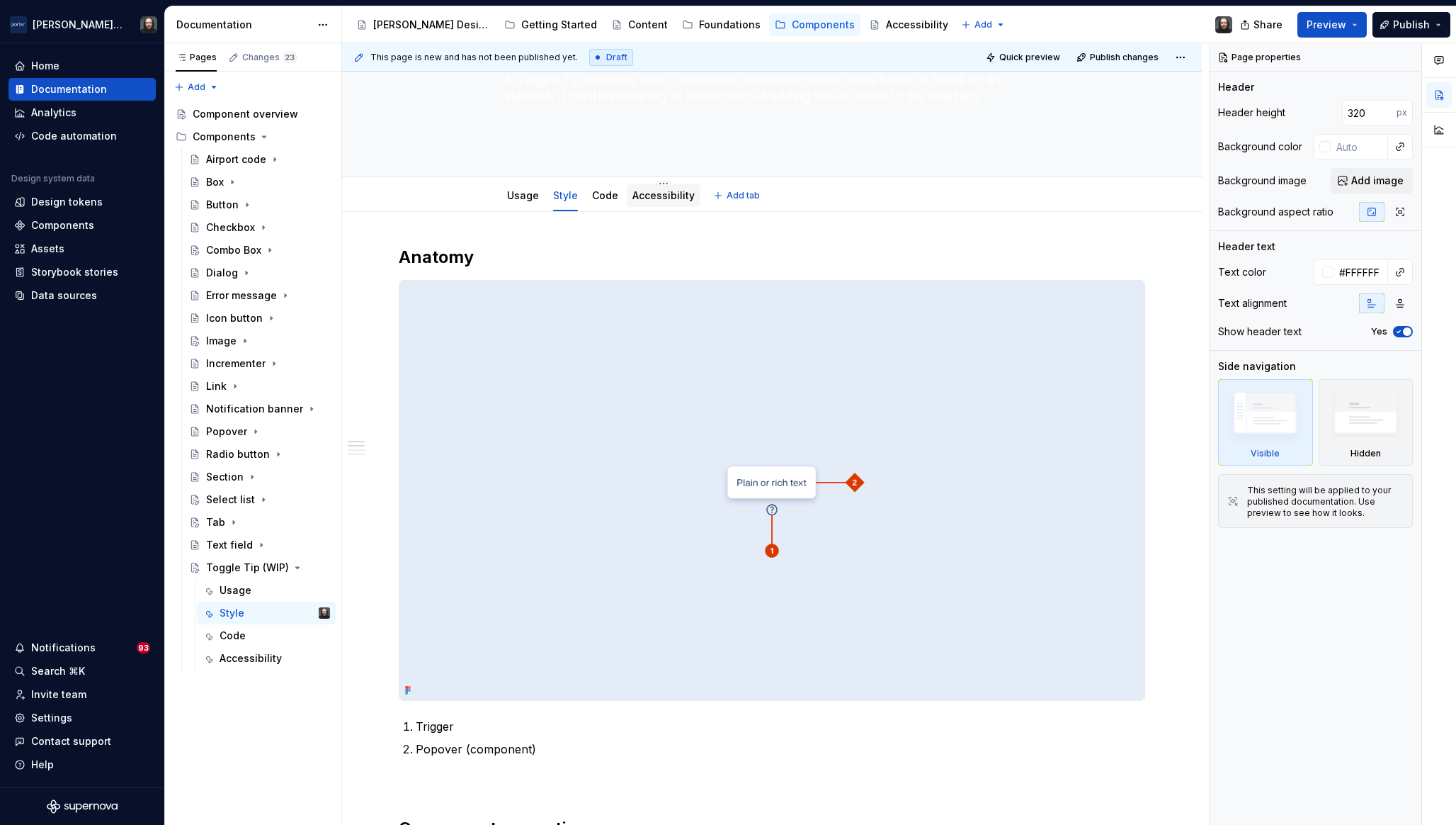
click at [646, 200] on link "Accessibility" at bounding box center [663, 195] width 62 height 12
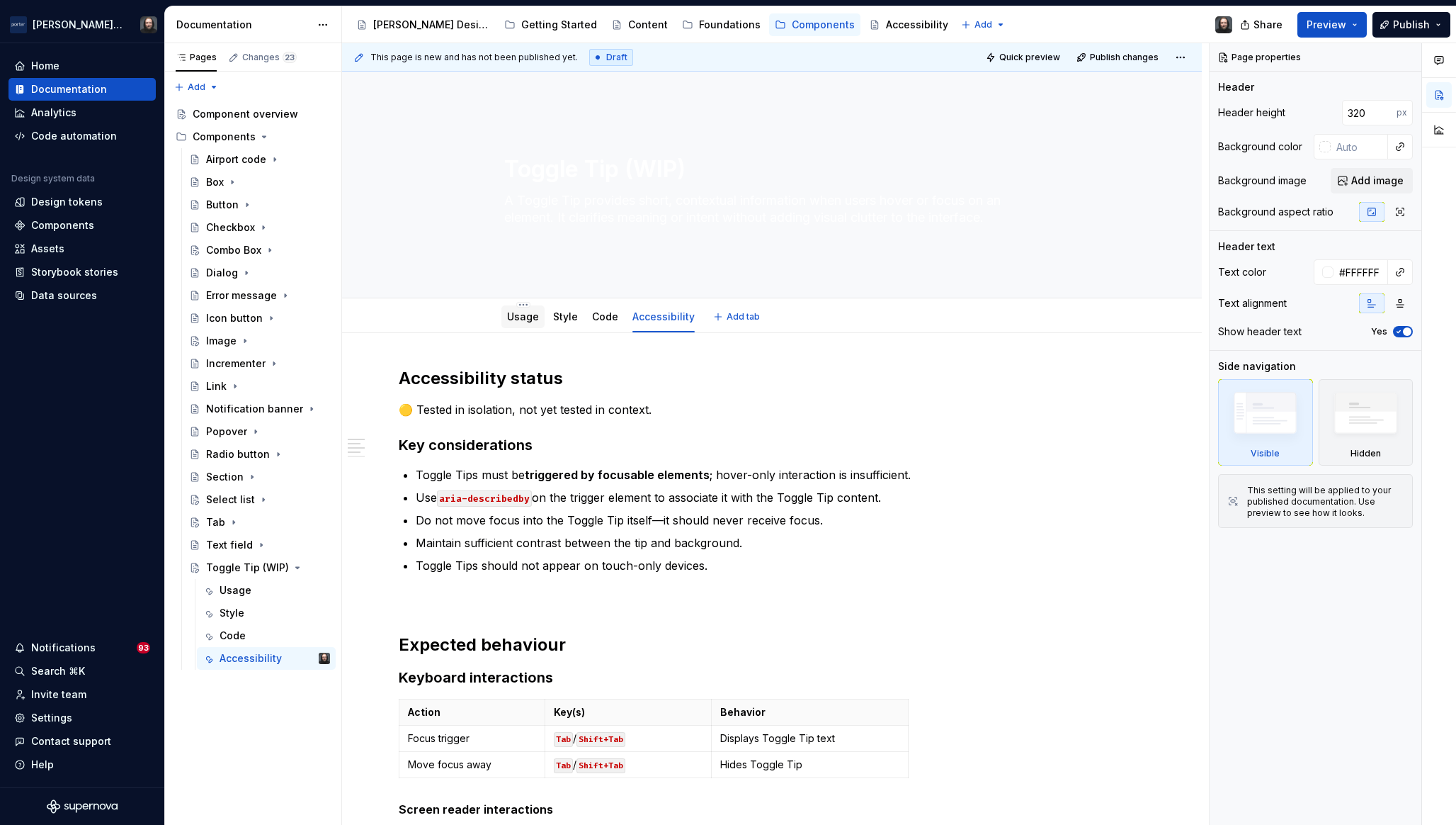
click at [537, 316] on div "Usage" at bounding box center [523, 316] width 43 height 22
click at [524, 318] on link "Usage" at bounding box center [523, 317] width 32 height 12
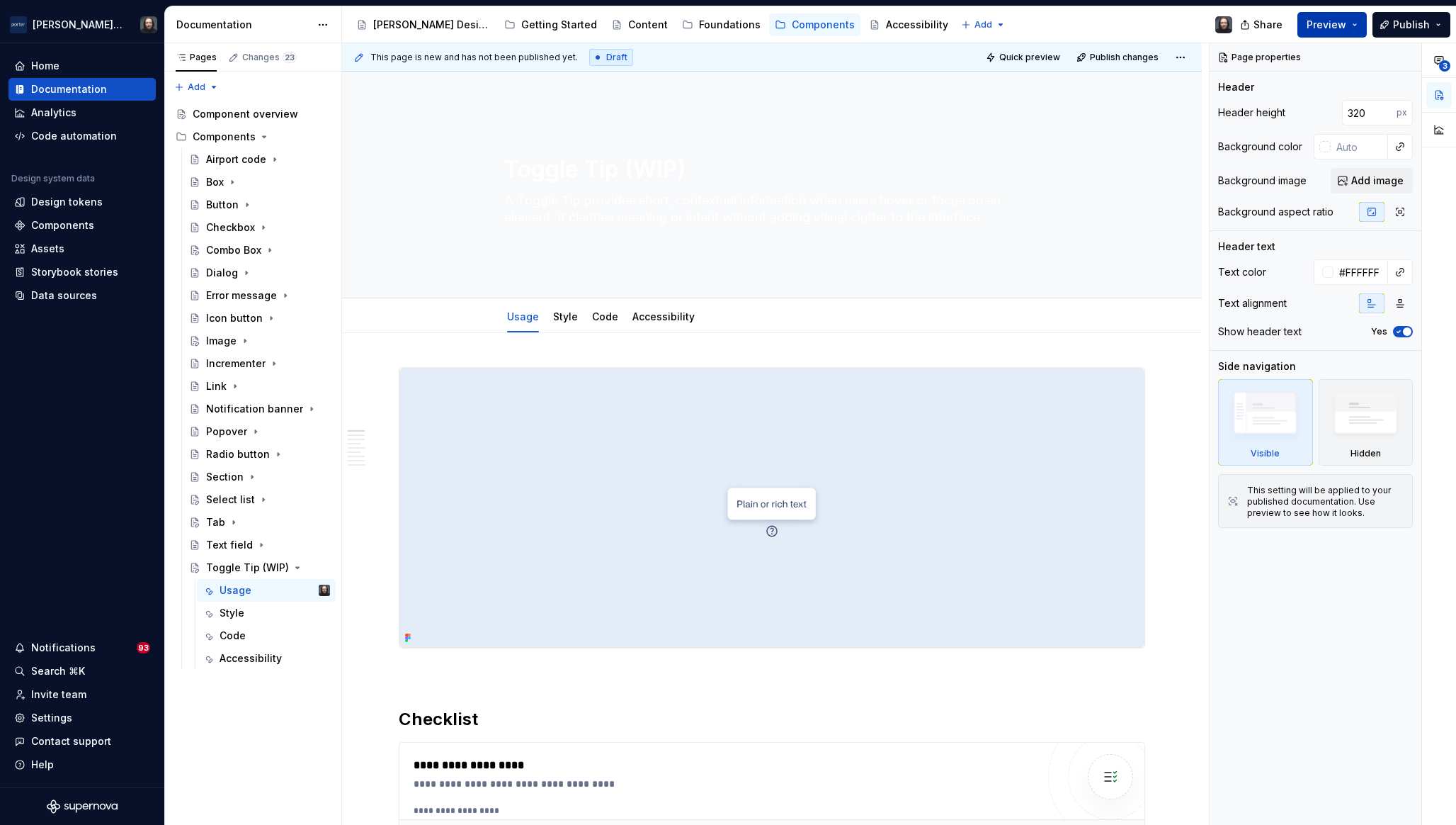
click at [1352, 26] on button "Preview" at bounding box center [1333, 25] width 70 height 26
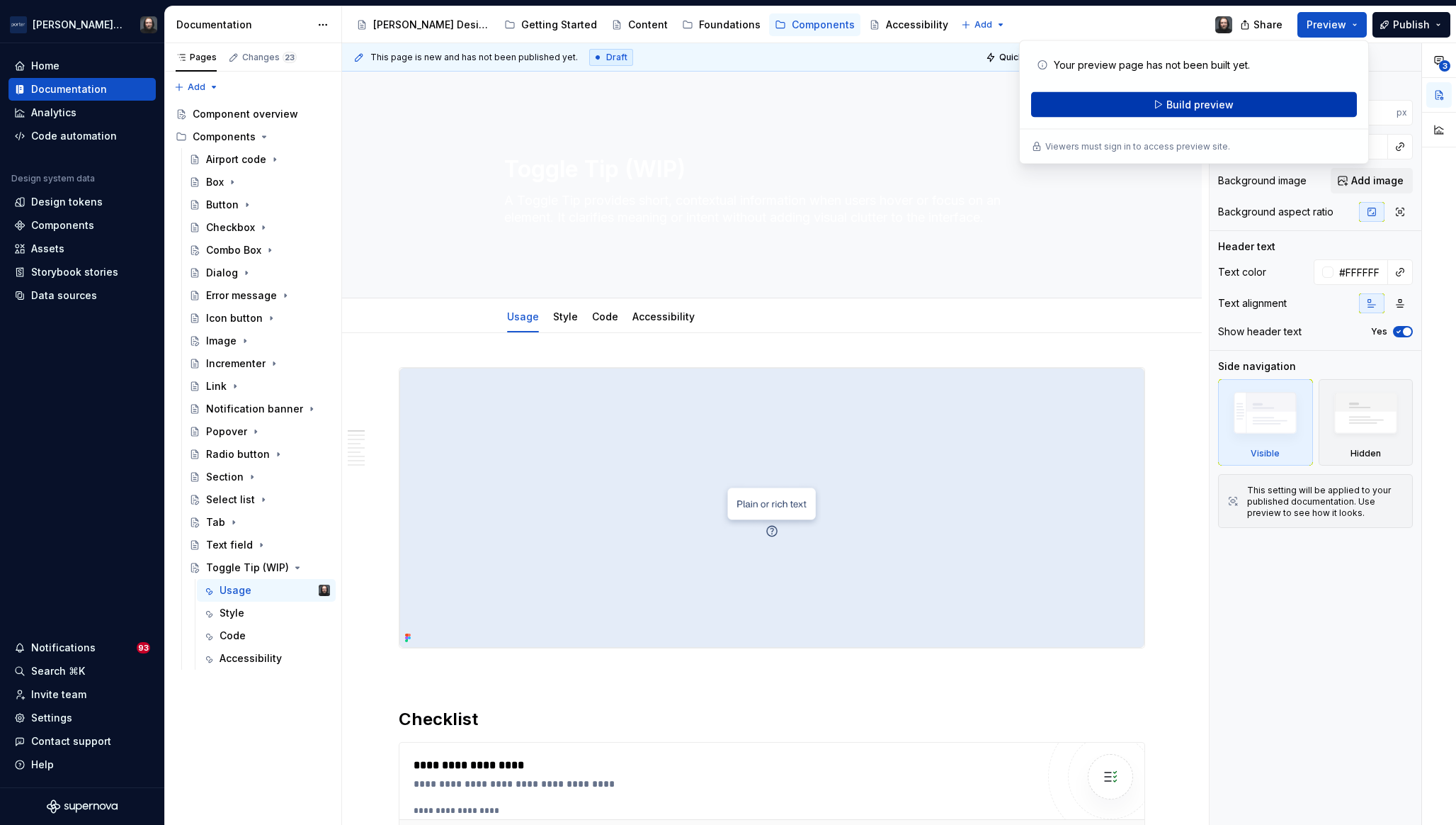
click at [1195, 105] on span "Build preview" at bounding box center [1200, 105] width 67 height 14
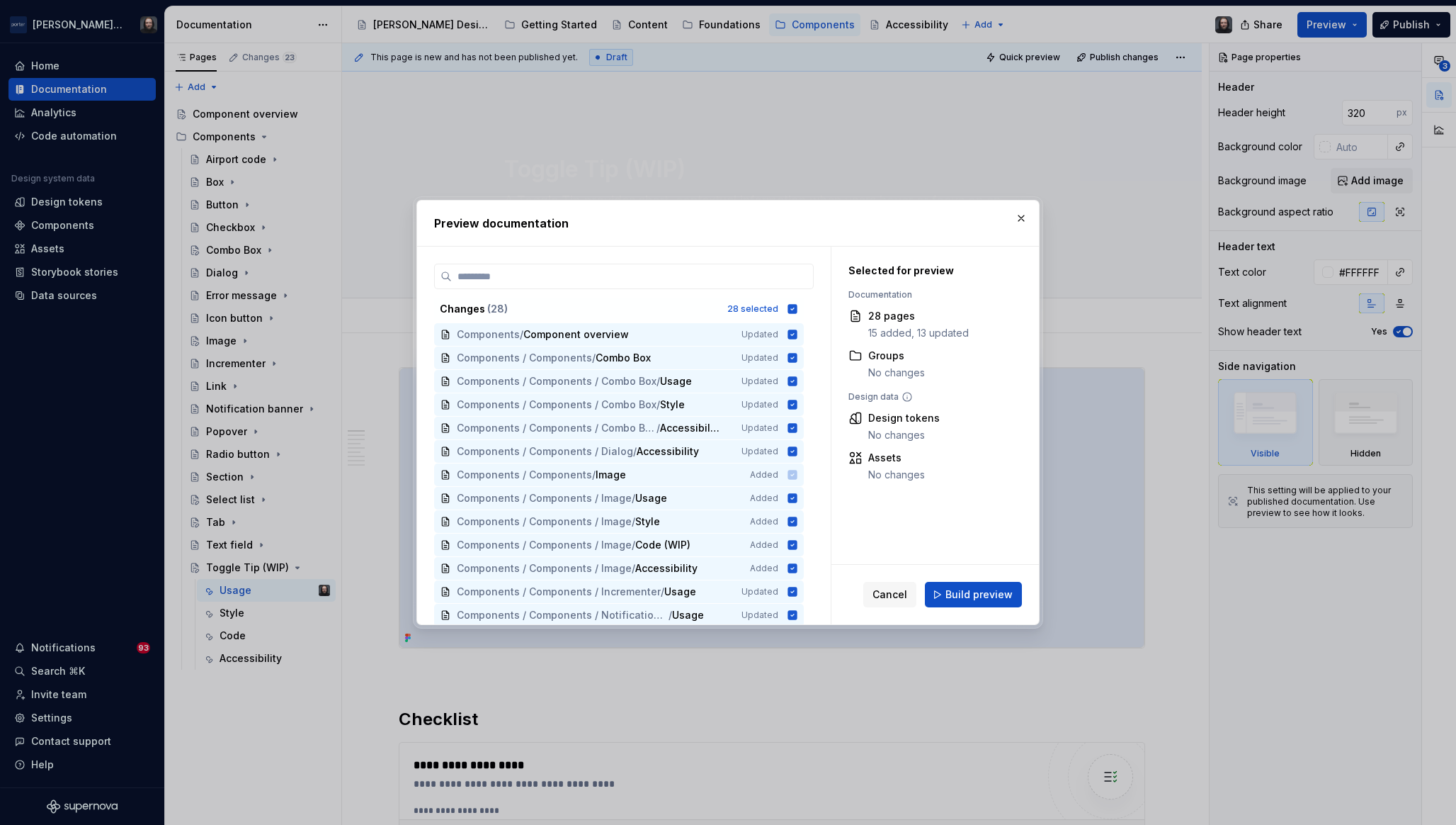
click at [994, 590] on span "Build preview" at bounding box center [979, 595] width 67 height 14
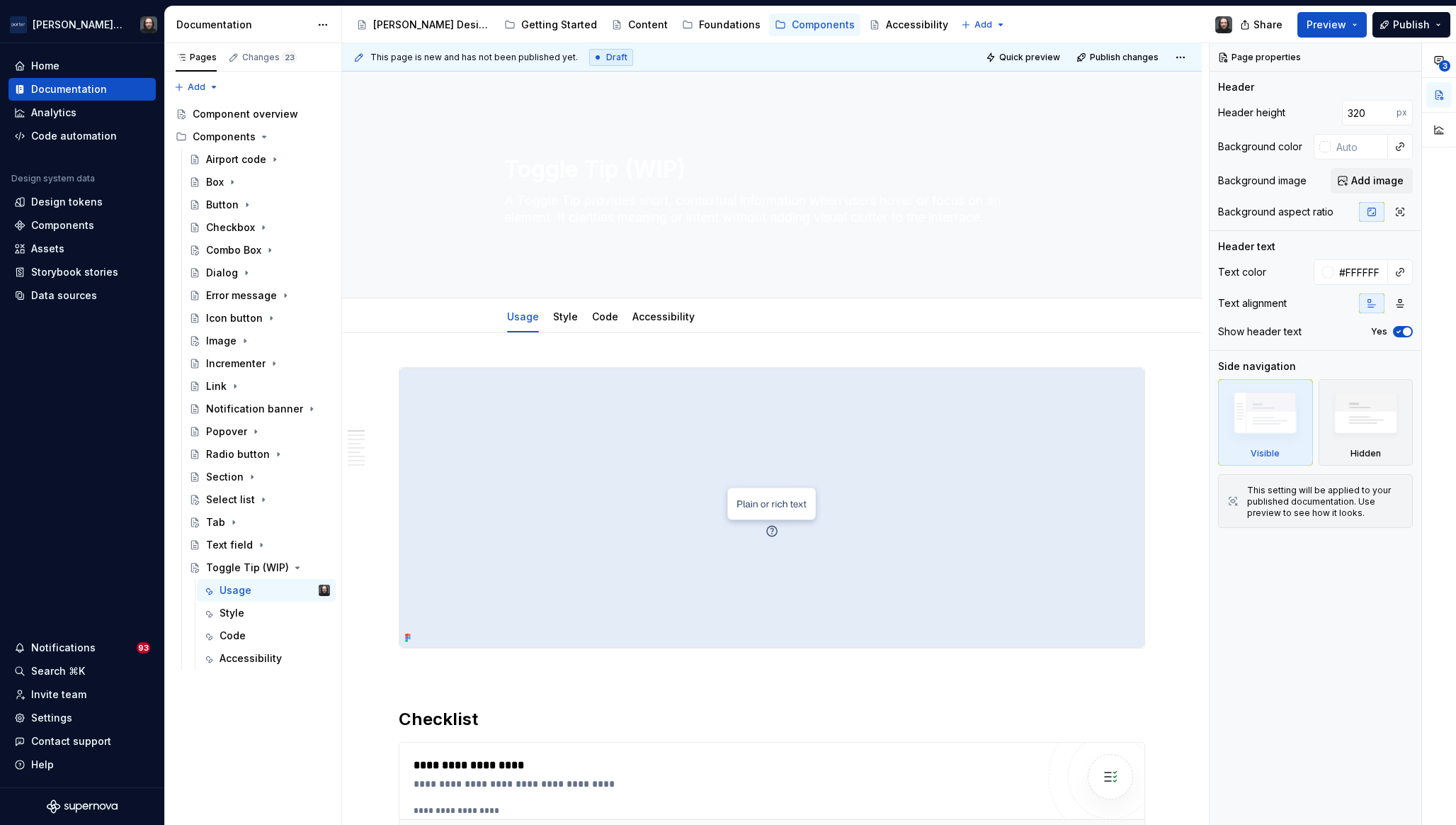
type textarea "*"
